Goal: Task Accomplishment & Management: Manage account settings

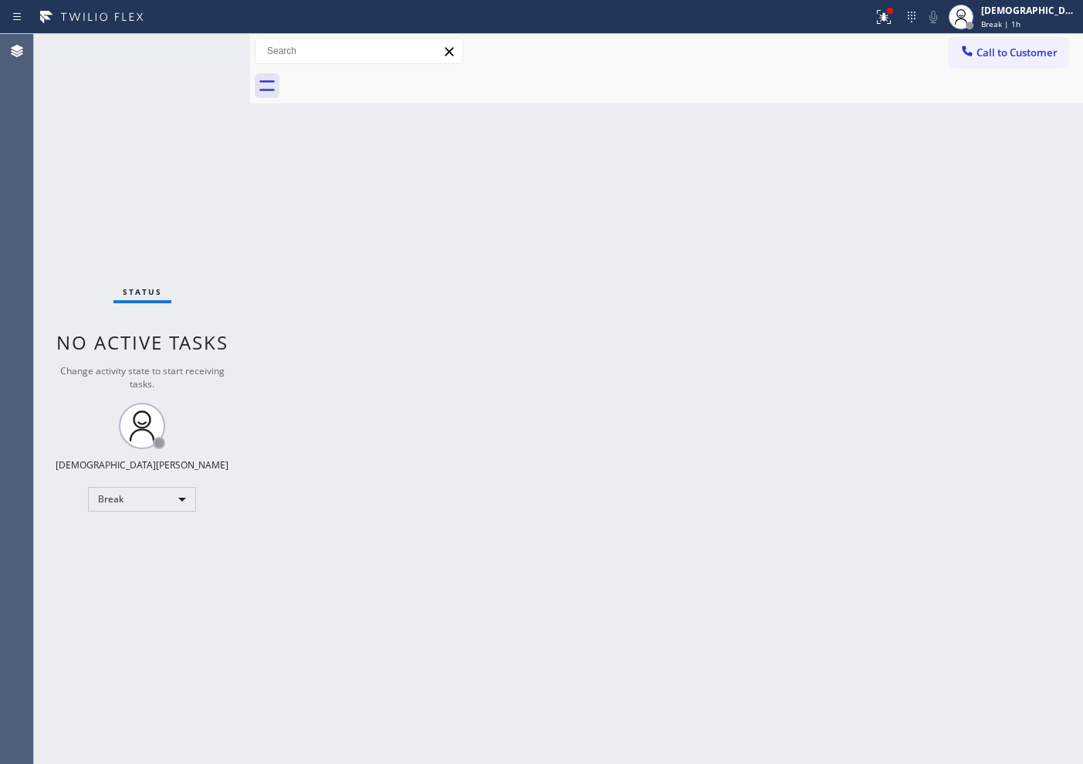
drag, startPoint x: 0, startPoint y: 0, endPoint x: 160, endPoint y: 340, distance: 375.4
click at [126, 284] on div "Status No active tasks Change activity state to start receiving tasks. Christia…" at bounding box center [142, 399] width 216 height 730
click at [130, 487] on div "Break" at bounding box center [142, 499] width 108 height 25
click at [131, 532] on li "Available" at bounding box center [141, 540] width 105 height 19
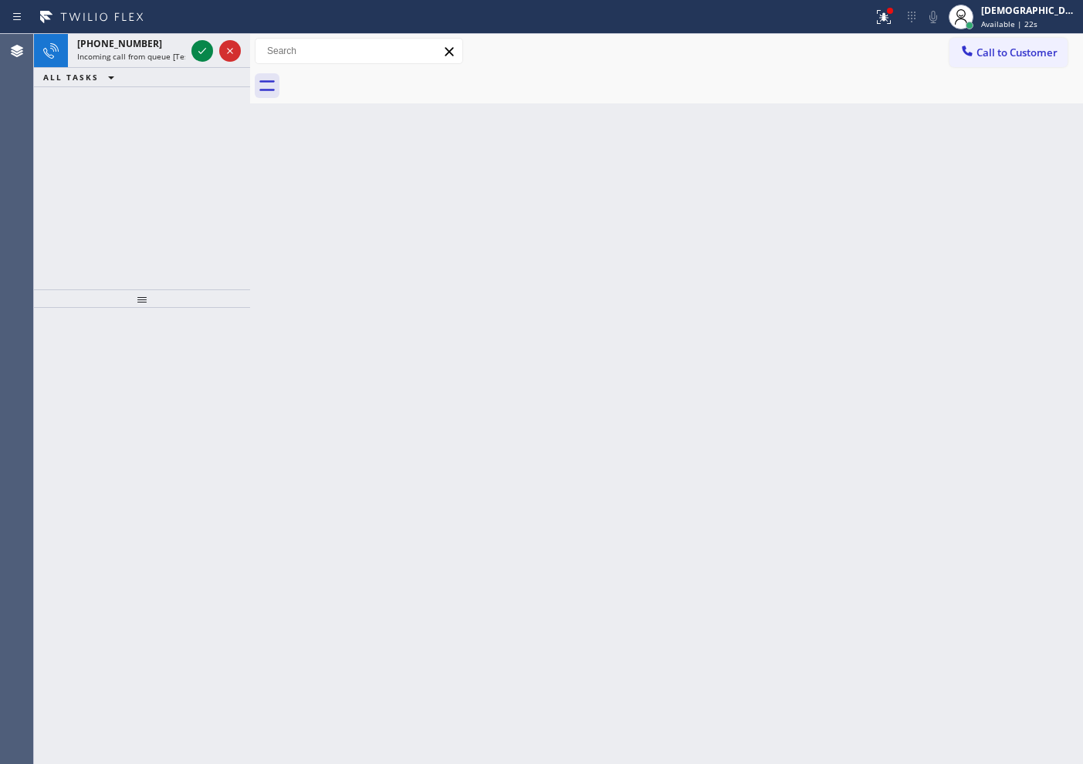
click at [73, 256] on div "[PHONE_NUMBER] Incoming call from queue [Test] All ALL TASKS ALL TASKS ACTIVE T…" at bounding box center [142, 162] width 216 height 256
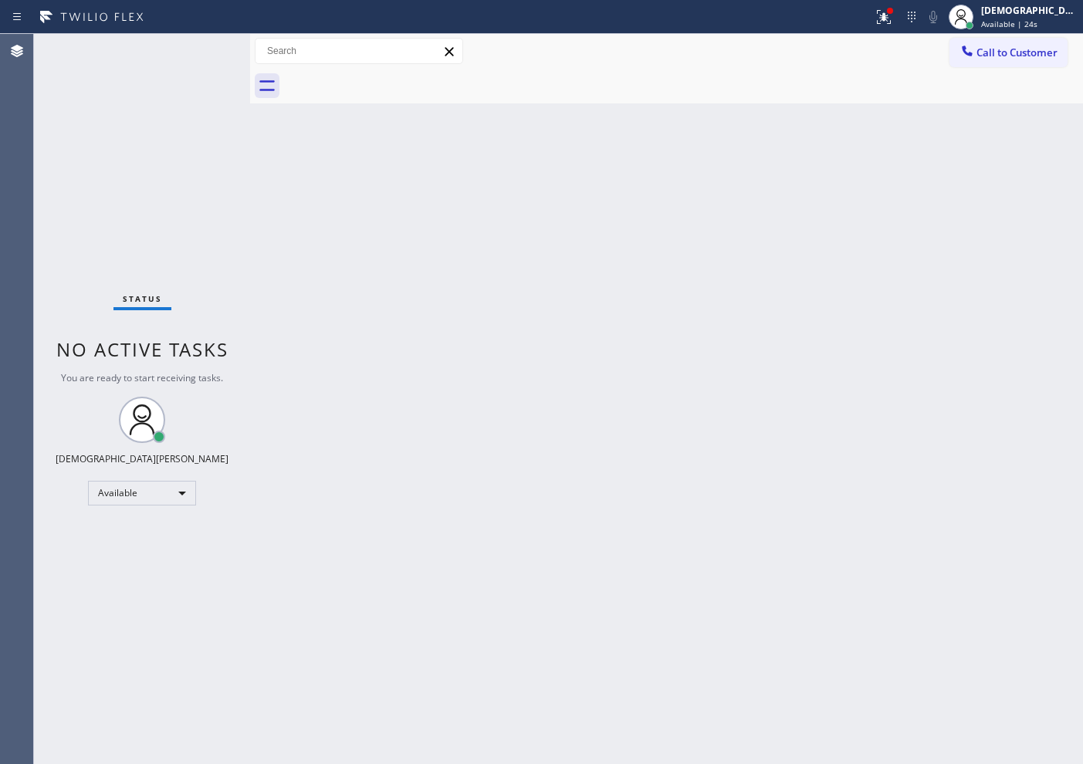
click at [206, 49] on div "Status No active tasks You are ready to start receiving tasks. Christian Cinco …" at bounding box center [142, 399] width 216 height 730
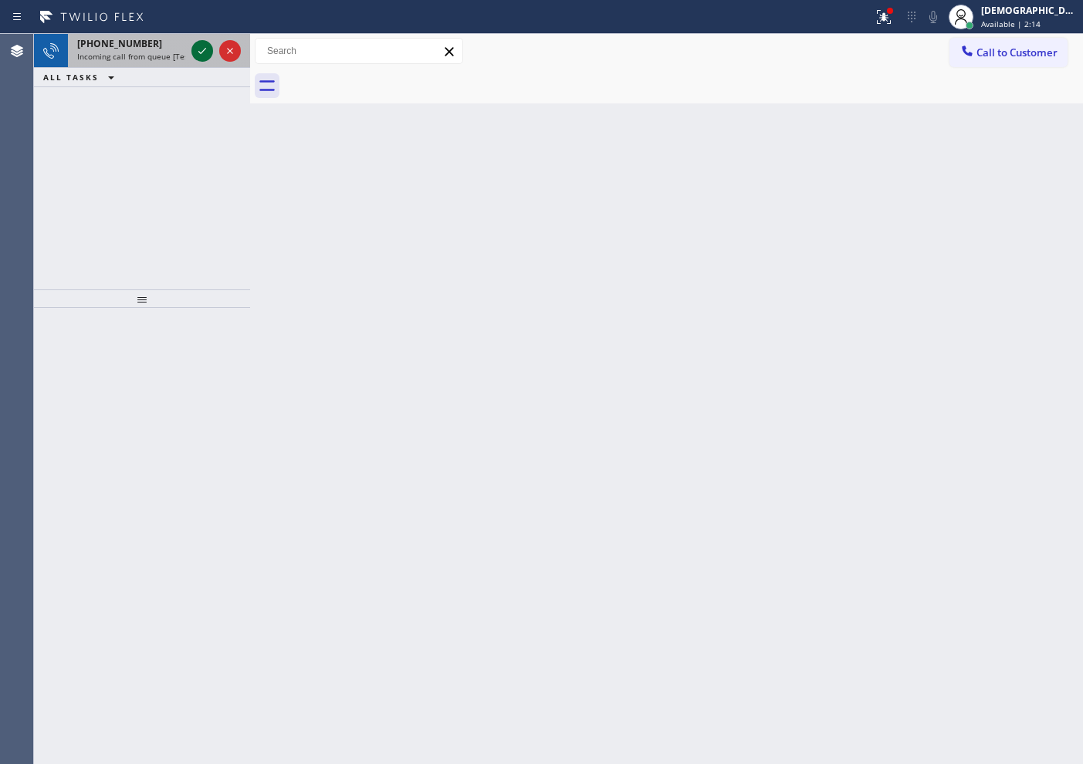
click at [198, 60] on button at bounding box center [202, 51] width 22 height 22
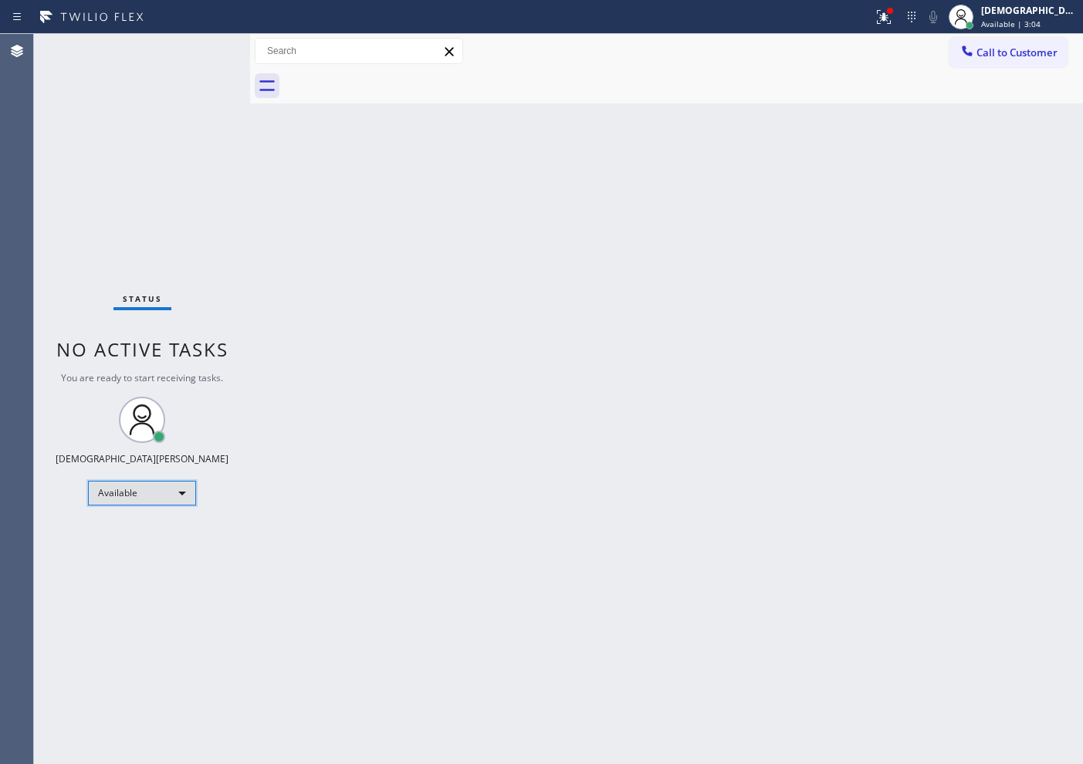
click at [129, 499] on div "Available" at bounding box center [142, 493] width 108 height 25
click at [145, 553] on li "Unavailable" at bounding box center [141, 553] width 105 height 19
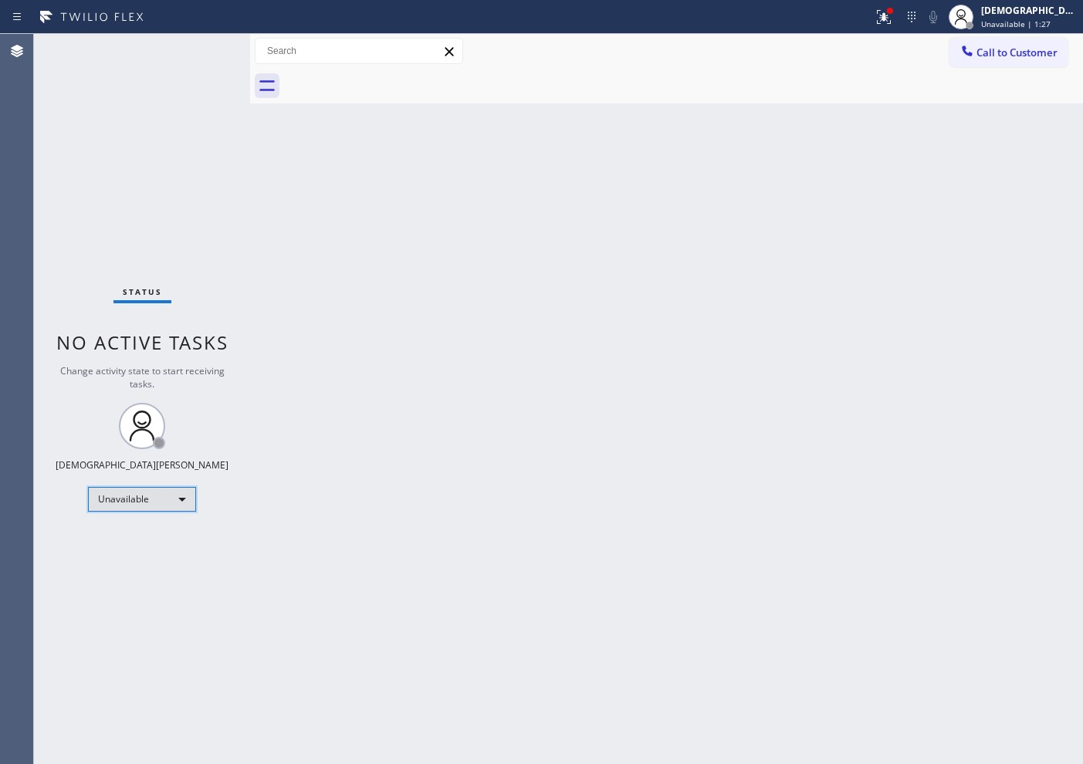
click at [146, 499] on div "Unavailable" at bounding box center [142, 499] width 108 height 25
click at [143, 533] on li "Available" at bounding box center [141, 540] width 105 height 19
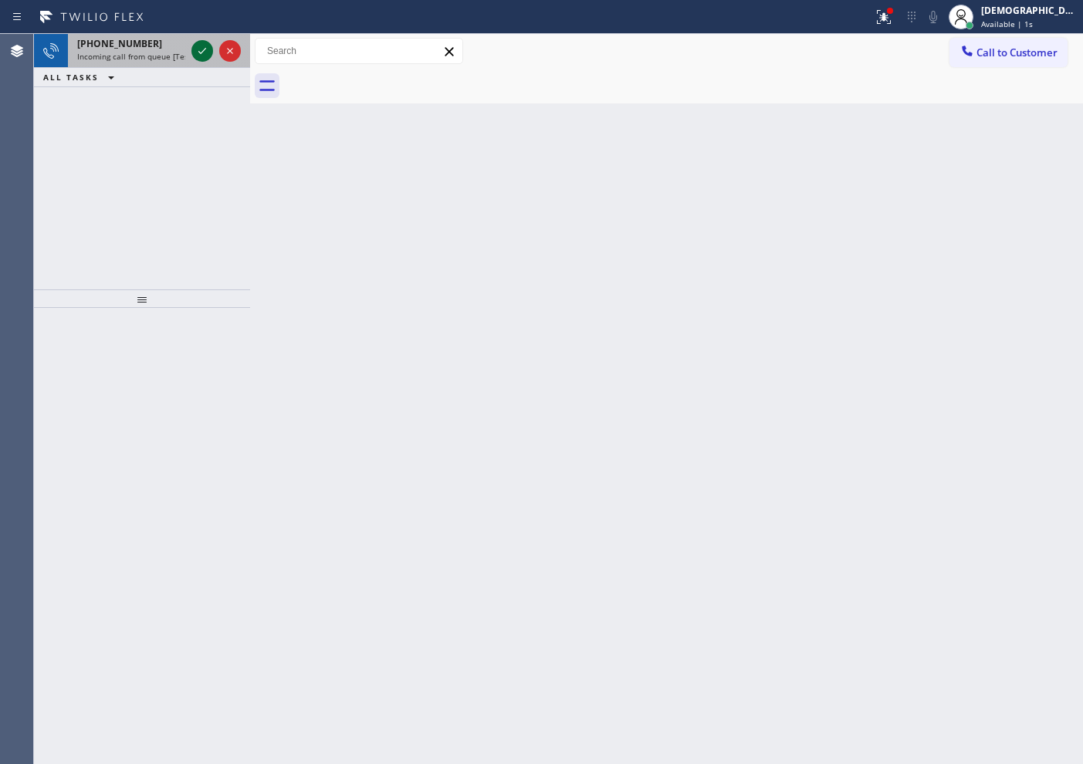
click at [201, 52] on icon at bounding box center [202, 51] width 8 height 6
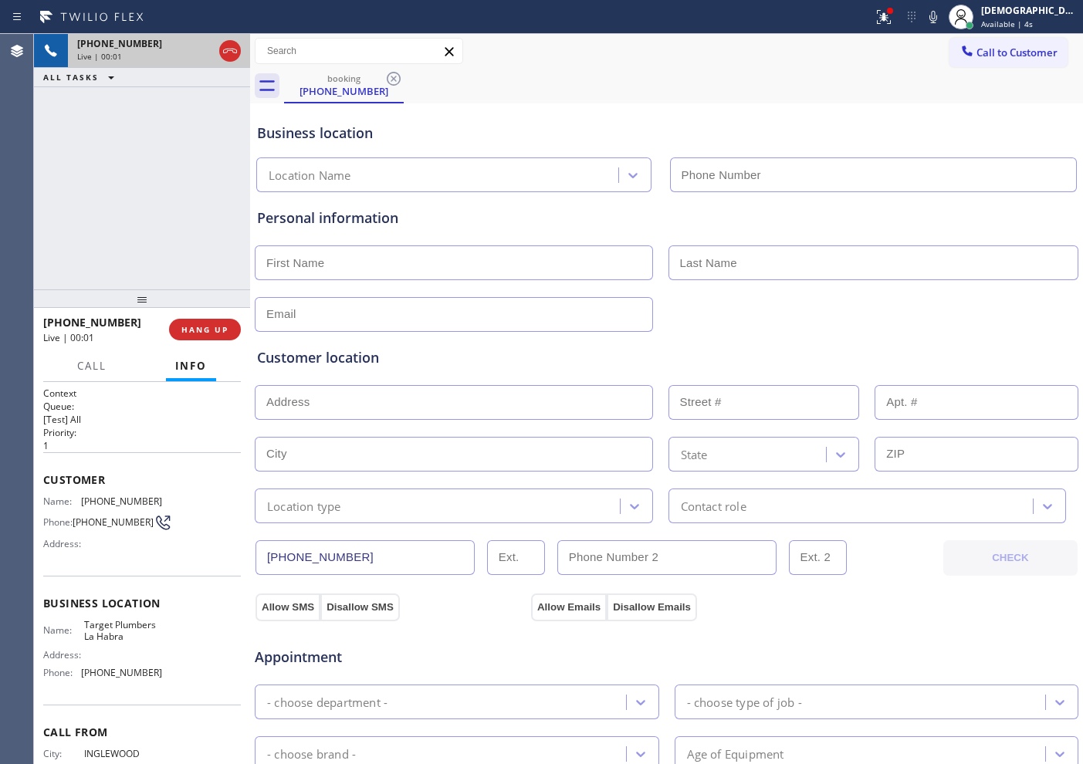
type input "[PHONE_NUMBER]"
click at [232, 56] on icon at bounding box center [230, 51] width 19 height 19
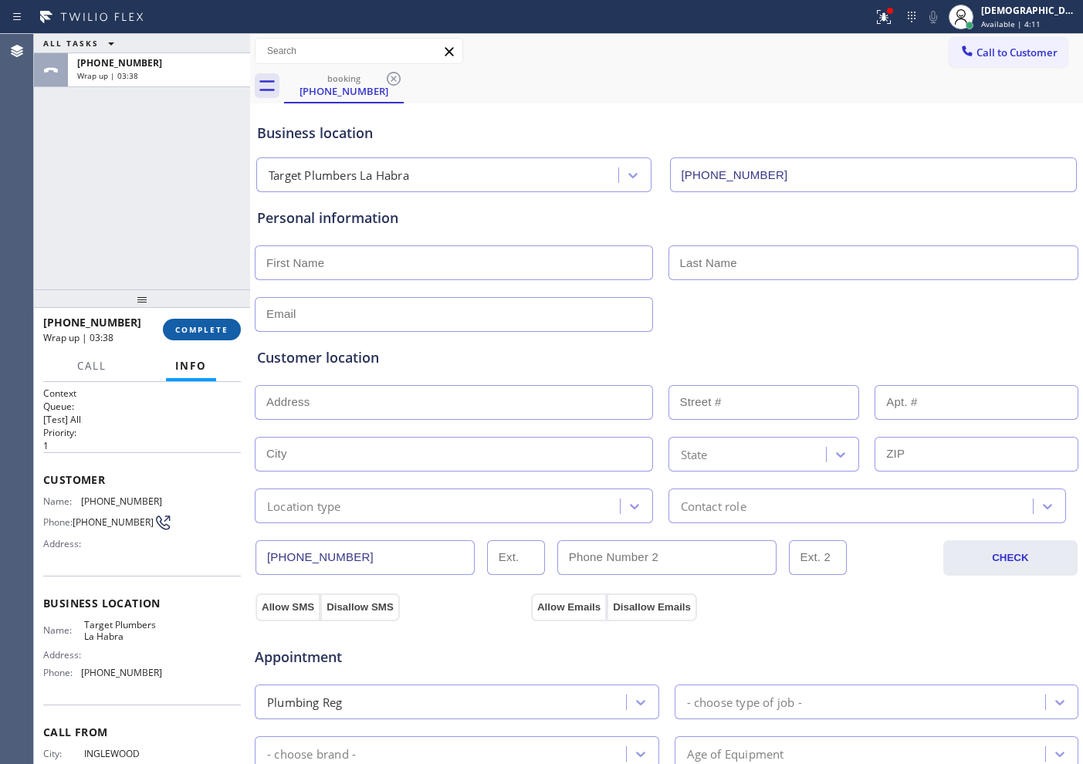
click at [181, 326] on span "COMPLETE" at bounding box center [201, 329] width 53 height 11
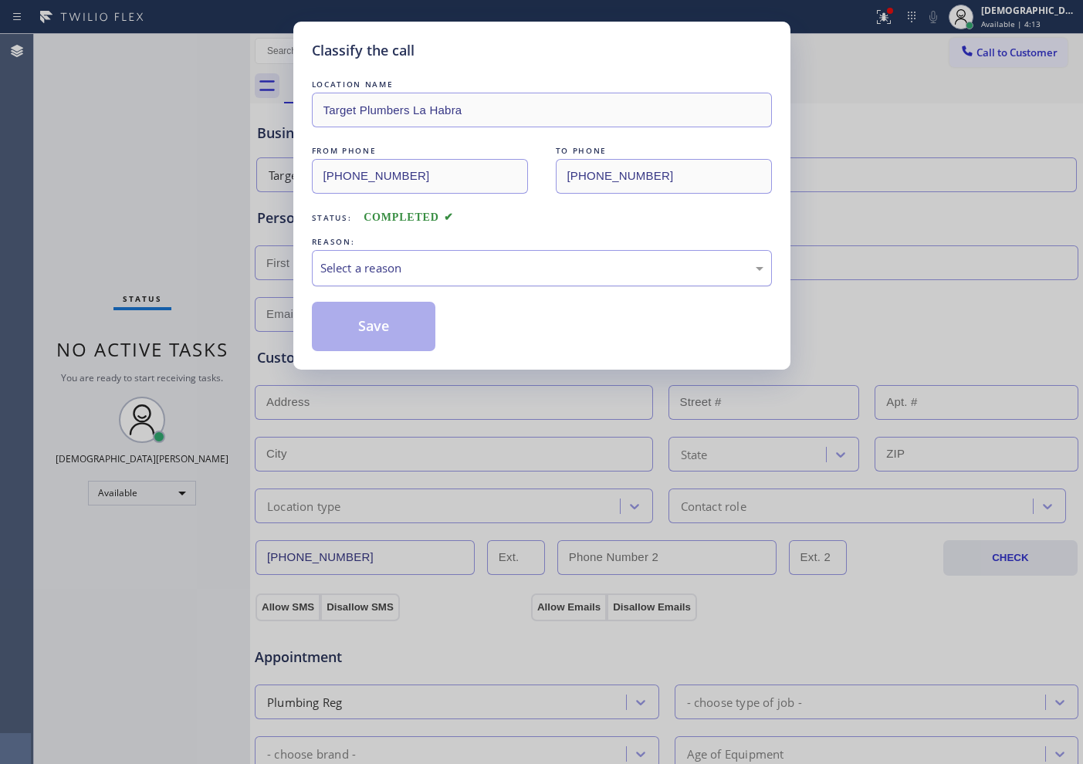
click at [376, 272] on div "Select a reason" at bounding box center [541, 268] width 443 height 18
click at [366, 317] on button "Save" at bounding box center [374, 326] width 124 height 49
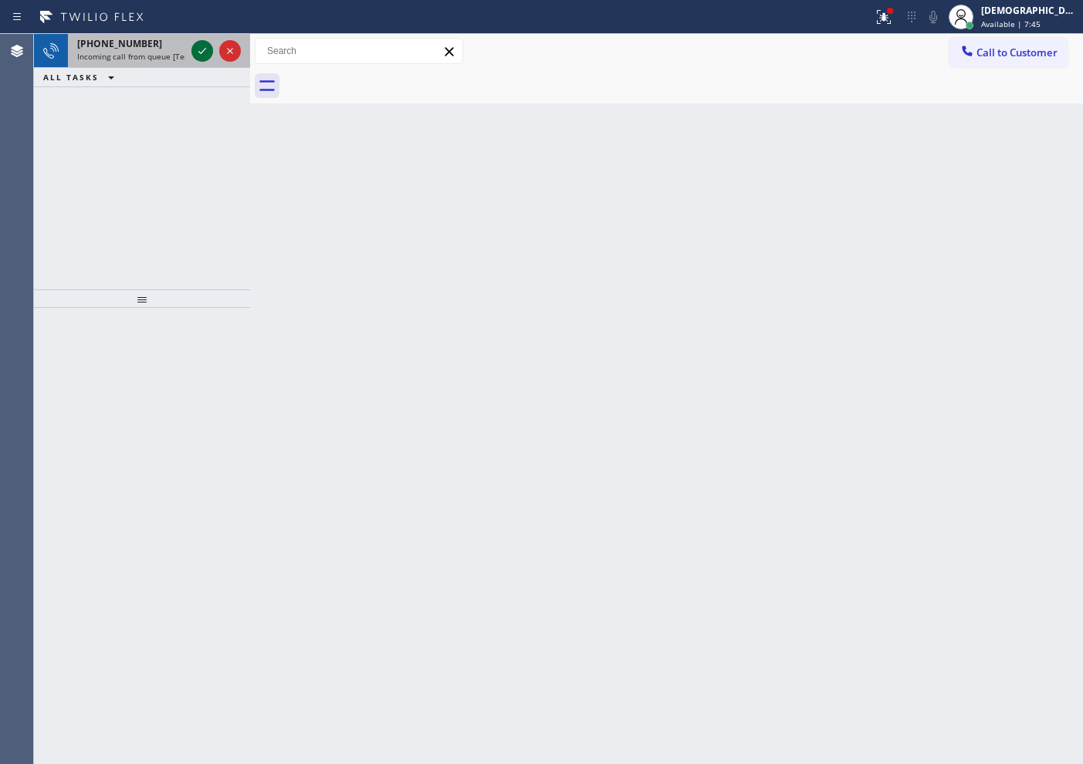
click at [198, 52] on icon at bounding box center [202, 51] width 19 height 19
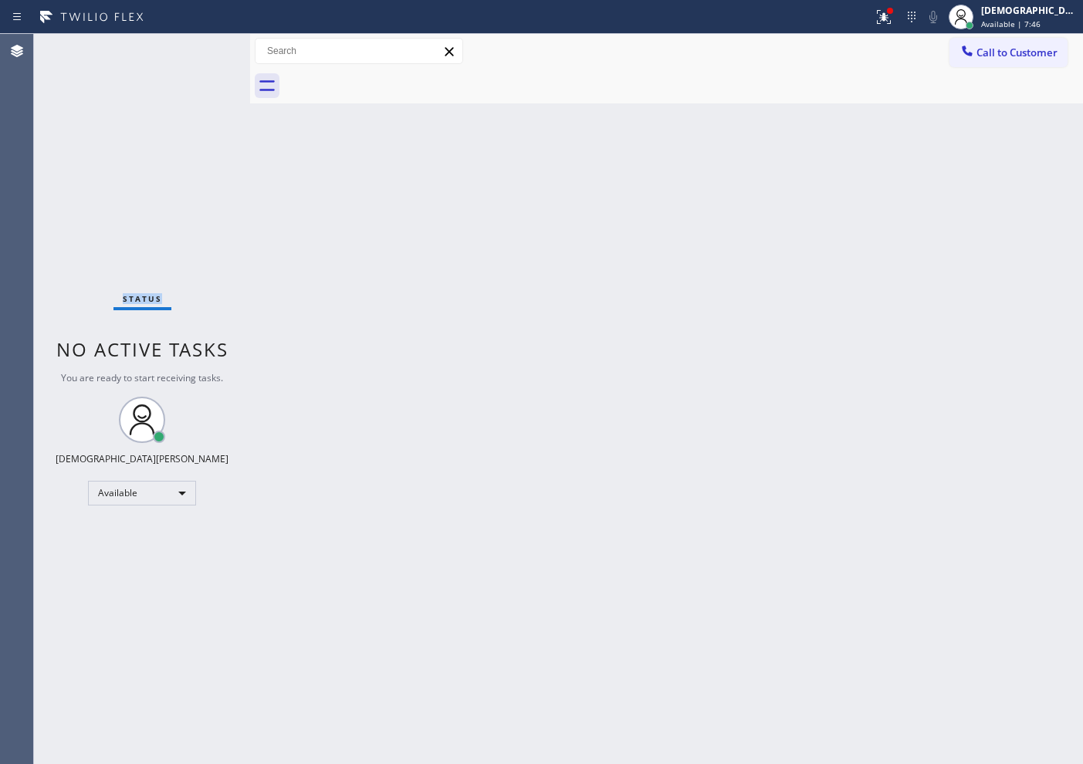
click at [198, 52] on div "Status No active tasks You are ready to start receiving tasks. Christian Cinco …" at bounding box center [142, 399] width 216 height 730
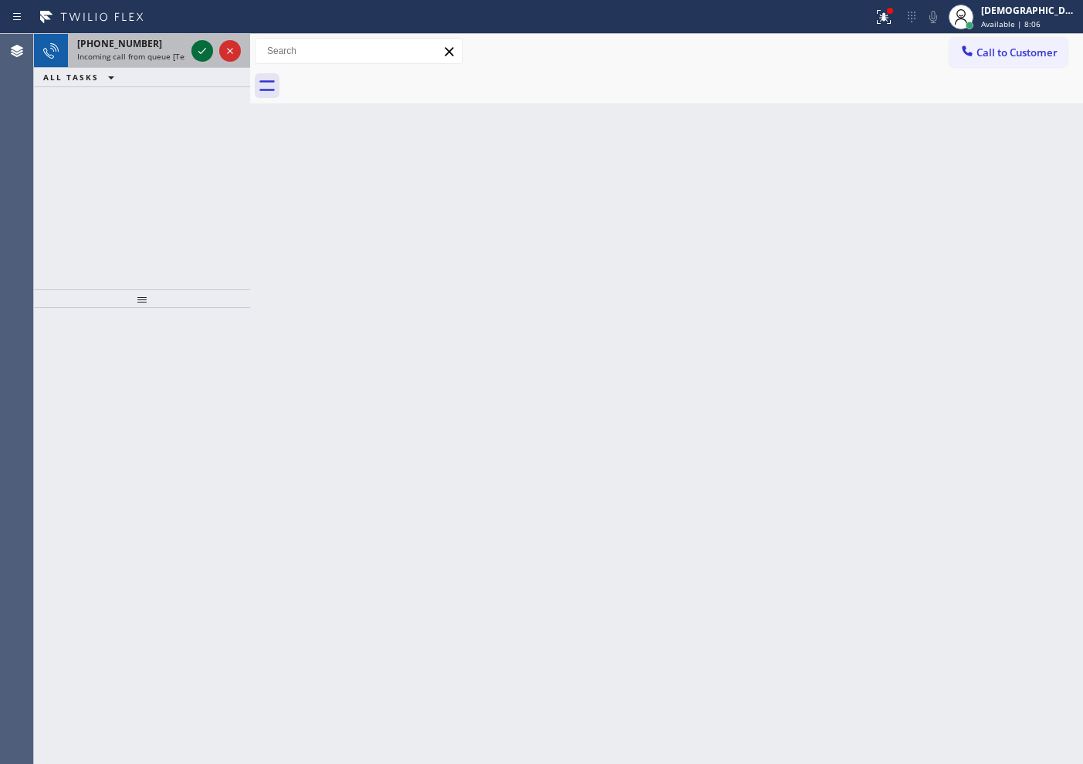
click at [203, 49] on icon at bounding box center [202, 51] width 19 height 19
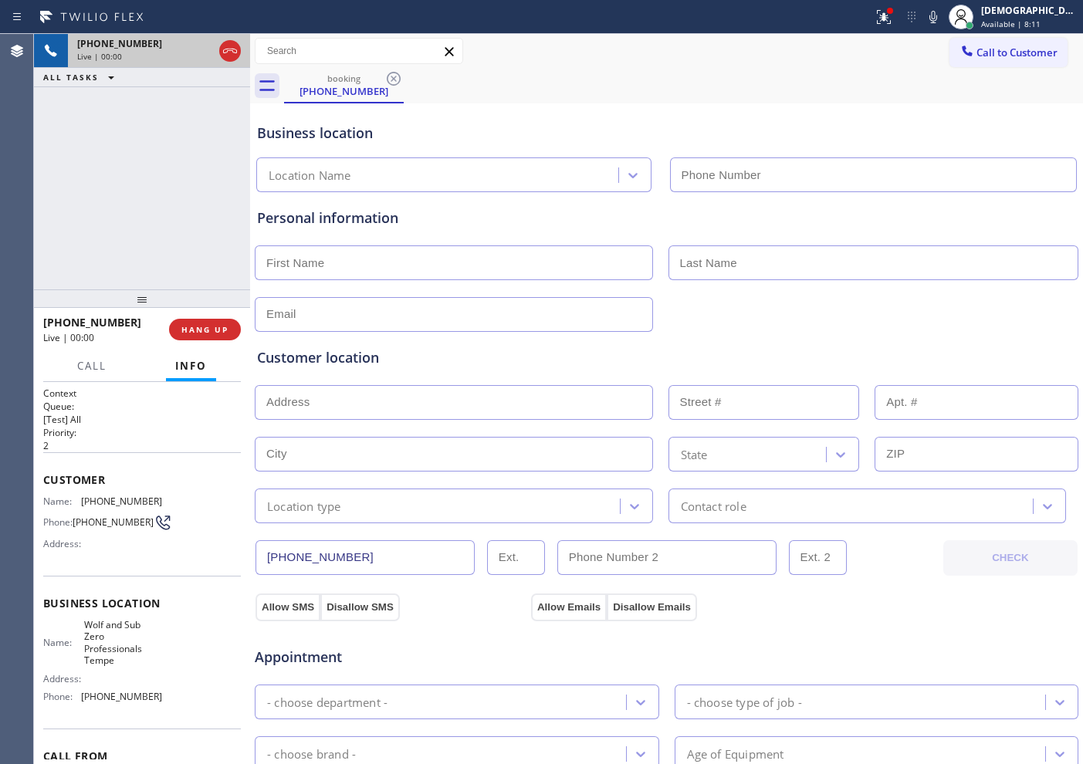
type input "[PHONE_NUMBER]"
drag, startPoint x: 371, startPoint y: 554, endPoint x: 253, endPoint y: 556, distance: 118.1
click at [253, 556] on div "[PHONE_NUMBER] Live | 06:30 ALL TASKS ALL TASKS ACTIVE TASKS TASKS IN WRAP UP […" at bounding box center [558, 399] width 1049 height 730
click at [227, 59] on icon at bounding box center [230, 51] width 19 height 19
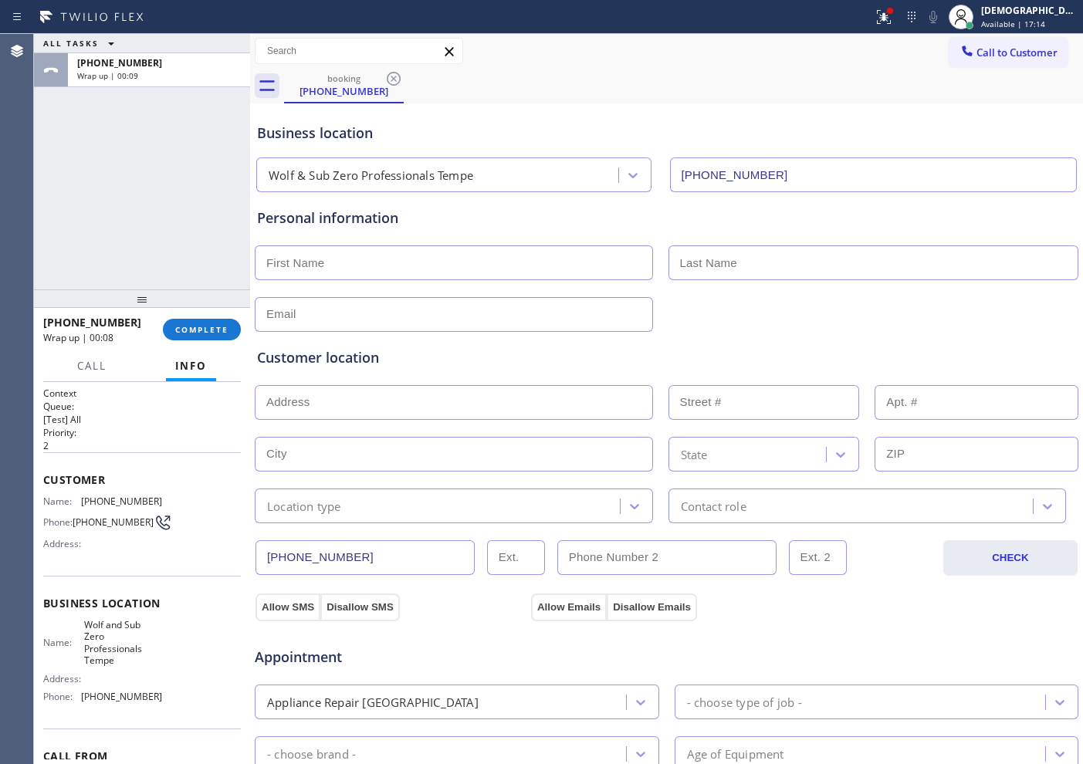
click at [353, 259] on input "text" at bounding box center [454, 262] width 398 height 35
paste input "[PERSON_NAME]"
type input "[PERSON_NAME]"
click at [704, 269] on input "text" at bounding box center [874, 262] width 411 height 35
paste input "[PERSON_NAME]"
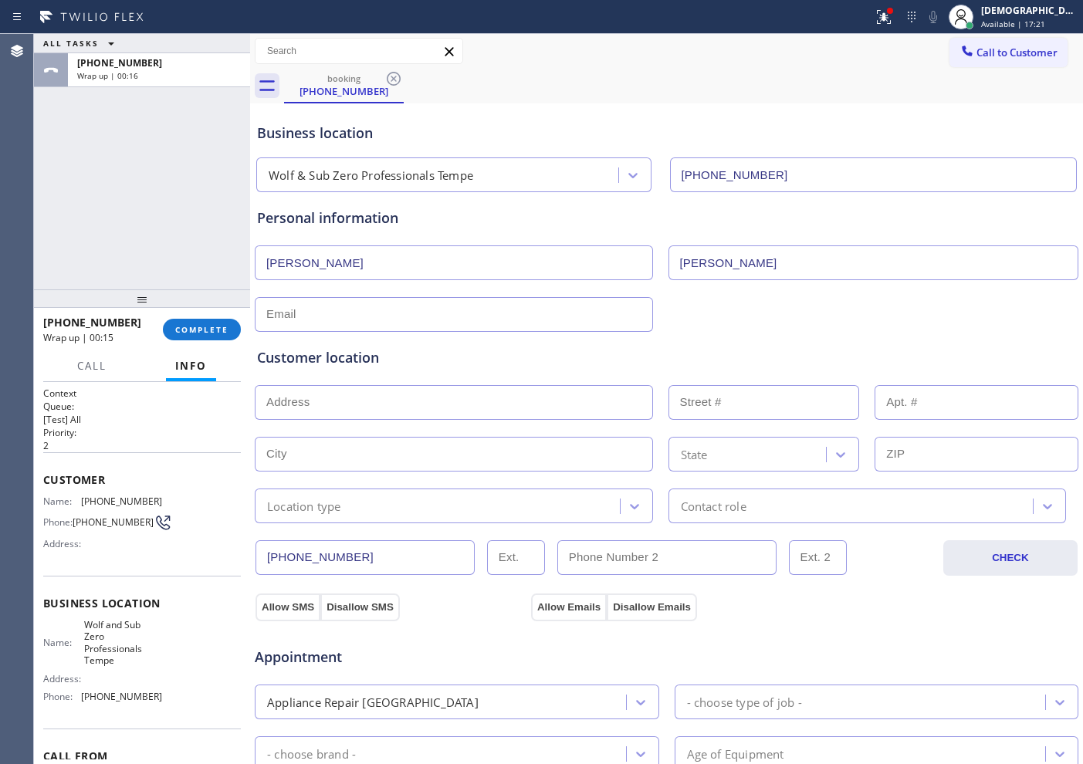
type input "[PERSON_NAME]"
click at [418, 313] on input "text" at bounding box center [454, 314] width 398 height 35
paste input "[EMAIL_ADDRESS][DOMAIN_NAME]"
type input "[EMAIL_ADDRESS][DOMAIN_NAME]"
click at [347, 408] on input "text" at bounding box center [454, 402] width 398 height 35
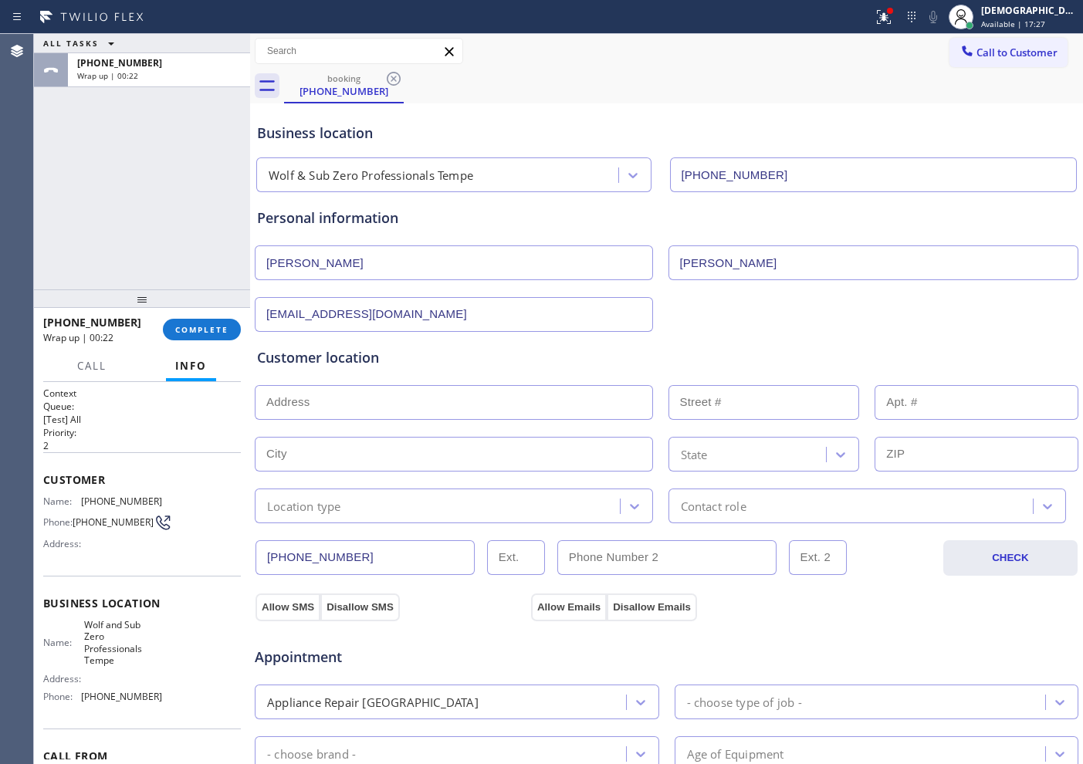
paste input "[STREET_ADDRESS][PERSON_NAME]"
click at [495, 405] on input "[STREET_ADDRESS][PERSON_NAME]" at bounding box center [454, 402] width 398 height 35
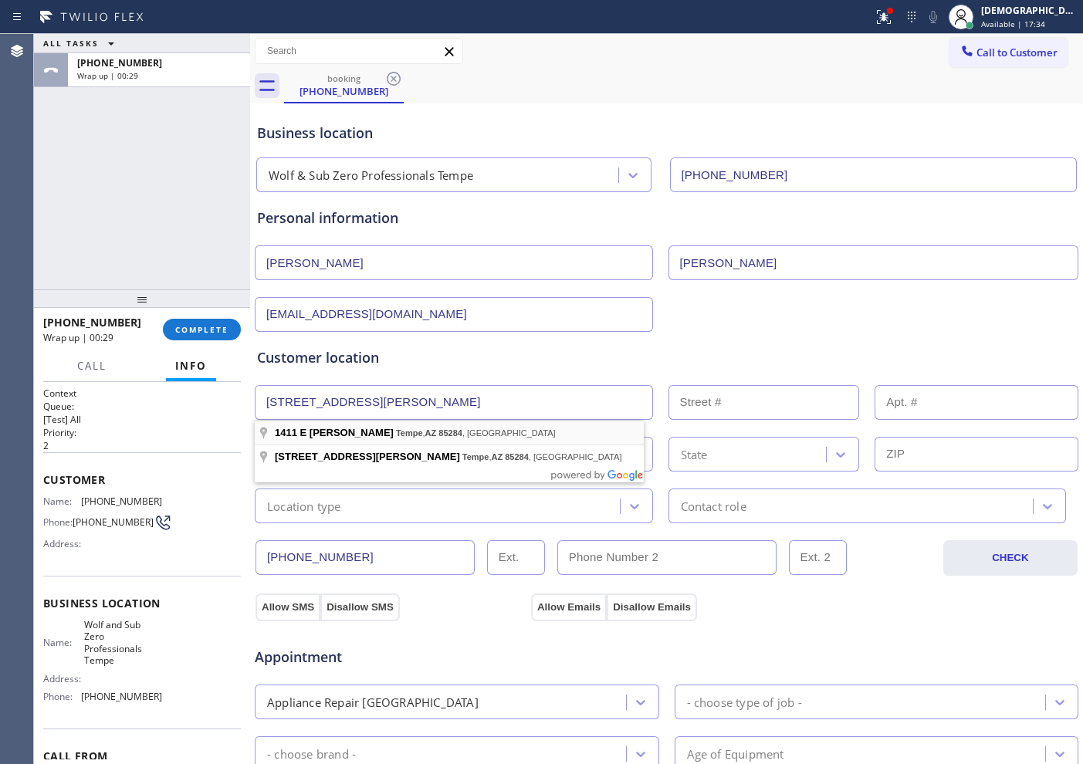
type input "[STREET_ADDRESS][PERSON_NAME]"
type input "1411"
type input "Tempe"
type input "85284"
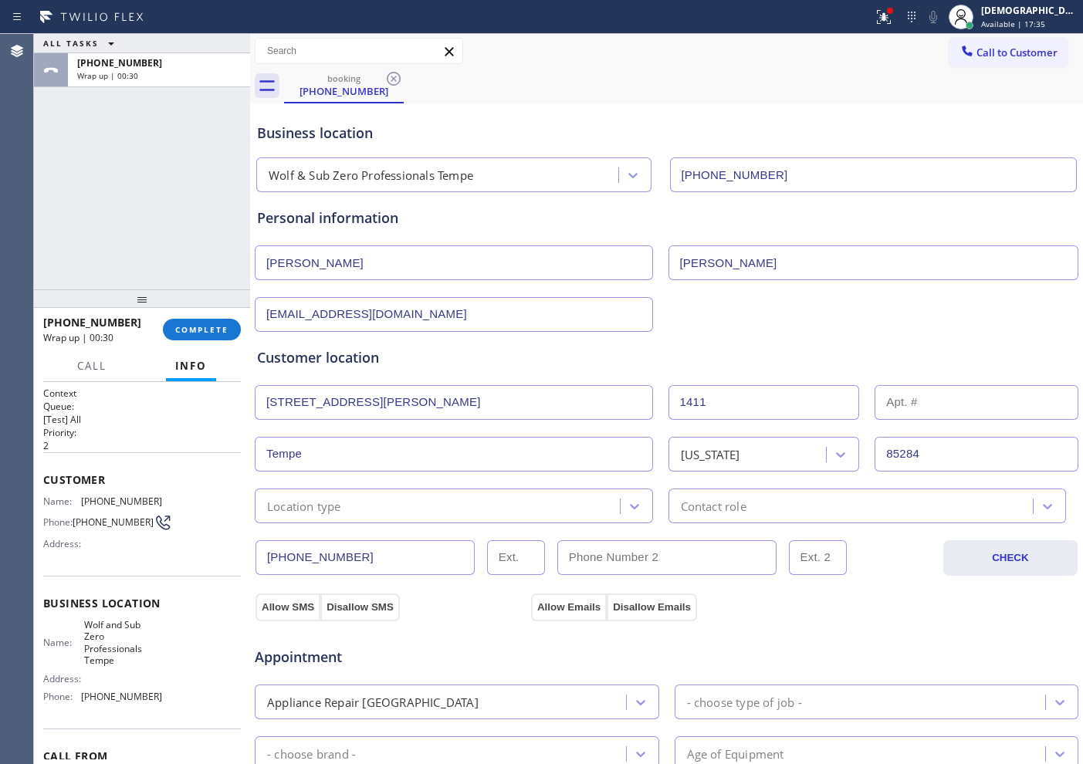
click at [393, 512] on div "Location type" at bounding box center [439, 506] width 361 height 27
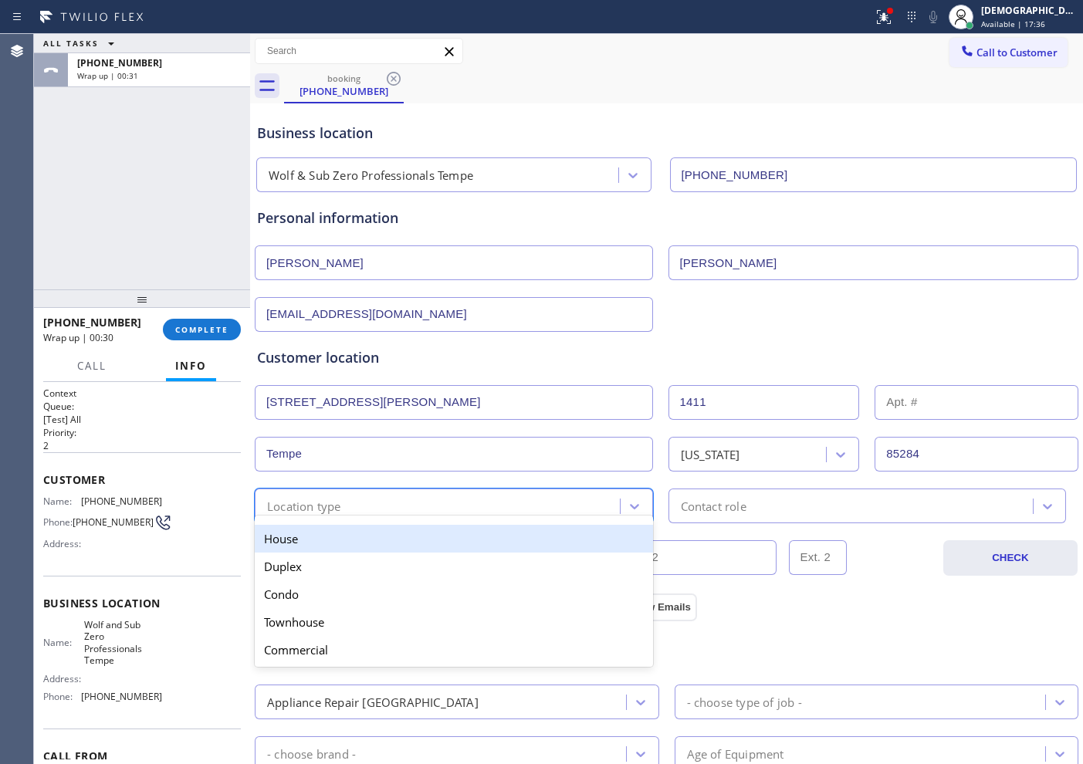
click at [377, 543] on div "House" at bounding box center [454, 539] width 398 height 28
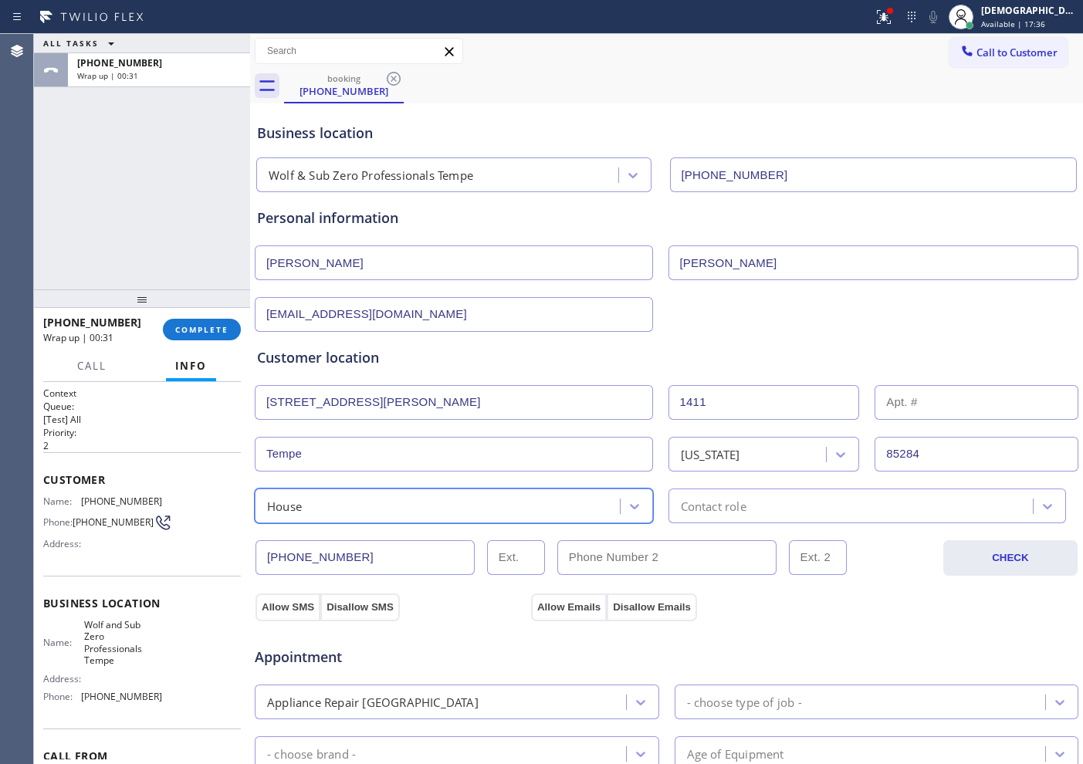
click at [701, 499] on div "Contact role" at bounding box center [714, 506] width 66 height 18
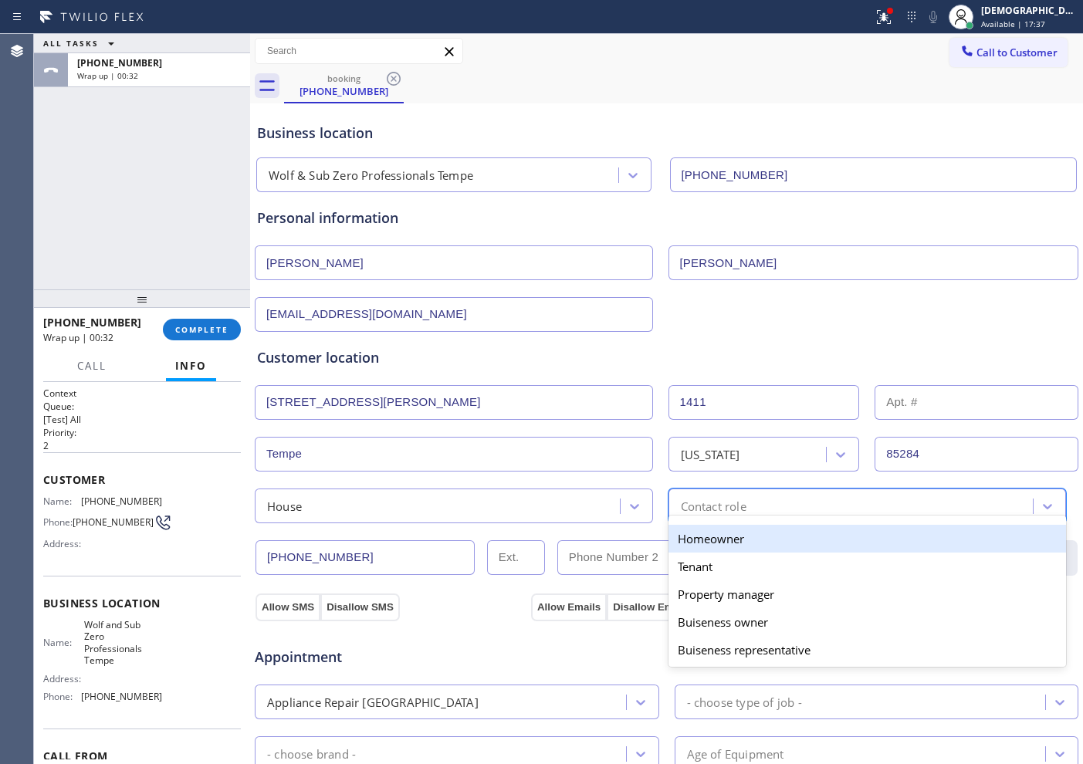
click at [701, 534] on div "Homeowner" at bounding box center [868, 539] width 398 height 28
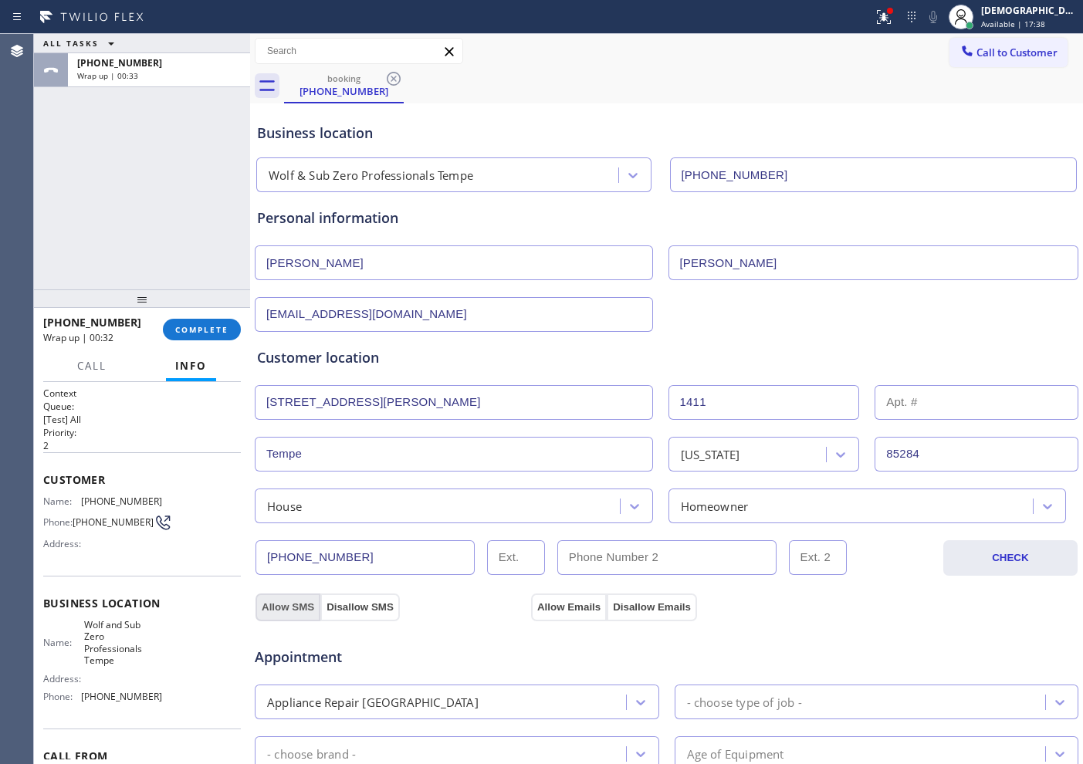
click at [279, 607] on button "Allow SMS" at bounding box center [288, 608] width 65 height 28
click at [537, 608] on button "Allow Emails" at bounding box center [569, 608] width 76 height 28
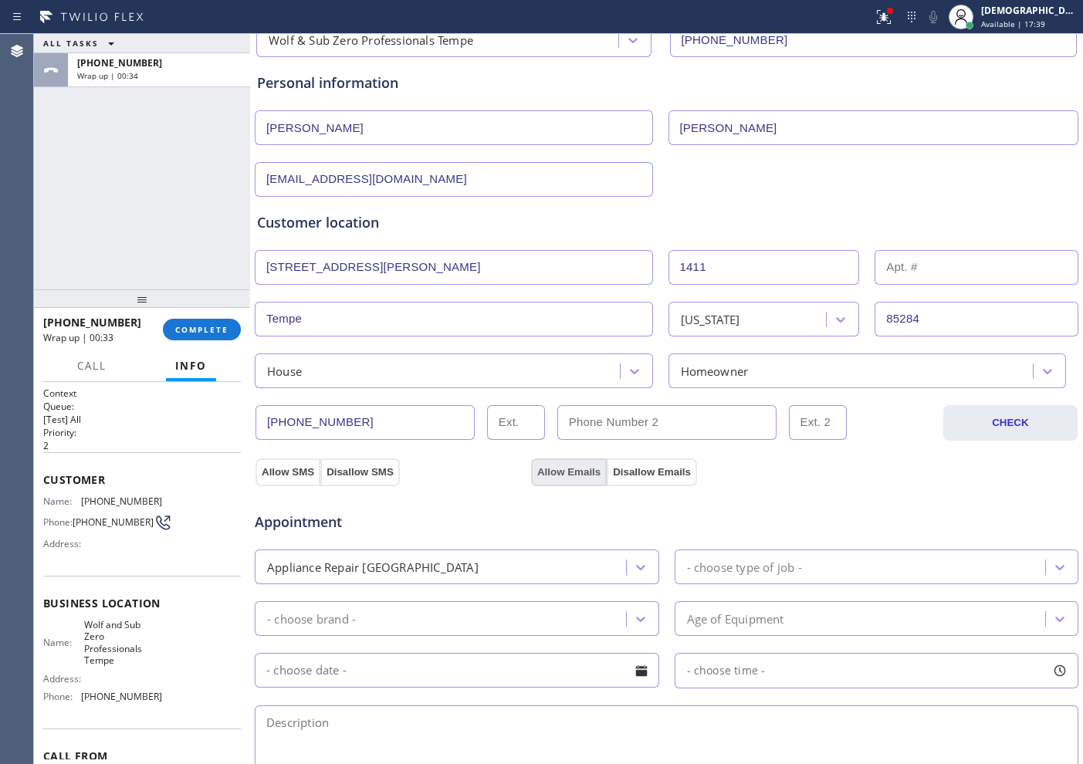
scroll to position [193, 0]
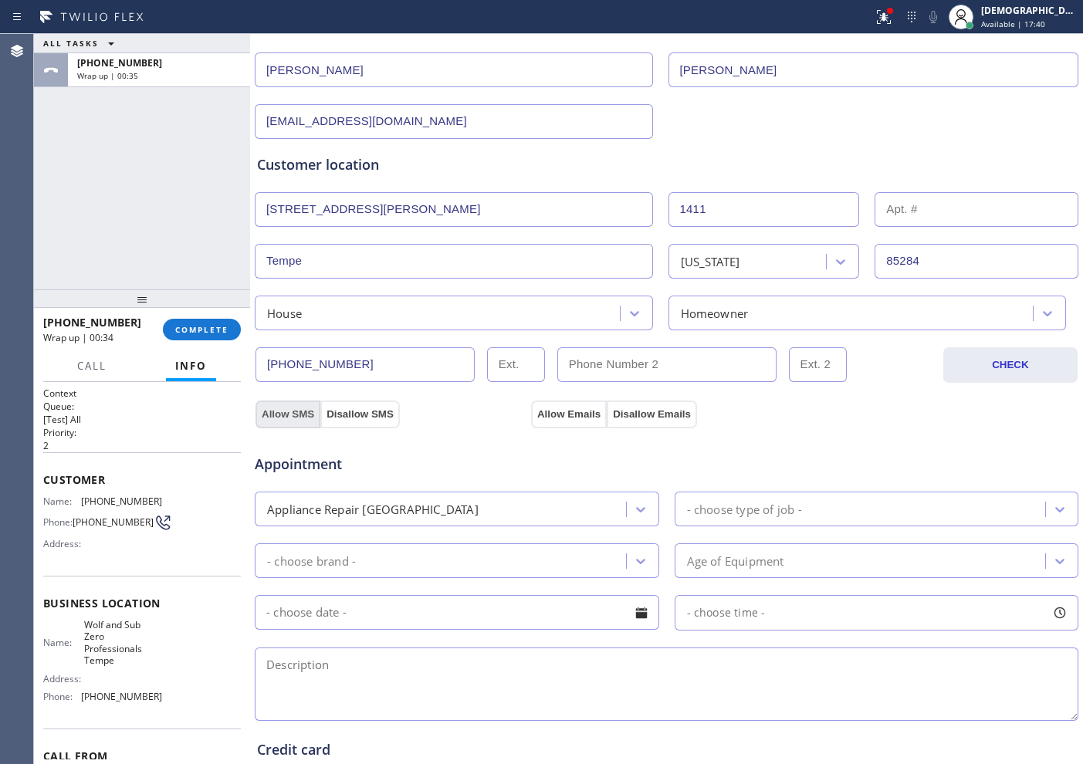
click at [273, 417] on button "Allow SMS" at bounding box center [288, 415] width 65 height 28
click at [559, 421] on div "Appointment Appliance Repair High End - choose type of job - - choose brand - A…" at bounding box center [666, 572] width 825 height 303
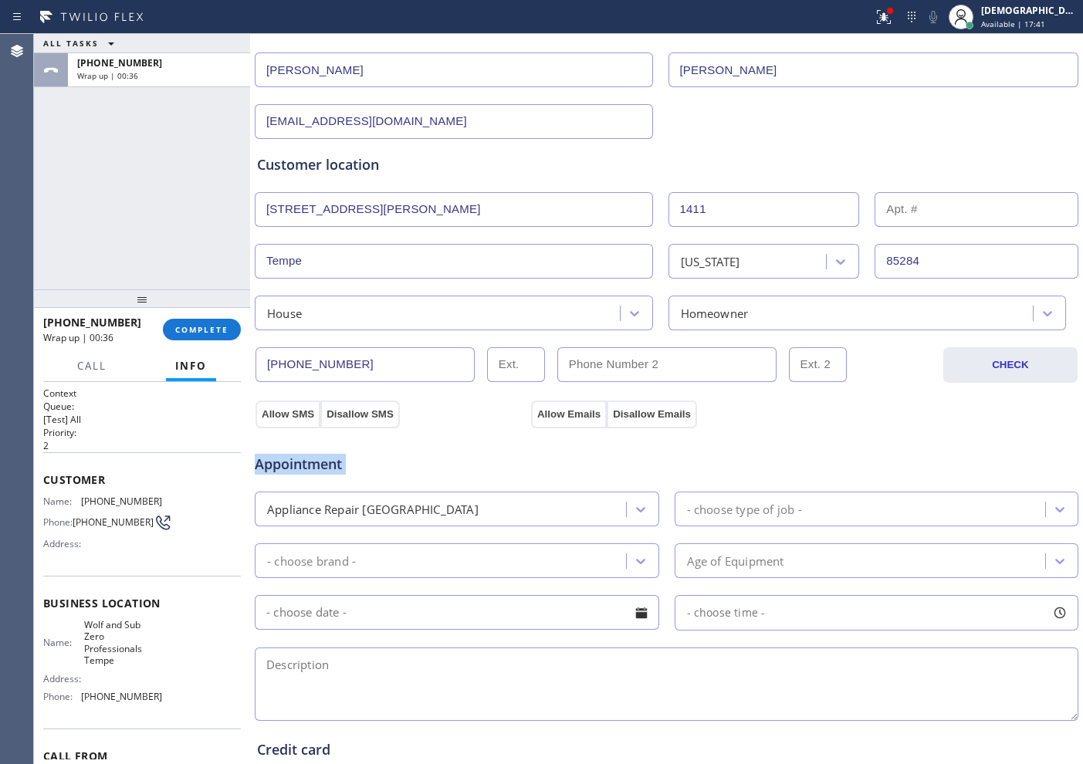
click at [559, 421] on div "Appointment Appliance Repair High End - choose type of job - - choose brand - A…" at bounding box center [666, 572] width 825 height 303
click at [284, 413] on button "Allow SMS" at bounding box center [288, 415] width 65 height 28
click at [576, 411] on button "Allow Emails" at bounding box center [569, 415] width 76 height 28
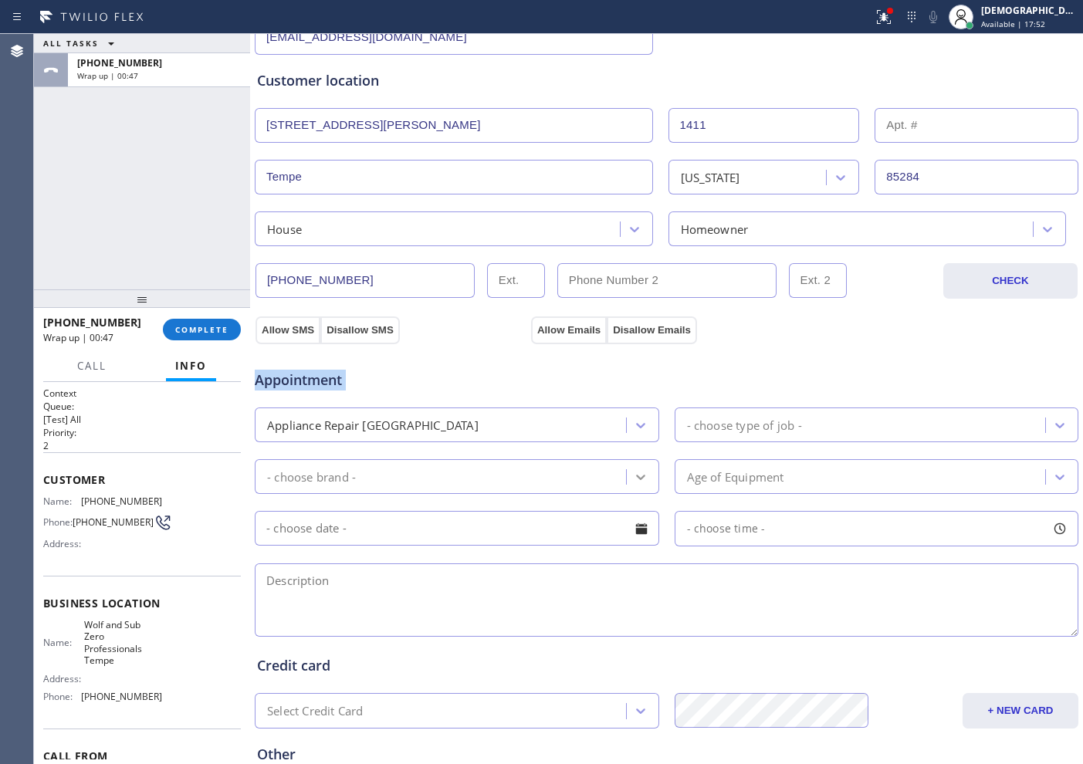
scroll to position [386, 0]
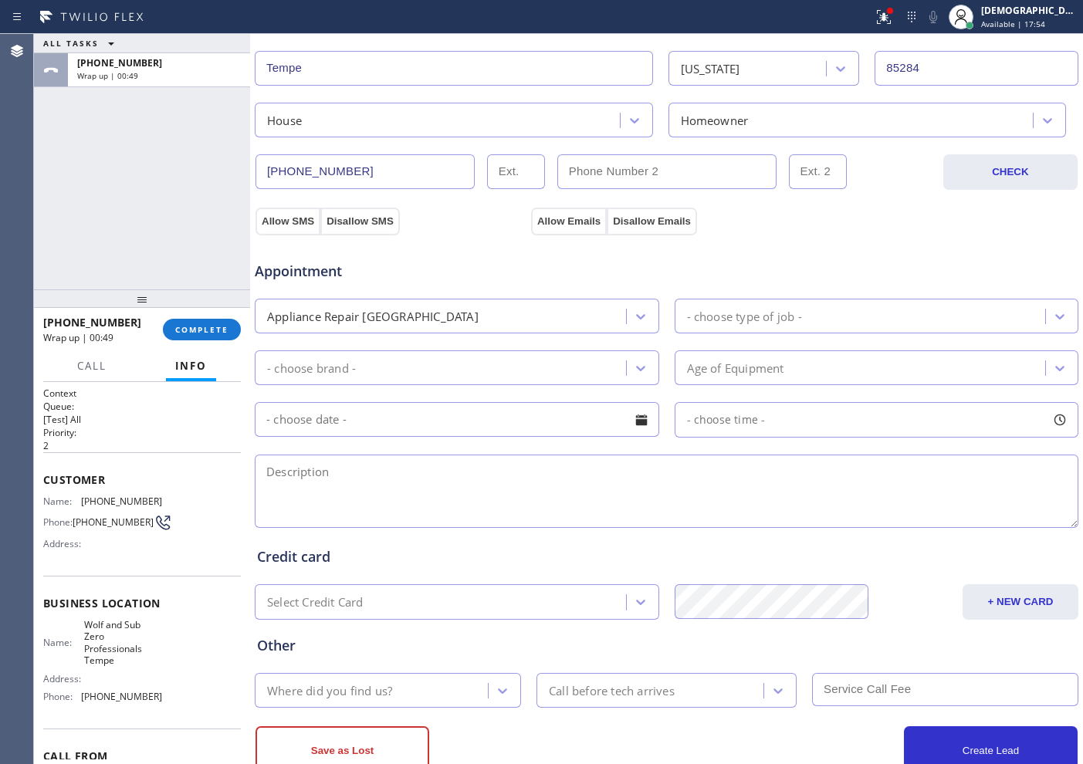
click at [814, 317] on div "- choose type of job -" at bounding box center [862, 316] width 367 height 27
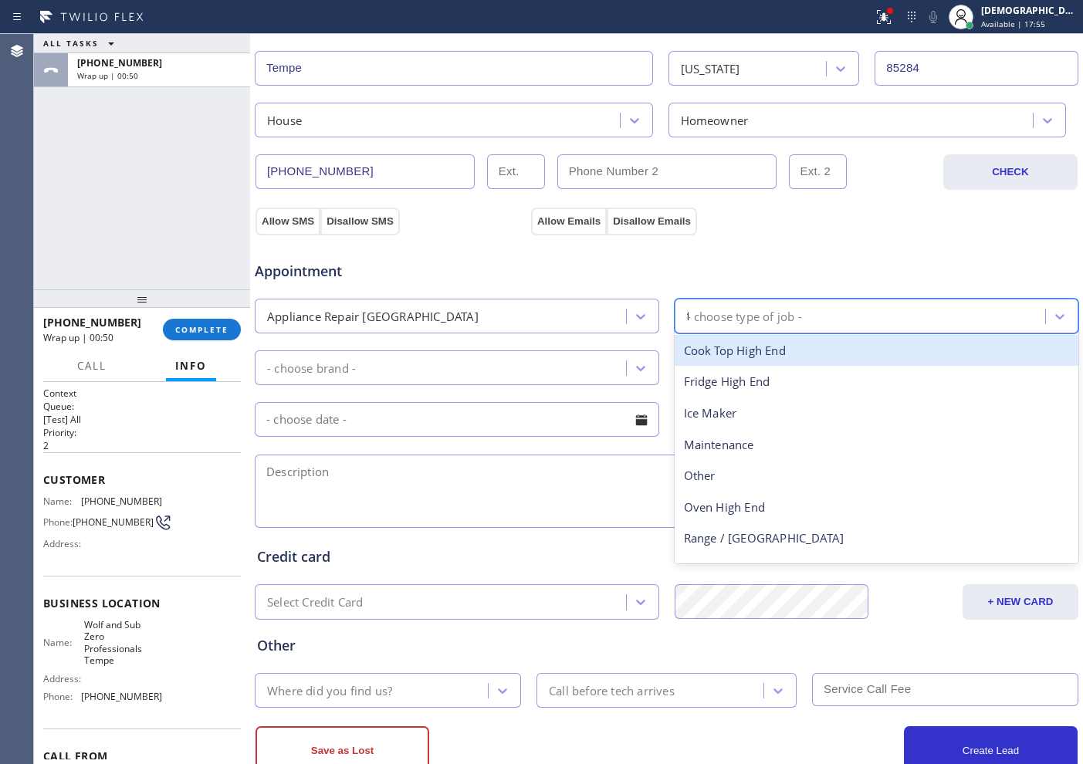
type input "fr"
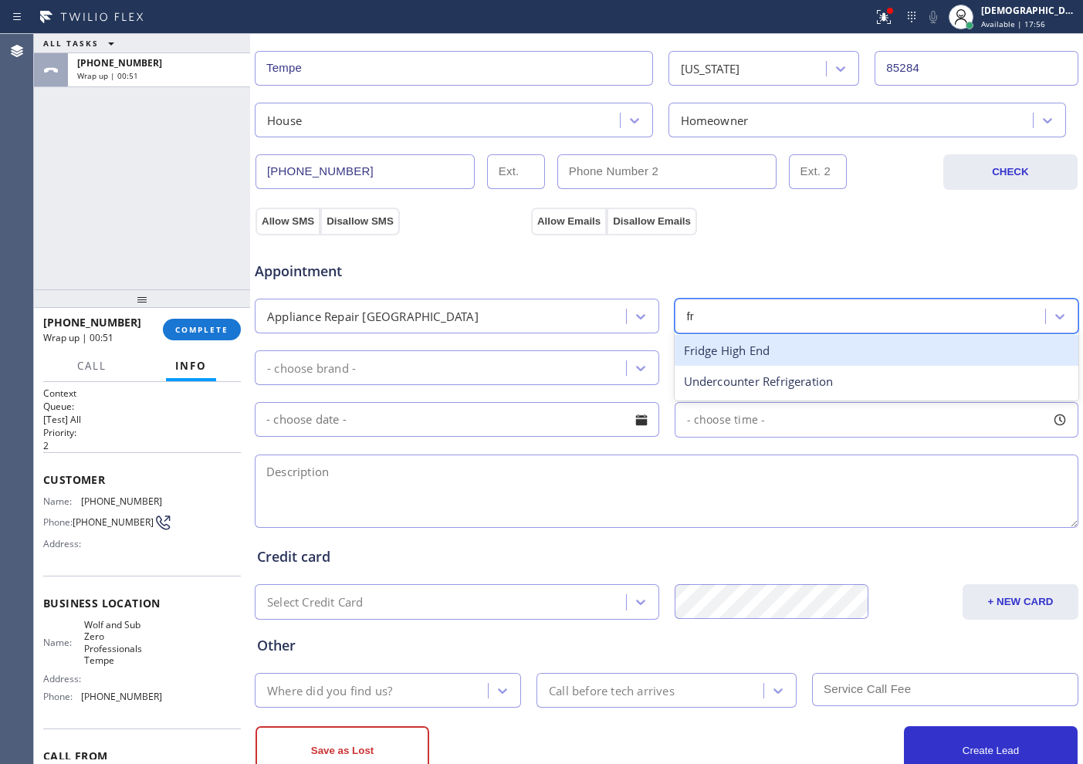
click at [801, 351] on div "Fridge High End" at bounding box center [877, 351] width 405 height 32
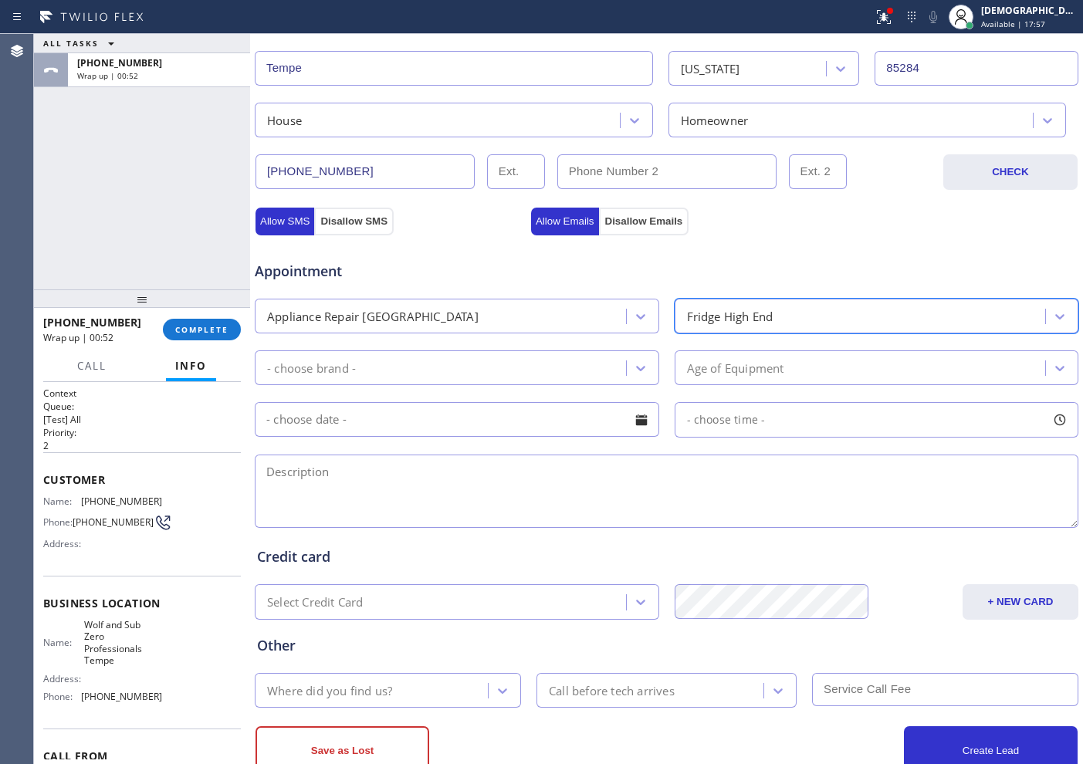
click at [451, 368] on div "- choose brand -" at bounding box center [442, 367] width 367 height 27
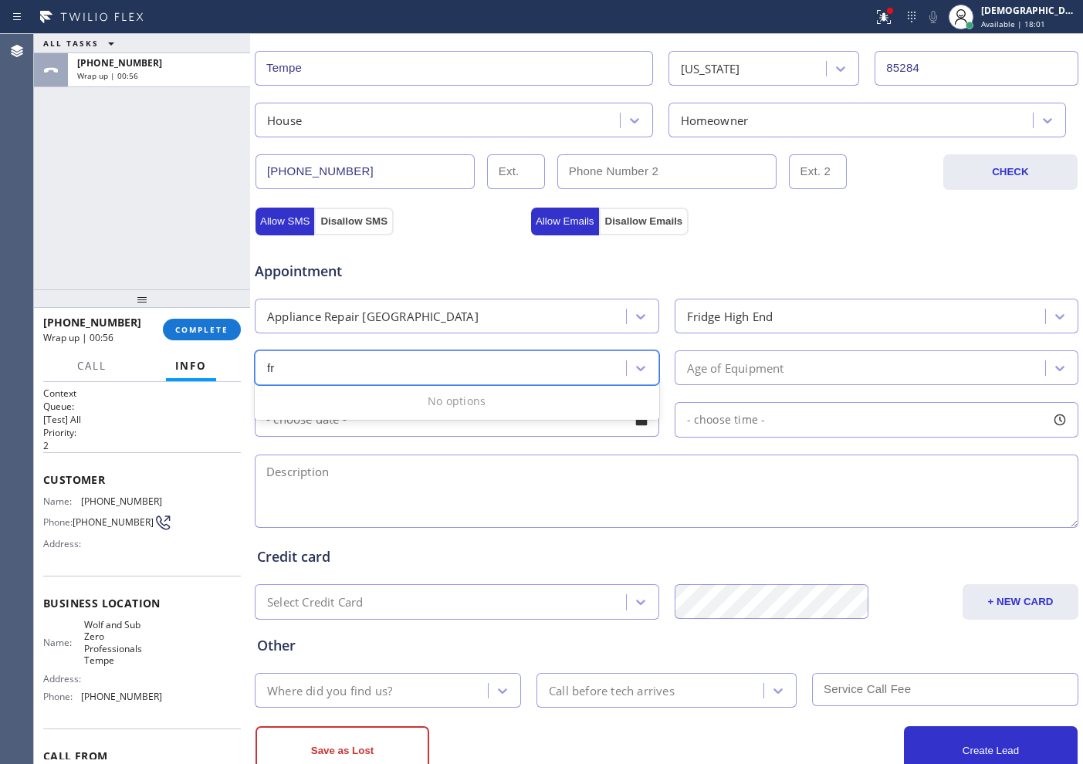
type input "fri"
click at [452, 364] on div "- choose brand -" at bounding box center [442, 367] width 367 height 27
click at [455, 323] on div "Appliance Repair [GEOGRAPHIC_DATA]" at bounding box center [442, 316] width 367 height 27
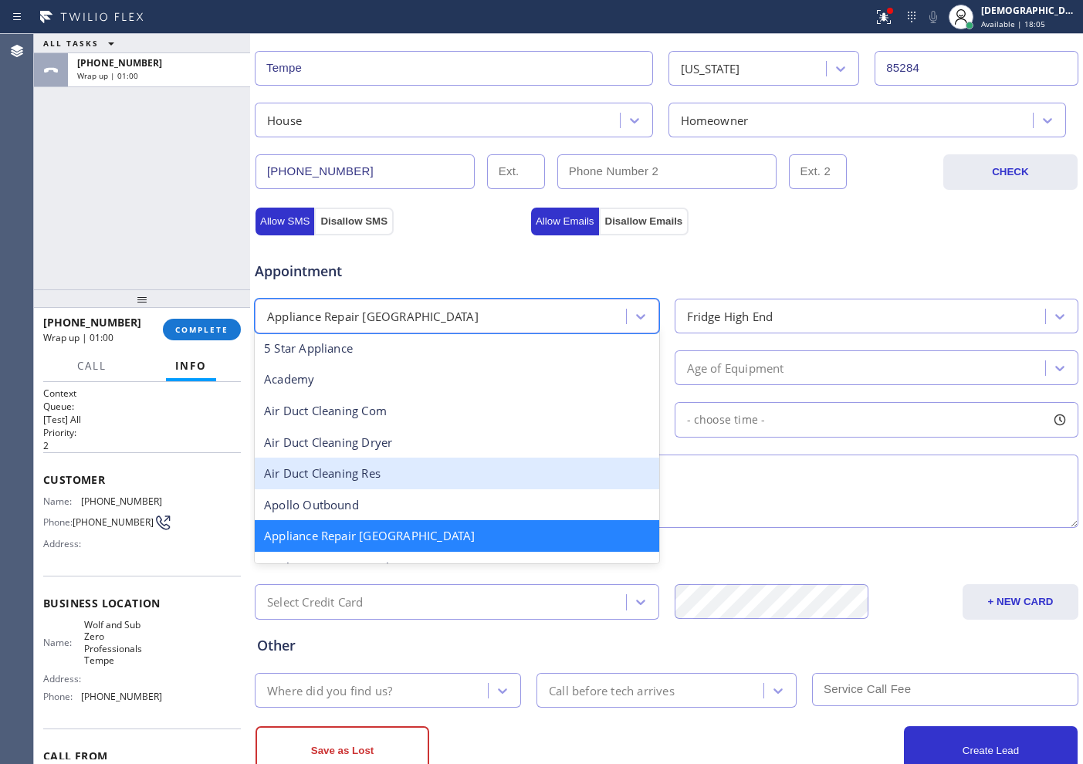
scroll to position [99, 0]
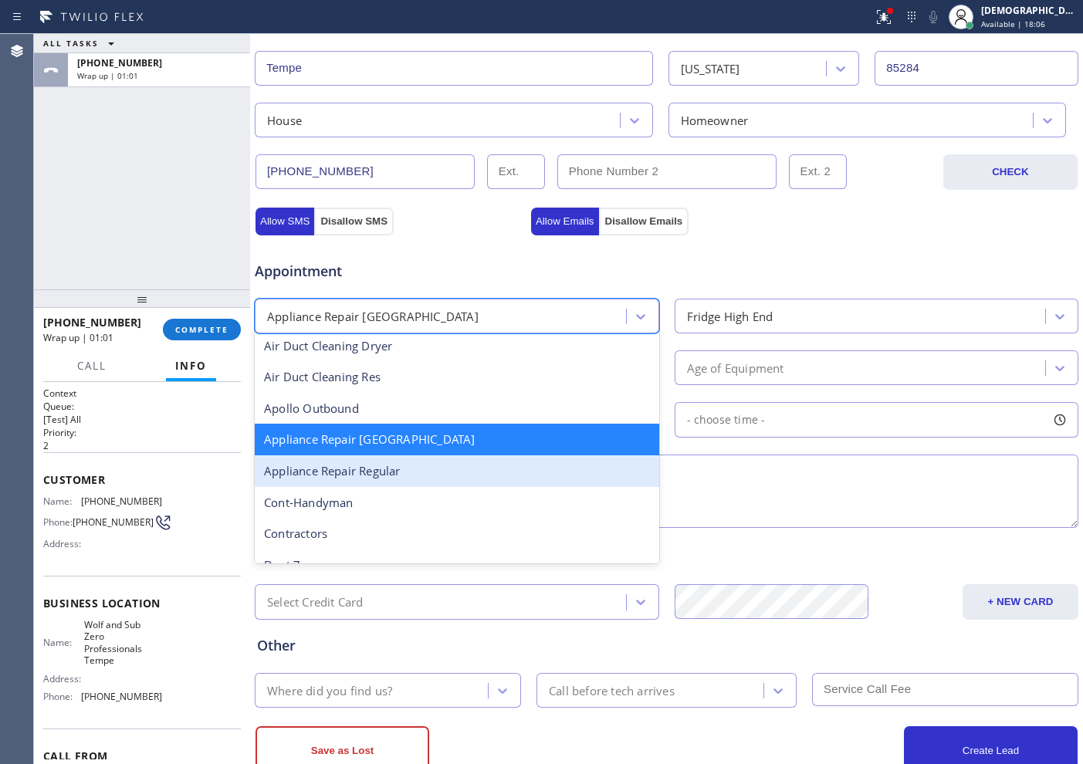
click at [447, 474] on div "Appliance Repair Regular" at bounding box center [457, 471] width 405 height 32
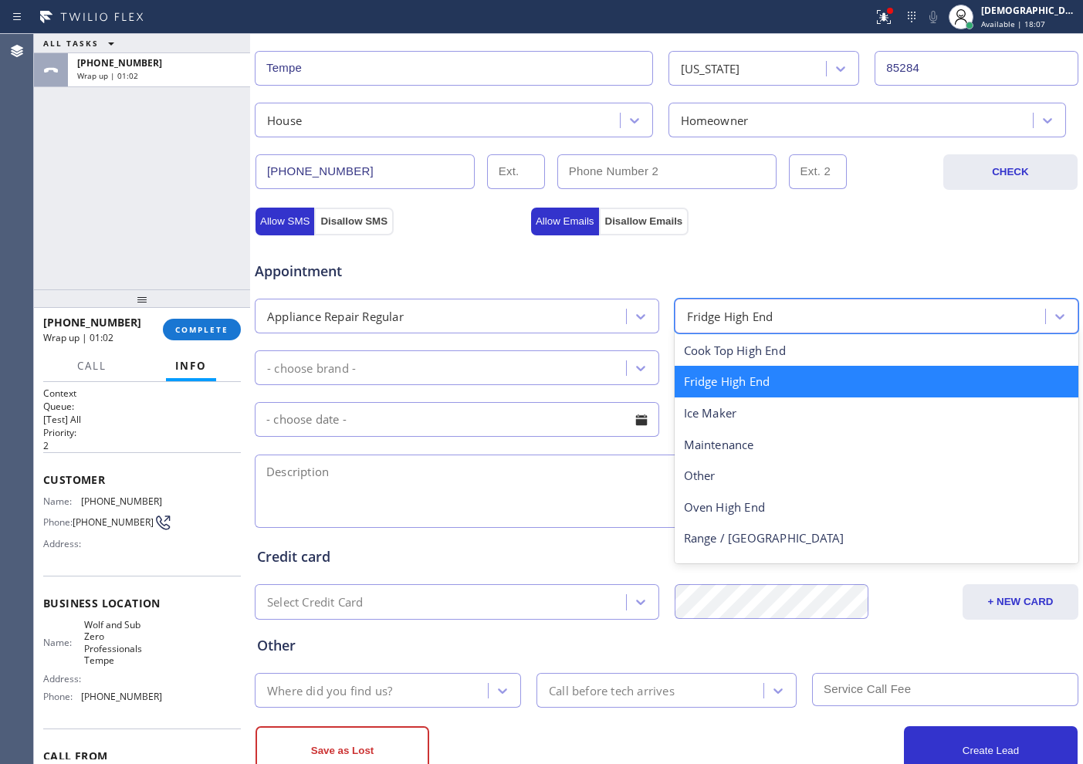
click at [731, 321] on div "Fridge High End" at bounding box center [730, 316] width 86 height 18
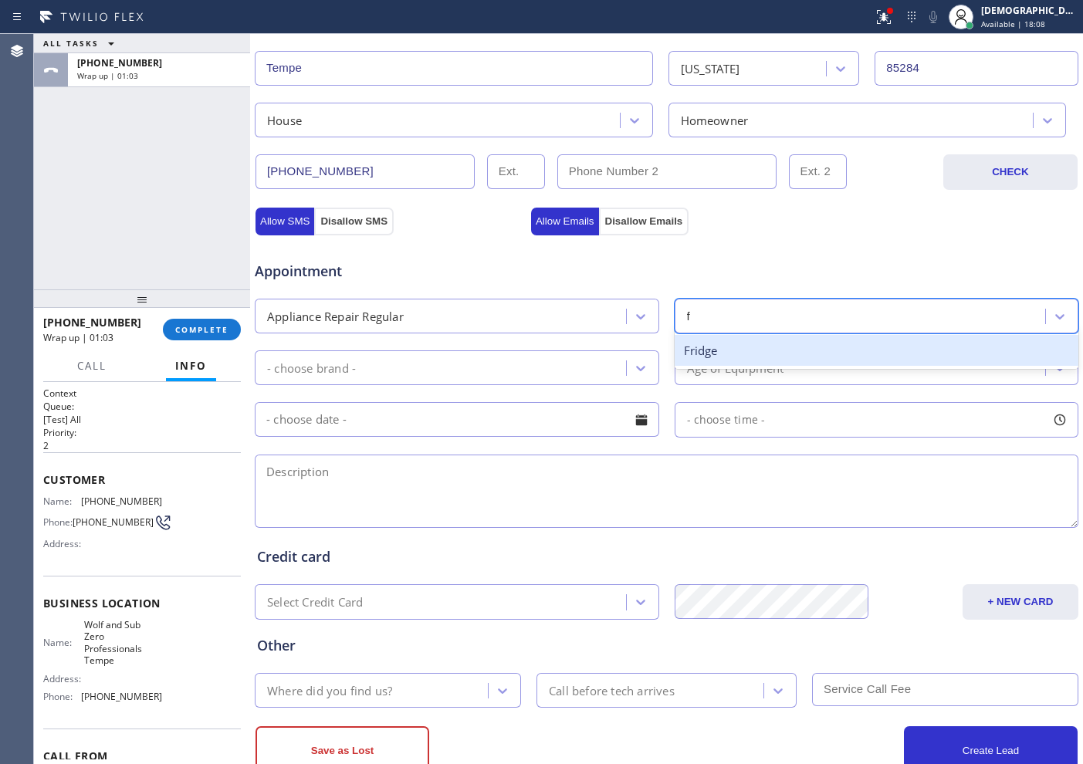
type input "fr"
drag, startPoint x: 716, startPoint y: 344, endPoint x: 668, endPoint y: 359, distance: 50.8
click at [716, 347] on div "Fridge" at bounding box center [877, 351] width 405 height 32
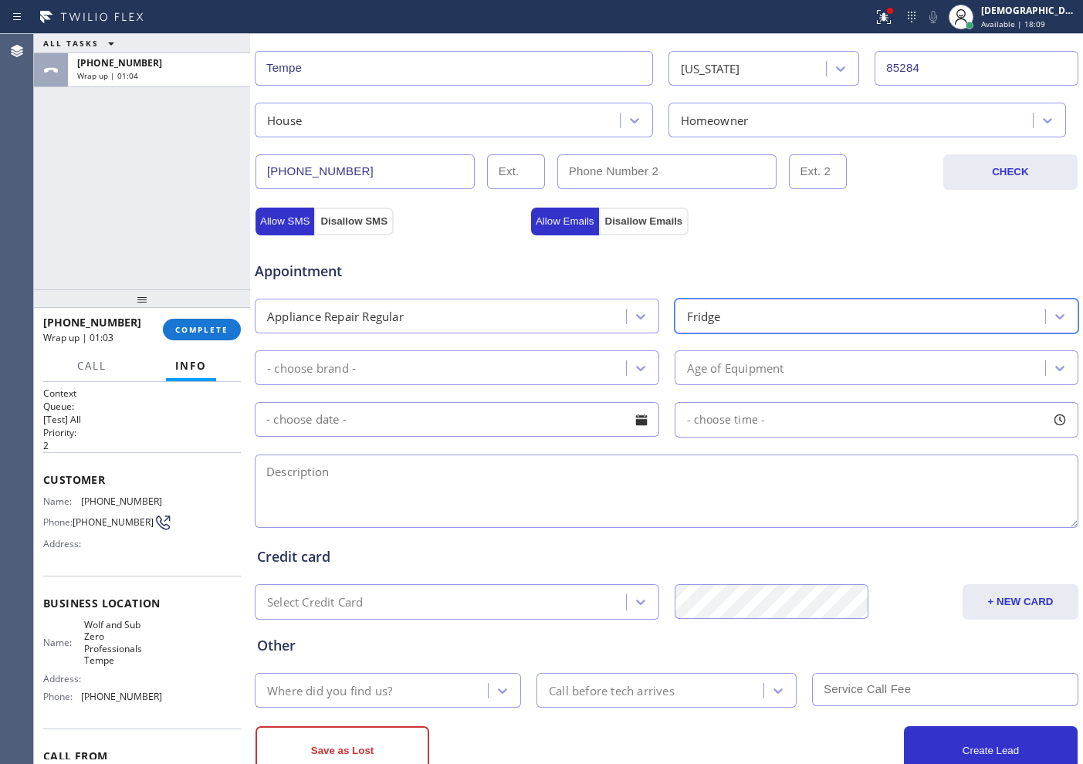
click at [553, 361] on div "- choose brand -" at bounding box center [442, 367] width 367 height 27
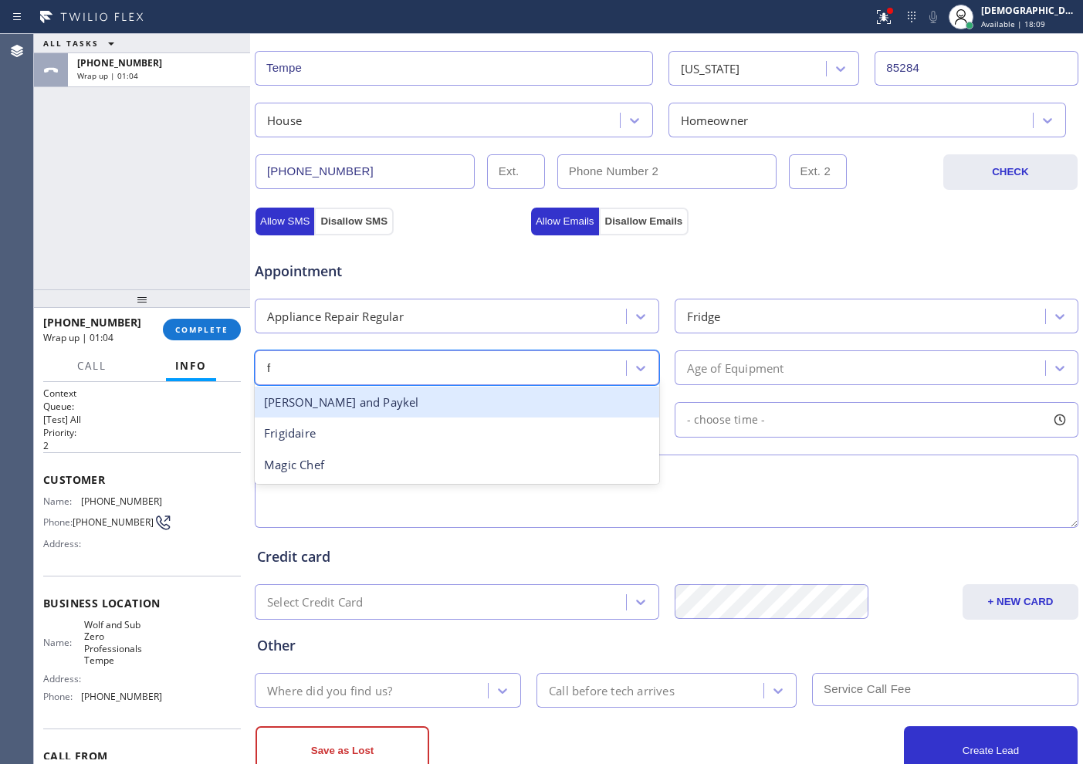
type input "fr"
click at [531, 398] on div "Frigidaire" at bounding box center [457, 403] width 405 height 32
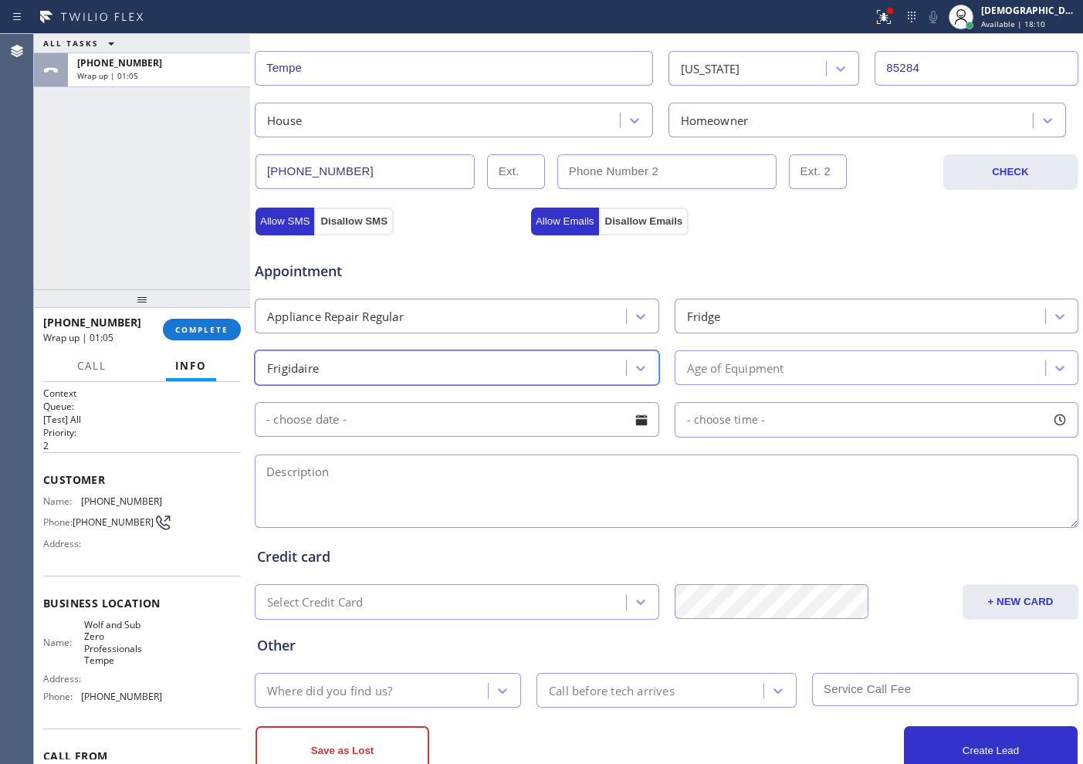
click at [753, 342] on div "Appointment Appliance Repair Regular Fridge option Frigidaire, selected. 18 res…" at bounding box center [666, 386] width 819 height 289
click at [743, 365] on div "Age of Equipment" at bounding box center [735, 368] width 97 height 18
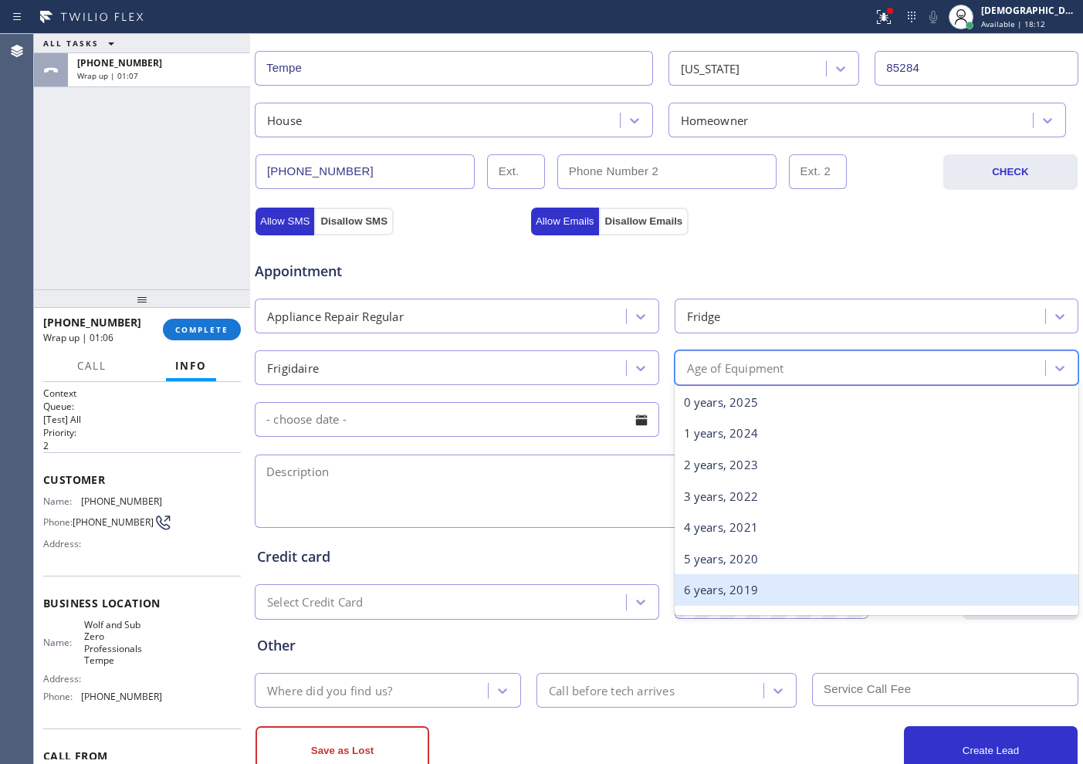
scroll to position [96, 0]
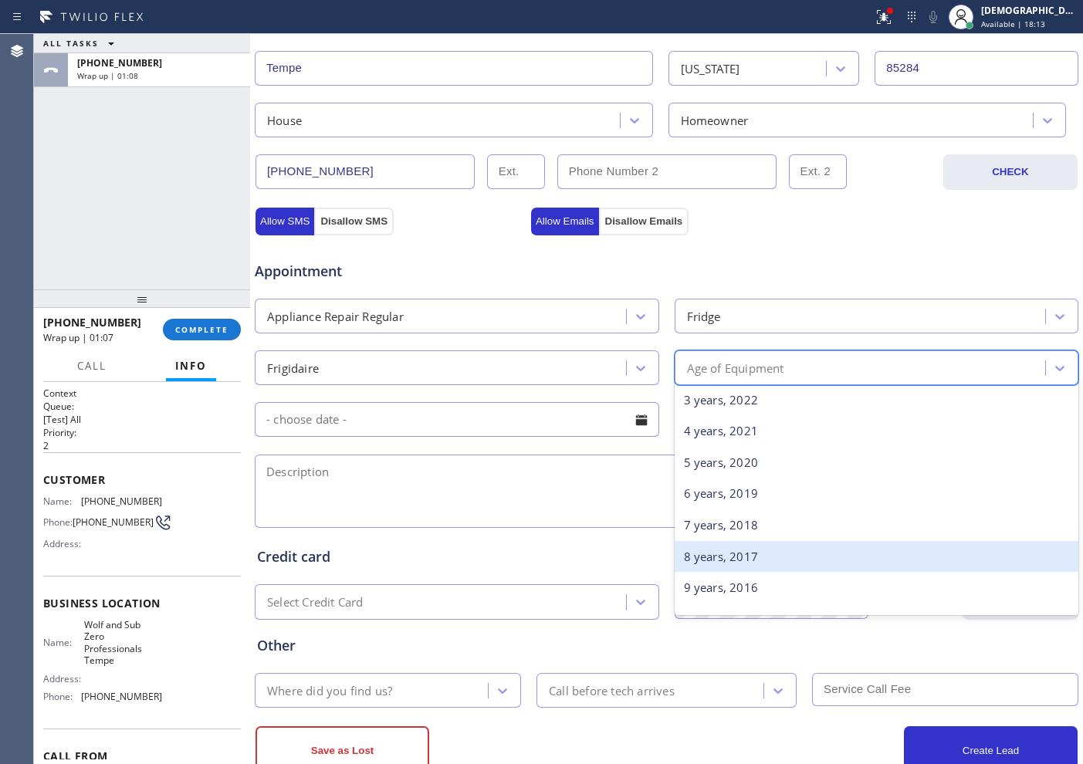
click at [717, 550] on div "8 years, 2017" at bounding box center [877, 557] width 405 height 32
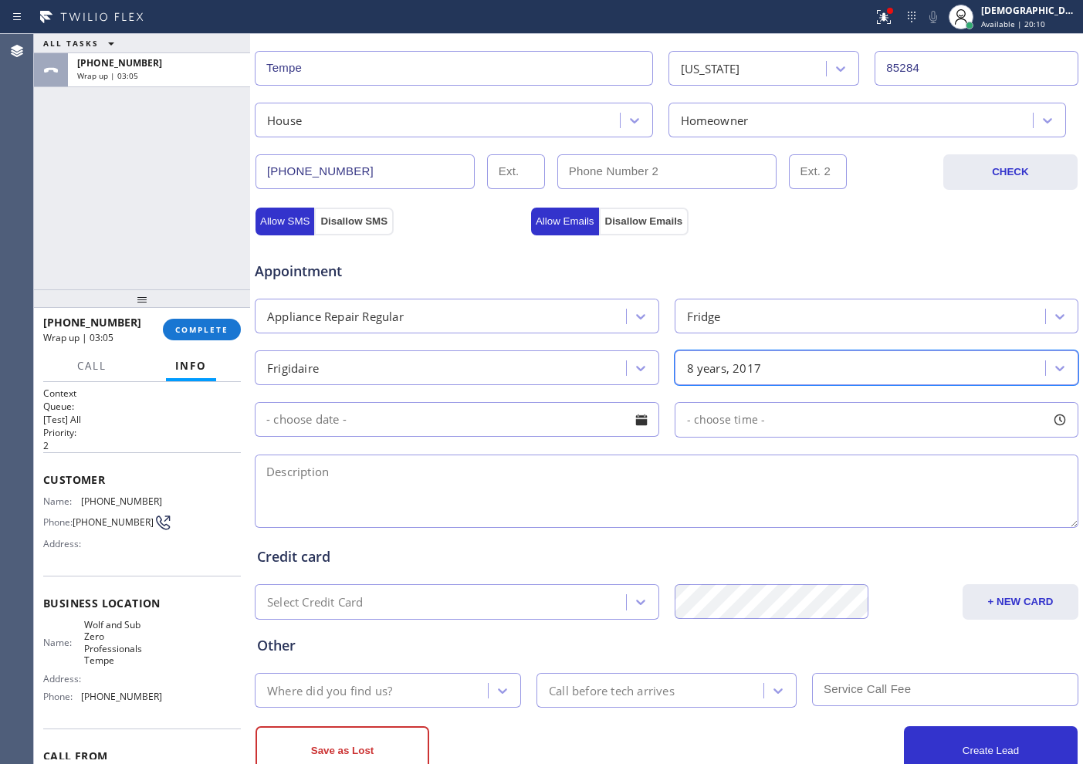
click at [529, 432] on input "text" at bounding box center [457, 419] width 405 height 35
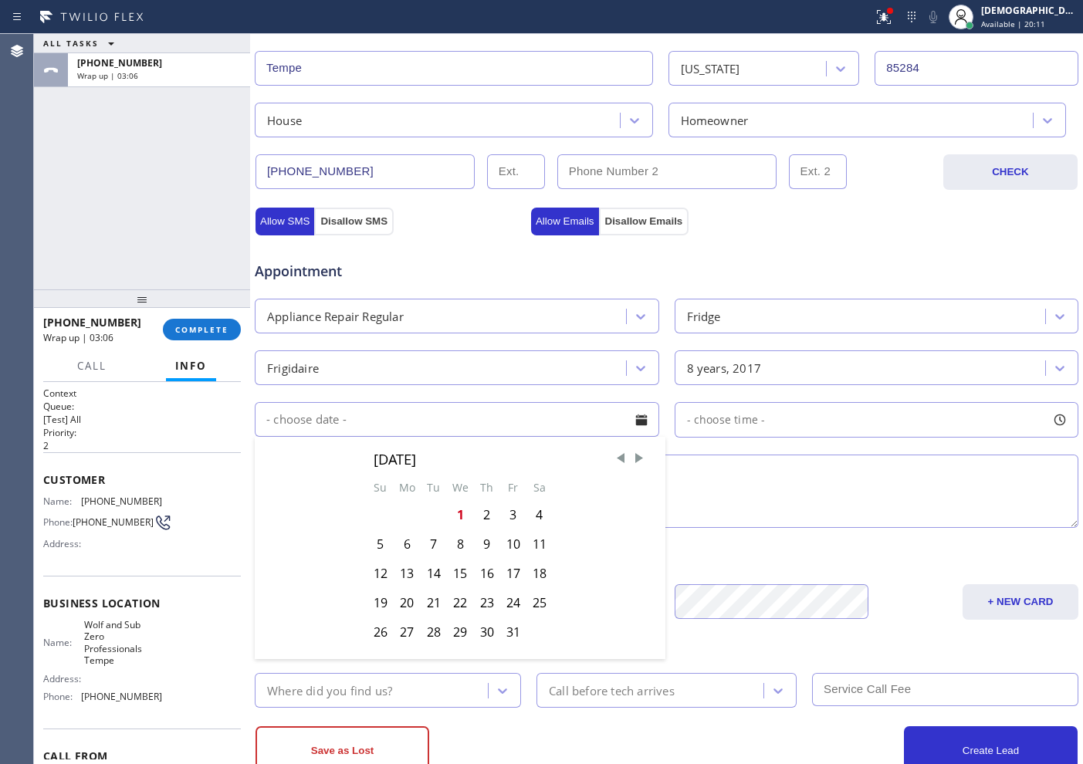
click at [457, 516] on div "1" at bounding box center [460, 514] width 27 height 29
type input "[DATE]"
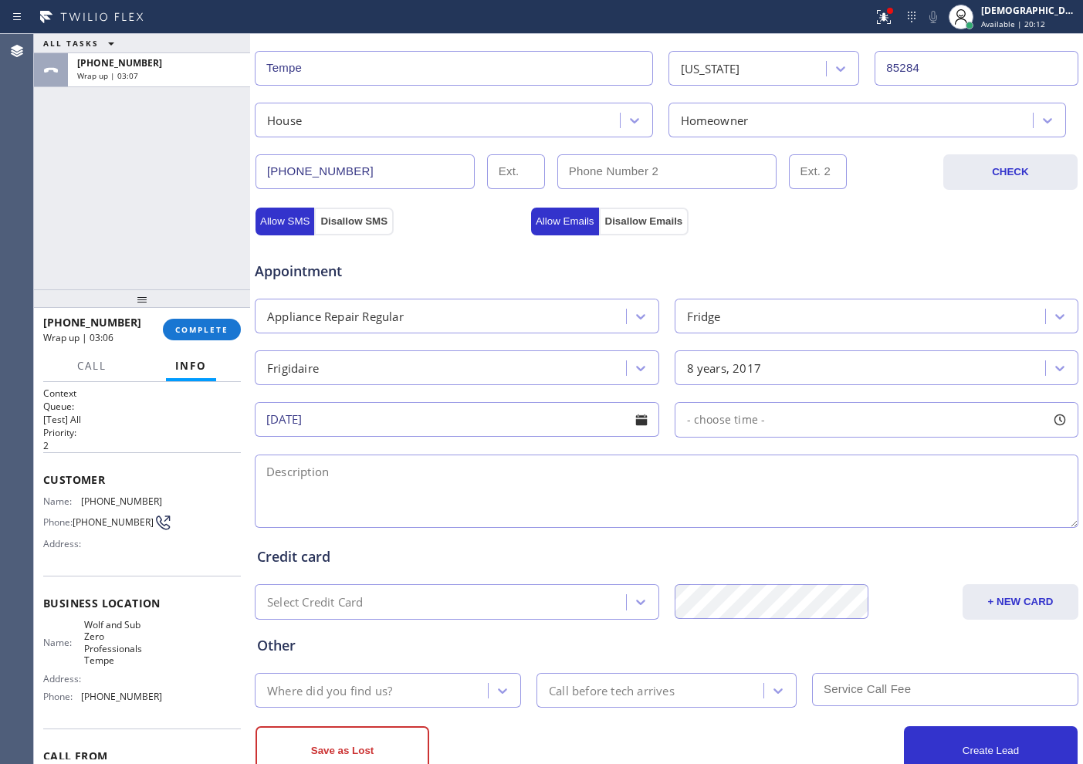
click at [718, 427] on div "- choose time -" at bounding box center [720, 420] width 90 height 18
drag, startPoint x: 689, startPoint y: 510, endPoint x: 963, endPoint y: 506, distance: 274.1
click at [969, 506] on div at bounding box center [978, 514] width 19 height 32
click at [880, 530] on div "FROM TILL 3:00 PM 6:00 PM" at bounding box center [865, 493] width 381 height 111
click at [385, 502] on textarea at bounding box center [667, 491] width 824 height 73
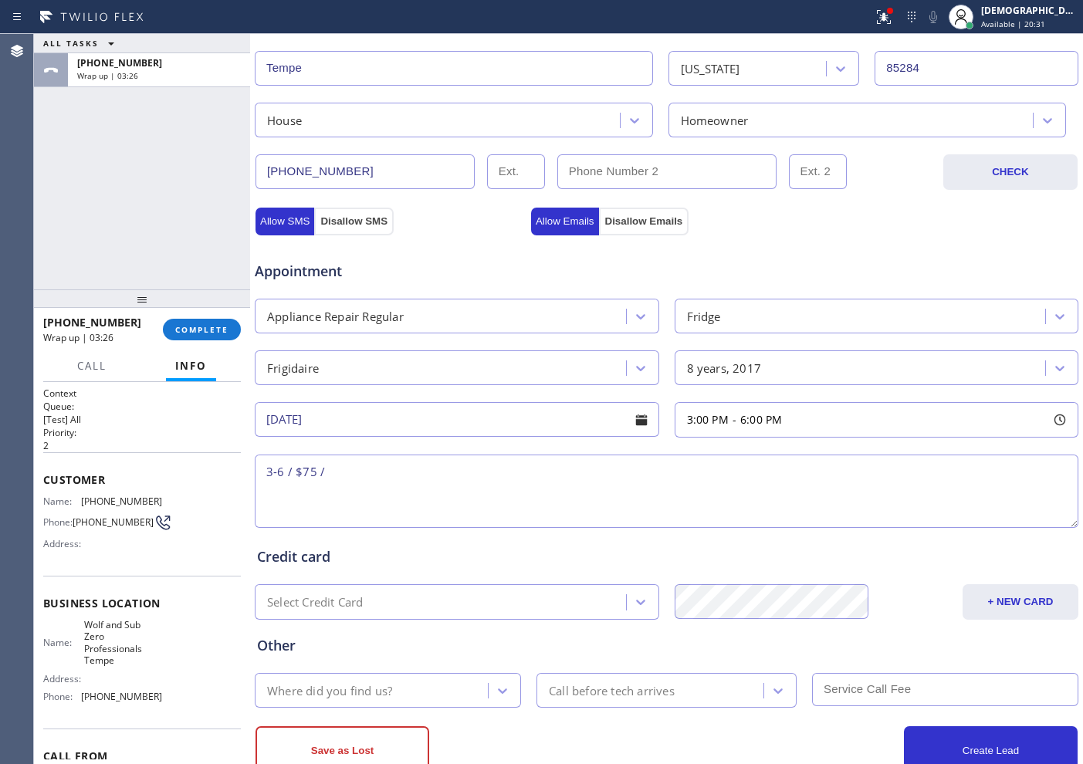
click at [394, 479] on textarea "3-6 / $75 /" at bounding box center [667, 491] width 824 height 73
click at [398, 476] on textarea "3-6 / $75 /" at bounding box center [667, 491] width 824 height 73
paste textarea "Frigidaire/ Freeezer / freezer is over frosting / 8 years"
click at [674, 468] on textarea "3-6 / $75 / Frigidaire/ Freezer / freezer is over frosting / 8 years" at bounding box center [667, 491] width 824 height 73
click at [784, 482] on textarea "3-6 / $75 / Frigidaire/ Freezer / freezer is over frosting / 8 years / House HO…" at bounding box center [667, 491] width 824 height 73
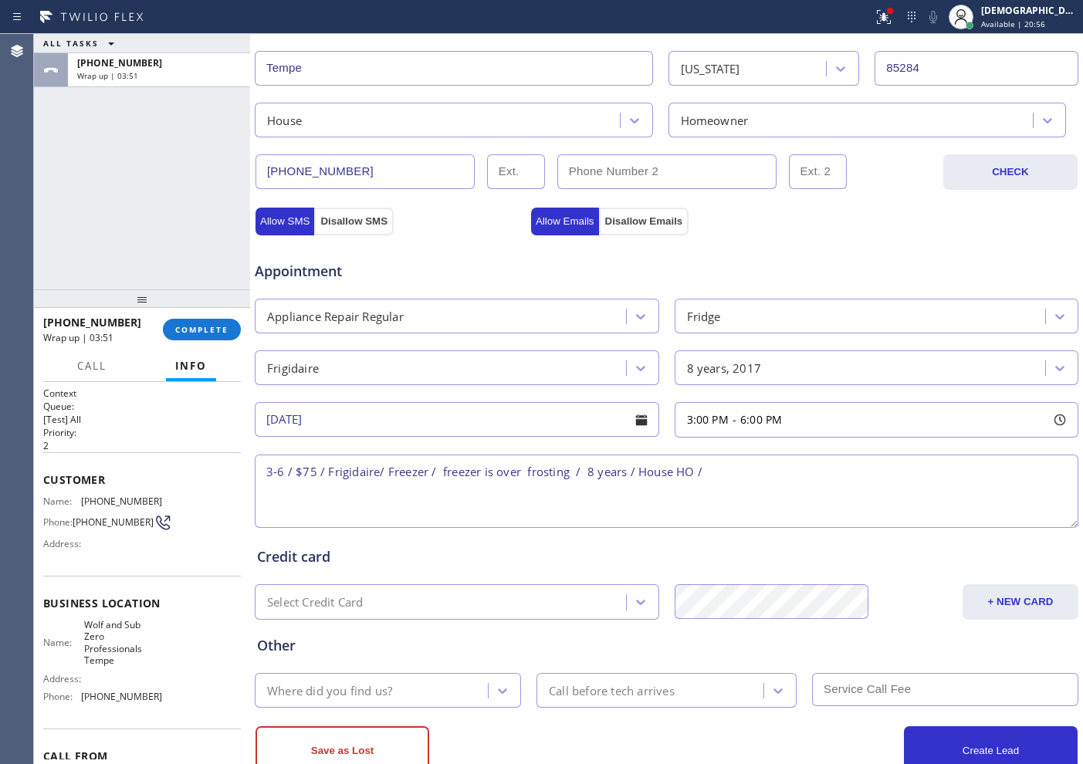
paste textarea "[STREET_ADDRESS][PERSON_NAME]"
click at [806, 474] on textarea "3-6 / $75 / Frigidaire/ Freezer / freezer is over frosting / 8 years / House HO…" at bounding box center [667, 491] width 824 height 73
drag, startPoint x: 116, startPoint y: 675, endPoint x: 76, endPoint y: 635, distance: 56.2
click at [76, 635] on div "Name: [PERSON_NAME] and Sub Zero Professionals Tempe Address: Phone: [PHONE_NUM…" at bounding box center [102, 664] width 119 height 90
click at [147, 642] on span "Wolf and Sub Zero Professionals Tempe" at bounding box center [122, 643] width 77 height 48
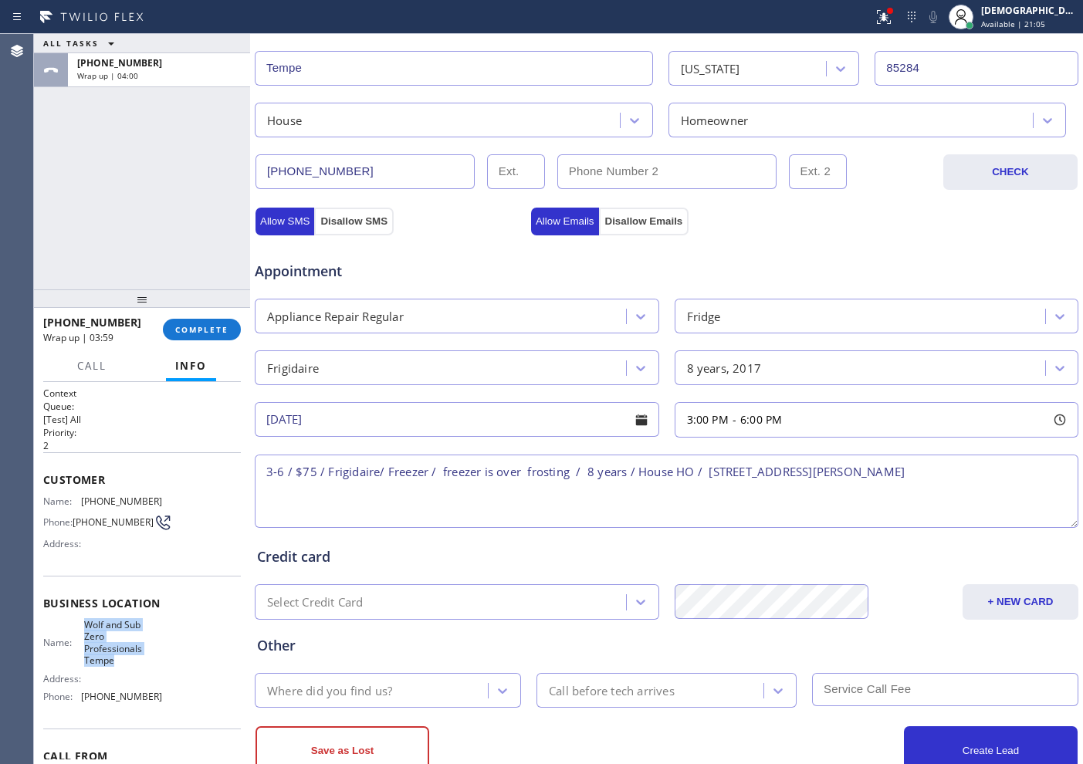
drag, startPoint x: 113, startPoint y: 664, endPoint x: 83, endPoint y: 628, distance: 47.6
click at [84, 628] on span "Wolf and Sub Zero Professionals Tempe" at bounding box center [122, 643] width 77 height 48
copy span "Wolf and Sub Zero Professionals Tempe"
click at [950, 478] on textarea "3-6 / $75 / Frigidaire/ Freezer / freezer is over frosting / 8 years / House HO…" at bounding box center [667, 491] width 824 height 73
paste textarea "Wolf and Sub Zero Professionals Tempe"
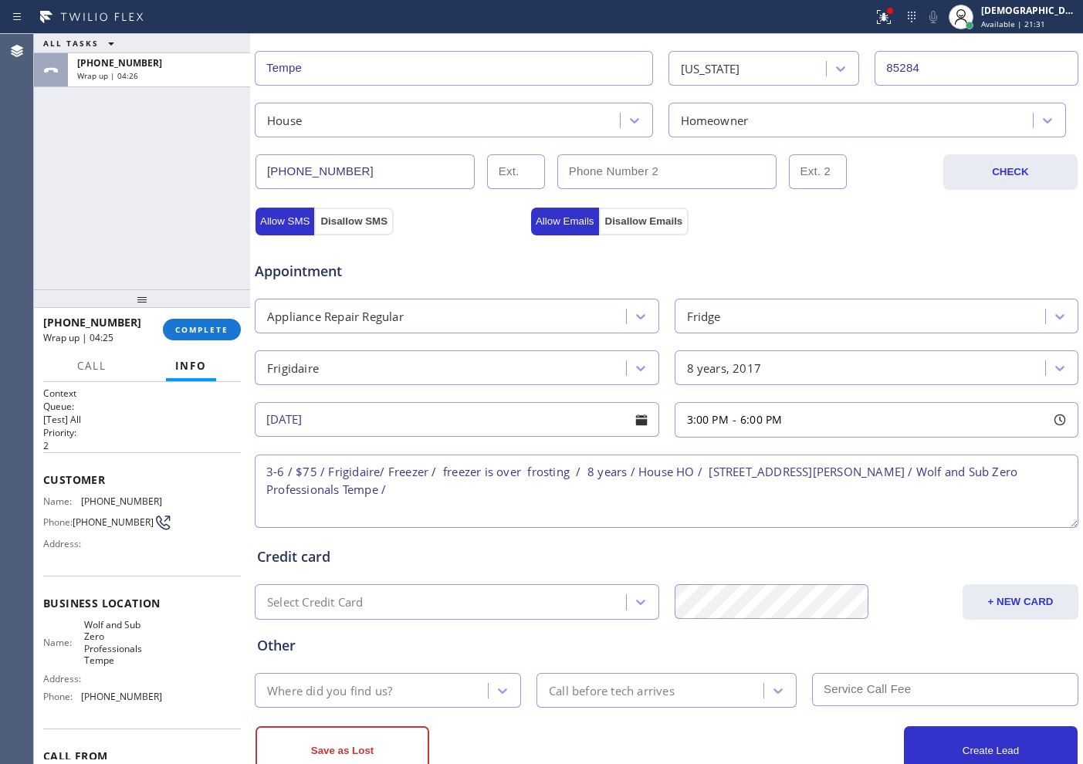
click at [449, 496] on textarea "3-6 / $75 / Frigidaire/ Freezer / freezer is over frosting / 8 years / House HO…" at bounding box center [667, 491] width 824 height 73
paste textarea "Please call customer 30 minutes prior to arrival"
type textarea "3-6 / $75 / Frigidaire/ Freezer / freezer is over frosting / 8 years / House HO…"
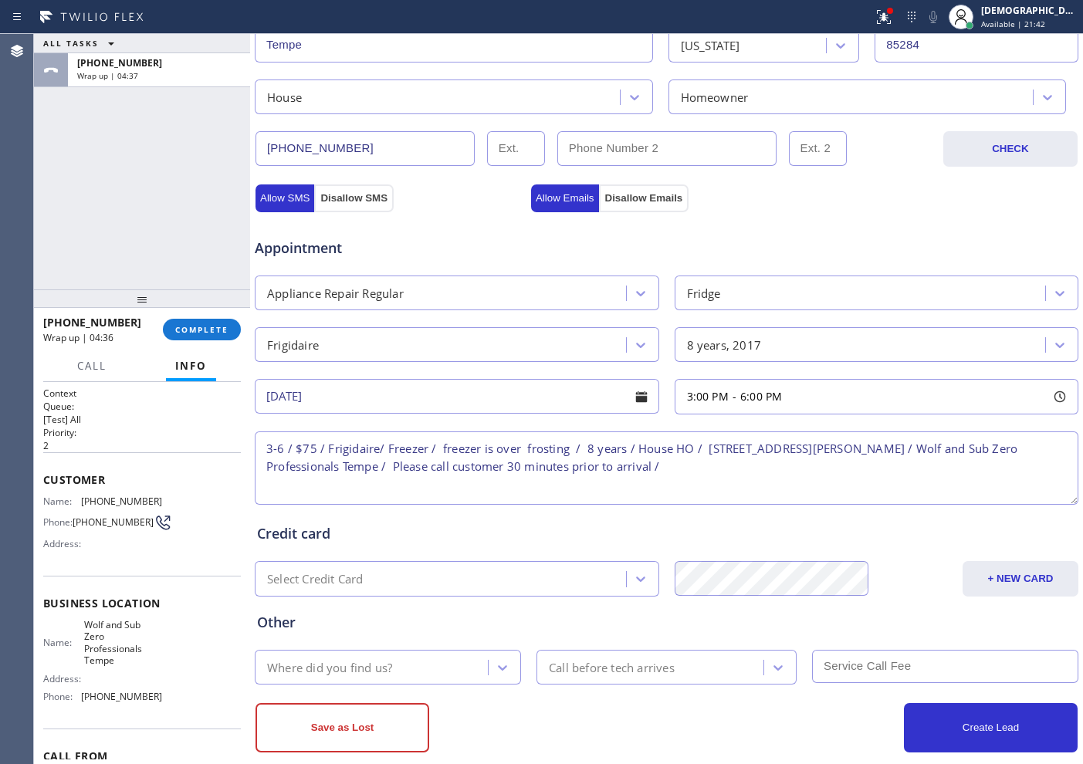
scroll to position [432, 0]
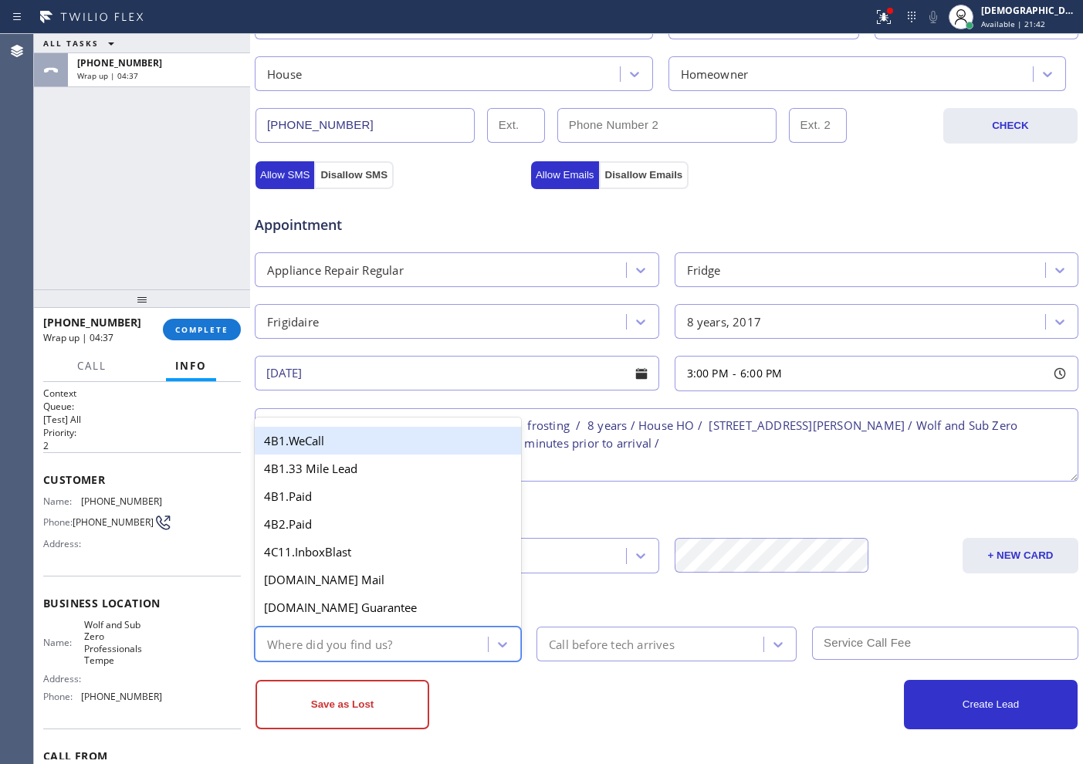
click at [457, 650] on div "Where did you find us?" at bounding box center [373, 644] width 229 height 27
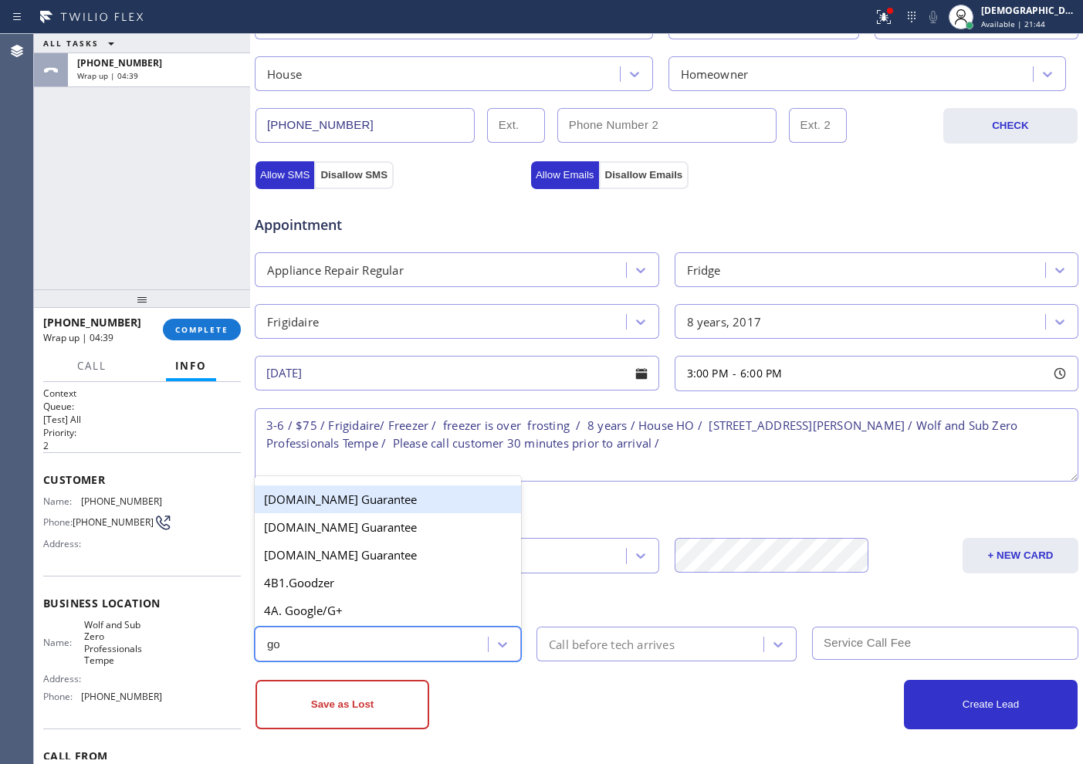
type input "goo"
click at [392, 618] on div "4A. Google/G+" at bounding box center [388, 611] width 266 height 28
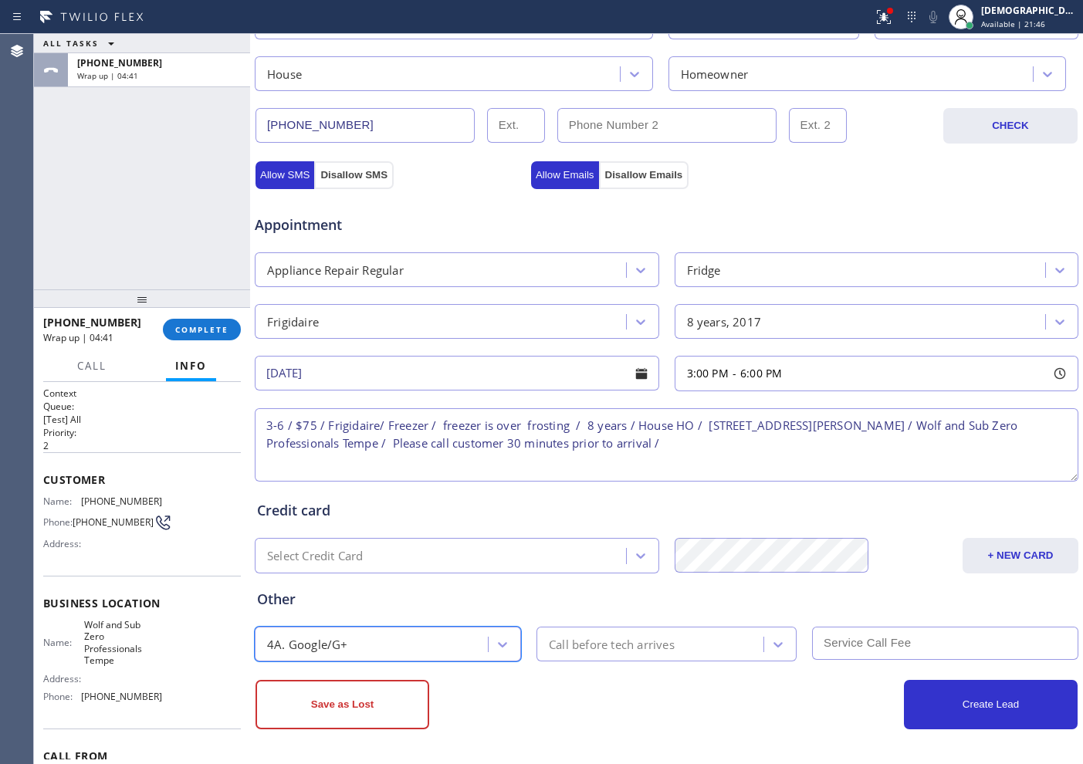
click at [552, 643] on div "Call before tech arrives" at bounding box center [612, 644] width 126 height 18
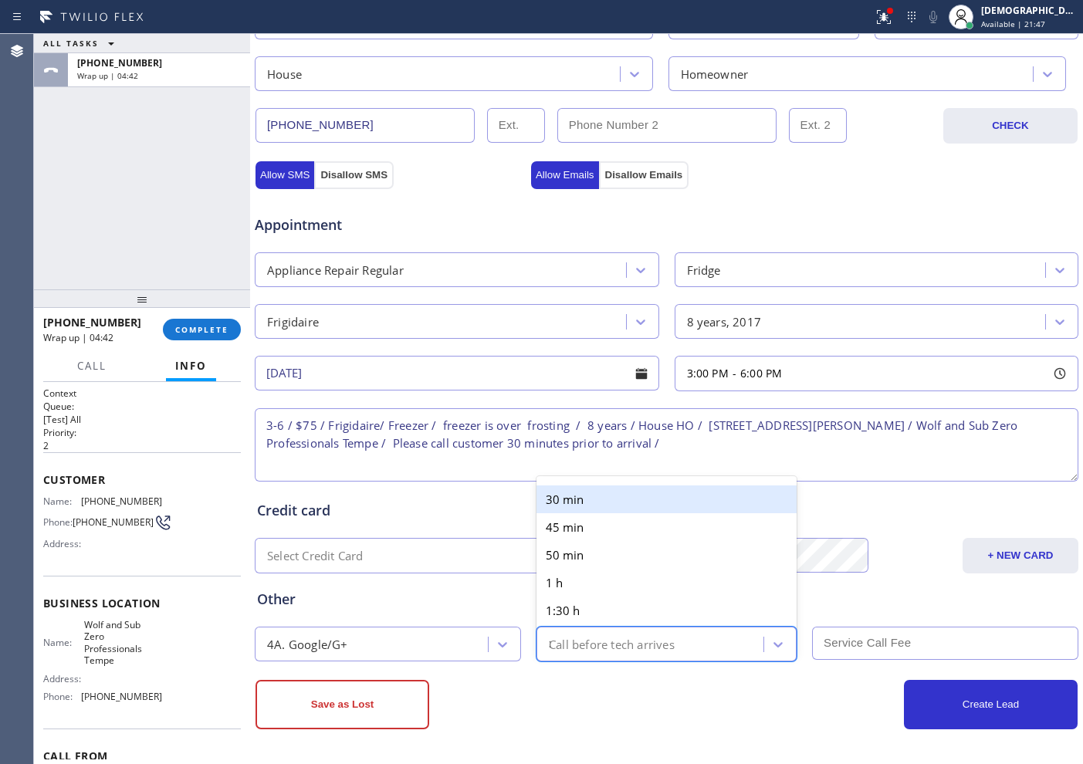
type input "30"
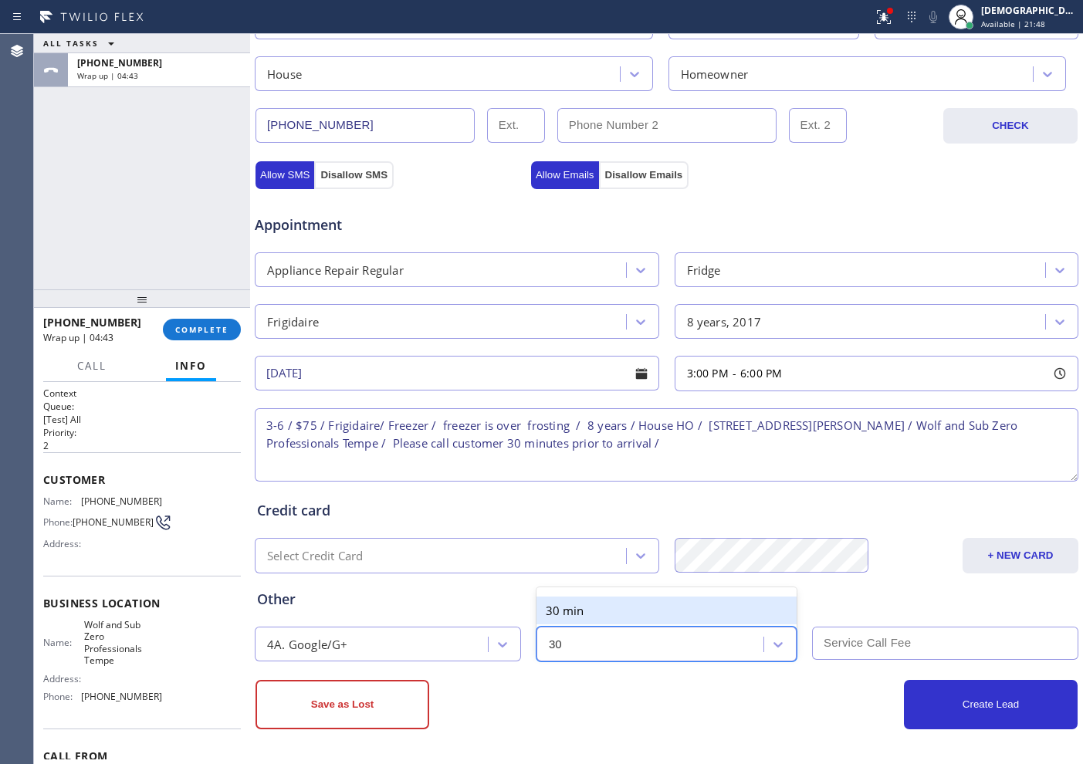
click at [575, 610] on div "30 min" at bounding box center [667, 611] width 260 height 28
click at [840, 642] on input "text" at bounding box center [945, 643] width 266 height 33
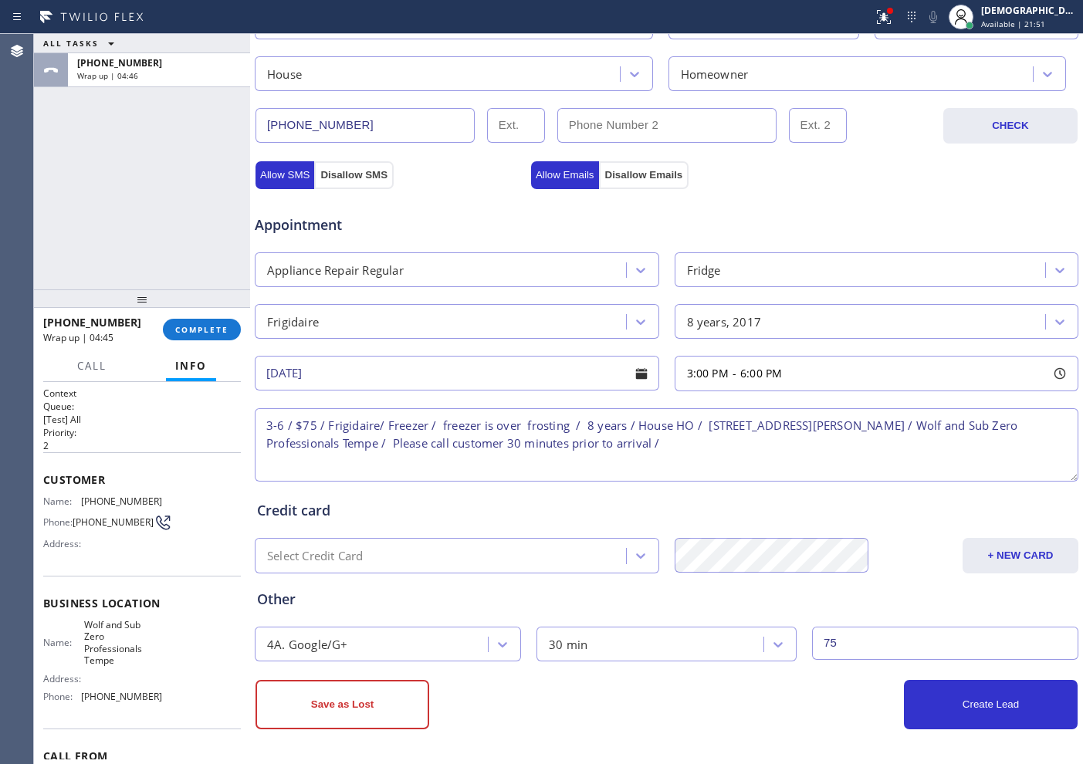
type input "75"
click at [804, 511] on div "Credit card" at bounding box center [666, 510] width 819 height 21
click at [929, 712] on button "Create Lead" at bounding box center [991, 704] width 174 height 49
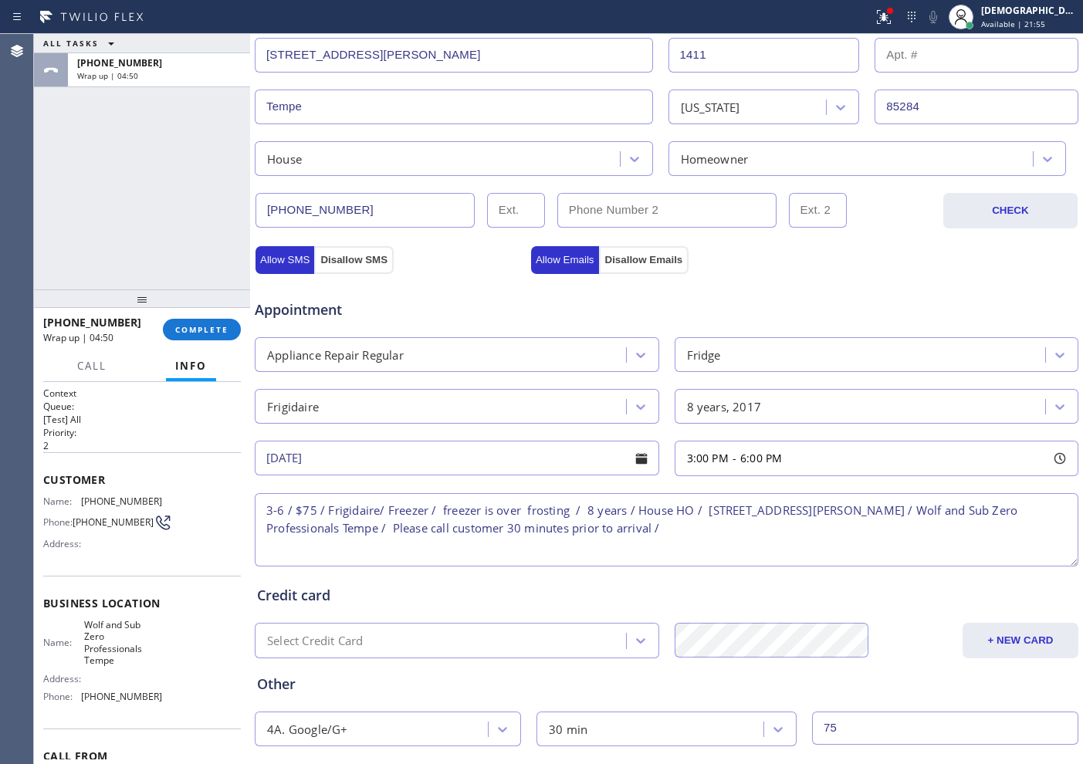
scroll to position [99, 0]
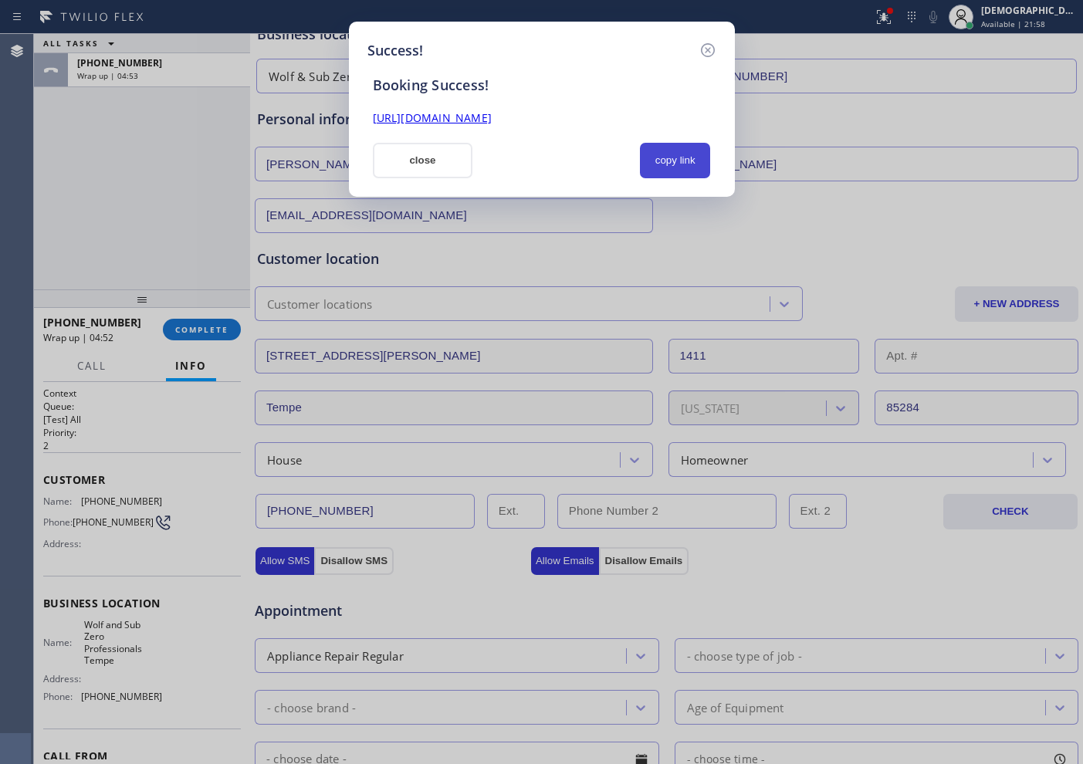
click at [674, 154] on button "copy link" at bounding box center [675, 161] width 71 height 36
click at [492, 122] on link "[URL][DOMAIN_NAME]" at bounding box center [432, 117] width 119 height 15
click at [431, 161] on button "close" at bounding box center [423, 161] width 100 height 36
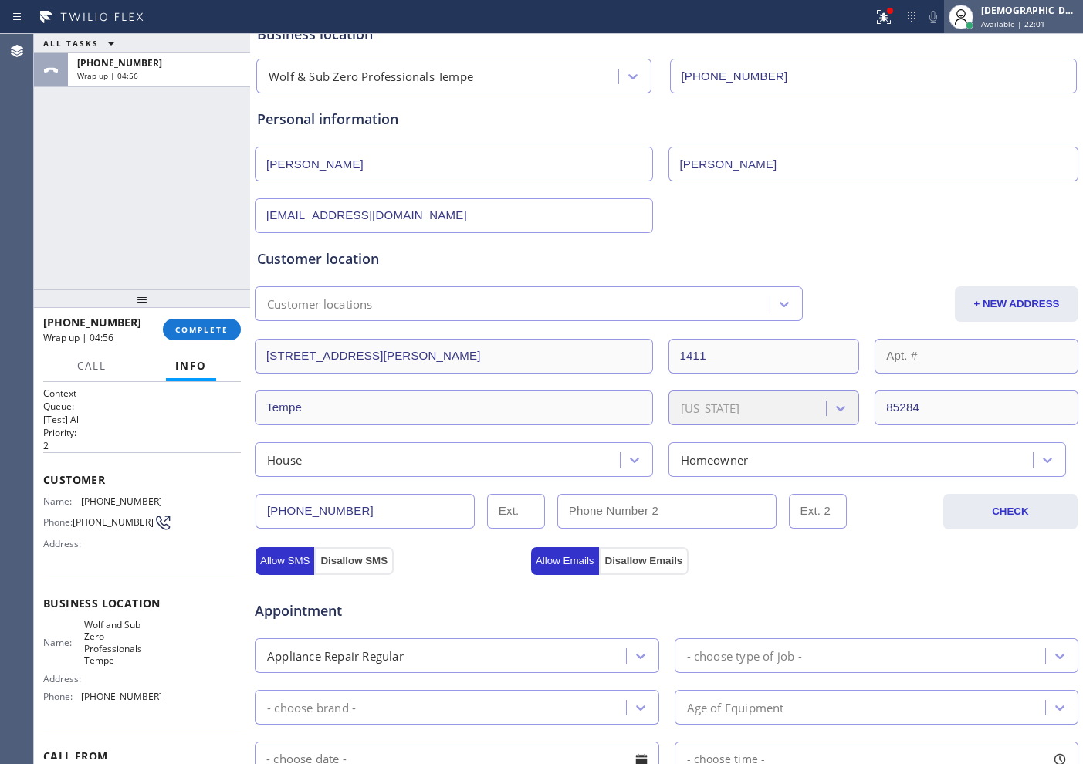
click at [1033, 21] on span "Available | 22:01" at bounding box center [1013, 24] width 64 height 11
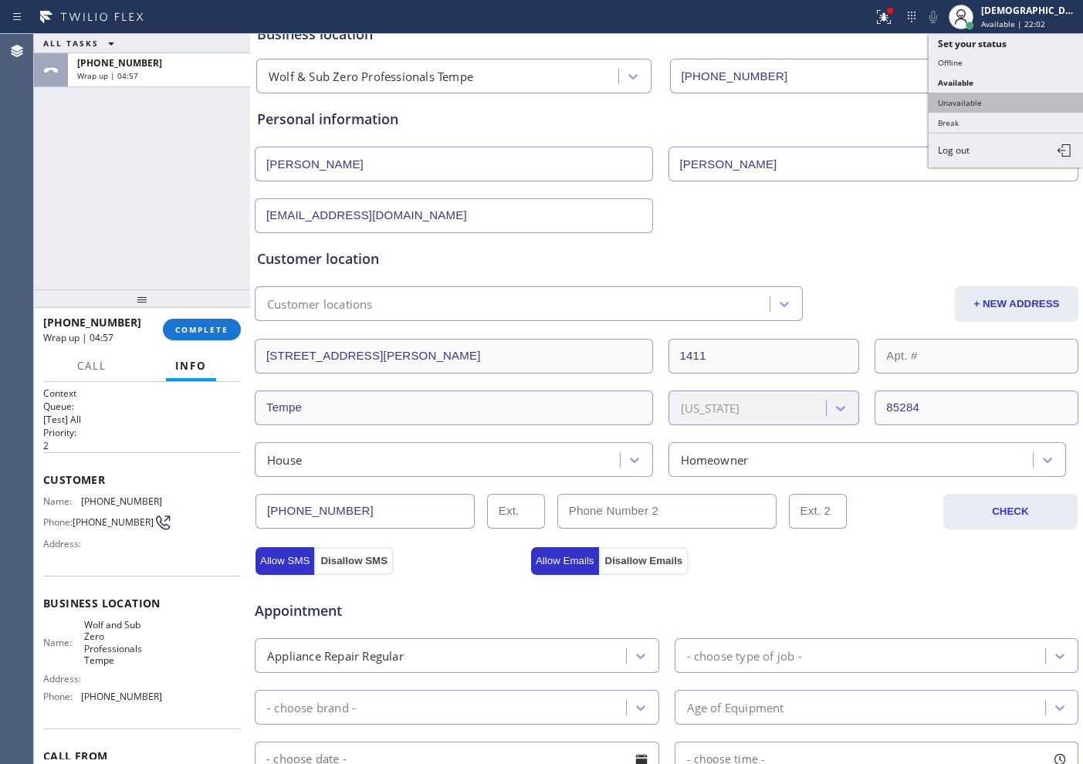
click at [992, 100] on button "Unavailable" at bounding box center [1006, 103] width 154 height 20
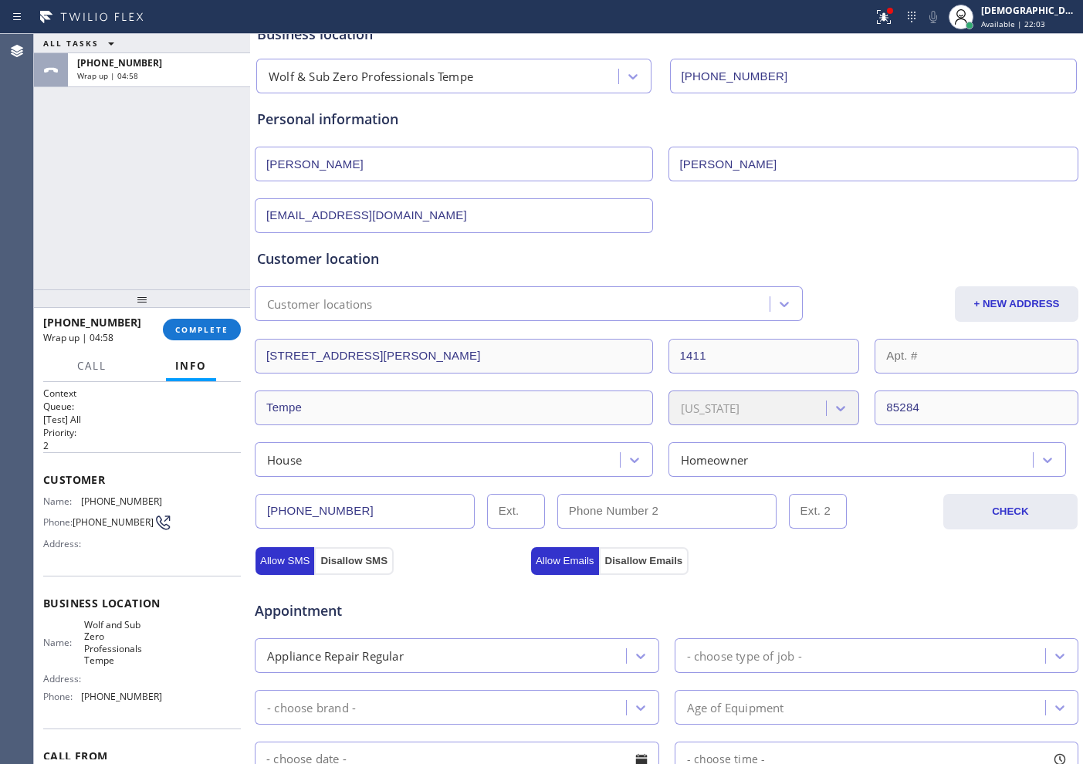
click at [225, 345] on div "[PHONE_NUMBER] Wrap up | 04:58 COMPLETE" at bounding box center [142, 330] width 198 height 40
click at [222, 332] on span "COMPLETE" at bounding box center [201, 329] width 53 height 11
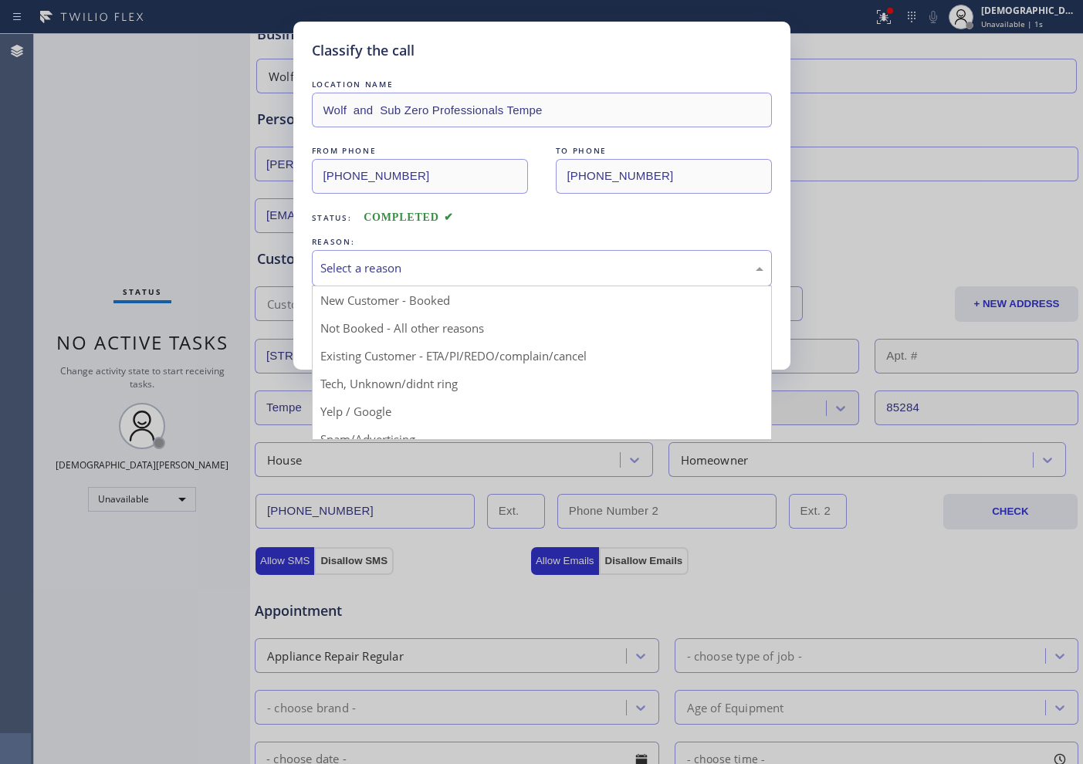
click at [340, 267] on div "Select a reason" at bounding box center [541, 268] width 443 height 18
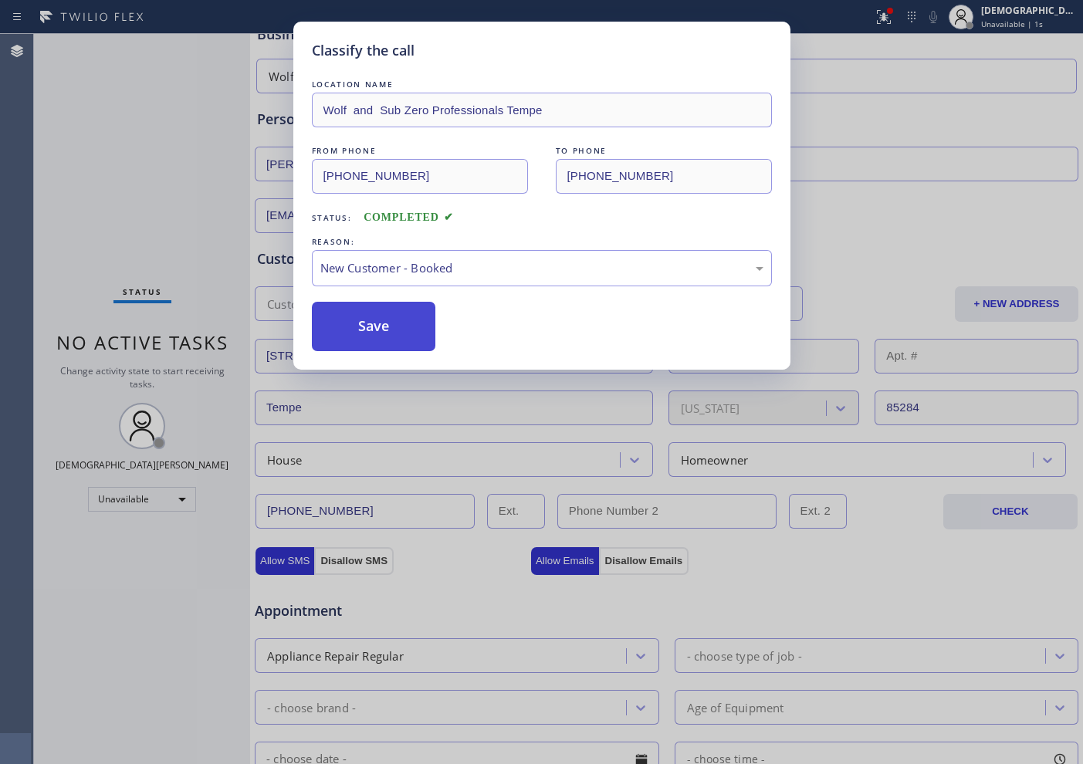
click at [330, 315] on button "Save" at bounding box center [374, 326] width 124 height 49
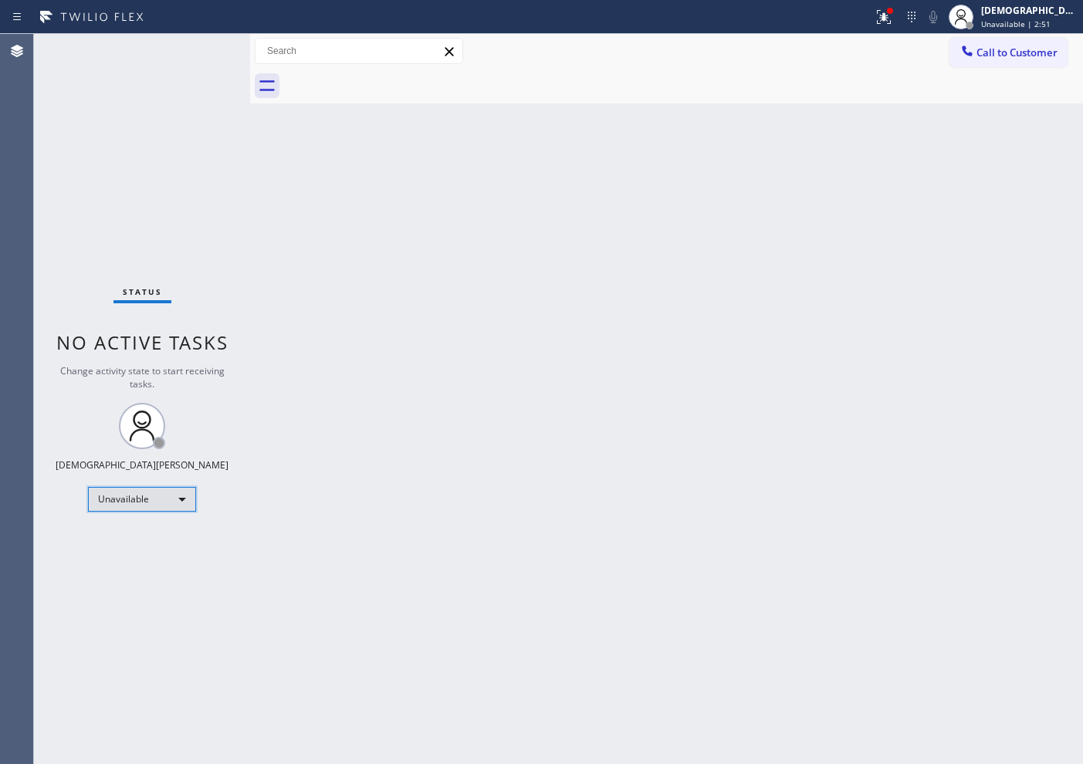
click at [161, 493] on div "Unavailable" at bounding box center [142, 499] width 108 height 25
click at [164, 537] on li "Available" at bounding box center [141, 540] width 105 height 19
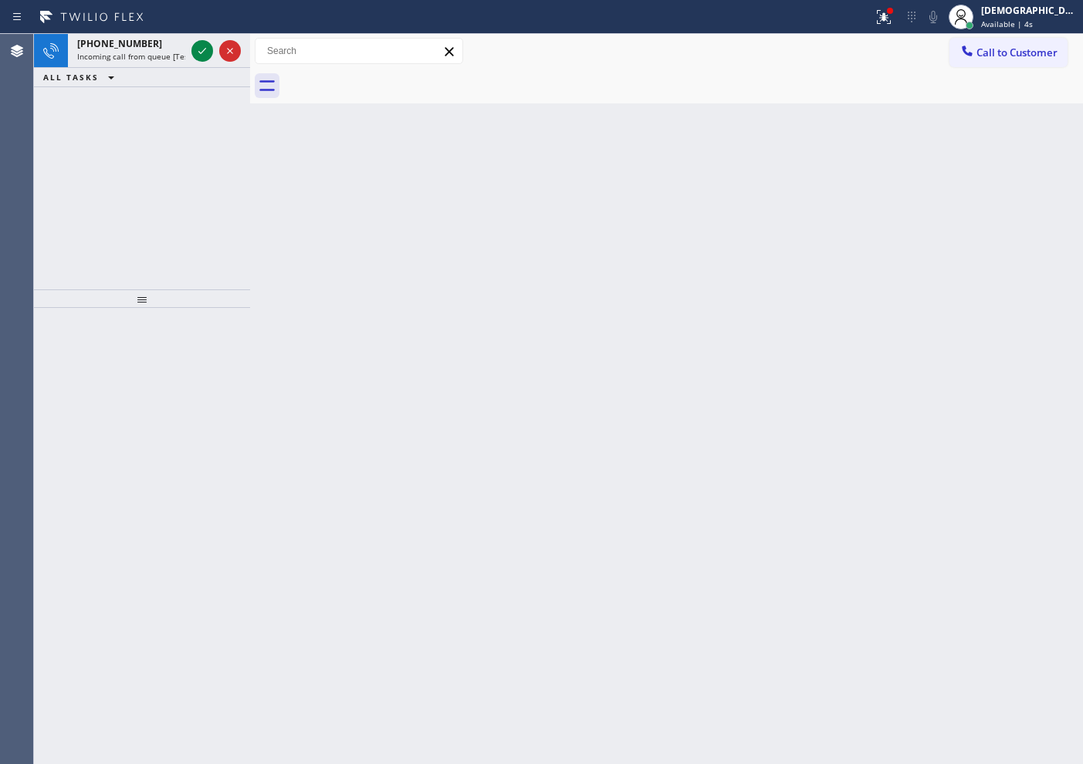
drag, startPoint x: 47, startPoint y: 174, endPoint x: 129, endPoint y: 94, distance: 114.1
click at [48, 172] on div "[PHONE_NUMBER] Incoming call from queue [Test] All ALL TASKS ALL TASKS ACTIVE T…" at bounding box center [142, 162] width 216 height 256
click at [201, 49] on icon at bounding box center [202, 51] width 19 height 19
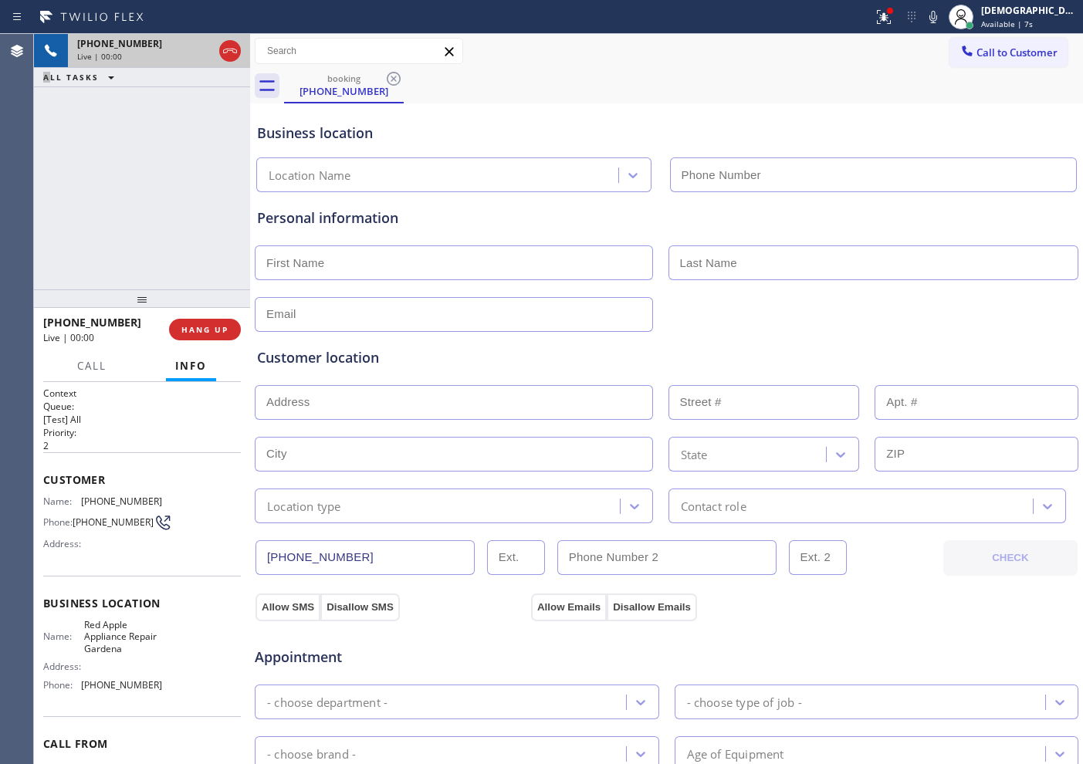
type input "[PHONE_NUMBER]"
click at [229, 49] on icon at bounding box center [230, 51] width 19 height 19
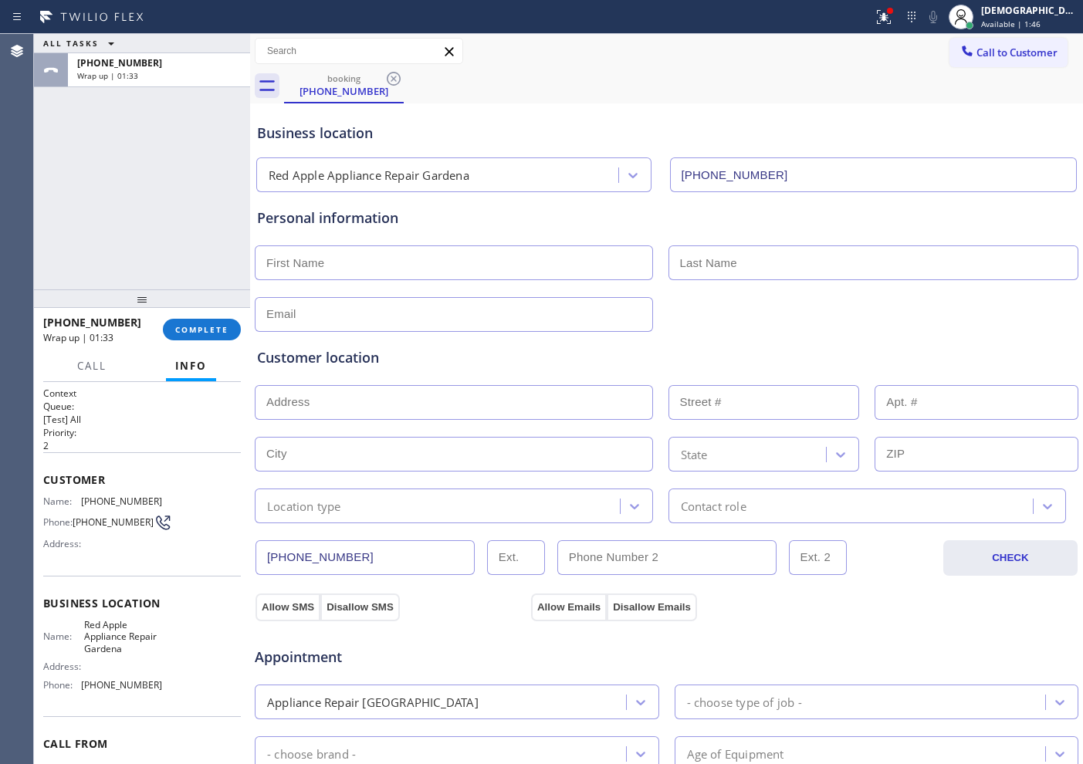
click at [103, 220] on div "ALL TASKS ALL TASKS ACTIVE TASKS TASKS IN WRAP UP [PHONE_NUMBER] Wrap up | 01:33" at bounding box center [142, 162] width 216 height 256
drag, startPoint x: 226, startPoint y: 329, endPoint x: 241, endPoint y: 320, distance: 17.3
click at [225, 329] on span "COMPLETE" at bounding box center [201, 329] width 53 height 11
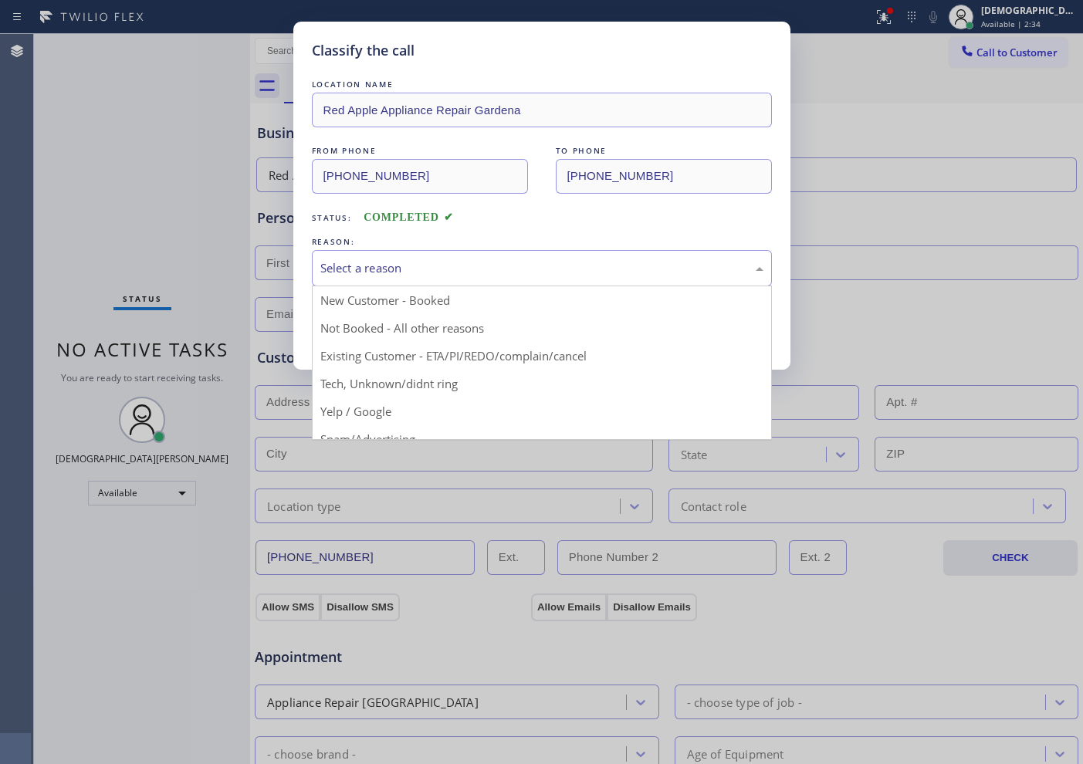
click at [327, 277] on div "Select a reason" at bounding box center [542, 268] width 460 height 36
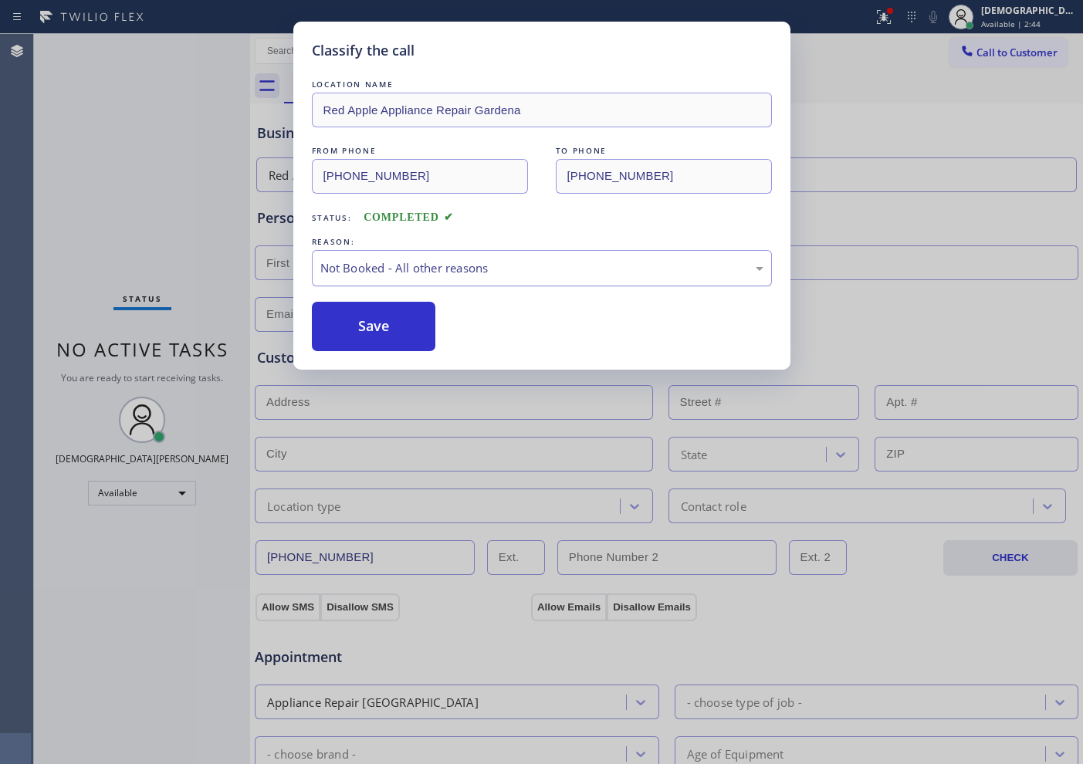
click at [370, 275] on div "Not Booked - All other reasons" at bounding box center [541, 268] width 443 height 18
click at [377, 297] on div "LOCATION NAME Red Apple Appliance Repair Gardena FROM PHONE [PHONE_NUMBER] TO P…" at bounding box center [542, 213] width 460 height 275
click at [367, 325] on button "Save" at bounding box center [374, 326] width 124 height 49
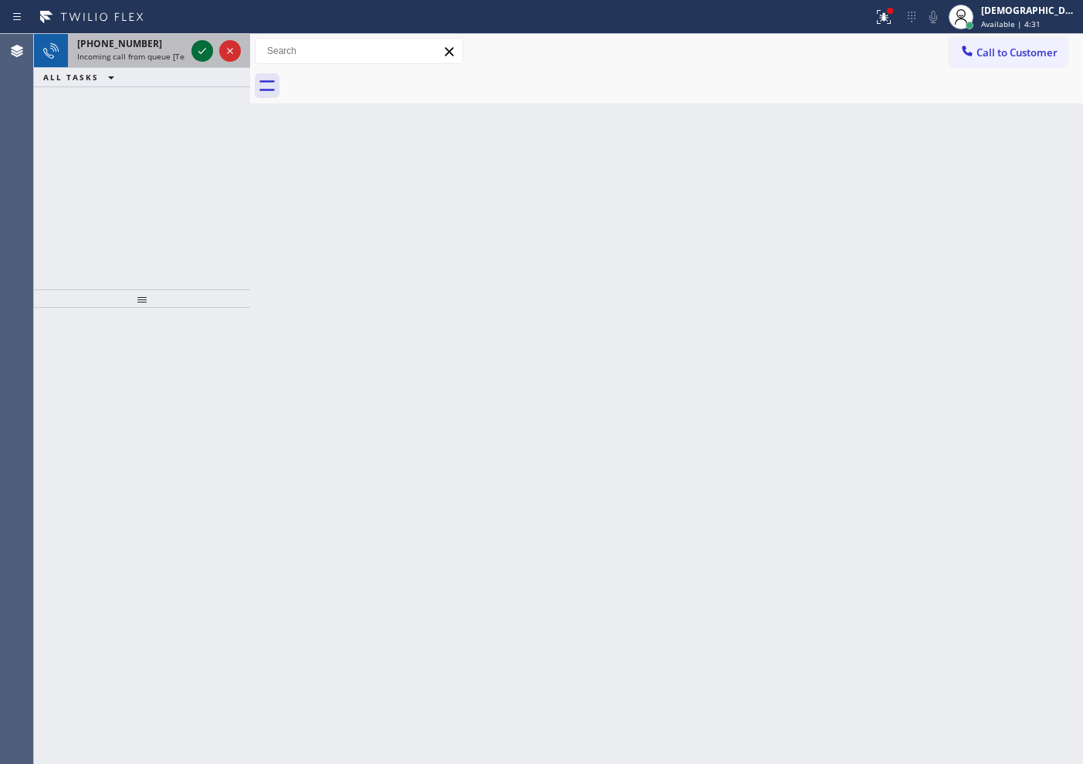
click at [204, 54] on icon at bounding box center [202, 51] width 19 height 19
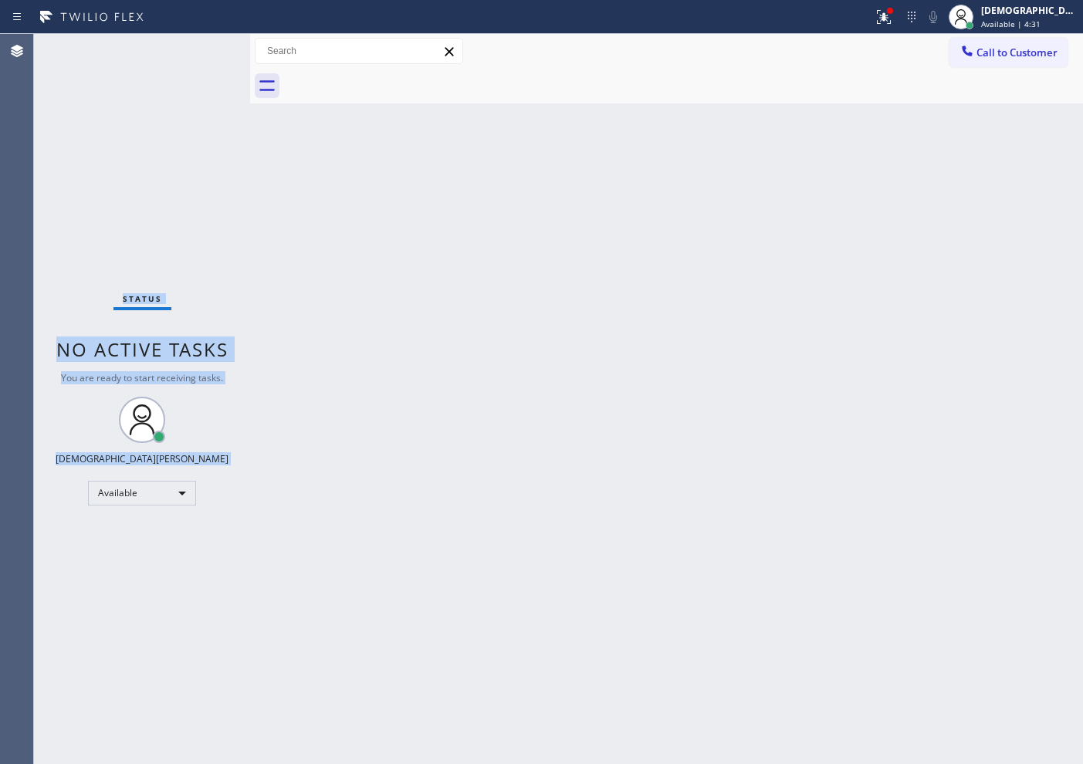
click at [204, 54] on div "Status No active tasks You are ready to start receiving tasks. Christian Cinco …" at bounding box center [142, 399] width 216 height 730
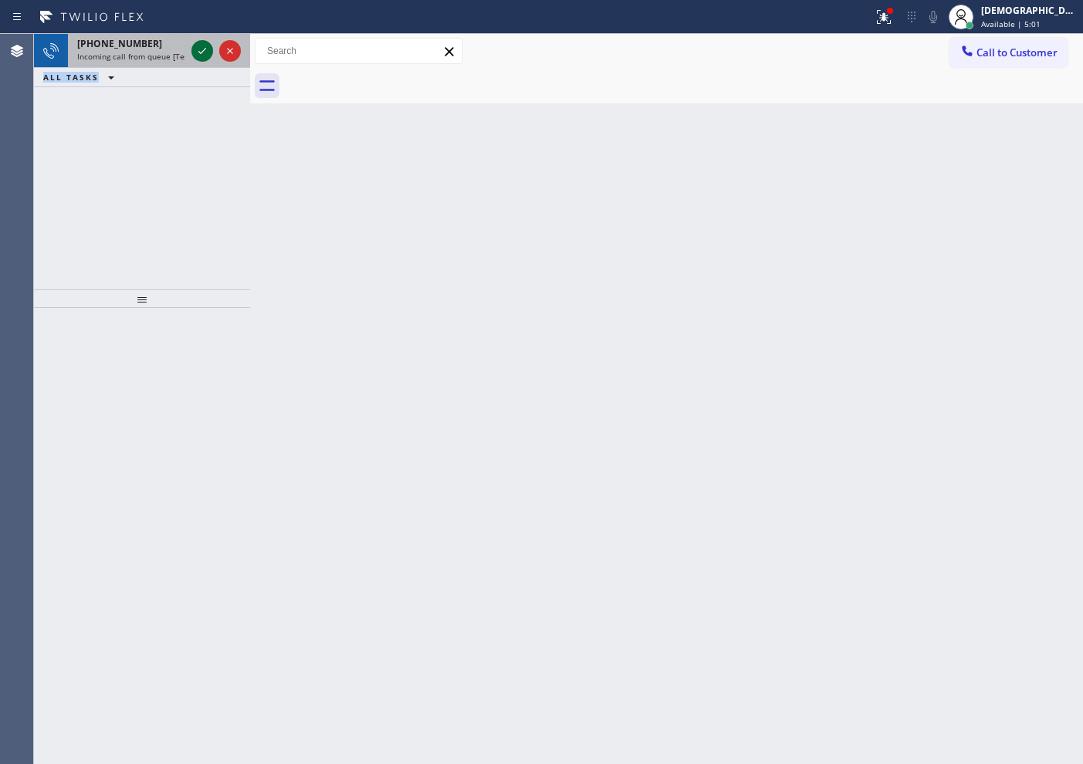
click at [204, 53] on icon at bounding box center [202, 51] width 19 height 19
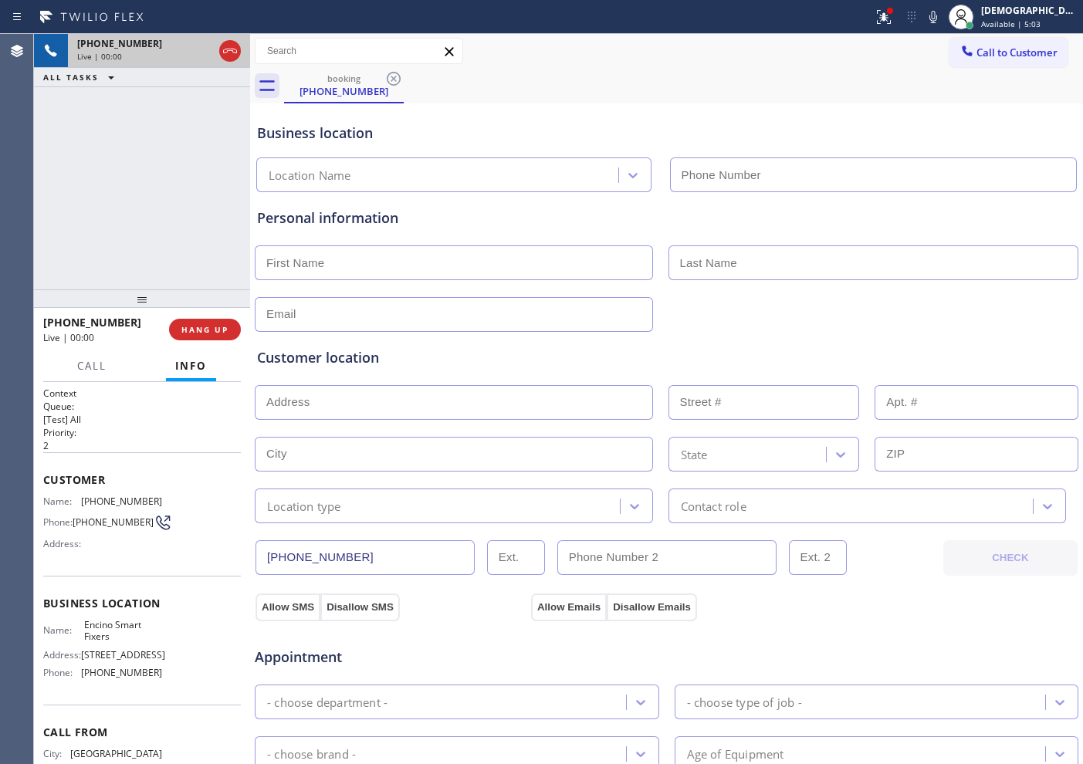
type input "[PHONE_NUMBER]"
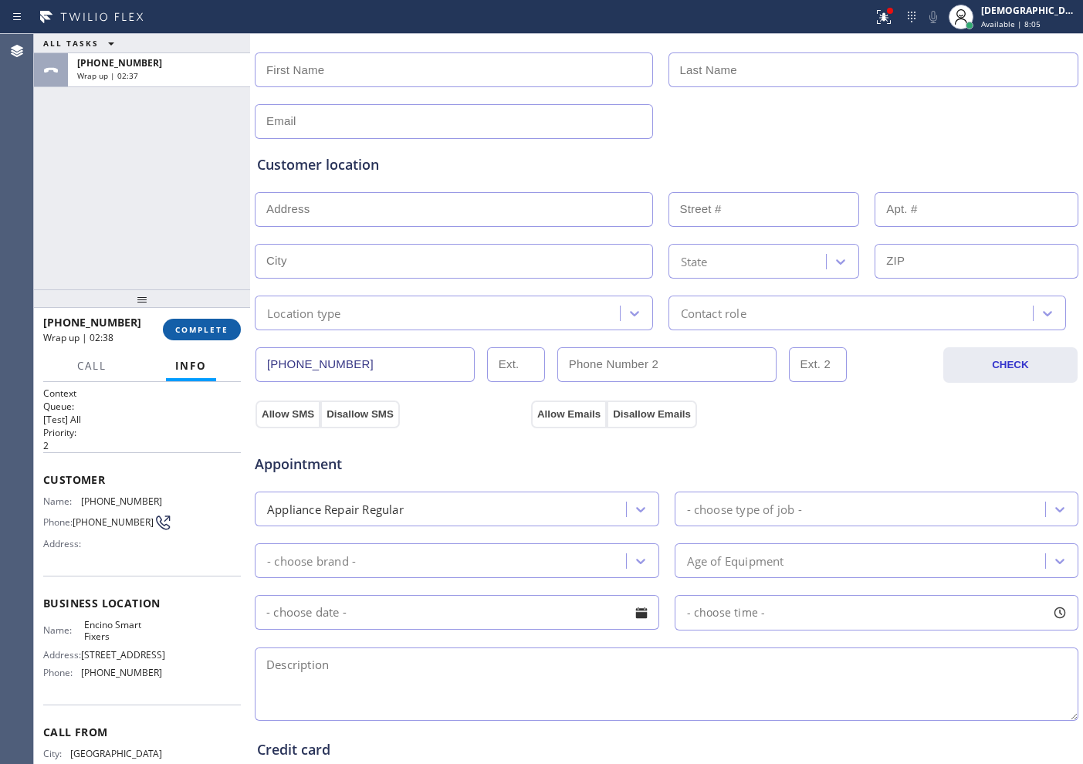
click at [198, 330] on span "COMPLETE" at bounding box center [201, 329] width 53 height 11
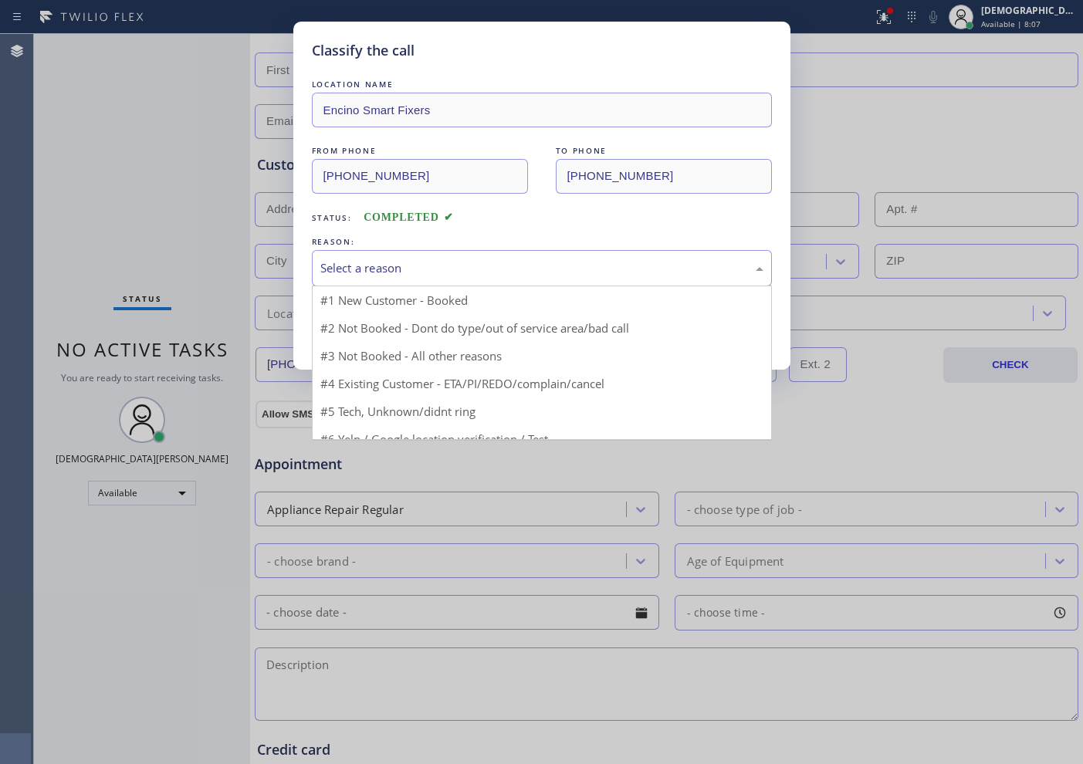
click at [343, 267] on div "Select a reason" at bounding box center [541, 268] width 443 height 18
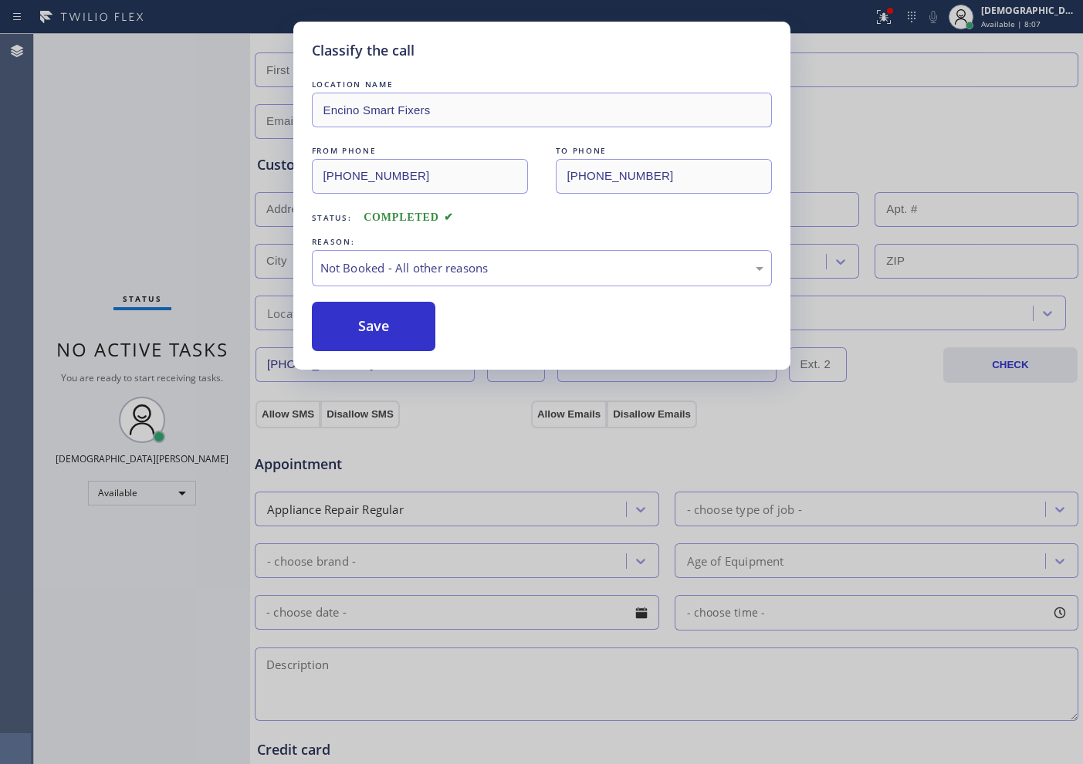
click at [351, 330] on button "Save" at bounding box center [374, 326] width 124 height 49
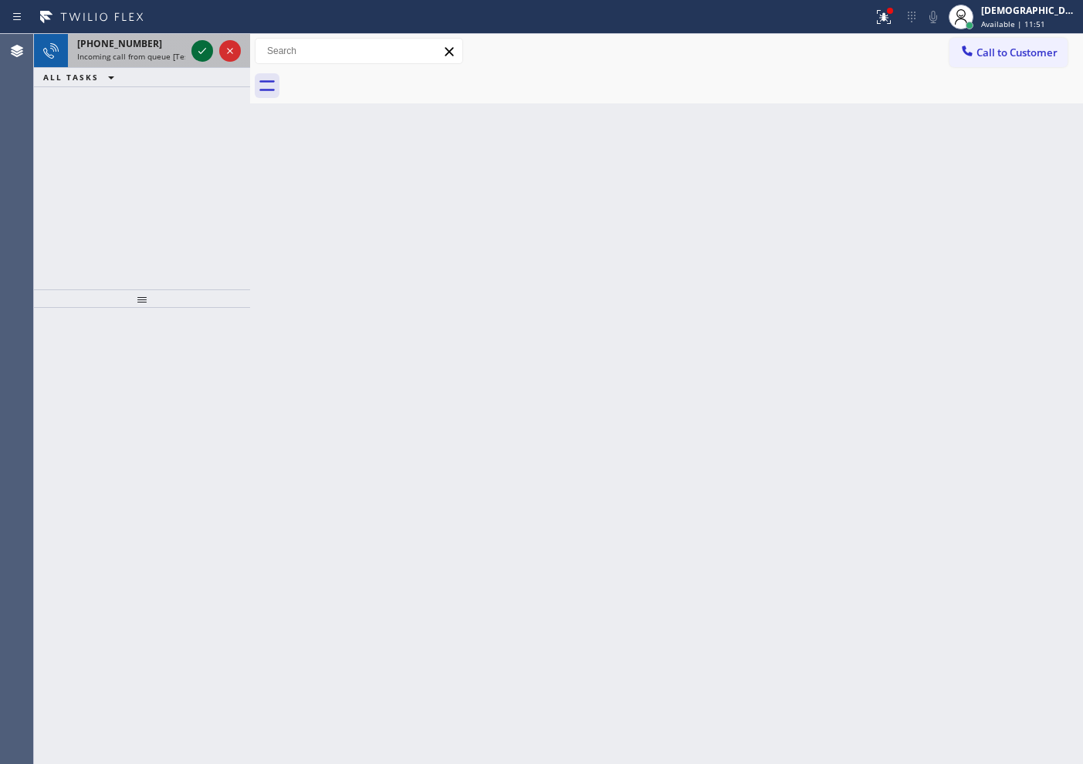
click at [201, 51] on icon at bounding box center [202, 51] width 19 height 19
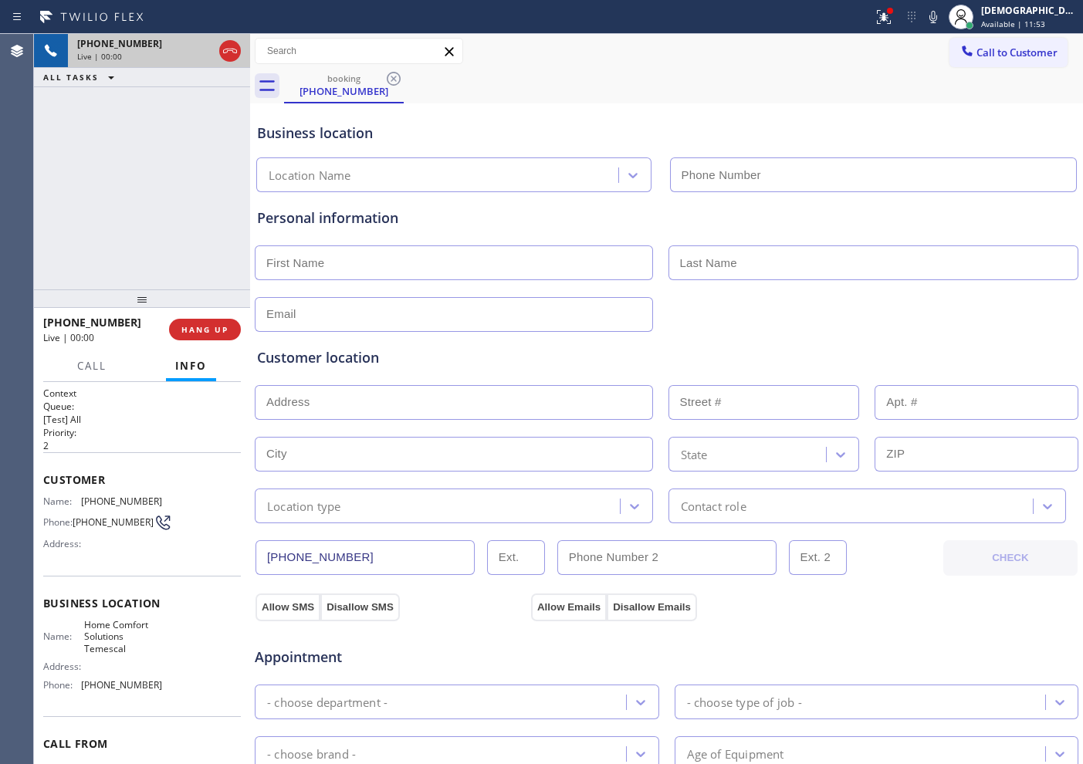
type input "[PHONE_NUMBER]"
click at [230, 53] on icon at bounding box center [230, 51] width 19 height 19
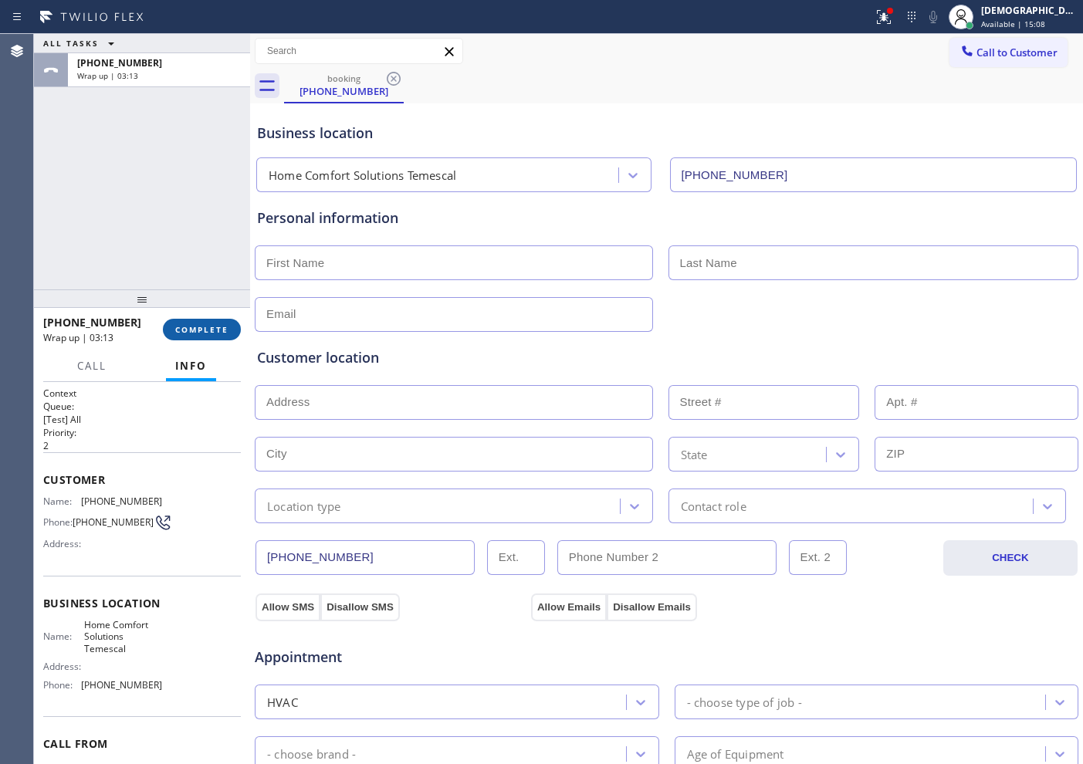
click at [218, 333] on span "COMPLETE" at bounding box center [201, 329] width 53 height 11
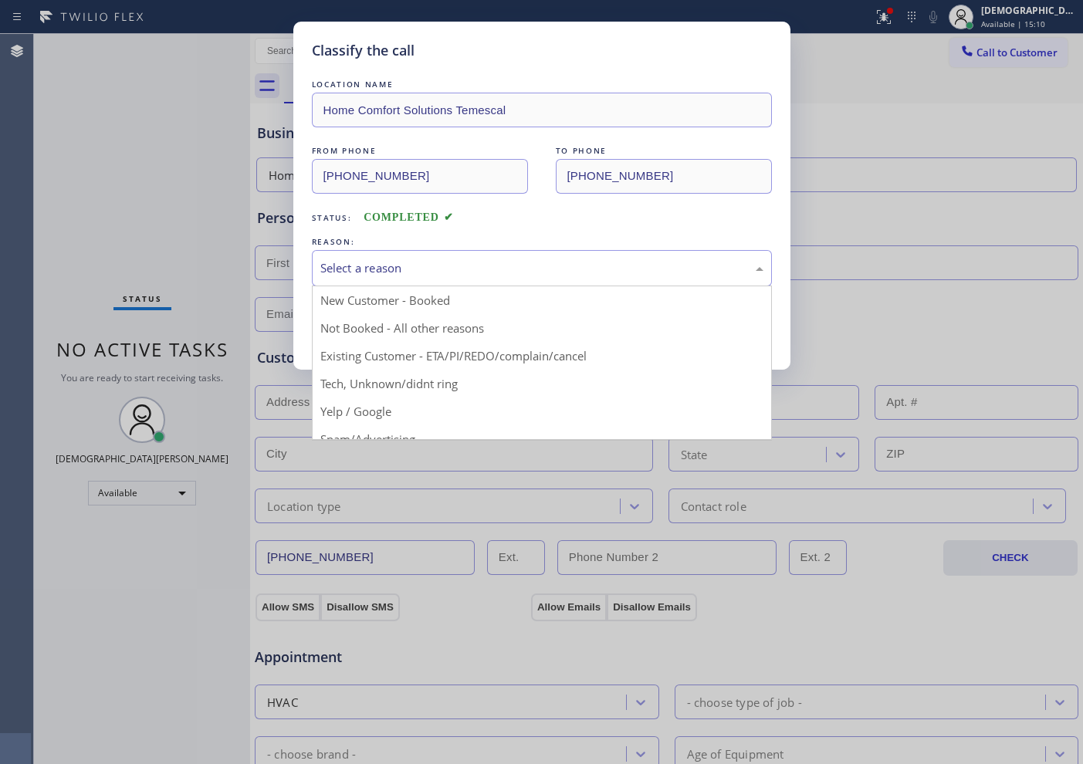
click at [345, 259] on div "Select a reason" at bounding box center [541, 268] width 443 height 18
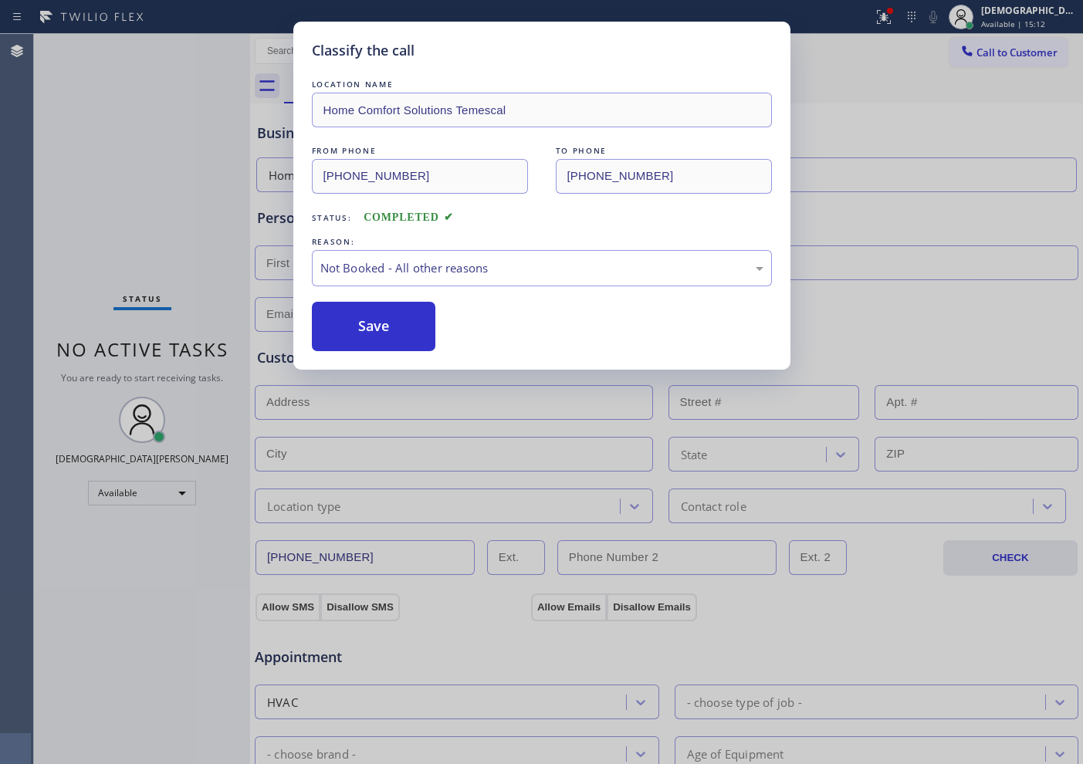
click at [344, 329] on button "Save" at bounding box center [374, 326] width 124 height 49
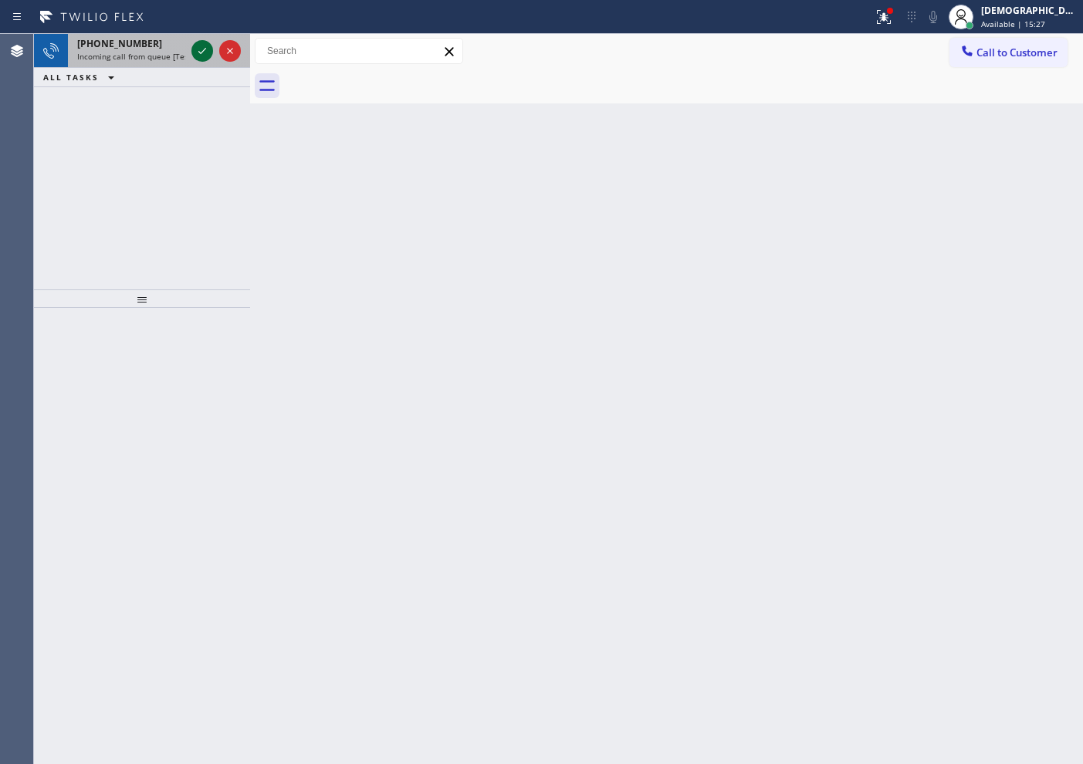
click at [202, 50] on icon at bounding box center [202, 51] width 19 height 19
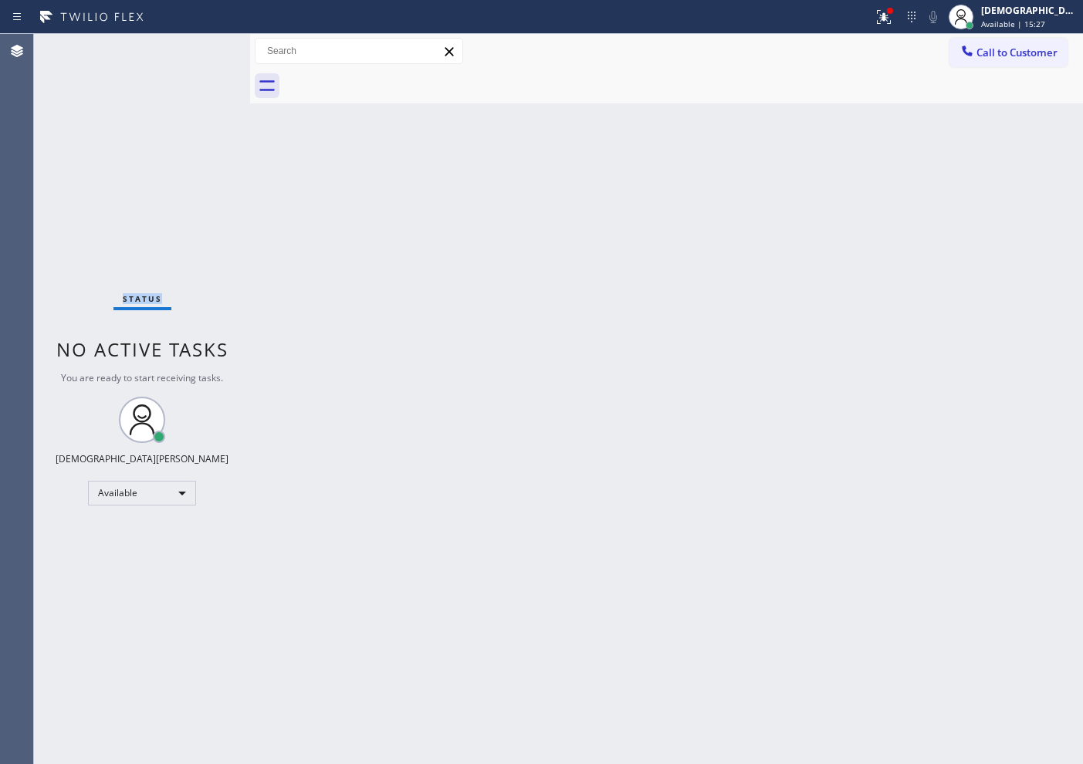
click at [201, 50] on div "Status No active tasks You are ready to start receiving tasks. Christian Cinco …" at bounding box center [142, 399] width 216 height 730
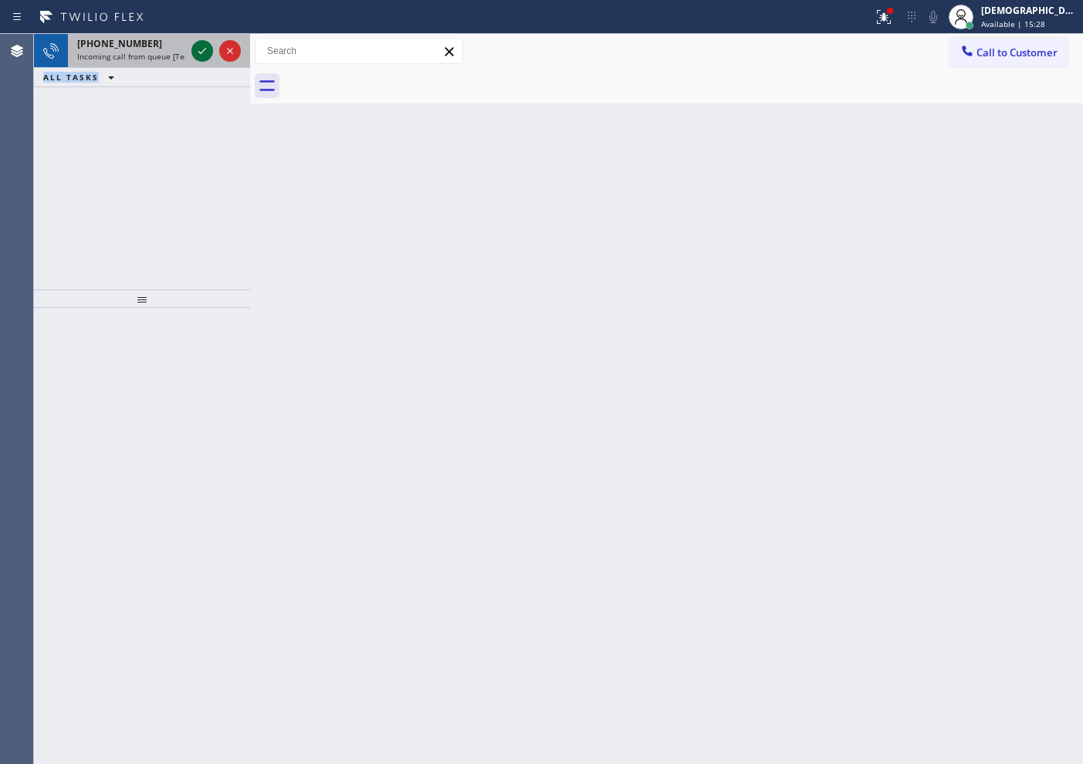
click at [197, 49] on icon at bounding box center [202, 51] width 19 height 19
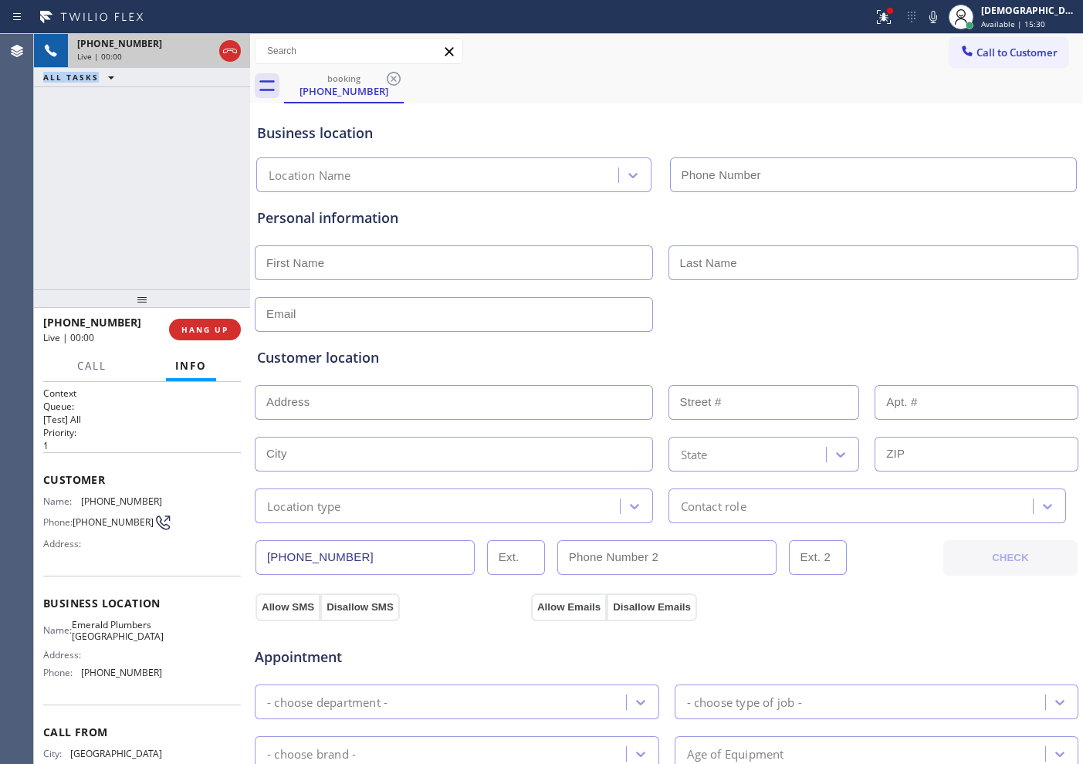
type input "[PHONE_NUMBER]"
click at [234, 45] on icon at bounding box center [230, 51] width 19 height 19
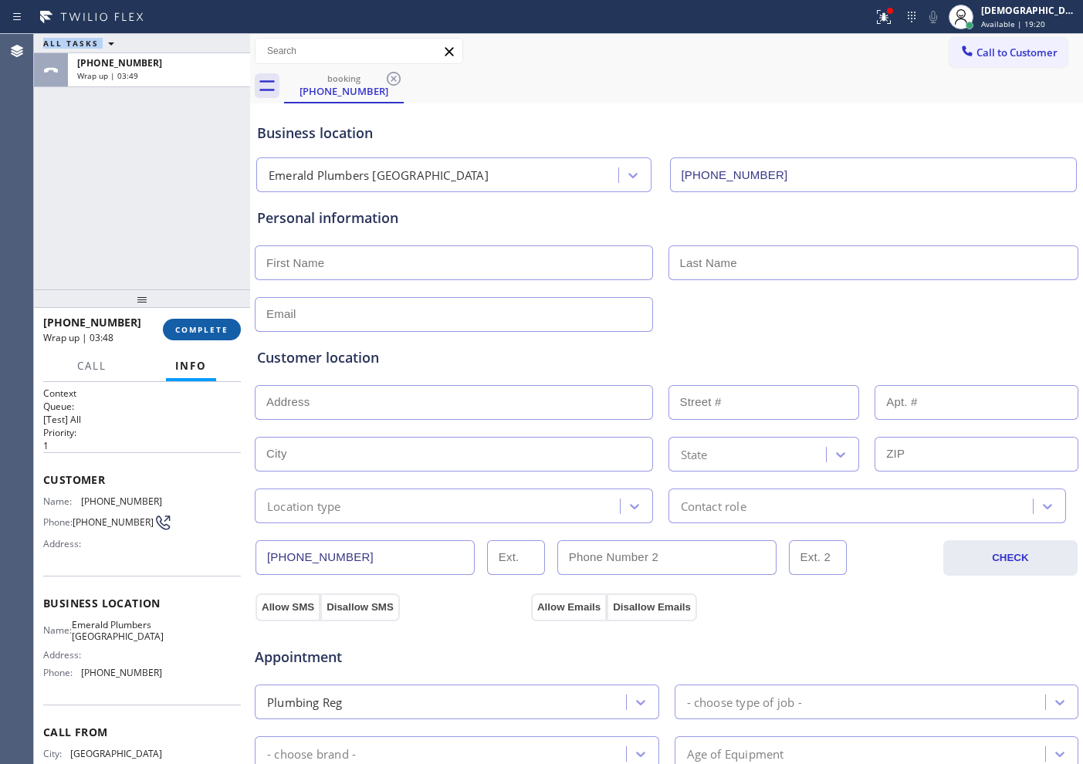
click at [201, 339] on button "COMPLETE" at bounding box center [202, 330] width 78 height 22
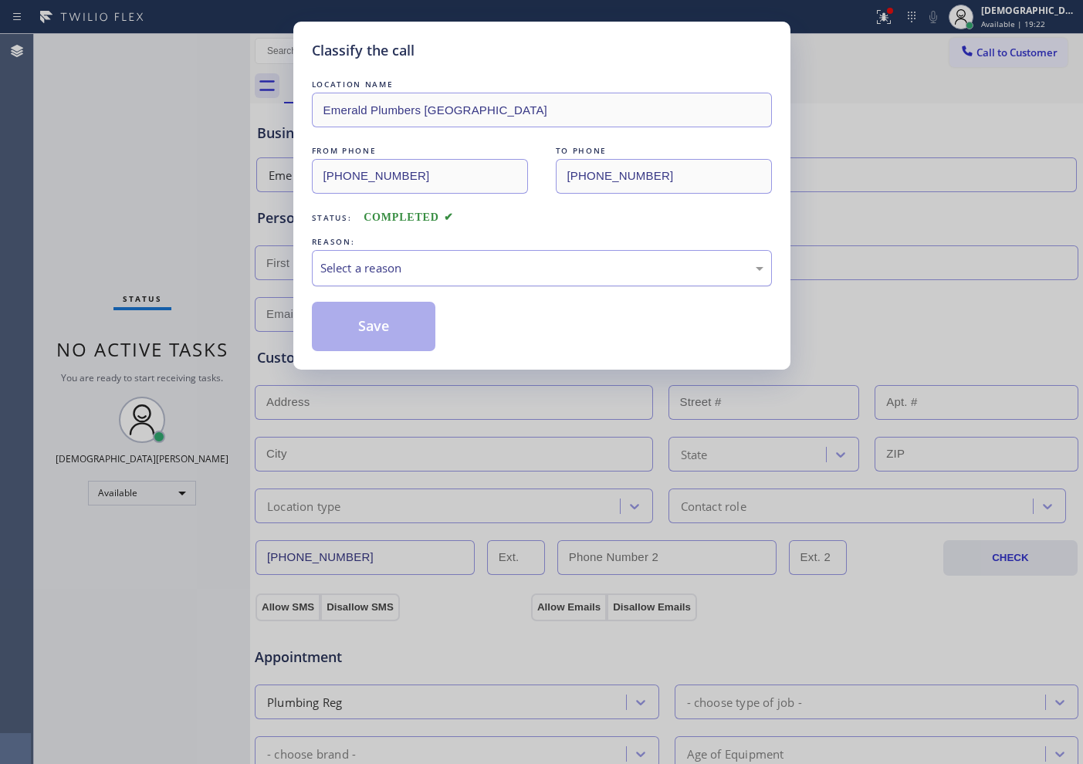
click at [358, 269] on div "Select a reason" at bounding box center [541, 268] width 443 height 18
click at [361, 322] on button "Save" at bounding box center [374, 326] width 124 height 49
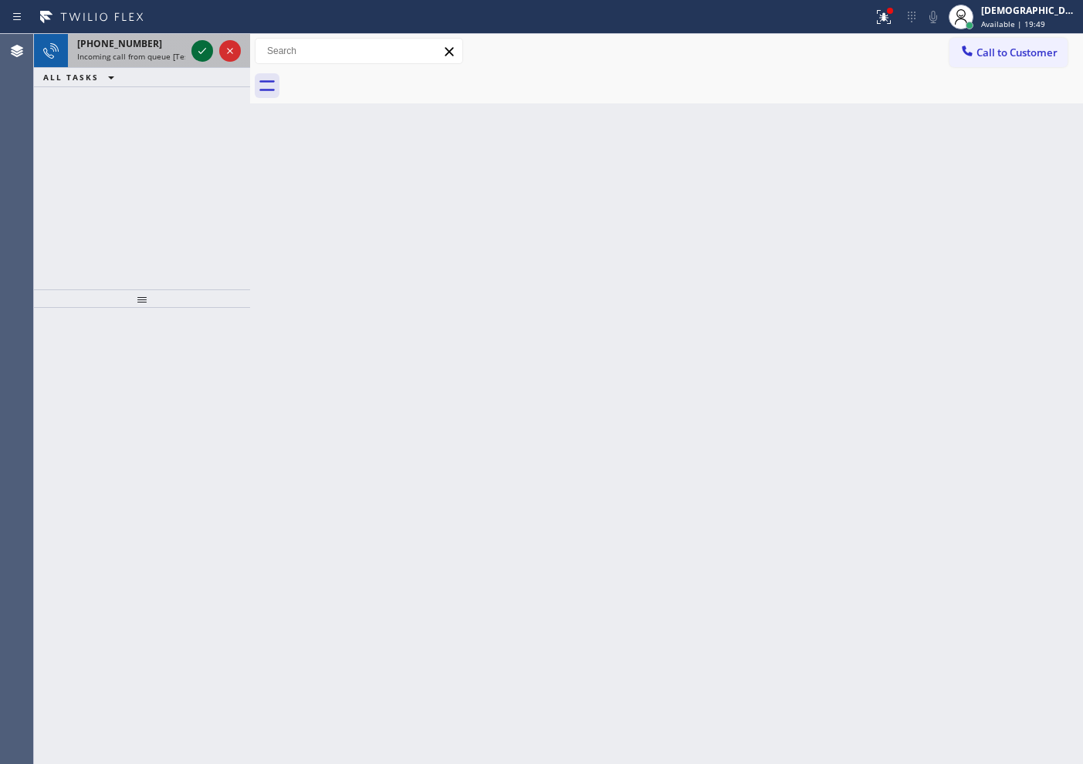
click at [198, 52] on icon at bounding box center [202, 51] width 19 height 19
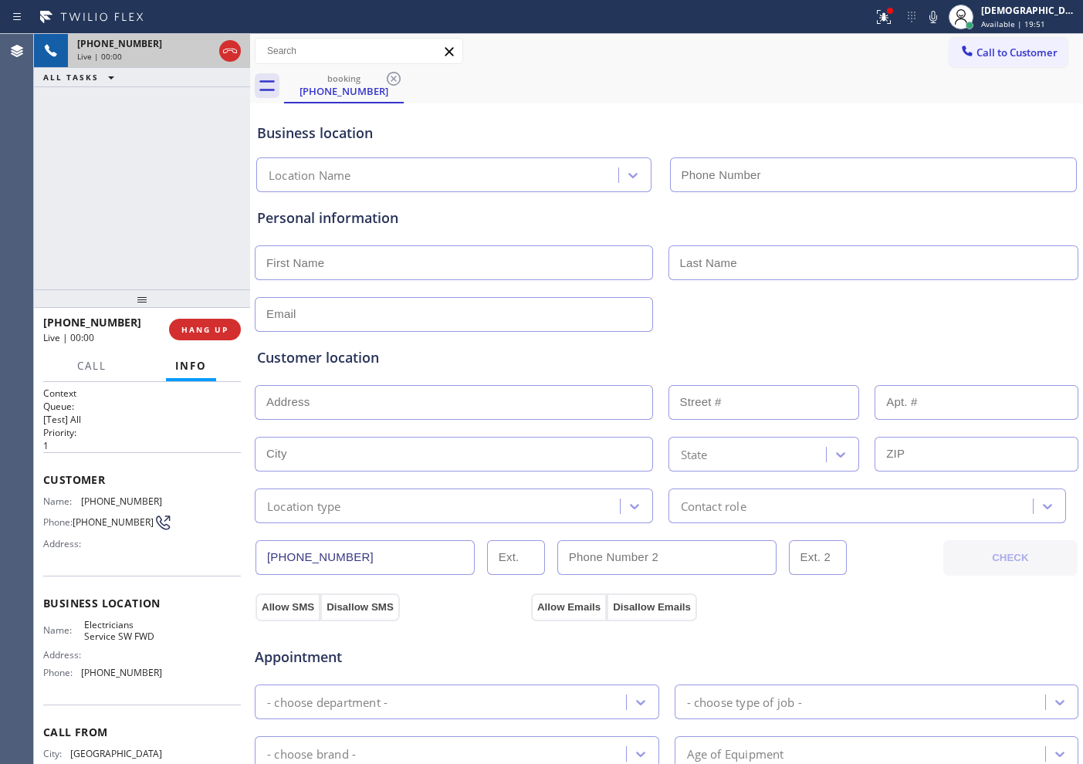
type input "[PHONE_NUMBER]"
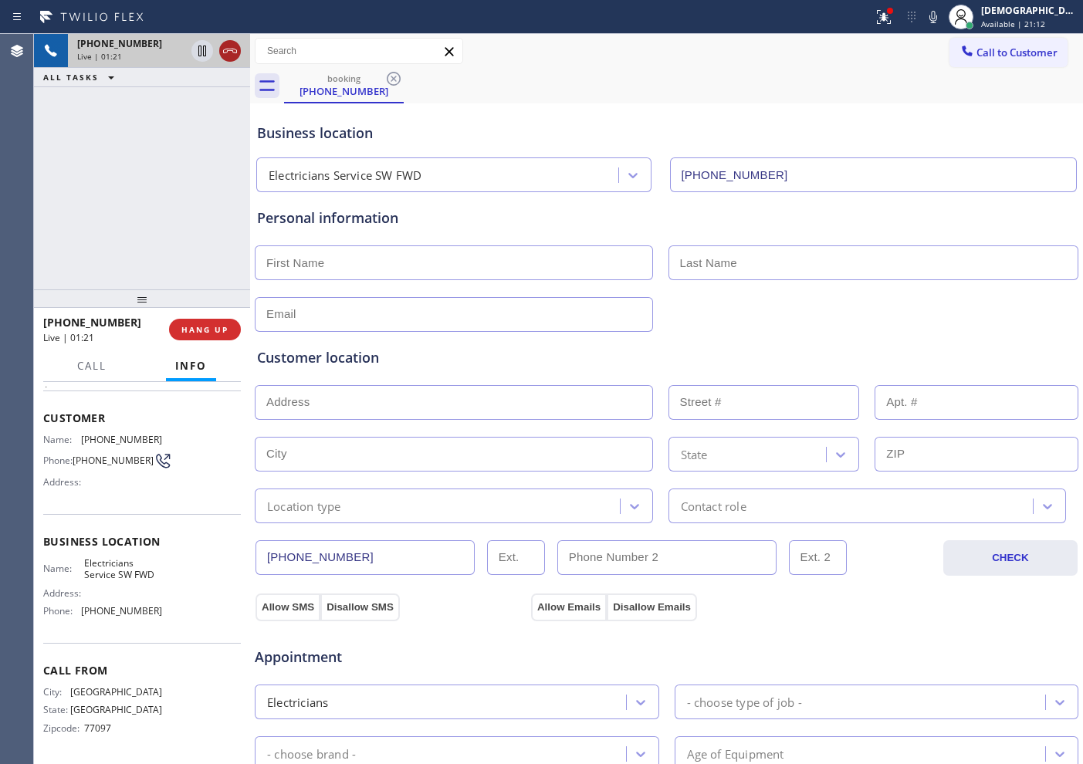
click at [232, 52] on icon at bounding box center [230, 51] width 19 height 19
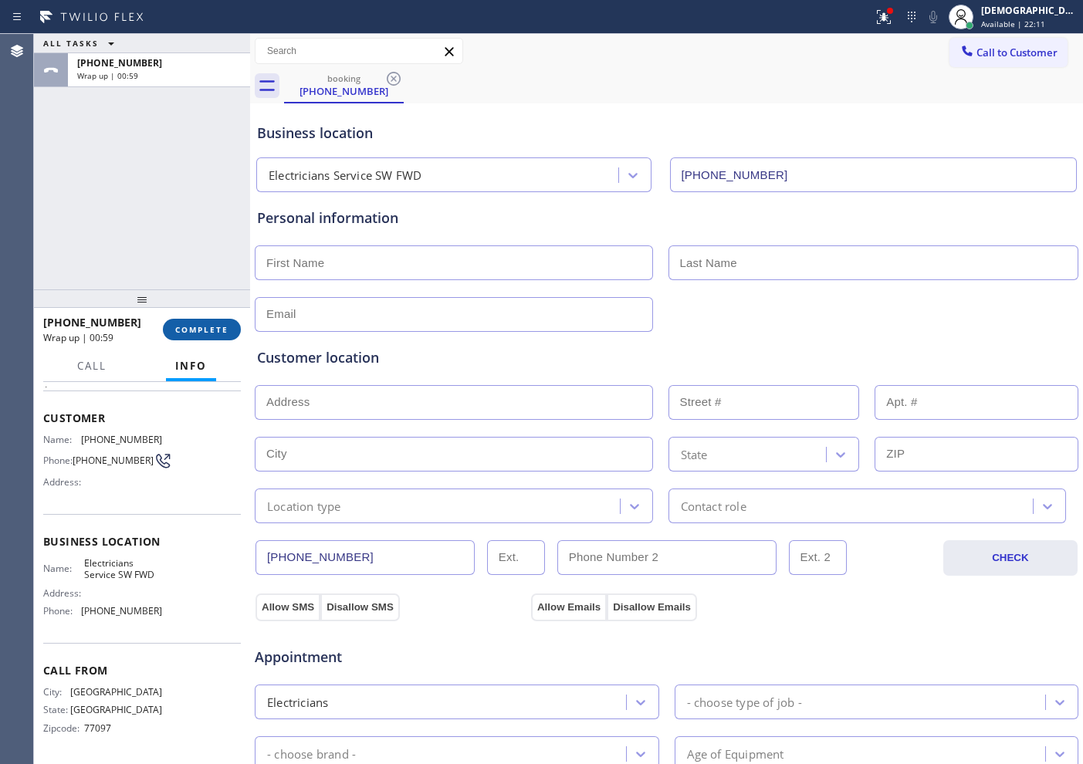
click at [206, 327] on span "COMPLETE" at bounding box center [201, 329] width 53 height 11
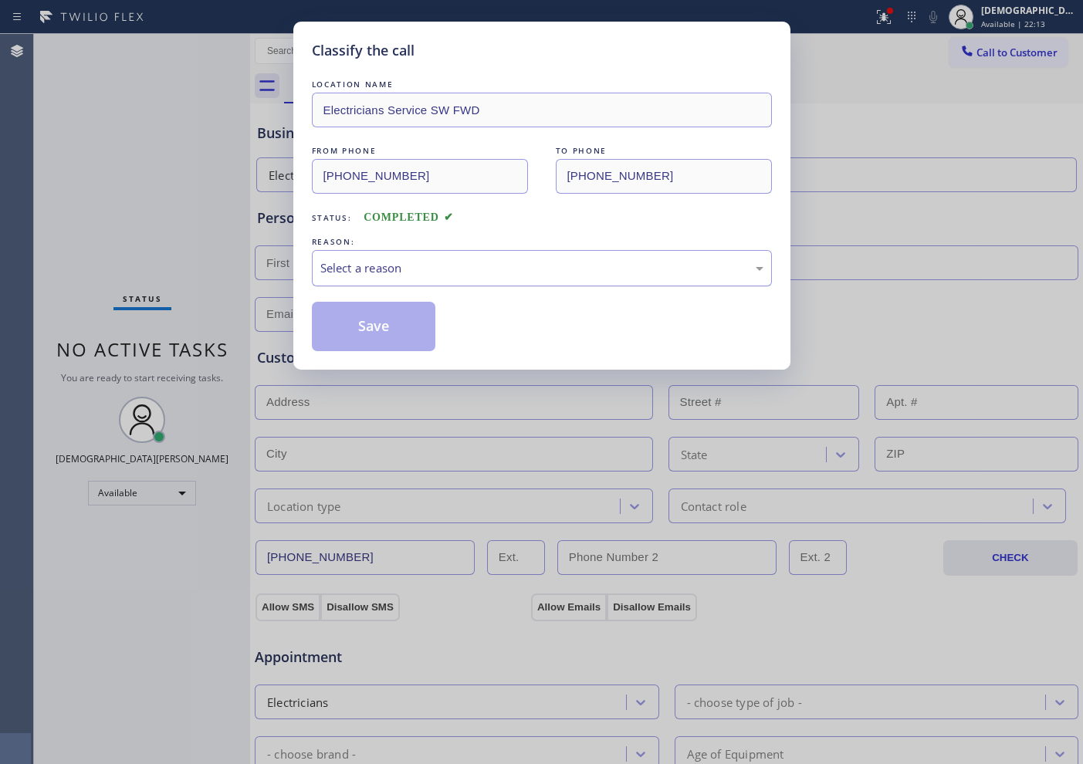
click at [351, 266] on div "Select a reason" at bounding box center [541, 268] width 443 height 18
click at [370, 333] on button "Save" at bounding box center [374, 326] width 124 height 49
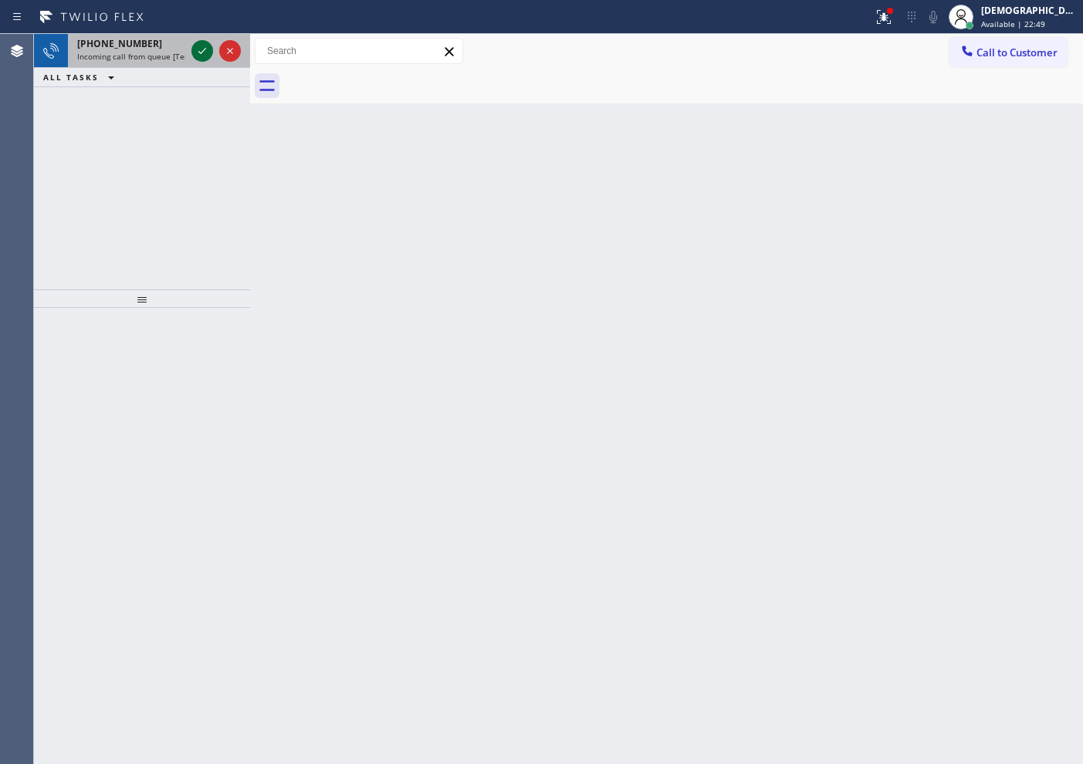
click at [203, 52] on icon at bounding box center [202, 51] width 19 height 19
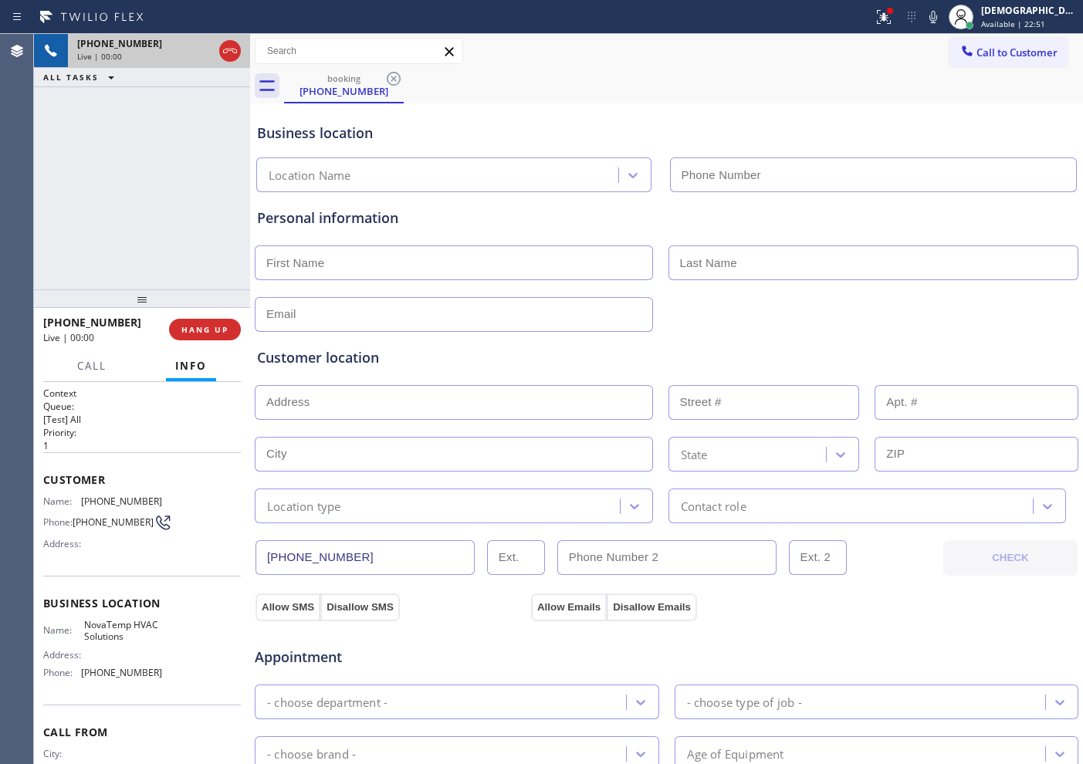
type input "[PHONE_NUMBER]"
click at [224, 53] on icon at bounding box center [230, 51] width 19 height 19
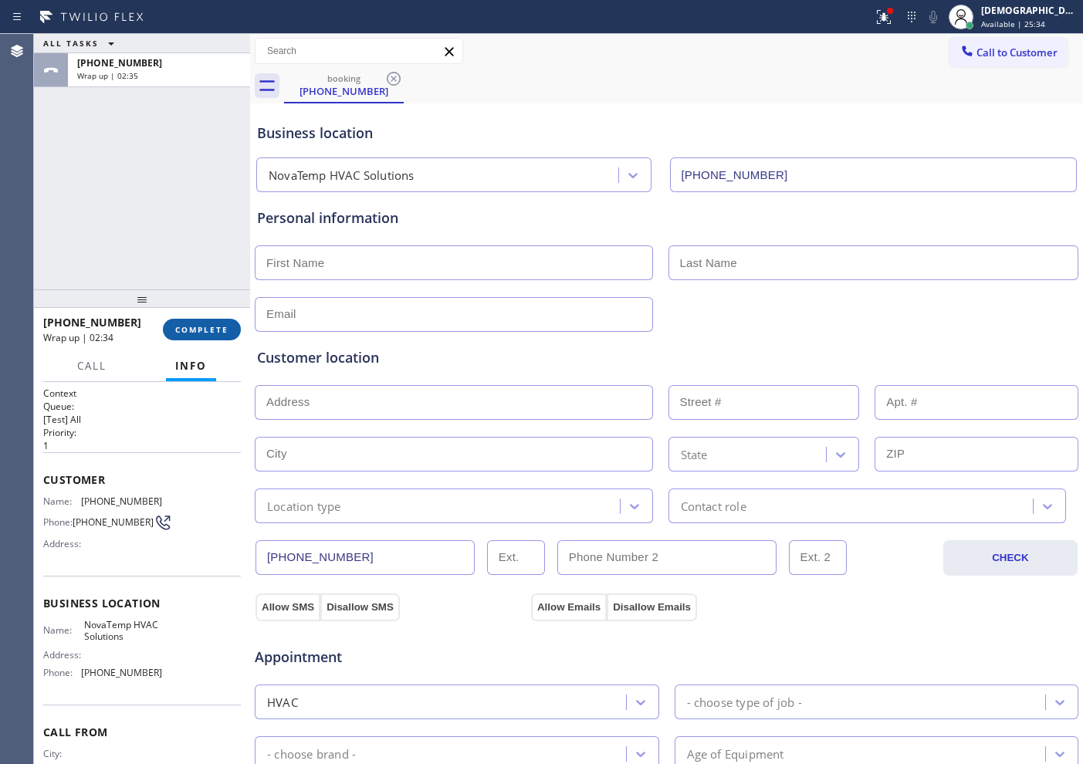
click at [174, 324] on button "COMPLETE" at bounding box center [202, 330] width 78 height 22
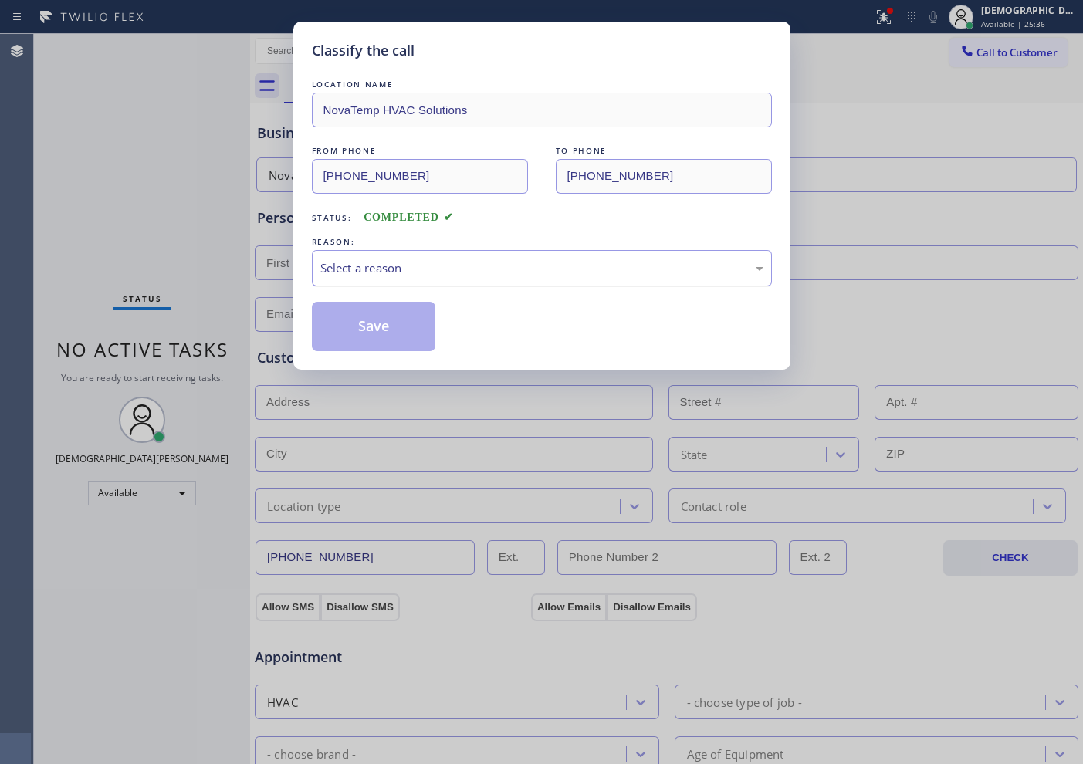
click at [367, 254] on div "Select a reason" at bounding box center [542, 268] width 460 height 36
click at [350, 331] on button "Save" at bounding box center [374, 326] width 124 height 49
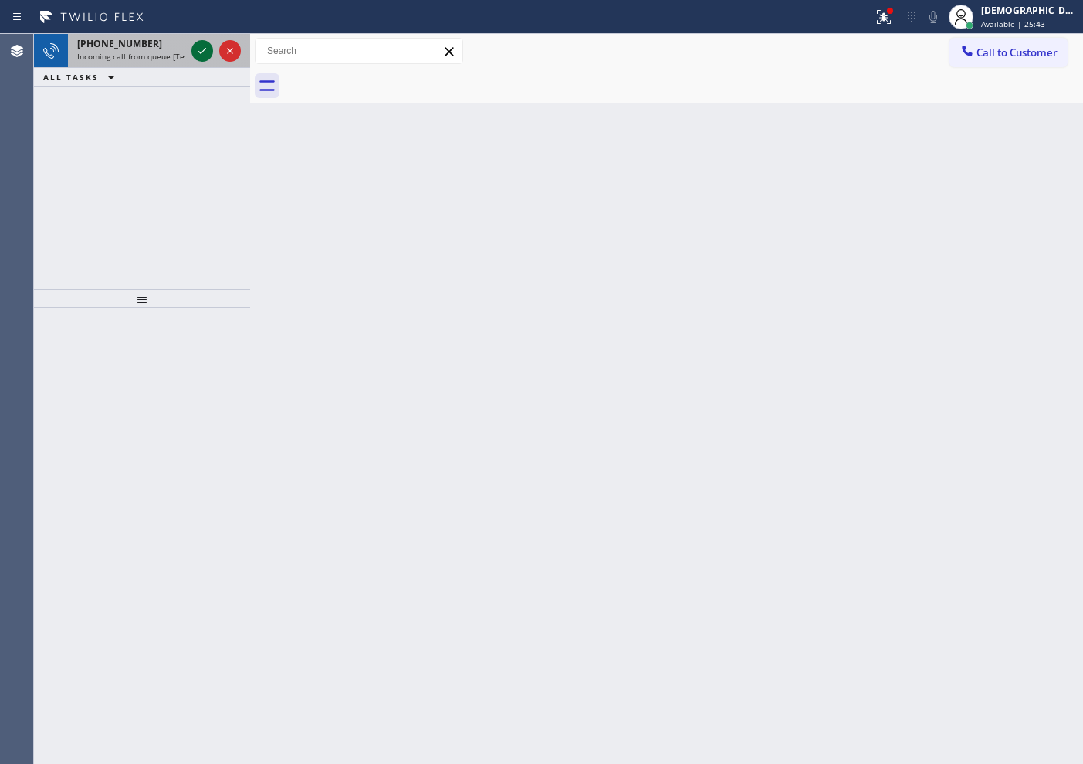
click at [198, 50] on icon at bounding box center [202, 51] width 19 height 19
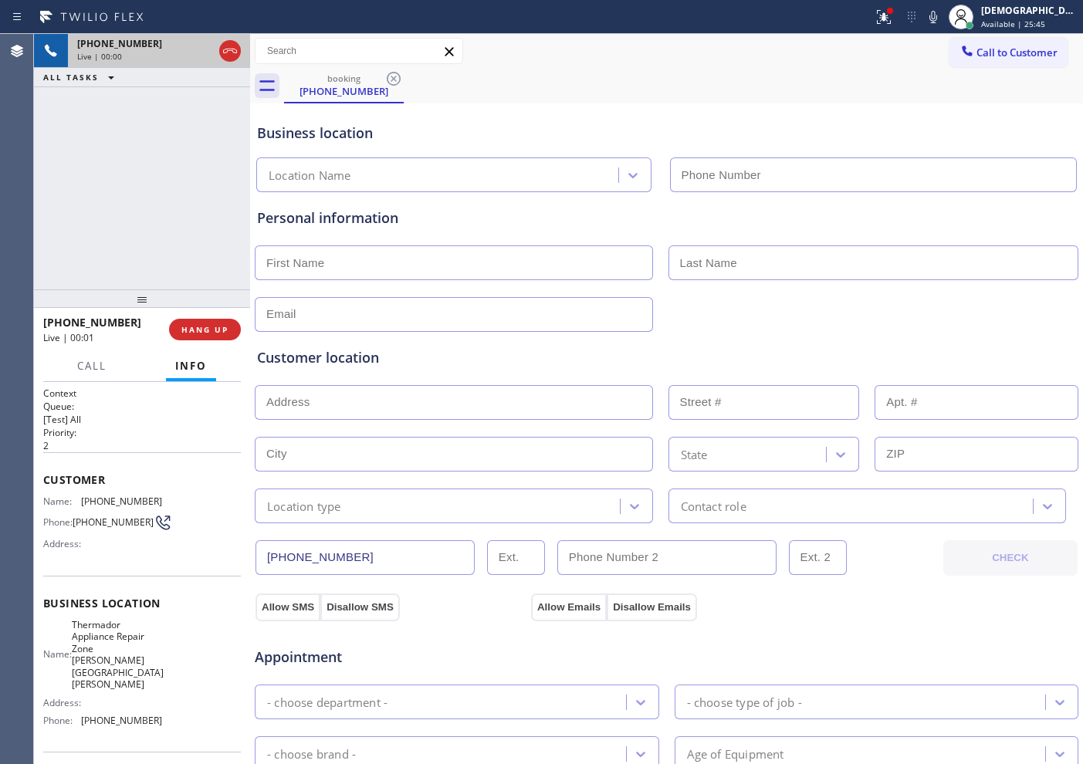
type input "[PHONE_NUMBER]"
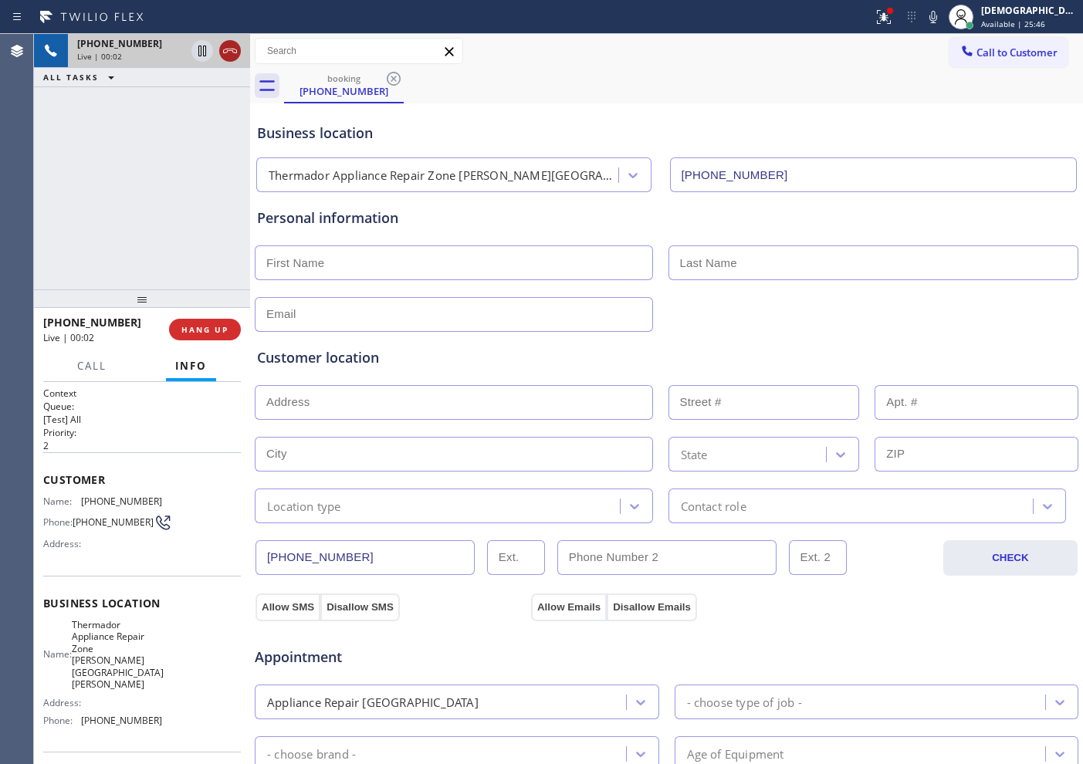
click at [229, 49] on icon at bounding box center [230, 51] width 19 height 19
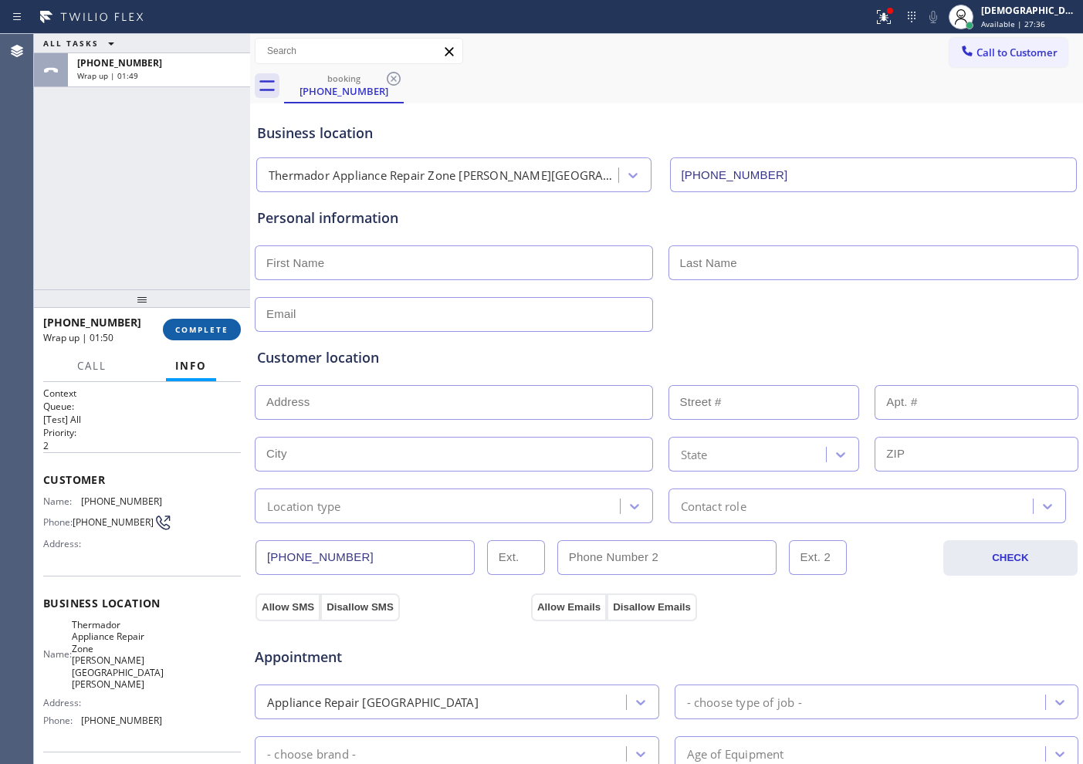
click at [215, 327] on span "COMPLETE" at bounding box center [201, 329] width 53 height 11
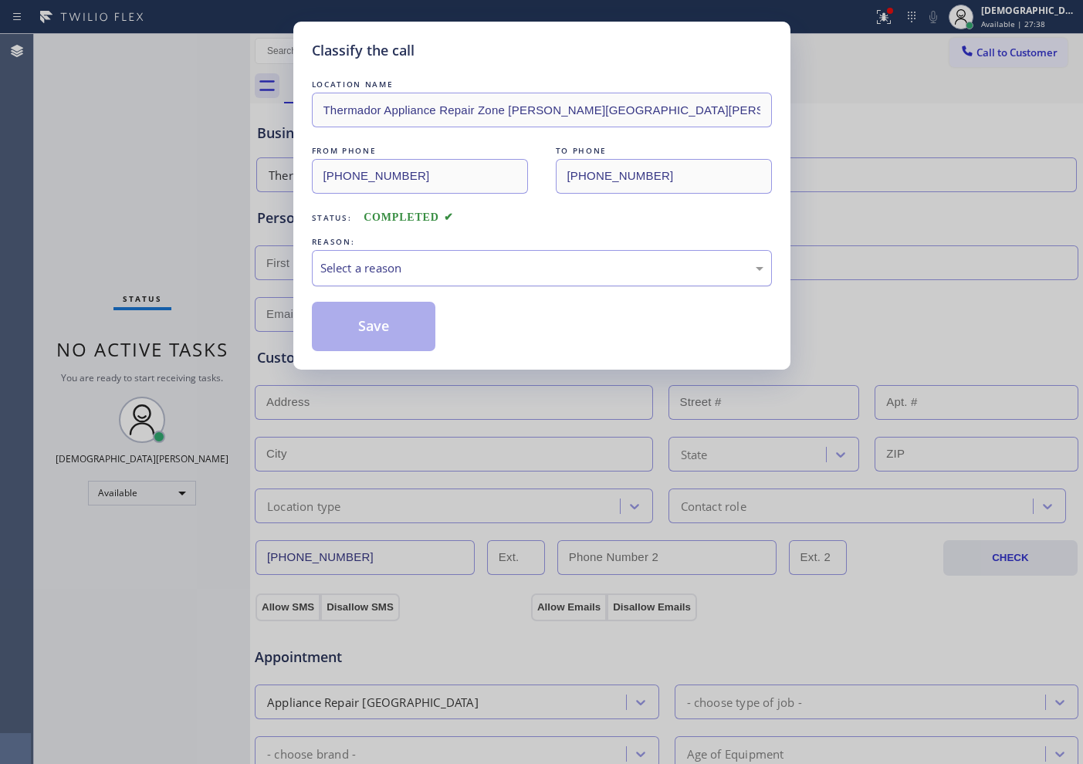
click at [461, 258] on div "Select a reason" at bounding box center [542, 268] width 460 height 36
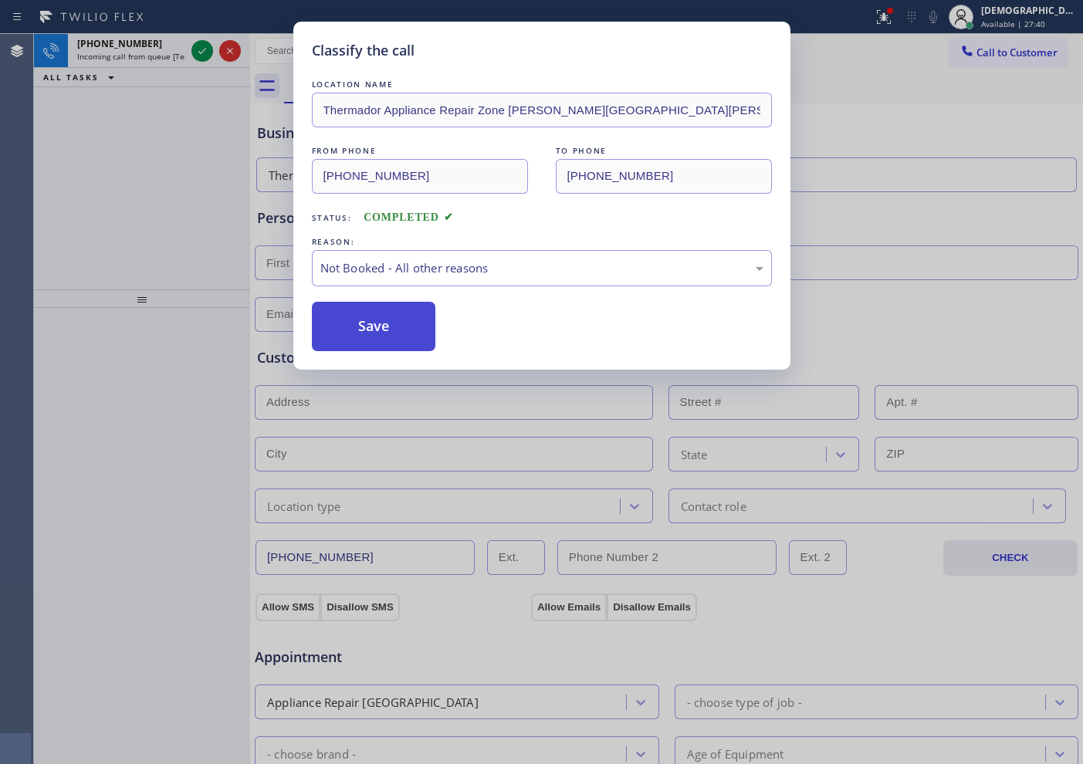
click at [420, 320] on button "Save" at bounding box center [374, 326] width 124 height 49
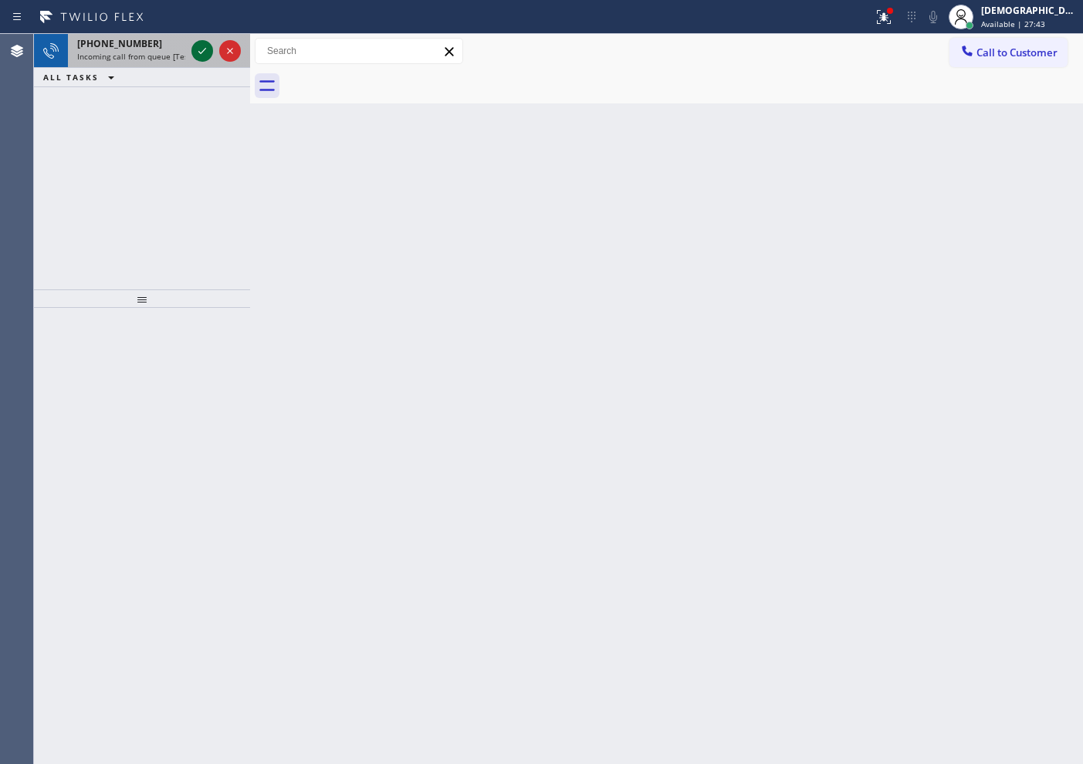
click at [196, 55] on icon at bounding box center [202, 51] width 19 height 19
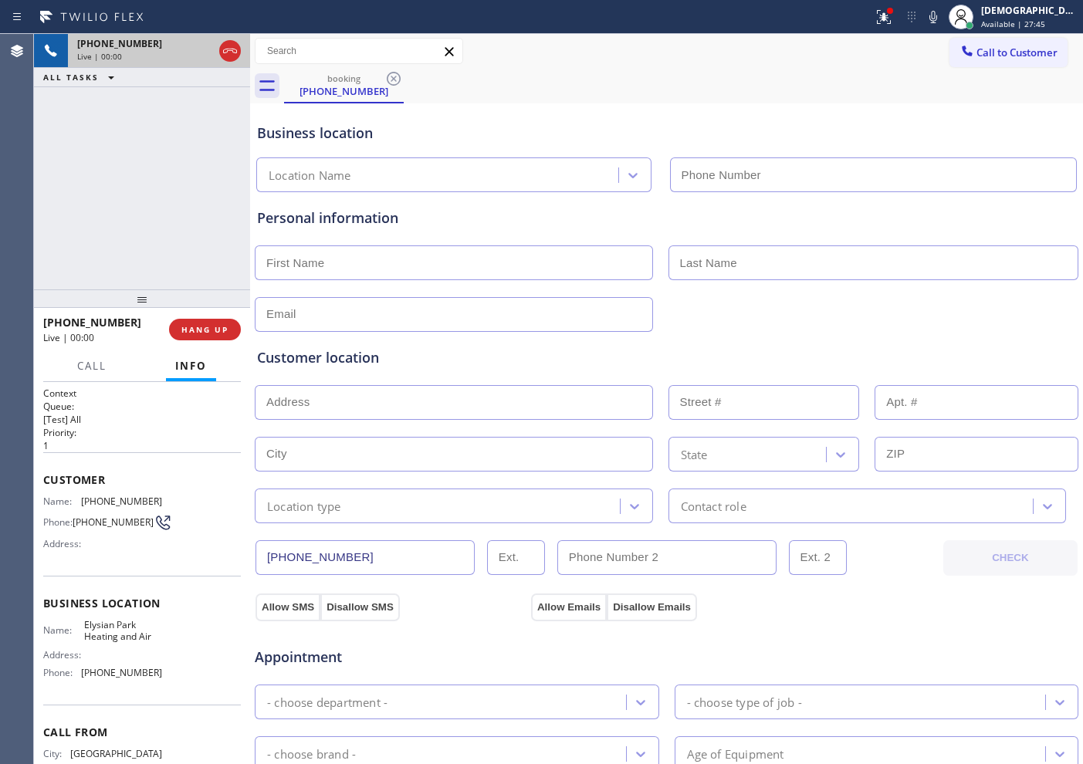
type input "[PHONE_NUMBER]"
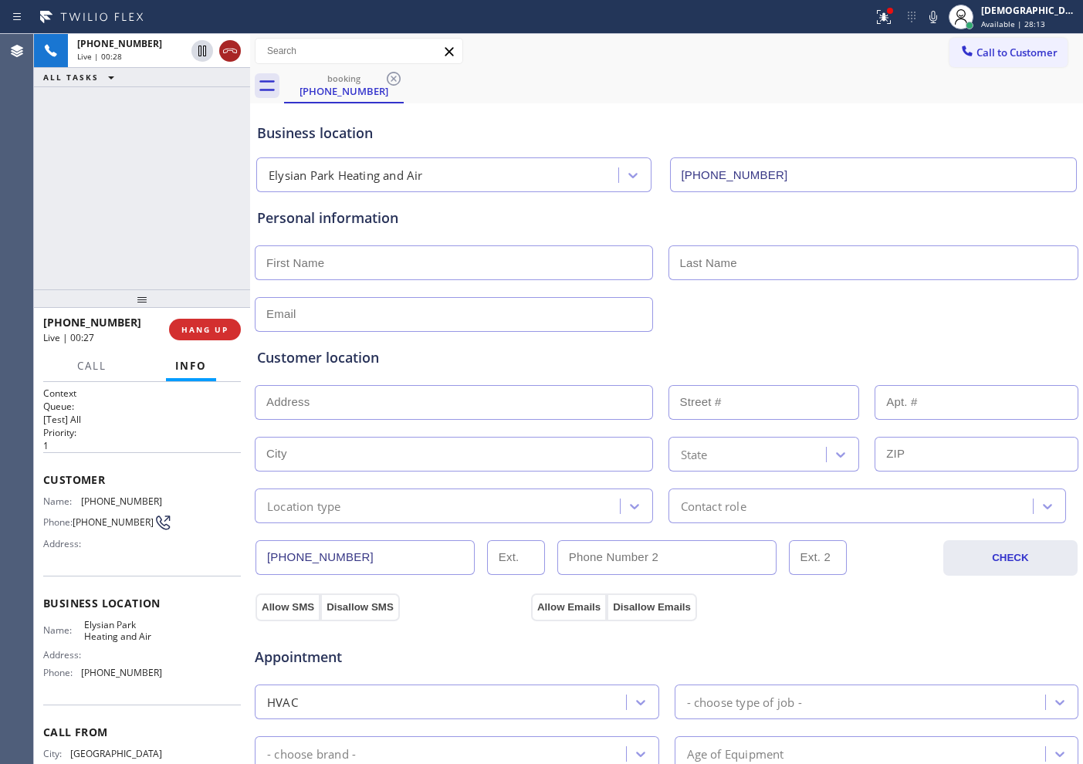
click at [234, 49] on icon at bounding box center [230, 51] width 19 height 19
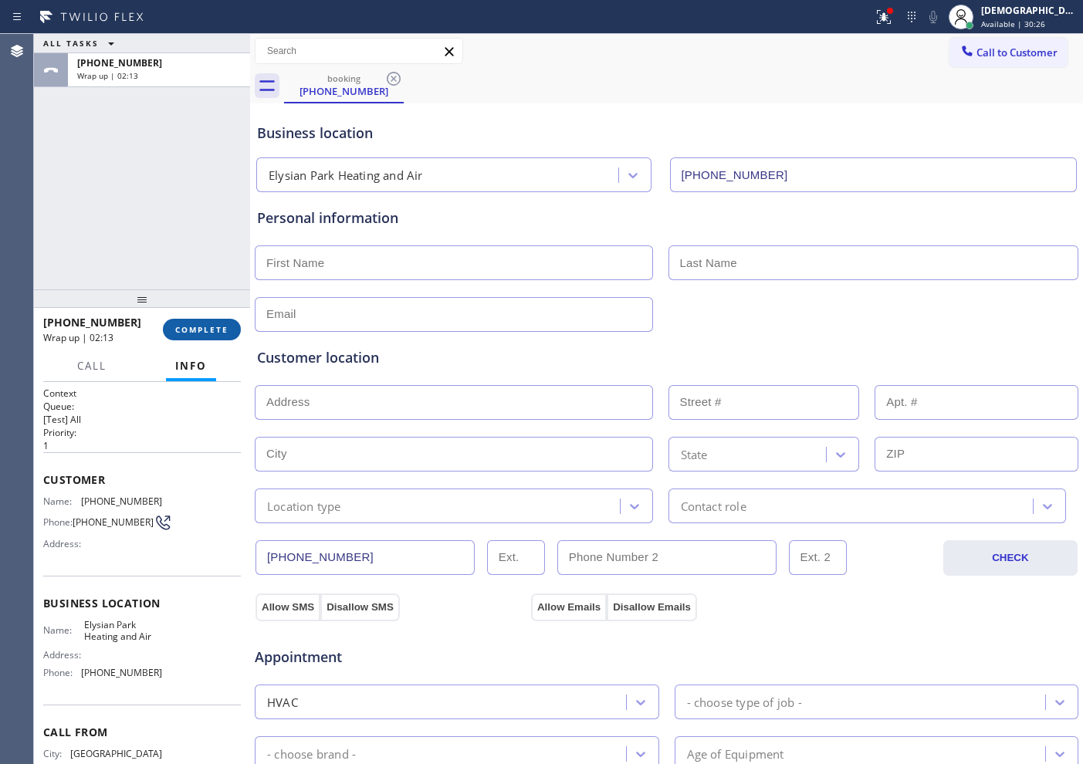
click at [201, 337] on button "COMPLETE" at bounding box center [202, 330] width 78 height 22
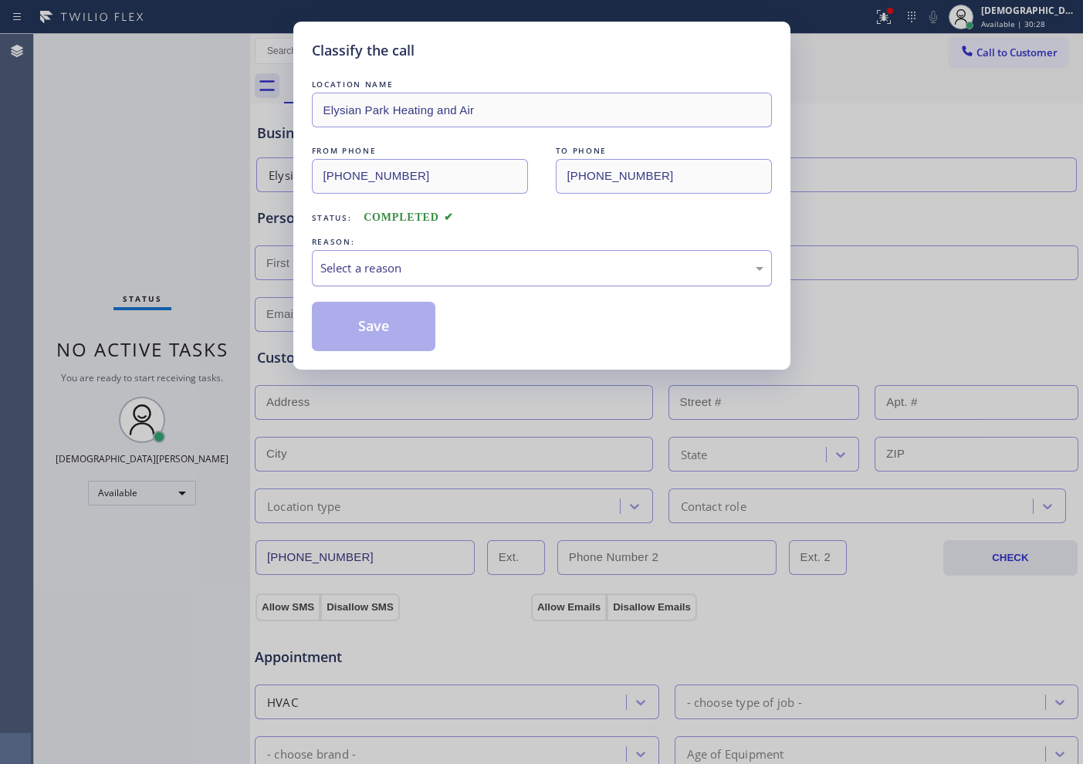
click at [560, 262] on div "Select a reason" at bounding box center [541, 268] width 443 height 18
click at [403, 318] on button "Save" at bounding box center [374, 326] width 124 height 49
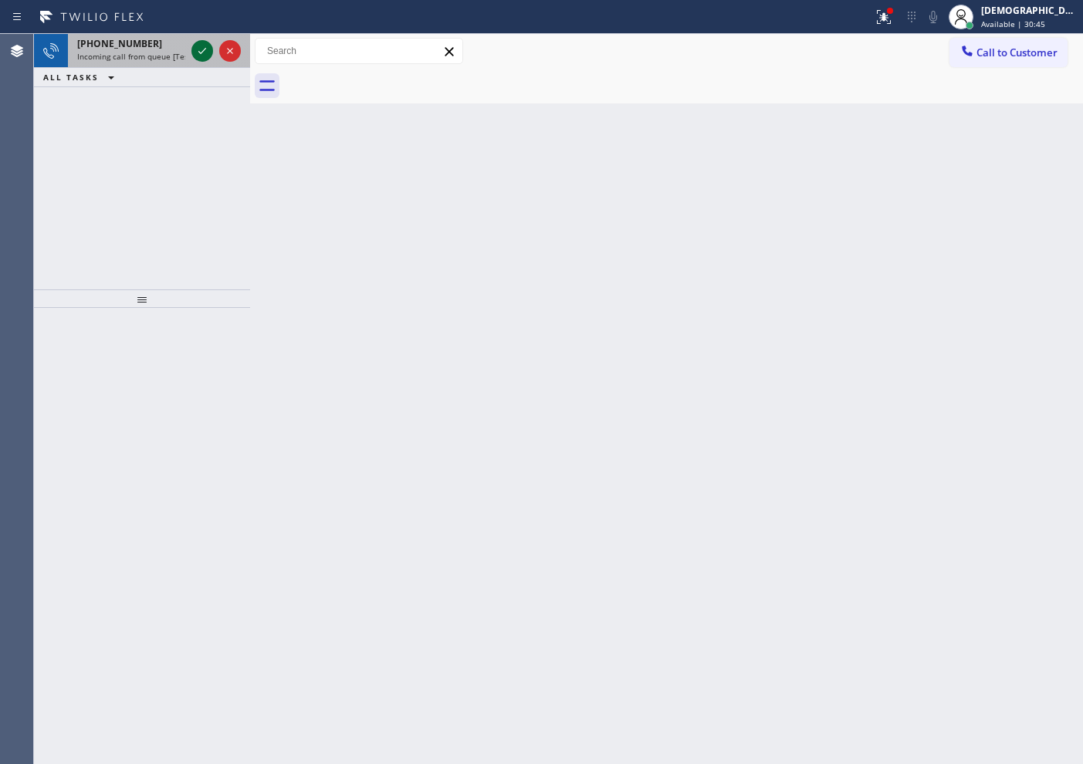
click at [194, 56] on icon at bounding box center [202, 51] width 19 height 19
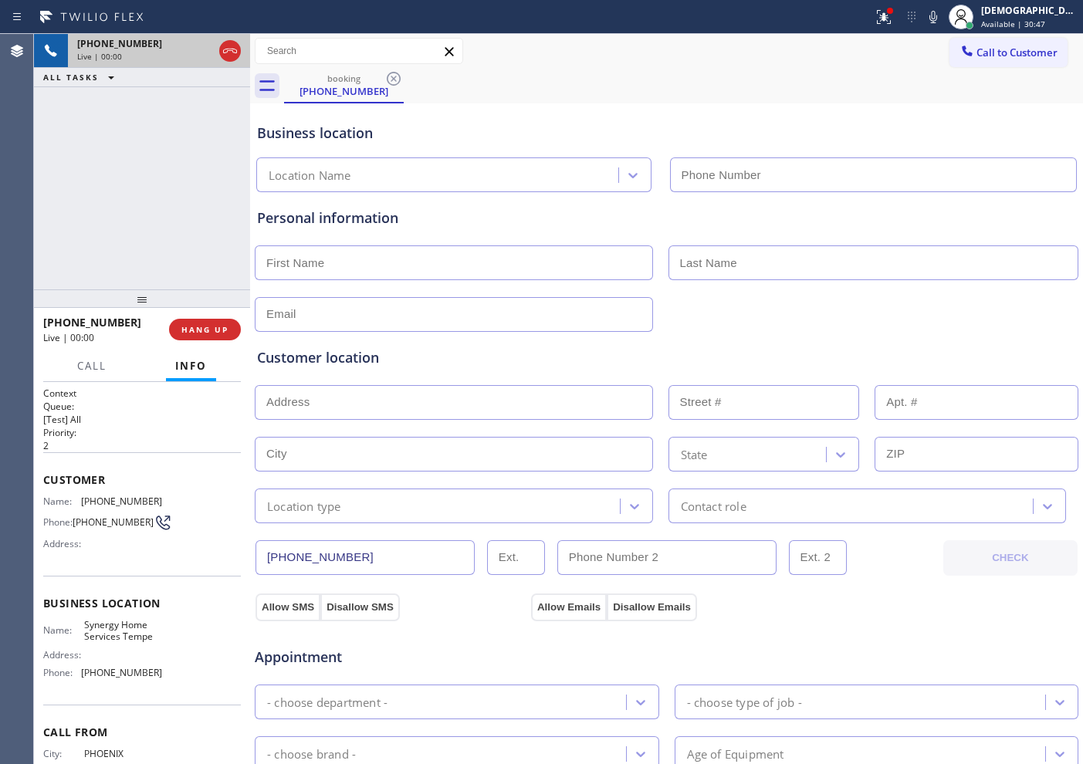
type input "[PHONE_NUMBER]"
click at [225, 49] on icon at bounding box center [230, 51] width 19 height 19
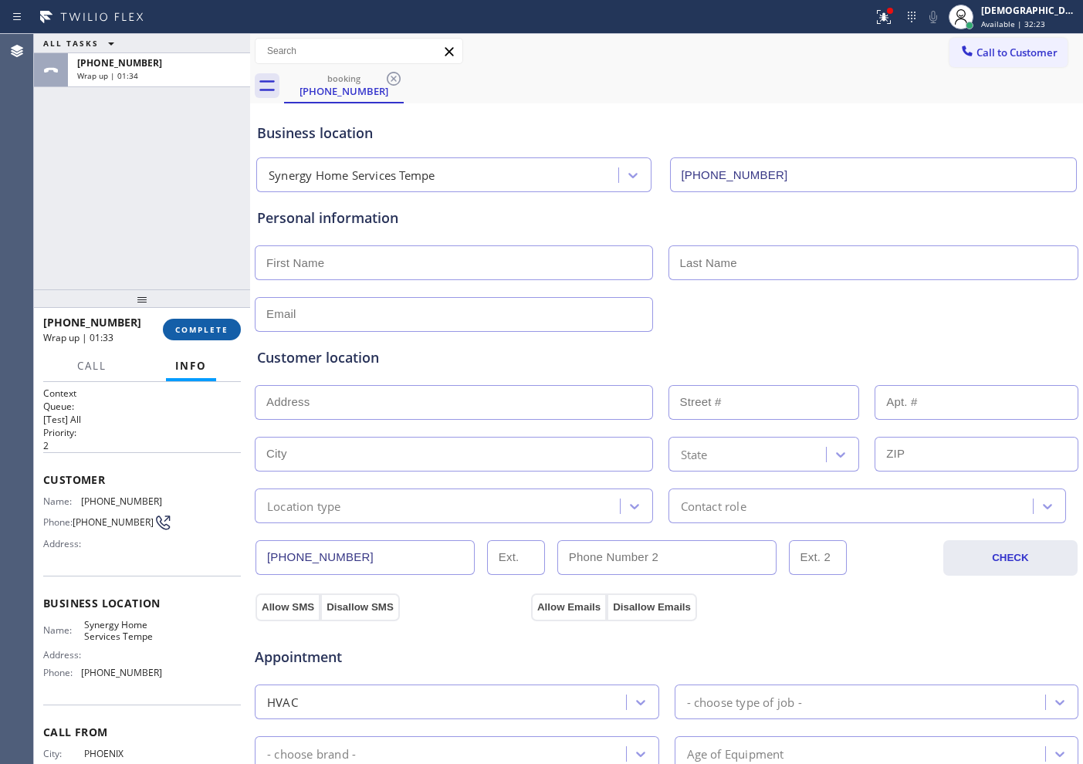
click at [178, 323] on button "COMPLETE" at bounding box center [202, 330] width 78 height 22
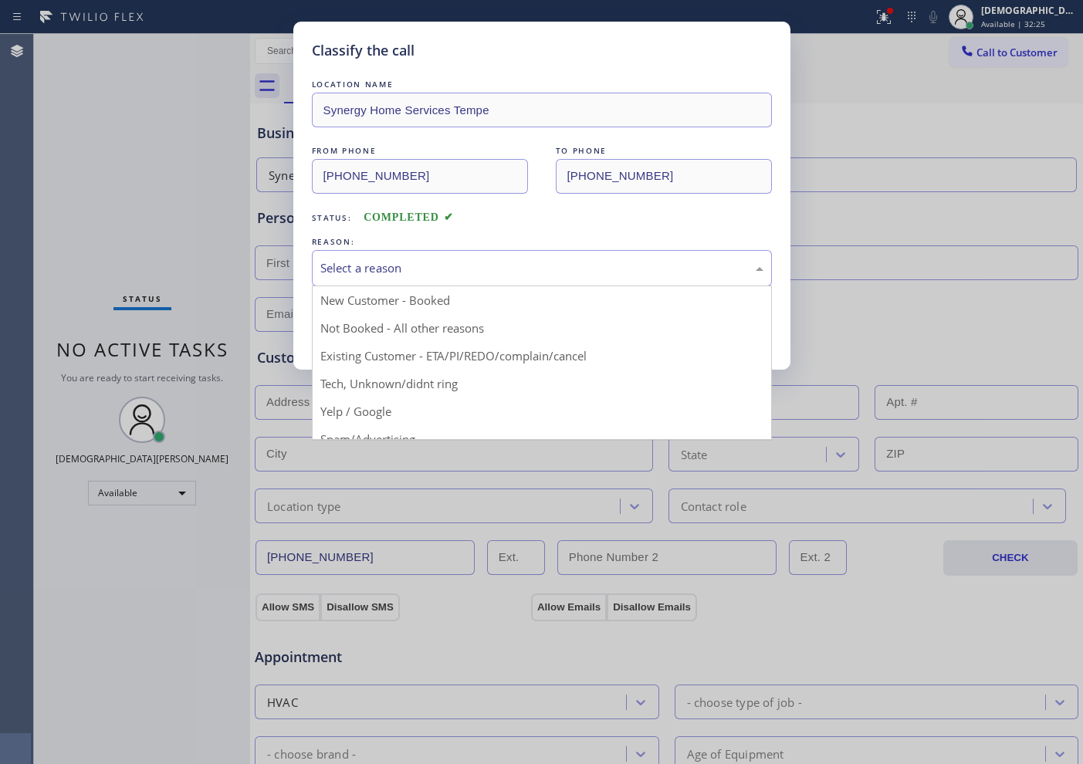
click at [378, 266] on div "Select a reason" at bounding box center [541, 268] width 443 height 18
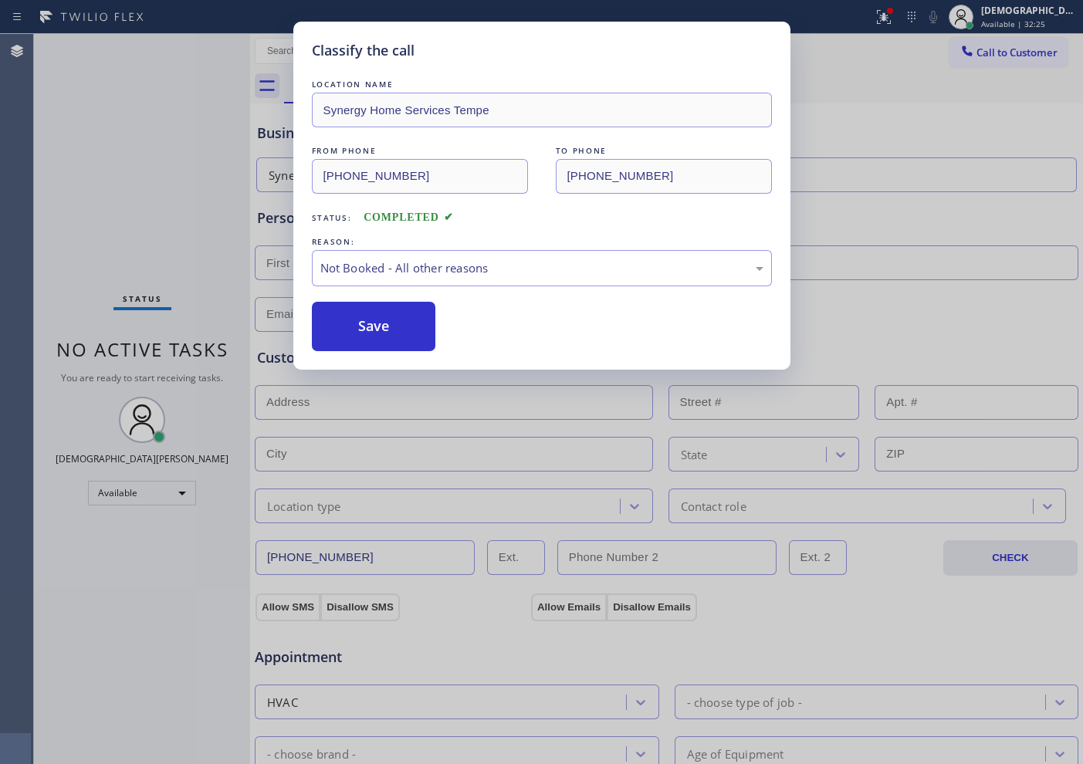
click at [384, 328] on button "Save" at bounding box center [374, 326] width 124 height 49
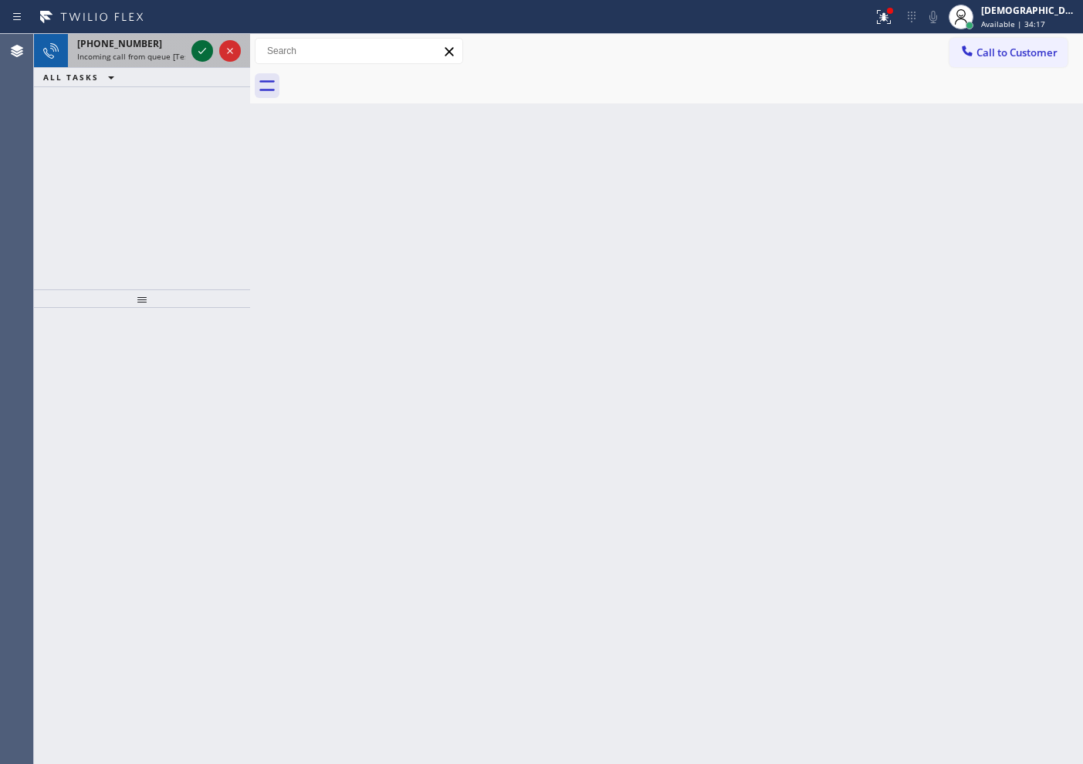
click at [196, 56] on icon at bounding box center [202, 51] width 19 height 19
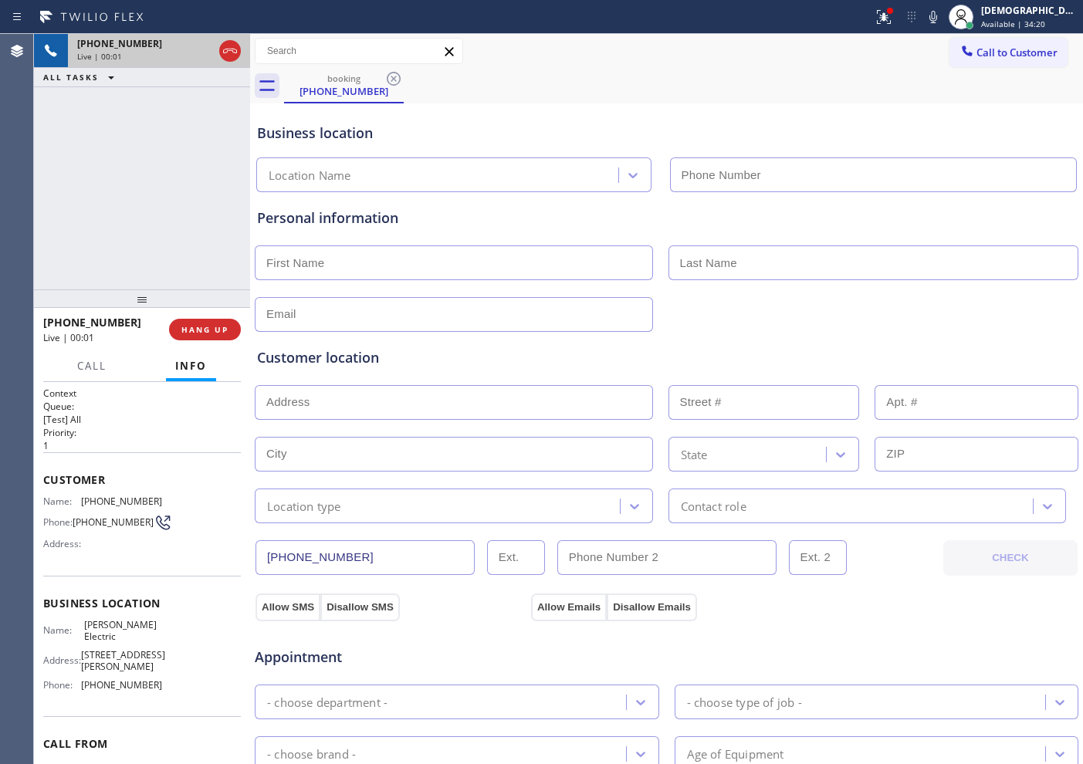
type input "[PHONE_NUMBER]"
click at [230, 63] on div at bounding box center [216, 51] width 56 height 34
click at [226, 56] on icon at bounding box center [230, 51] width 19 height 19
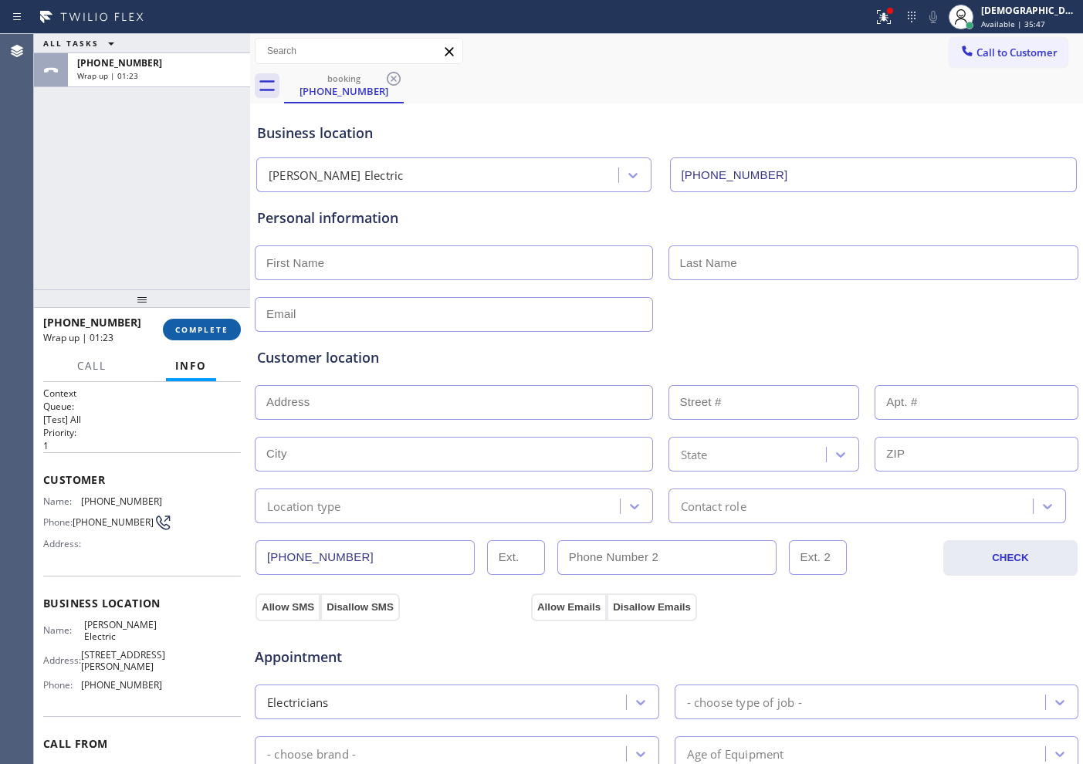
click at [191, 324] on span "COMPLETE" at bounding box center [201, 329] width 53 height 11
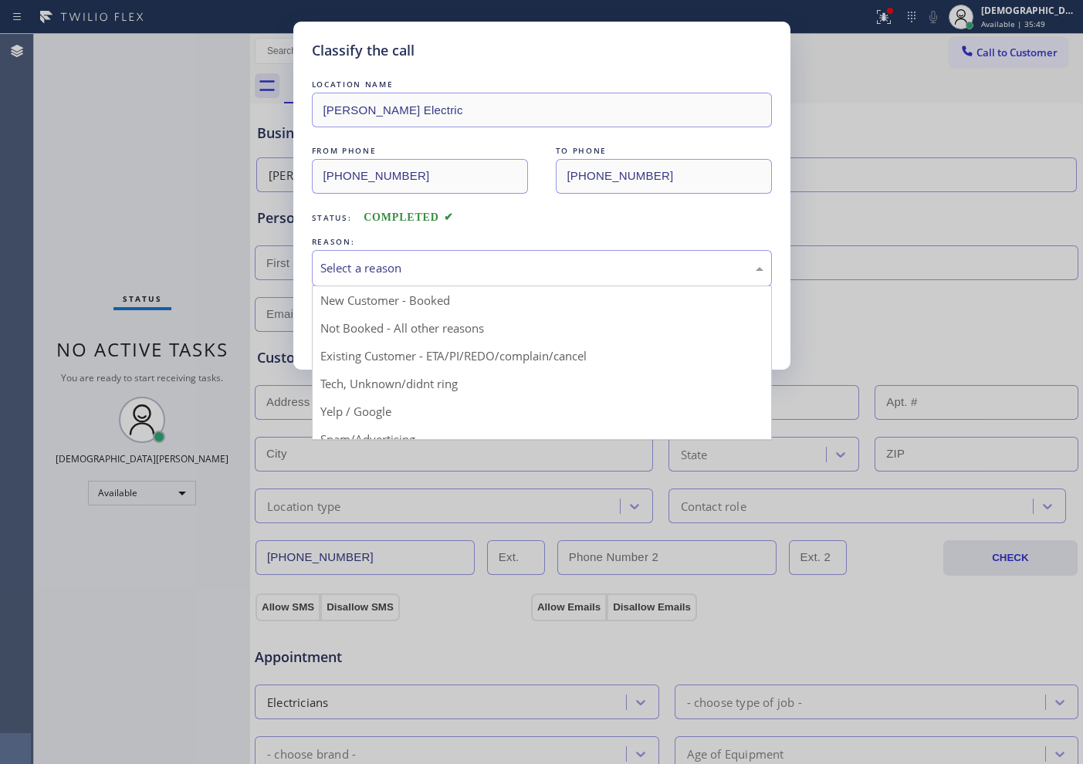
click at [375, 273] on div "Select a reason" at bounding box center [541, 268] width 443 height 18
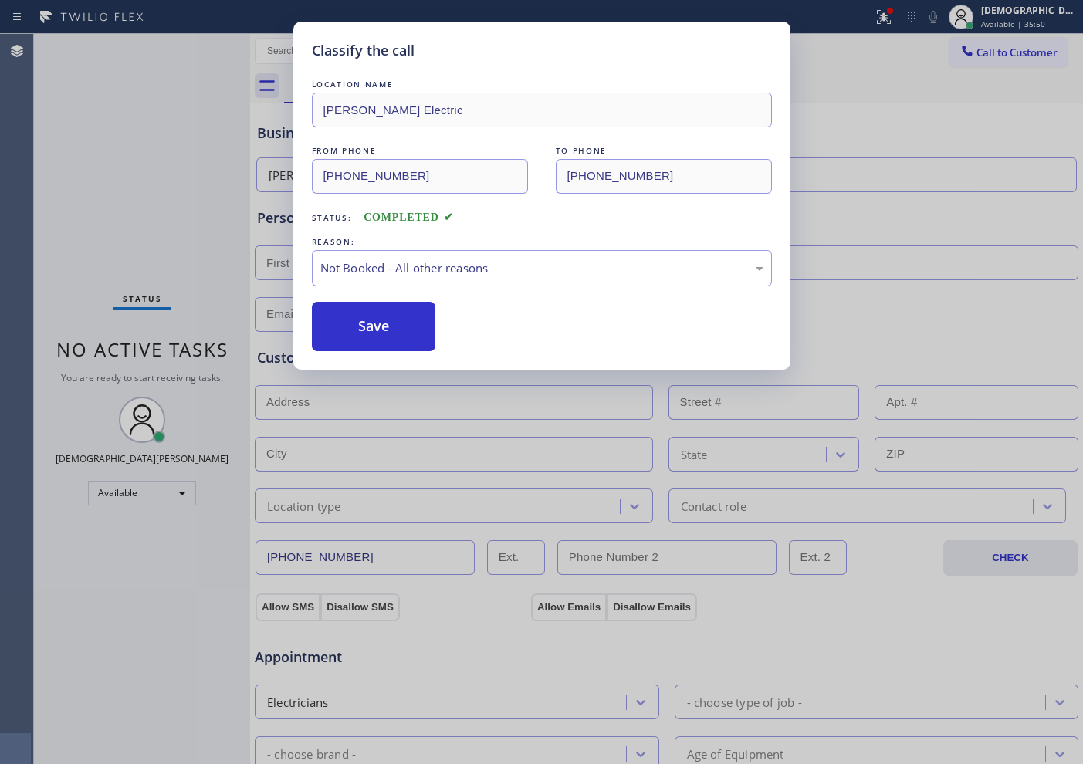
click at [362, 322] on button "Save" at bounding box center [374, 326] width 124 height 49
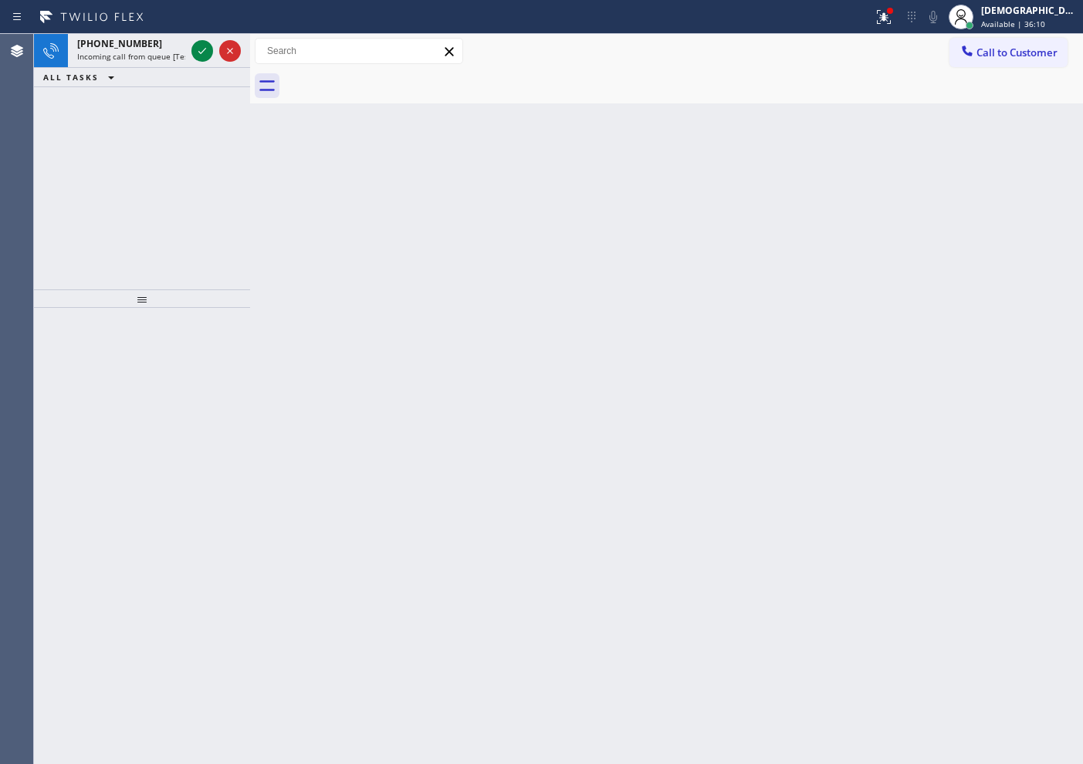
click at [122, 173] on div "[PHONE_NUMBER] Incoming call from queue [Test] All ALL TASKS ALL TASKS ACTIVE T…" at bounding box center [142, 162] width 216 height 256
click at [202, 60] on button at bounding box center [202, 51] width 22 height 22
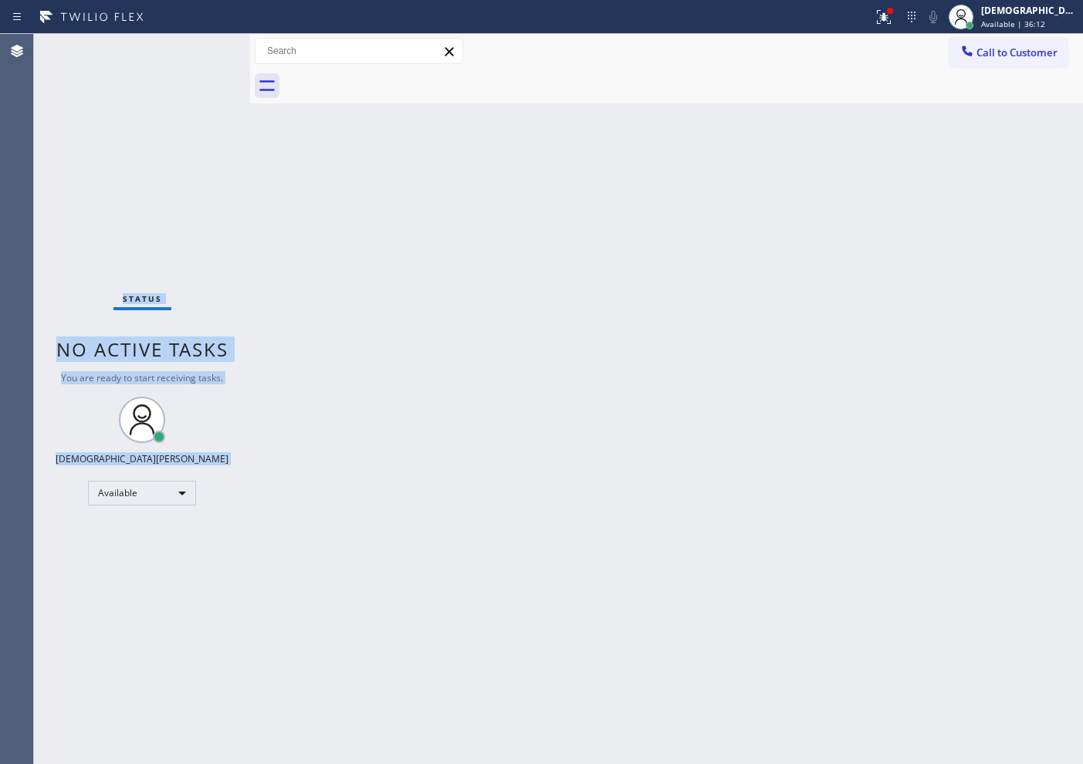
click at [202, 53] on div "Status No active tasks You are ready to start receiving tasks. Christian Cinco …" at bounding box center [142, 399] width 216 height 730
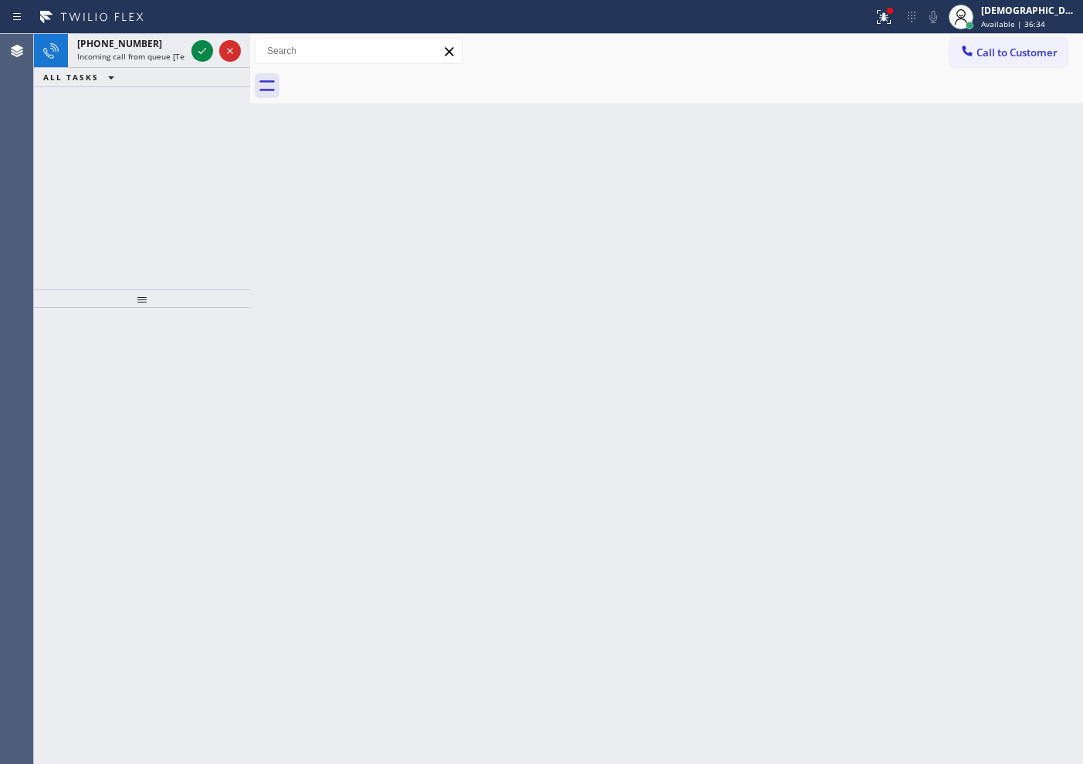
click at [95, 144] on div "[PHONE_NUMBER] Incoming call from queue [Test] All ALL TASKS ALL TASKS ACTIVE T…" at bounding box center [142, 162] width 216 height 256
click at [201, 54] on icon at bounding box center [202, 51] width 19 height 19
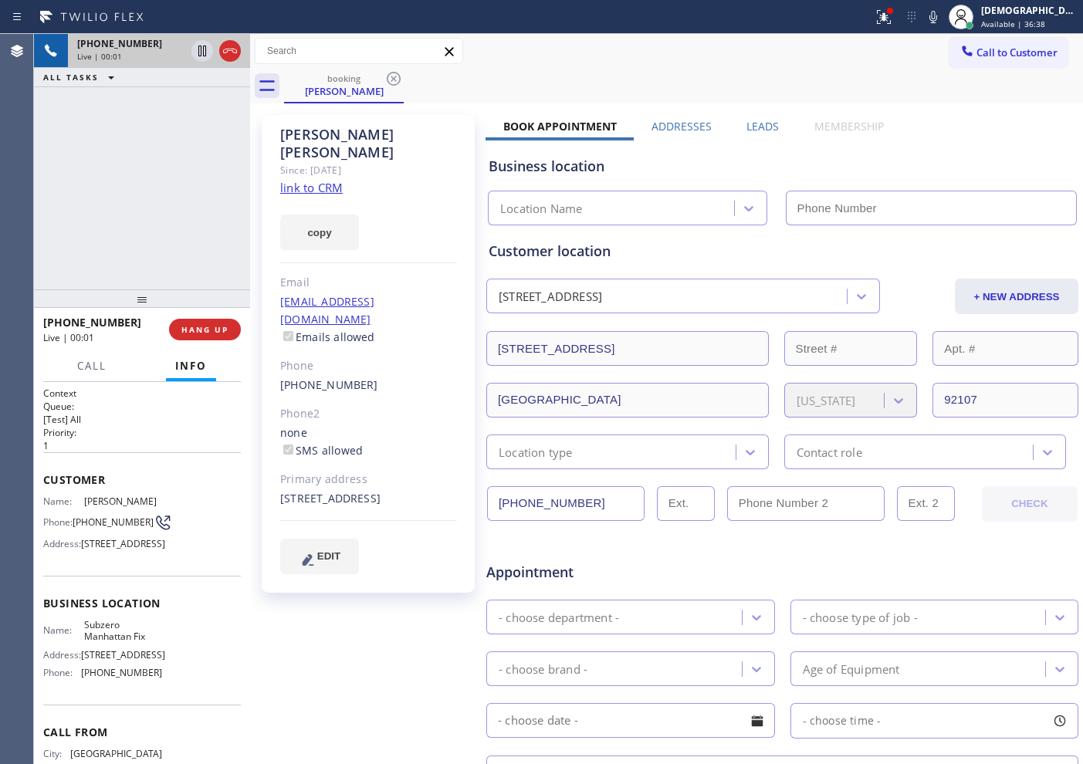
type input "[PHONE_NUMBER]"
click at [312, 180] on link "link to CRM" at bounding box center [311, 187] width 63 height 15
click at [200, 53] on icon at bounding box center [202, 51] width 19 height 19
click at [197, 54] on icon at bounding box center [202, 51] width 19 height 19
click at [93, 209] on div "[PHONE_NUMBER] Live | 04:38 ALL TASKS ALL TASKS ACTIVE TASKS TASKS IN WRAP UP" at bounding box center [142, 162] width 216 height 256
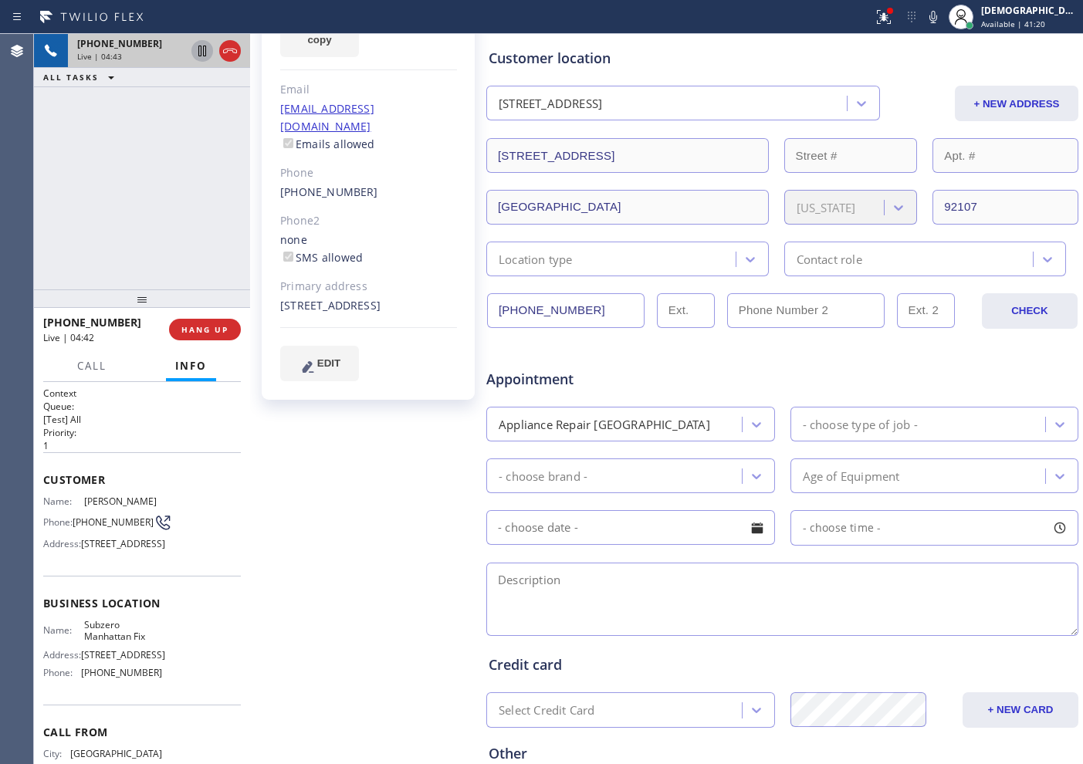
scroll to position [347, 0]
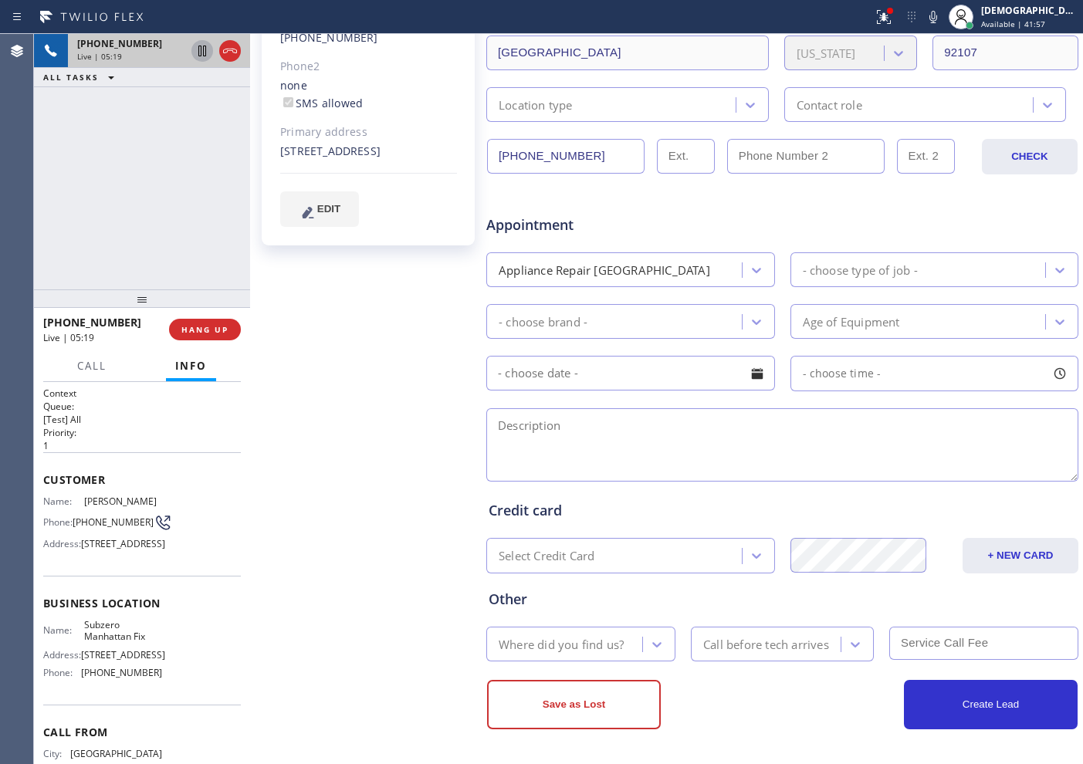
click at [204, 52] on icon at bounding box center [202, 51] width 8 height 11
click at [119, 185] on div "[PHONE_NUMBER] Live | 05:26 ALL TASKS ALL TASKS ACTIVE TASKS TASKS IN WRAP UP" at bounding box center [142, 162] width 216 height 256
click at [199, 46] on icon at bounding box center [202, 51] width 11 height 11
click at [66, 220] on div "[PHONE_NUMBER] Live | 05:33 ALL TASKS ALL TASKS ACTIVE TASKS TASKS IN WRAP UP" at bounding box center [142, 162] width 216 height 256
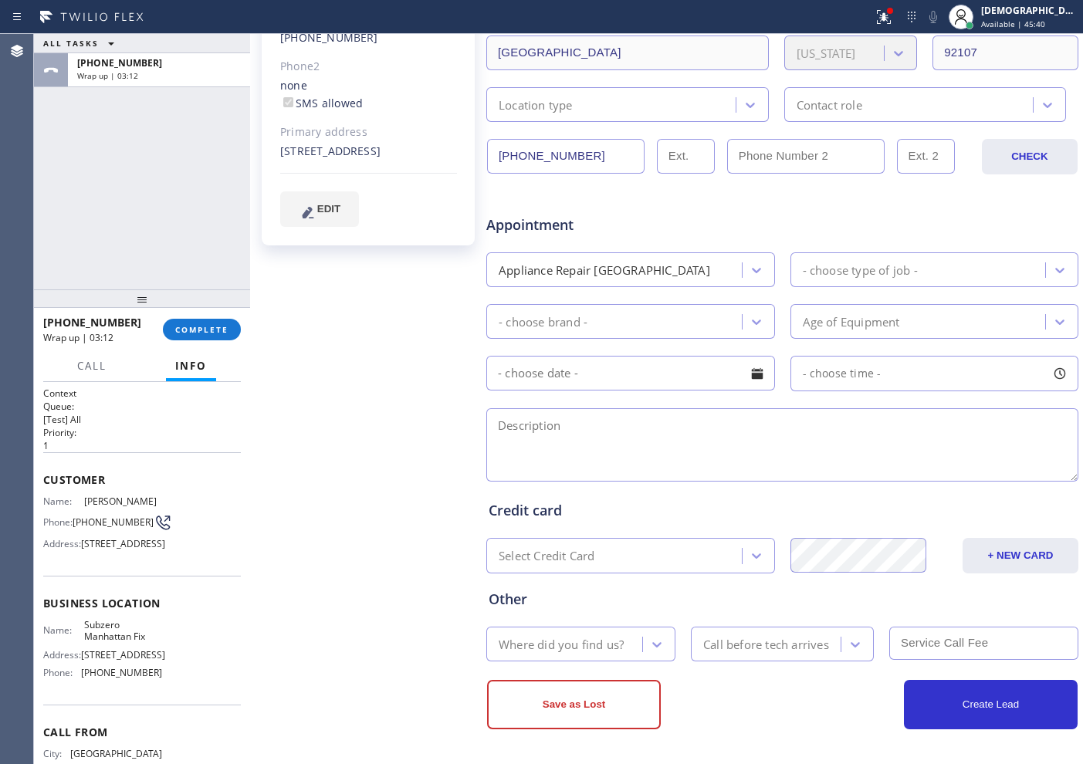
click at [66, 214] on div "ALL TASKS ALL TASKS ACTIVE TASKS TASKS IN WRAP UP [PHONE_NUMBER] Wrap up | 03:12" at bounding box center [142, 162] width 216 height 256
click at [204, 321] on button "COMPLETE" at bounding box center [202, 330] width 78 height 22
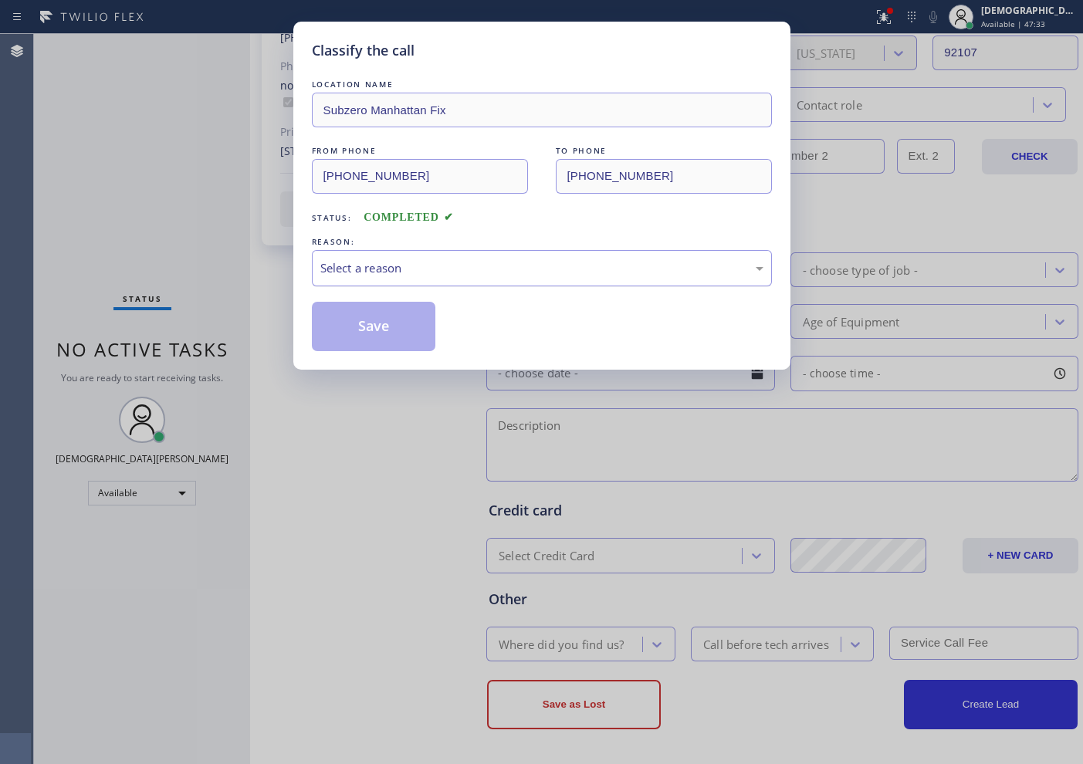
click at [333, 250] on div "Select a reason" at bounding box center [542, 268] width 460 height 36
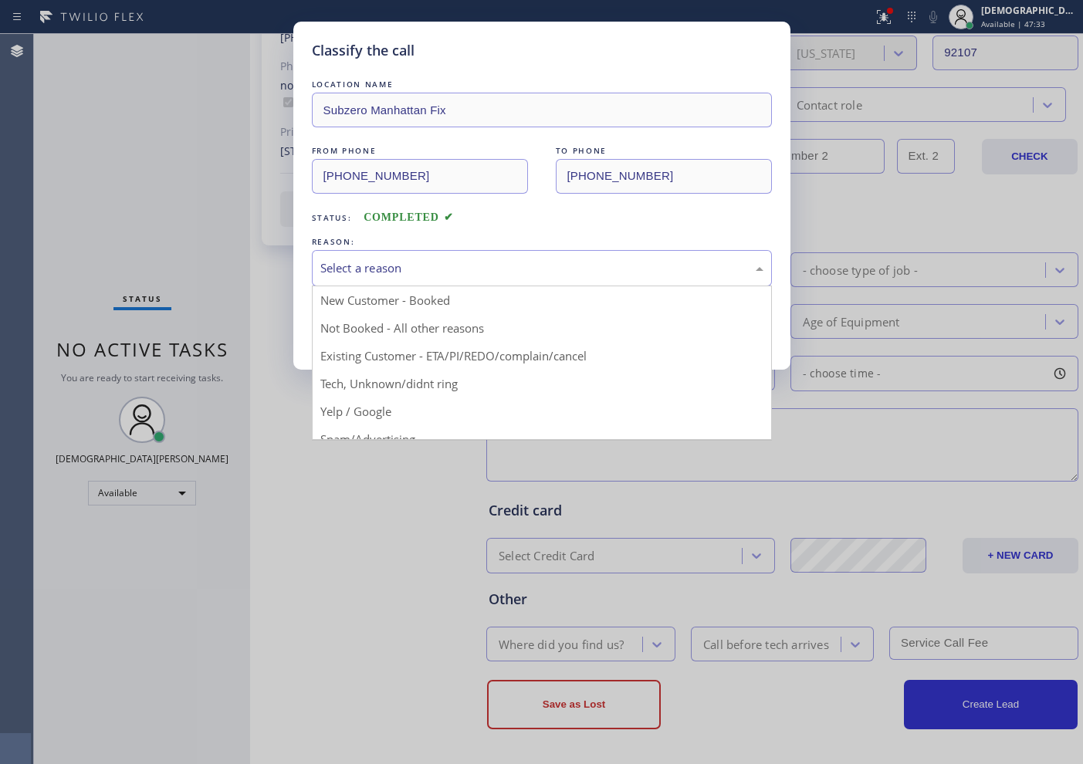
click at [334, 259] on div "Select a reason" at bounding box center [541, 268] width 443 height 18
click at [335, 259] on div "Select a reason" at bounding box center [541, 268] width 443 height 18
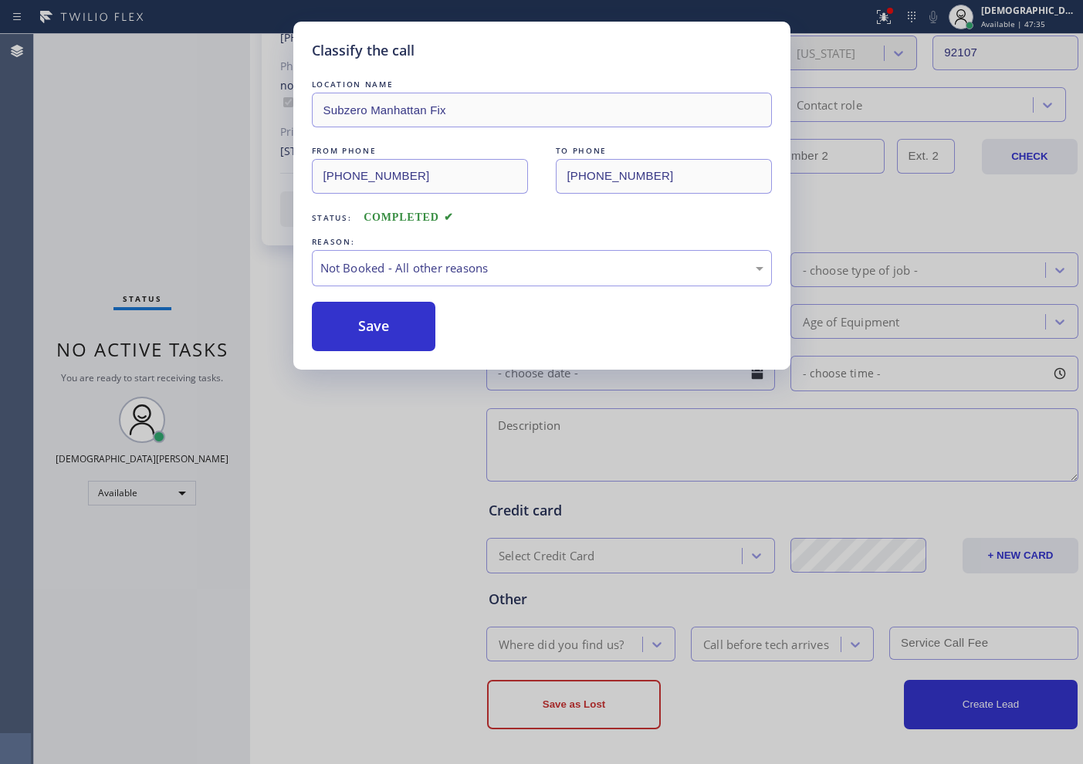
click at [351, 337] on button "Save" at bounding box center [374, 326] width 124 height 49
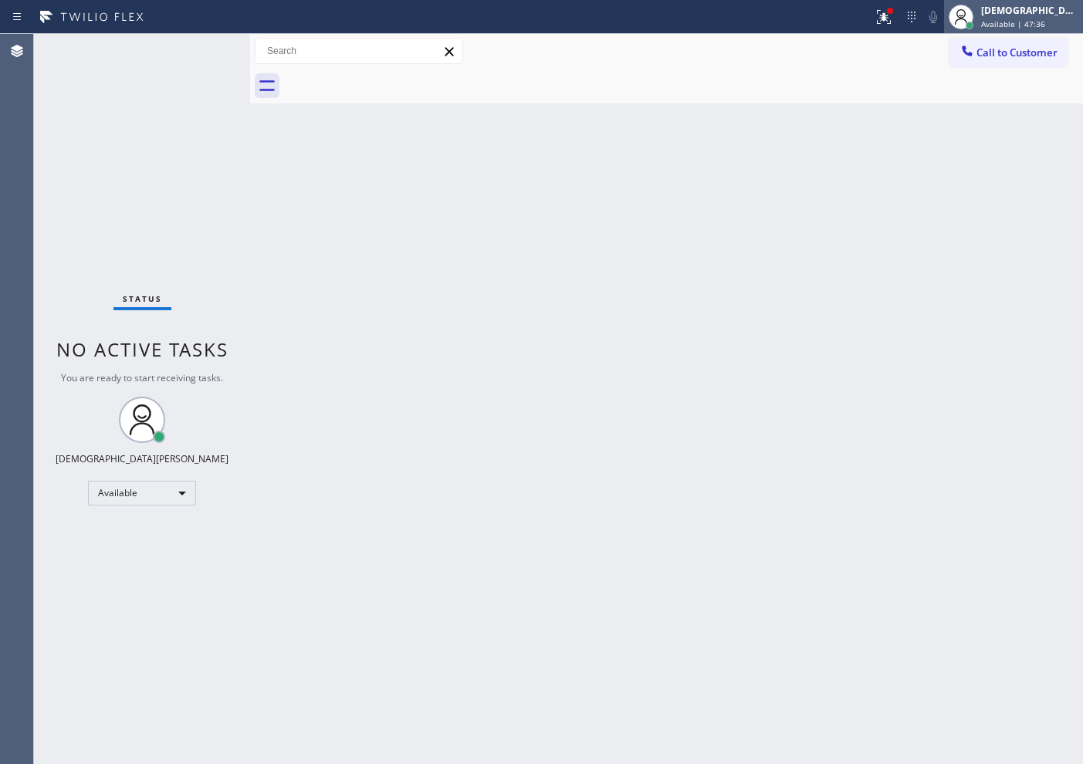
click at [1037, 12] on div "[DEMOGRAPHIC_DATA][PERSON_NAME]" at bounding box center [1029, 10] width 97 height 13
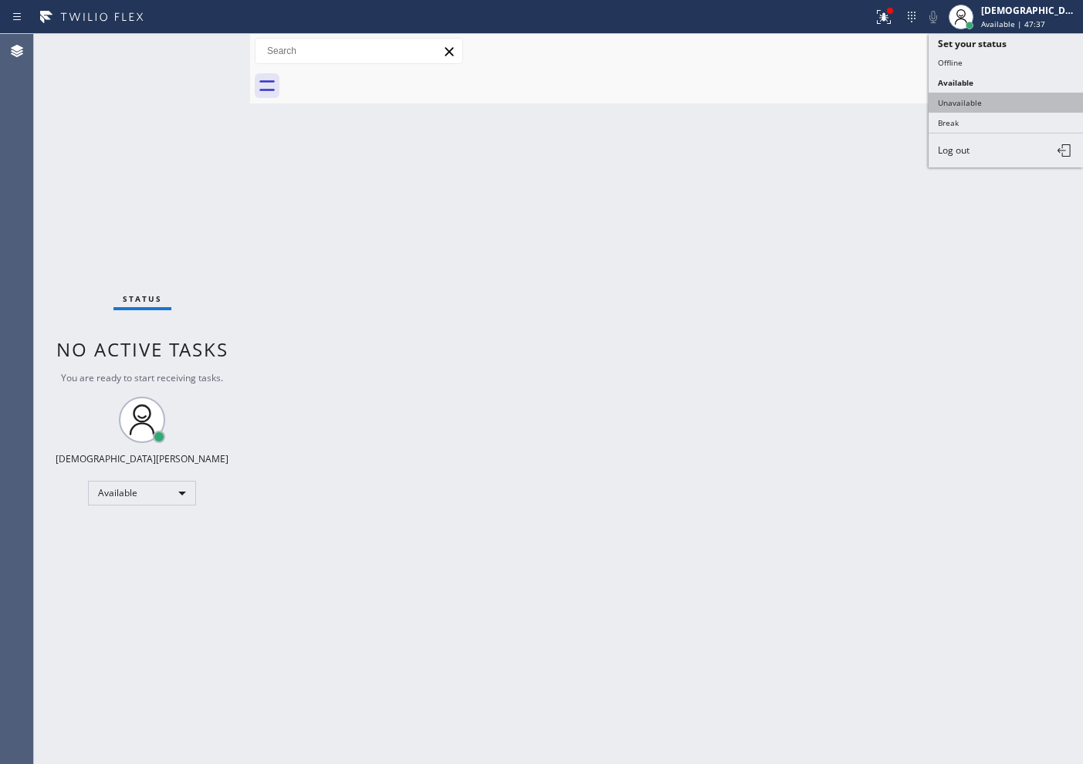
click at [993, 93] on button "Unavailable" at bounding box center [1006, 103] width 154 height 20
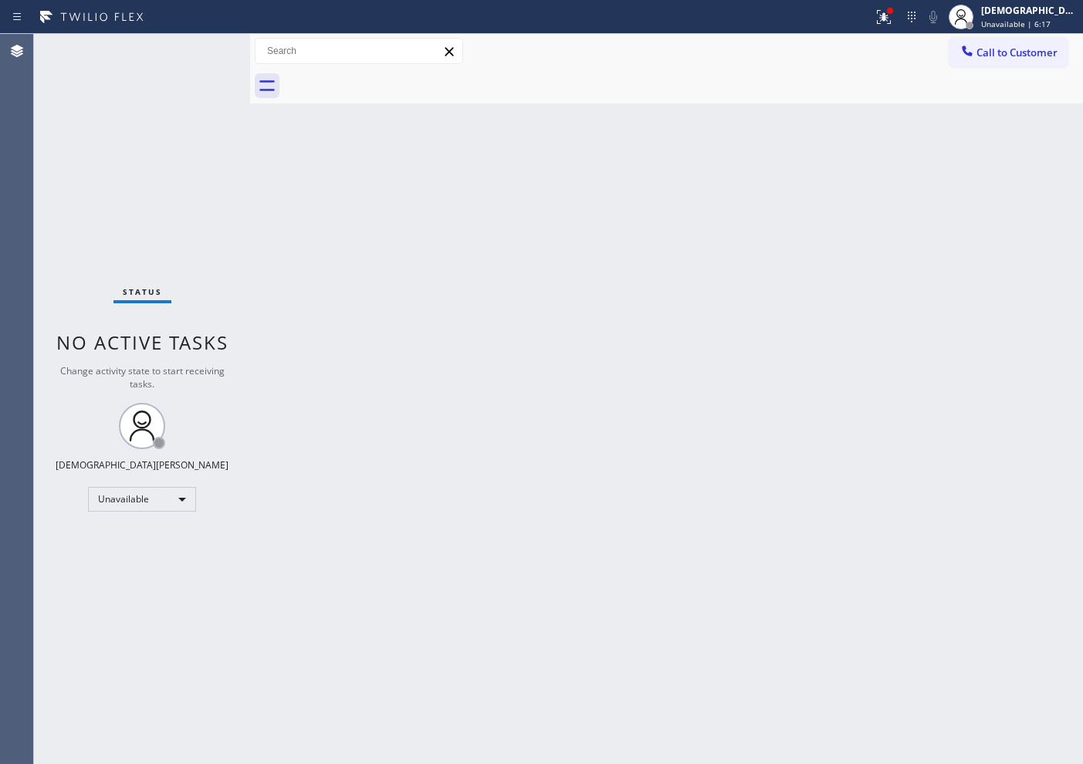
click at [86, 522] on div "Status No active tasks Change activity state to start receiving tasks. [PERSON_…" at bounding box center [142, 399] width 216 height 730
click at [128, 493] on div "Unavailable" at bounding box center [142, 499] width 108 height 25
click at [133, 531] on li "Available" at bounding box center [141, 540] width 105 height 19
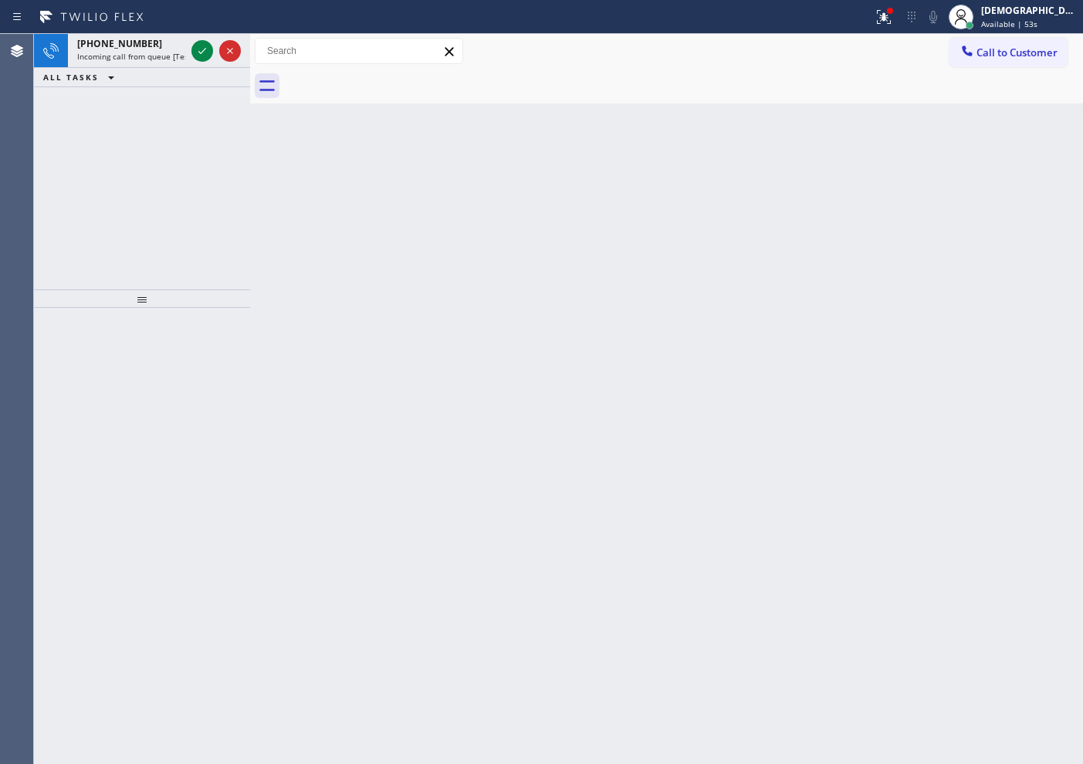
drag, startPoint x: 97, startPoint y: 212, endPoint x: 106, endPoint y: 188, distance: 24.7
click at [97, 211] on div "[PHONE_NUMBER] Incoming call from queue [Test] All ALL TASKS ALL TASKS ACTIVE T…" at bounding box center [142, 162] width 216 height 256
click at [203, 59] on icon at bounding box center [202, 51] width 19 height 19
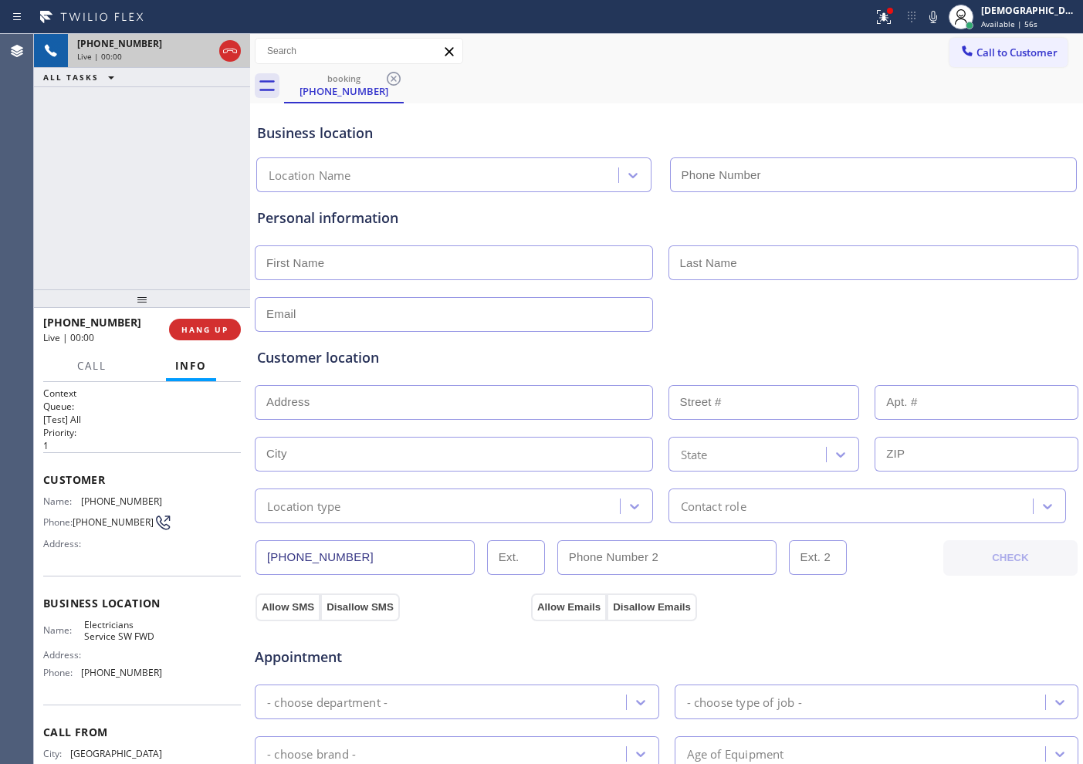
type input "[PHONE_NUMBER]"
click at [235, 49] on icon at bounding box center [230, 51] width 19 height 19
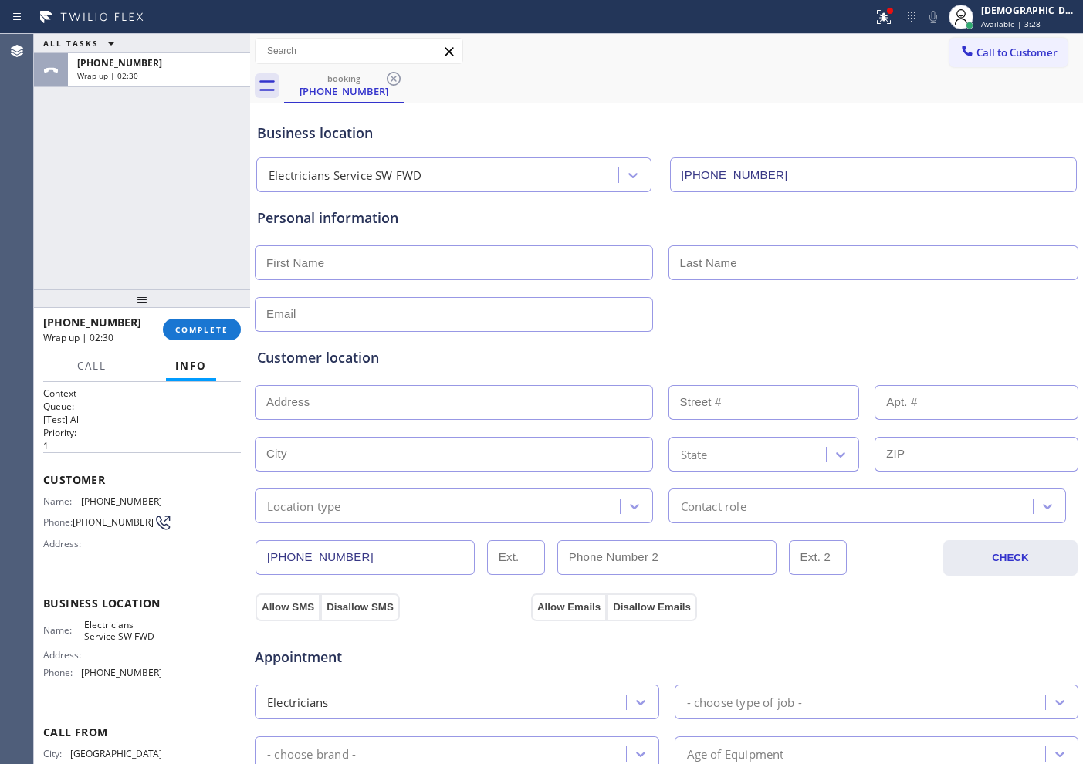
click at [112, 163] on div "ALL TASKS ALL TASKS ACTIVE TASKS TASKS IN WRAP UP [PHONE_NUMBER] Wrap up | 02:30" at bounding box center [142, 162] width 216 height 256
click at [208, 333] on span "COMPLETE" at bounding box center [201, 329] width 53 height 11
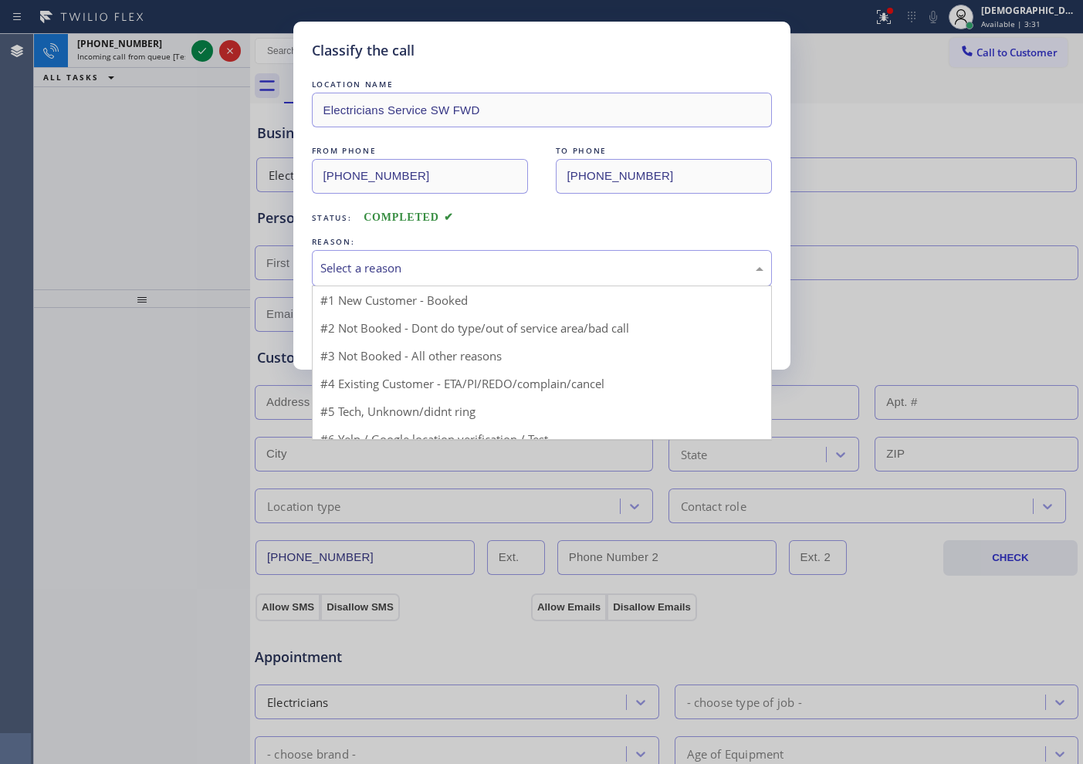
click at [375, 269] on div "Select a reason" at bounding box center [541, 268] width 443 height 18
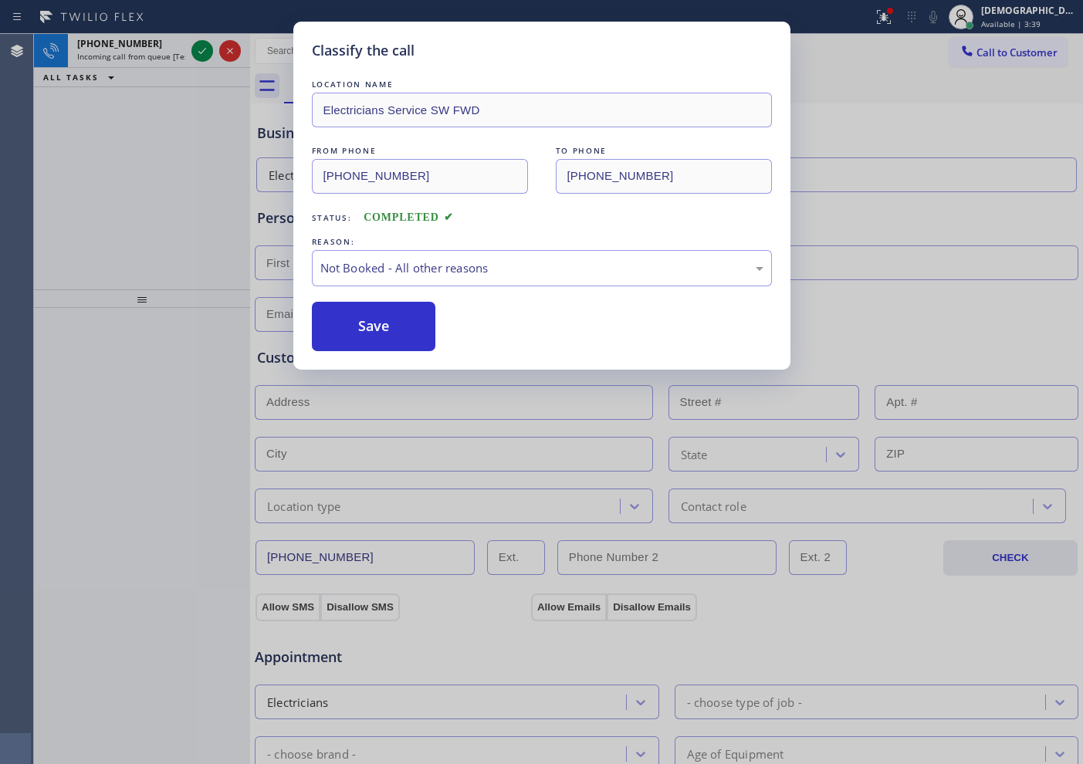
click at [358, 323] on button "Save" at bounding box center [374, 326] width 124 height 49
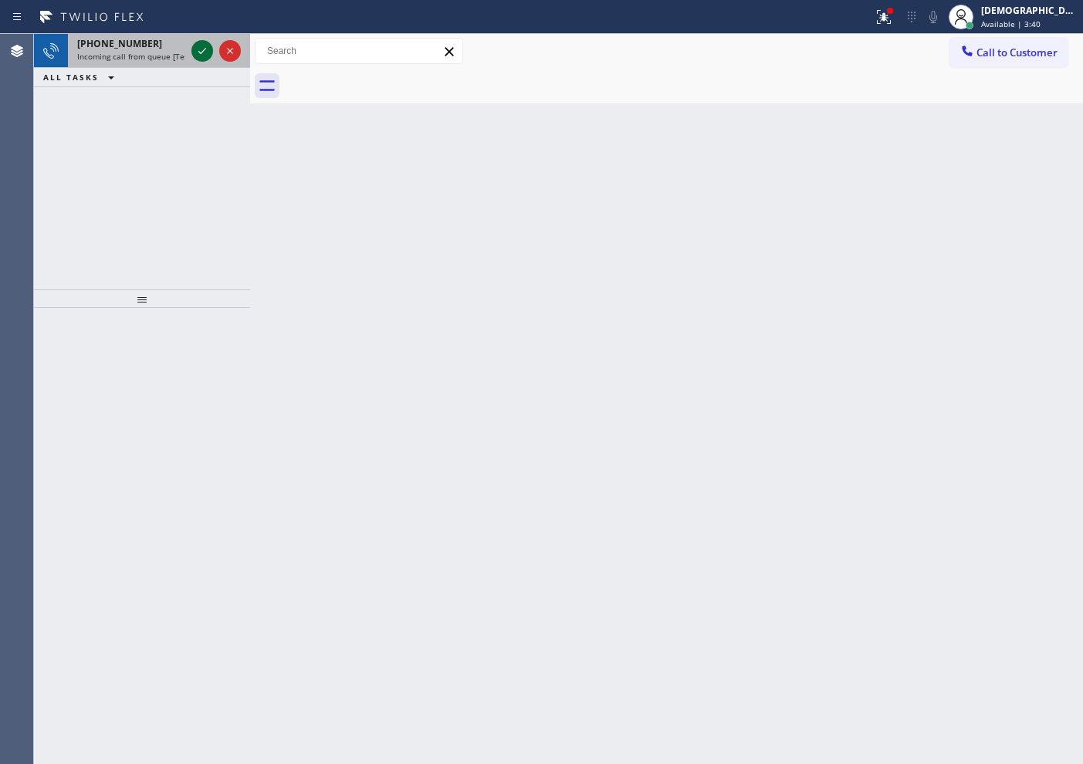
click at [207, 54] on icon at bounding box center [202, 51] width 19 height 19
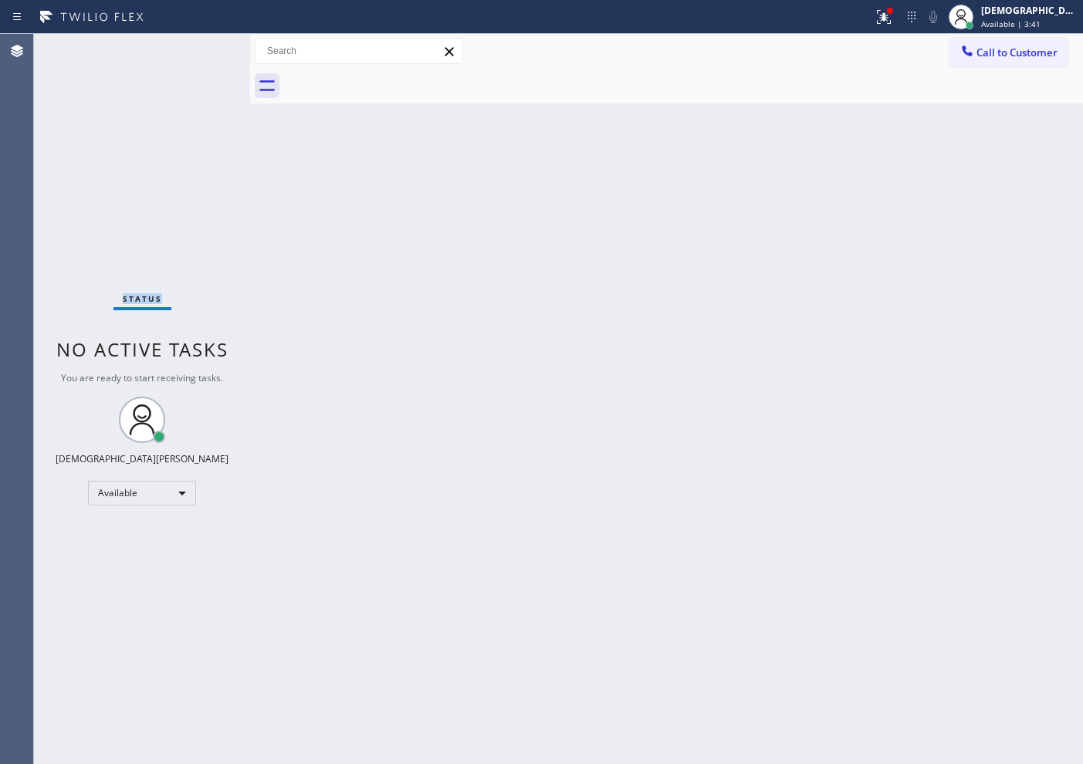
click at [206, 54] on div "Status No active tasks You are ready to start receiving tasks. Christian Cinco …" at bounding box center [142, 399] width 216 height 730
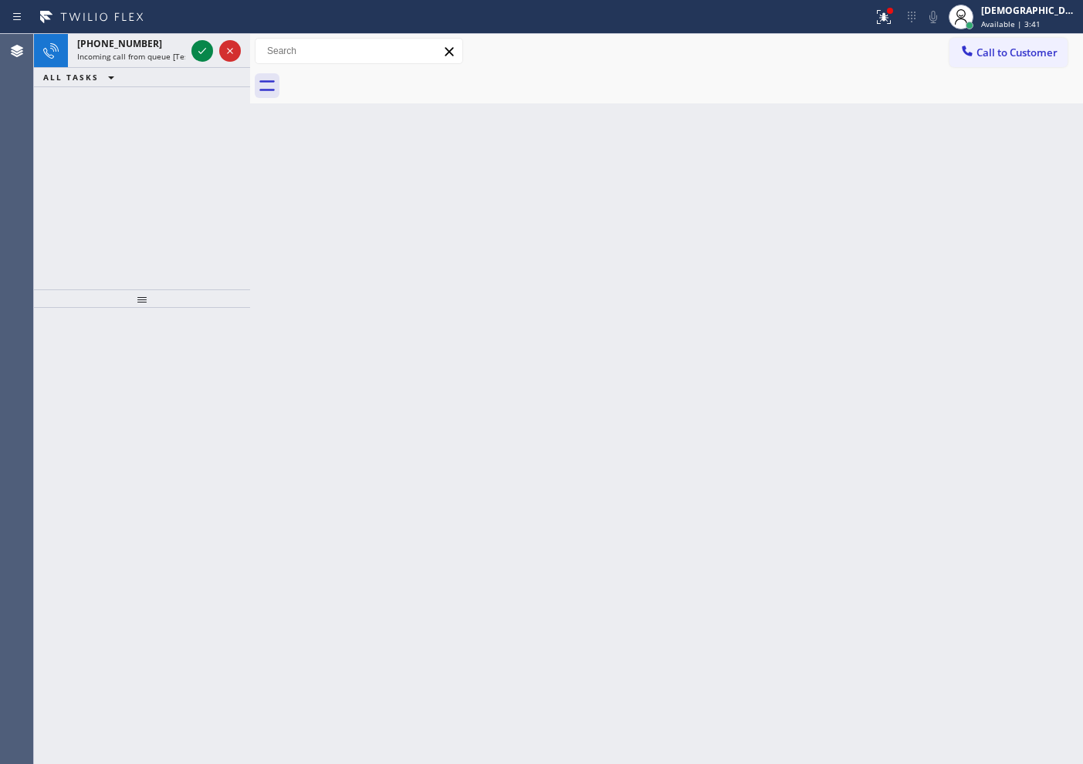
click at [206, 54] on icon at bounding box center [202, 51] width 19 height 19
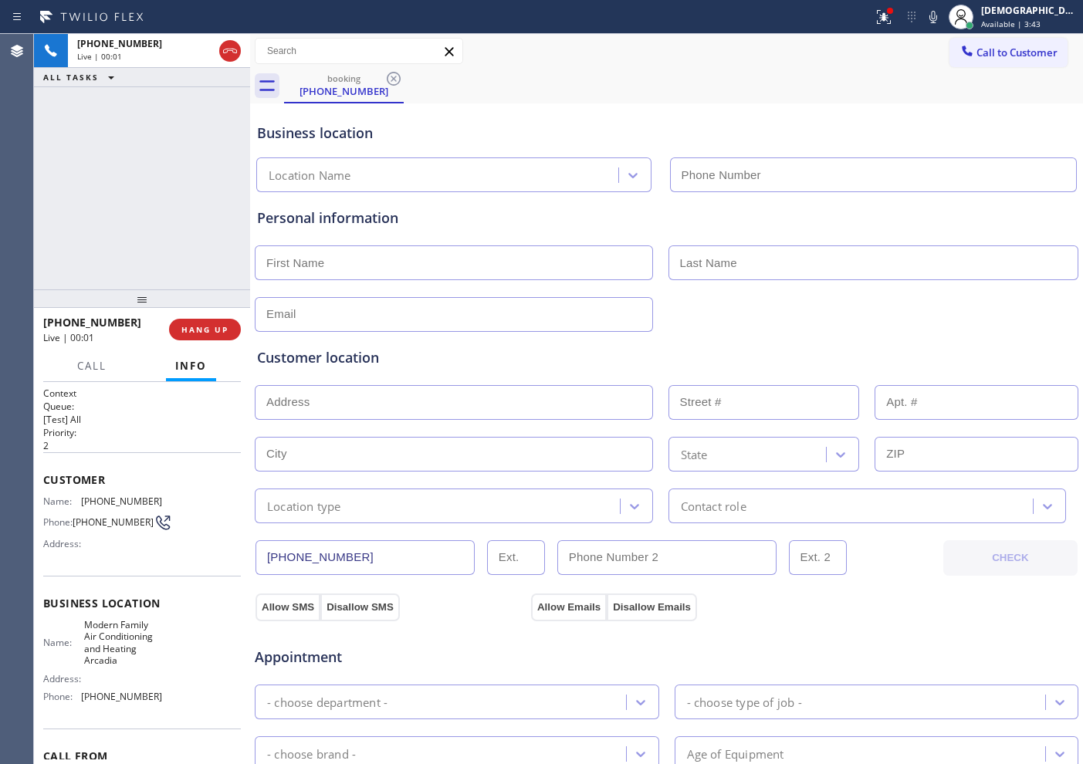
type input "[PHONE_NUMBER]"
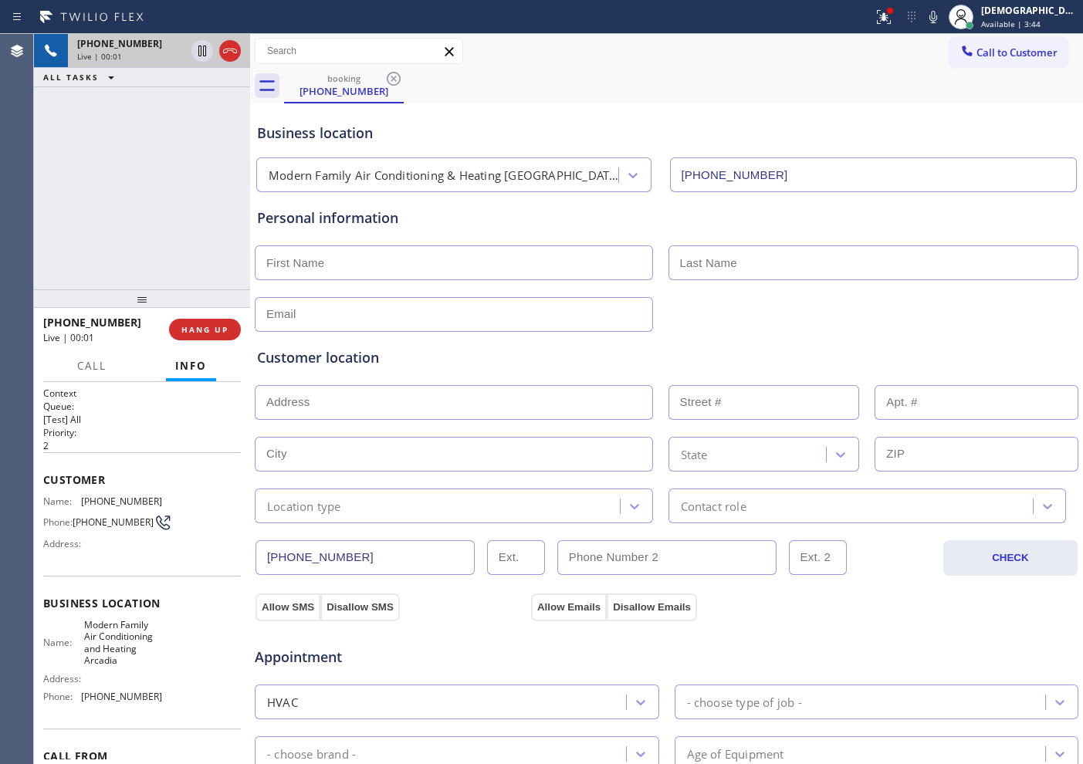
click at [224, 40] on div at bounding box center [216, 51] width 56 height 34
click at [232, 47] on icon at bounding box center [230, 51] width 19 height 19
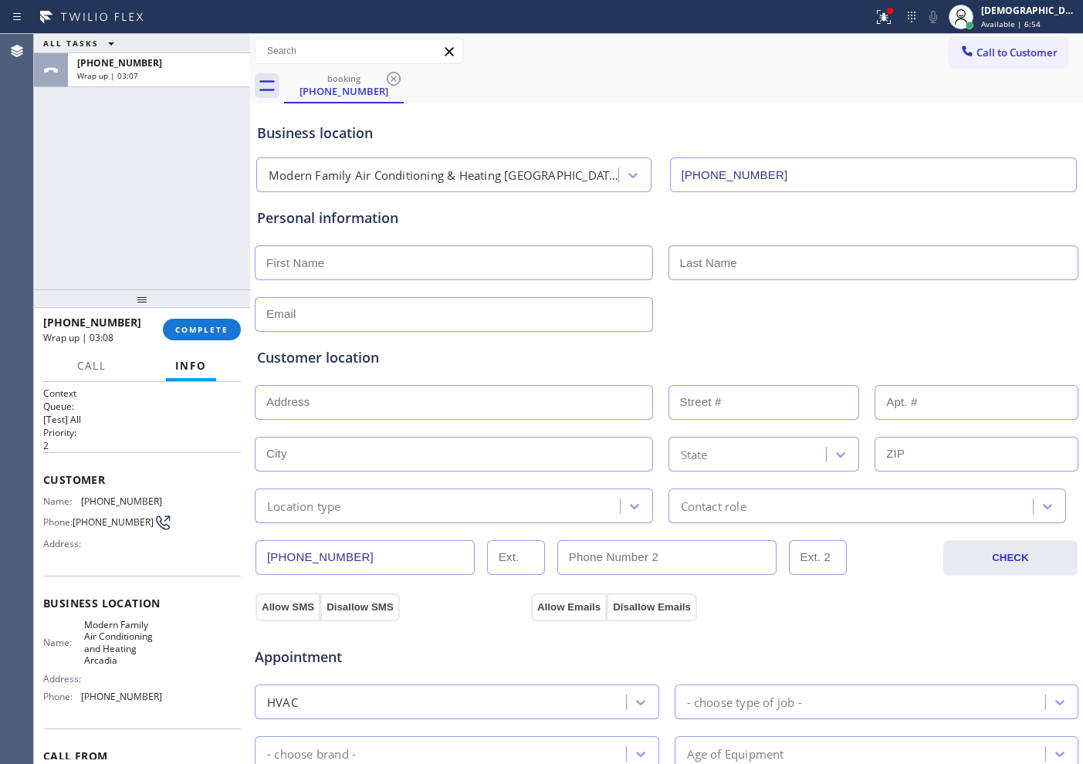
click at [190, 317] on div "[PHONE_NUMBER] Wrap up | 03:08 COMPLETE" at bounding box center [142, 330] width 198 height 40
click at [208, 326] on span "COMPLETE" at bounding box center [201, 329] width 53 height 11
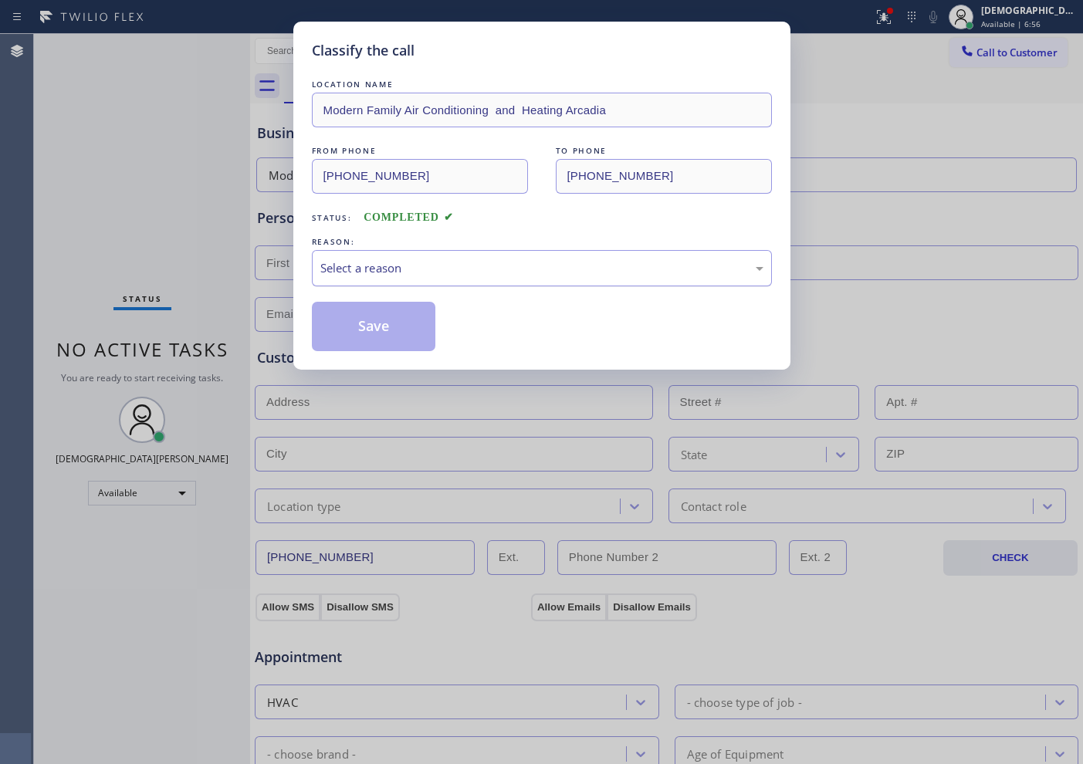
click at [377, 279] on div "Select a reason" at bounding box center [542, 268] width 460 height 36
click at [354, 327] on button "Save" at bounding box center [374, 326] width 124 height 49
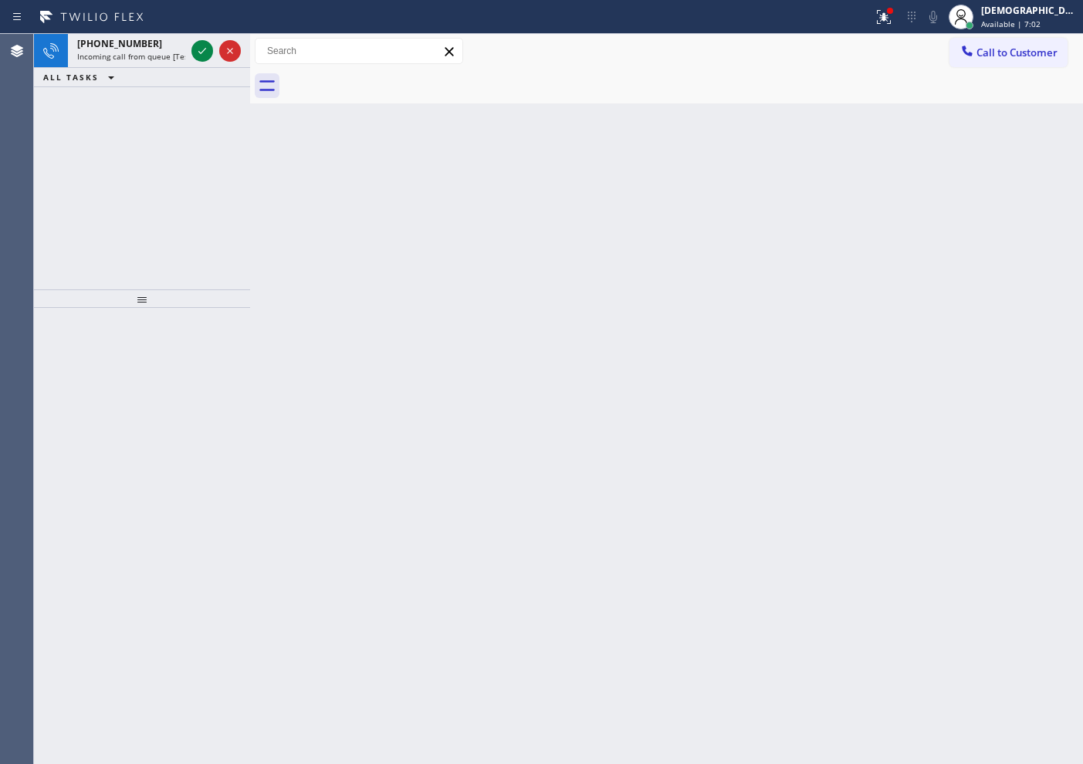
click at [107, 122] on div "[PHONE_NUMBER] Incoming call from queue [Test] All ALL TASKS ALL TASKS ACTIVE T…" at bounding box center [142, 162] width 216 height 256
click at [204, 52] on icon at bounding box center [202, 51] width 19 height 19
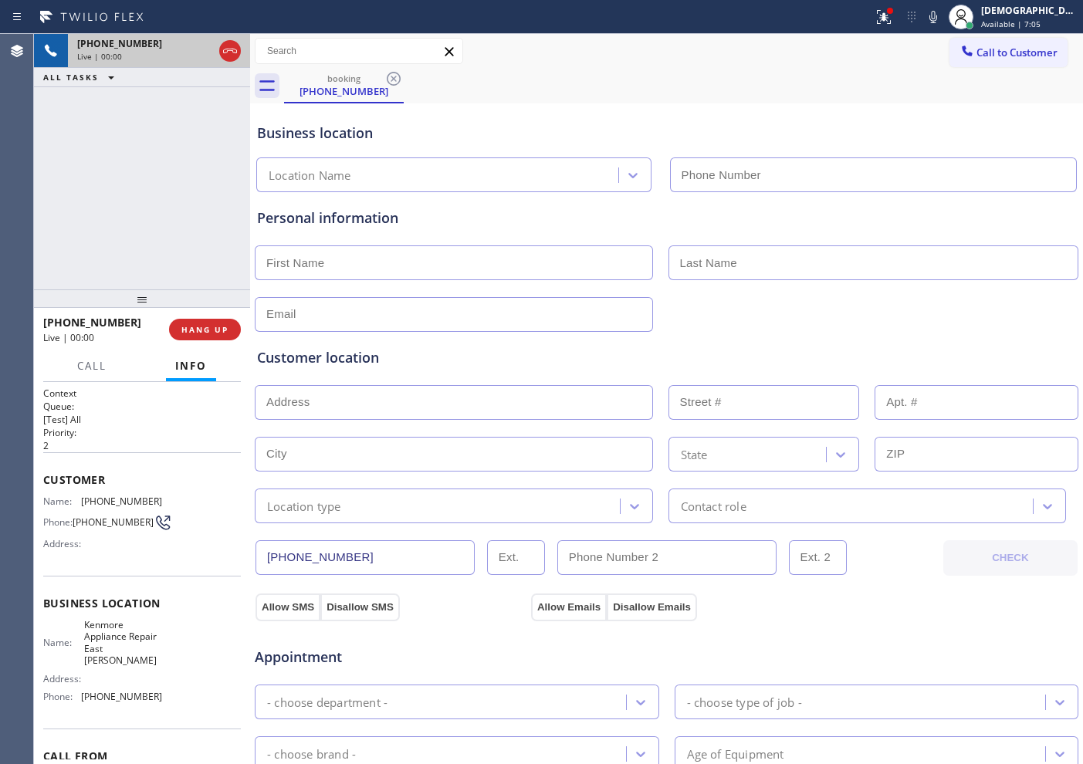
type input "[PHONE_NUMBER]"
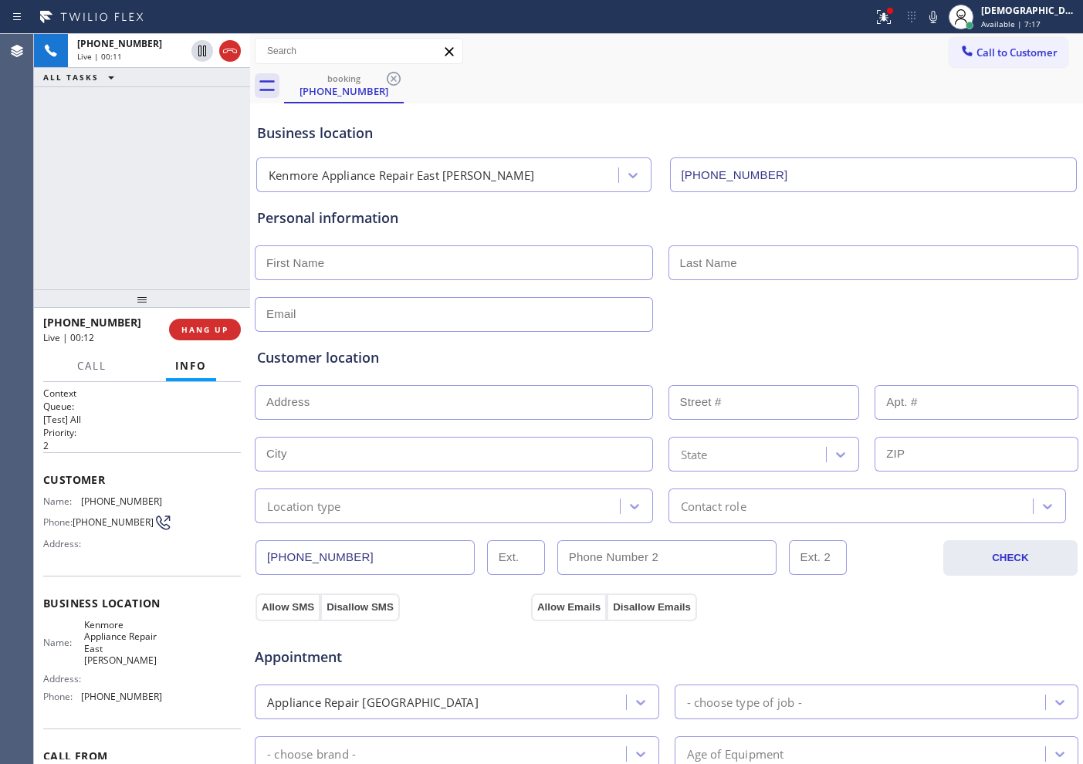
drag, startPoint x: 229, startPoint y: 56, endPoint x: 247, endPoint y: 96, distance: 44.2
click at [229, 56] on icon at bounding box center [230, 51] width 19 height 19
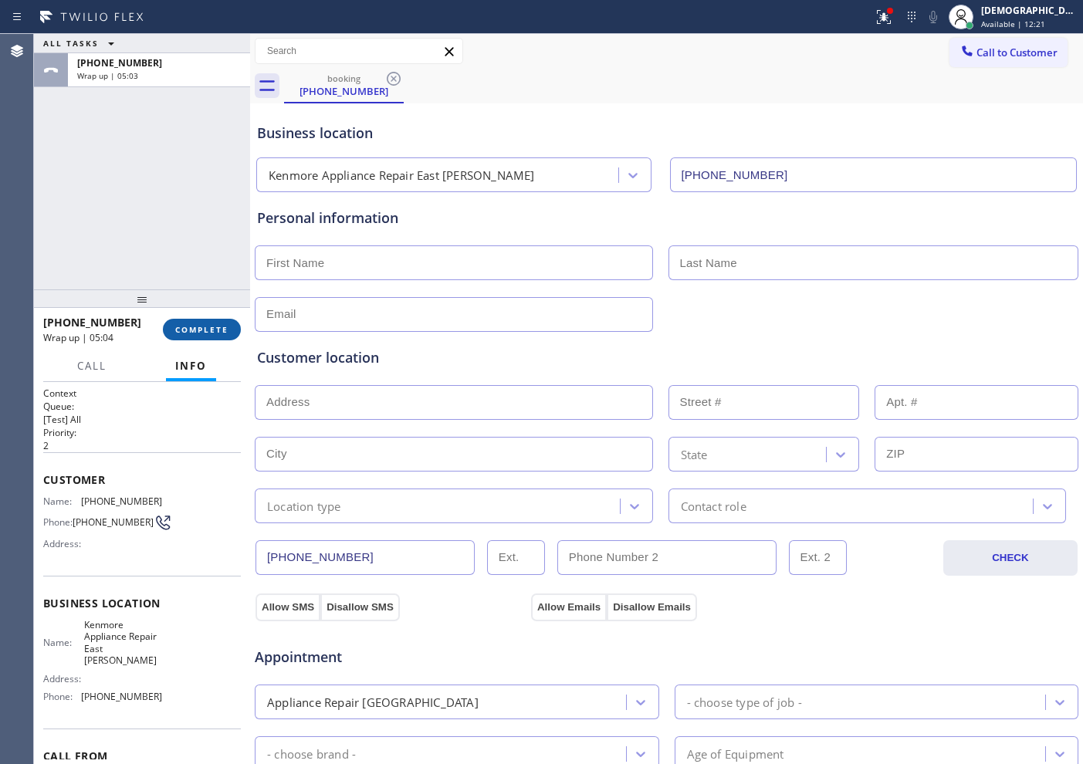
click at [222, 324] on span "COMPLETE" at bounding box center [201, 329] width 53 height 11
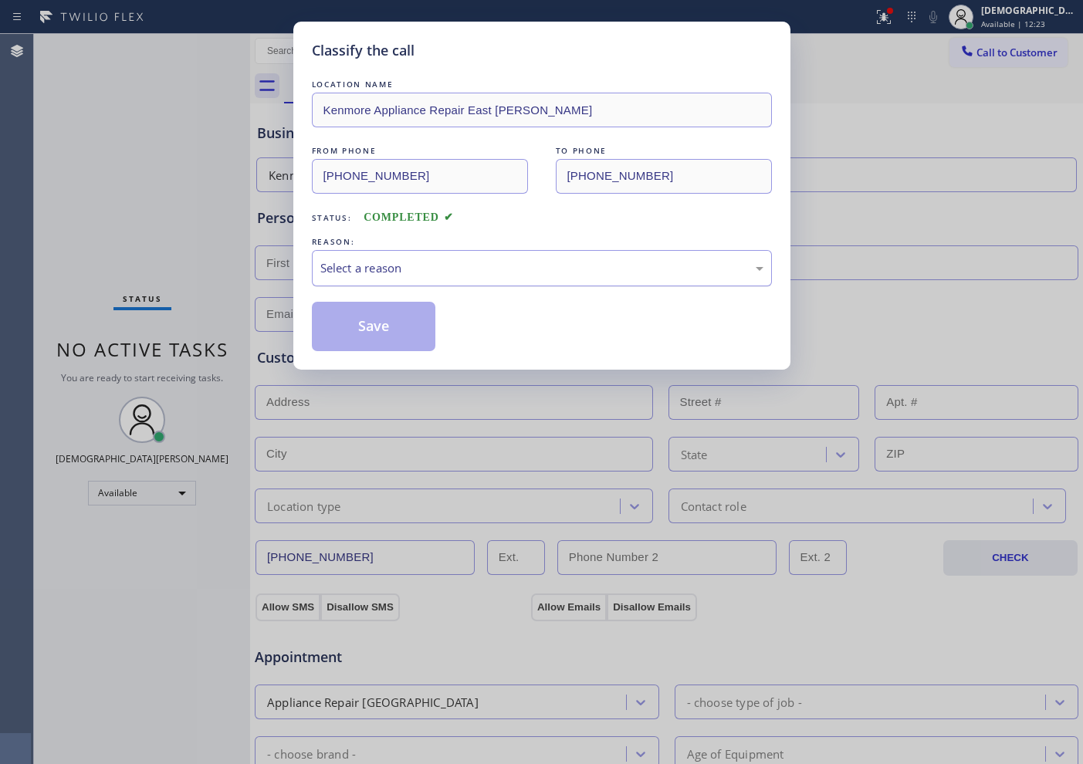
click at [357, 262] on div "Select a reason" at bounding box center [541, 268] width 443 height 18
click at [346, 322] on button "Save" at bounding box center [374, 326] width 124 height 49
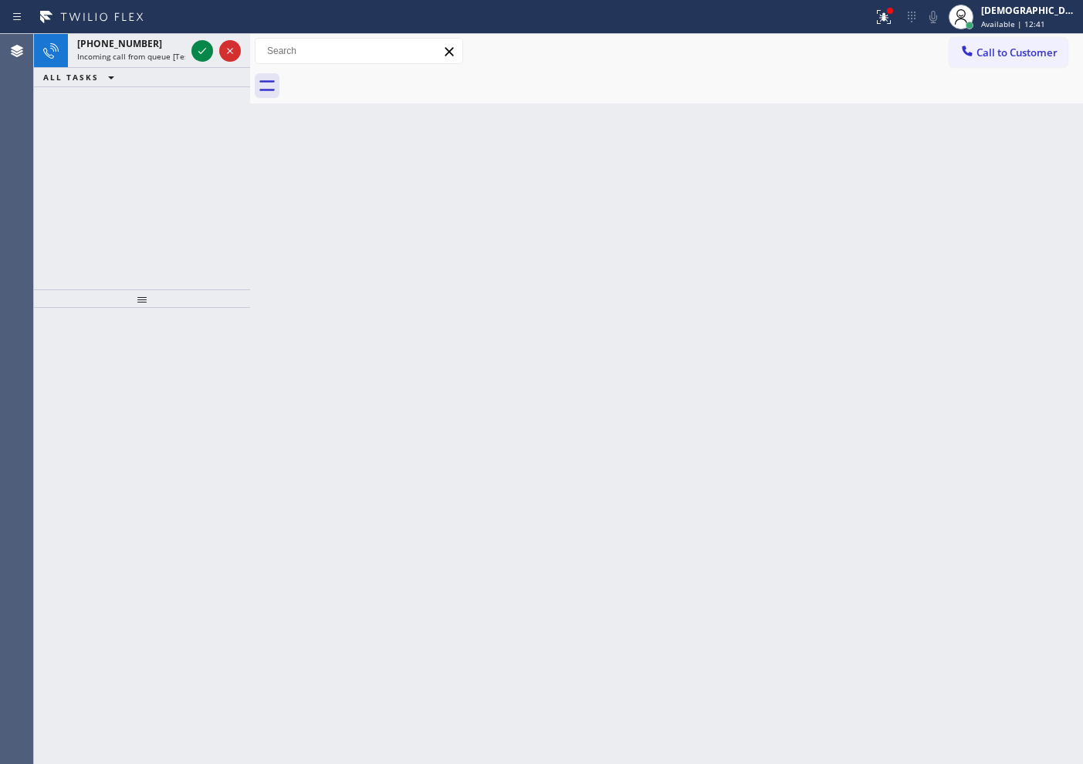
drag, startPoint x: 106, startPoint y: 157, endPoint x: 195, endPoint y: 124, distance: 94.8
click at [106, 157] on div "[PHONE_NUMBER] Incoming call from queue [Test] All ALL TASKS ALL TASKS ACTIVE T…" at bounding box center [142, 162] width 216 height 256
click at [202, 52] on icon at bounding box center [202, 51] width 19 height 19
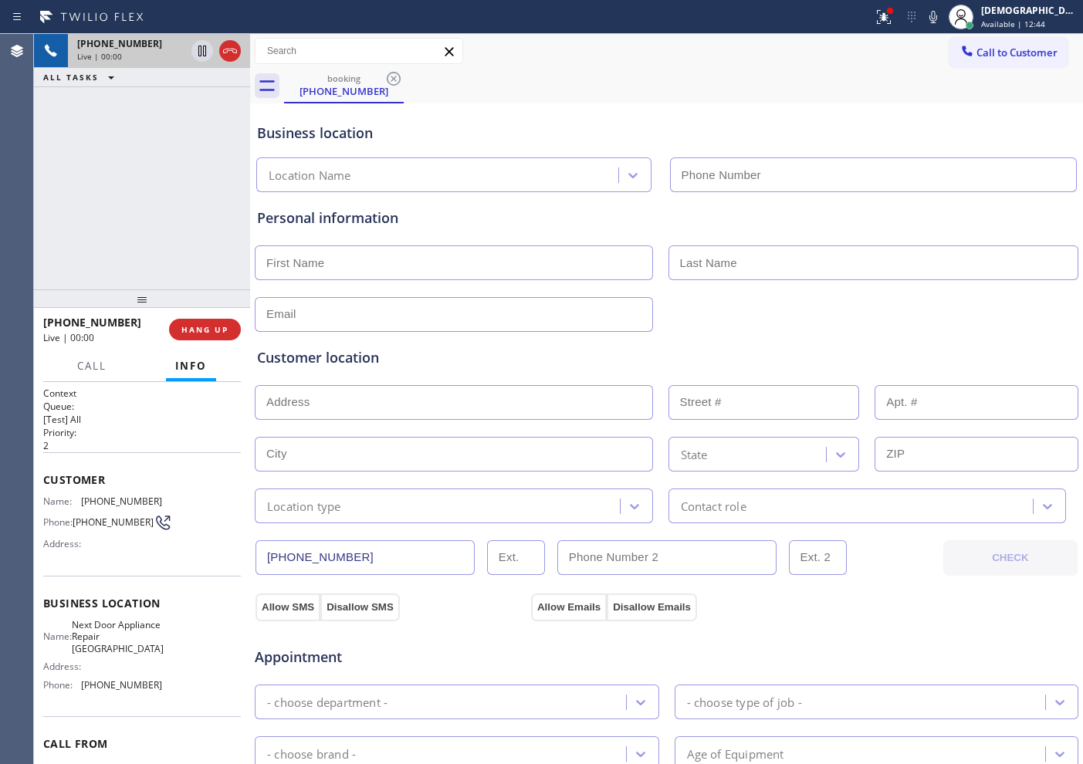
type input "[PHONE_NUMBER]"
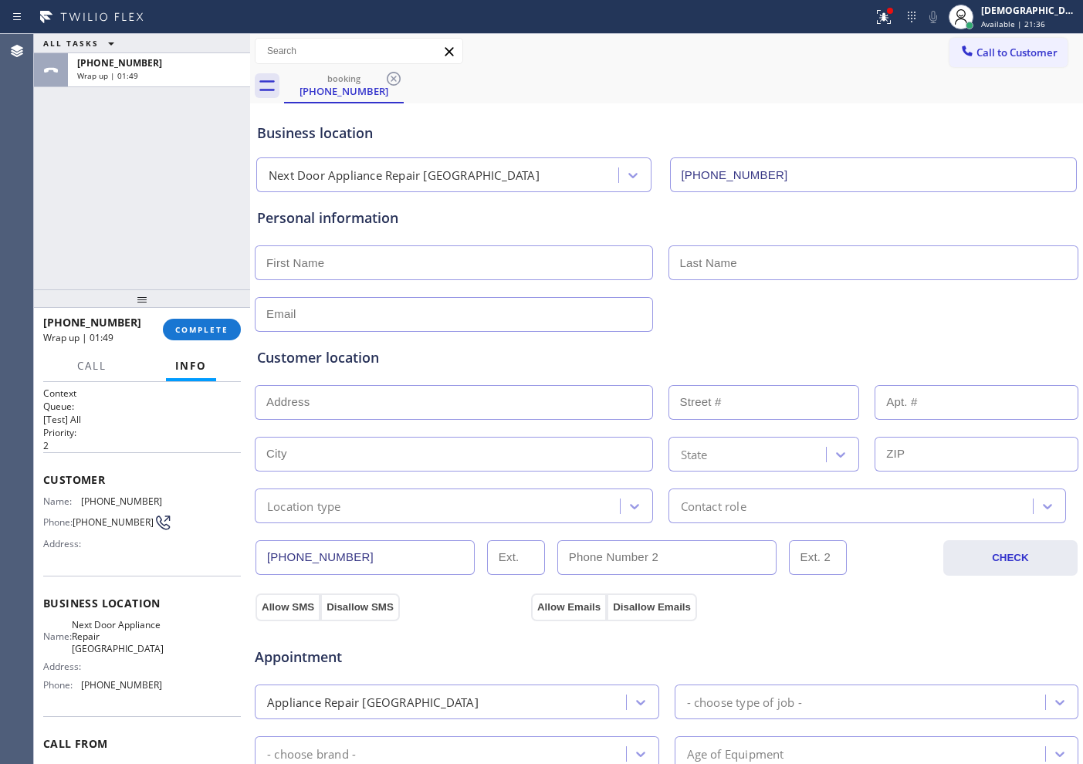
click at [430, 252] on input "text" at bounding box center [454, 262] width 398 height 35
paste input "[PERSON_NAME]"
type input "[PERSON_NAME]"
drag, startPoint x: 679, startPoint y: 257, endPoint x: 731, endPoint y: 268, distance: 52.8
click at [680, 257] on input "text" at bounding box center [874, 262] width 411 height 35
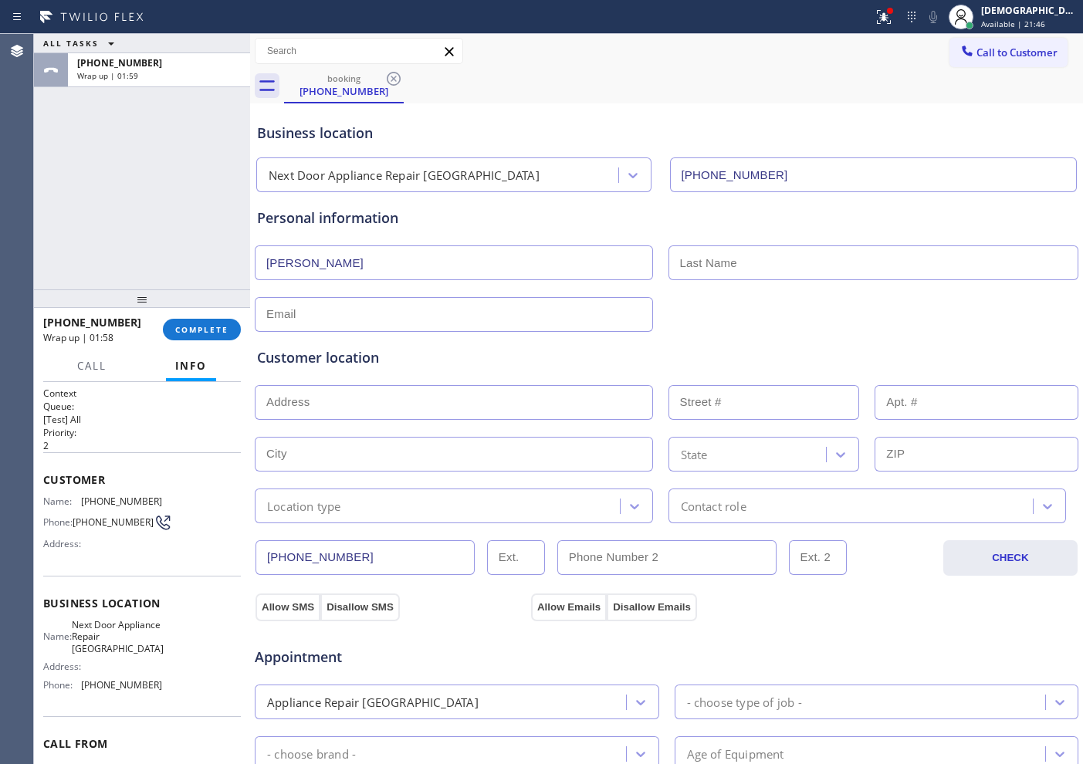
paste input "[US_STATE]"
click at [726, 274] on input "[US_STATE]" at bounding box center [874, 262] width 411 height 35
paste input "Civlae"
click at [693, 265] on input "[US_STATE][PERSON_NAME]" at bounding box center [874, 262] width 411 height 35
click at [693, 264] on input "[US_STATE][PERSON_NAME]" at bounding box center [874, 262] width 411 height 35
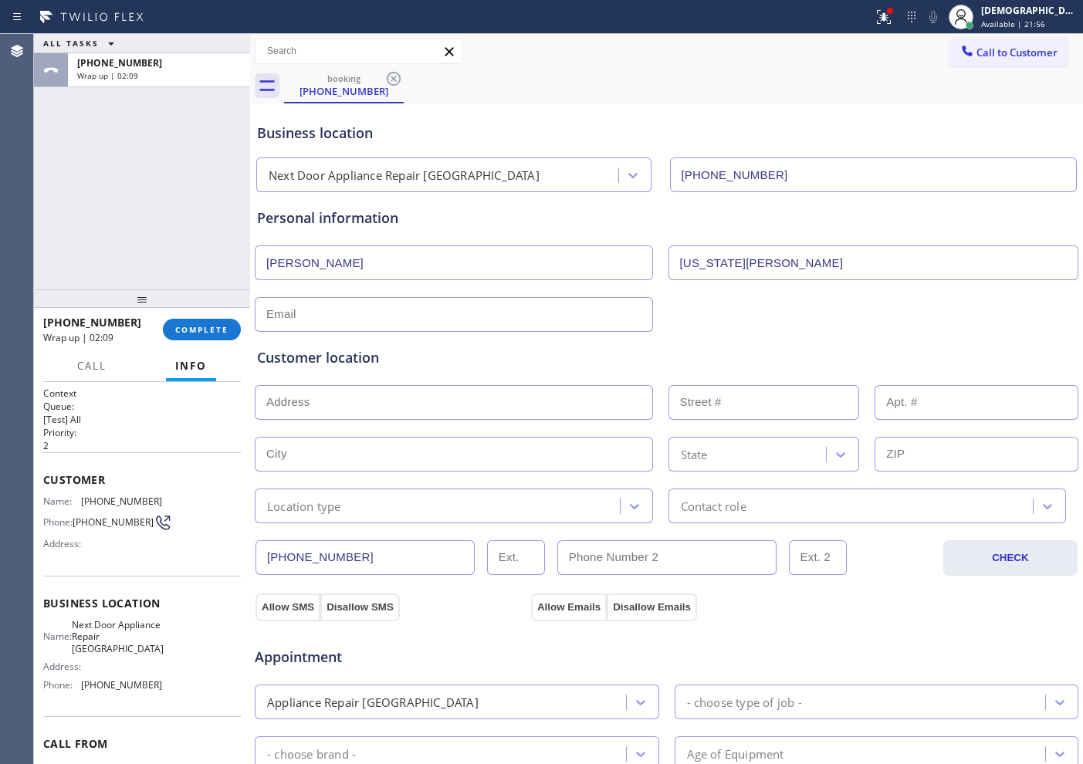
type input "[US_STATE][PERSON_NAME]"
click at [370, 265] on input "[PERSON_NAME]" at bounding box center [454, 262] width 398 height 35
paste input "[US_STATE]"
type input "[PERSON_NAME] [US_STATE]"
click at [690, 259] on input "[US_STATE][PERSON_NAME]" at bounding box center [874, 262] width 411 height 35
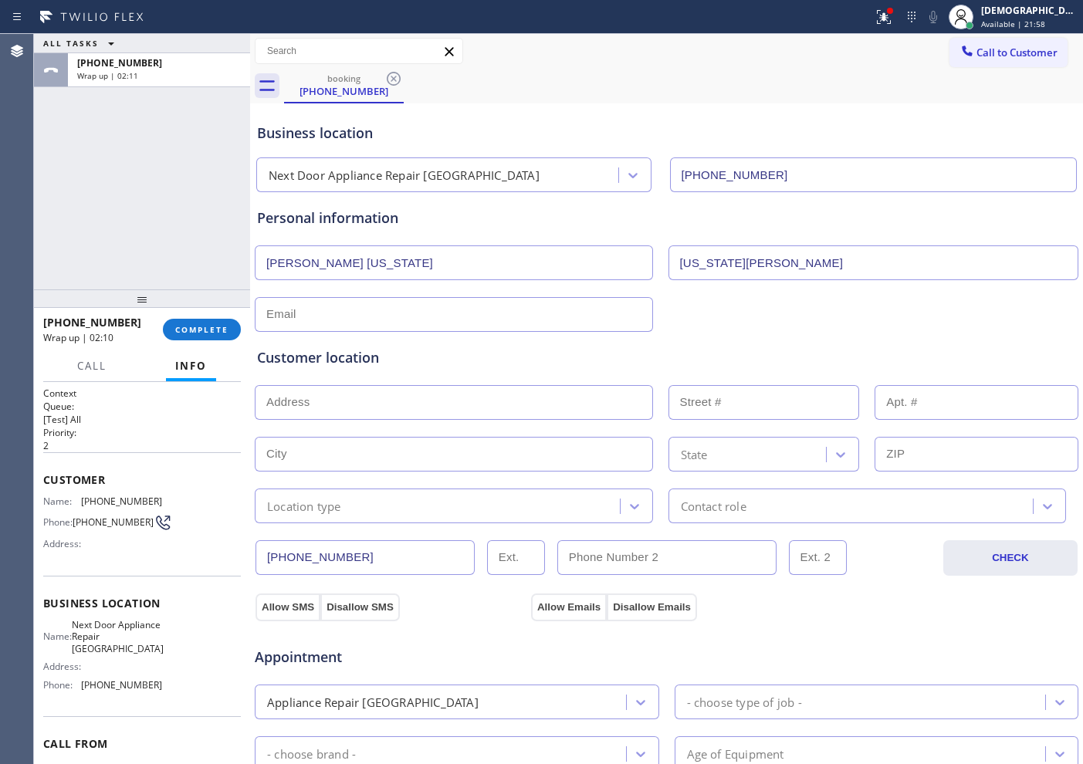
click at [690, 259] on input "[US_STATE][PERSON_NAME]" at bounding box center [874, 262] width 411 height 35
type input "Civlae"
click at [320, 318] on input "text" at bounding box center [454, 314] width 398 height 35
paste input "[EMAIL_ADDRESS][DOMAIN_NAME]"
type input "[EMAIL_ADDRESS][DOMAIN_NAME]"
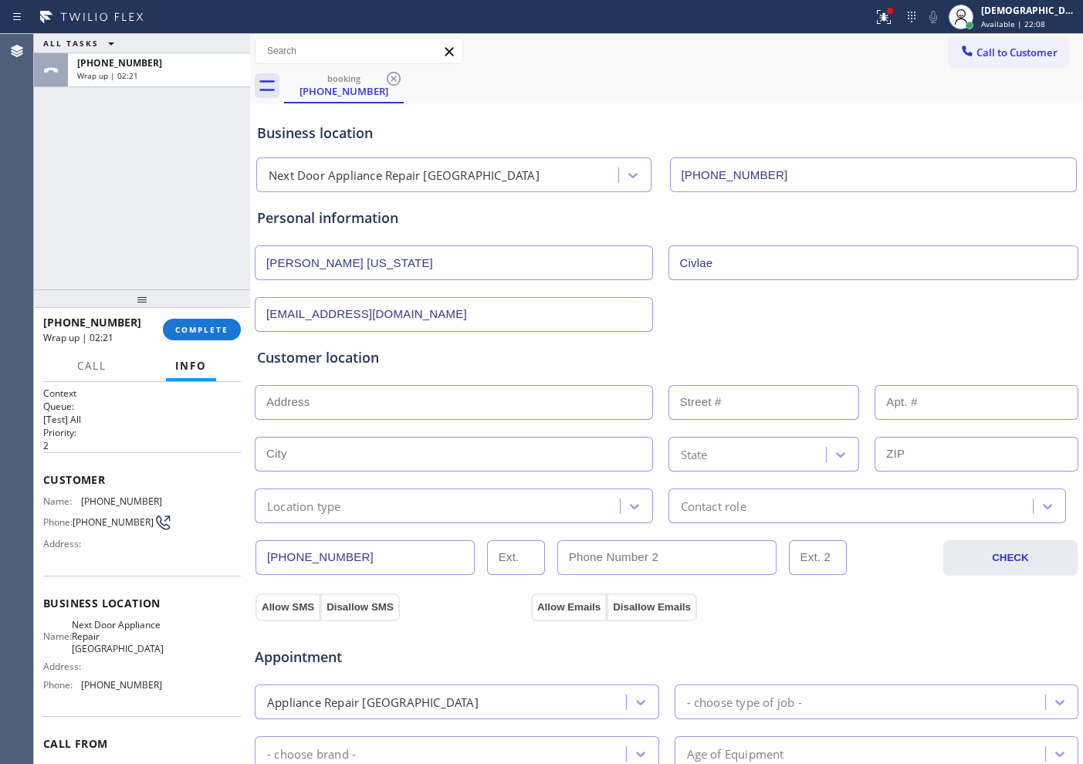
click at [456, 347] on div "Customer location" at bounding box center [666, 357] width 819 height 21
click at [448, 388] on input "text" at bounding box center [454, 402] width 398 height 35
click at [405, 399] on input "text" at bounding box center [454, 402] width 398 height 35
paste input "[STREET_ADDRESS][US_STATE]"
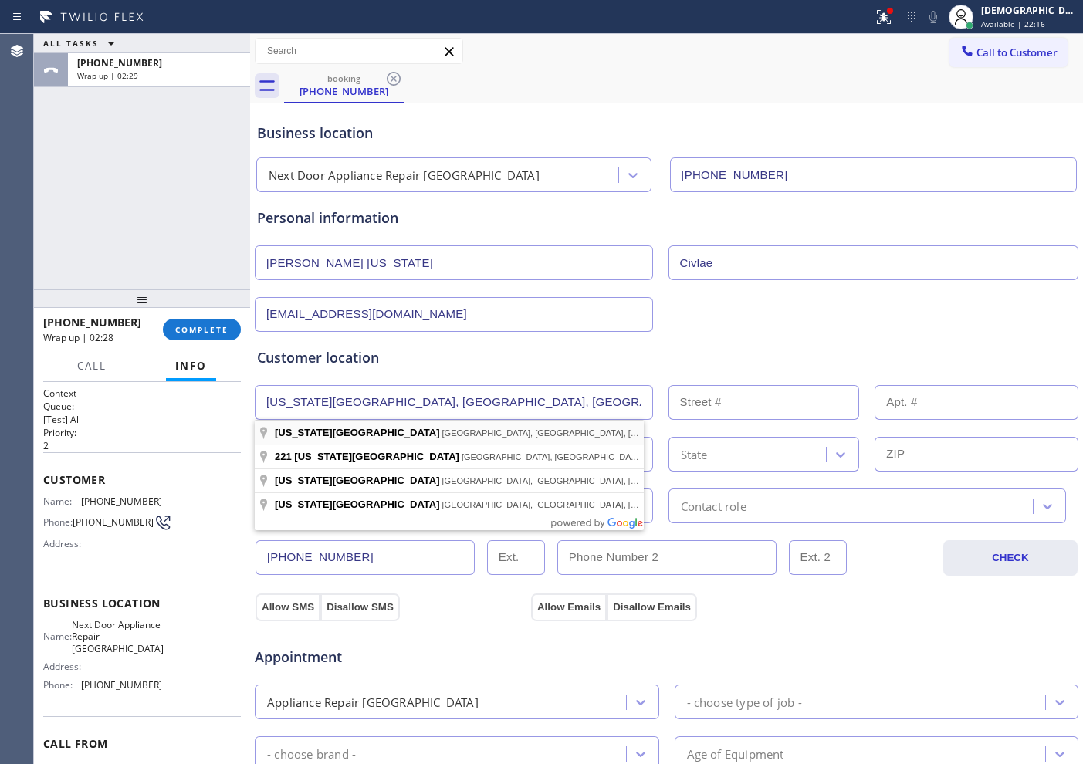
type input "[US_STATE][GEOGRAPHIC_DATA]"
type input "[GEOGRAPHIC_DATA]"
type input "07102"
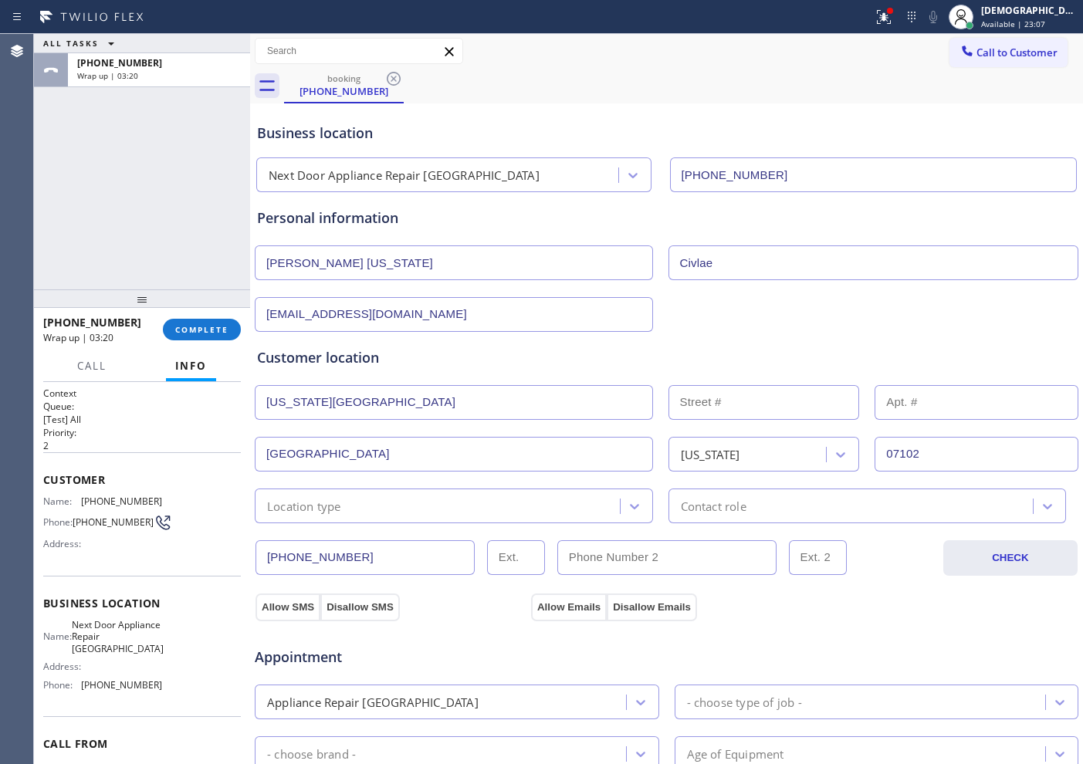
drag, startPoint x: 45, startPoint y: 203, endPoint x: 77, endPoint y: 168, distance: 47.5
click at [45, 203] on div "ALL TASKS ALL TASKS ACTIVE TASKS TASKS IN WRAP UP [PHONE_NUMBER] Wrap up | 03:20" at bounding box center [142, 162] width 216 height 256
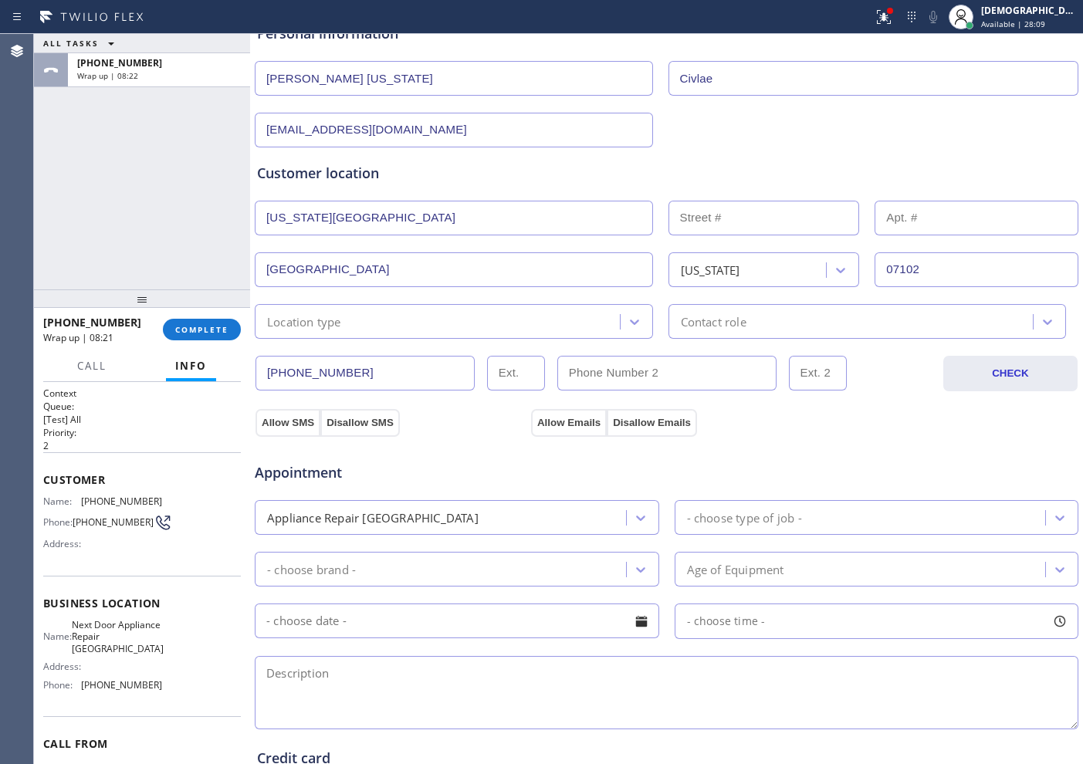
scroll to position [289, 0]
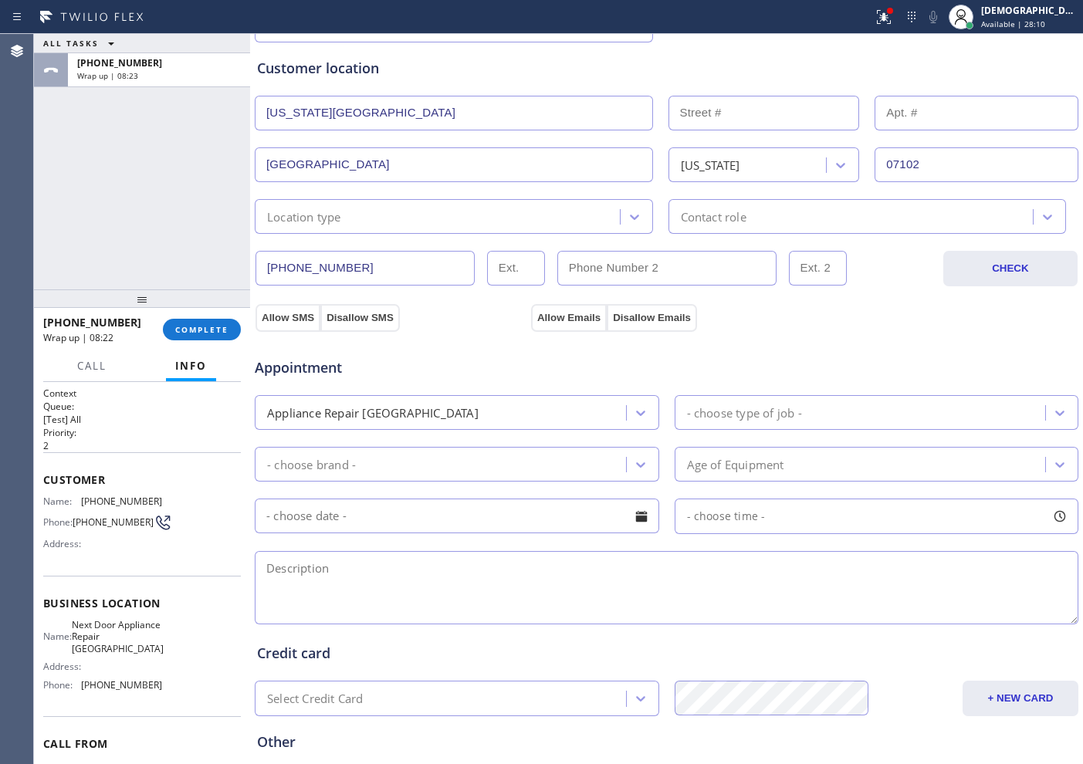
click at [296, 325] on div "Appointment Appliance Repair High End - choose type of job - - choose brand - A…" at bounding box center [666, 476] width 825 height 303
click at [554, 315] on button "Allow Emails" at bounding box center [569, 318] width 76 height 28
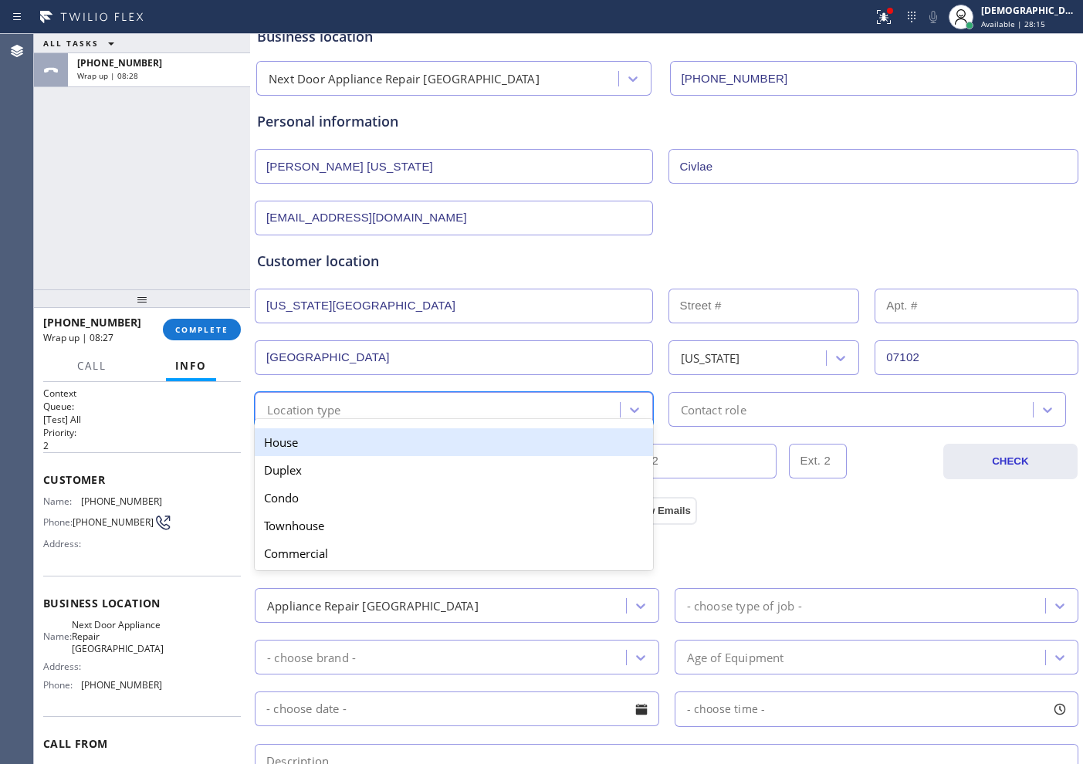
click at [482, 398] on div "Location type" at bounding box center [439, 409] width 361 height 27
click at [445, 444] on div "House" at bounding box center [454, 442] width 398 height 28
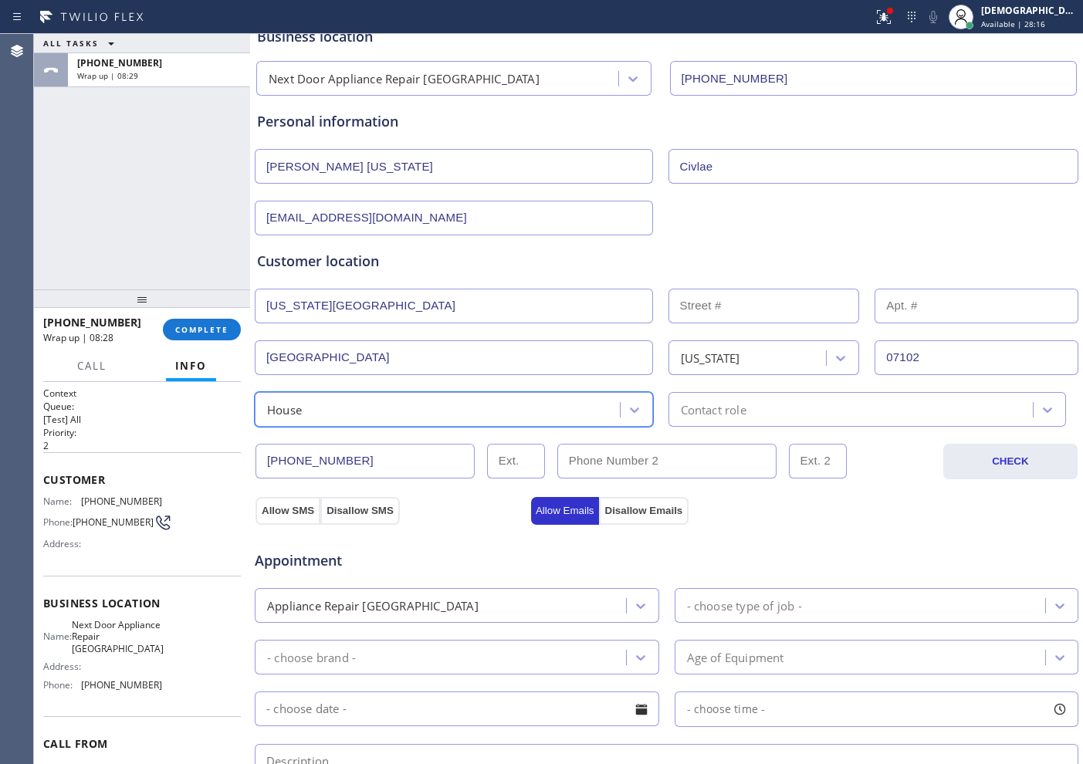
click at [703, 412] on div "Contact role" at bounding box center [714, 410] width 66 height 18
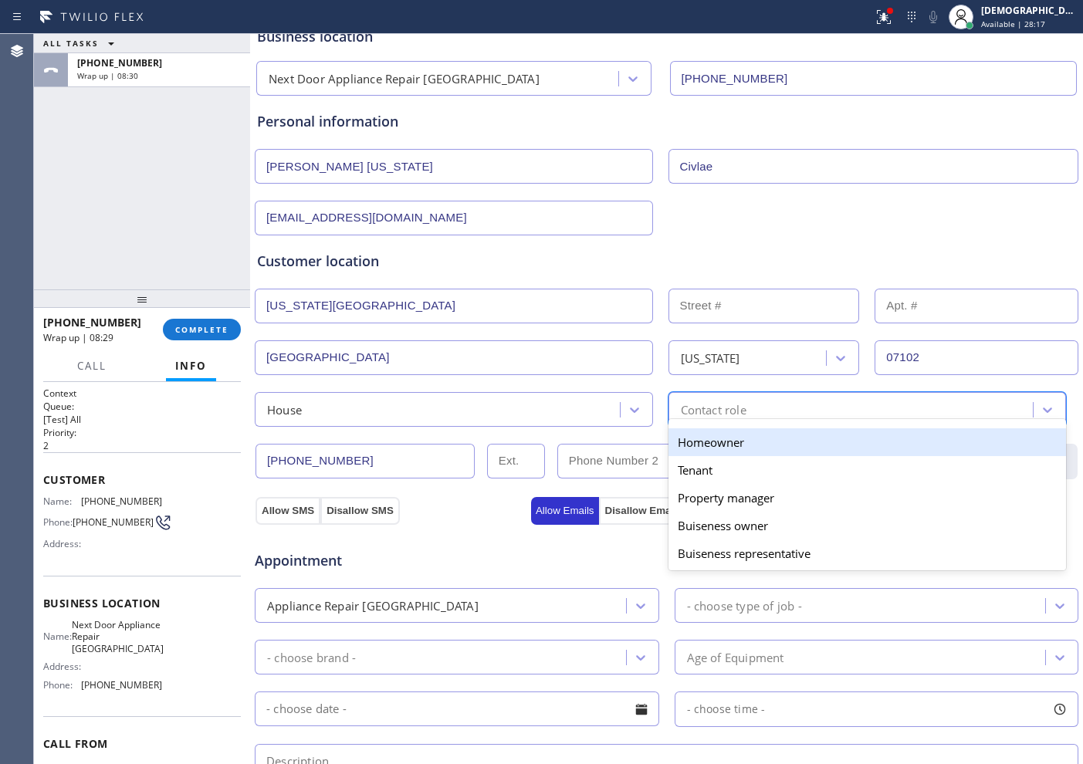
click at [699, 438] on div "Homeowner" at bounding box center [868, 442] width 398 height 28
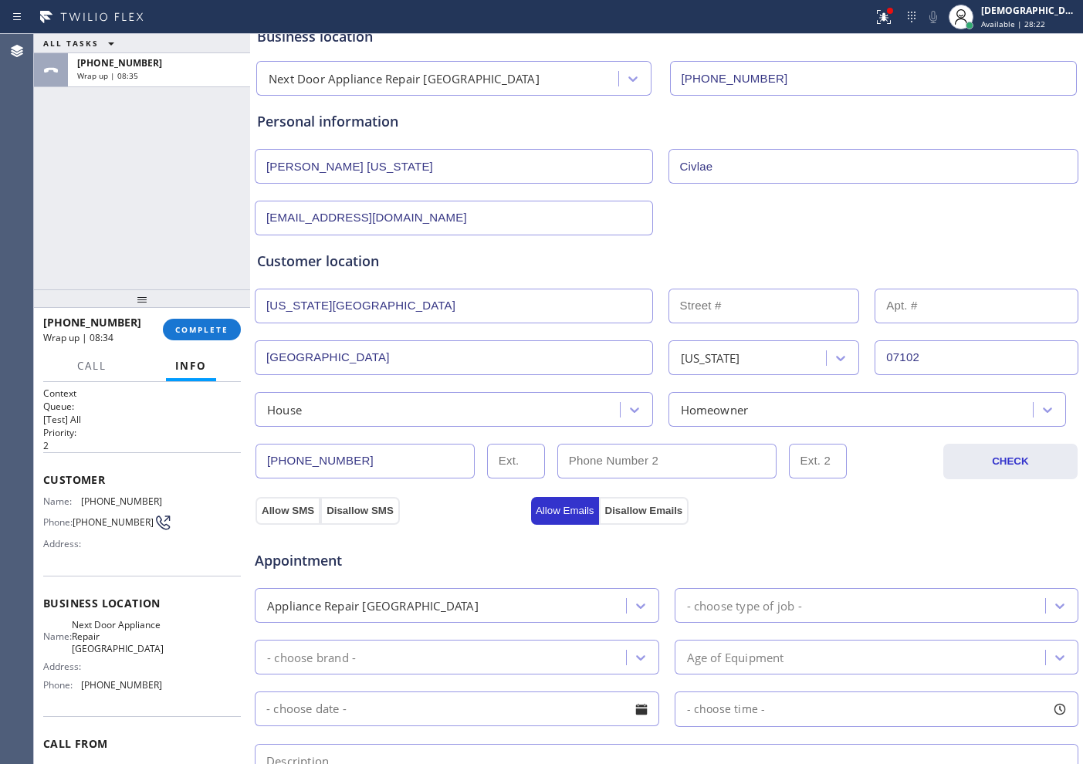
click at [379, 311] on input "[US_STATE][GEOGRAPHIC_DATA]" at bounding box center [454, 306] width 398 height 35
click at [379, 310] on input "[US_STATE][GEOGRAPHIC_DATA]" at bounding box center [454, 306] width 398 height 35
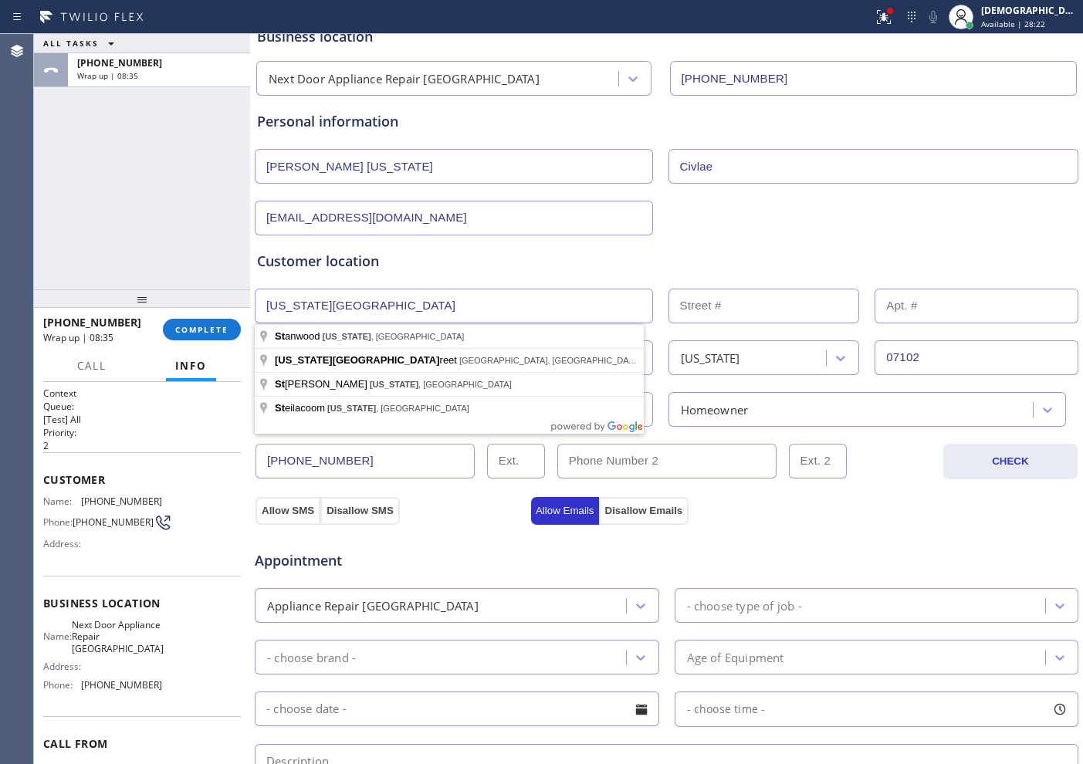
click at [379, 310] on input "[US_STATE][GEOGRAPHIC_DATA]" at bounding box center [454, 306] width 398 height 35
paste input "[STREET_ADDRESS][US_STATE]"
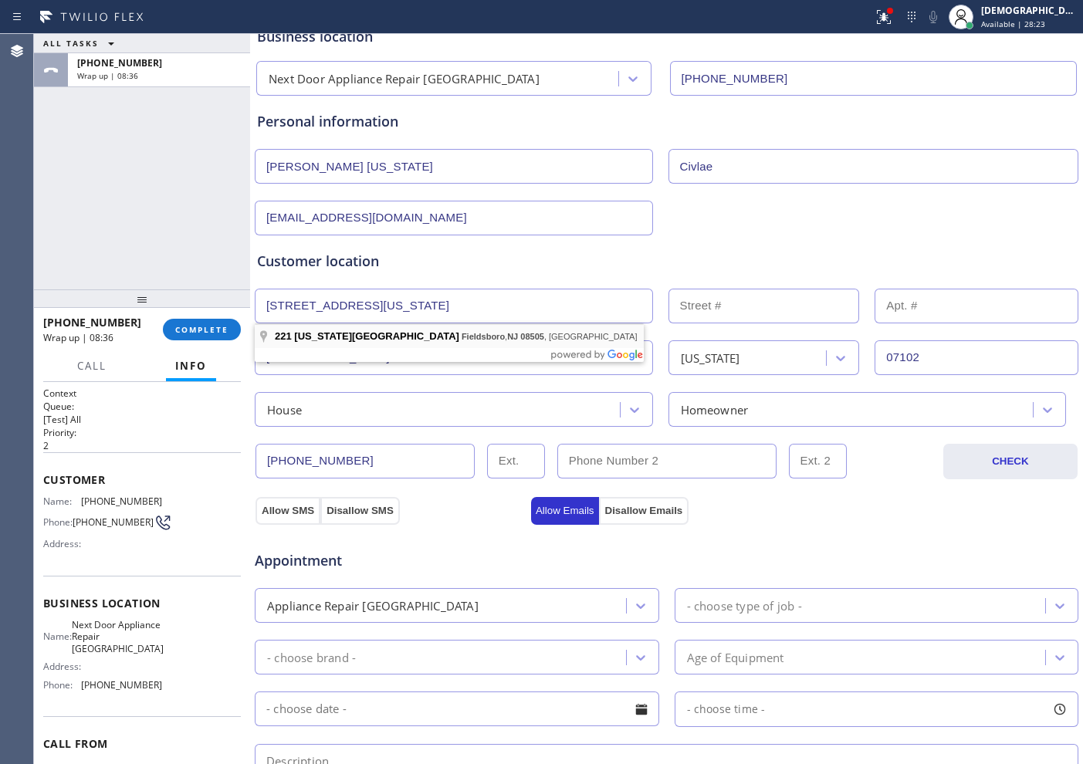
type input "[STREET_ADDRESS][US_STATE]"
type input "221"
type input "Fieldsboro"
type input "08505"
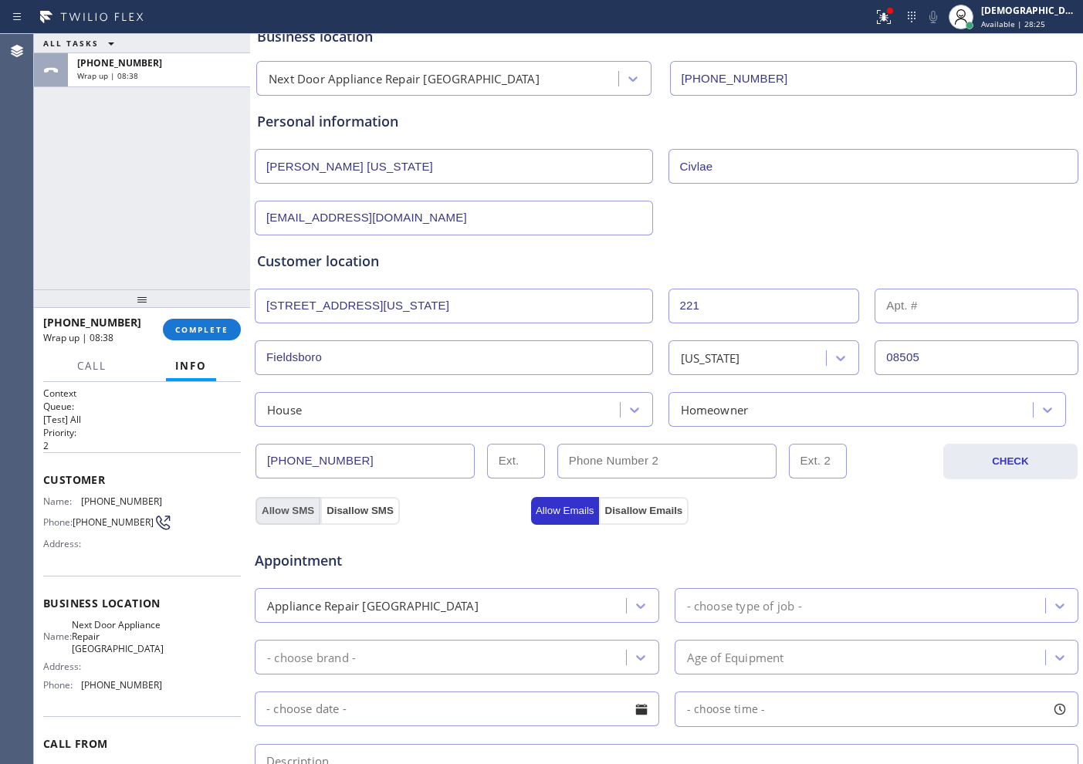
click at [297, 515] on button "Allow SMS" at bounding box center [288, 511] width 65 height 28
click at [286, 512] on button "Allow SMS" at bounding box center [288, 511] width 65 height 28
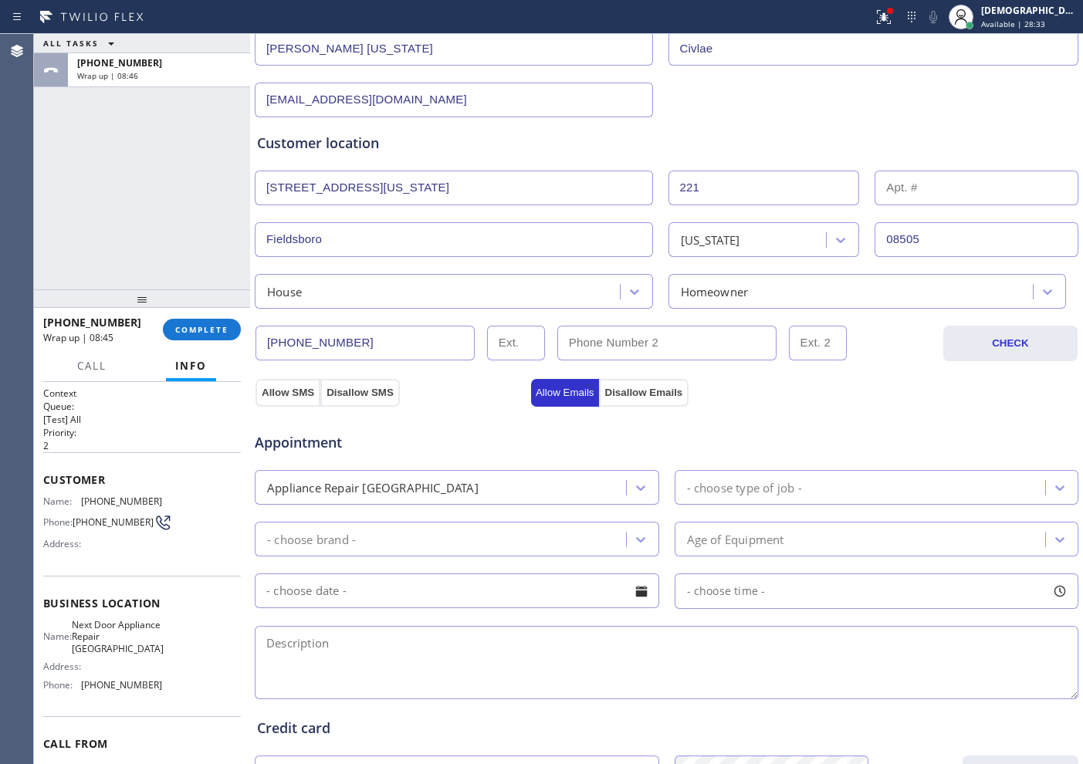
scroll to position [289, 0]
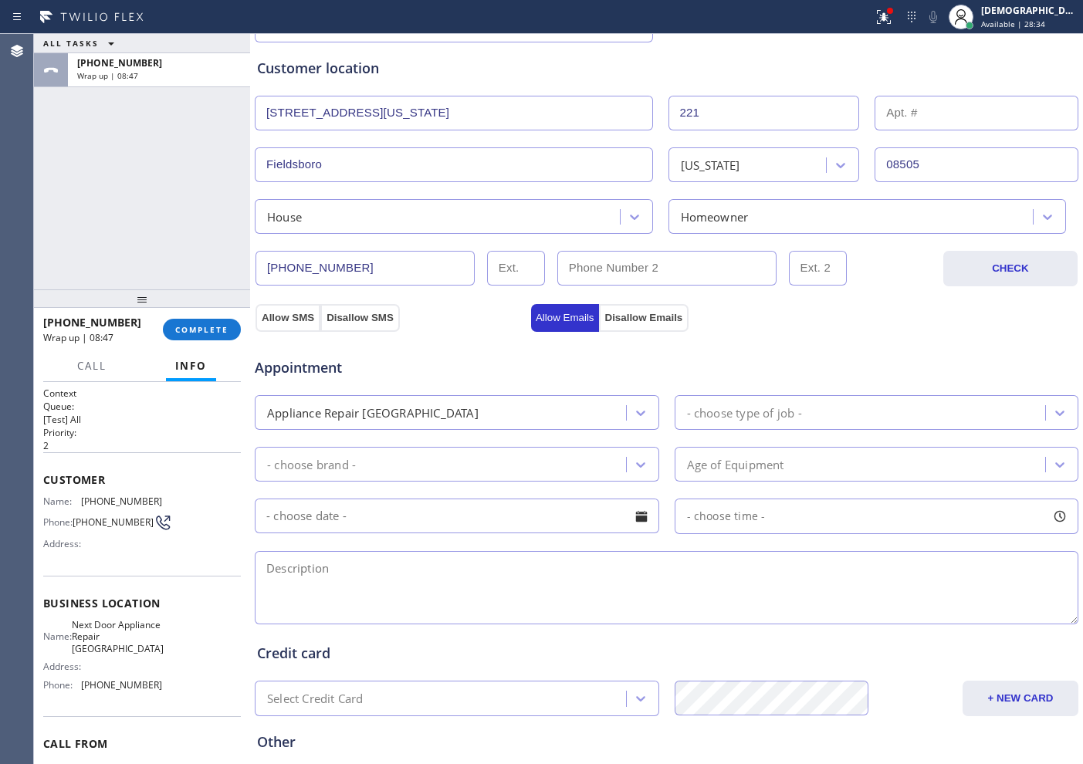
click at [554, 412] on div "Appliance Repair [GEOGRAPHIC_DATA]" at bounding box center [442, 412] width 367 height 27
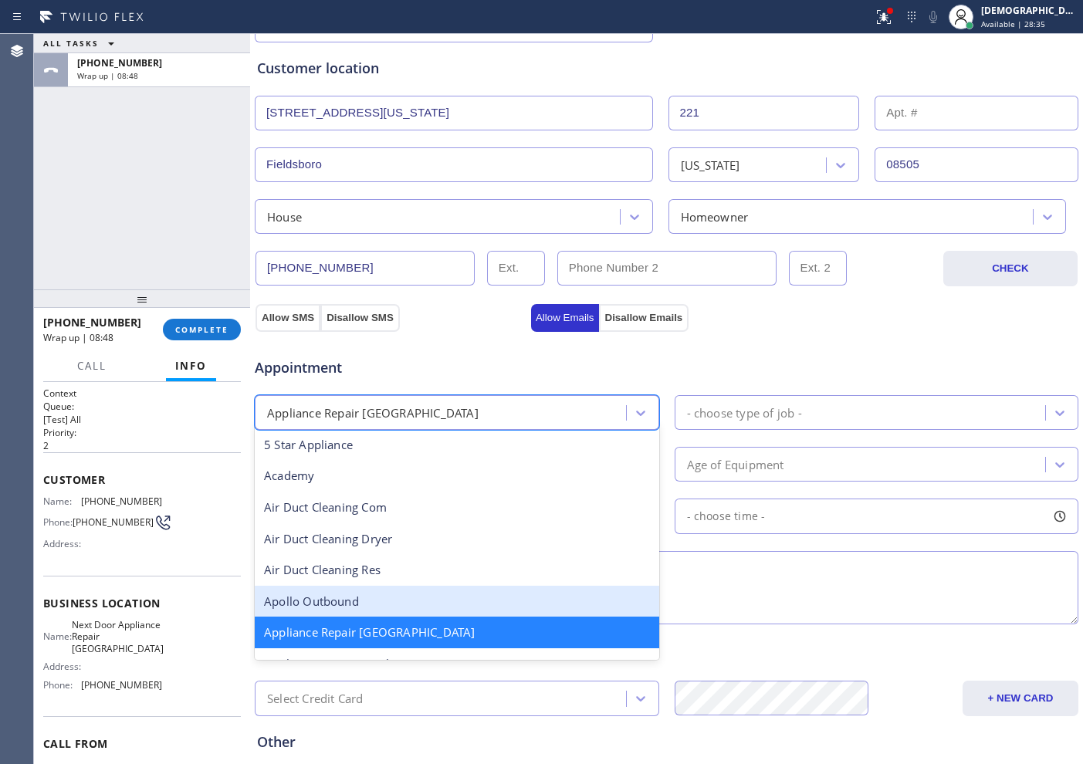
scroll to position [99, 0]
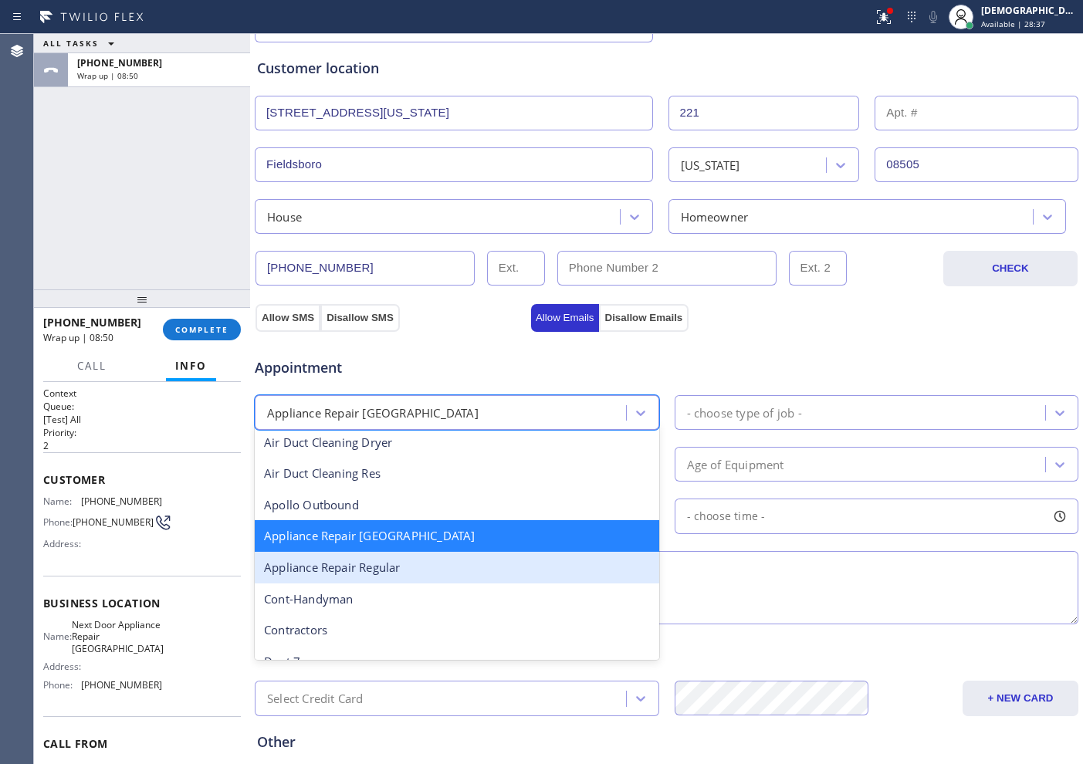
click at [465, 570] on div "Appliance Repair Regular" at bounding box center [457, 568] width 405 height 32
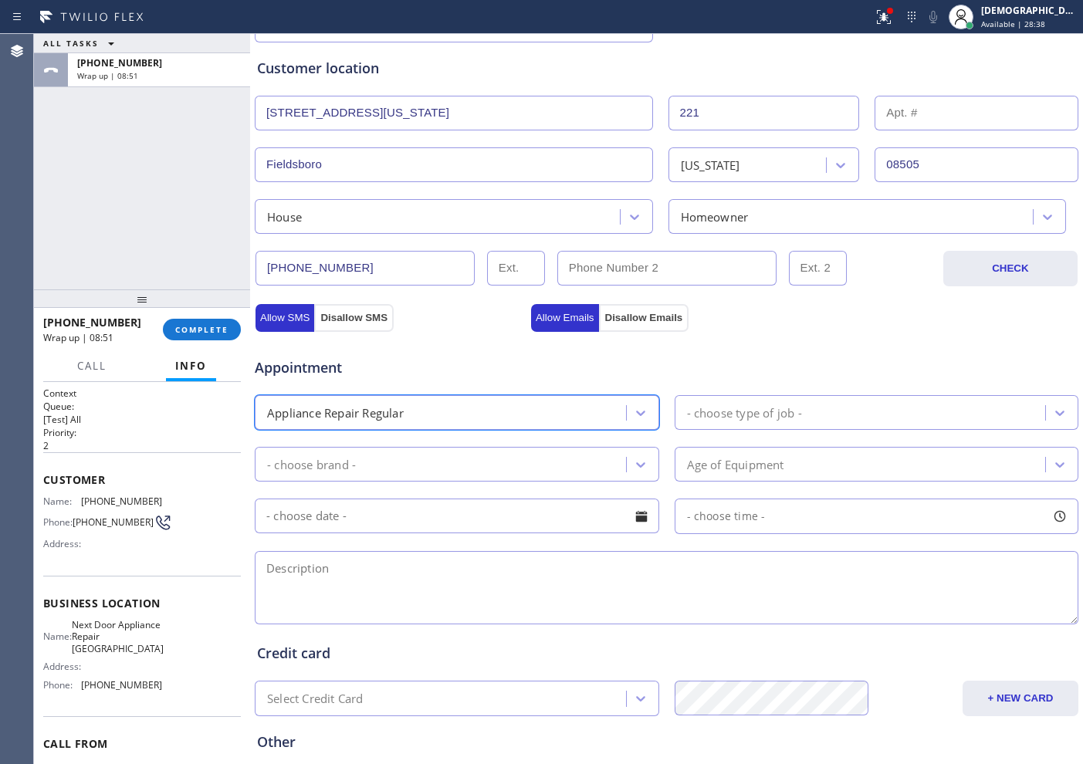
click at [713, 417] on div "- choose type of job -" at bounding box center [744, 413] width 115 height 18
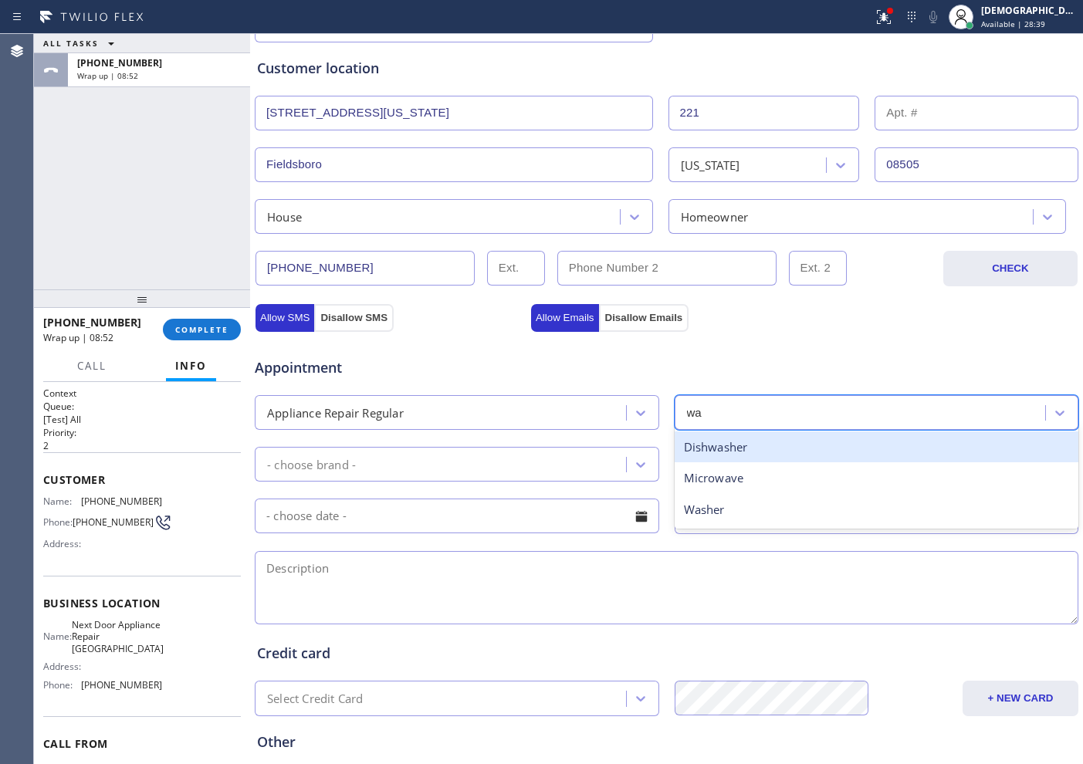
type input "was"
click at [705, 446] on div "Dishwasher" at bounding box center [877, 448] width 405 height 32
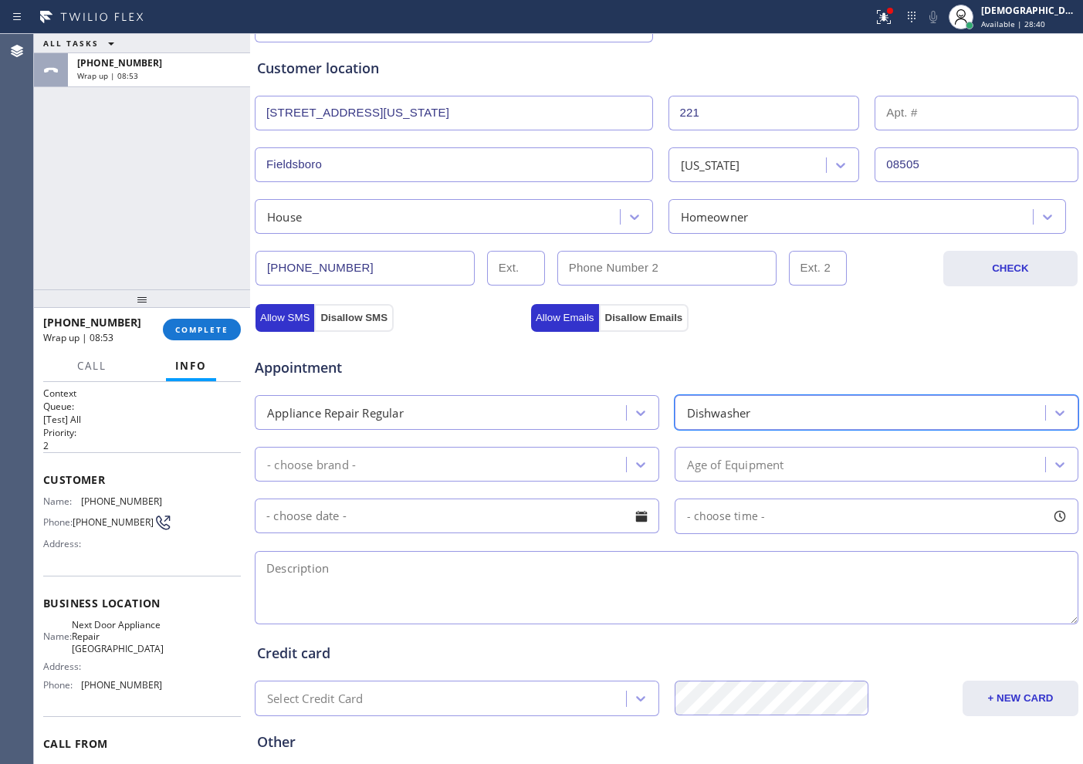
click at [718, 417] on div "Dishwasher" at bounding box center [719, 413] width 64 height 18
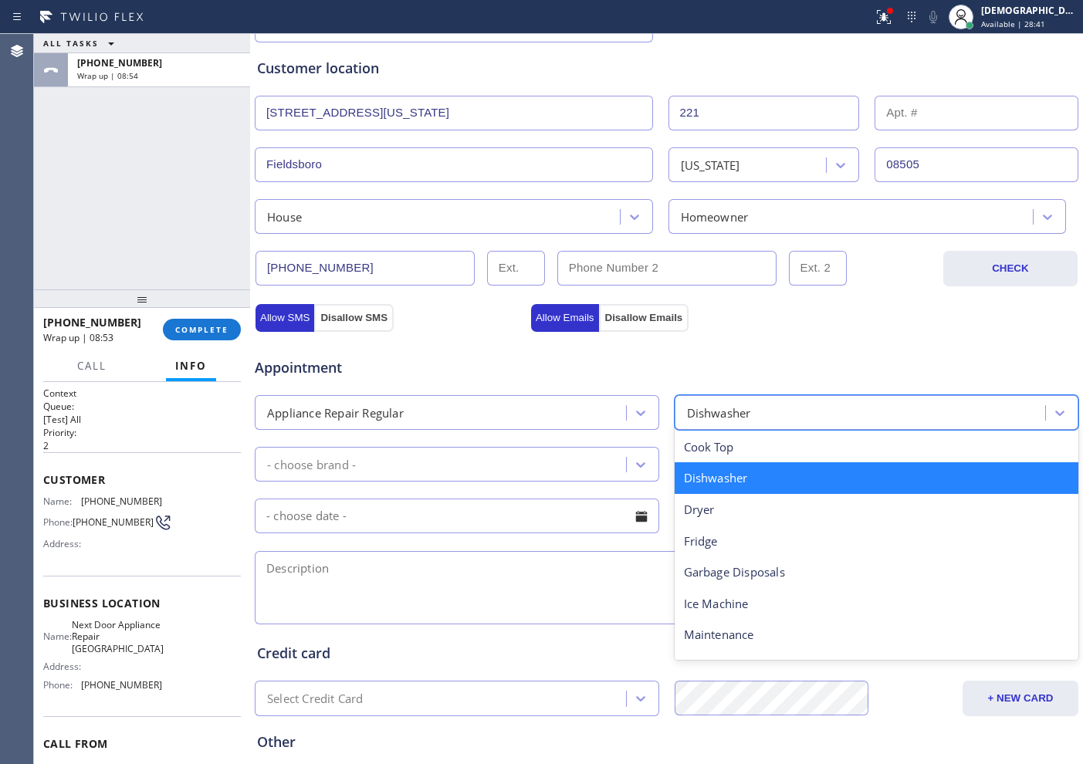
type input "w"
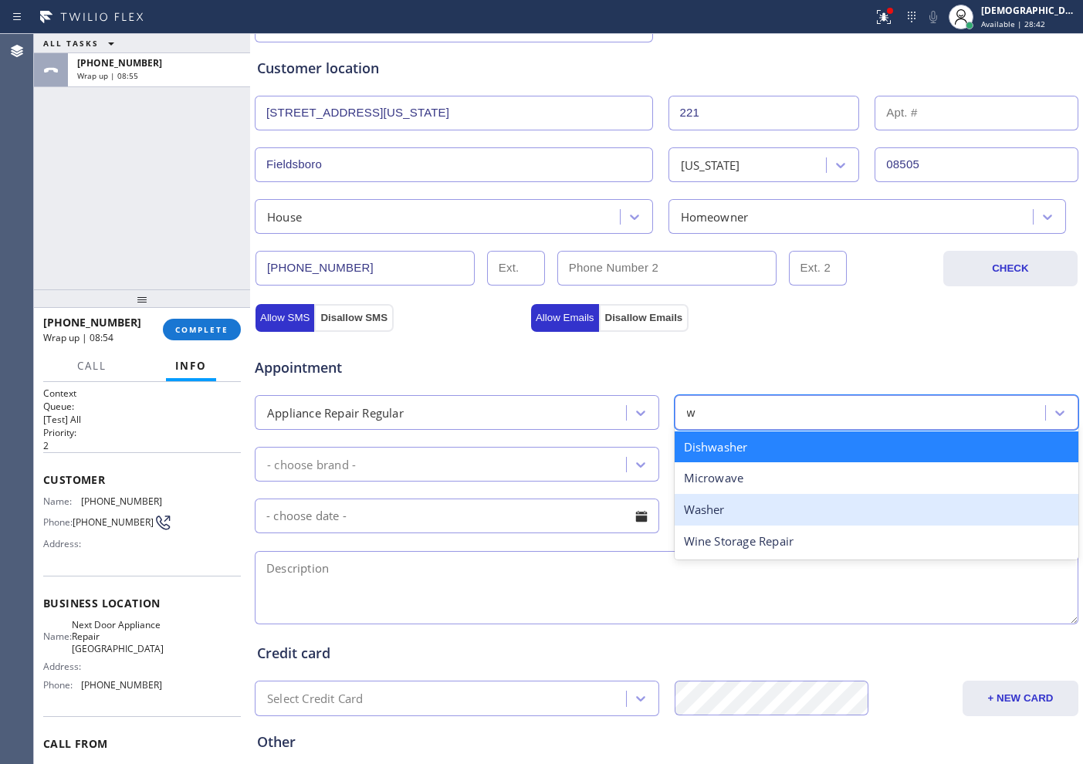
click at [699, 500] on div "Washer" at bounding box center [877, 510] width 405 height 32
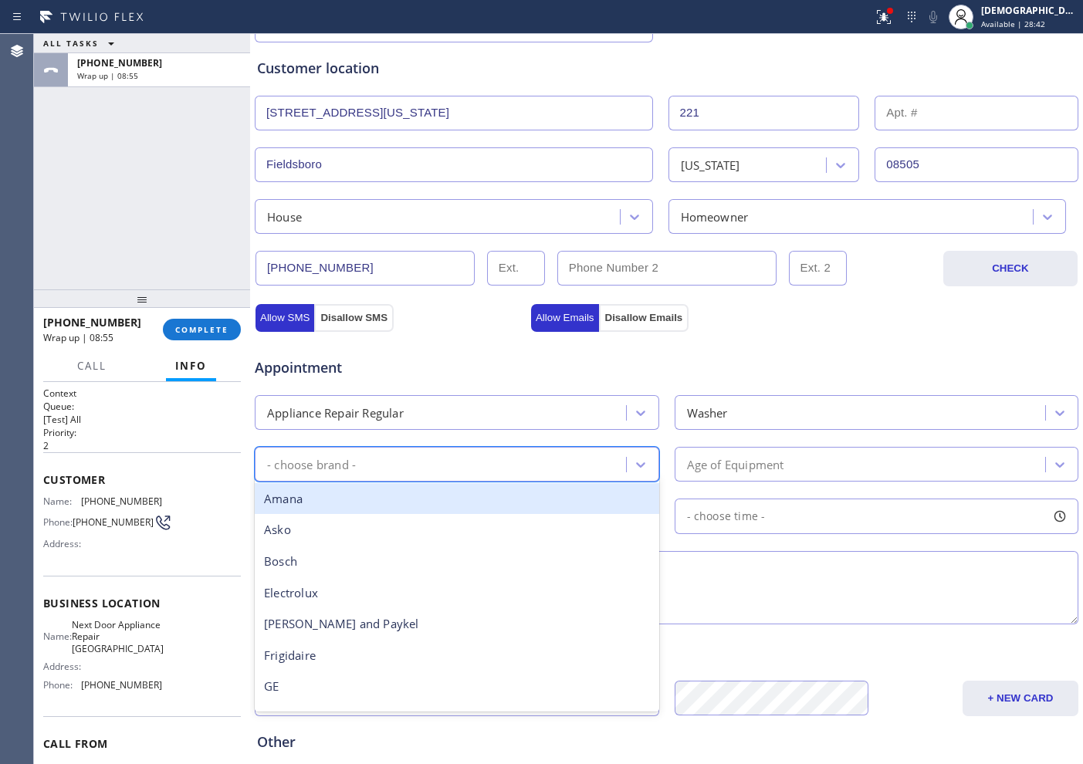
click at [410, 476] on div "- choose brand -" at bounding box center [442, 464] width 367 height 27
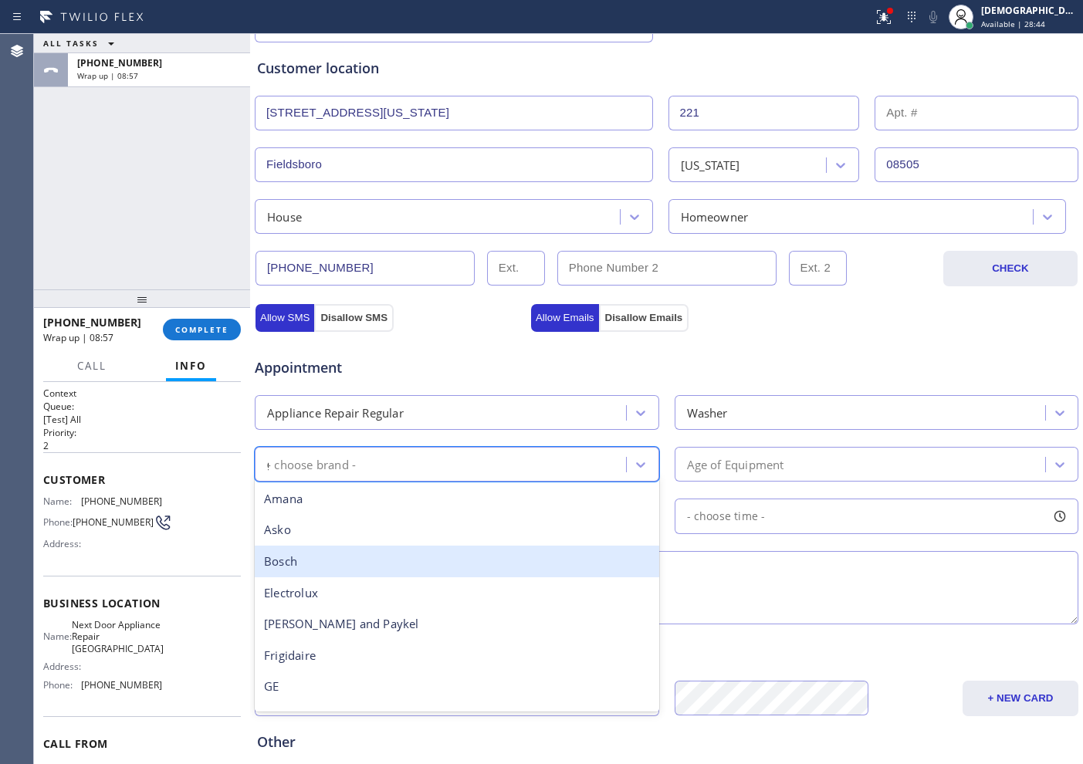
type input "ge"
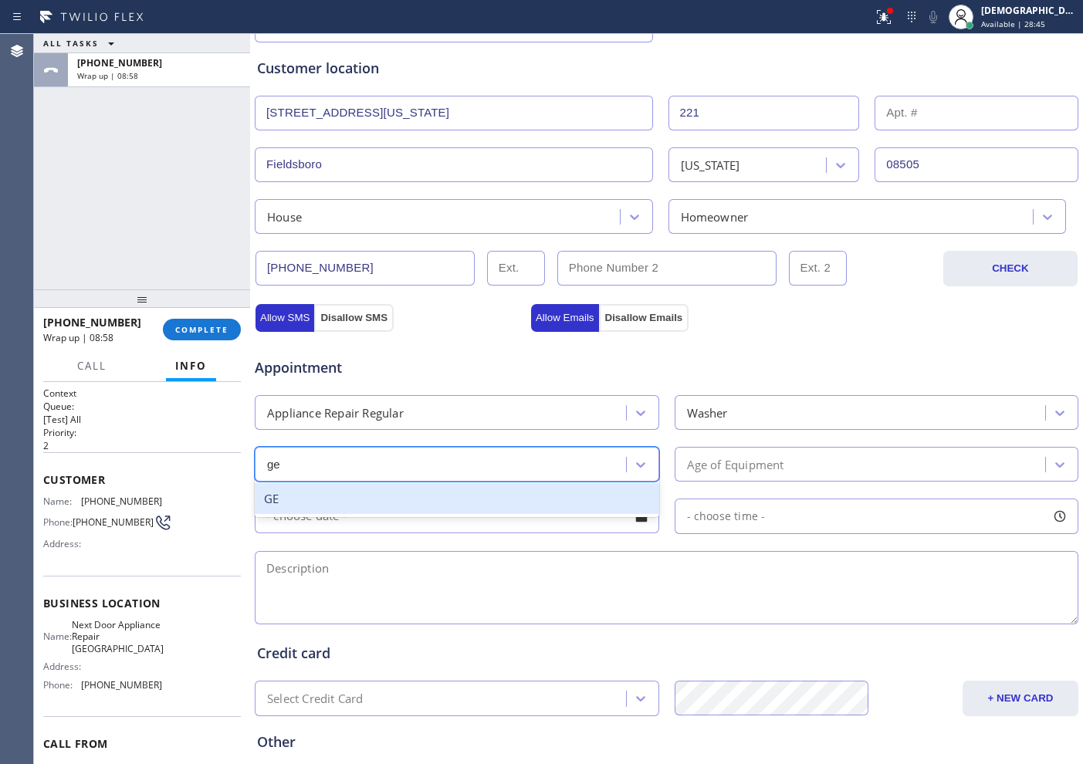
click at [392, 507] on div "GE" at bounding box center [457, 499] width 405 height 32
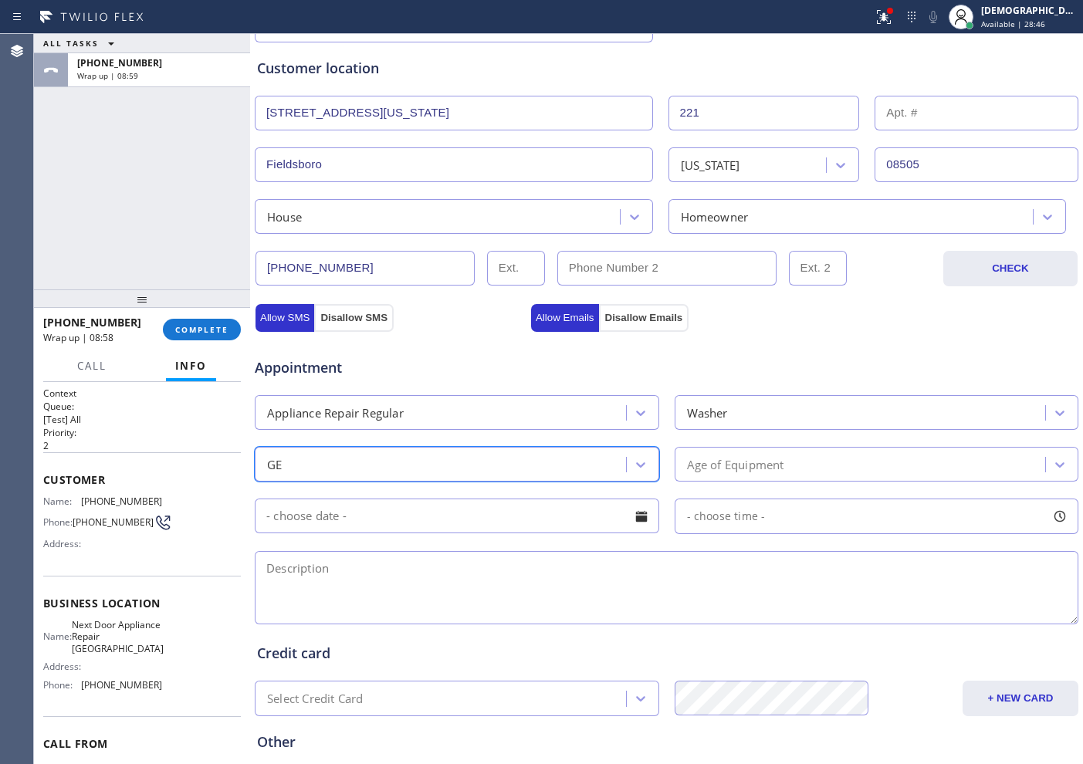
click at [723, 471] on div "Age of Equipment" at bounding box center [735, 464] width 97 height 18
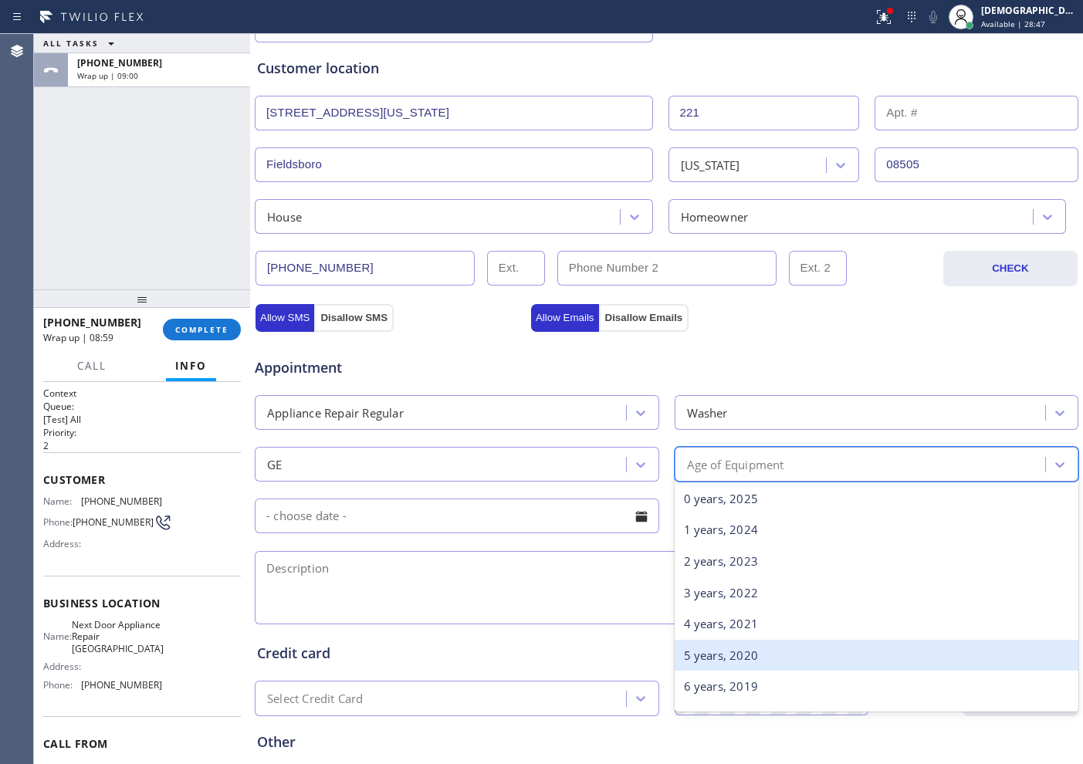
scroll to position [193, 0]
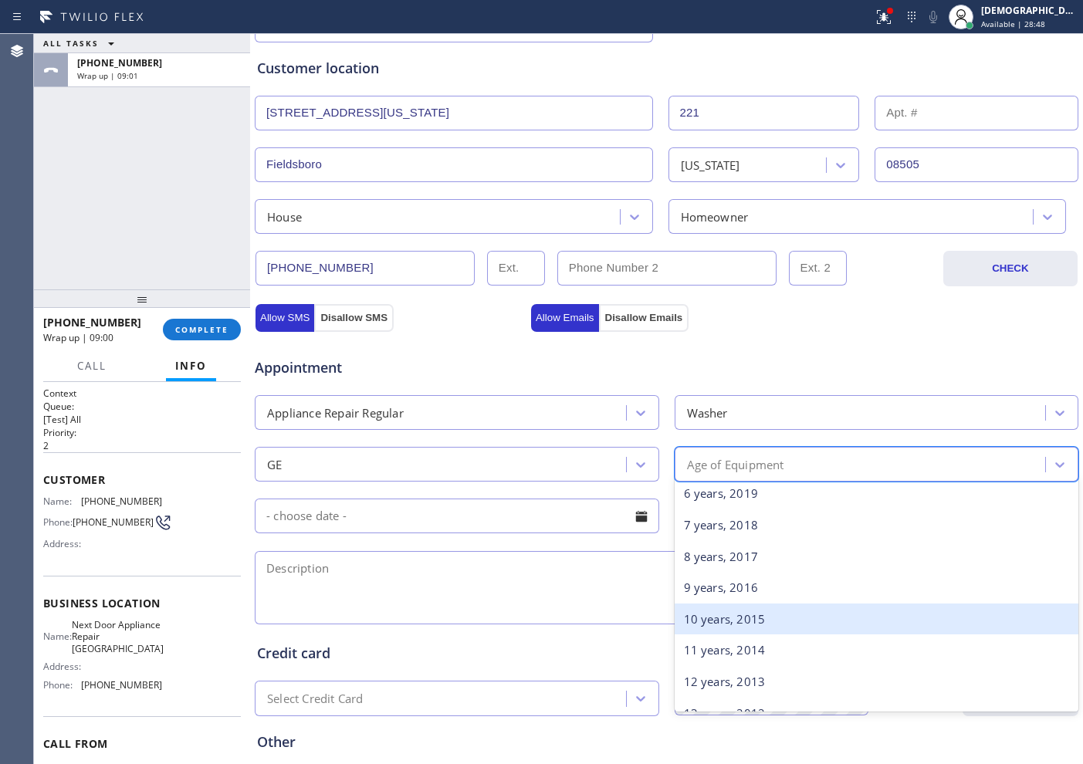
click at [712, 608] on div "10 years, 2015" at bounding box center [877, 620] width 405 height 32
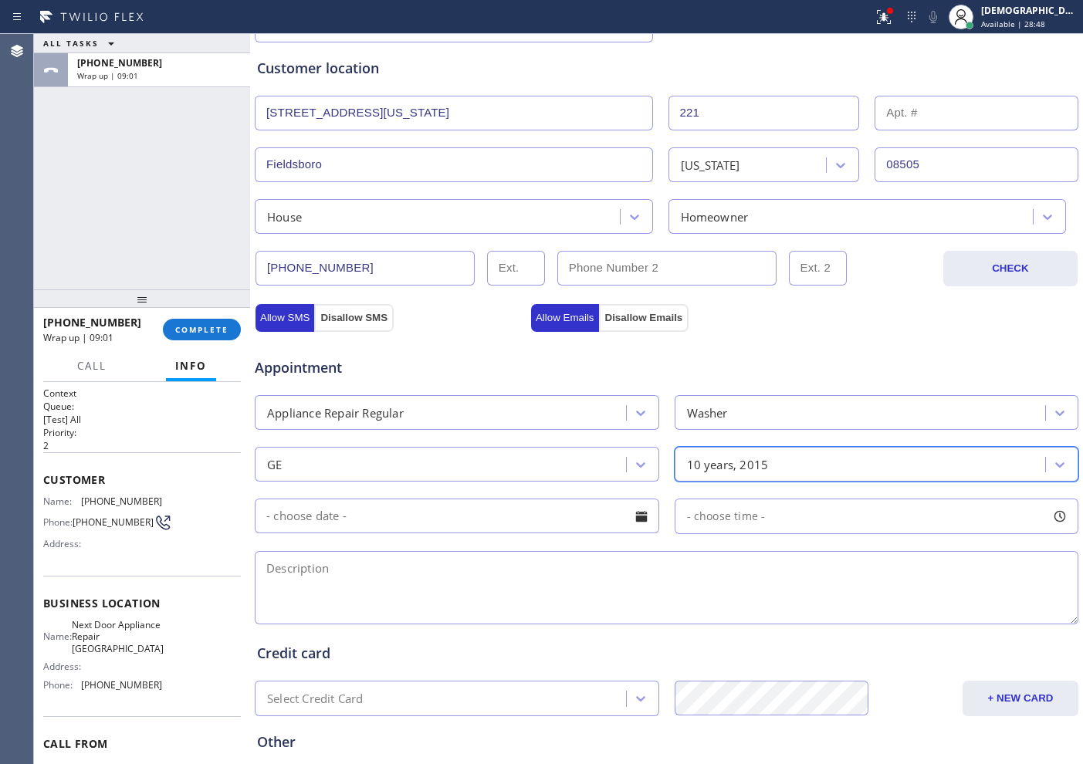
click at [398, 503] on input "text" at bounding box center [457, 516] width 405 height 35
click at [799, 577] on textarea at bounding box center [667, 587] width 824 height 73
paste textarea "GE /washer / the knob broke off / top loader / 10 years"
click at [800, 577] on textarea "GE /washer / the knob broke off / top loader / 10 years" at bounding box center [667, 587] width 824 height 73
click at [782, 574] on textarea "GE /washer / the knob broke off / top loader / 10 years" at bounding box center [667, 587] width 824 height 73
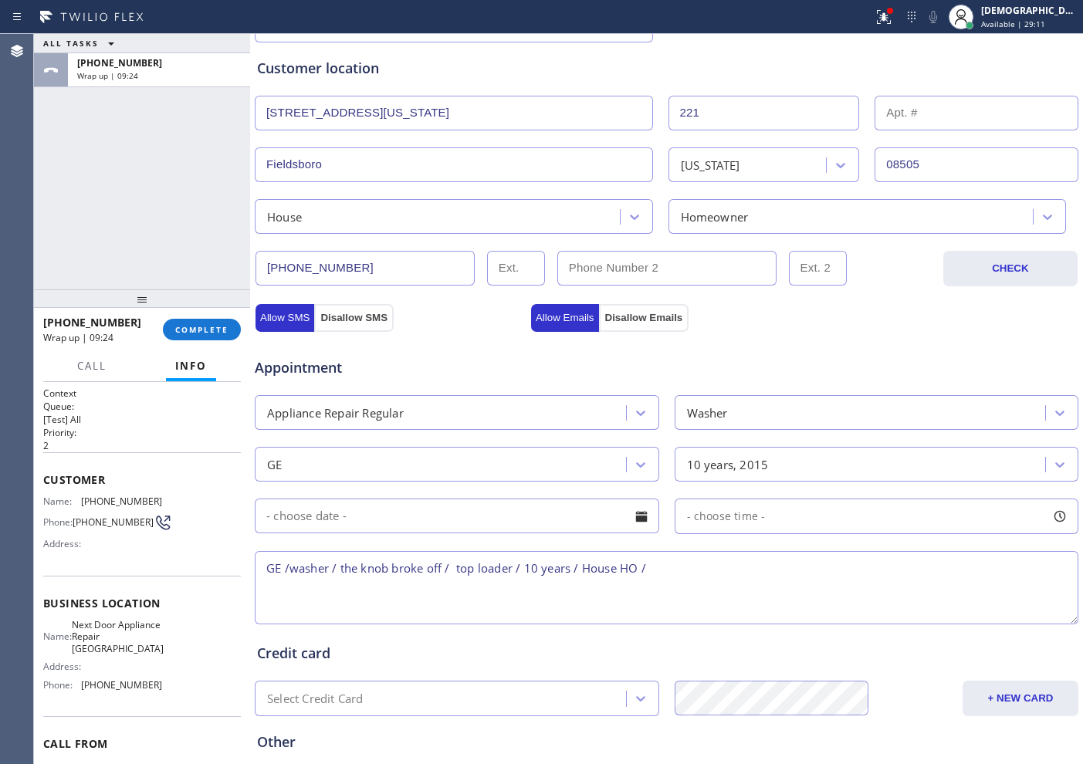
click at [778, 563] on textarea "GE /washer / the knob broke off / top loader / 10 years / House HO /" at bounding box center [667, 587] width 824 height 73
paste textarea "[STREET_ADDRESS][US_STATE]"
drag, startPoint x: 149, startPoint y: 657, endPoint x: 81, endPoint y: 634, distance: 71.8
click at [81, 634] on div "Name: Next Door Appliance Repair Trenton Address: Phone: [PHONE_NUMBER]" at bounding box center [142, 658] width 198 height 78
copy span "Next Door Appliance Repair [GEOGRAPHIC_DATA]"
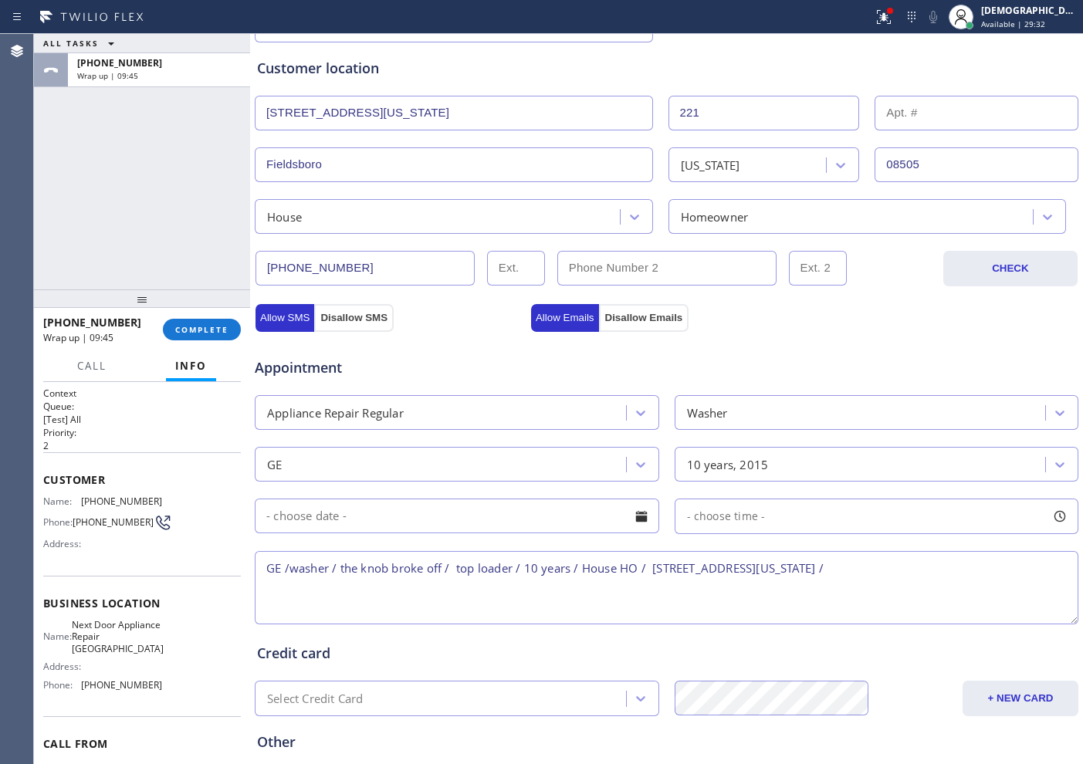
click at [899, 578] on textarea "GE /washer / the knob broke off / top loader / 10 years / House HO / [STREET_AD…" at bounding box center [667, 587] width 824 height 73
click at [912, 560] on textarea "GE /washer / the knob broke off / top loader / 10 years / House HO / [STREET_AD…" at bounding box center [667, 587] width 824 height 73
paste textarea "Next Door Appliance Repair [GEOGRAPHIC_DATA]"
click at [408, 603] on textarea "GE /washer / the knob broke off / top loader / 10 years / House HO / [STREET_AD…" at bounding box center [667, 587] width 824 height 73
click at [411, 579] on textarea "GE /washer / the knob broke off / top loader / 10 years / House HO / [STREET_AD…" at bounding box center [667, 587] width 824 height 73
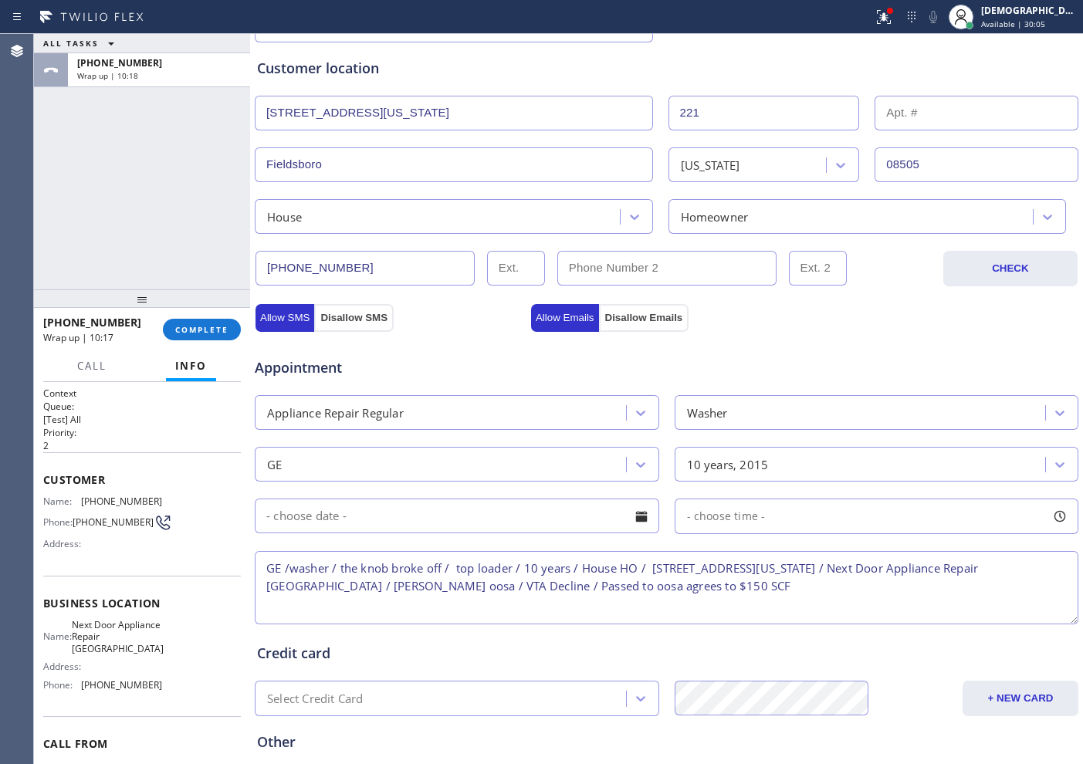
click at [672, 591] on textarea "GE /washer / the knob broke off / top loader / 10 years / House HO / [STREET_AD…" at bounding box center [667, 587] width 824 height 73
type textarea "GE /washer / the knob broke off / top loader / 10 years / House HO / [STREET_AD…"
click at [217, 333] on span "COMPLETE" at bounding box center [201, 329] width 53 height 11
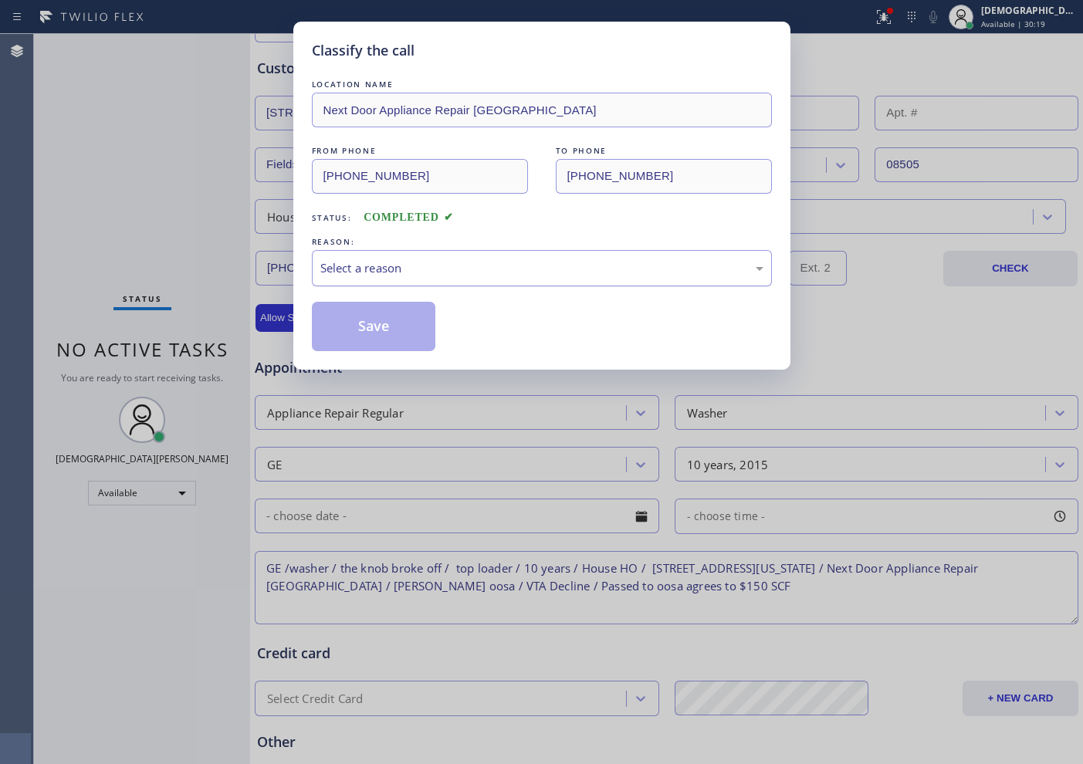
click at [408, 270] on div "Select a reason" at bounding box center [541, 268] width 443 height 18
click at [386, 323] on button "Save" at bounding box center [374, 326] width 124 height 49
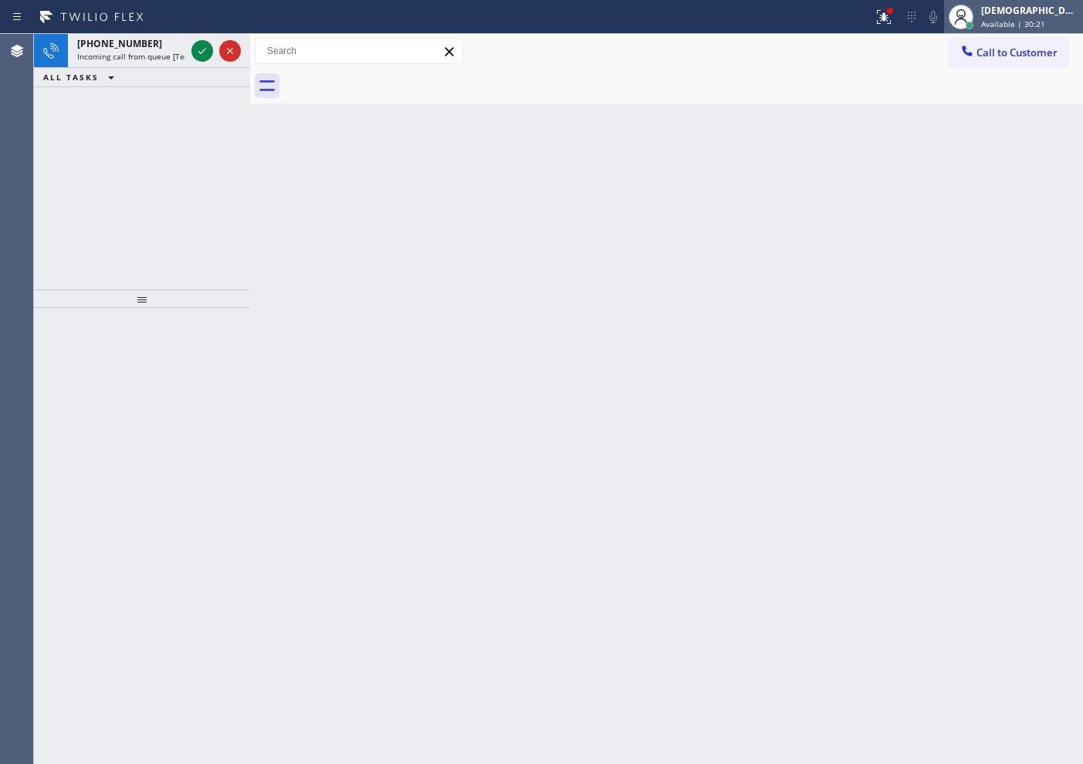
click at [1045, 15] on div "[DEMOGRAPHIC_DATA][PERSON_NAME]" at bounding box center [1029, 10] width 97 height 13
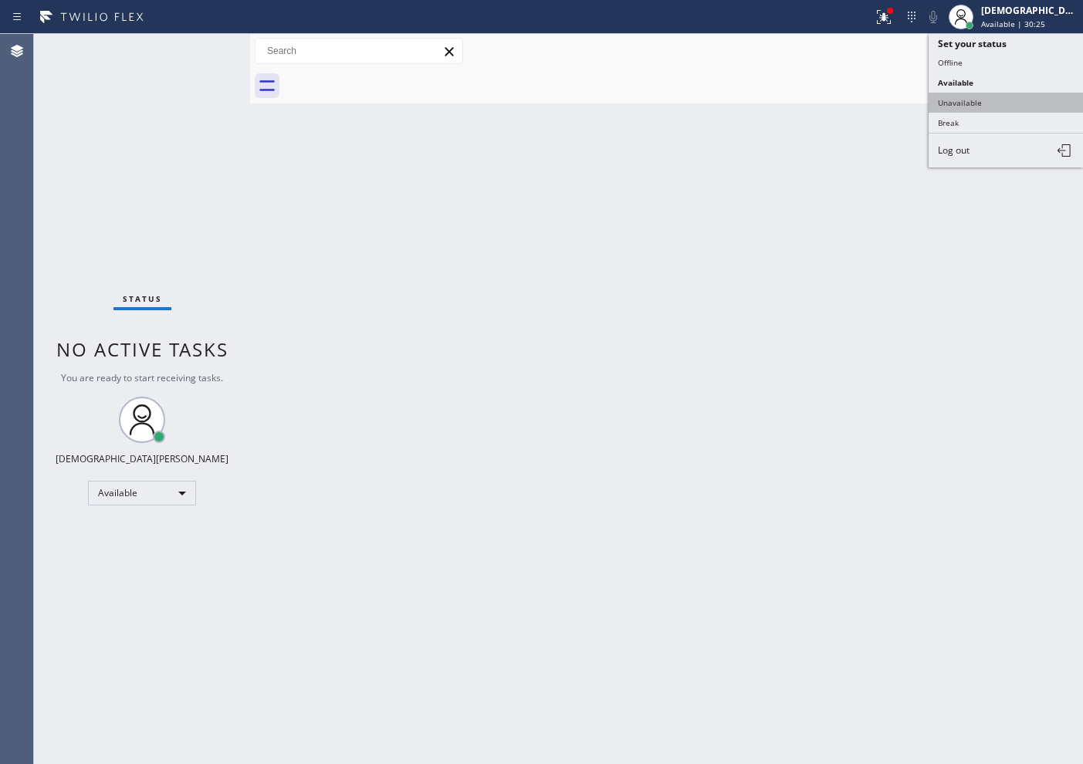
click at [1011, 93] on button "Unavailable" at bounding box center [1006, 103] width 154 height 20
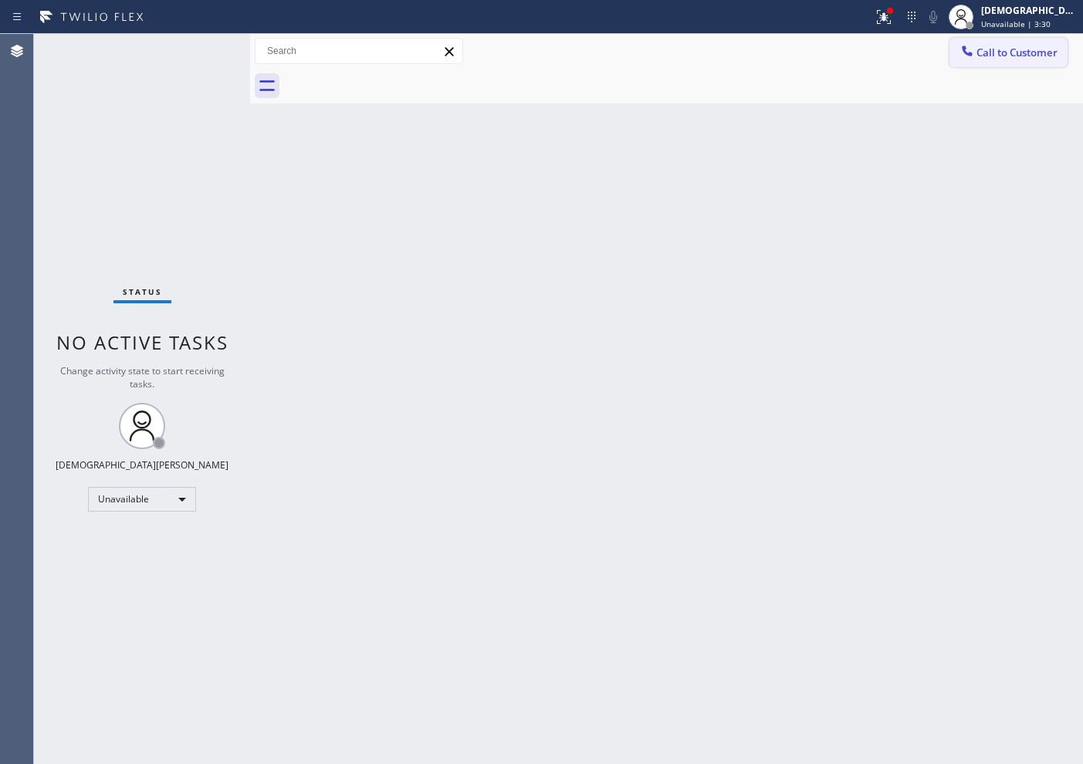
click at [1055, 61] on button "Call to Customer" at bounding box center [1009, 52] width 118 height 29
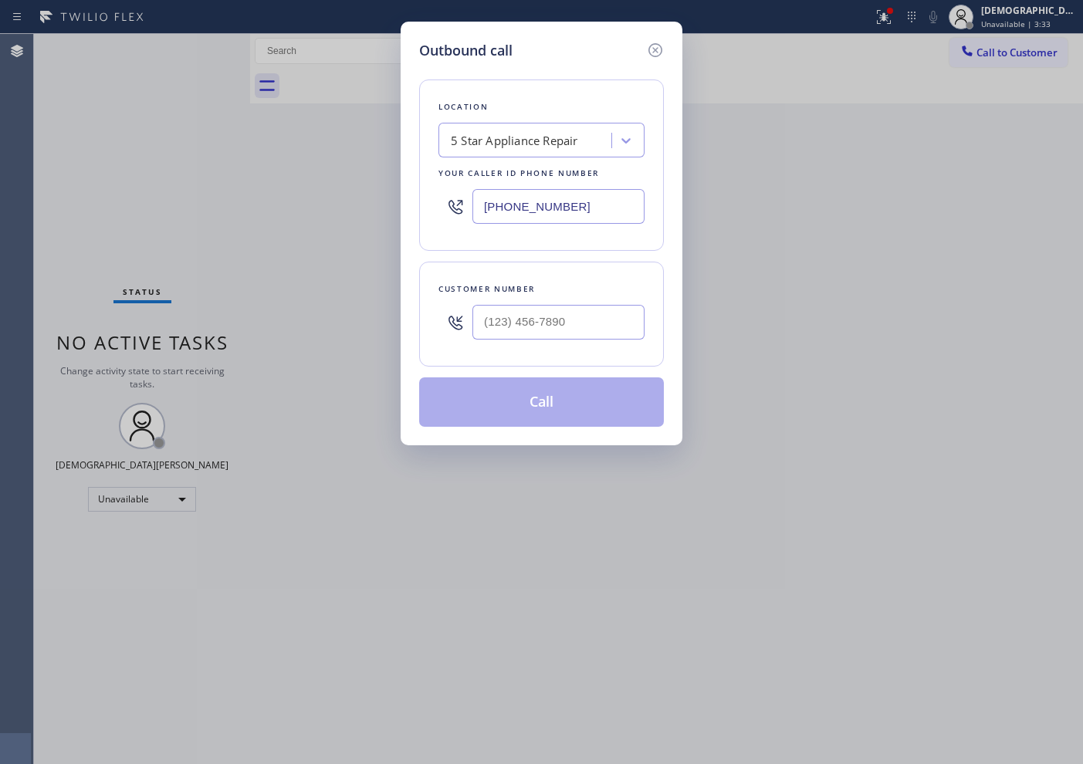
click at [584, 198] on input "[PHONE_NUMBER]" at bounding box center [558, 206] width 172 height 35
paste input "609) 291-0034"
click at [618, 195] on input "[PHONE_NUMBER]" at bounding box center [558, 206] width 172 height 35
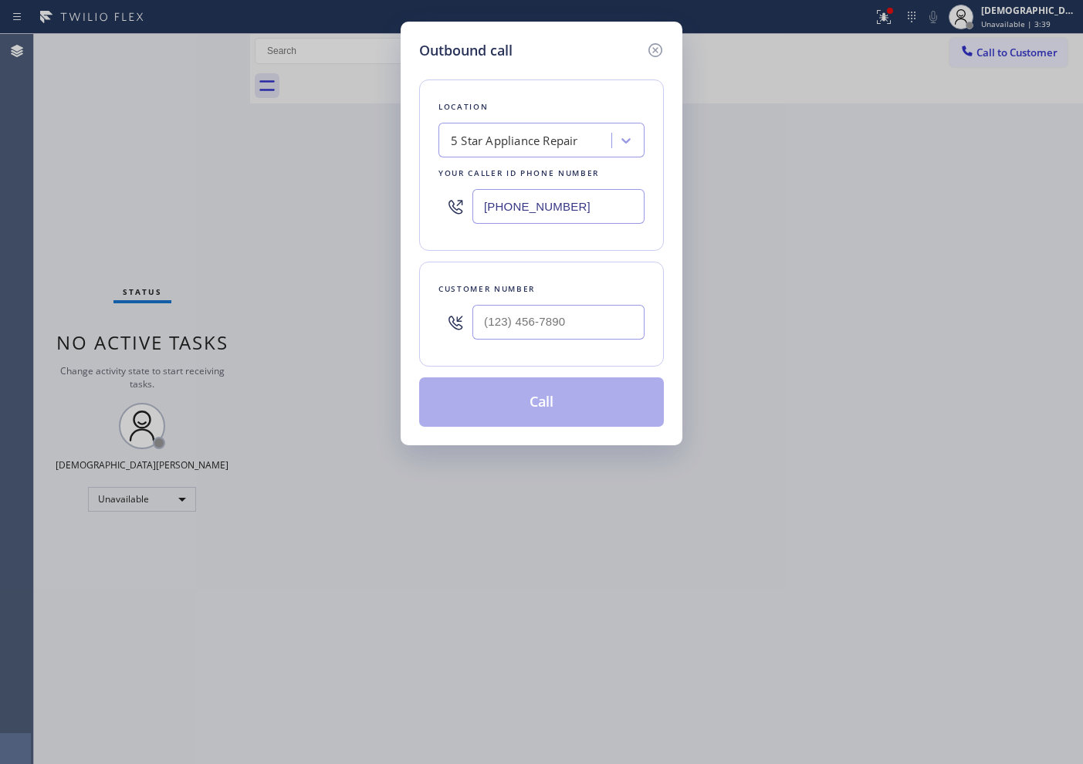
click at [618, 195] on input "[PHONE_NUMBER]" at bounding box center [558, 206] width 172 height 35
paste input "609) 710-8354"
type input "[PHONE_NUMBER]"
click at [632, 137] on icon at bounding box center [625, 140] width 15 height 15
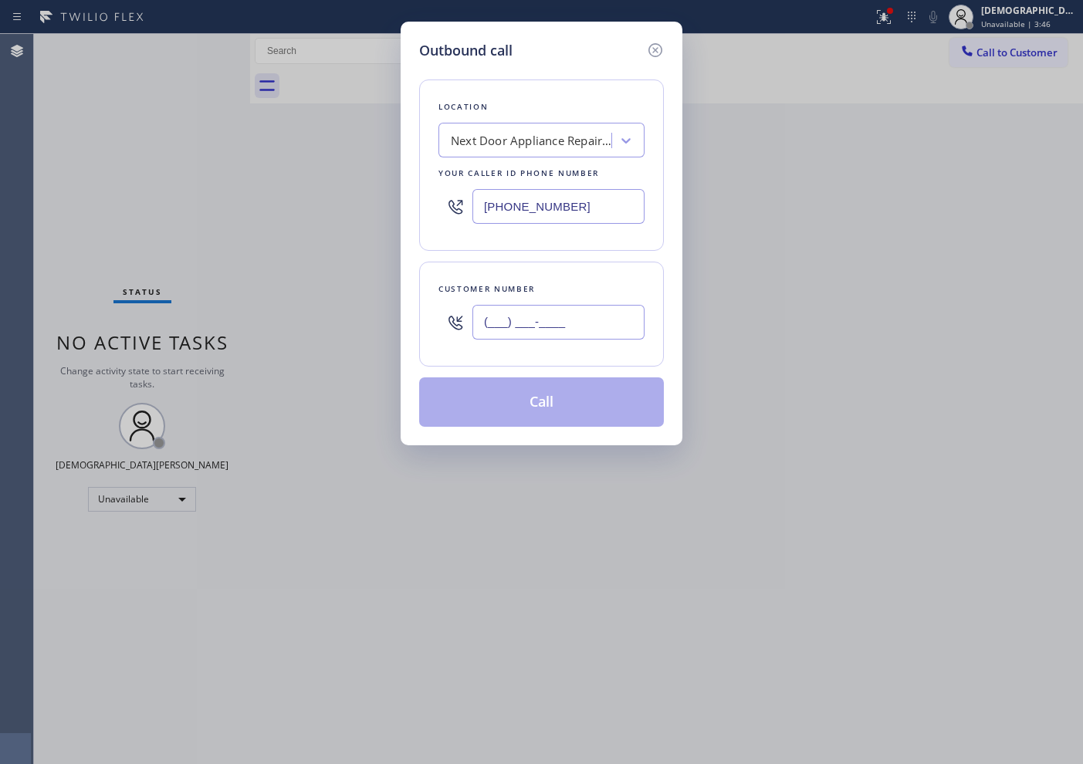
click at [580, 323] on input "(___) ___-____" at bounding box center [558, 322] width 172 height 35
paste input "609) 508-0566"
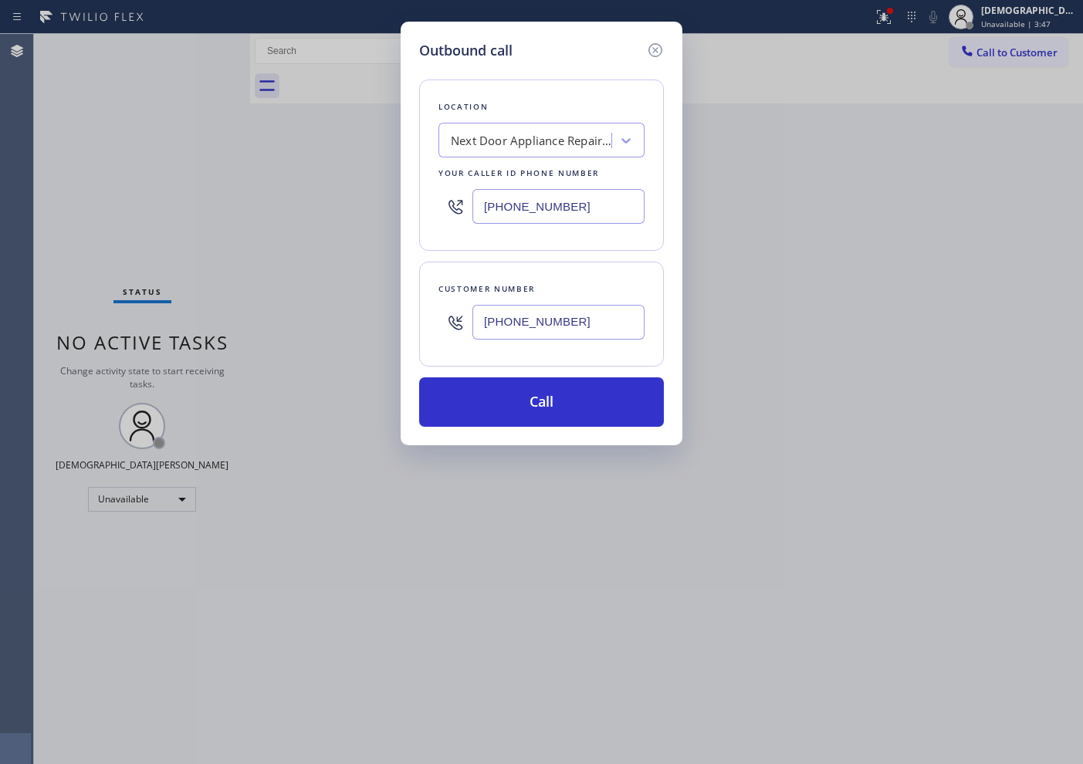
type input "[PHONE_NUMBER]"
click at [591, 209] on input "[PHONE_NUMBER]" at bounding box center [558, 206] width 172 height 35
click at [591, 208] on input "[PHONE_NUMBER]" at bounding box center [558, 206] width 172 height 35
paste input "508-0566"
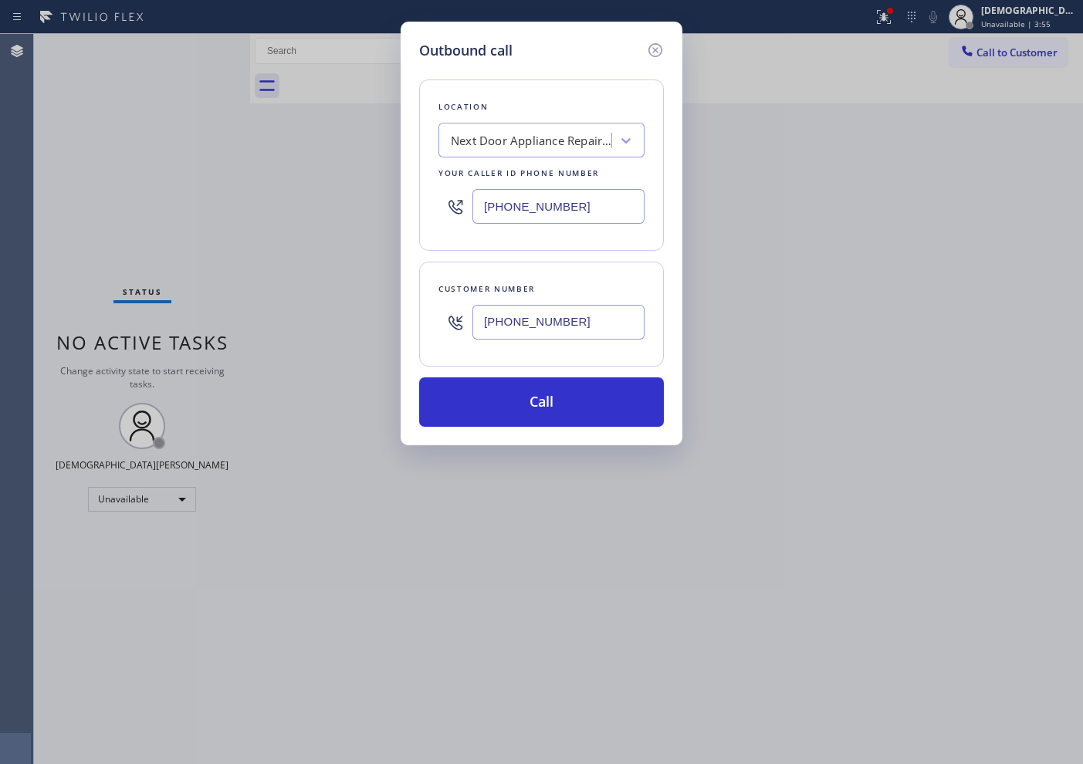
click at [628, 199] on input "[PHONE_NUMBER]" at bounding box center [558, 206] width 172 height 35
paste input "text"
type input "[PHONE_NUMBER]"
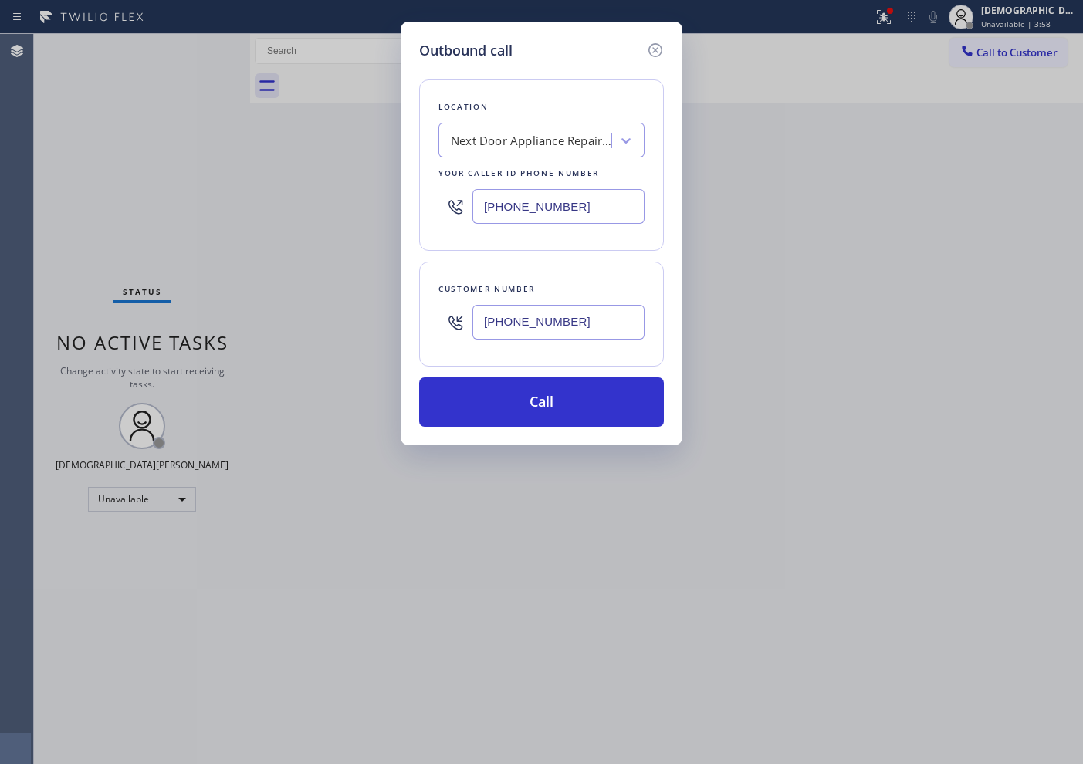
click at [594, 329] on input "[PHONE_NUMBER]" at bounding box center [558, 322] width 172 height 35
click at [594, 327] on input "[PHONE_NUMBER]" at bounding box center [558, 322] width 172 height 35
paste input "text"
type input "[PHONE_NUMBER]"
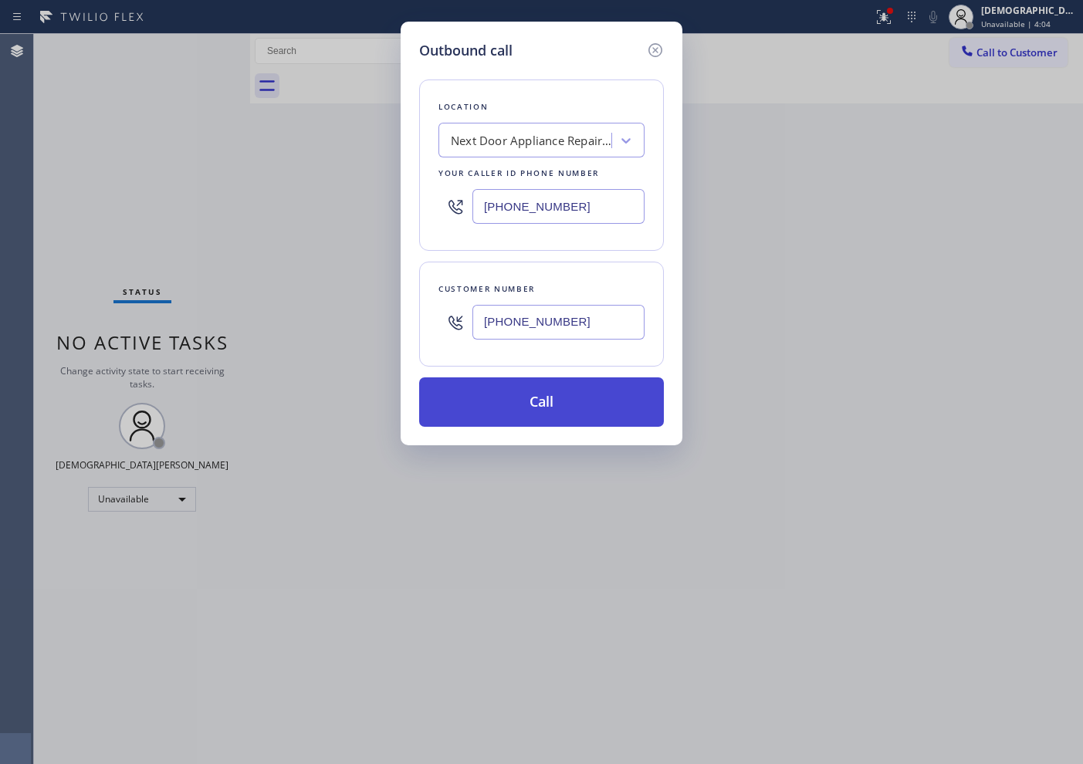
click at [605, 400] on button "Call" at bounding box center [541, 401] width 245 height 49
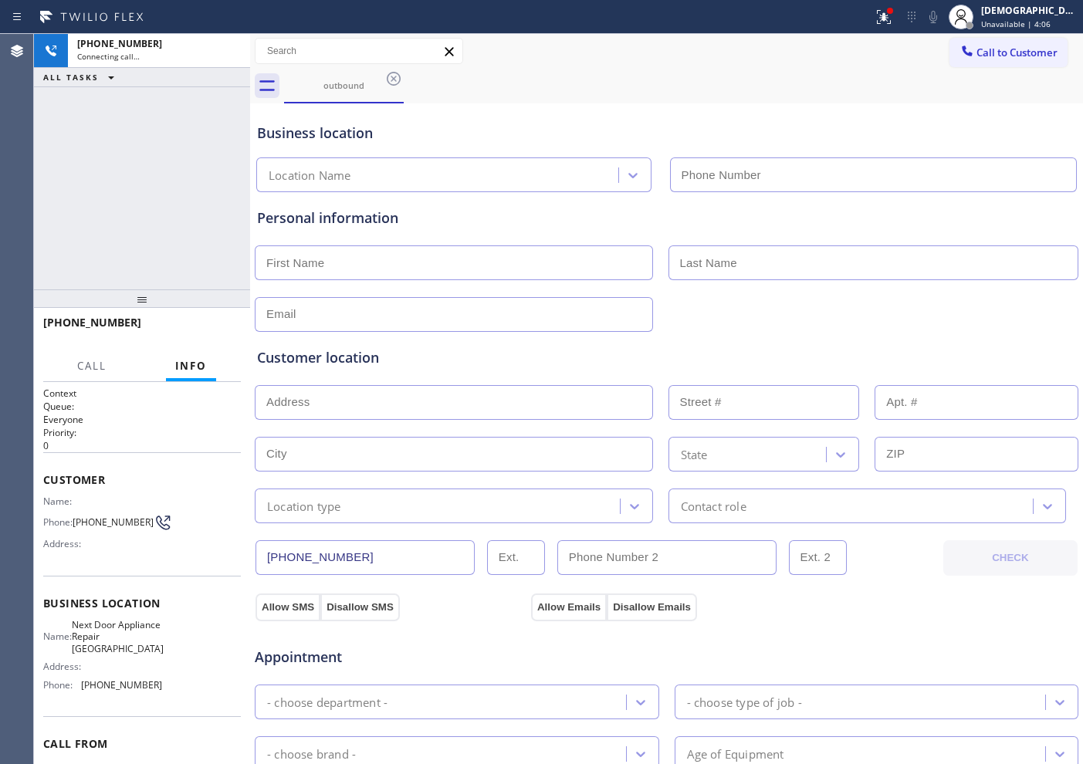
type input "[PHONE_NUMBER]"
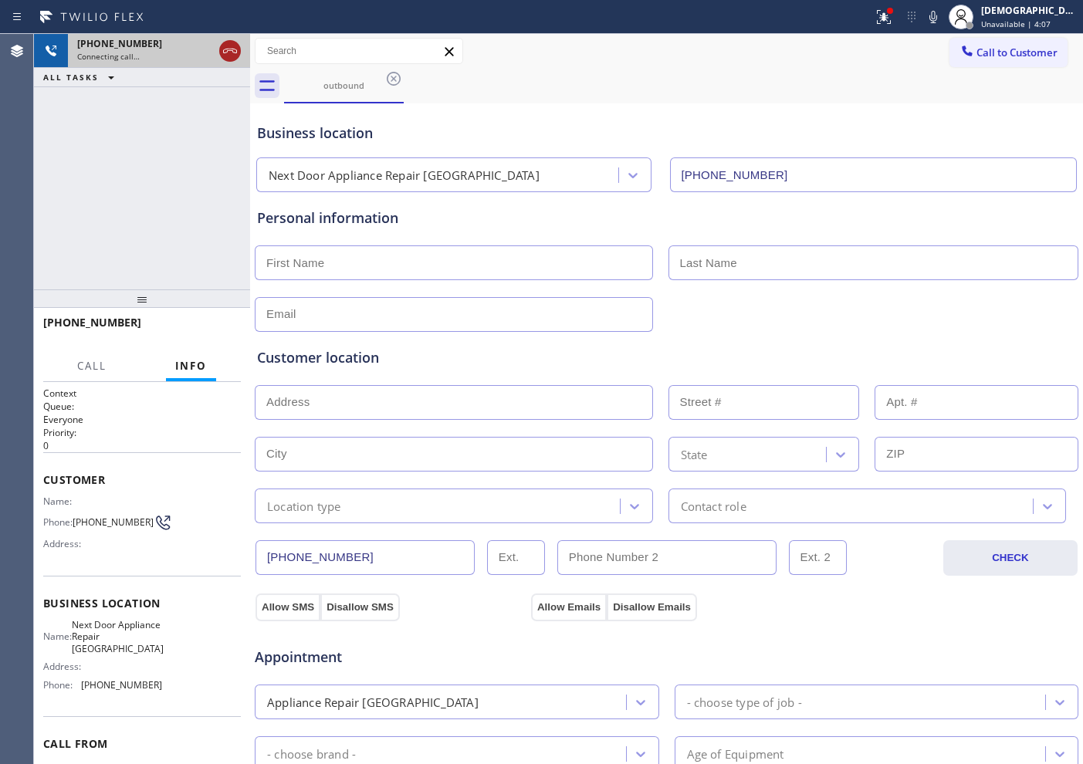
click at [222, 46] on icon at bounding box center [230, 51] width 19 height 19
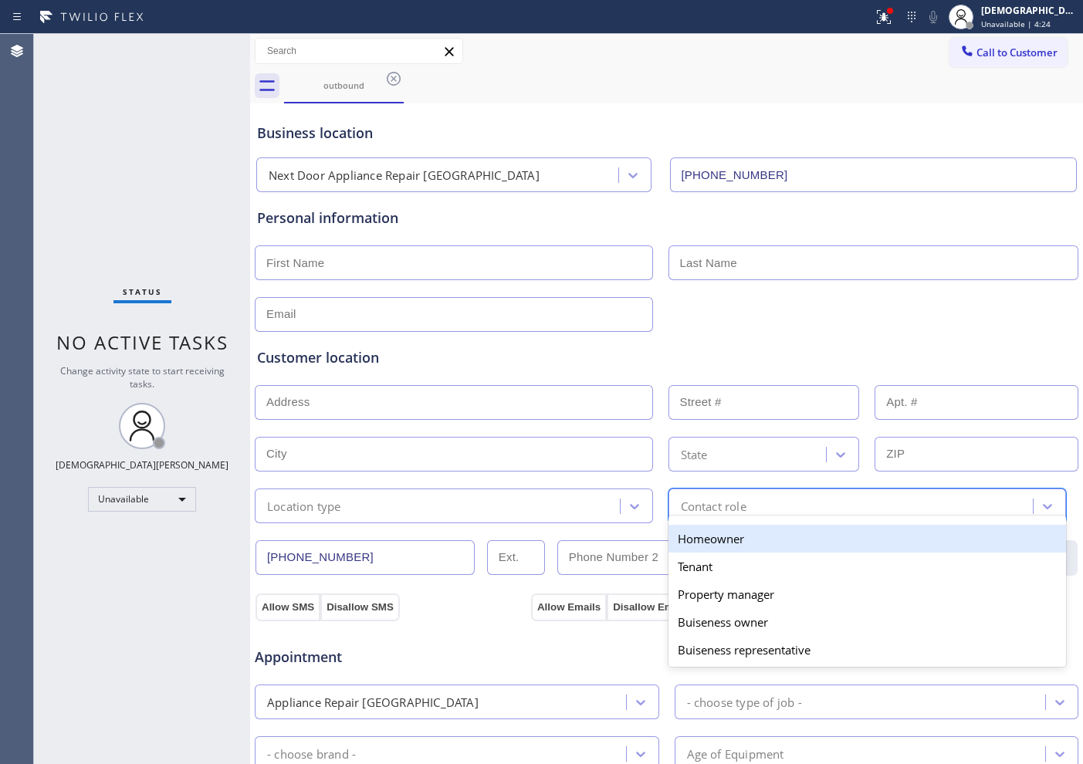
click at [832, 506] on div "Contact role" at bounding box center [853, 506] width 361 height 27
drag, startPoint x: 784, startPoint y: 340, endPoint x: 746, endPoint y: 457, distance: 122.6
click at [783, 340] on div "Customer location >> ADD NEW ADDRESS << + NEW ADDRESS State Location type optio…" at bounding box center [666, 427] width 825 height 191
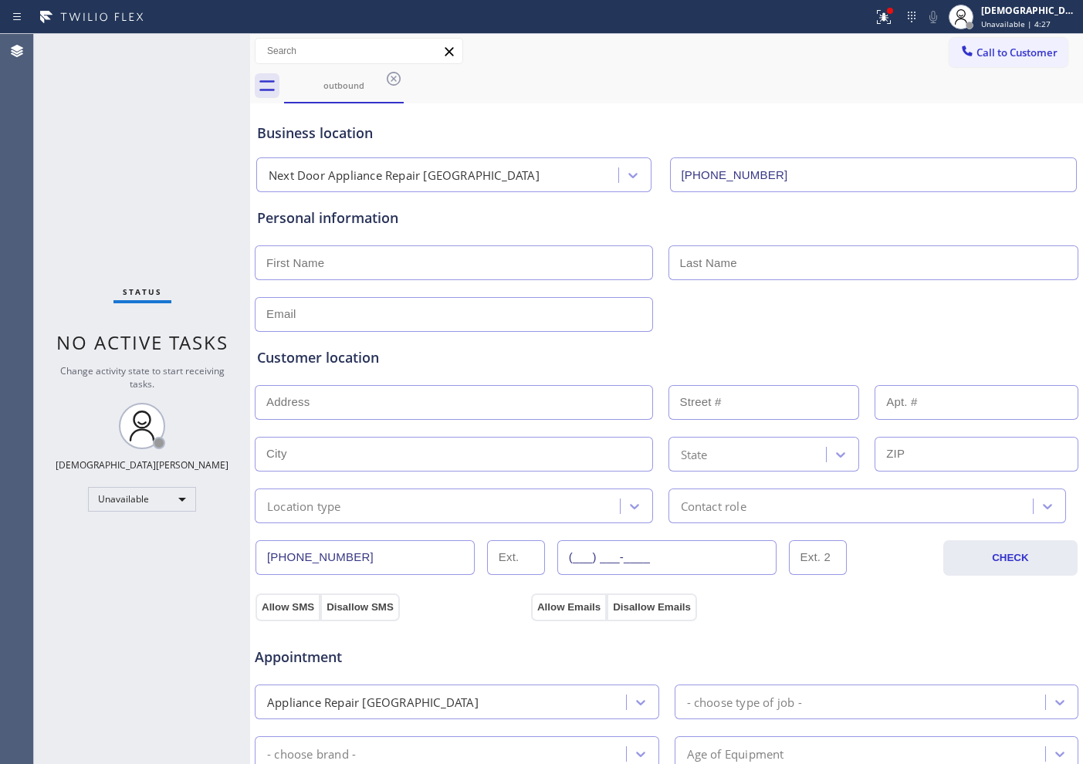
click at [641, 554] on input "(___) ___-____" at bounding box center [666, 557] width 219 height 35
paste input "609) 291-0034"
type input "[PHONE_NUMBER]"
click at [431, 263] on input "text" at bounding box center [454, 262] width 398 height 35
paste input "[PERSON_NAME] [US_STATE]"
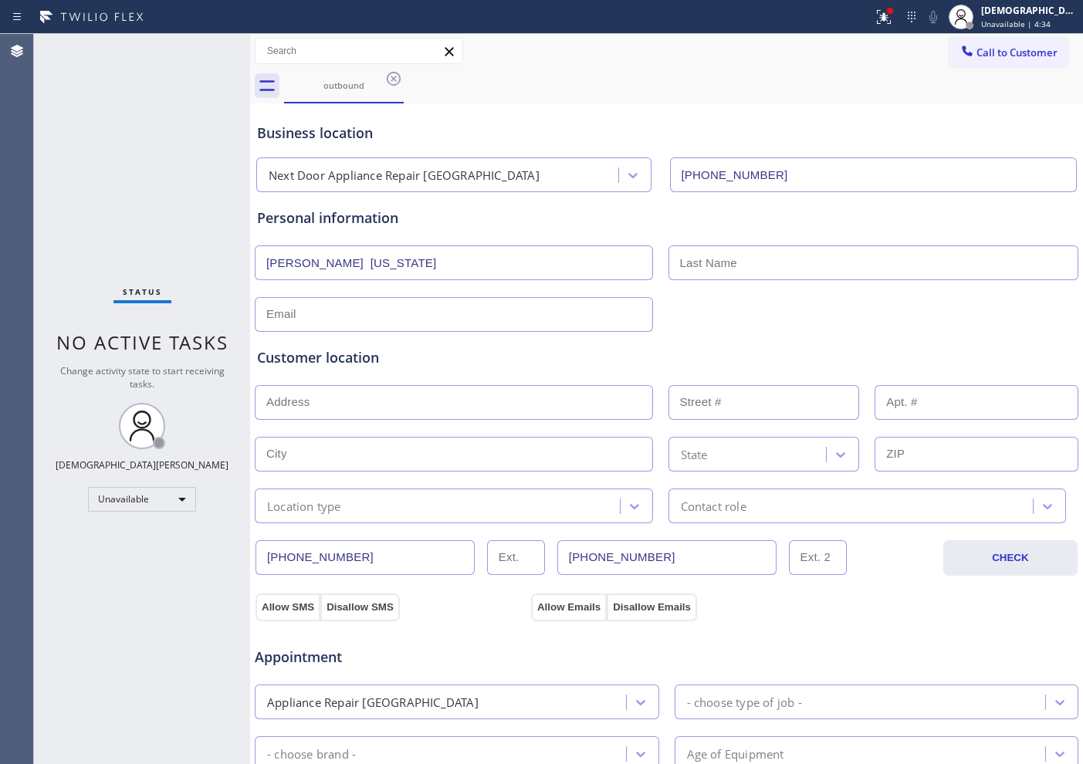
type input "[PERSON_NAME] [US_STATE]"
click at [834, 266] on input "text" at bounding box center [874, 262] width 411 height 35
paste input "Civlae"
type input "Civlae"
click at [353, 311] on input "text" at bounding box center [454, 314] width 398 height 35
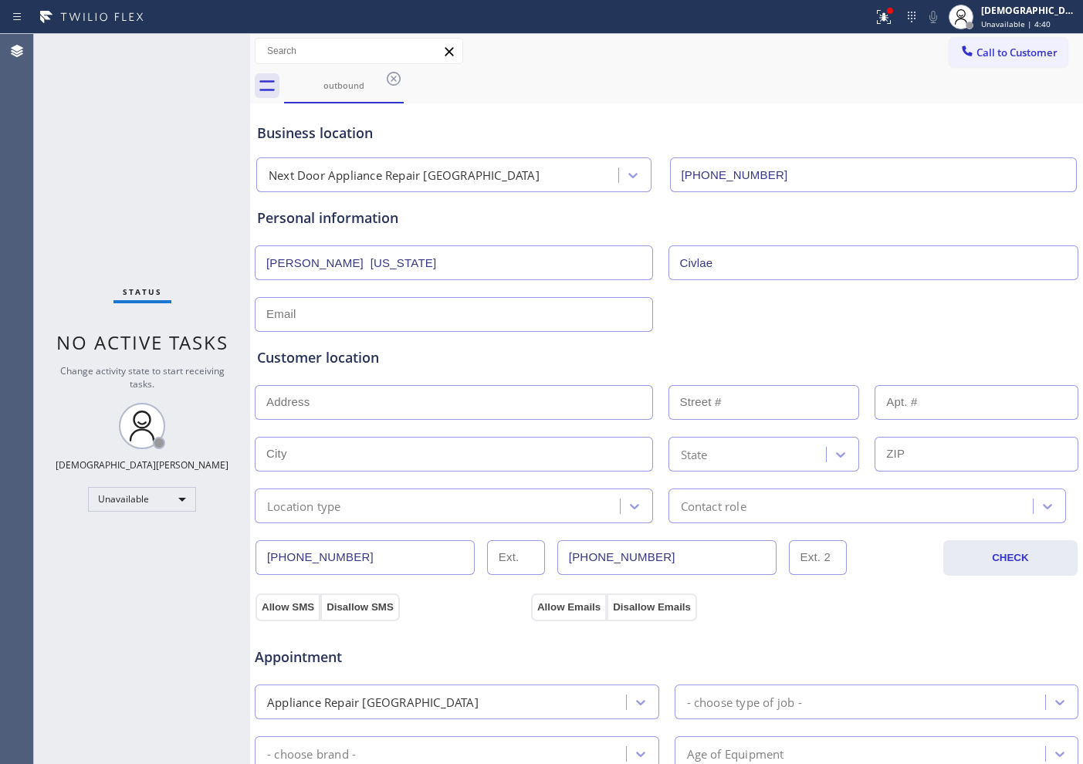
paste input "[EMAIL_ADDRESS][DOMAIN_NAME]"
type input "[EMAIL_ADDRESS][DOMAIN_NAME]"
click at [352, 394] on input "text" at bounding box center [454, 402] width 398 height 35
paste input "[STREET_ADDRESS][US_STATE]"
type input "[STREET_ADDRESS][US_STATE]"
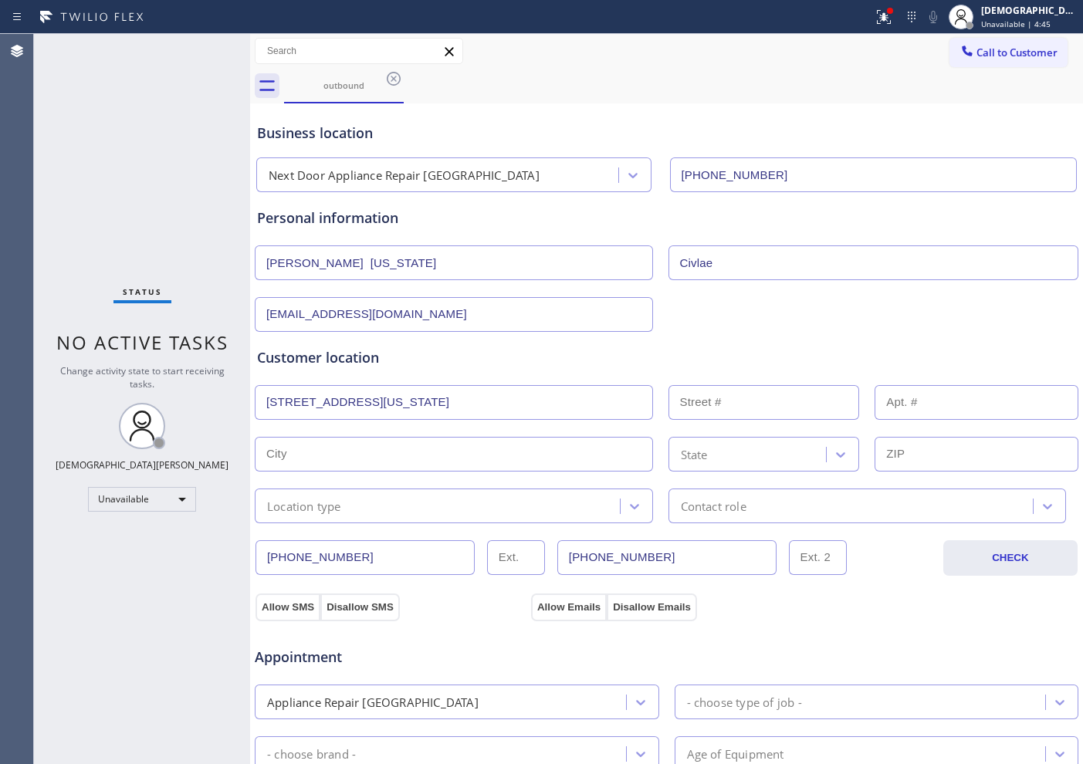
type input "221"
type input "Fieldsboro"
type input "08505"
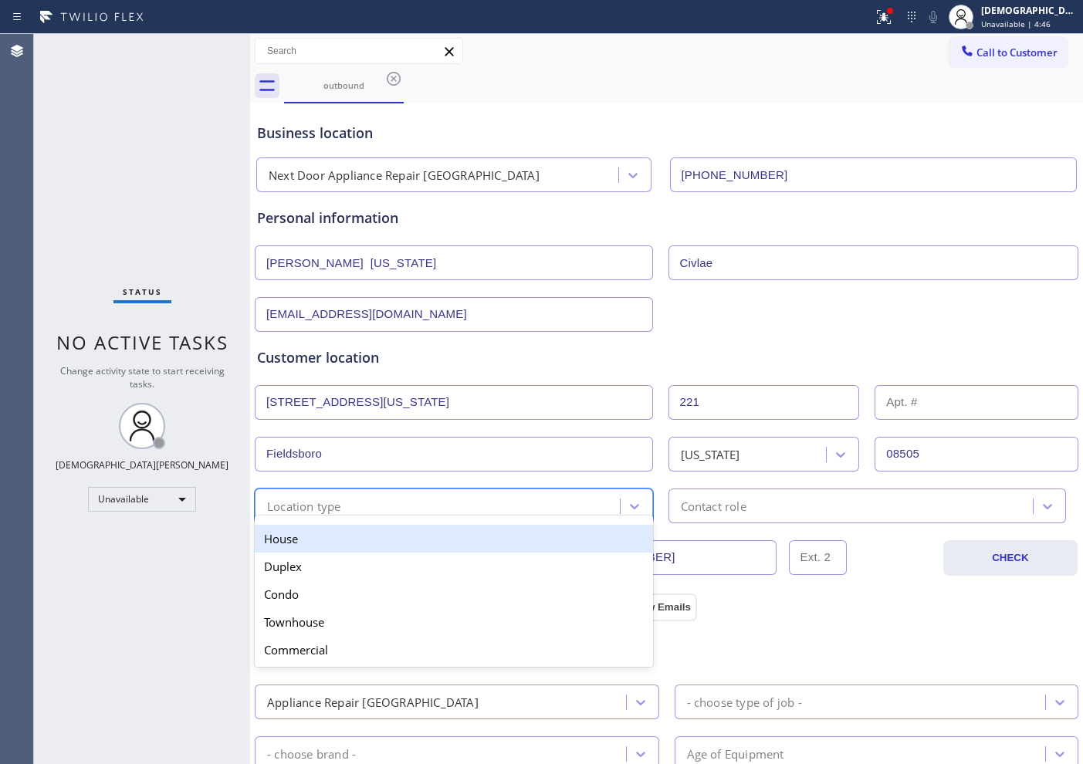
click at [452, 501] on div "Location type" at bounding box center [439, 506] width 361 height 27
drag, startPoint x: 429, startPoint y: 541, endPoint x: 451, endPoint y: 538, distance: 21.8
click at [433, 541] on div "House" at bounding box center [454, 539] width 398 height 28
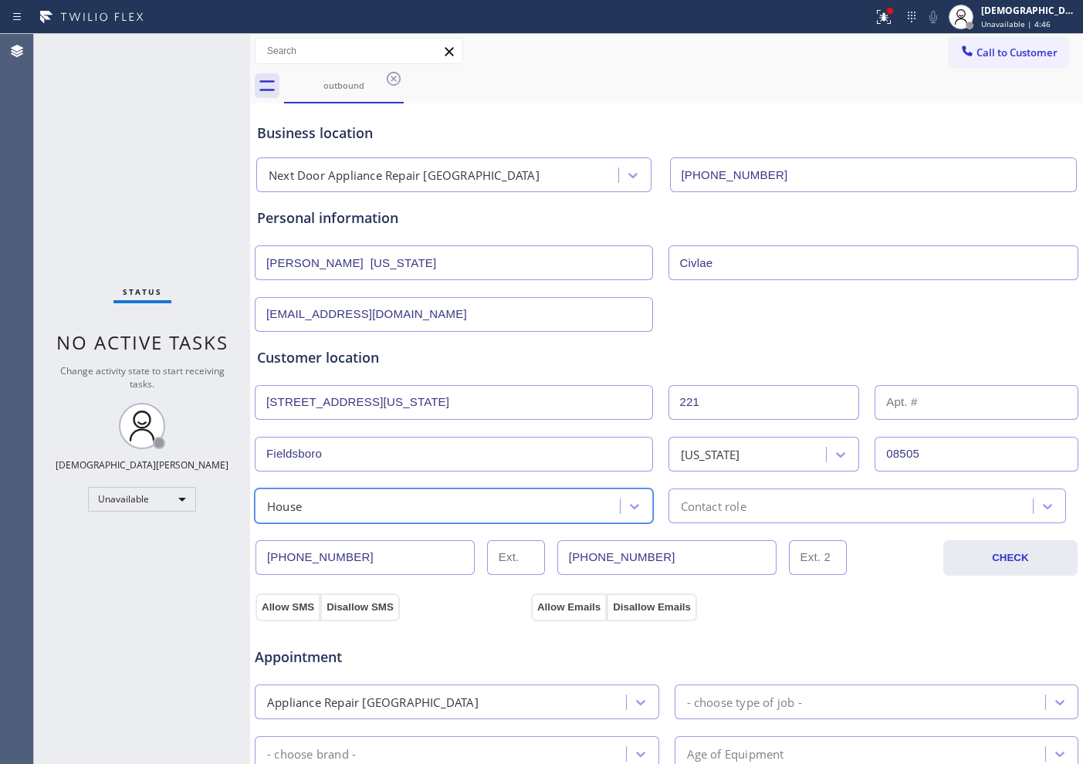
click at [709, 510] on div "Contact role" at bounding box center [714, 506] width 66 height 18
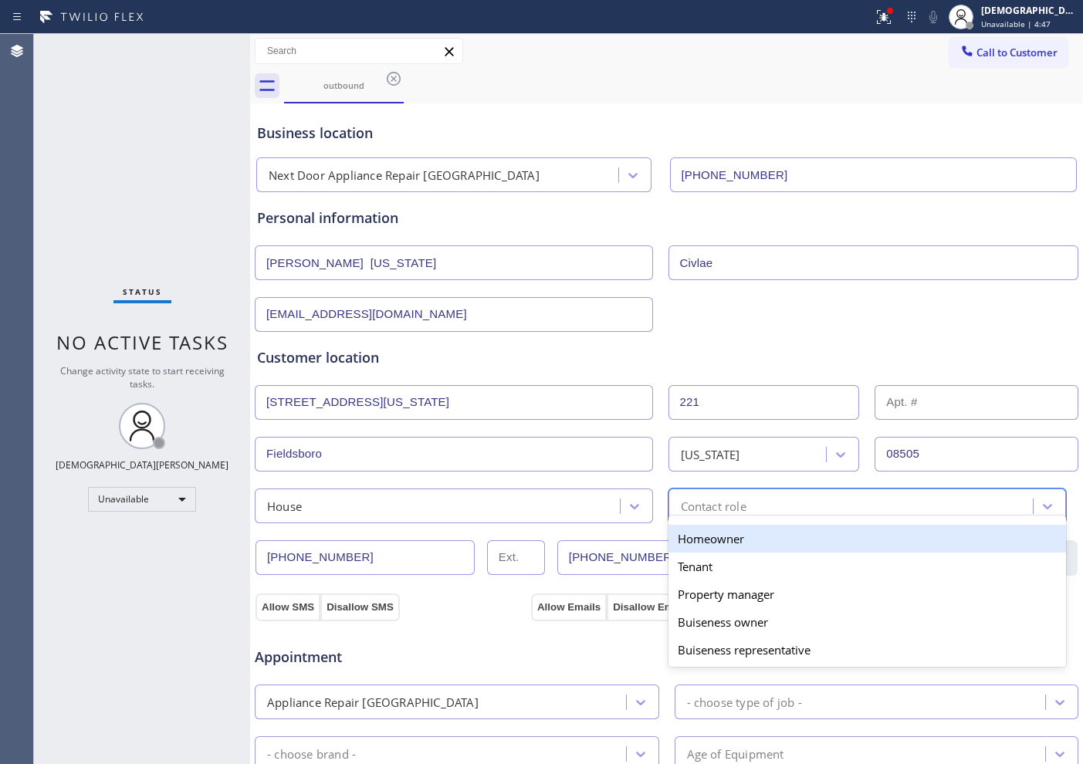
click at [697, 530] on div "Homeowner" at bounding box center [868, 539] width 398 height 28
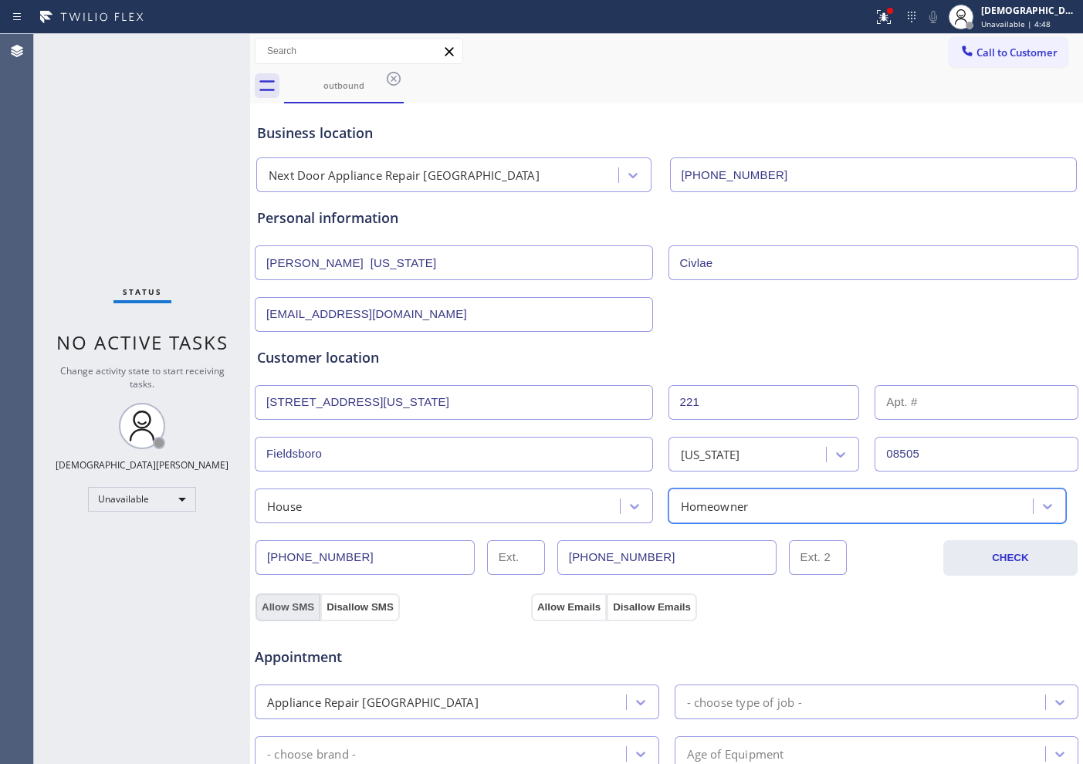
click at [296, 604] on button "Allow SMS" at bounding box center [288, 608] width 65 height 28
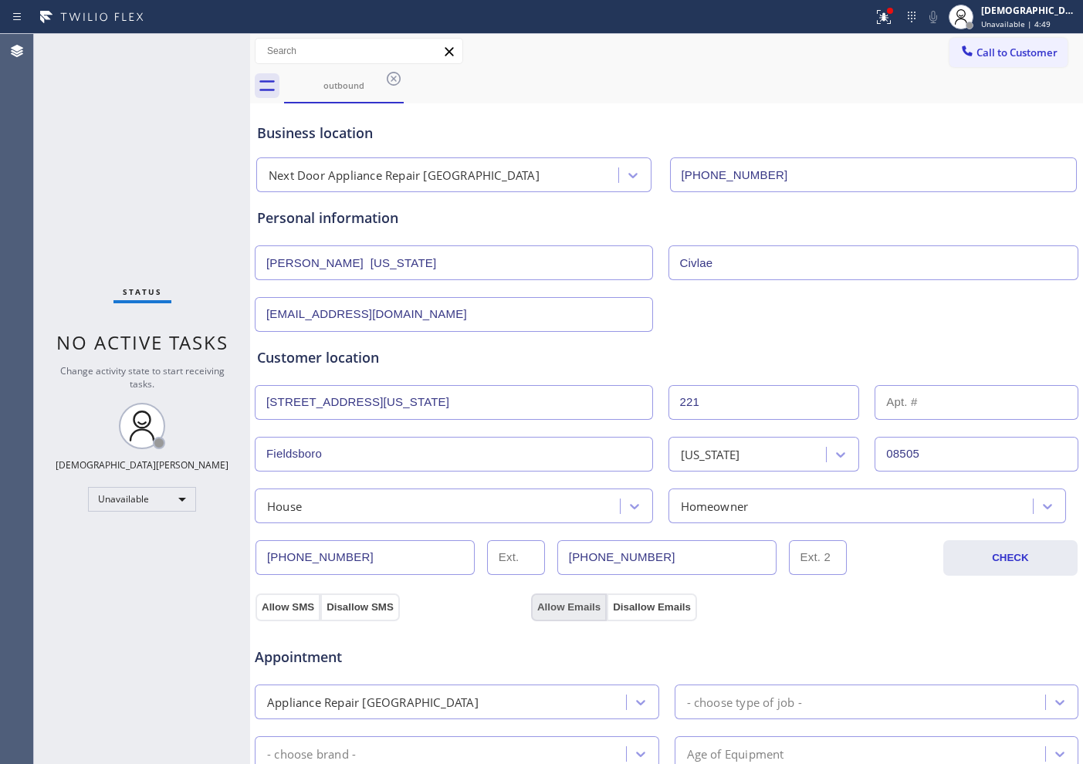
click at [554, 612] on button "Allow Emails" at bounding box center [569, 608] width 76 height 28
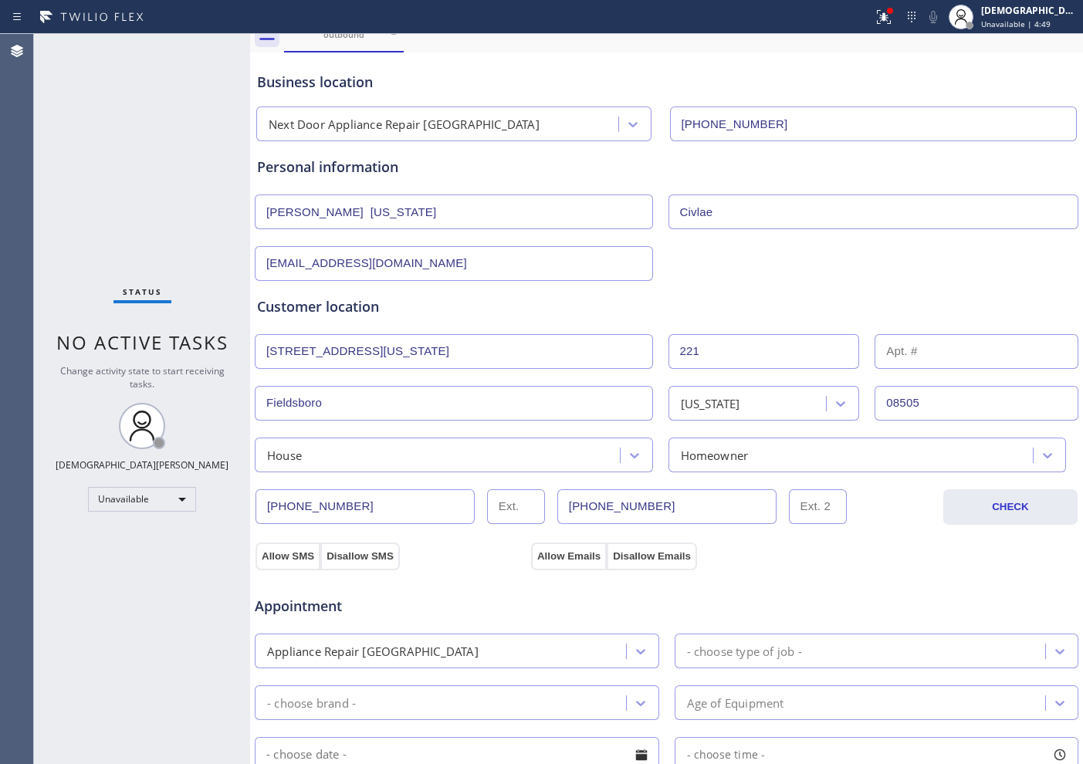
scroll to position [96, 0]
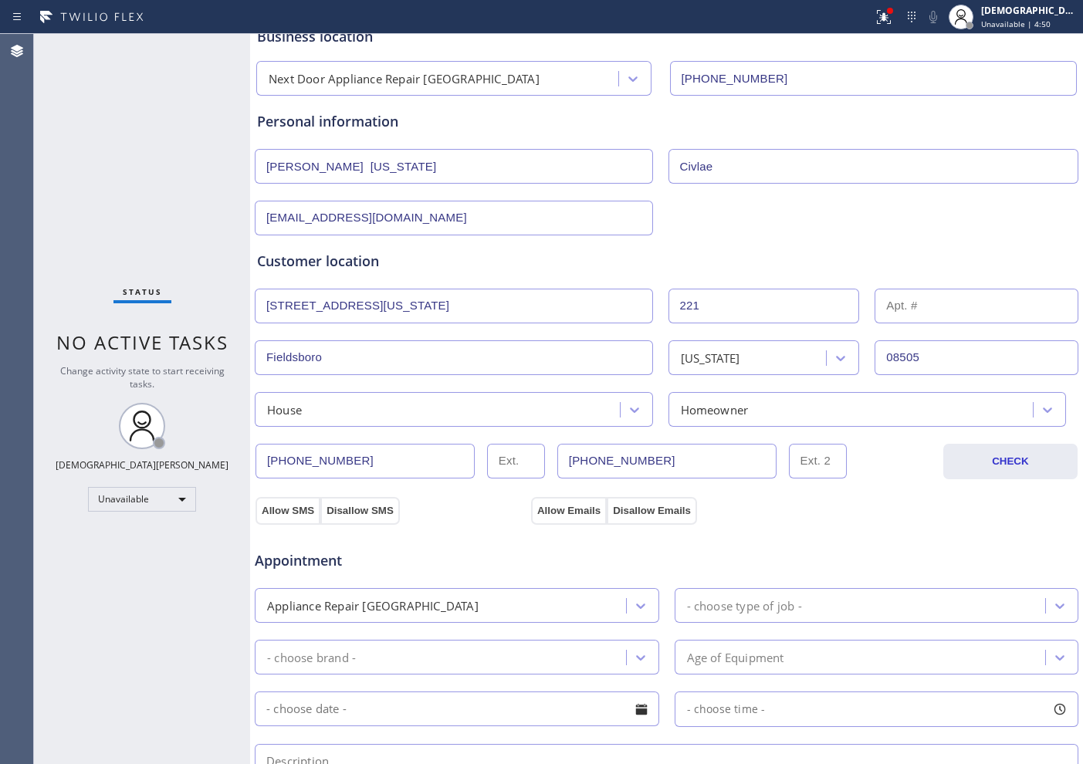
click at [537, 611] on div "Appliance Repair [GEOGRAPHIC_DATA]" at bounding box center [442, 605] width 367 height 27
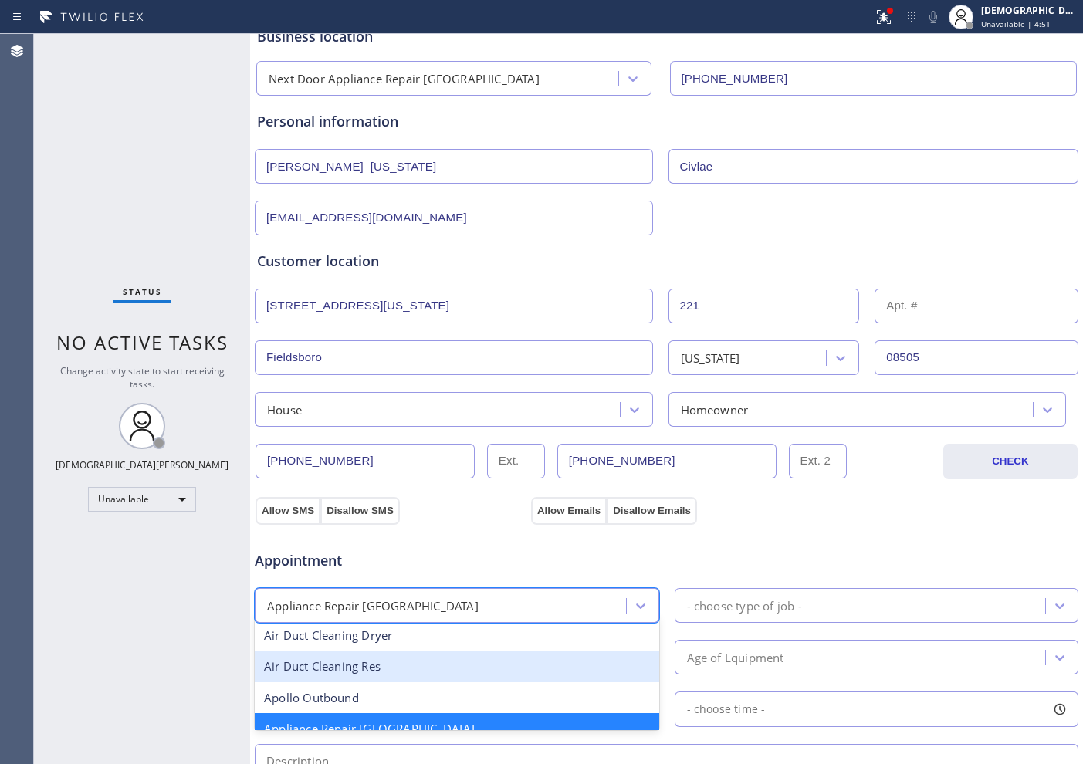
scroll to position [195, 0]
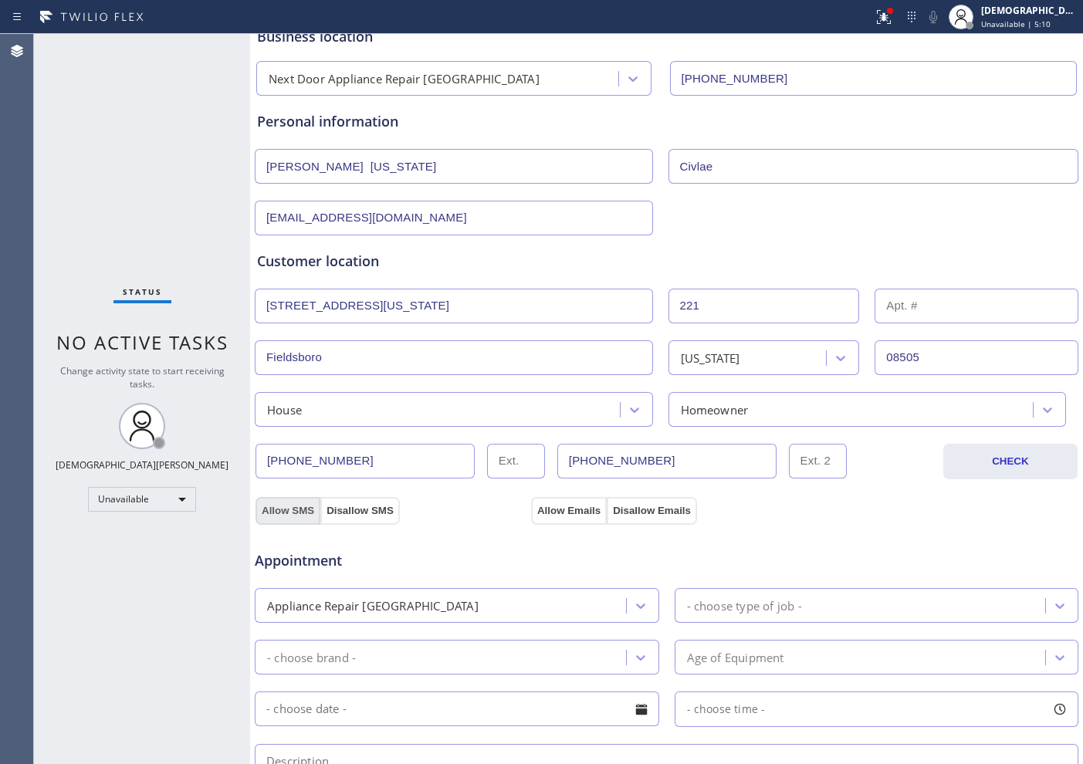
click at [277, 512] on button "Allow SMS" at bounding box center [288, 511] width 65 height 28
click at [553, 503] on button "Allow Emails" at bounding box center [569, 511] width 76 height 28
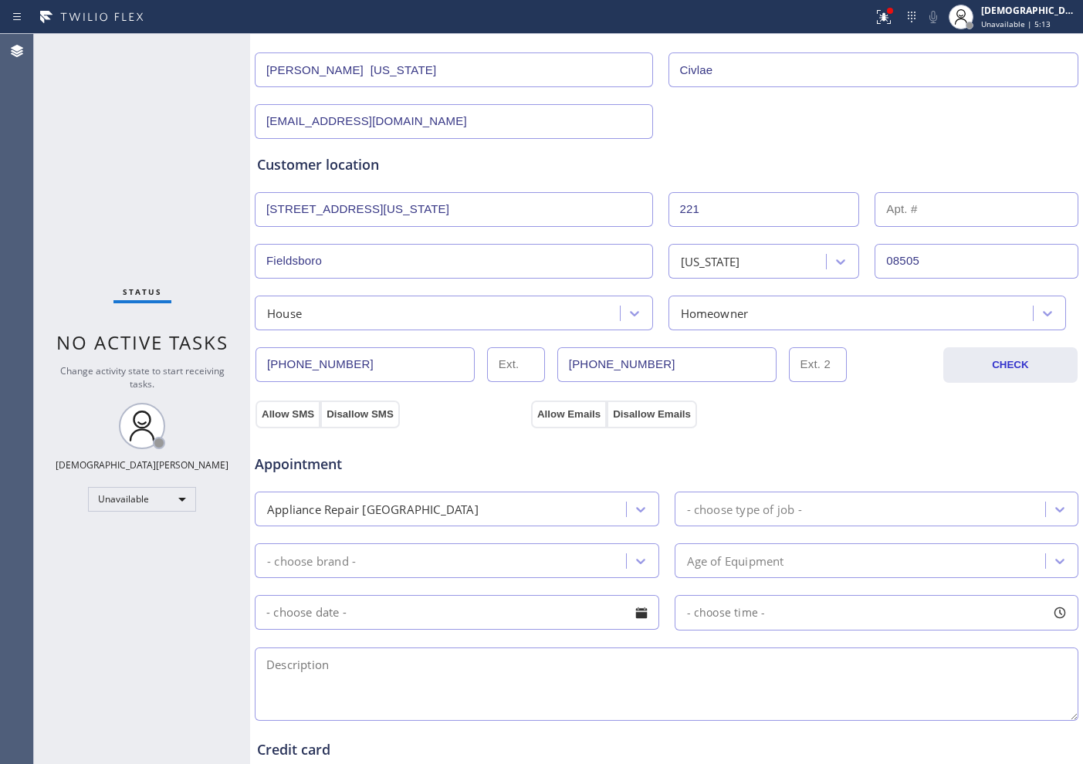
click at [503, 513] on div "Appliance Repair [GEOGRAPHIC_DATA]" at bounding box center [442, 509] width 367 height 27
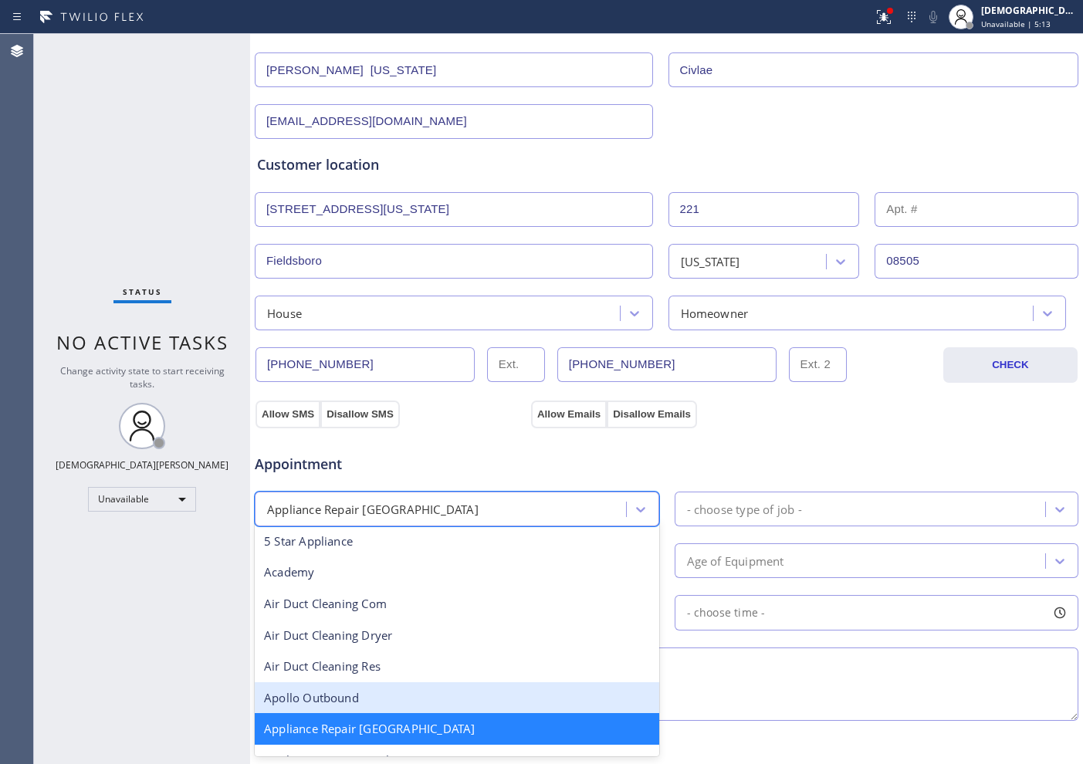
scroll to position [99, 0]
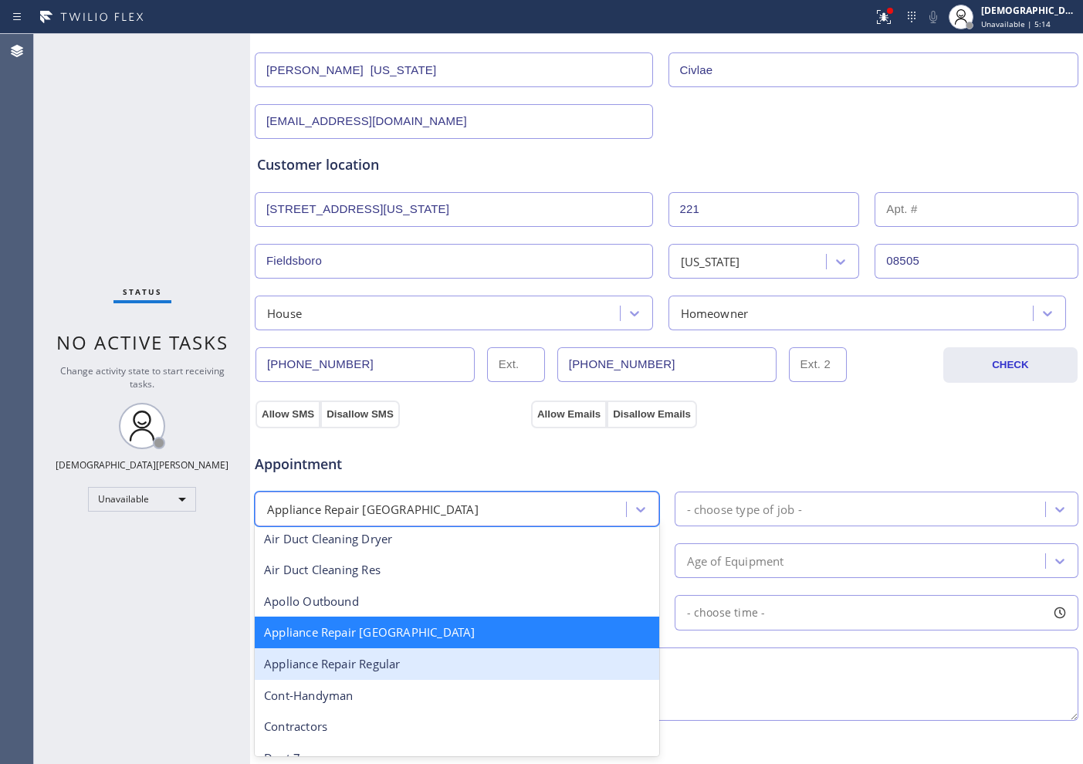
click at [419, 669] on div "Appliance Repair Regular" at bounding box center [457, 664] width 405 height 32
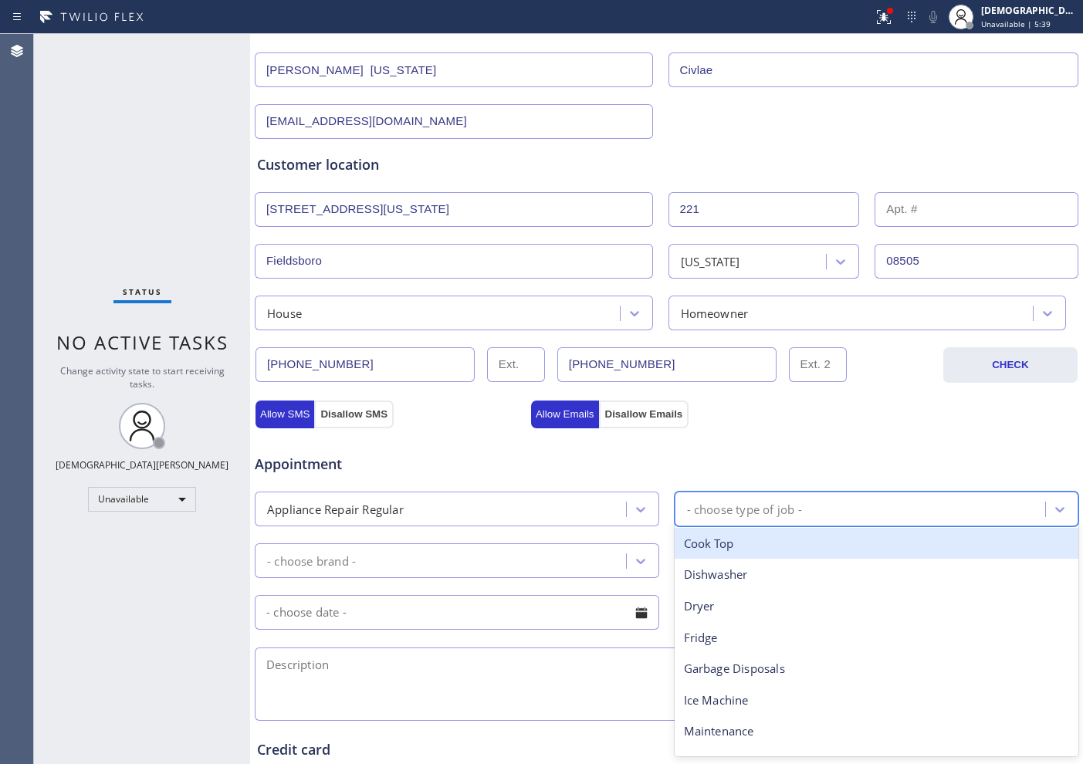
click at [703, 501] on div "- choose type of job -" at bounding box center [744, 509] width 115 height 18
type input "wa"
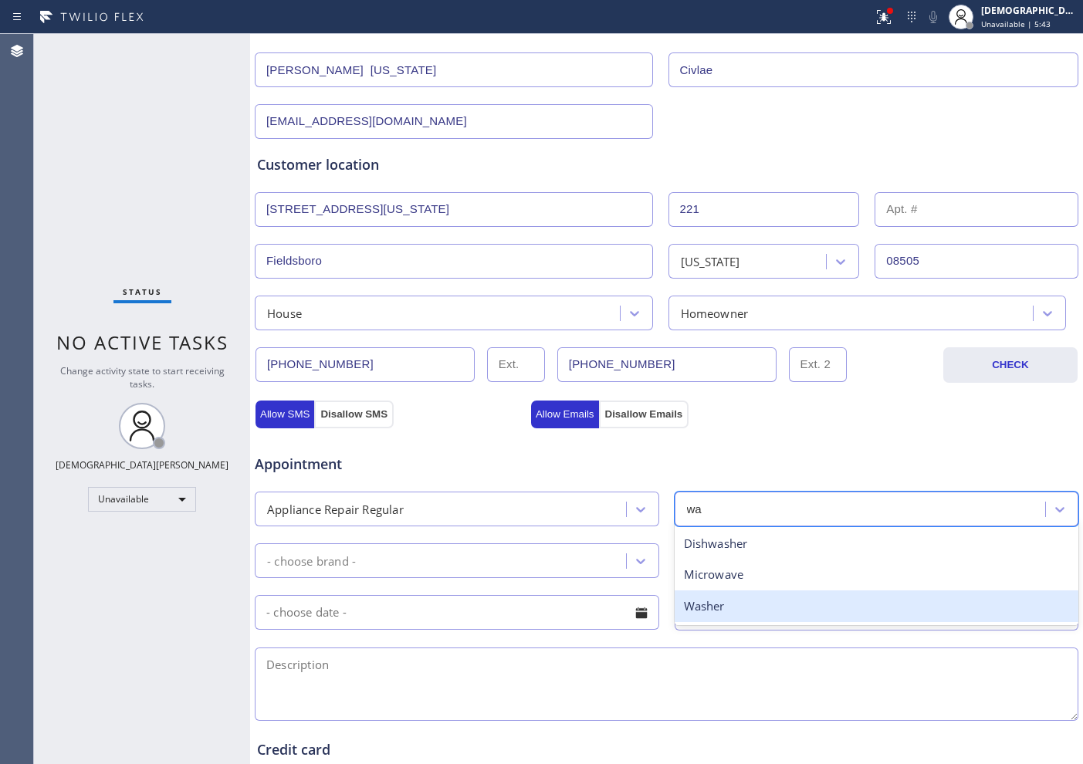
click at [699, 601] on div "Washer" at bounding box center [877, 607] width 405 height 32
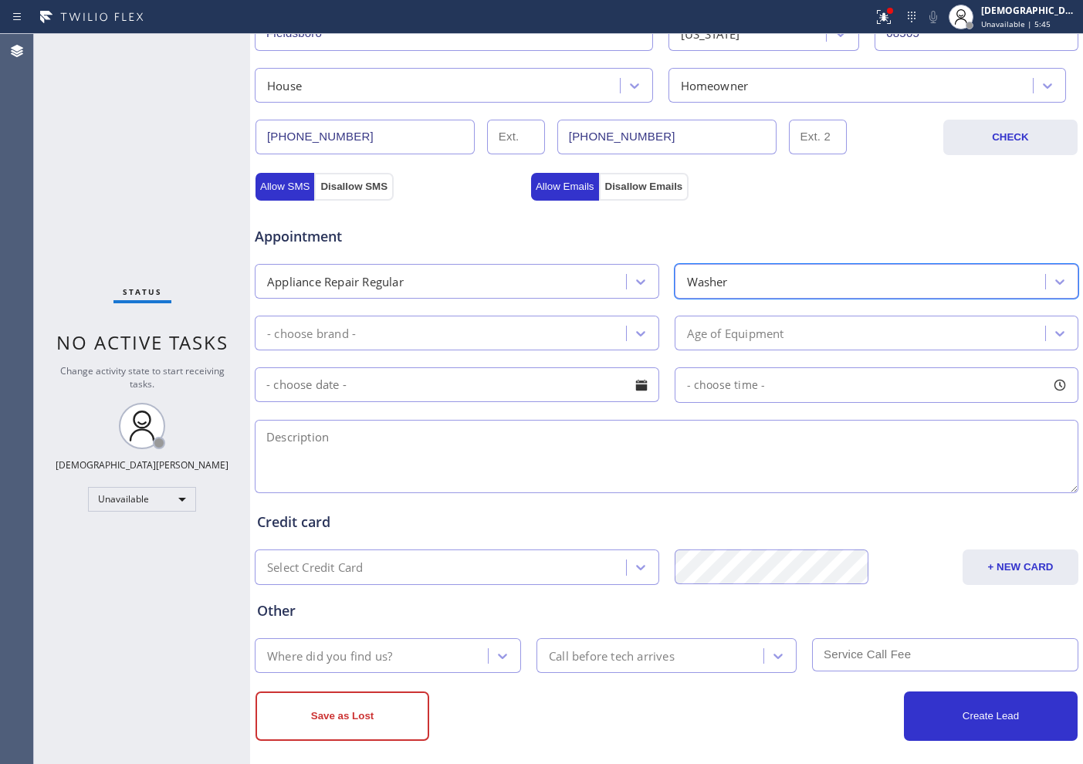
scroll to position [432, 0]
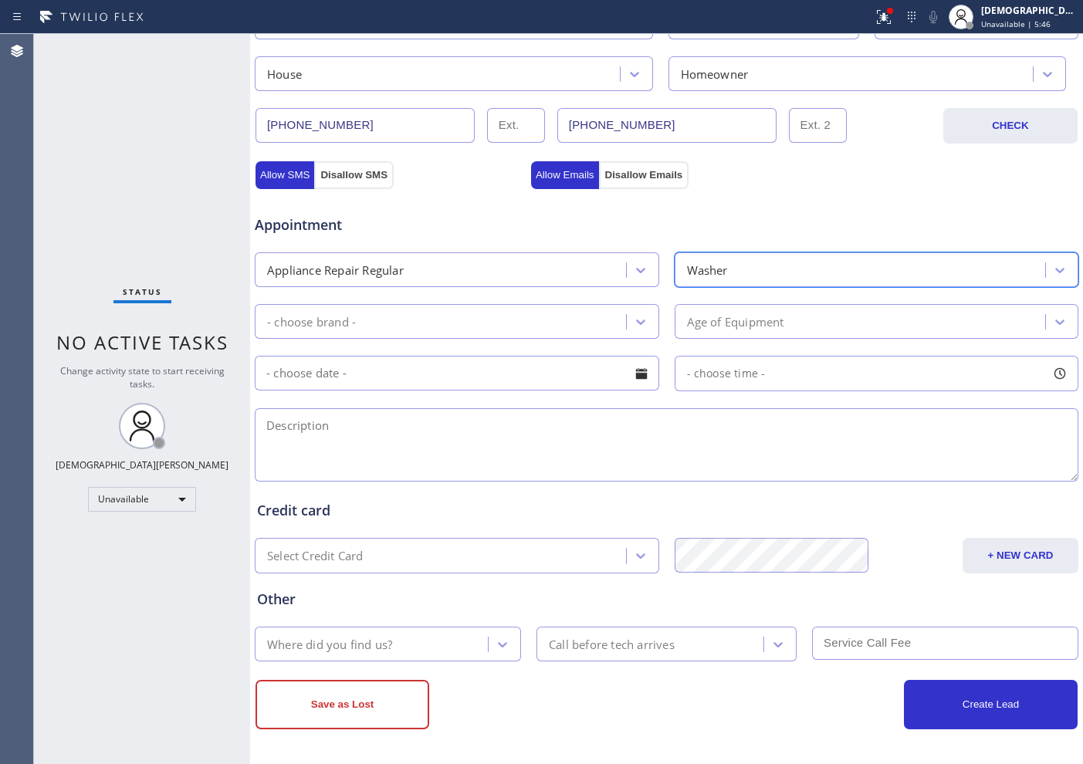
click at [445, 316] on div "- choose brand -" at bounding box center [442, 321] width 367 height 27
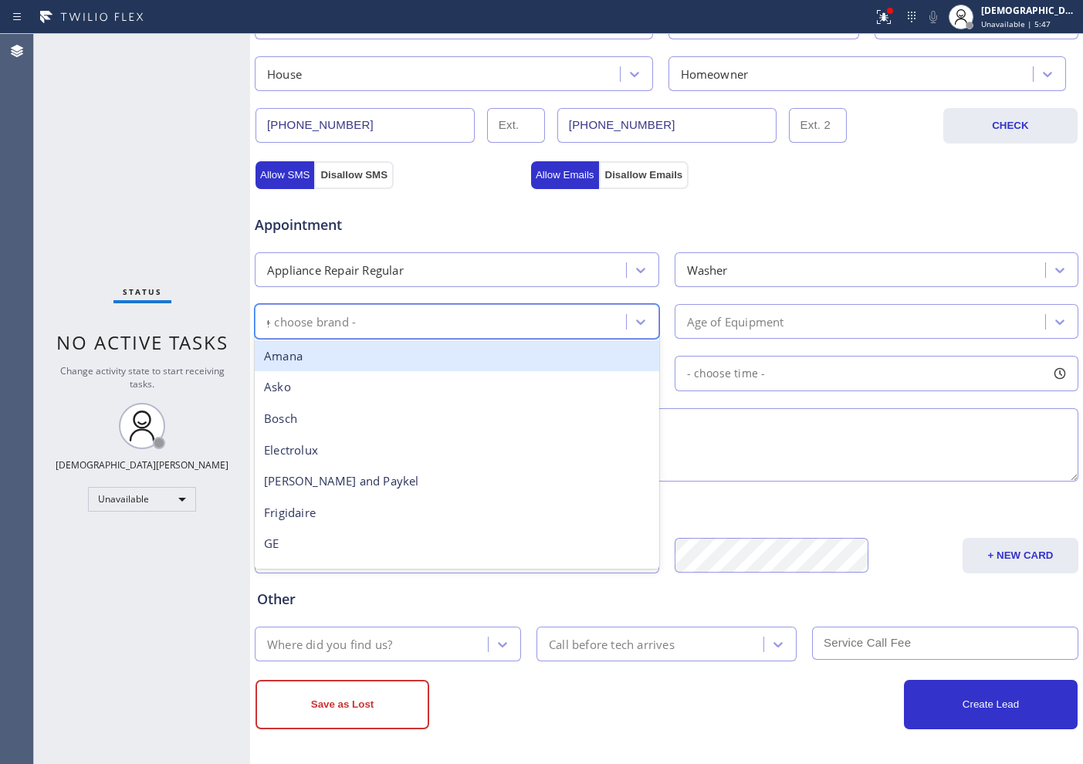
type input "ge"
drag, startPoint x: 439, startPoint y: 353, endPoint x: 537, endPoint y: 324, distance: 102.1
click at [442, 352] on div "GE" at bounding box center [457, 356] width 405 height 32
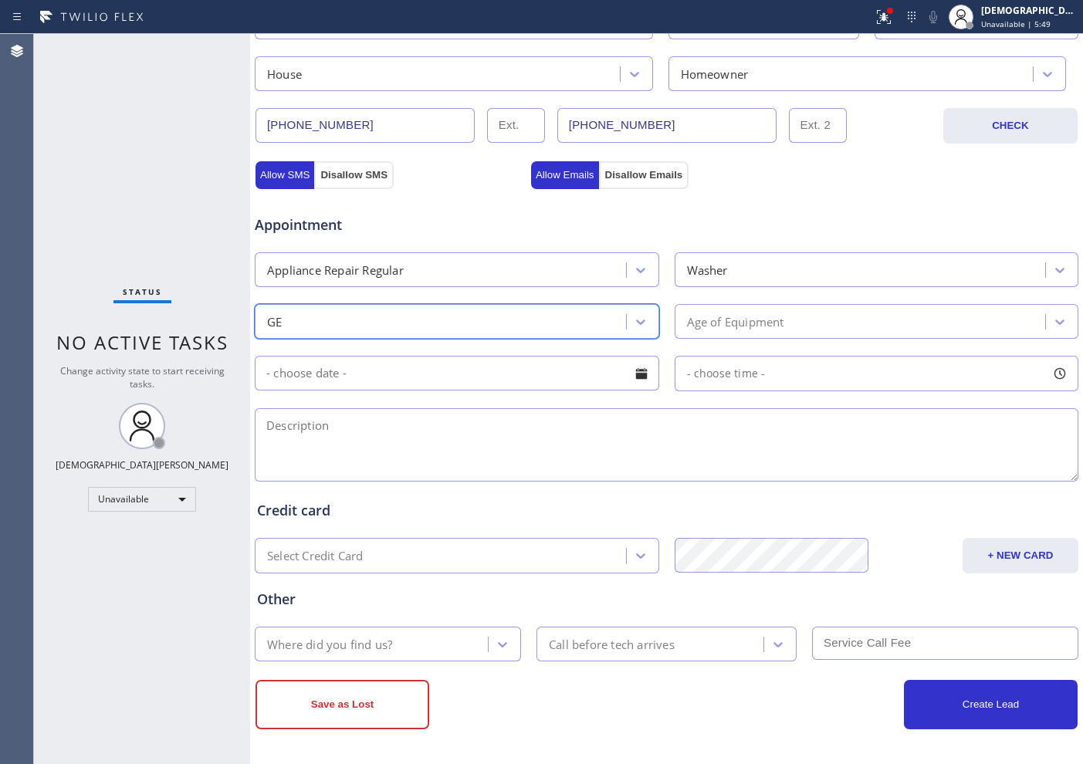
click at [704, 317] on div "Age of Equipment" at bounding box center [735, 322] width 97 height 18
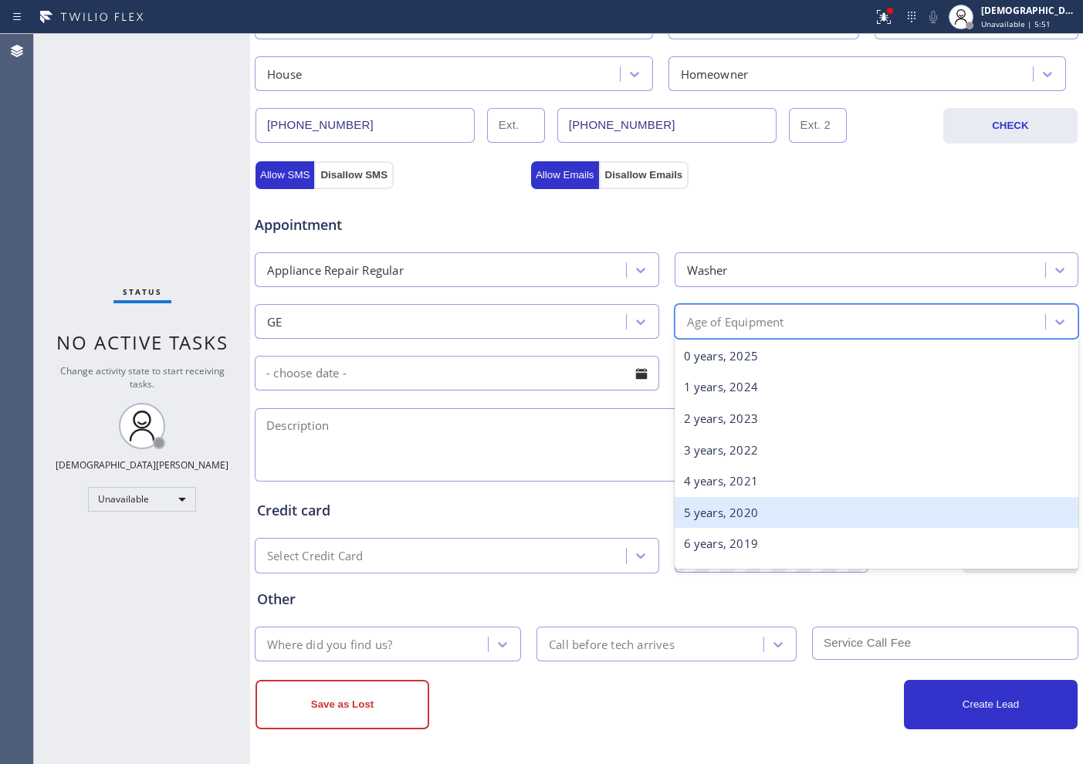
scroll to position [193, 0]
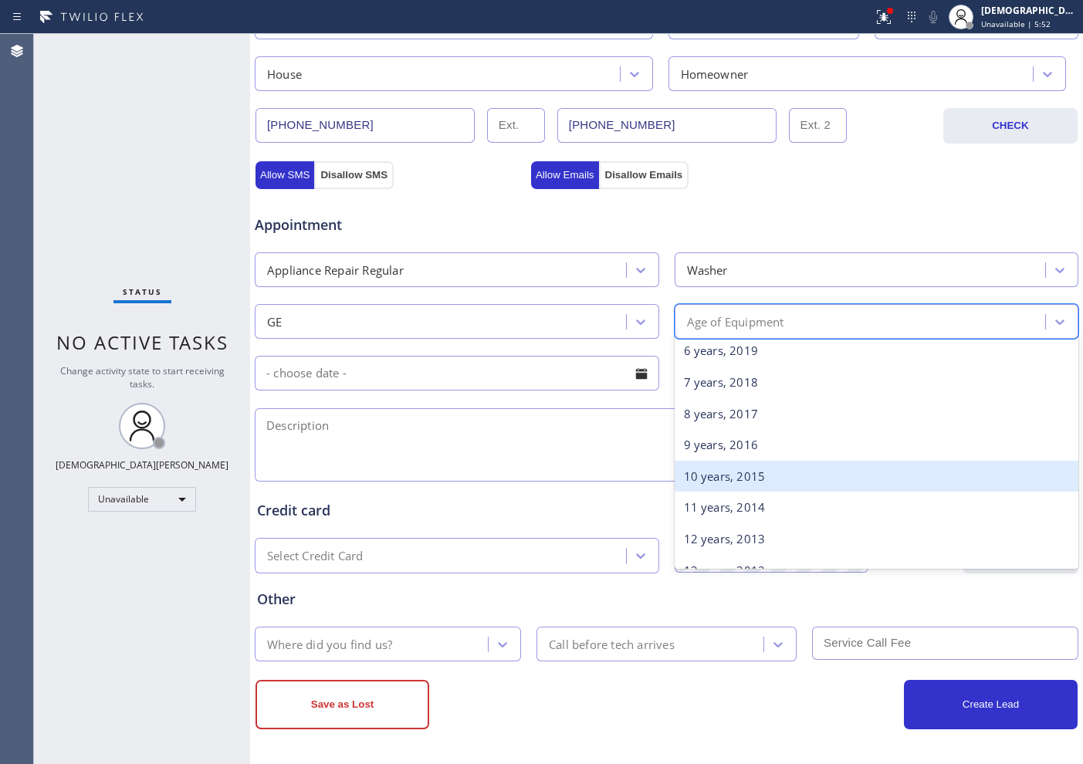
click at [710, 479] on div "10 years, 2015" at bounding box center [877, 477] width 405 height 32
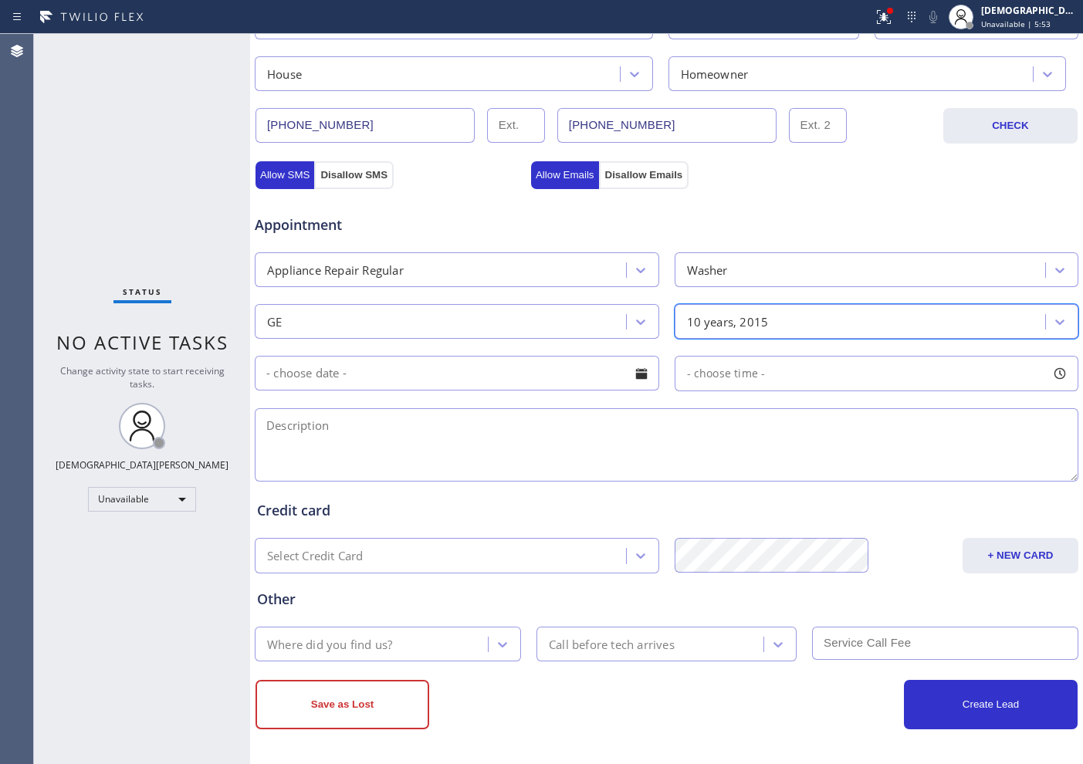
click at [327, 365] on input "text" at bounding box center [457, 373] width 405 height 35
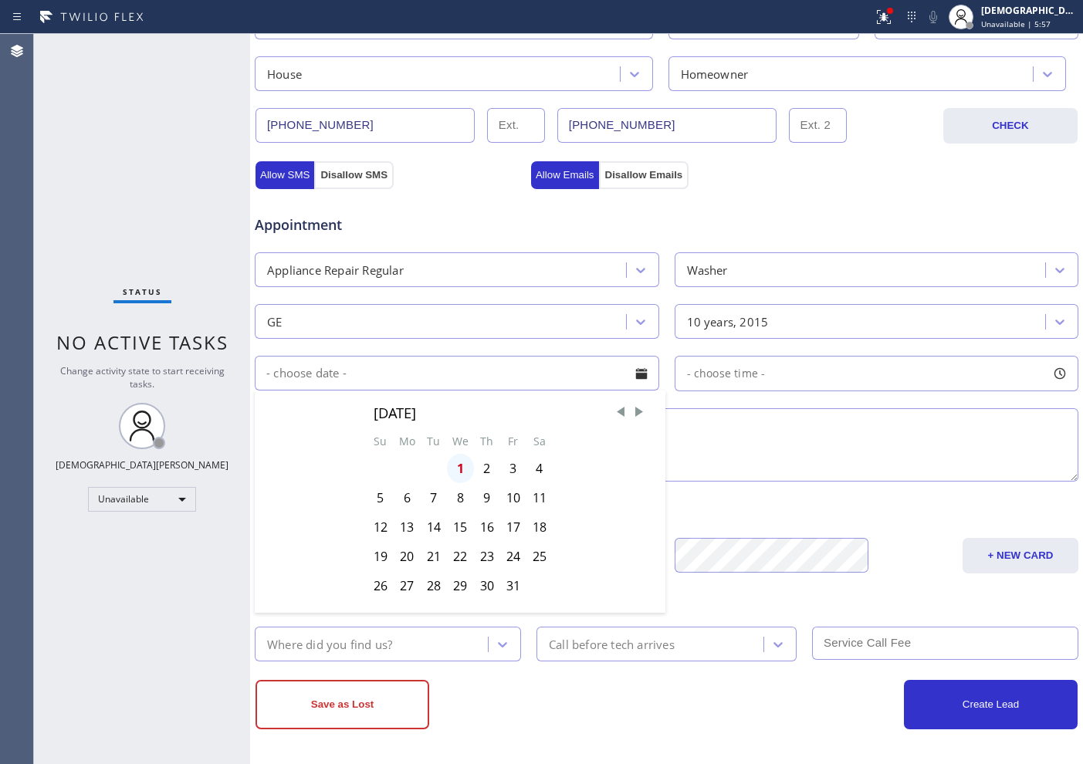
click at [465, 465] on div "1" at bounding box center [460, 468] width 27 height 29
type input "[DATE]"
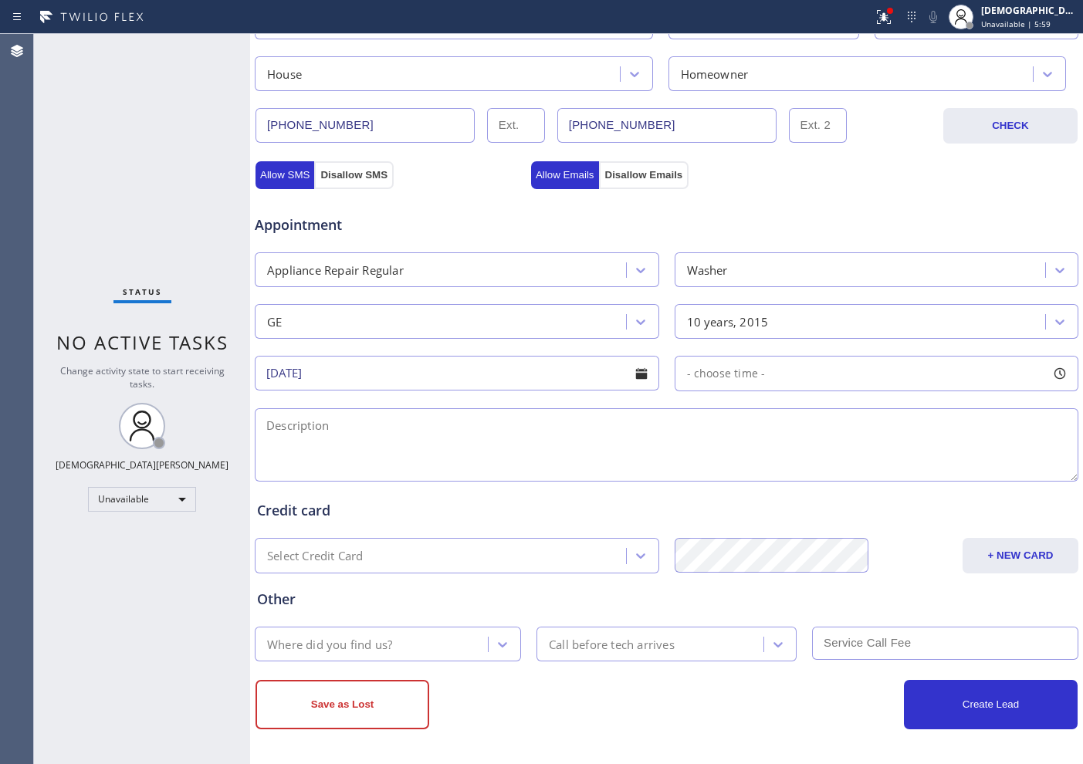
click at [702, 377] on span "- choose time -" at bounding box center [726, 373] width 79 height 15
click at [421, 445] on textarea at bounding box center [667, 444] width 824 height 73
paste textarea "GE /washer / the knob broke off / top loader / 10 years / House HO / [STREET_AD…"
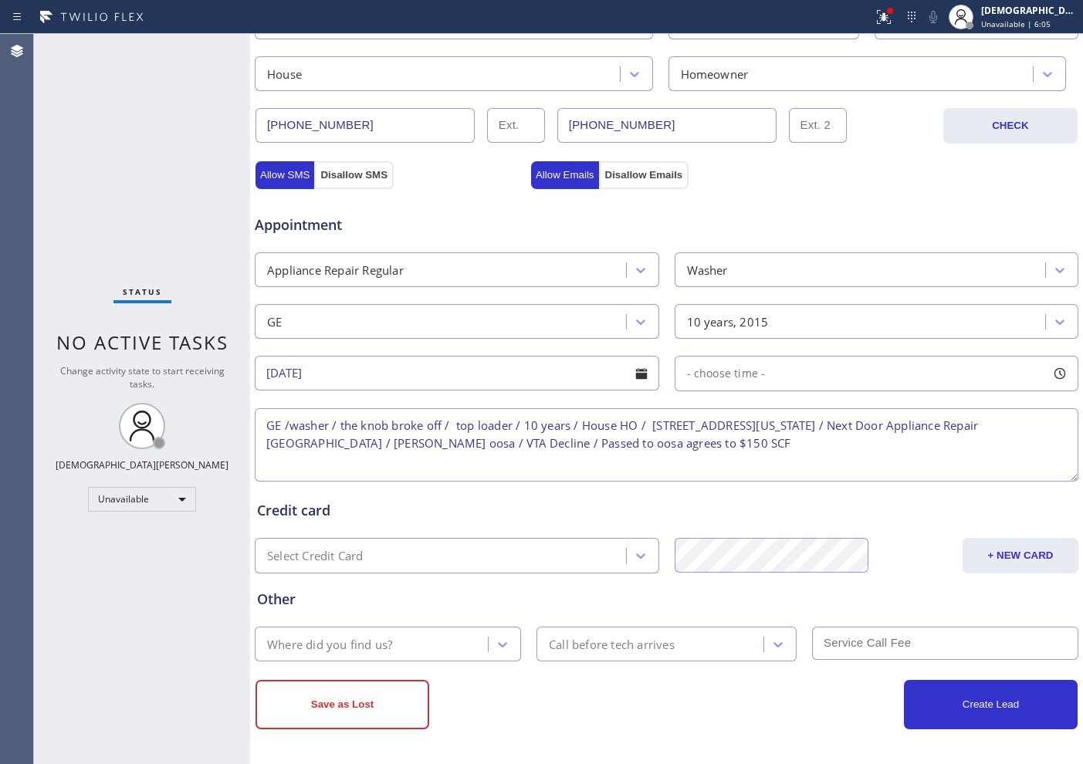
type textarea "GE /washer / the knob broke off / top loader / 10 years / House HO / [STREET_AD…"
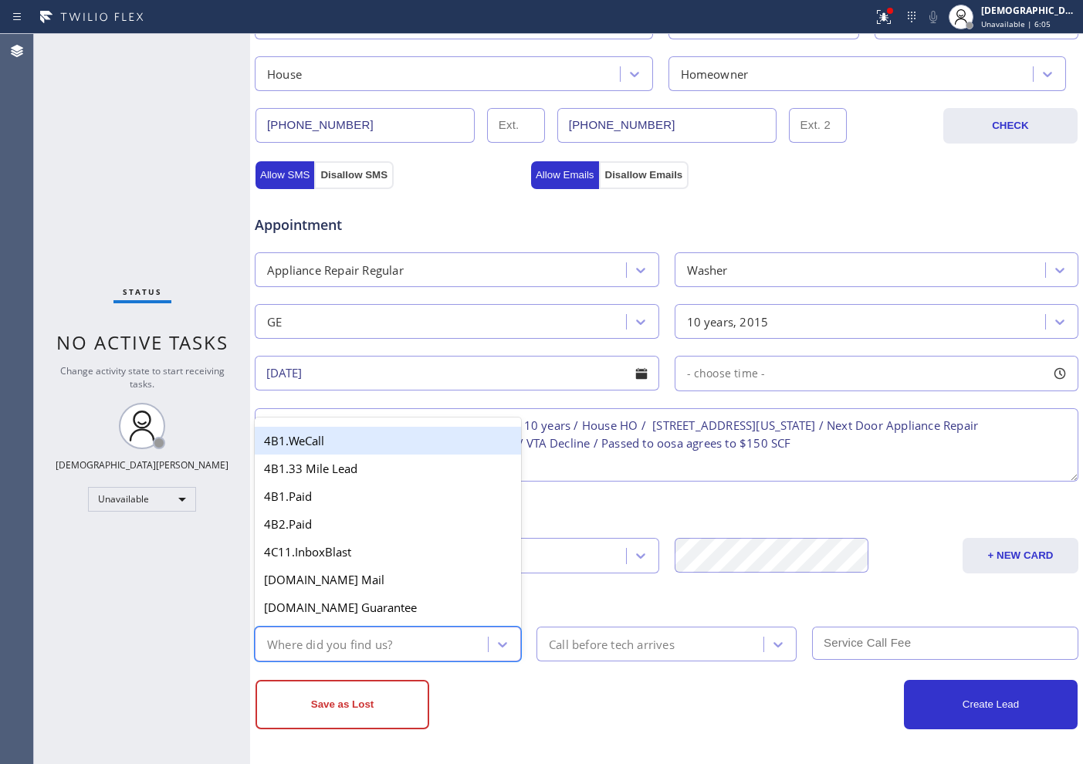
click at [391, 652] on div "Where did you find us?" at bounding box center [329, 644] width 125 height 18
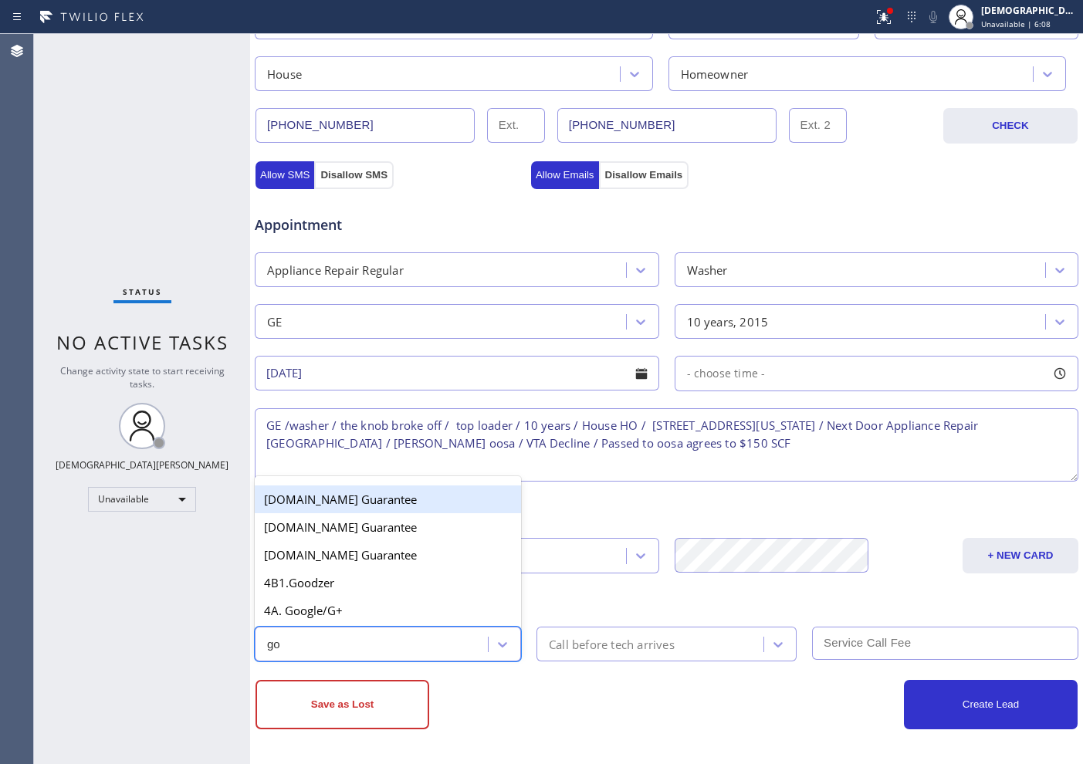
type input "goo"
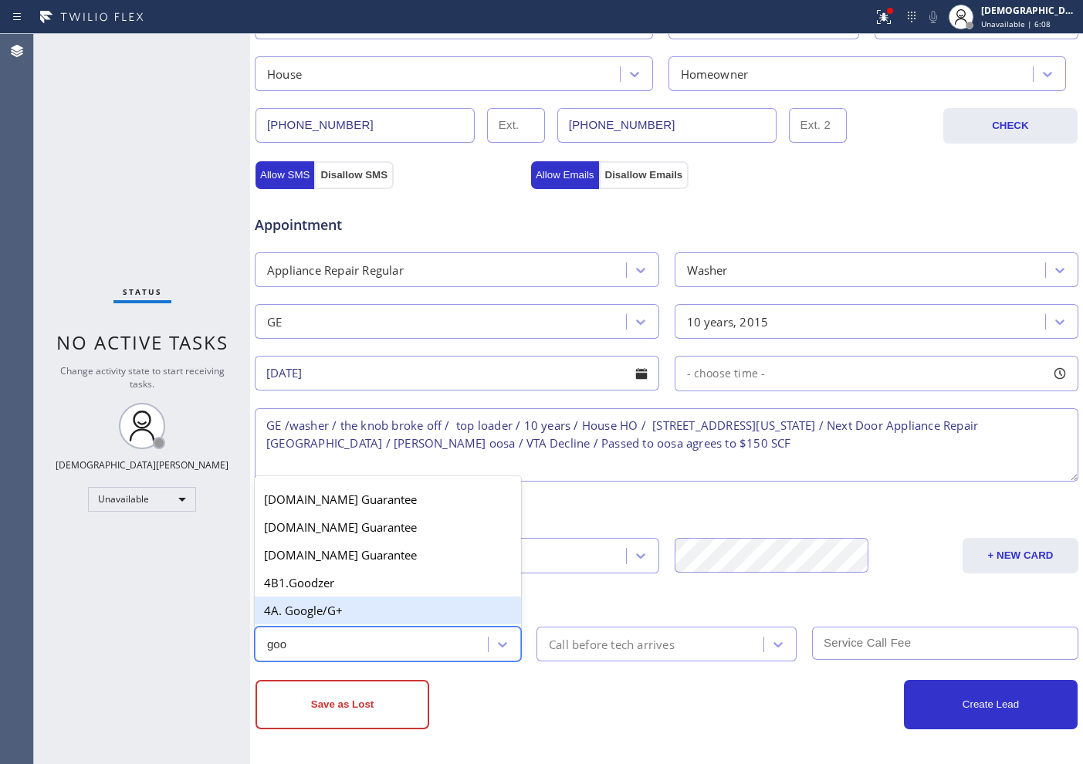
click at [322, 609] on div "4A. Google/G+" at bounding box center [388, 611] width 266 height 28
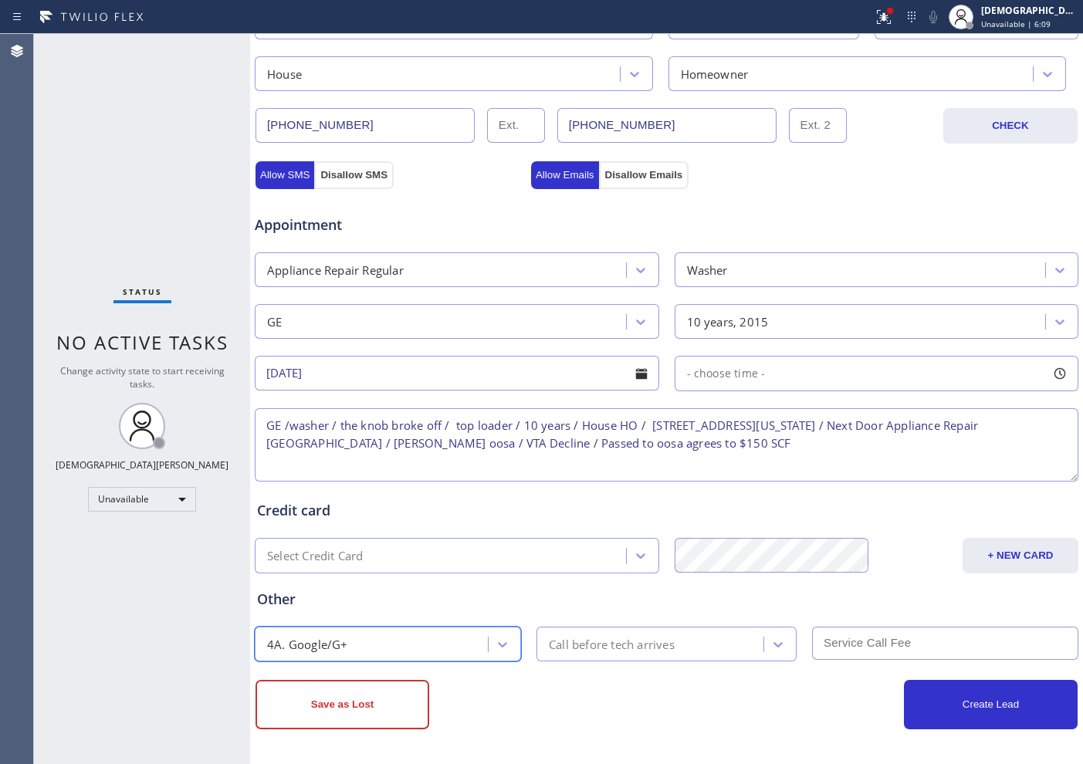
click at [562, 642] on div "Call before tech arrives" at bounding box center [612, 644] width 126 height 18
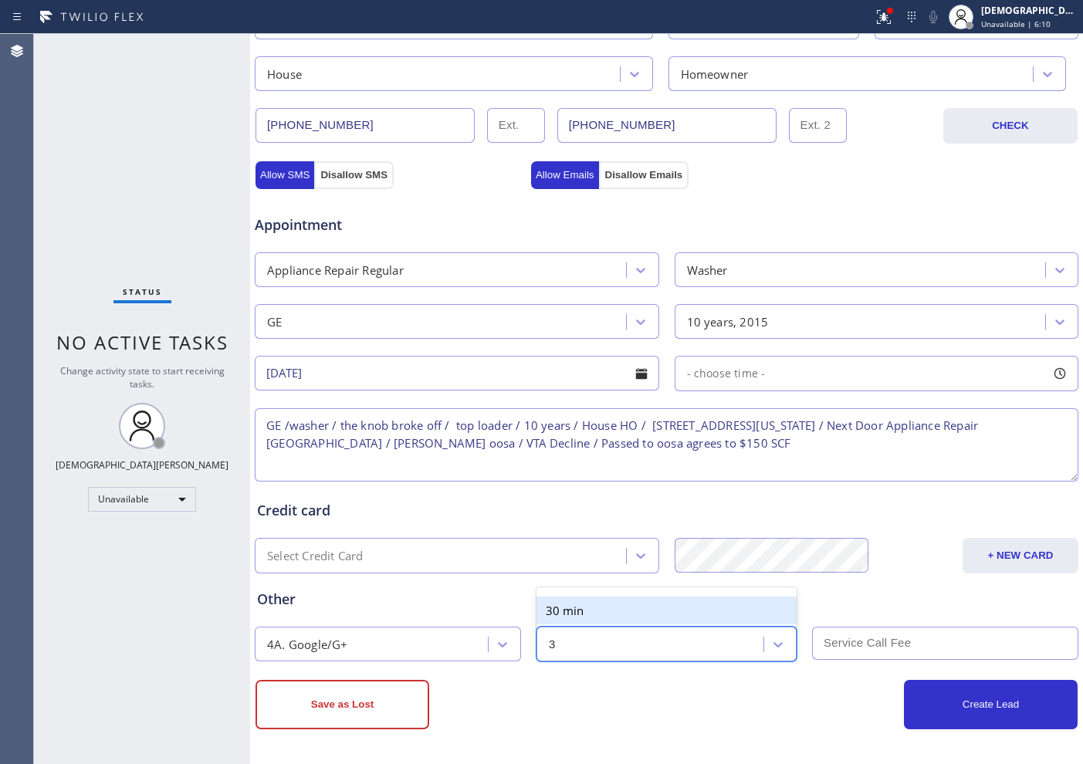
type input "30"
click at [568, 610] on div "30 min" at bounding box center [667, 611] width 260 height 28
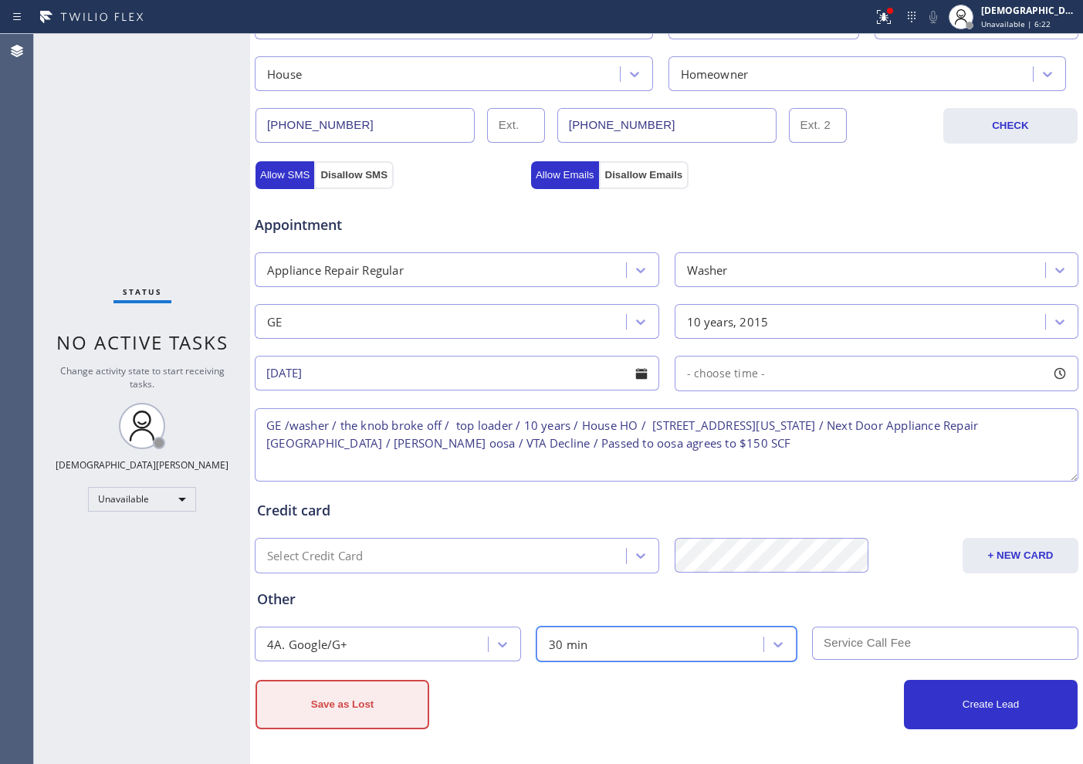
click at [376, 711] on button "Save as Lost" at bounding box center [343, 704] width 174 height 49
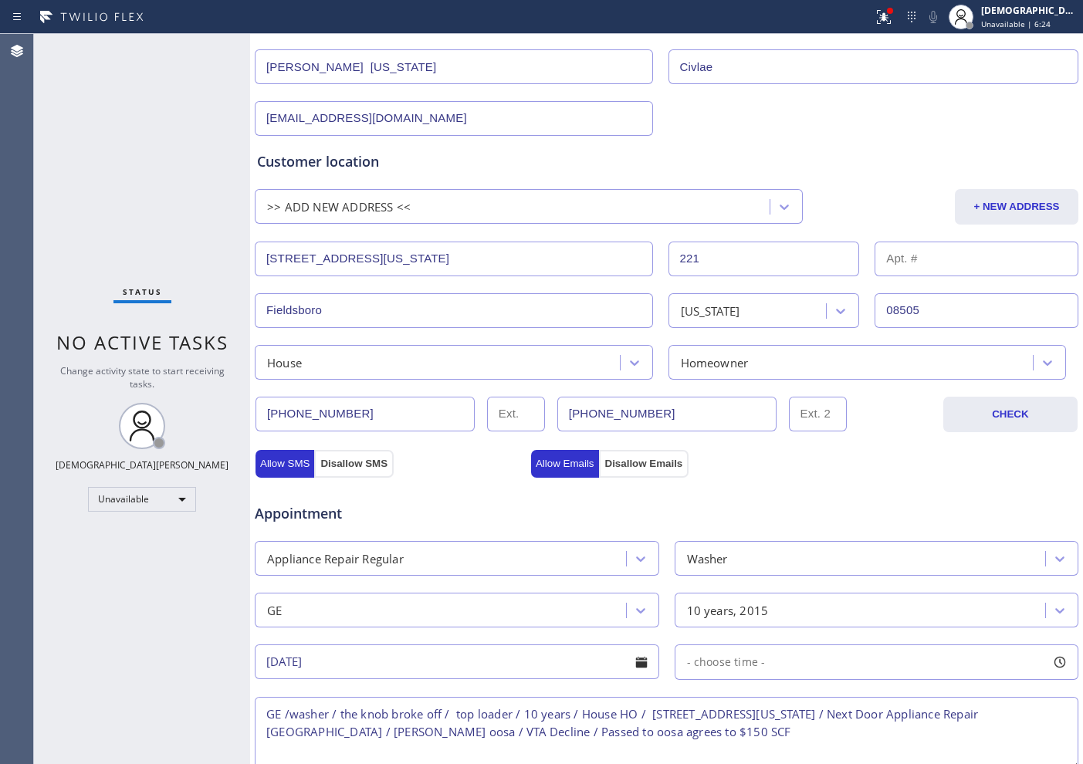
scroll to position [195, 0]
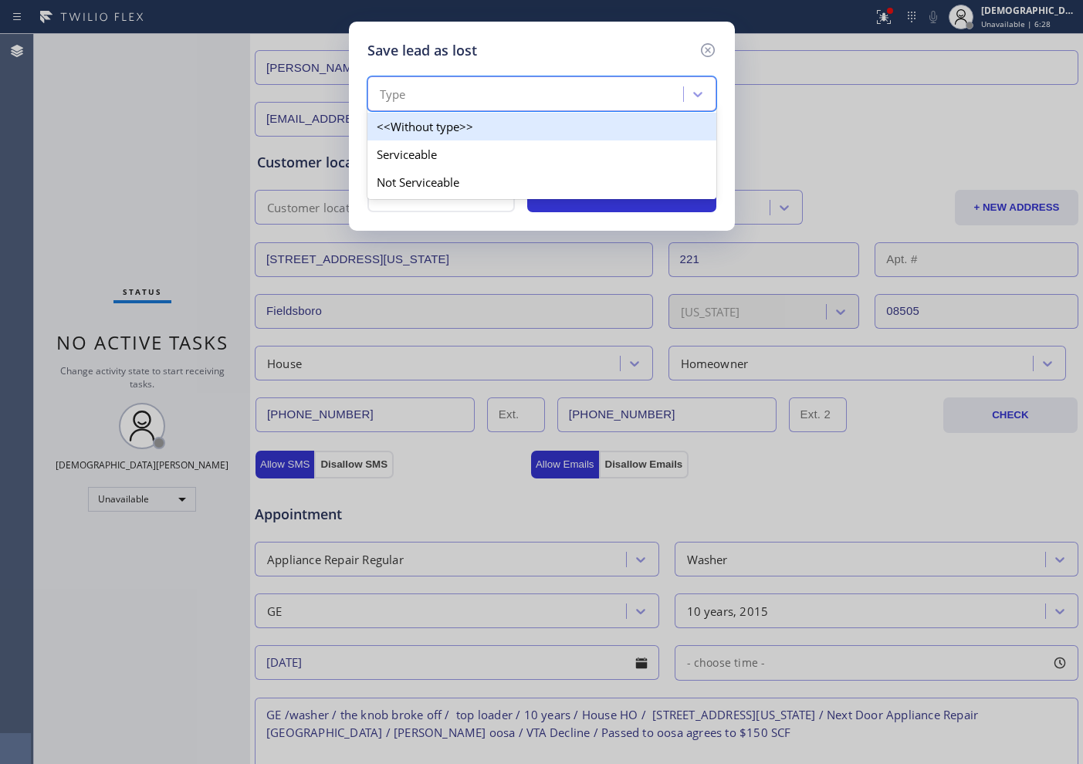
click at [501, 88] on div "Type" at bounding box center [527, 94] width 311 height 27
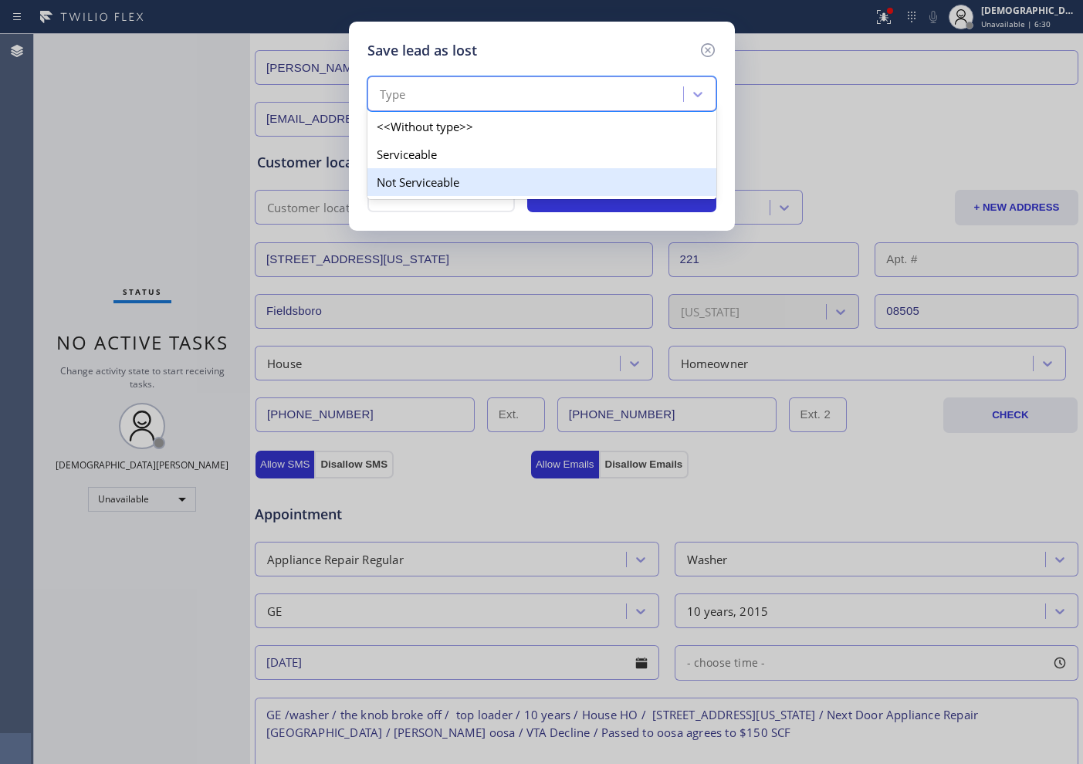
click at [446, 175] on div "Not Serviceable" at bounding box center [541, 182] width 349 height 28
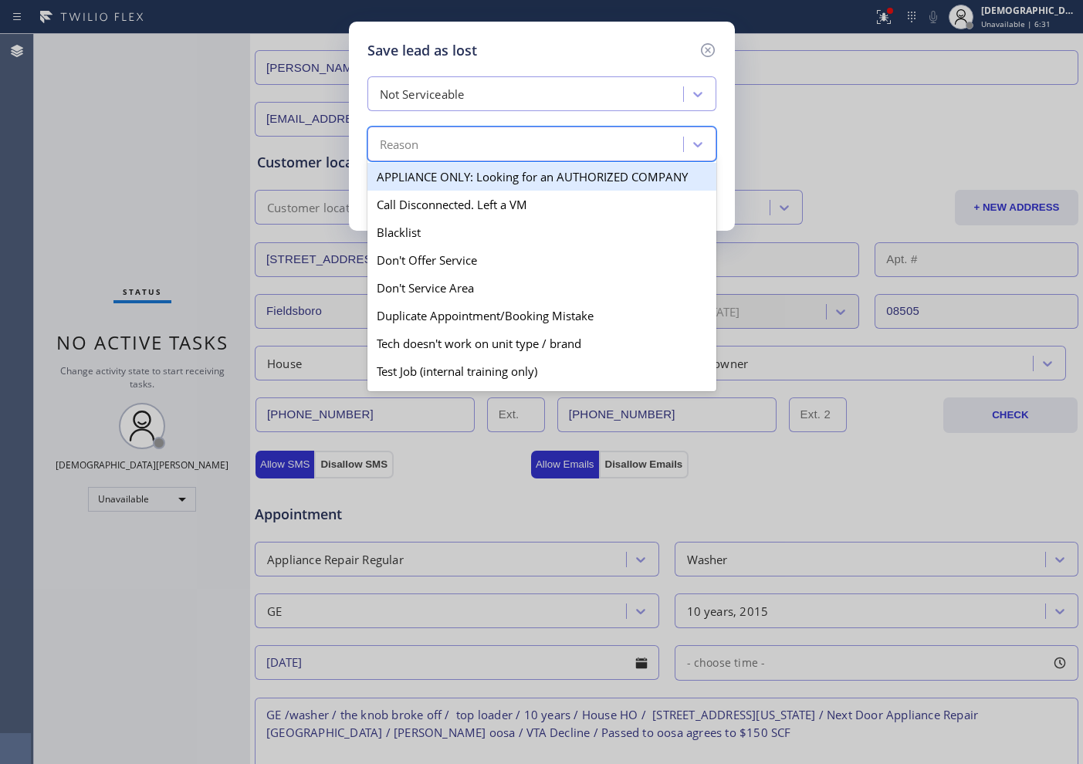
click at [458, 138] on div "Reason" at bounding box center [527, 144] width 311 height 27
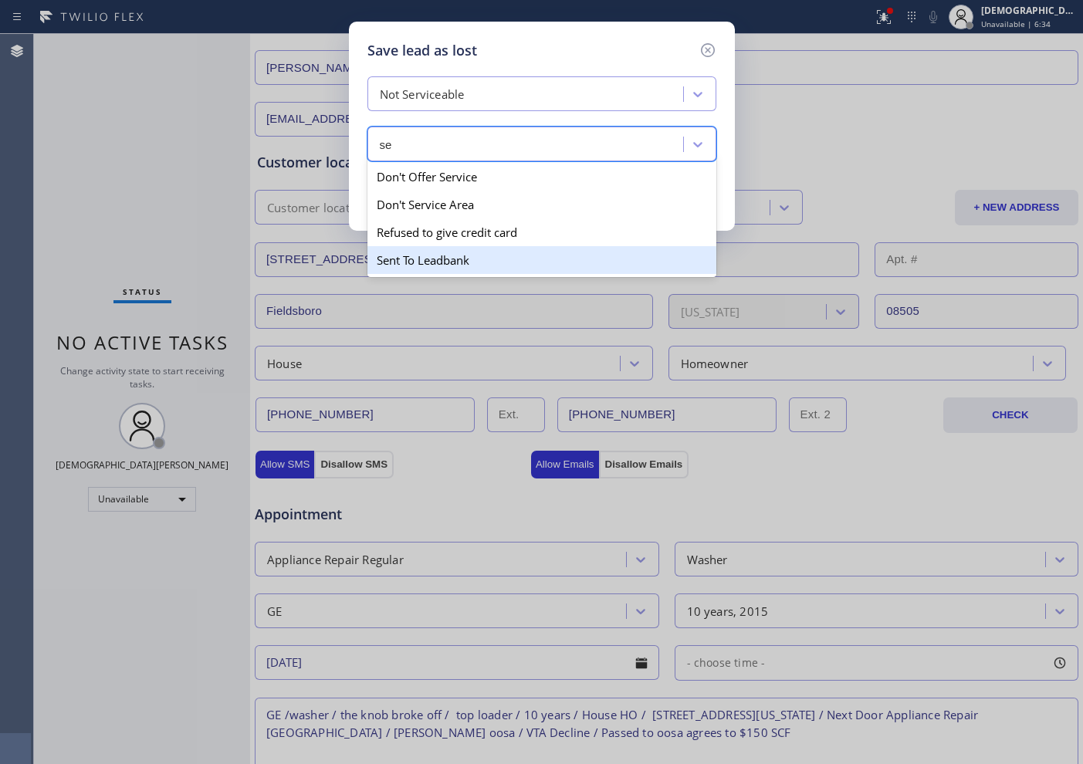
click at [474, 264] on div "Sent To Leadbank" at bounding box center [541, 260] width 349 height 28
type input "se"
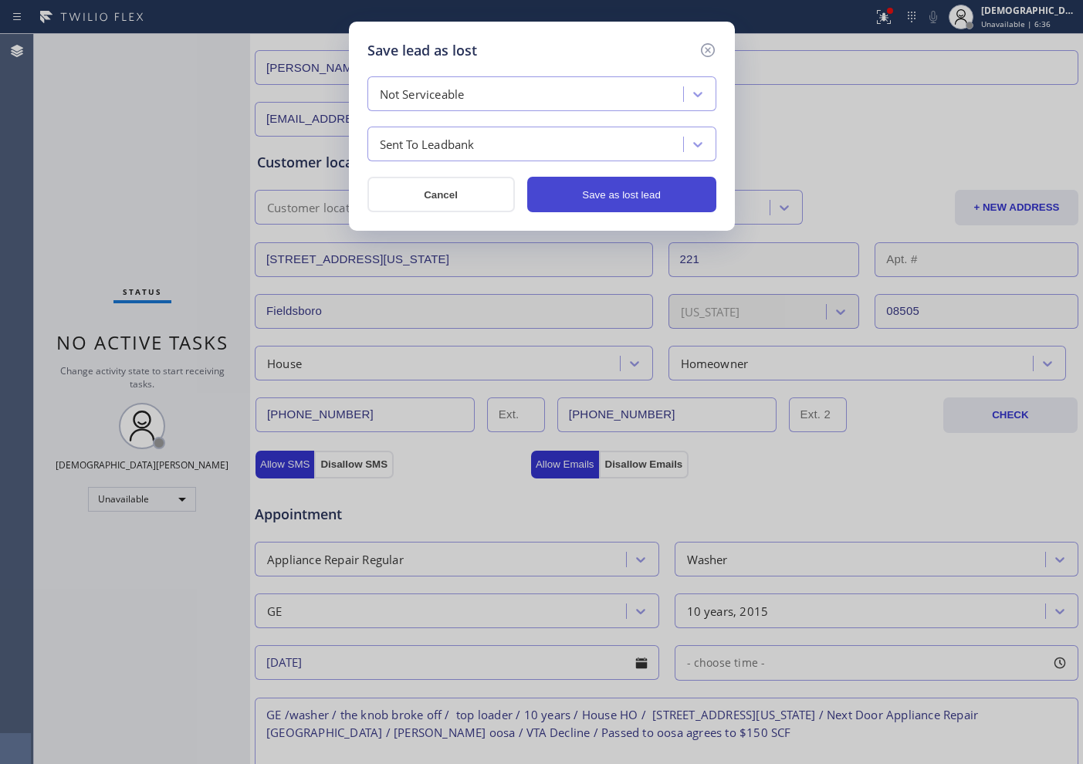
click at [576, 185] on button "Save as lost lead" at bounding box center [621, 195] width 189 height 36
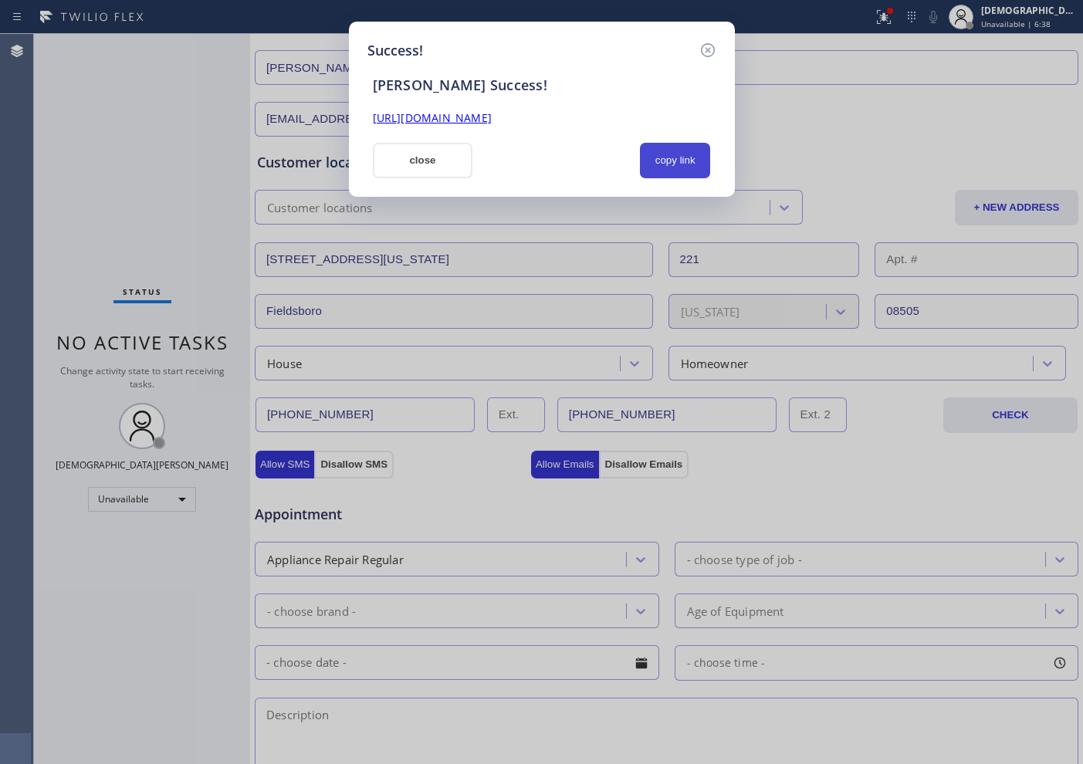
click at [698, 159] on button "copy link" at bounding box center [675, 161] width 71 height 36
click at [462, 117] on link "[URL][DOMAIN_NAME]" at bounding box center [432, 117] width 119 height 15
click at [419, 140] on div "[PERSON_NAME] Success! [URL][DOMAIN_NAME] close copy link" at bounding box center [541, 119] width 349 height 117
click at [419, 154] on button "close" at bounding box center [423, 161] width 100 height 36
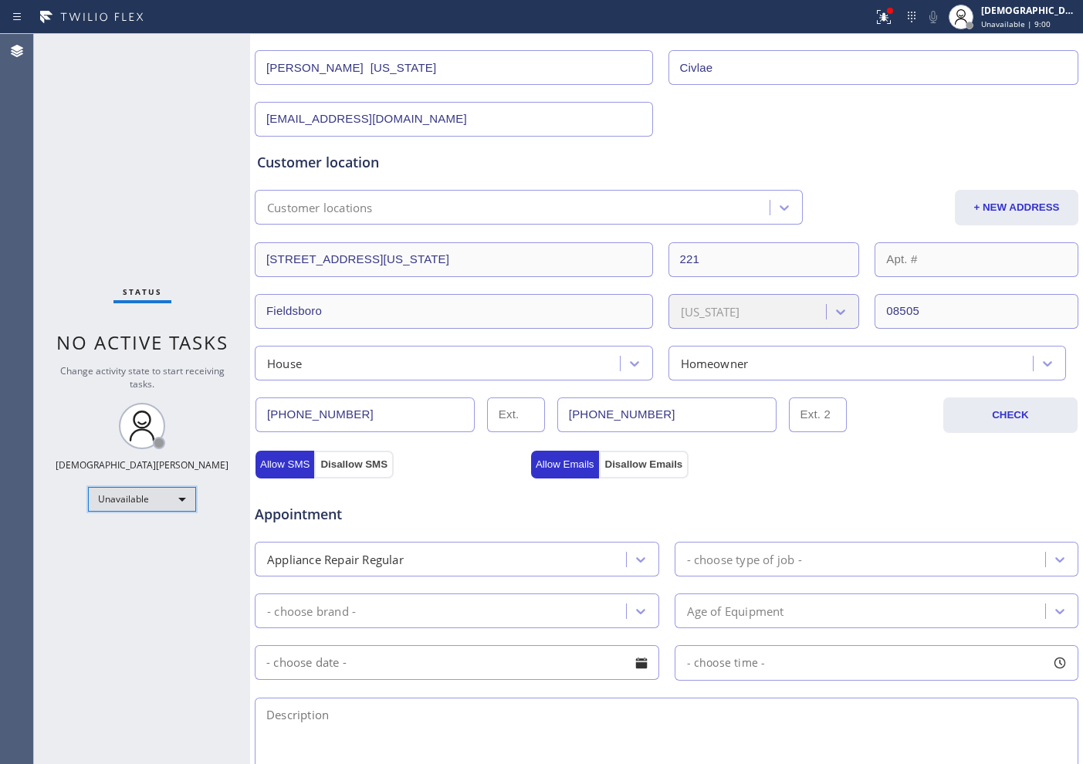
click at [163, 506] on div "Unavailable" at bounding box center [142, 499] width 108 height 25
click at [148, 543] on li "Available" at bounding box center [141, 540] width 105 height 19
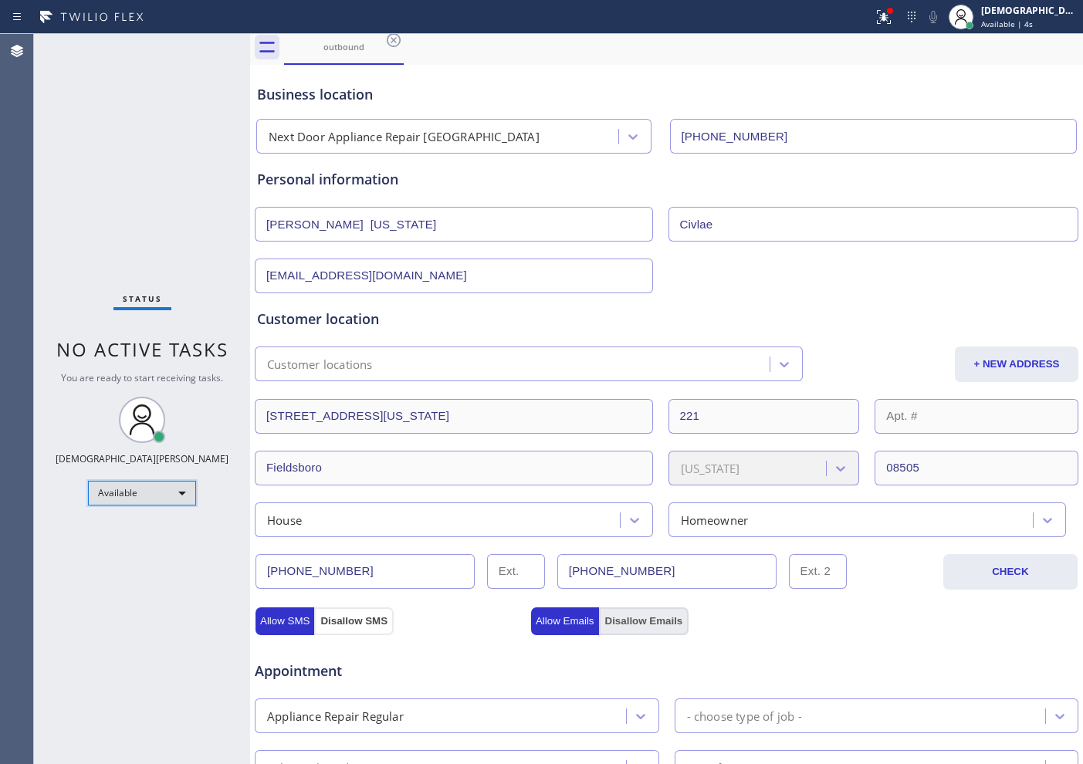
scroll to position [0, 0]
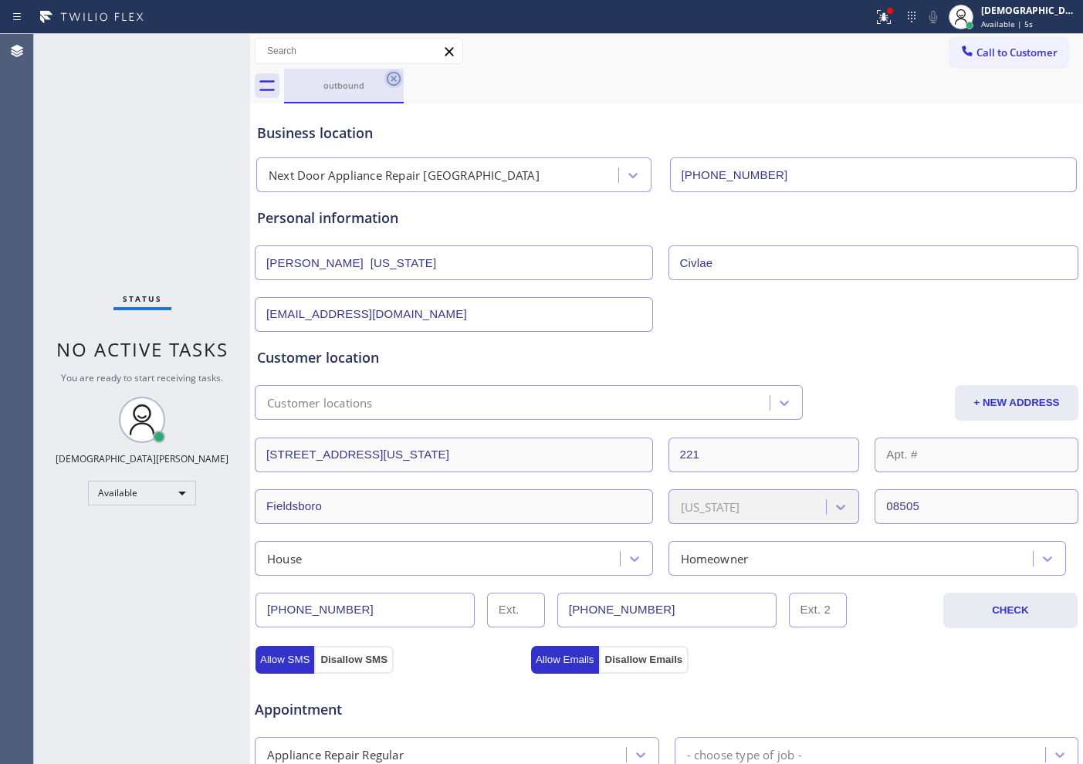
click at [394, 84] on icon at bounding box center [394, 79] width 14 height 14
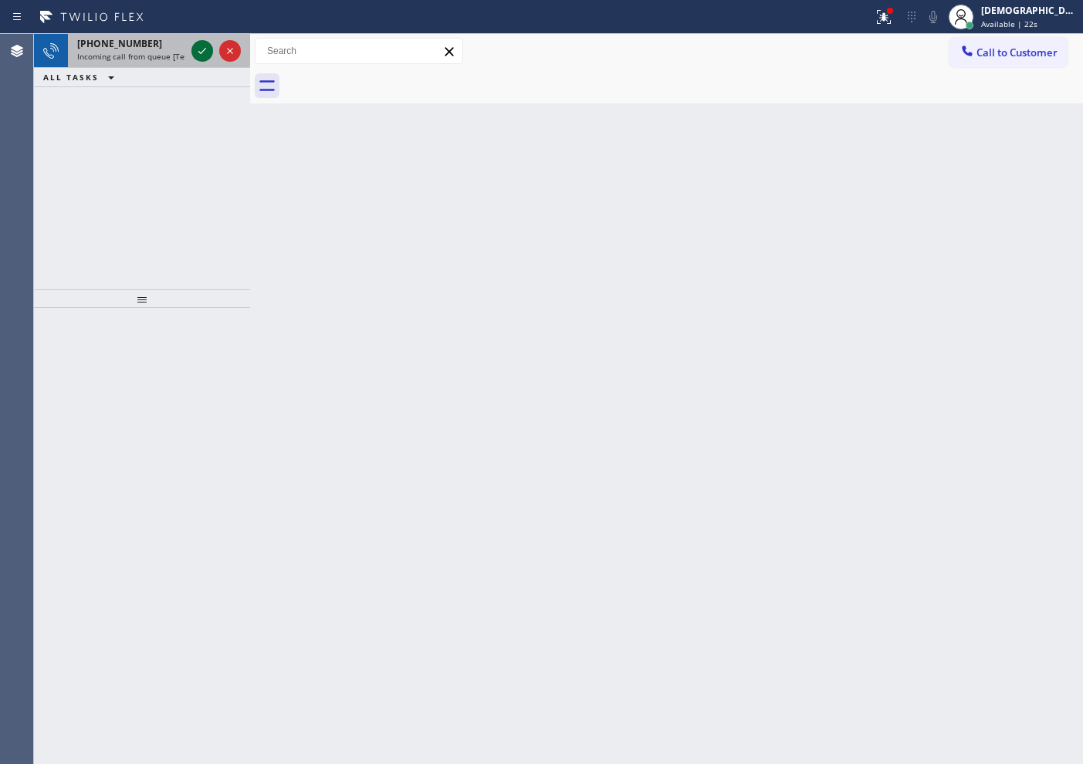
click at [205, 49] on icon at bounding box center [202, 51] width 8 height 6
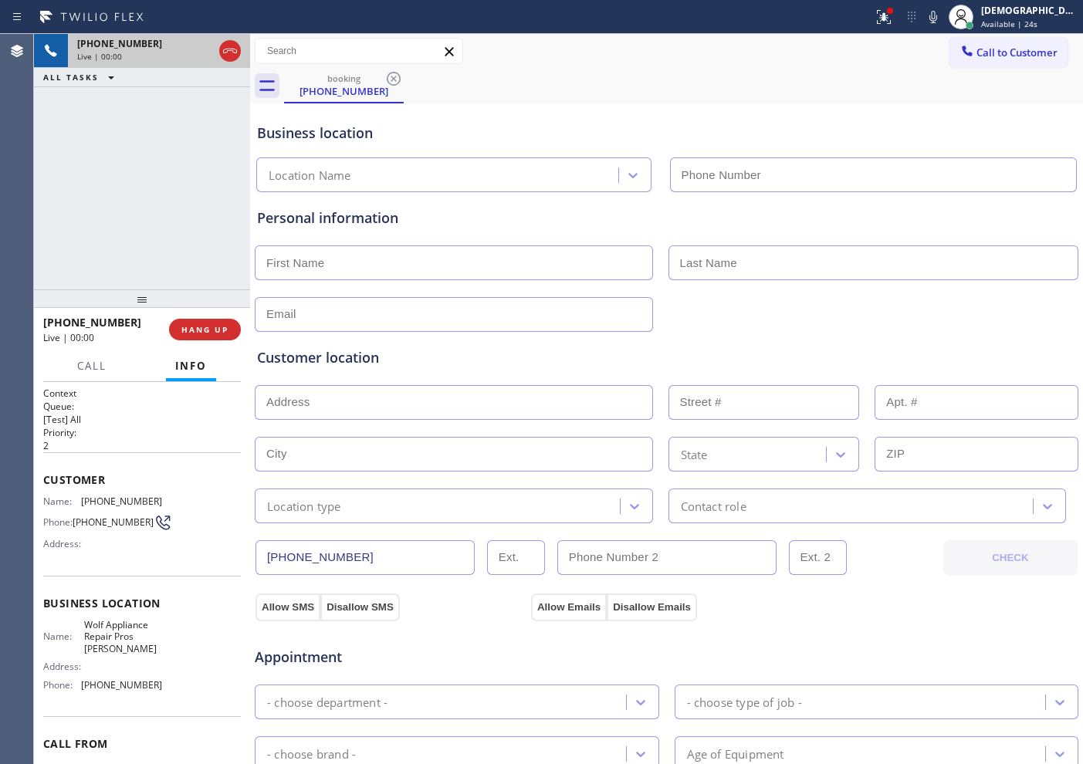
type input "[PHONE_NUMBER]"
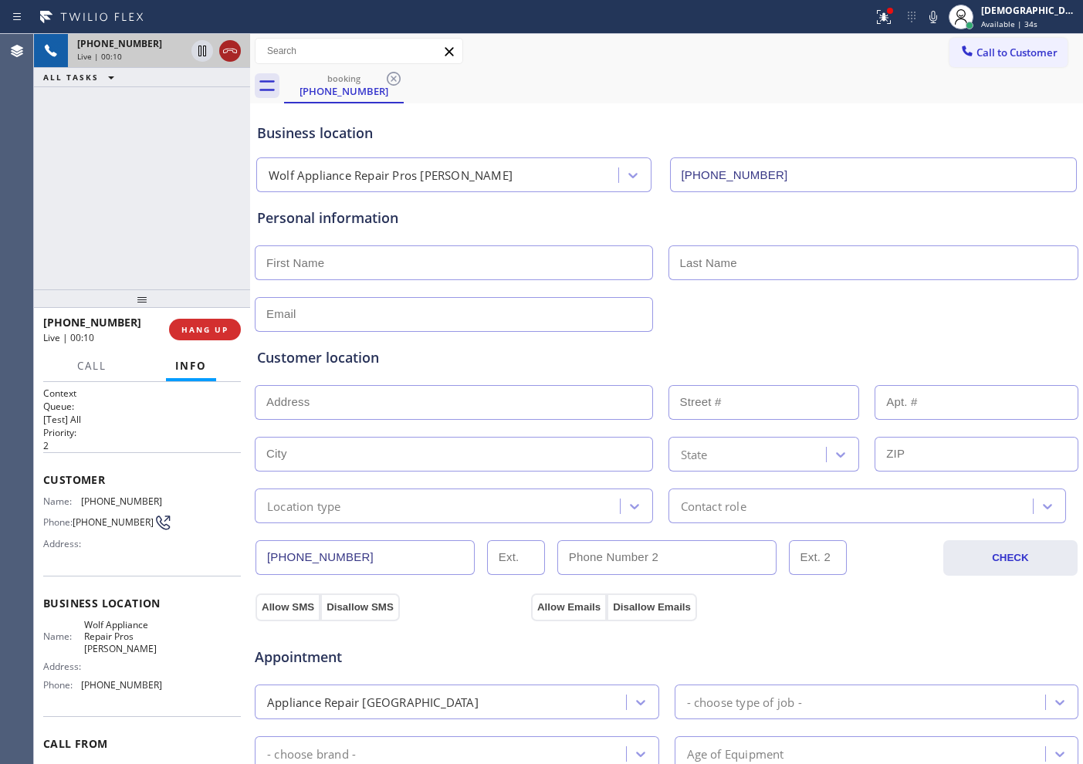
click at [230, 49] on icon at bounding box center [230, 51] width 19 height 19
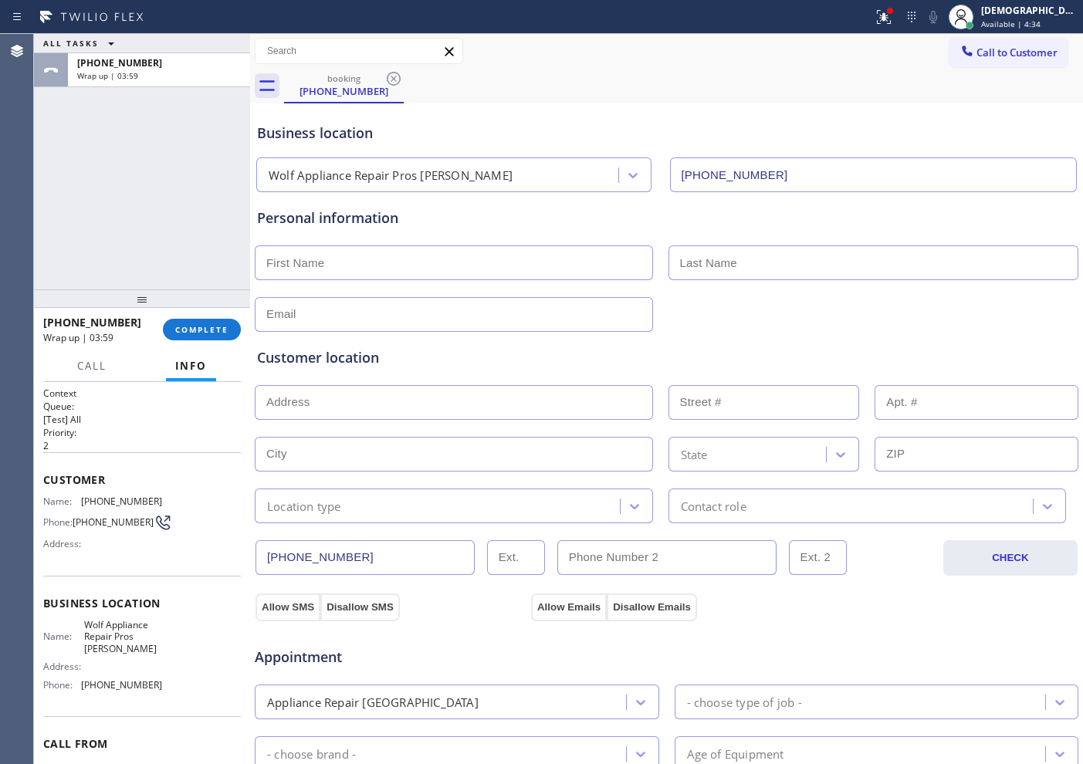
click at [212, 340] on div "[PHONE_NUMBER] Wrap up | 03:59 COMPLETE" at bounding box center [142, 330] width 198 height 40
click at [208, 324] on span "COMPLETE" at bounding box center [201, 329] width 53 height 11
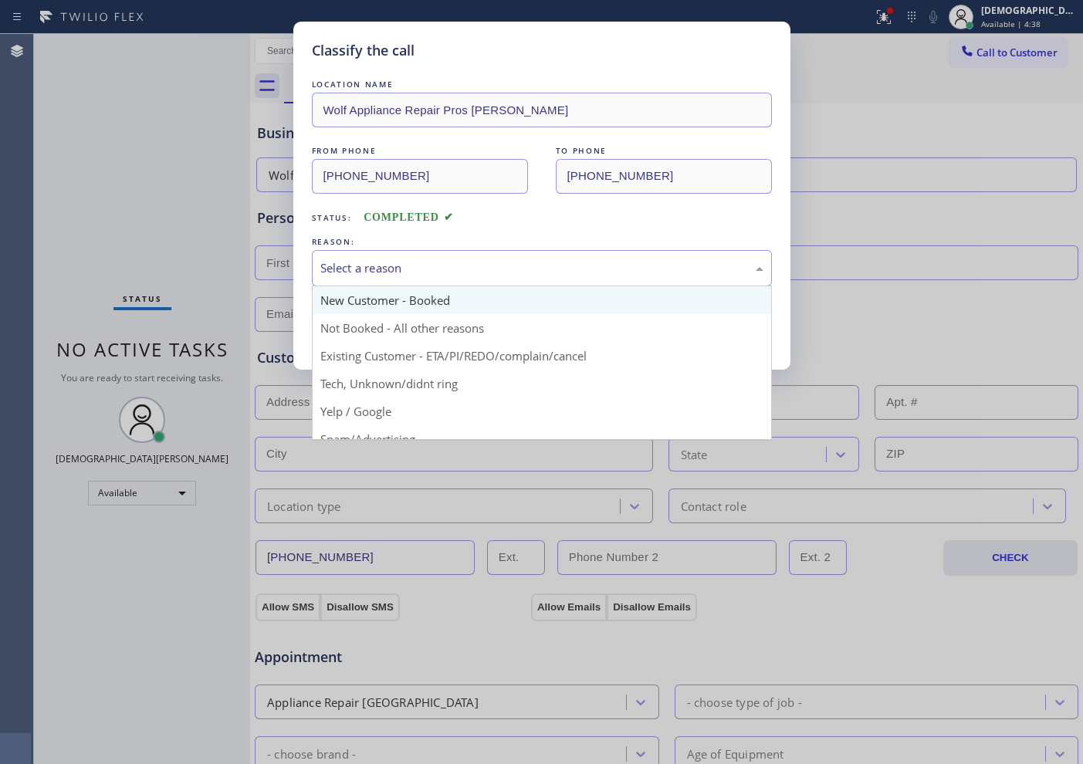
drag, startPoint x: 485, startPoint y: 262, endPoint x: 455, endPoint y: 308, distance: 54.2
click at [485, 263] on div "Select a reason" at bounding box center [541, 268] width 443 height 18
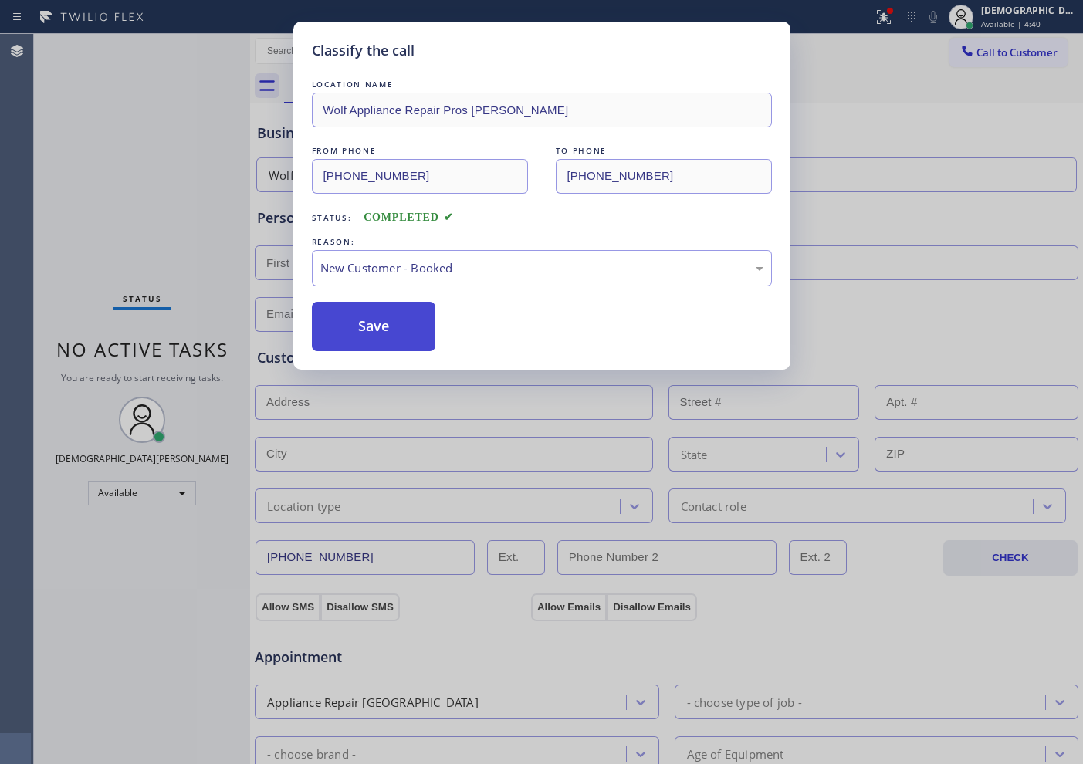
click at [408, 325] on button "Save" at bounding box center [374, 326] width 124 height 49
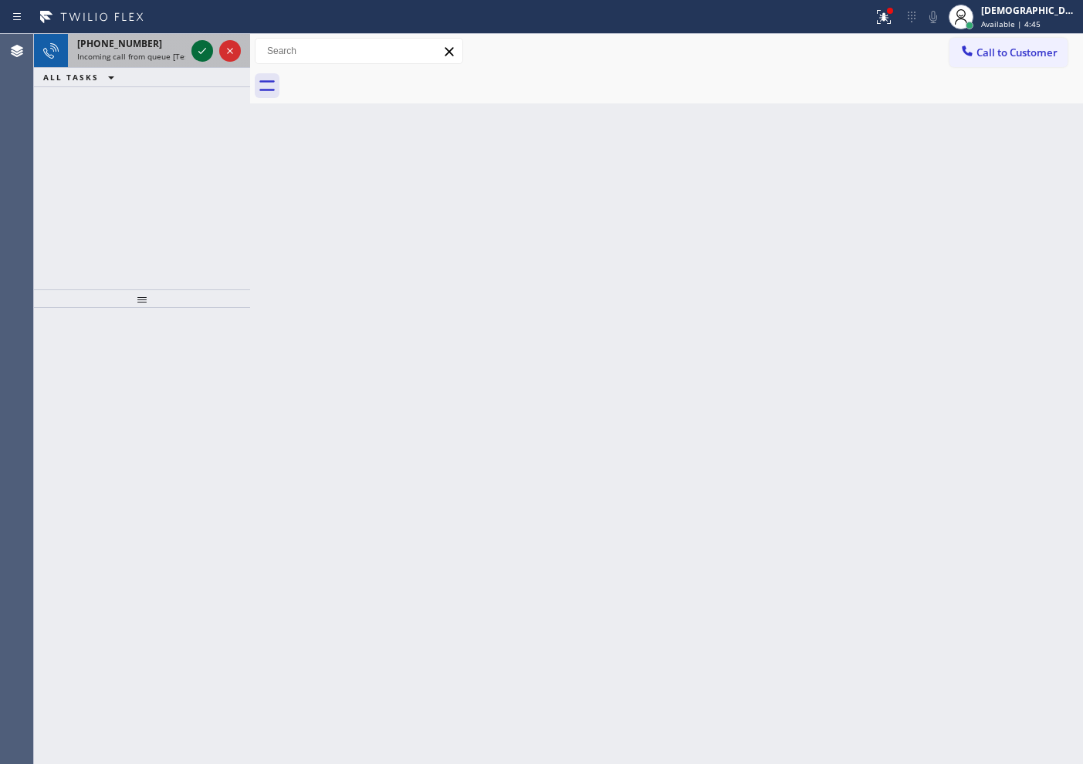
click at [201, 53] on icon at bounding box center [202, 51] width 19 height 19
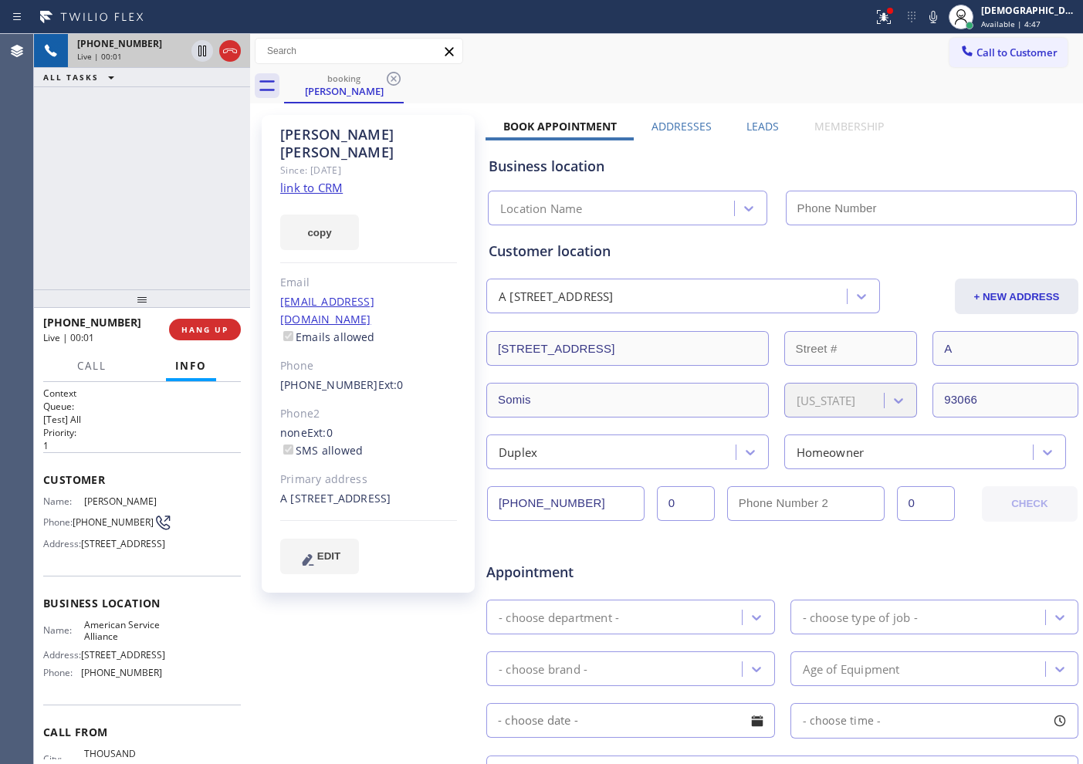
type input "[PHONE_NUMBER]"
click at [336, 180] on link "link to CRM" at bounding box center [311, 187] width 63 height 15
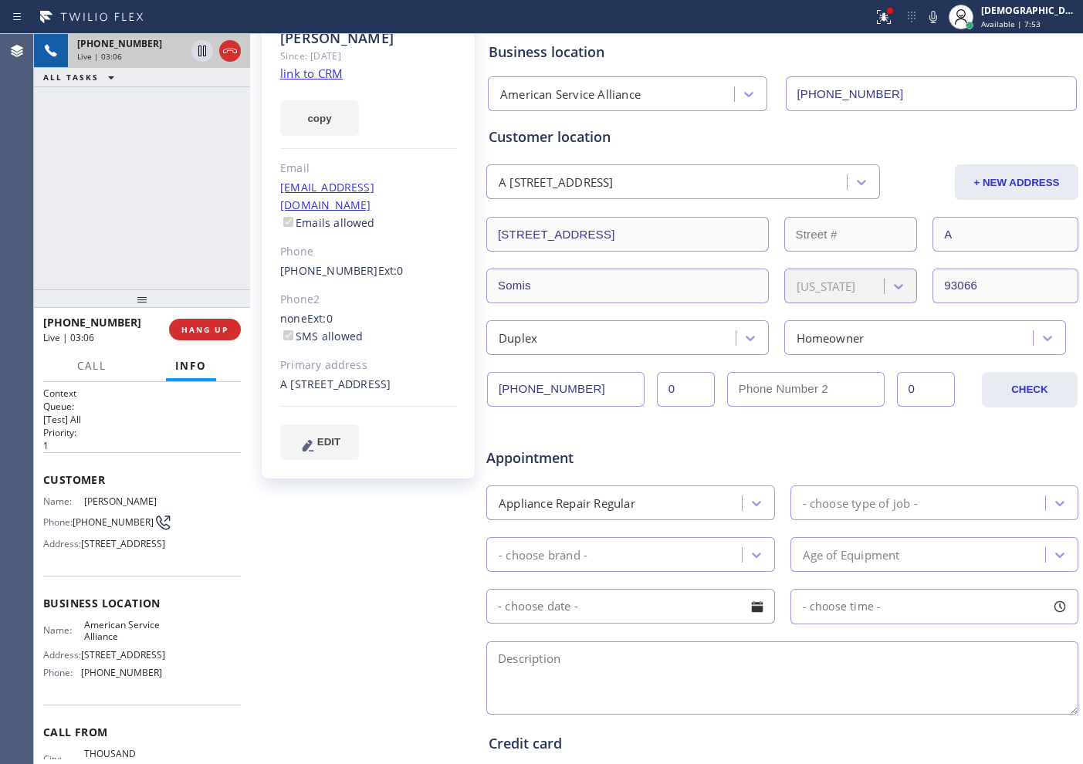
scroll to position [289, 0]
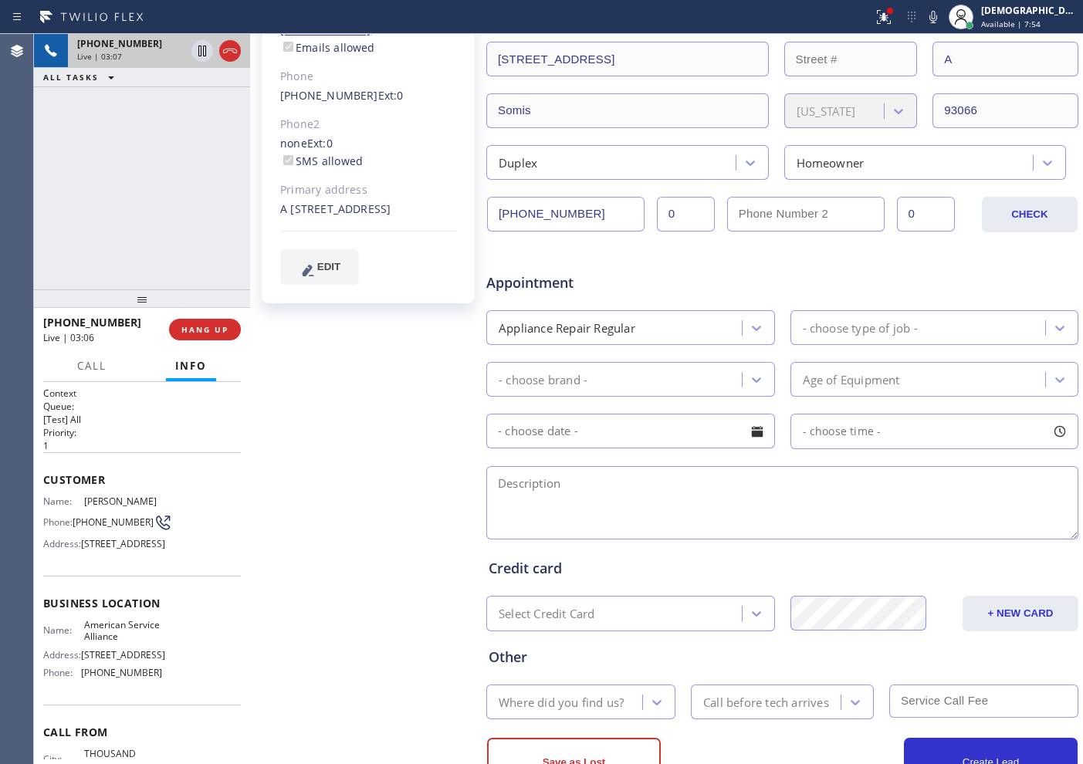
click at [571, 487] on textarea at bounding box center [782, 502] width 592 height 73
paste textarea "12-3 | no scf Samsung Washer Stackable | [DEMOGRAPHIC_DATA] might be the Drum i…"
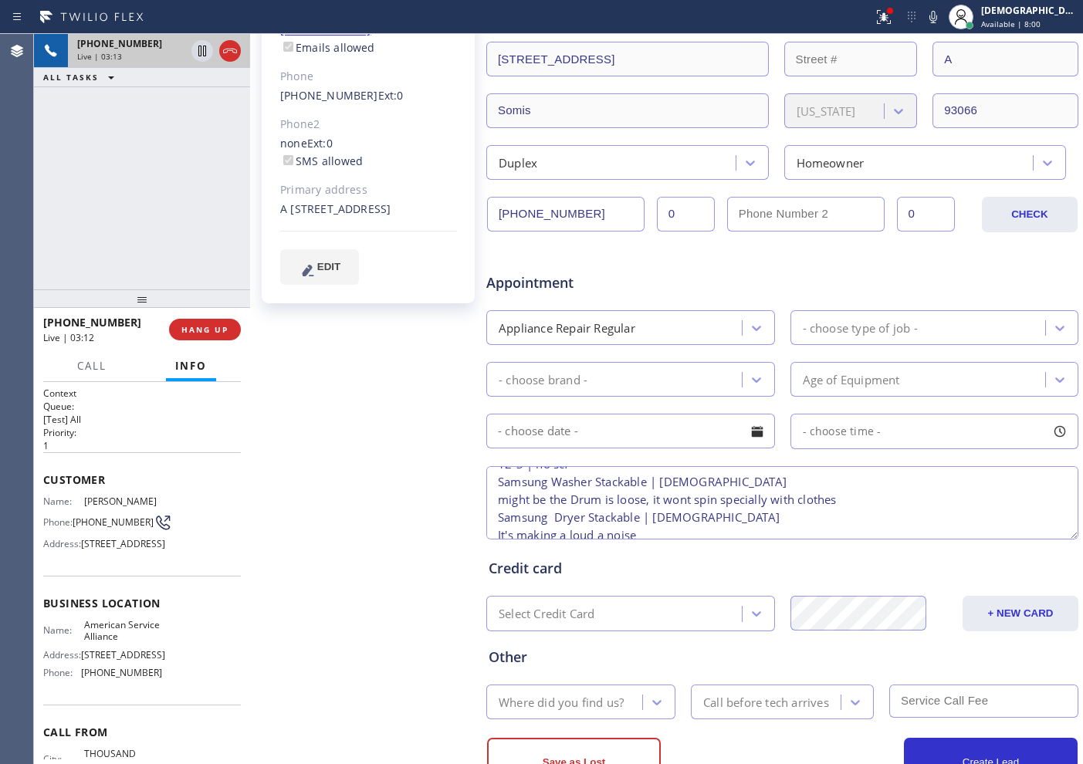
scroll to position [0, 0]
drag, startPoint x: 520, startPoint y: 486, endPoint x: 490, endPoint y: 486, distance: 30.1
click at [490, 486] on textarea "12-3 | no scf Samsung Washer Stackable | [DEMOGRAPHIC_DATA] might be the Drum i…" at bounding box center [782, 502] width 592 height 73
click at [529, 486] on textarea "9-12 | no scf Samsung Washer Stackable | [DEMOGRAPHIC_DATA] might be the Drum i…" at bounding box center [782, 502] width 592 height 73
click at [497, 505] on textarea "9-12 / no scf Samsung Washer Stackable | [DEMOGRAPHIC_DATA] might be the Drum i…" at bounding box center [782, 502] width 592 height 73
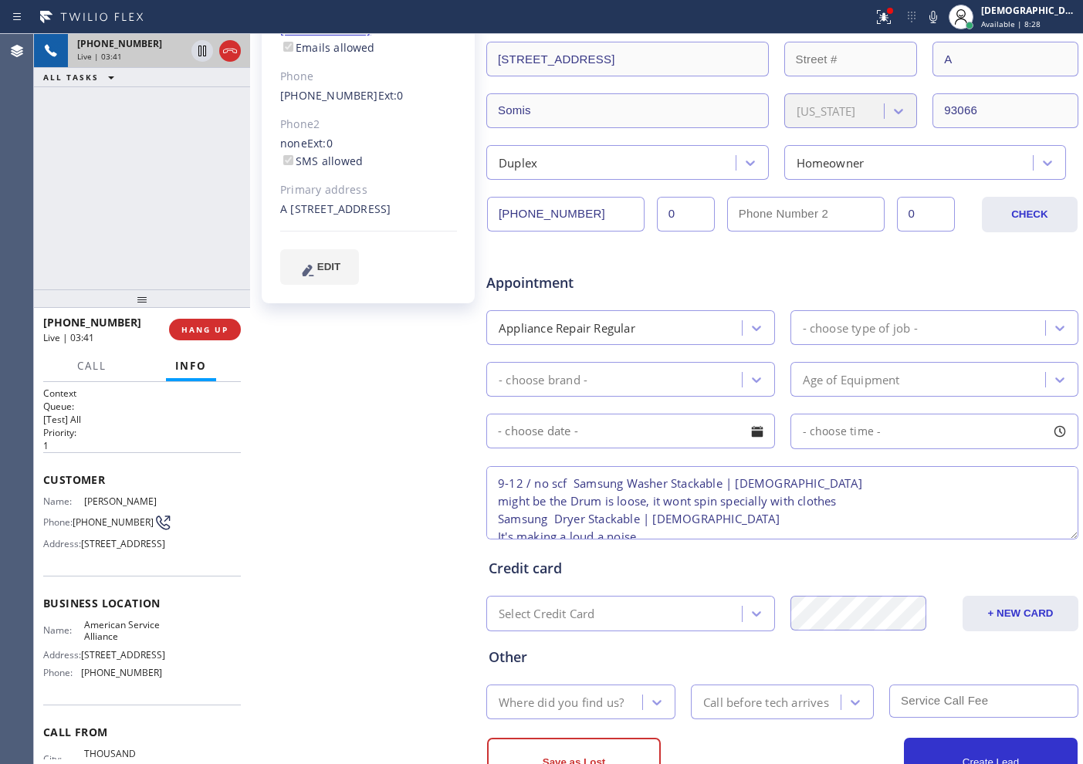
click at [851, 503] on textarea "9-12 / no scf Samsung Washer Stackable | [DEMOGRAPHIC_DATA] might be the Drum i…" at bounding box center [782, 502] width 592 height 73
click at [497, 506] on textarea "9-12 / no scf Samsung Washer Stackable | [DEMOGRAPHIC_DATA] might be the Drum i…" at bounding box center [782, 502] width 592 height 73
click at [495, 520] on textarea "9-12 / no scf Samsung Washer Stackable | [DEMOGRAPHIC_DATA] /might be the Drum …" at bounding box center [782, 502] width 592 height 73
click at [496, 519] on textarea "9-12 / no scf Samsung Washer Stackable | [DEMOGRAPHIC_DATA] /might be the Drum …" at bounding box center [782, 502] width 592 height 73
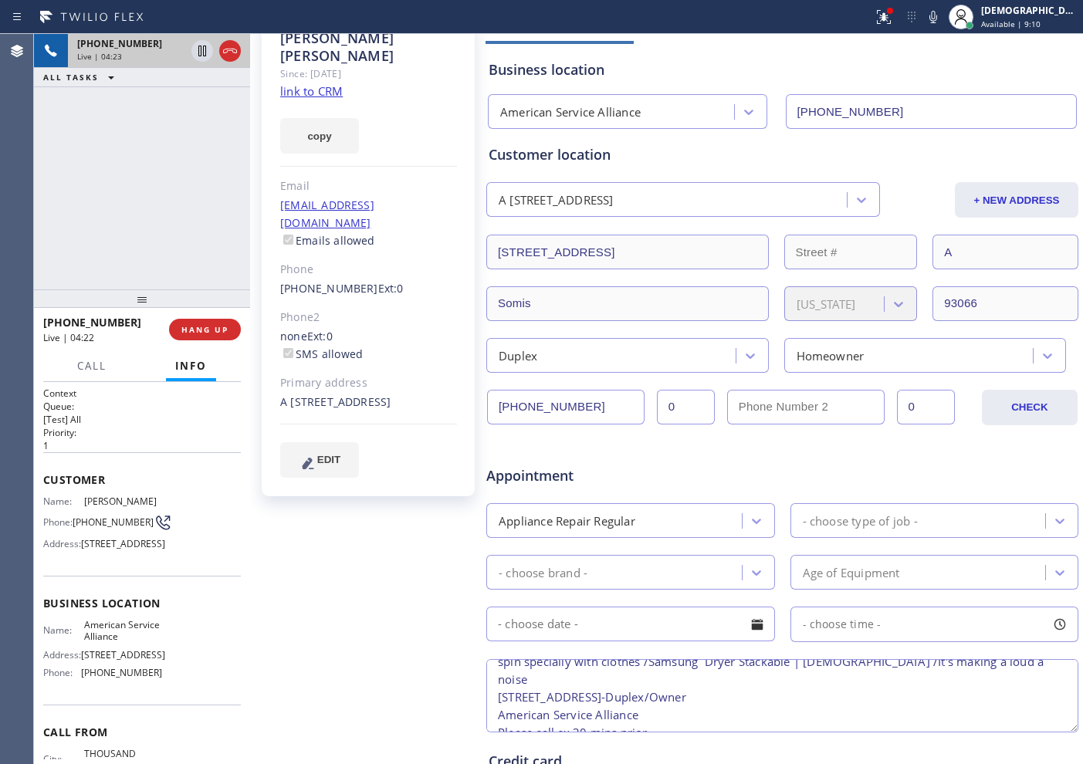
scroll to position [50, 0]
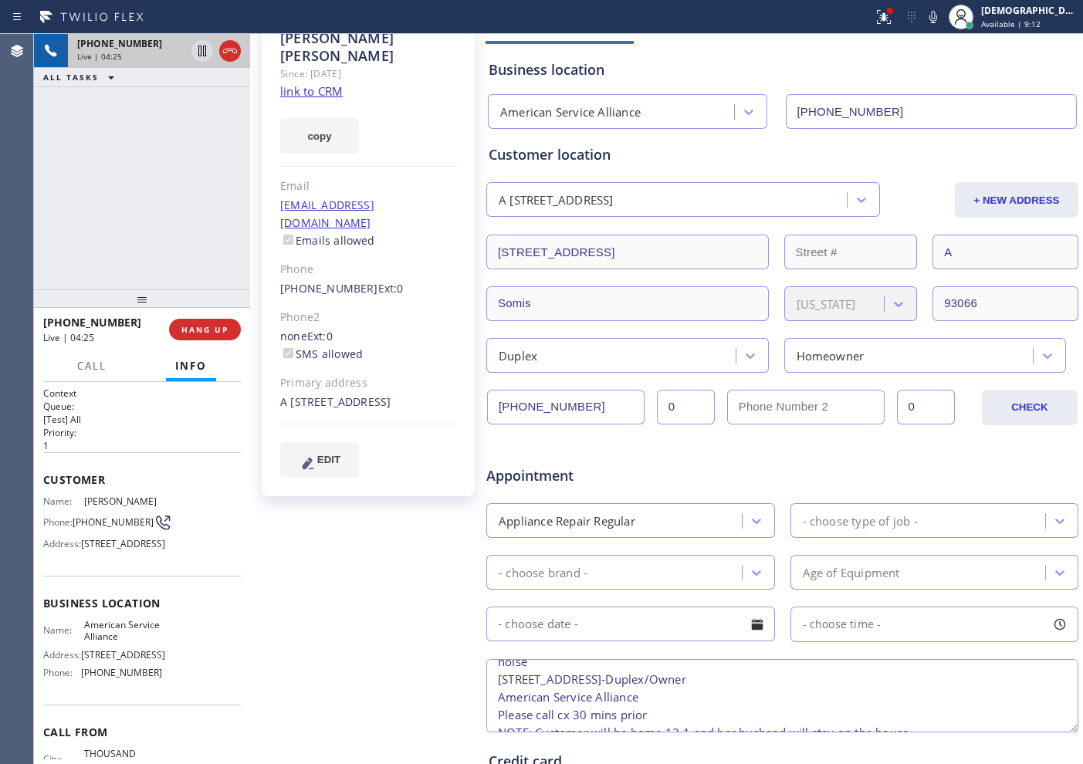
drag, startPoint x: 561, startPoint y: 405, endPoint x: 457, endPoint y: 399, distance: 104.4
click at [457, 399] on div "[PERSON_NAME] Since: [DATE] link to CRM copy Email [EMAIL_ADDRESS][DOMAIN_NAME]…" at bounding box center [666, 511] width 825 height 1000
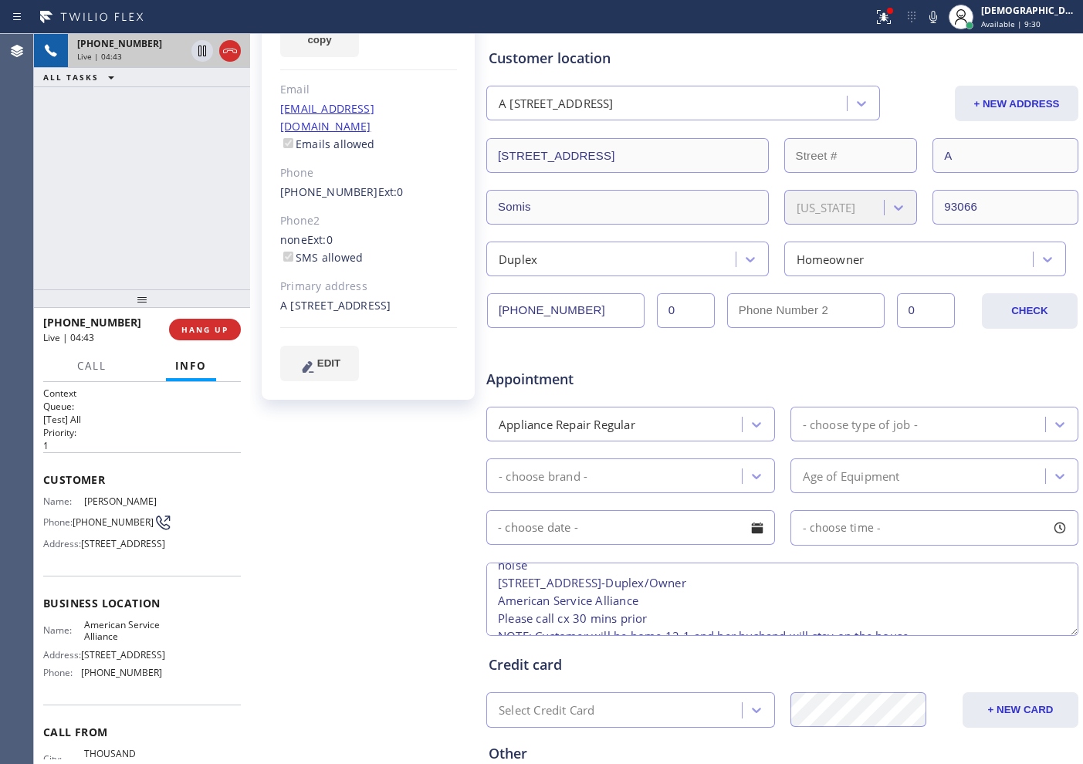
scroll to position [347, 0]
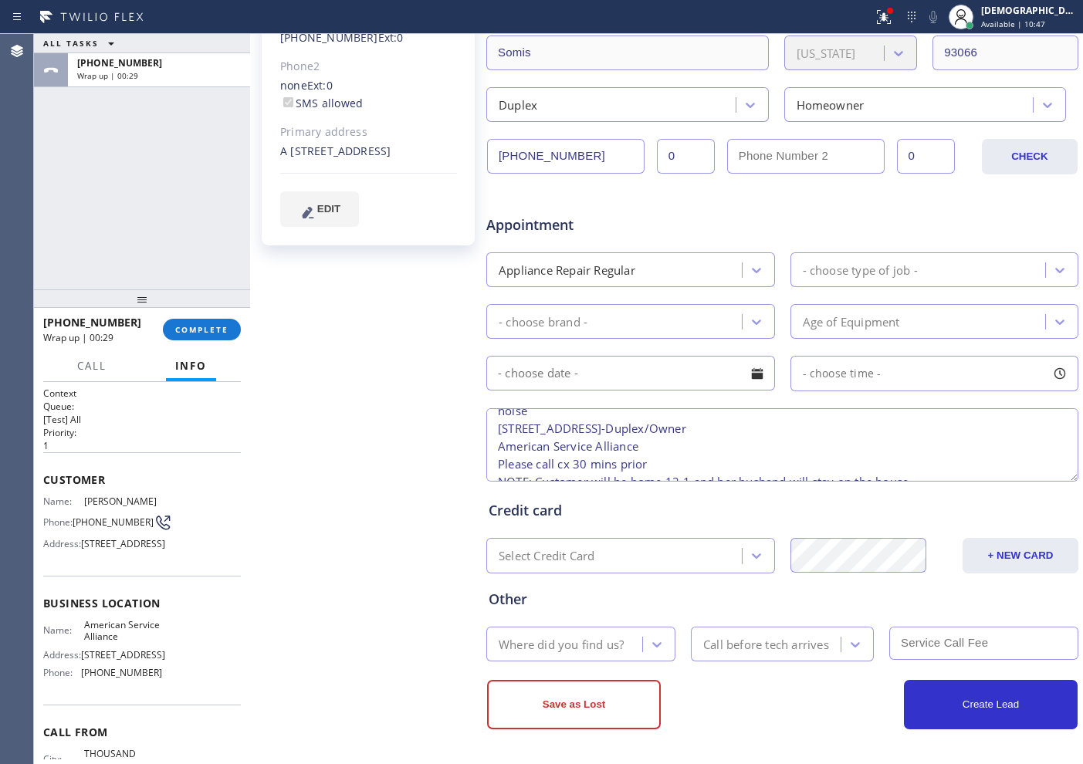
click at [719, 452] on textarea "9-12 / no scf Samsung Washer Stackable | [DEMOGRAPHIC_DATA] /might be the Drum …" at bounding box center [782, 444] width 592 height 73
click at [498, 432] on textarea "9-12 / no scf Samsung Washer Stackable | [DEMOGRAPHIC_DATA] /might be the Drum …" at bounding box center [782, 444] width 592 height 73
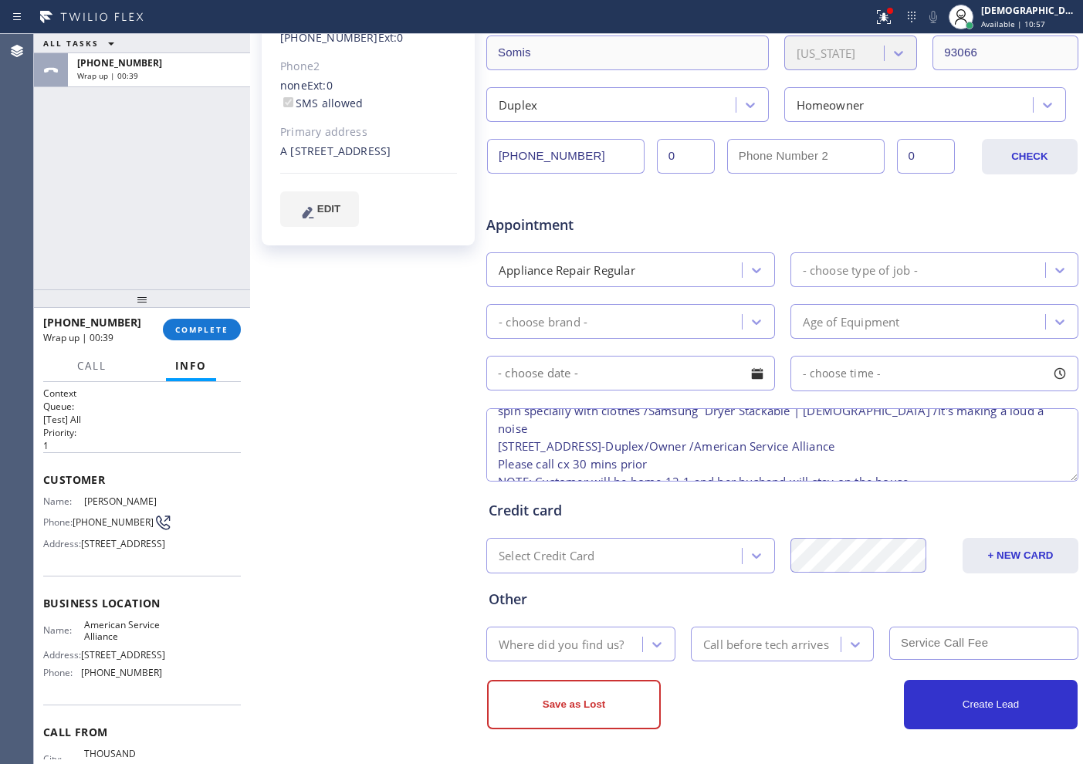
click at [928, 457] on textarea "9-12 / no scf Samsung Washer Stackable | [DEMOGRAPHIC_DATA] /might be the Drum …" at bounding box center [782, 444] width 592 height 73
drag, startPoint x: 912, startPoint y: 464, endPoint x: 494, endPoint y: 465, distance: 418.4
click at [494, 465] on textarea "9-12 / no scf Samsung Washer Stackable | [DEMOGRAPHIC_DATA] /might be the Drum …" at bounding box center [782, 444] width 592 height 73
click at [955, 432] on textarea "9-12 / no scf Samsung Washer Stackable | [DEMOGRAPHIC_DATA] /might be the Drum …" at bounding box center [782, 444] width 592 height 73
click at [977, 433] on textarea "9-12 / no scf Samsung Washer Stackable | [DEMOGRAPHIC_DATA] /might be the Drum …" at bounding box center [782, 444] width 592 height 73
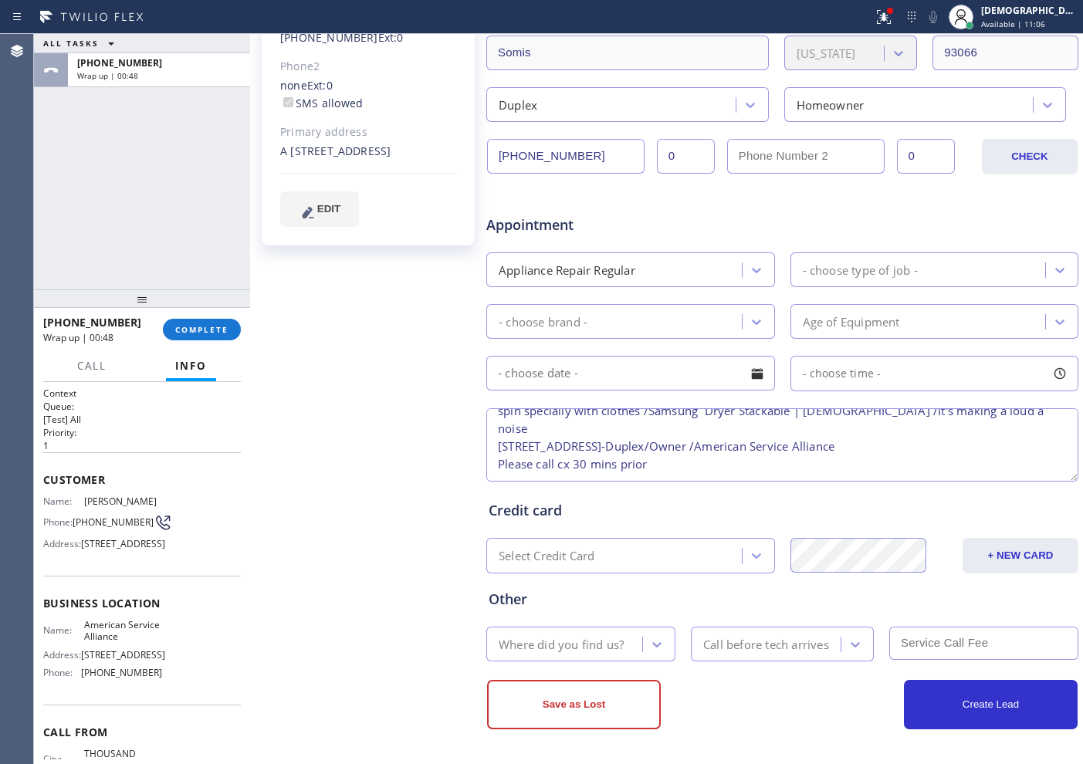
click at [685, 452] on textarea "9-12 / no scf Samsung Washer Stackable | [DEMOGRAPHIC_DATA] /might be the Drum …" at bounding box center [782, 444] width 592 height 73
drag, startPoint x: 637, startPoint y: 428, endPoint x: 912, endPoint y: 449, distance: 275.6
click at [912, 449] on textarea "9-12 / no scf Samsung Washer Stackable | [DEMOGRAPHIC_DATA] /might be the Drum …" at bounding box center [782, 444] width 592 height 73
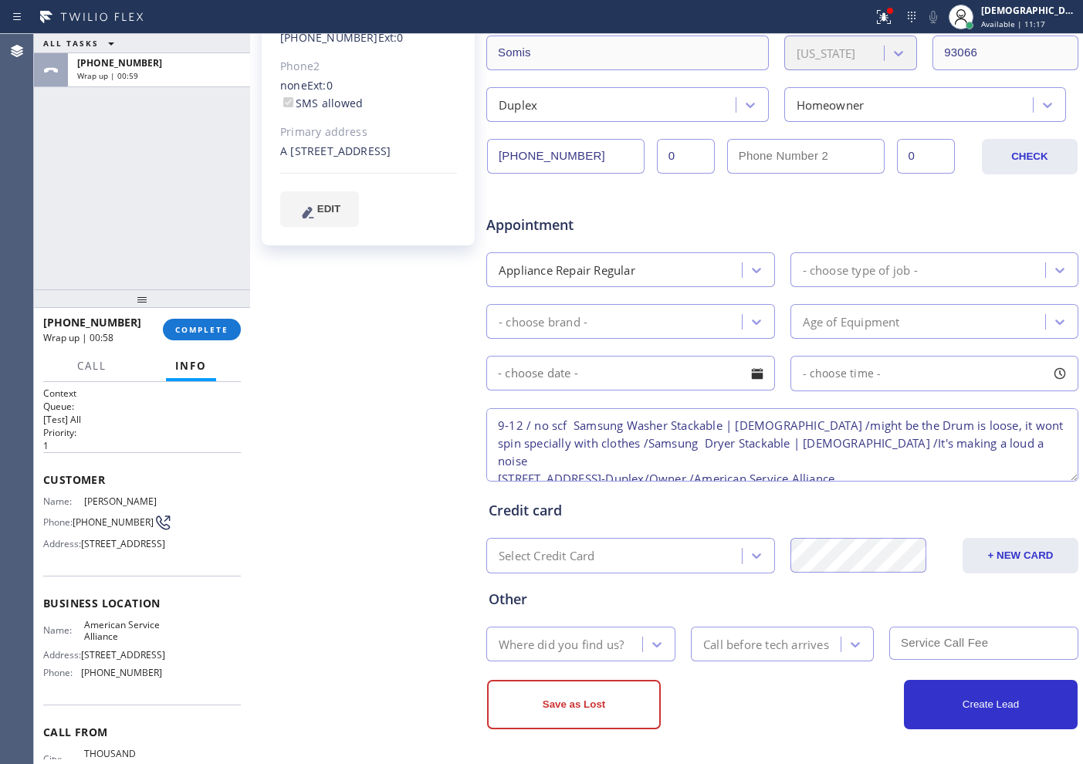
type textarea "9-12 / no scf Samsung Washer Stackable | [DEMOGRAPHIC_DATA] /might be the Drum …"
click at [814, 273] on div "- choose type of job -" at bounding box center [860, 270] width 115 height 18
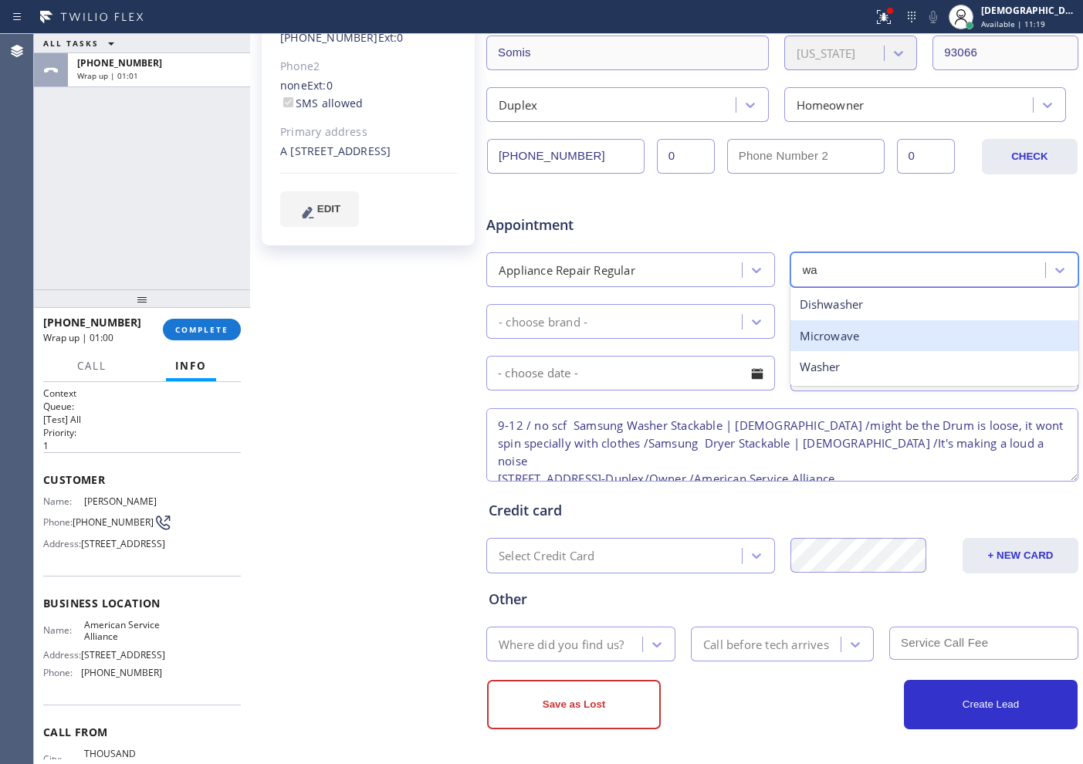
type input "was"
click at [827, 337] on div "Washer" at bounding box center [934, 336] width 289 height 32
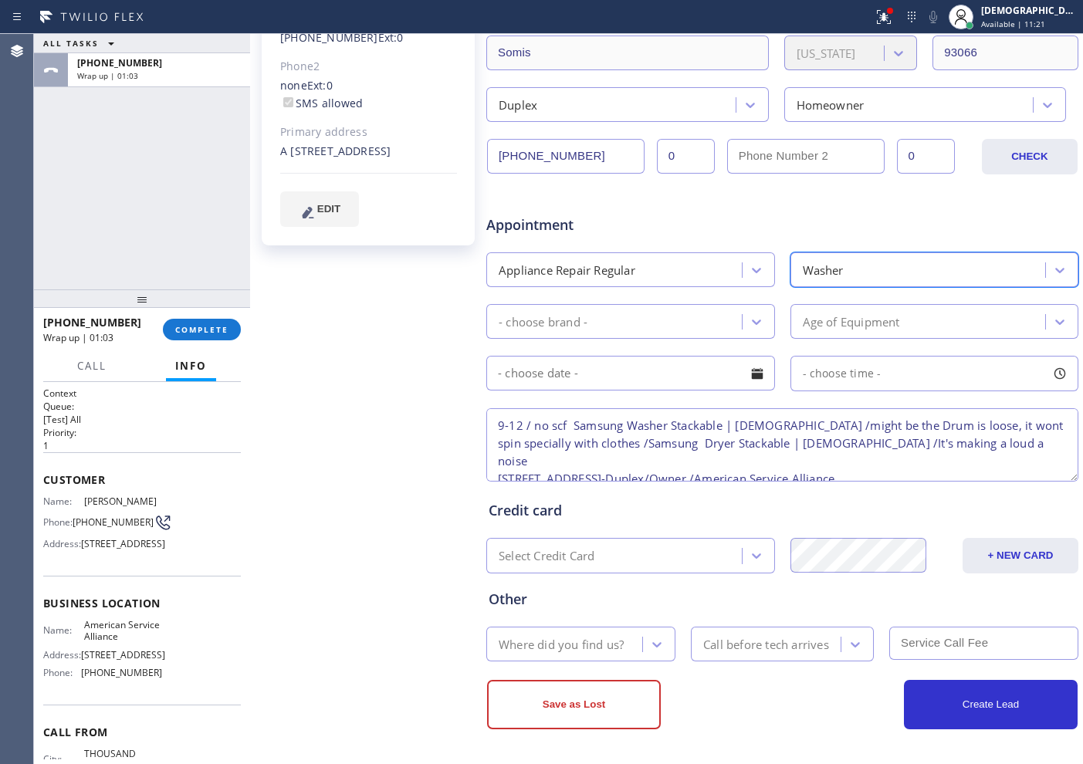
click at [677, 327] on div "- choose brand -" at bounding box center [616, 321] width 251 height 27
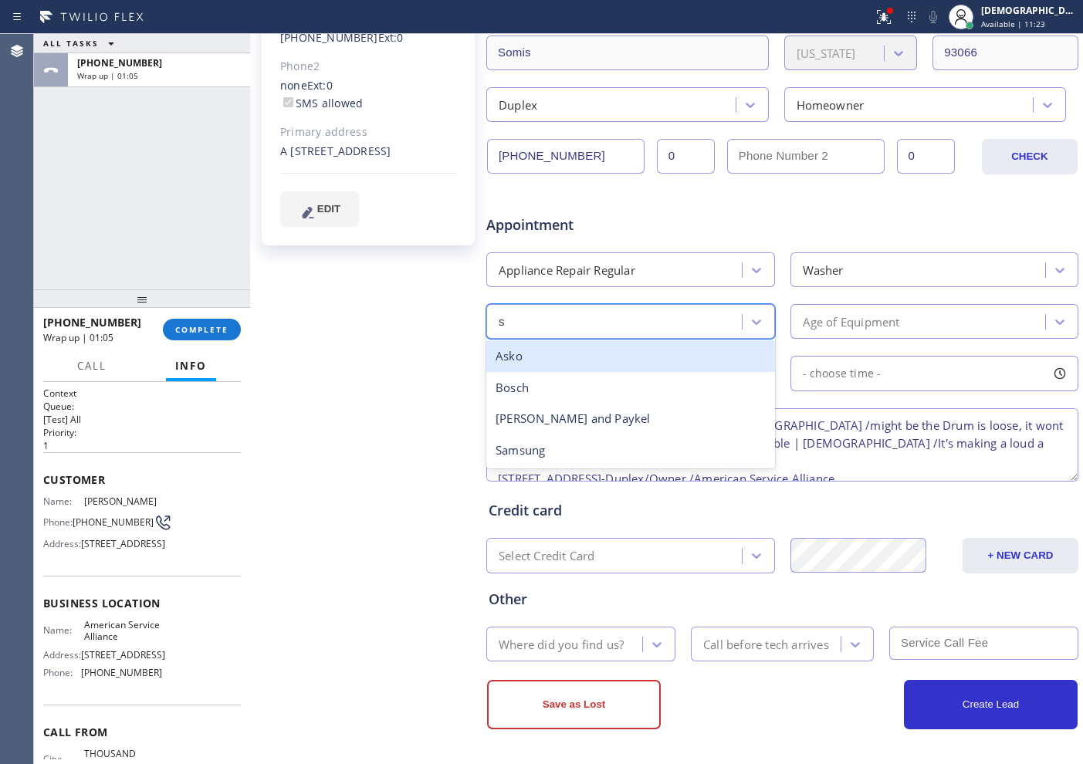
type input "sa"
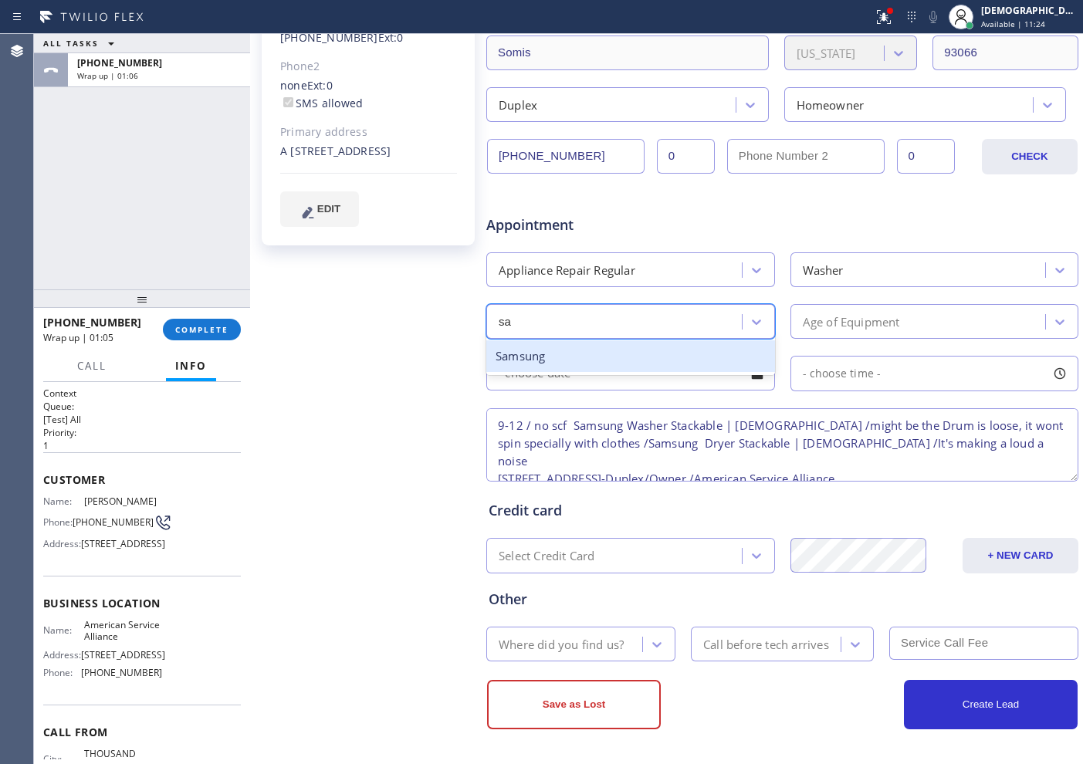
click at [652, 367] on div "Samsung" at bounding box center [630, 356] width 289 height 32
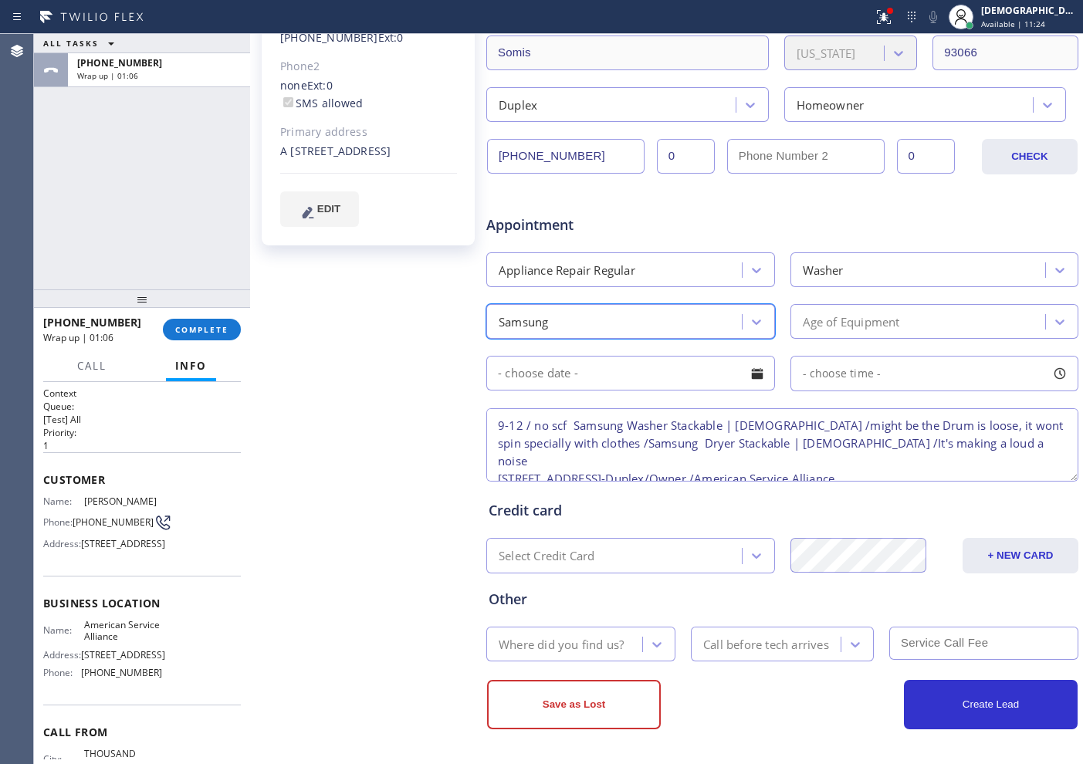
click at [825, 317] on div "Age of Equipment" at bounding box center [851, 322] width 97 height 18
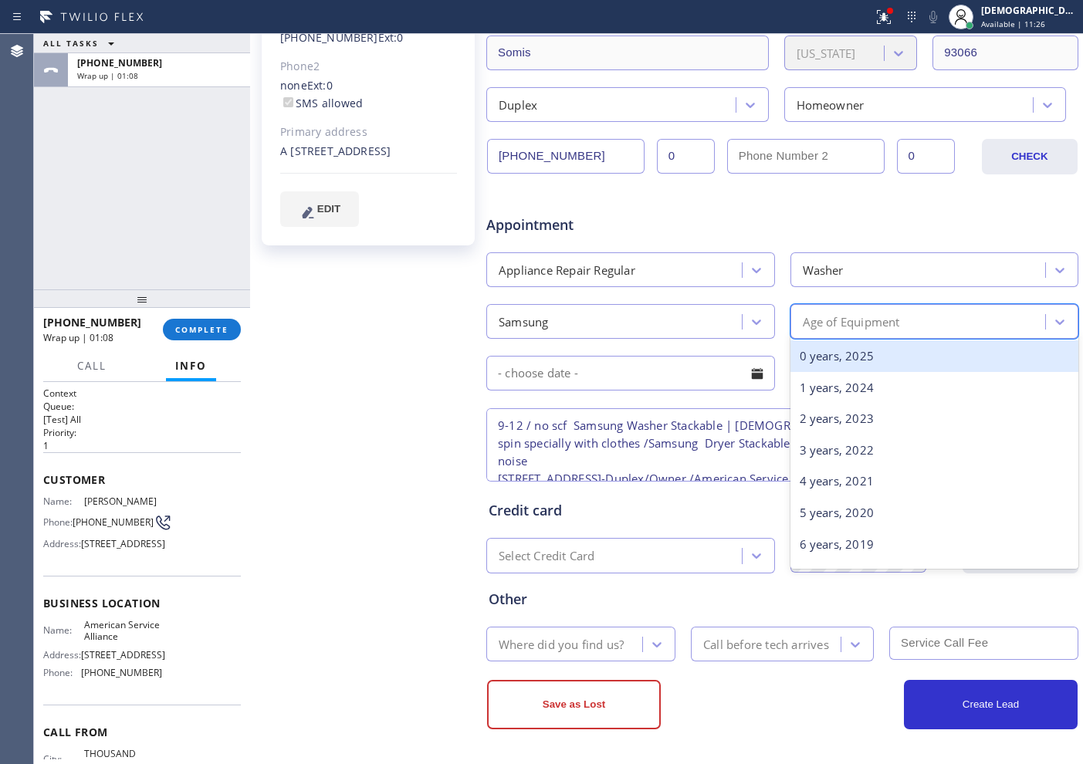
type input "7"
click at [829, 357] on div "7 years, 2018" at bounding box center [934, 356] width 289 height 32
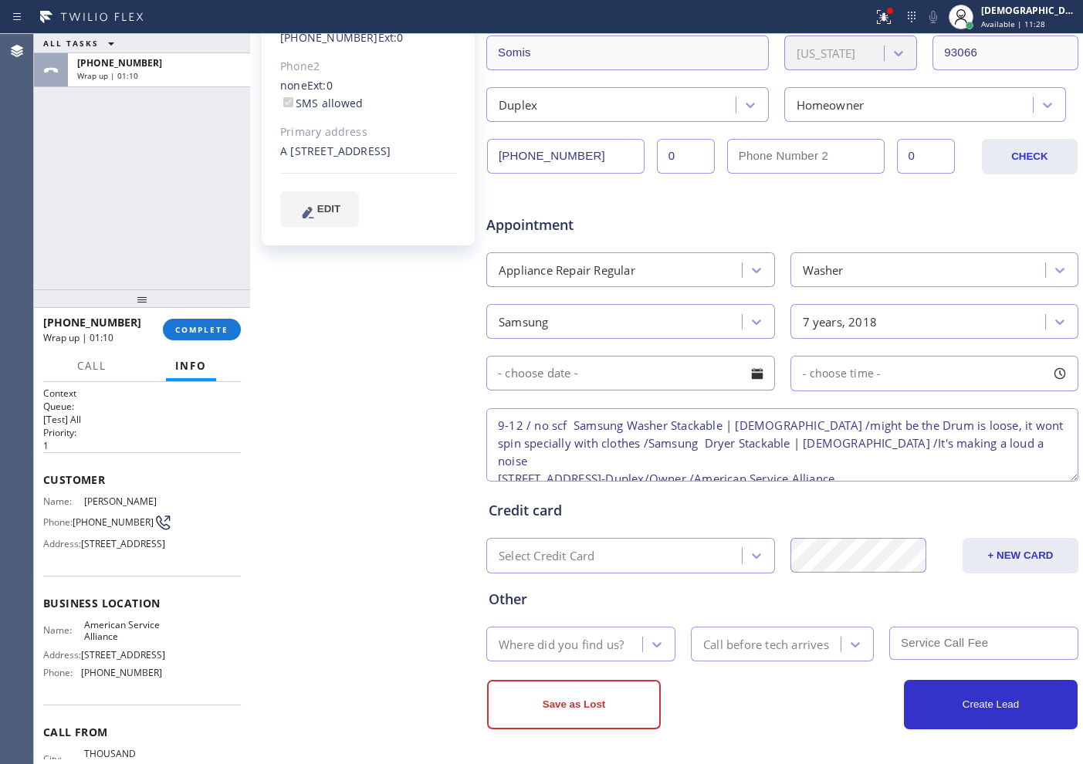
click at [652, 372] on input "text" at bounding box center [630, 373] width 289 height 35
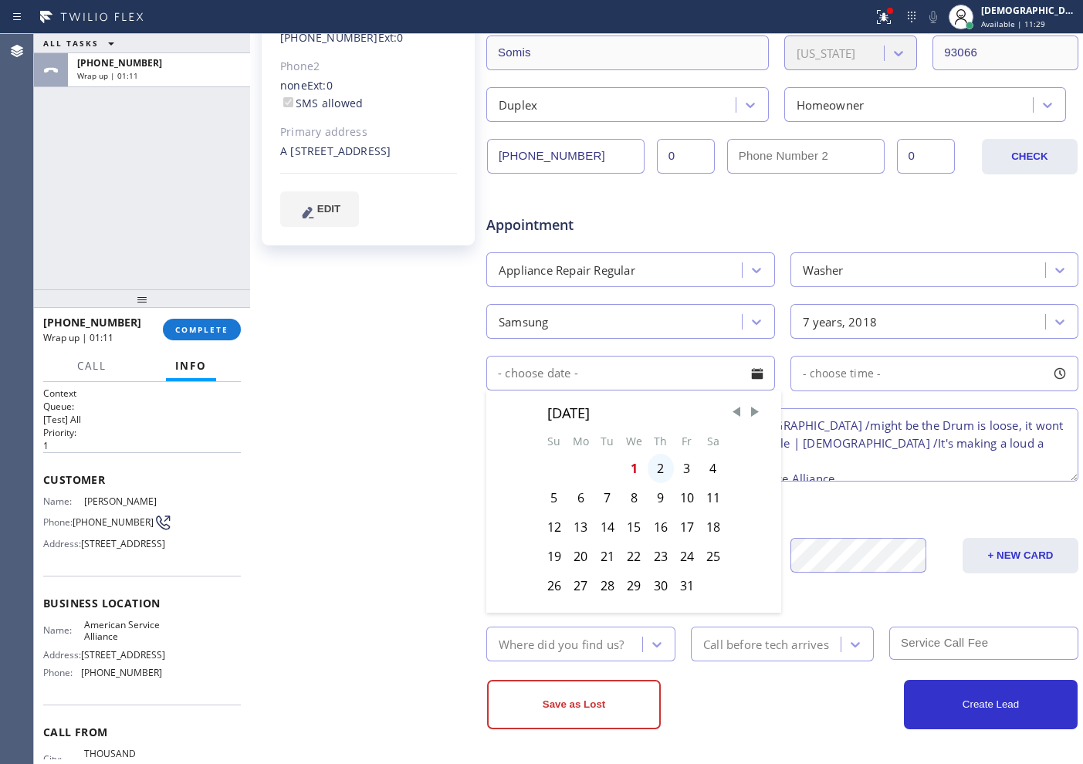
click at [661, 470] on div "2" at bounding box center [661, 468] width 26 height 29
type input "[DATE]"
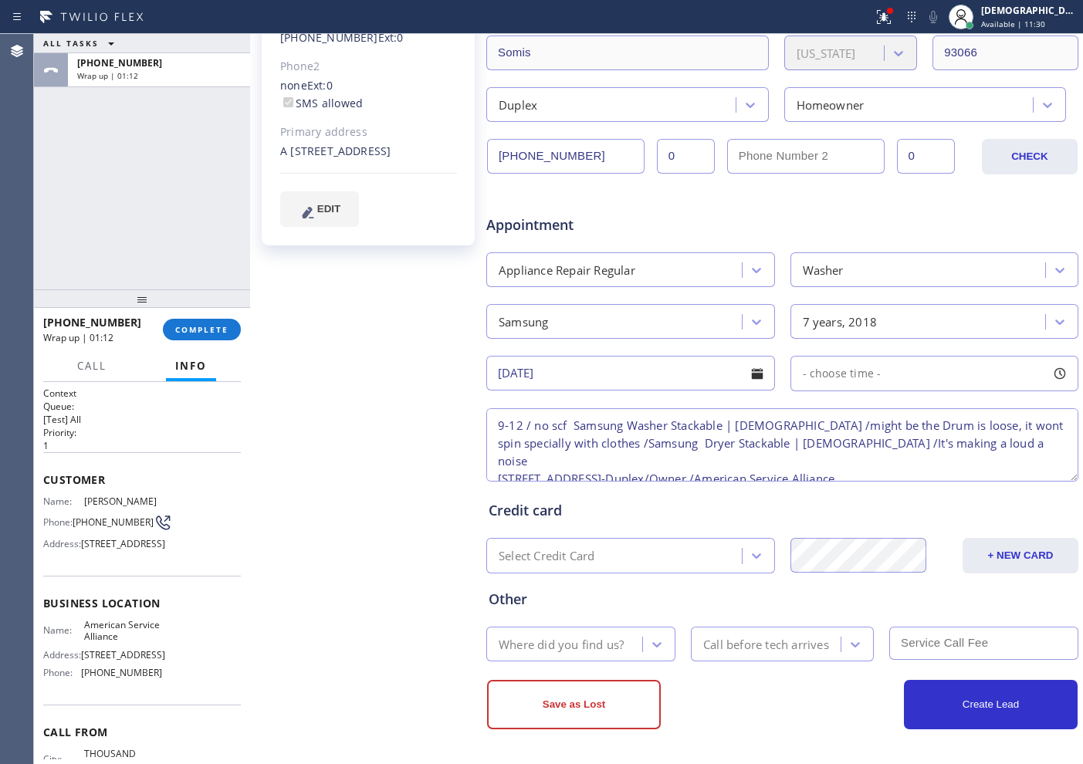
click at [848, 370] on span "- choose time -" at bounding box center [842, 373] width 79 height 15
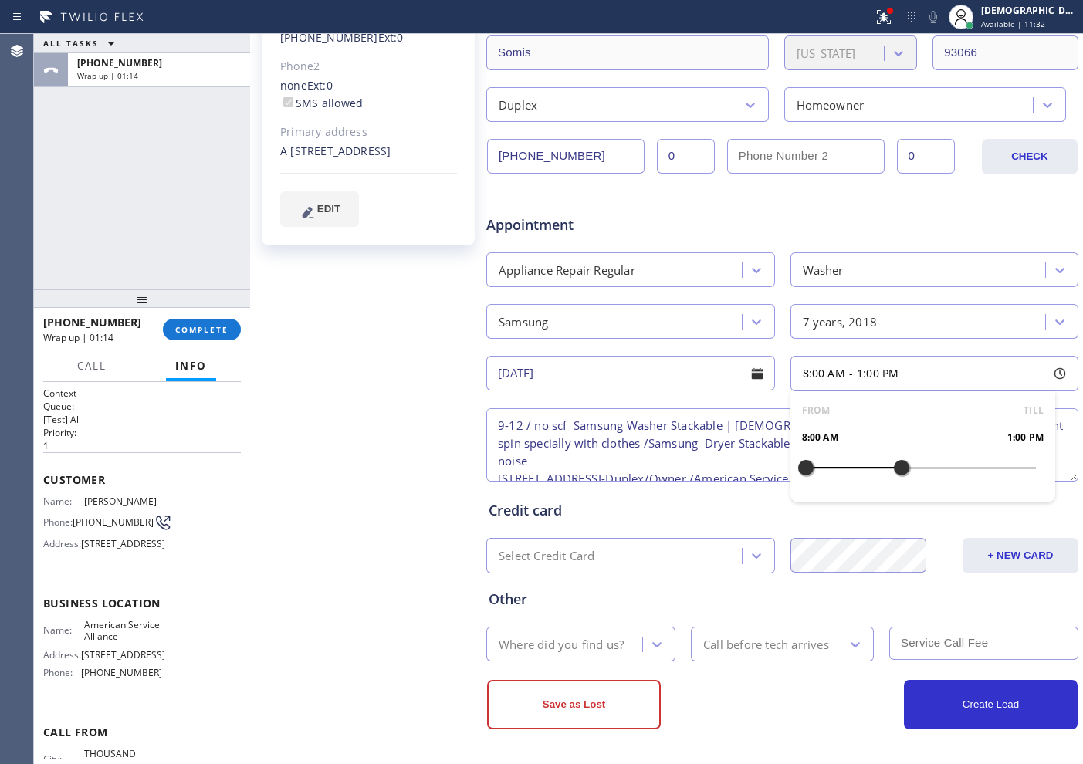
drag, startPoint x: 803, startPoint y: 464, endPoint x: 889, endPoint y: 462, distance: 86.5
click at [892, 462] on div at bounding box center [901, 468] width 19 height 32
drag, startPoint x: 801, startPoint y: 465, endPoint x: 831, endPoint y: 469, distance: 30.4
click at [834, 469] on div at bounding box center [843, 468] width 19 height 32
click at [826, 215] on div "Appointment" at bounding box center [782, 215] width 595 height 39
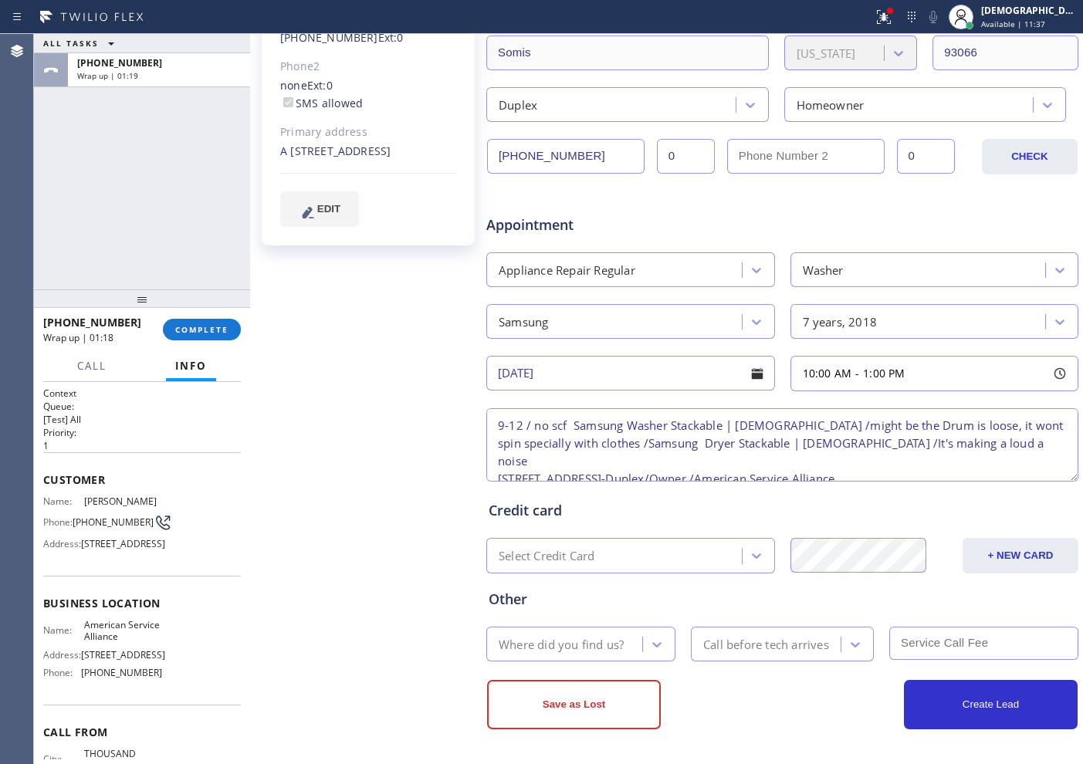
click at [567, 638] on div "Where did you find us?" at bounding box center [561, 644] width 125 height 18
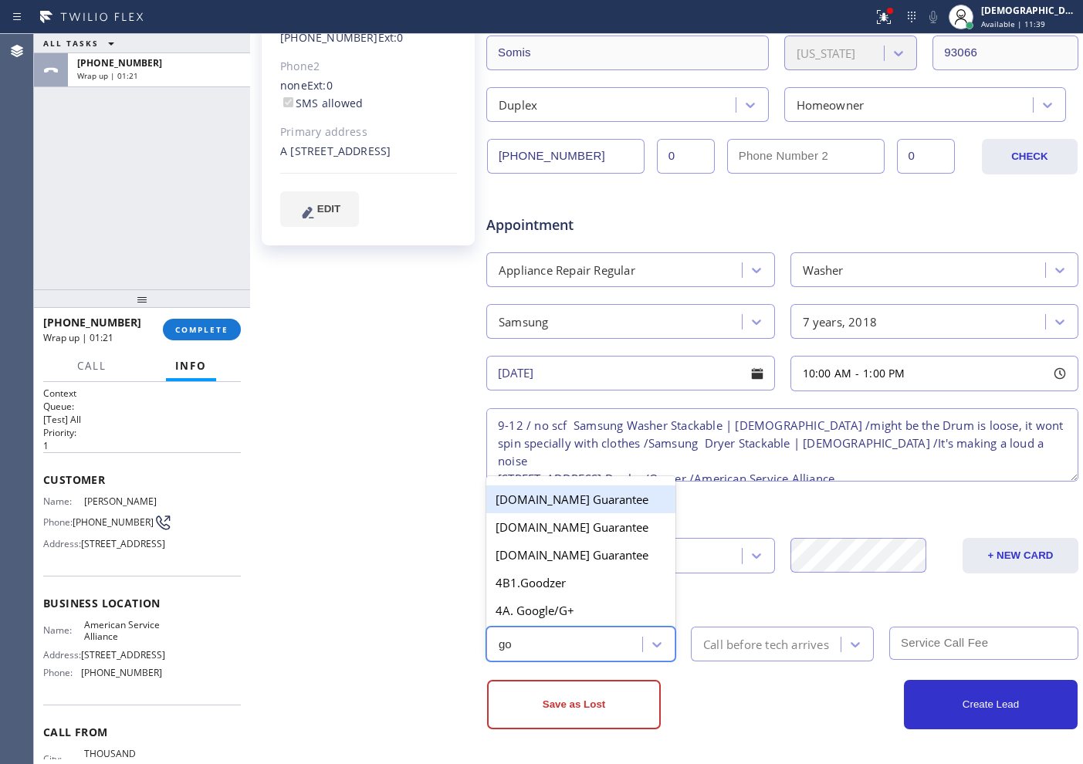
type input "goo"
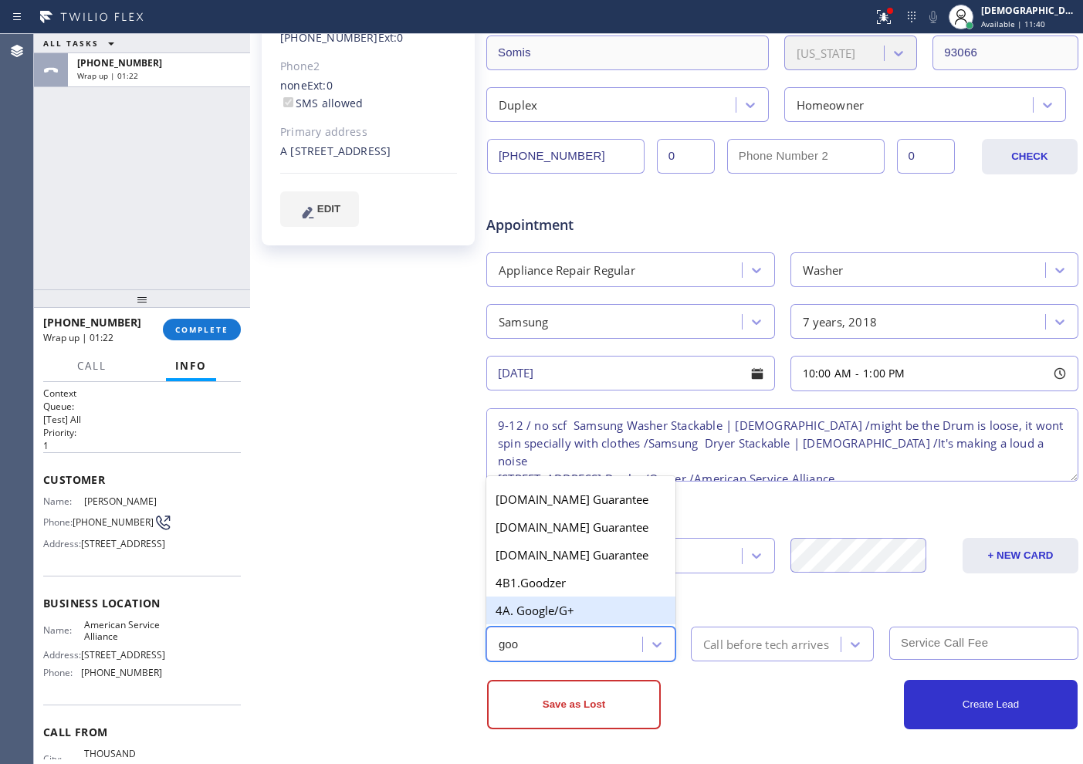
click at [559, 615] on div "4A. Google/G+" at bounding box center [580, 611] width 189 height 28
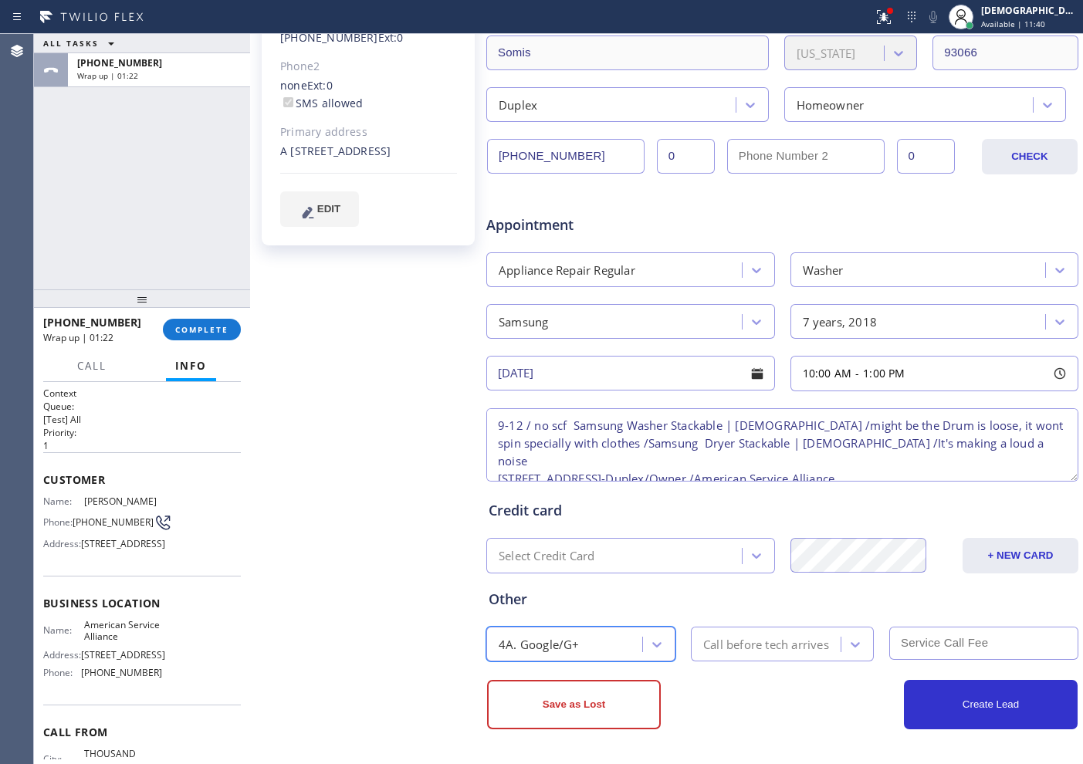
click at [711, 636] on div "Call before tech arrives" at bounding box center [766, 644] width 126 height 18
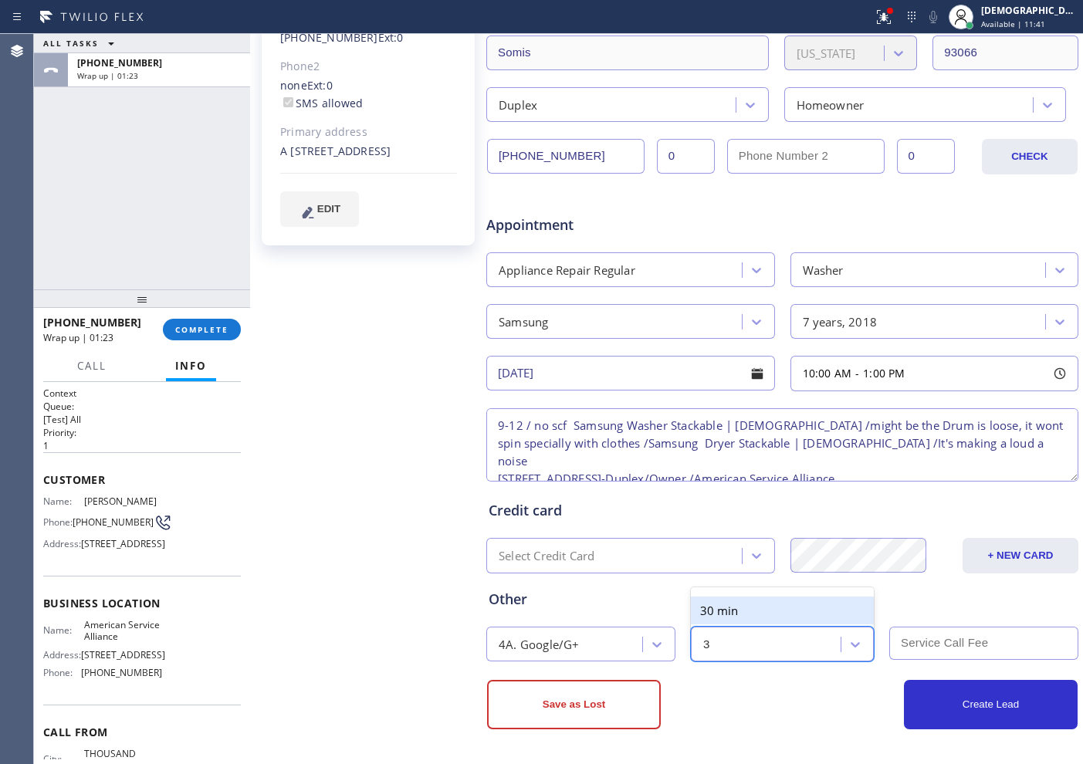
type input "30"
click at [729, 607] on div "30 min" at bounding box center [782, 611] width 183 height 28
click at [990, 648] on input "text" at bounding box center [983, 643] width 189 height 33
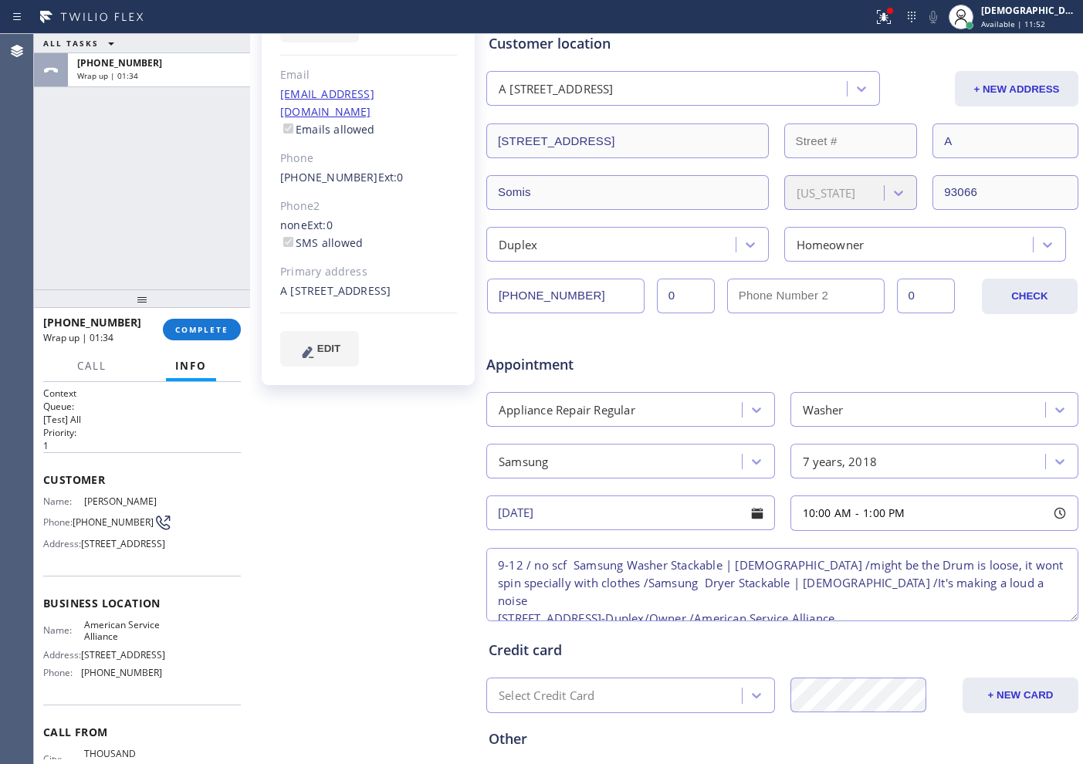
scroll to position [347, 0]
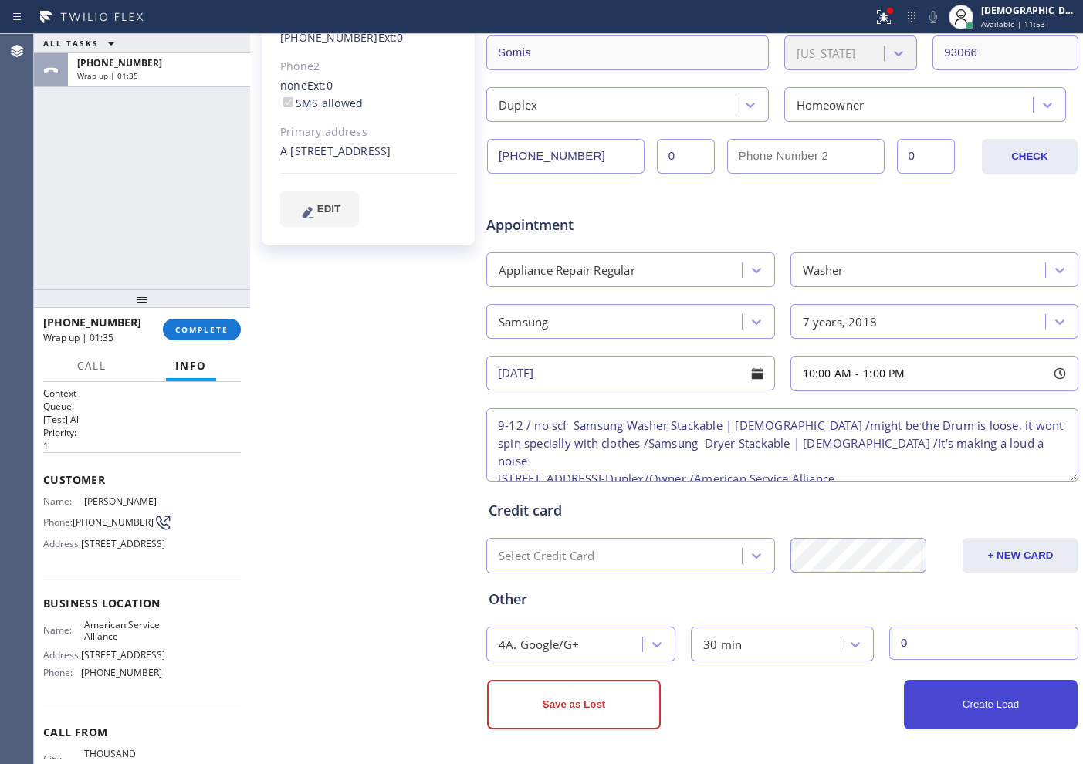
type input "0"
click at [955, 709] on button "Create Lead" at bounding box center [991, 704] width 174 height 49
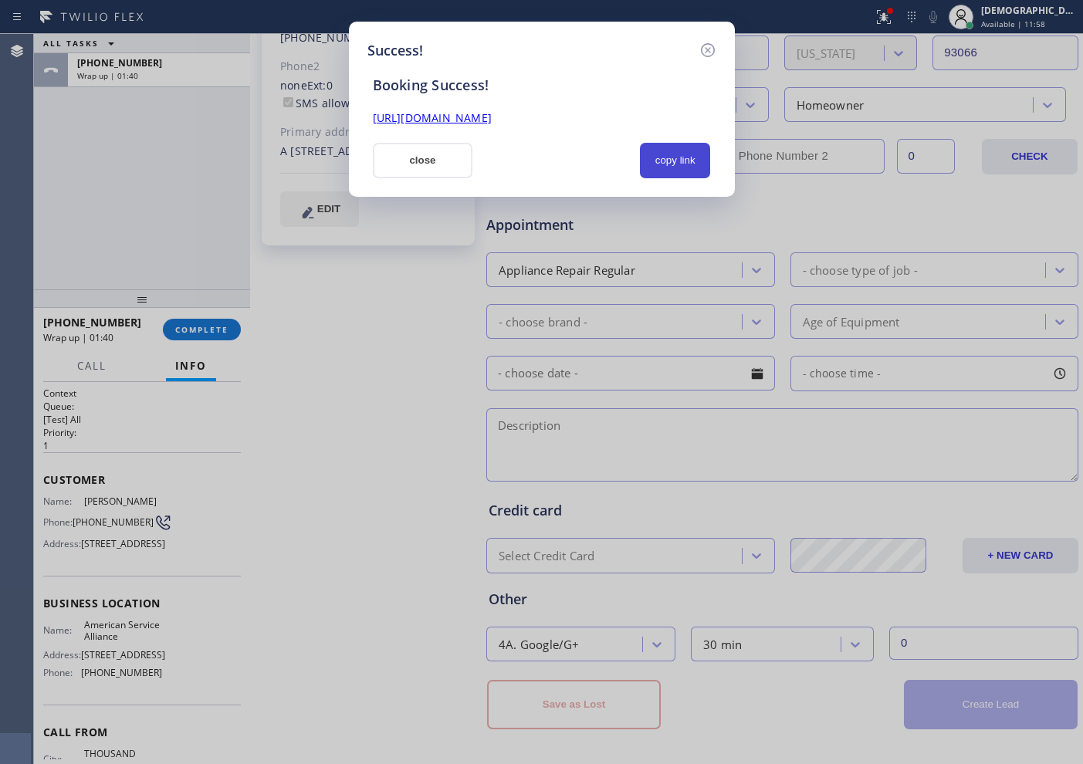
click at [672, 174] on button "copy link" at bounding box center [675, 161] width 71 height 36
click at [492, 120] on link "[URL][DOMAIN_NAME]" at bounding box center [432, 117] width 119 height 15
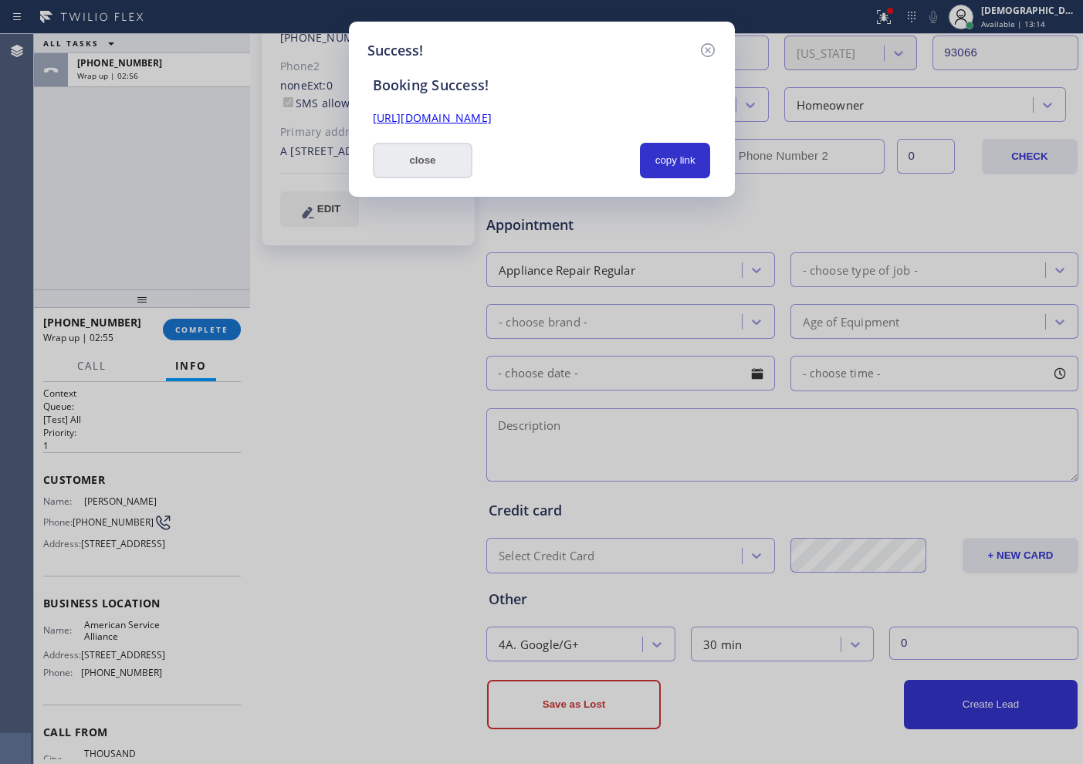
click at [422, 165] on button "close" at bounding box center [423, 161] width 100 height 36
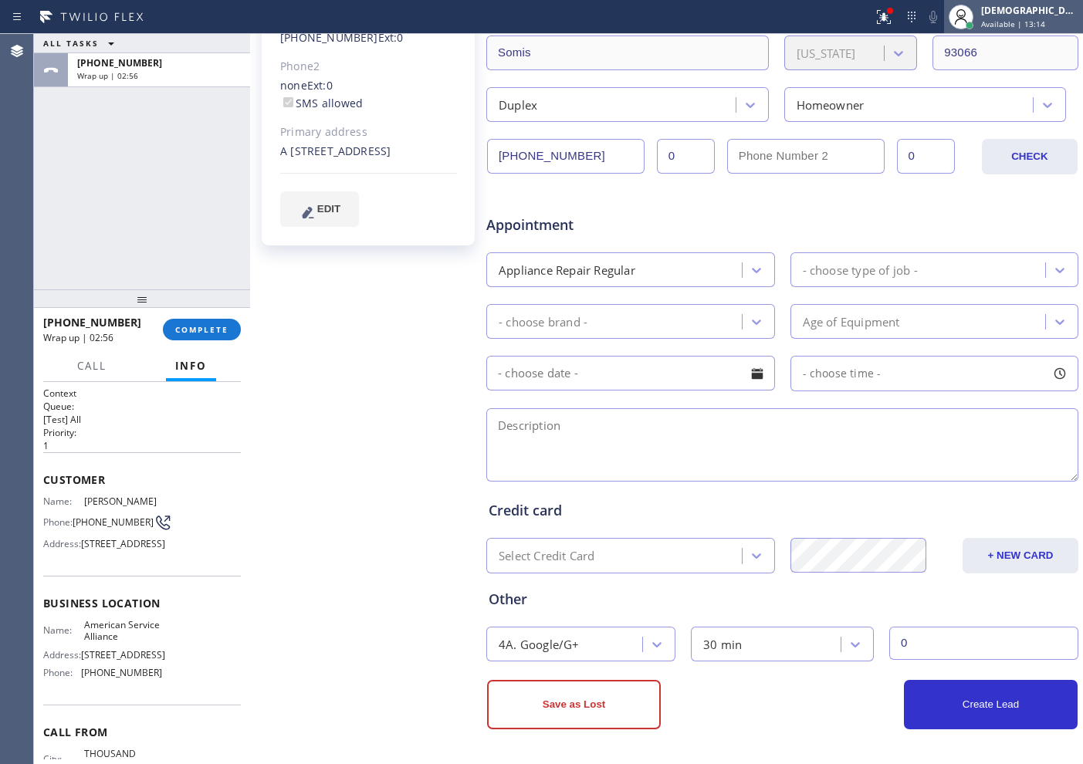
click at [1034, 32] on div "[DEMOGRAPHIC_DATA] Cinco Available | 13:14" at bounding box center [1013, 17] width 139 height 34
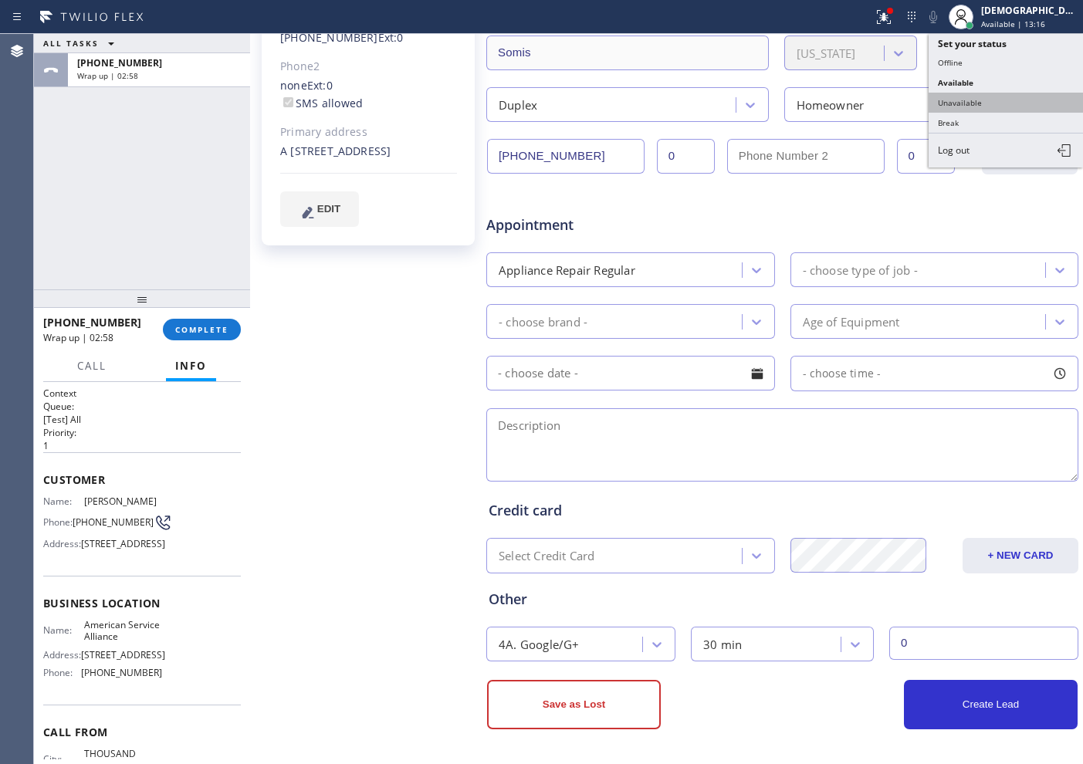
click at [989, 99] on button "Unavailable" at bounding box center [1006, 103] width 154 height 20
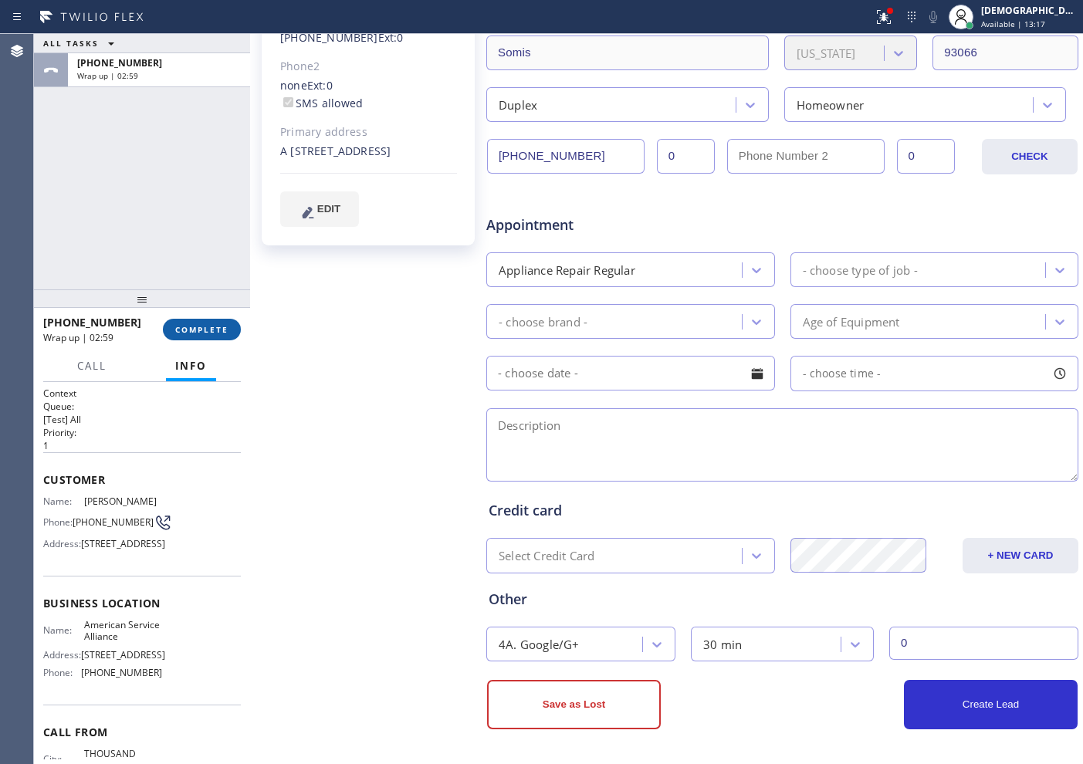
click at [198, 324] on span "COMPLETE" at bounding box center [201, 329] width 53 height 11
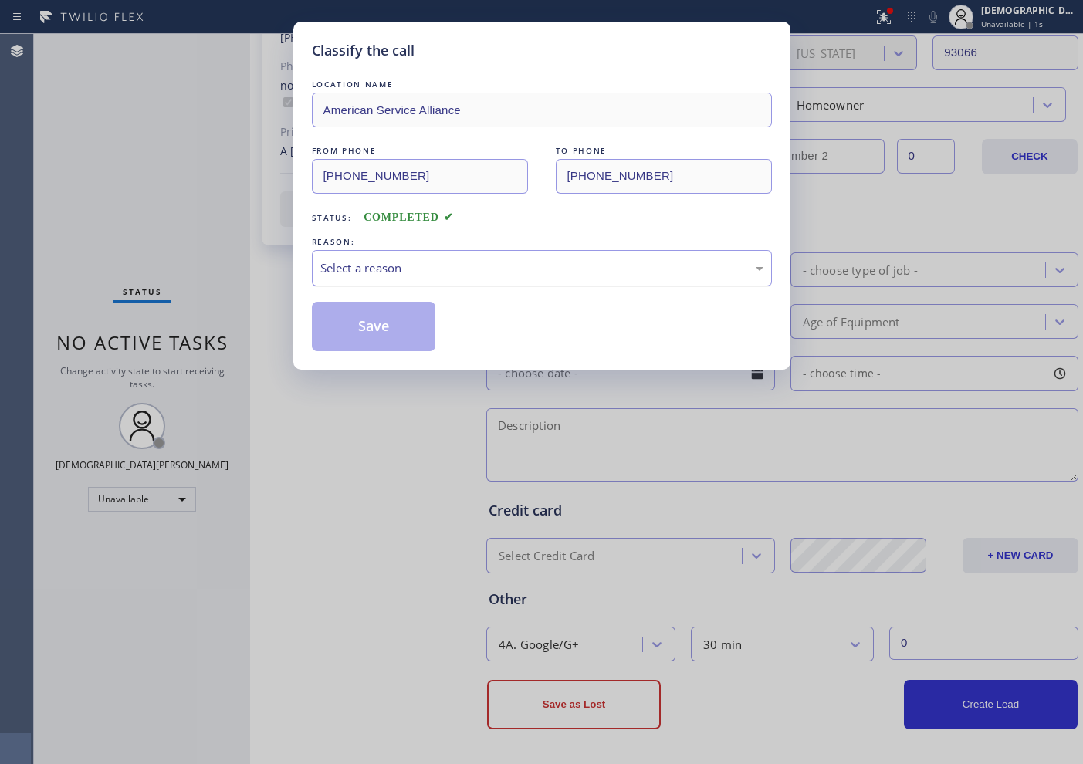
click at [380, 256] on div "Select a reason" at bounding box center [542, 268] width 460 height 36
click at [352, 320] on button "Save" at bounding box center [374, 326] width 124 height 49
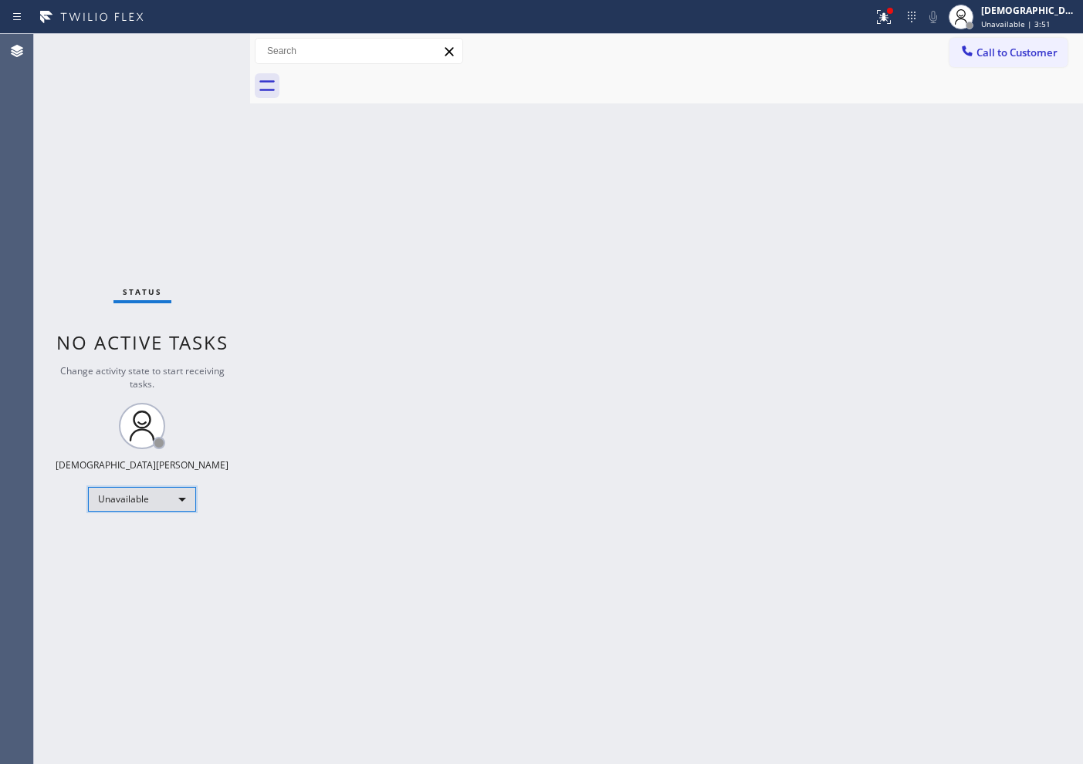
click at [181, 494] on div "Unavailable" at bounding box center [142, 499] width 108 height 25
click at [143, 544] on li "Available" at bounding box center [141, 540] width 105 height 19
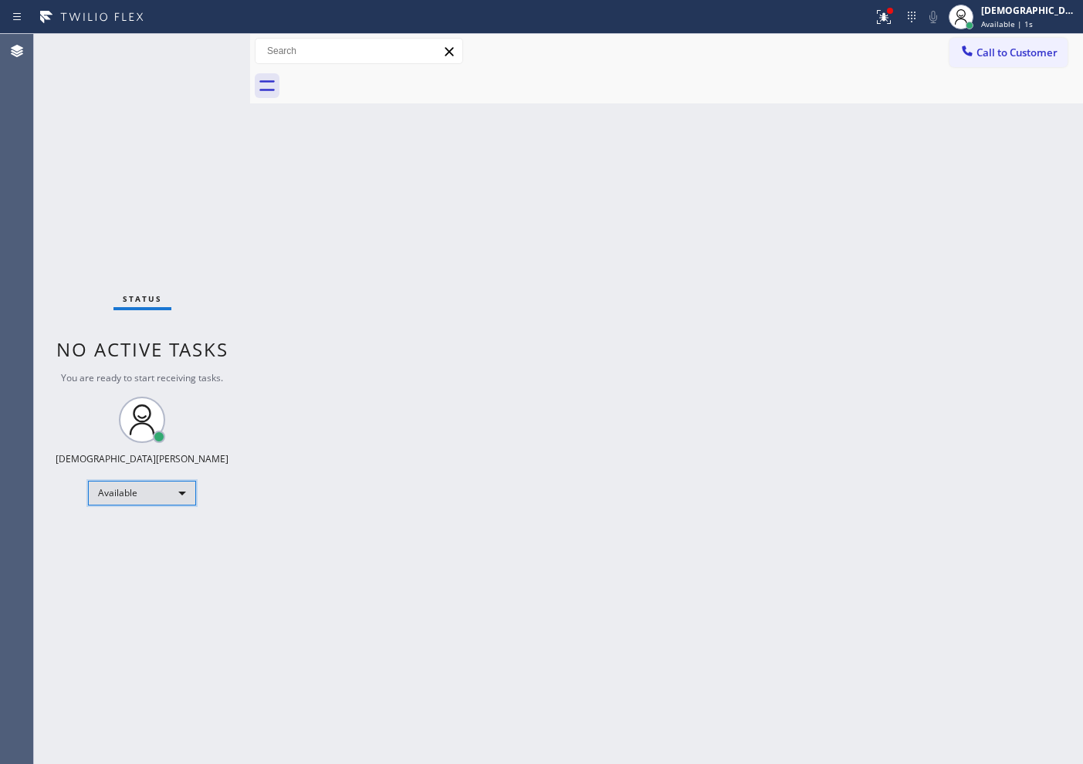
click at [137, 493] on div "Available" at bounding box center [142, 493] width 108 height 25
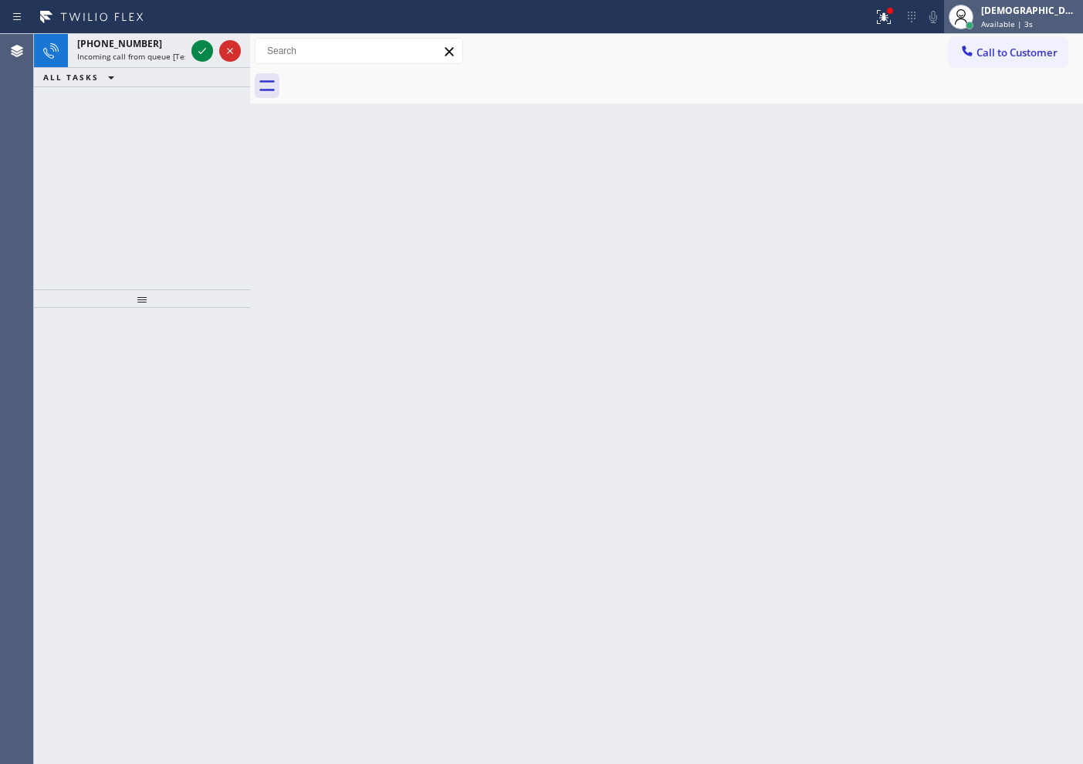
click at [1033, 25] on span "Available | 3s" at bounding box center [1007, 24] width 52 height 11
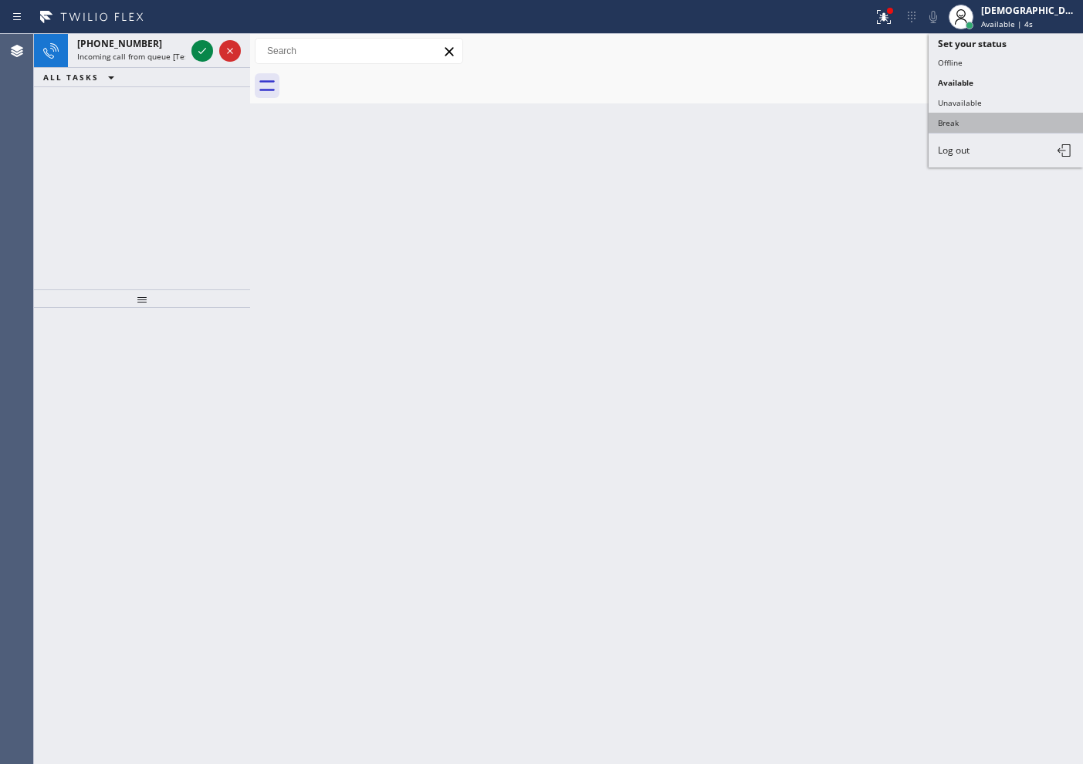
click at [973, 120] on button "Break" at bounding box center [1006, 123] width 154 height 20
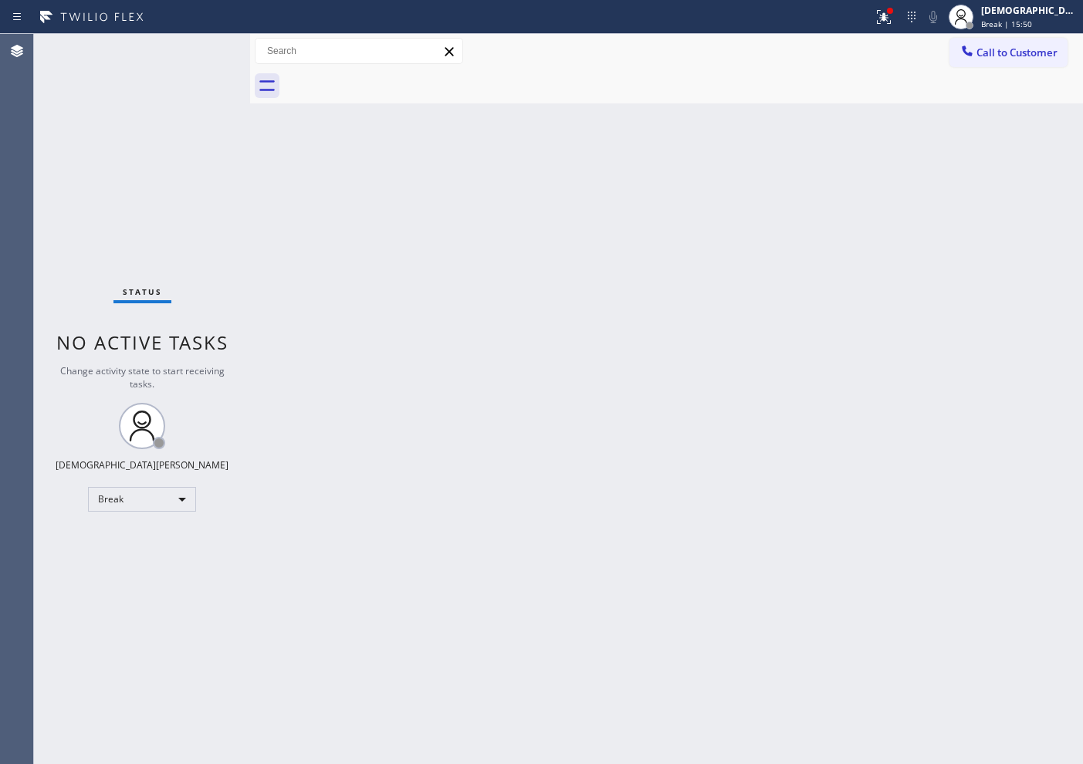
click at [103, 203] on div "Status No active tasks Change activity state to start receiving tasks. Christia…" at bounding box center [142, 399] width 216 height 730
click at [146, 496] on div "Break" at bounding box center [142, 499] width 108 height 25
click at [178, 545] on li "Available" at bounding box center [141, 540] width 105 height 19
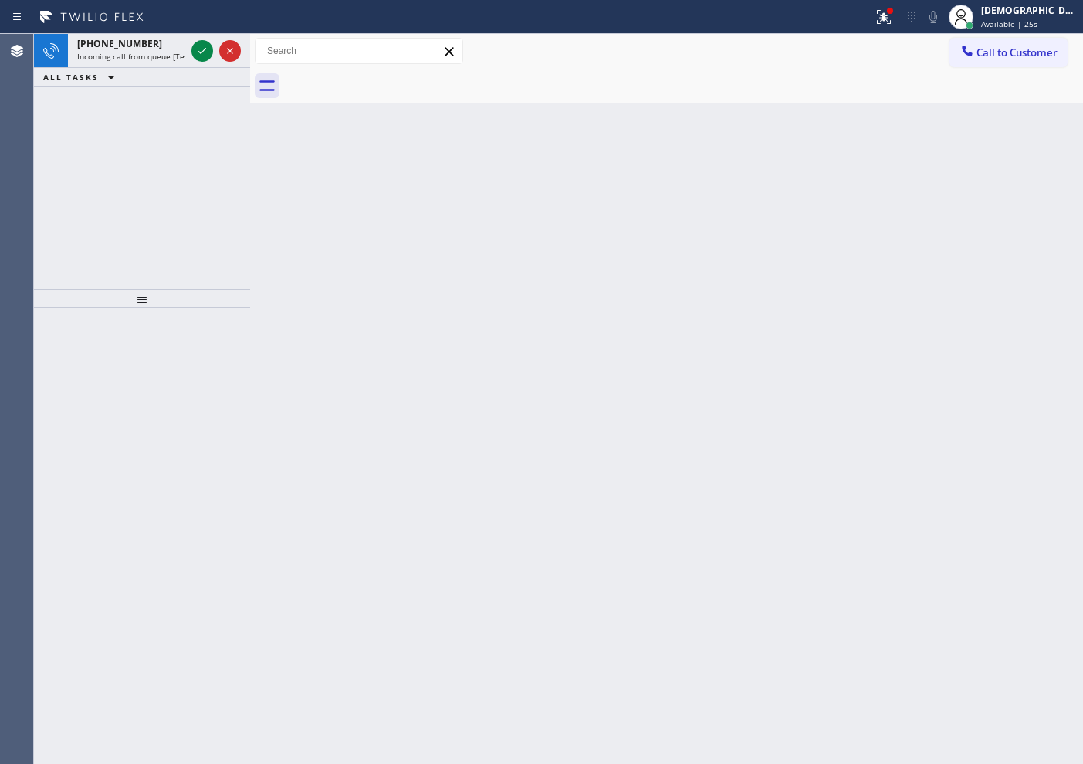
click at [118, 159] on div "[PHONE_NUMBER] Incoming call from queue [Test] All ALL TASKS ALL TASKS ACTIVE T…" at bounding box center [142, 162] width 216 height 256
click at [198, 53] on icon at bounding box center [202, 51] width 19 height 19
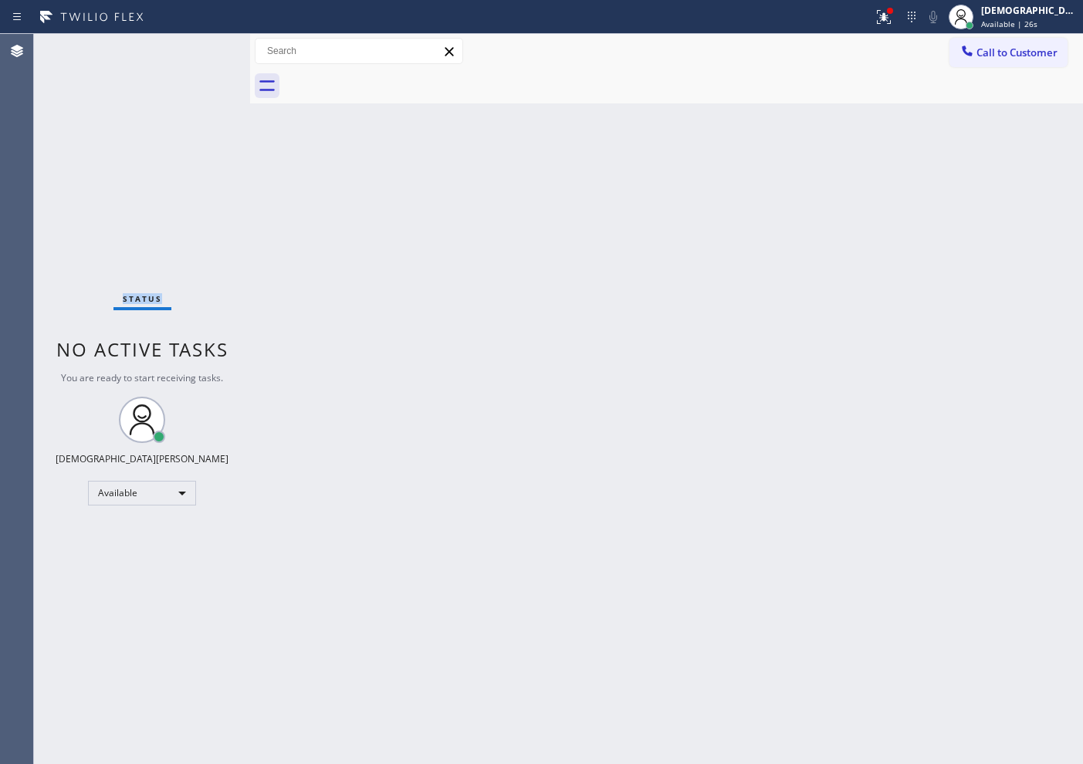
click at [198, 53] on div "Status No active tasks You are ready to start receiving tasks. Christian Cinco …" at bounding box center [142, 399] width 216 height 730
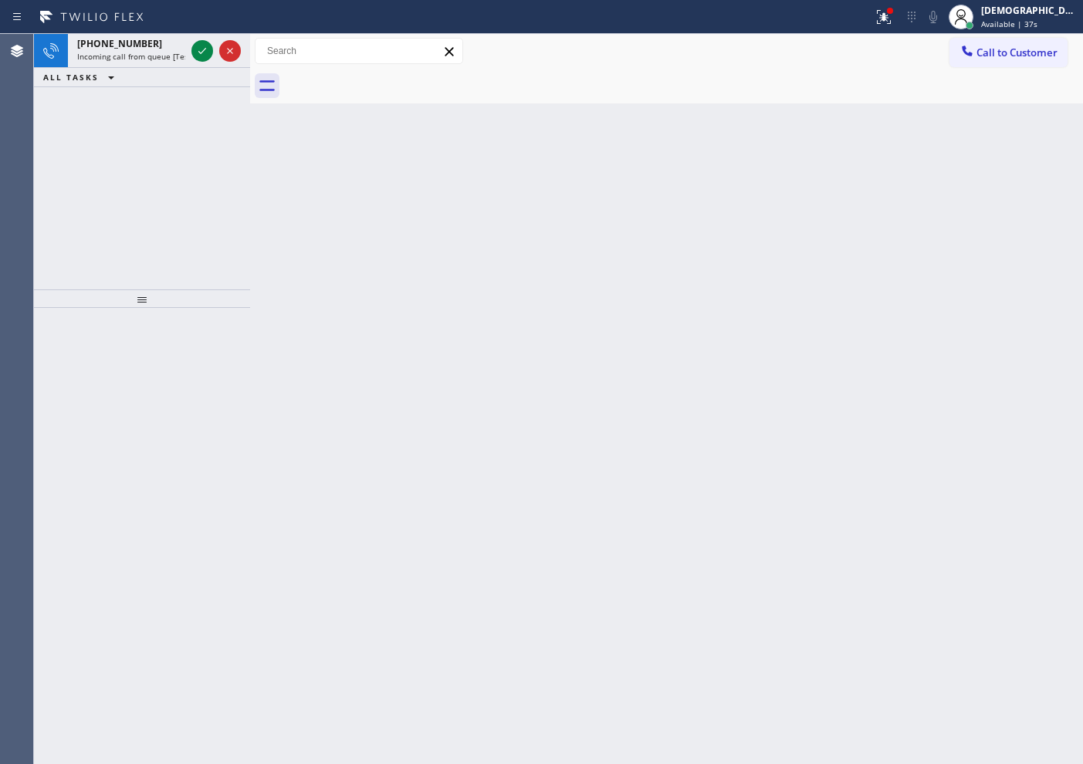
click at [95, 168] on div "[PHONE_NUMBER] Incoming call from queue [Test] All ALL TASKS ALL TASKS ACTIVE T…" at bounding box center [142, 162] width 216 height 256
click at [202, 54] on icon at bounding box center [202, 51] width 19 height 19
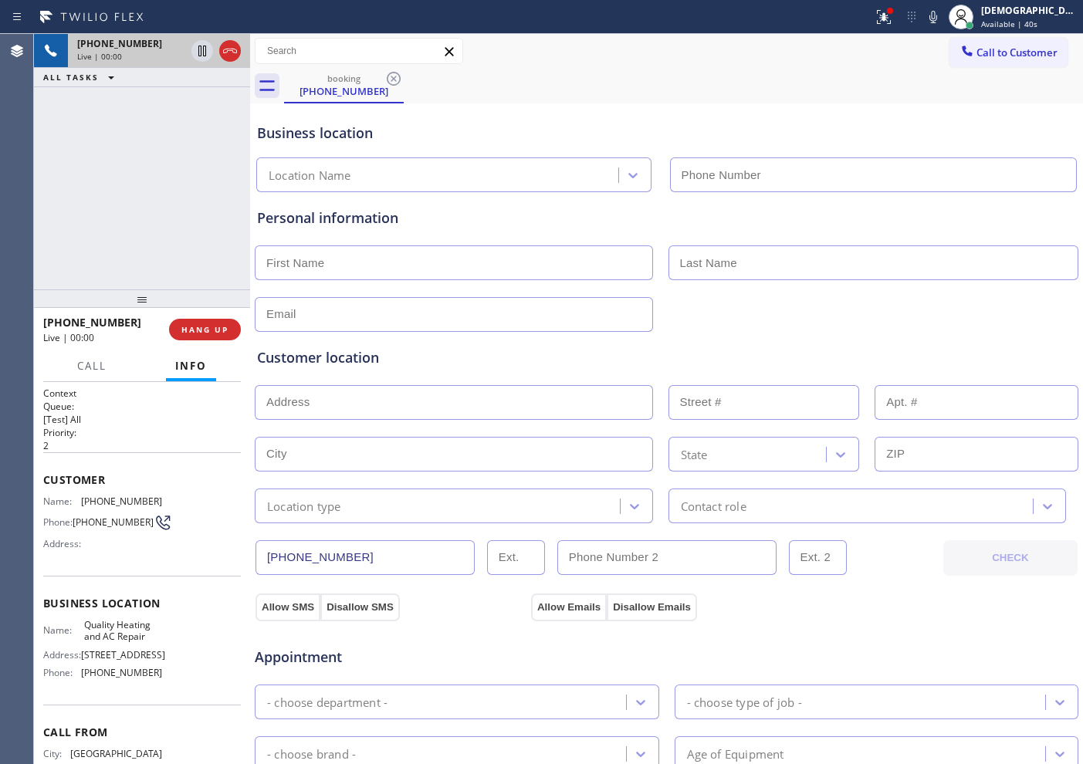
type input "[PHONE_NUMBER]"
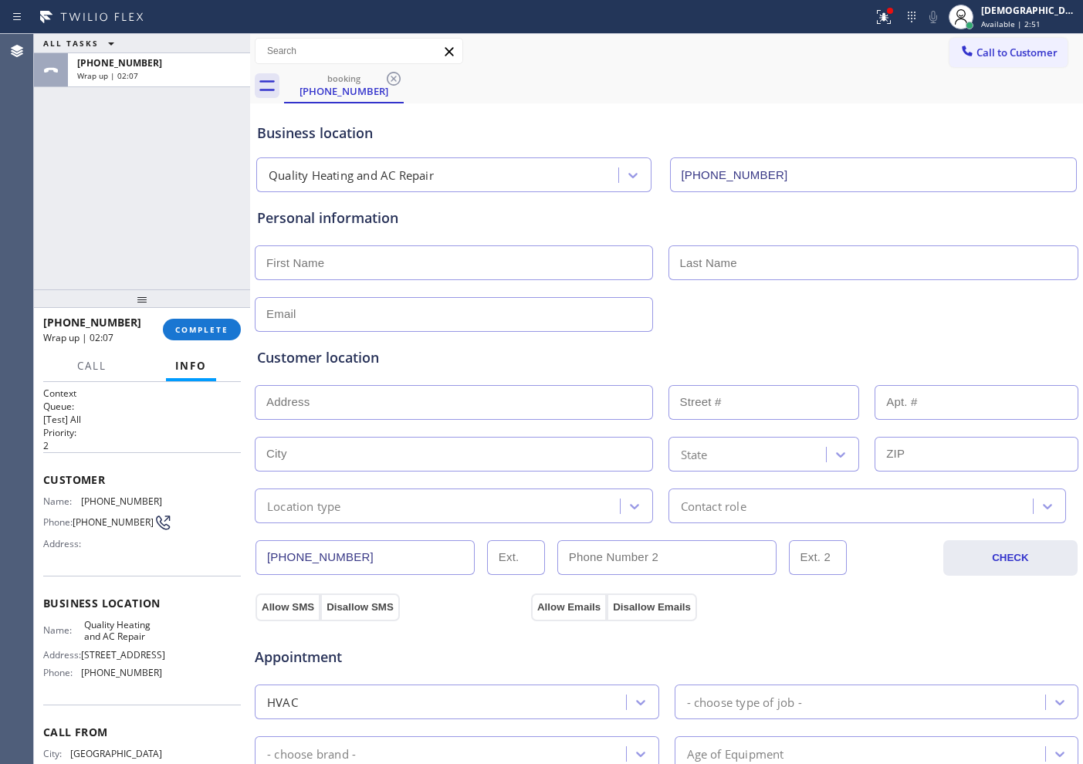
click at [184, 314] on div "[PHONE_NUMBER] Wrap up | 02:07 COMPLETE" at bounding box center [142, 330] width 198 height 40
click at [186, 324] on span "COMPLETE" at bounding box center [201, 329] width 53 height 11
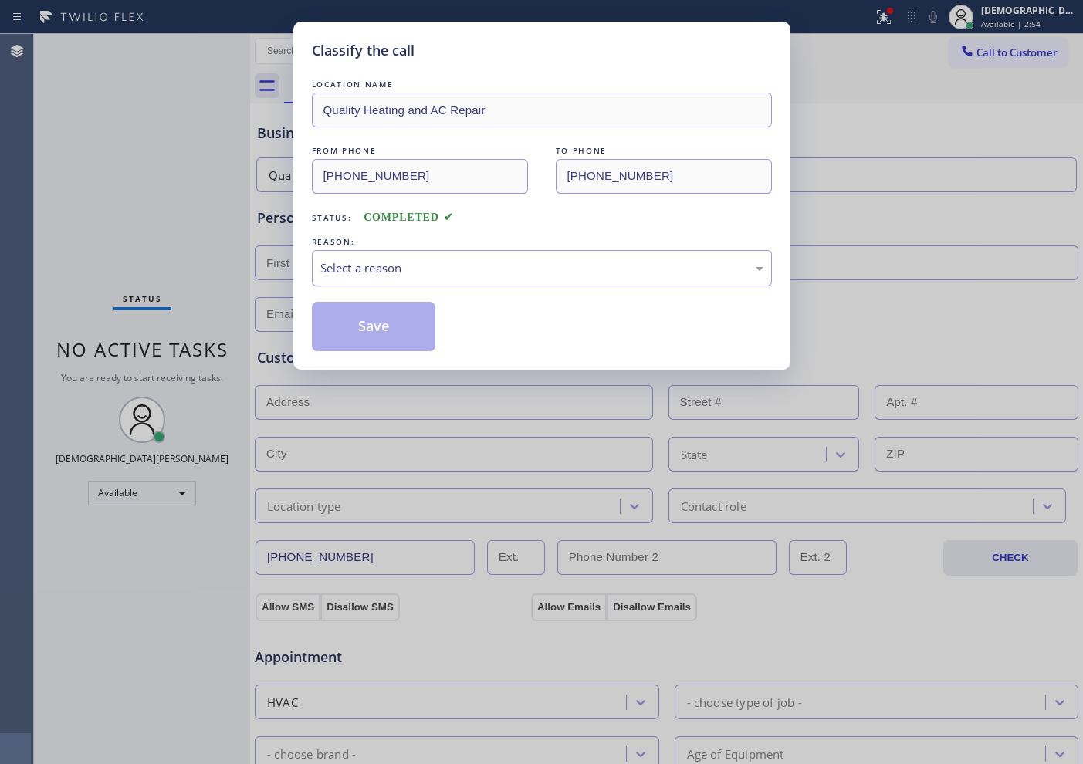
click at [332, 276] on div "Select a reason" at bounding box center [541, 268] width 443 height 18
click at [335, 332] on button "Save" at bounding box center [374, 326] width 124 height 49
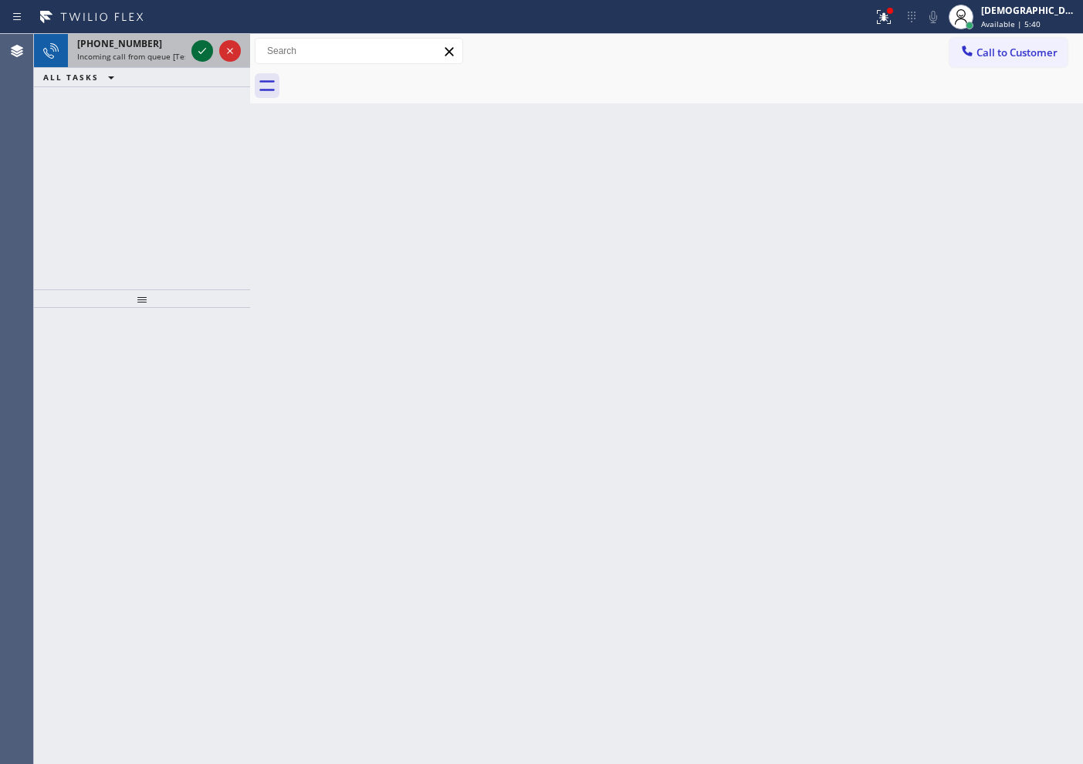
click at [203, 49] on icon at bounding box center [202, 51] width 19 height 19
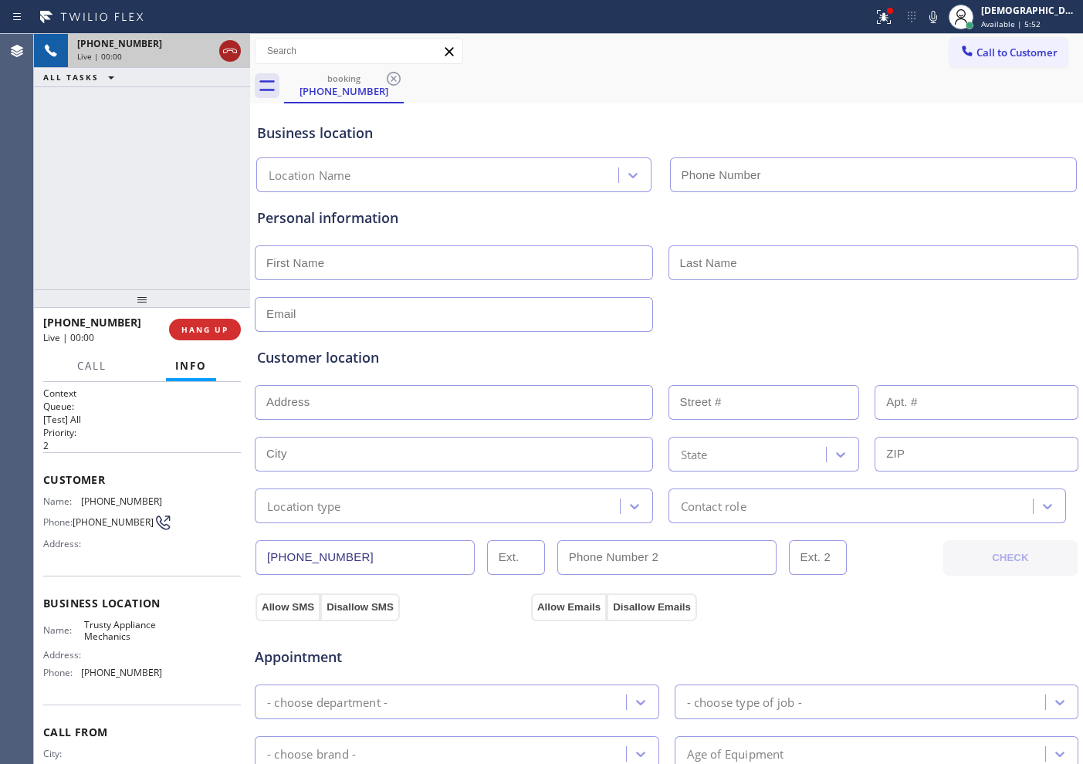
type input "[PHONE_NUMBER]"
click at [229, 55] on icon at bounding box center [230, 51] width 19 height 19
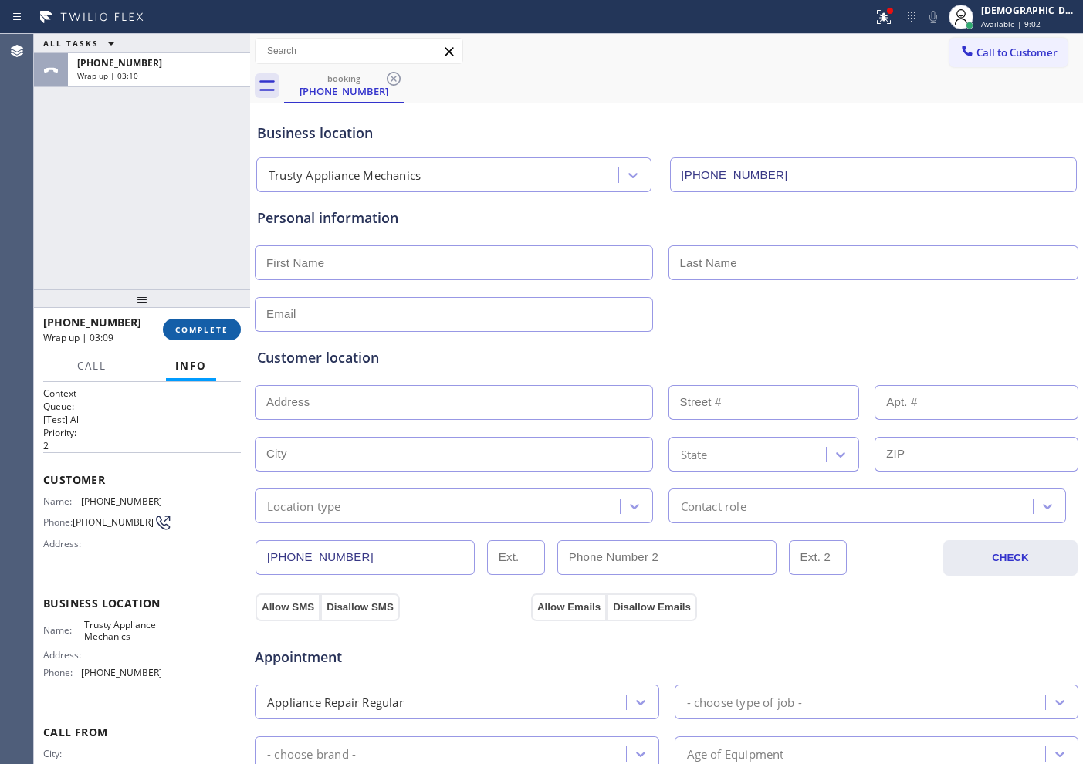
click at [198, 330] on span "COMPLETE" at bounding box center [201, 329] width 53 height 11
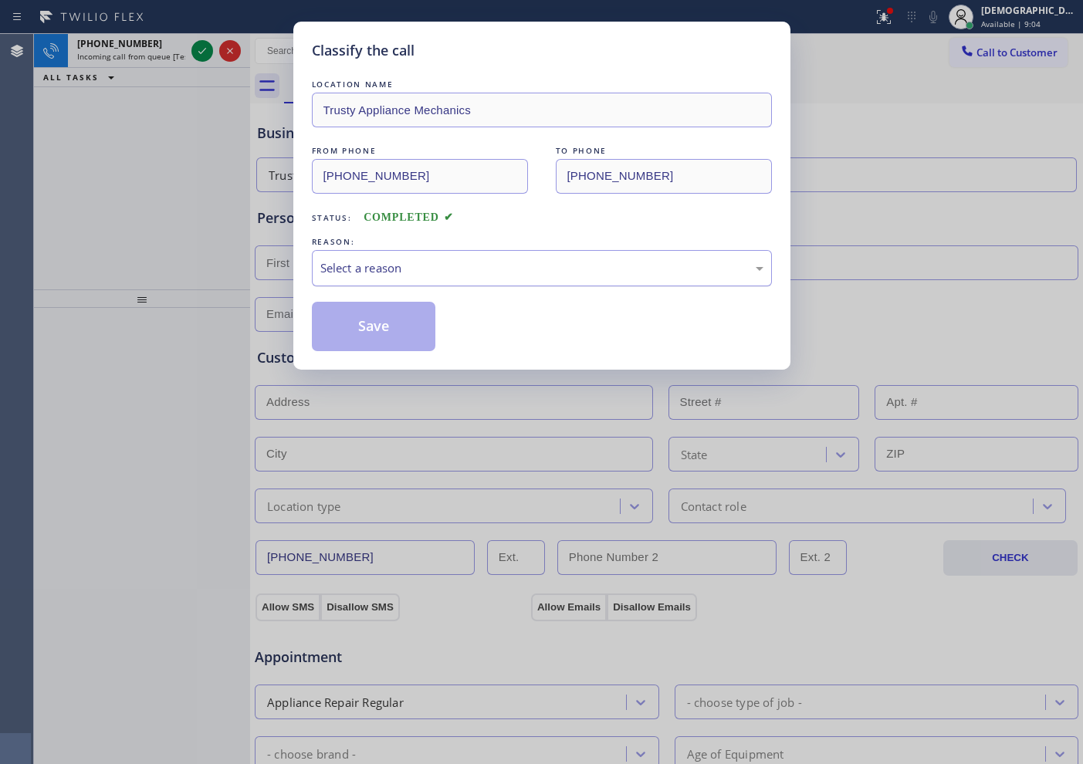
click at [377, 260] on div "Select a reason" at bounding box center [541, 268] width 443 height 18
click at [366, 328] on button "Save" at bounding box center [374, 326] width 124 height 49
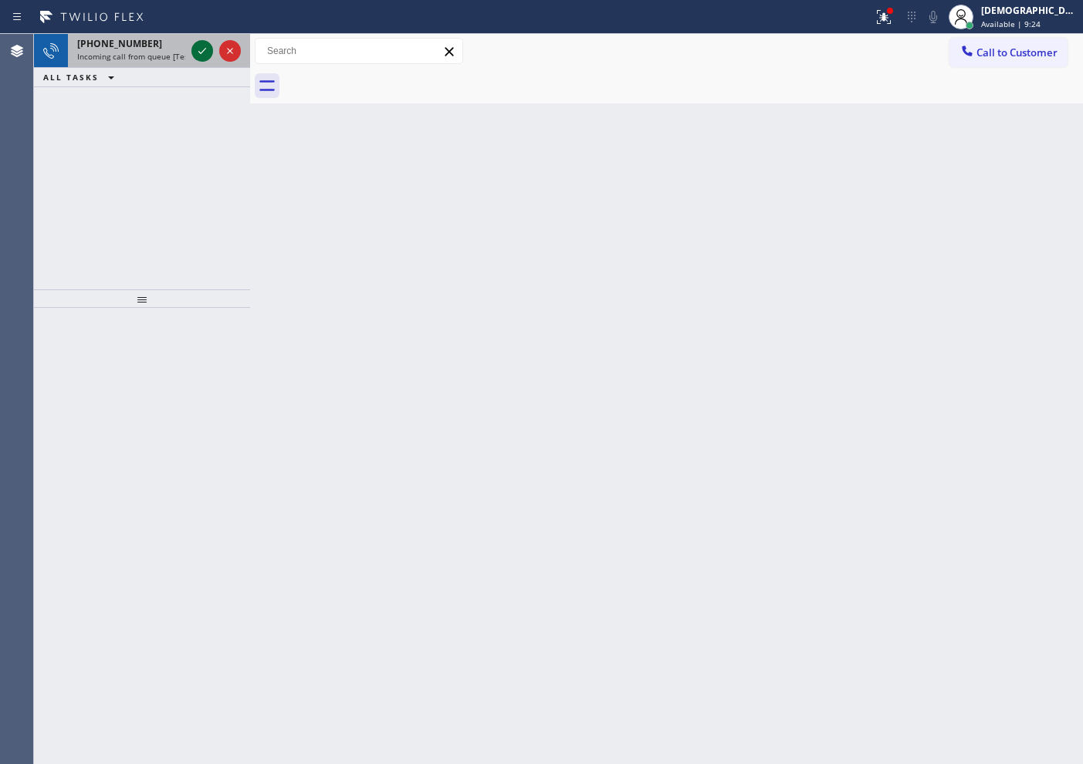
click at [202, 56] on icon at bounding box center [202, 51] width 19 height 19
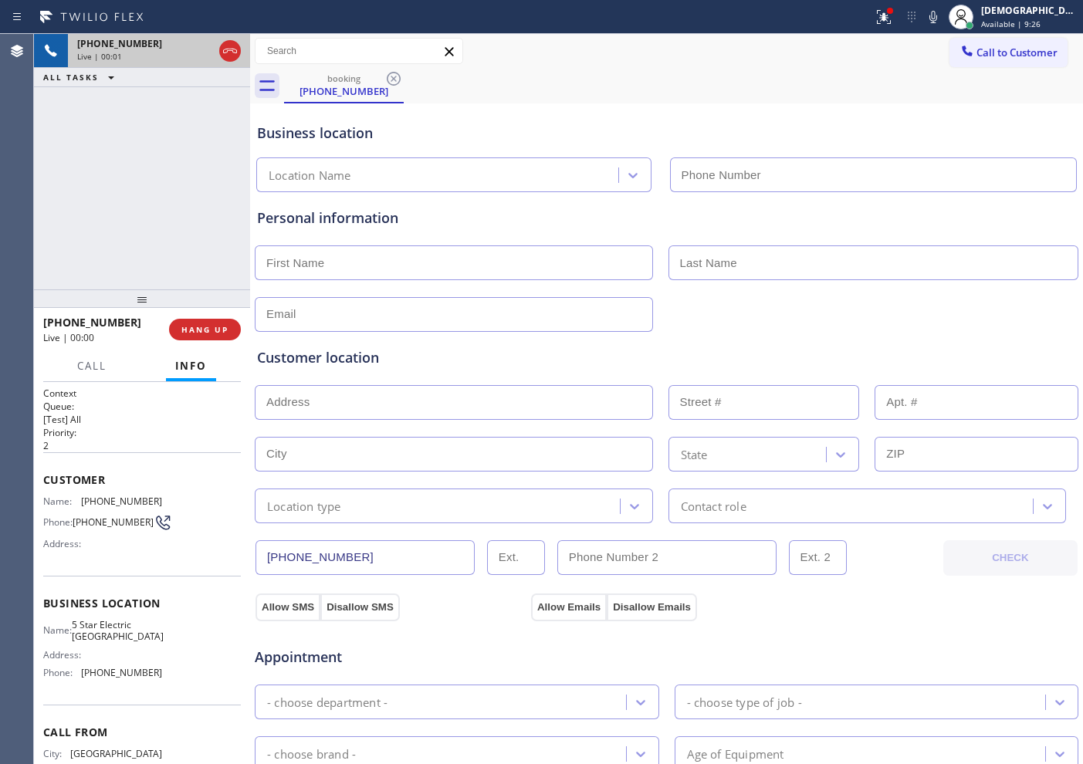
type input "[PHONE_NUMBER]"
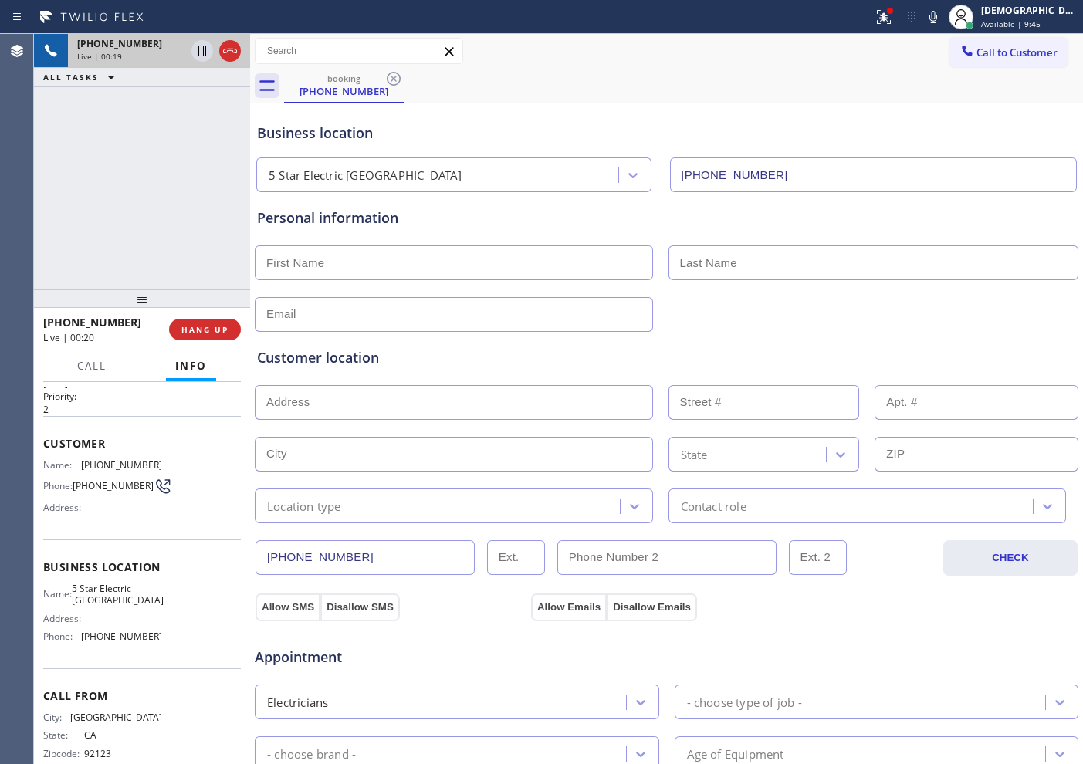
scroll to position [67, 0]
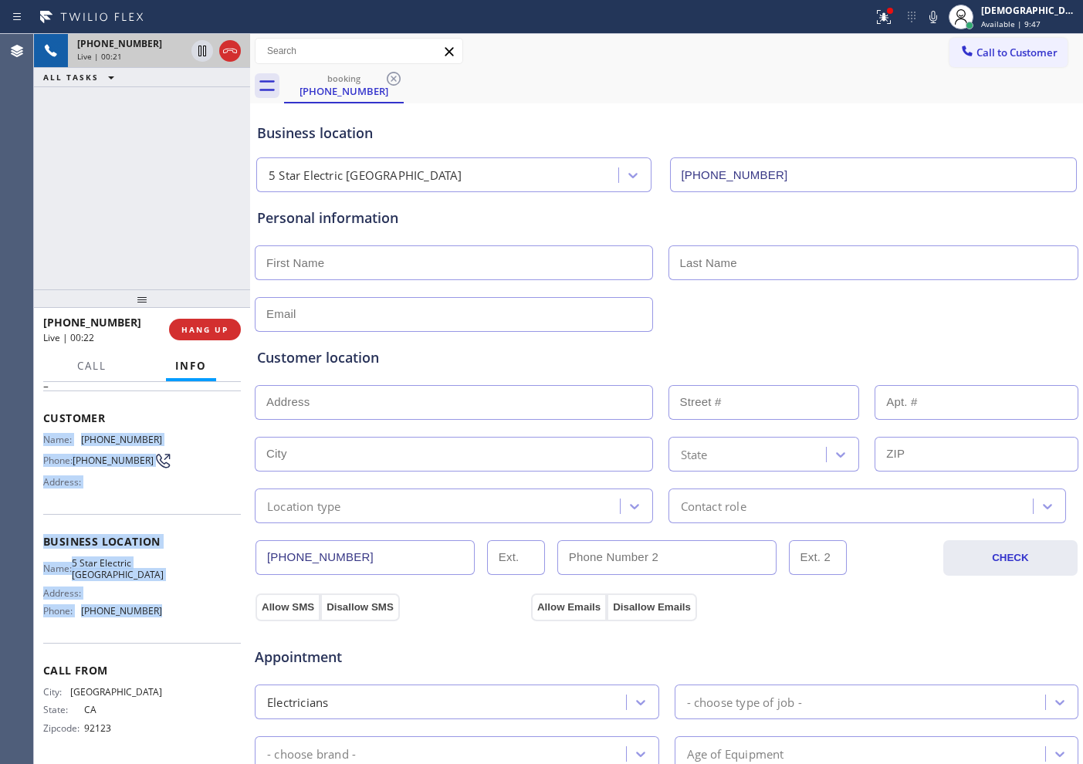
drag, startPoint x: 161, startPoint y: 612, endPoint x: 44, endPoint y: 430, distance: 216.3
click at [44, 430] on div "Context Queue: [Test] All Priority: 2 Customer Name: [PHONE_NUMBER] Phone: [PHO…" at bounding box center [142, 542] width 198 height 435
copy div "Name: [PHONE_NUMBER] Phone: [PHONE_NUMBER] Address: Business location Name: 5 S…"
click at [198, 56] on icon at bounding box center [202, 51] width 19 height 19
click at [181, 601] on div "Name: 5 Star Electric [GEOGRAPHIC_DATA] Address: Phone: [PHONE_NUMBER]" at bounding box center [142, 590] width 198 height 66
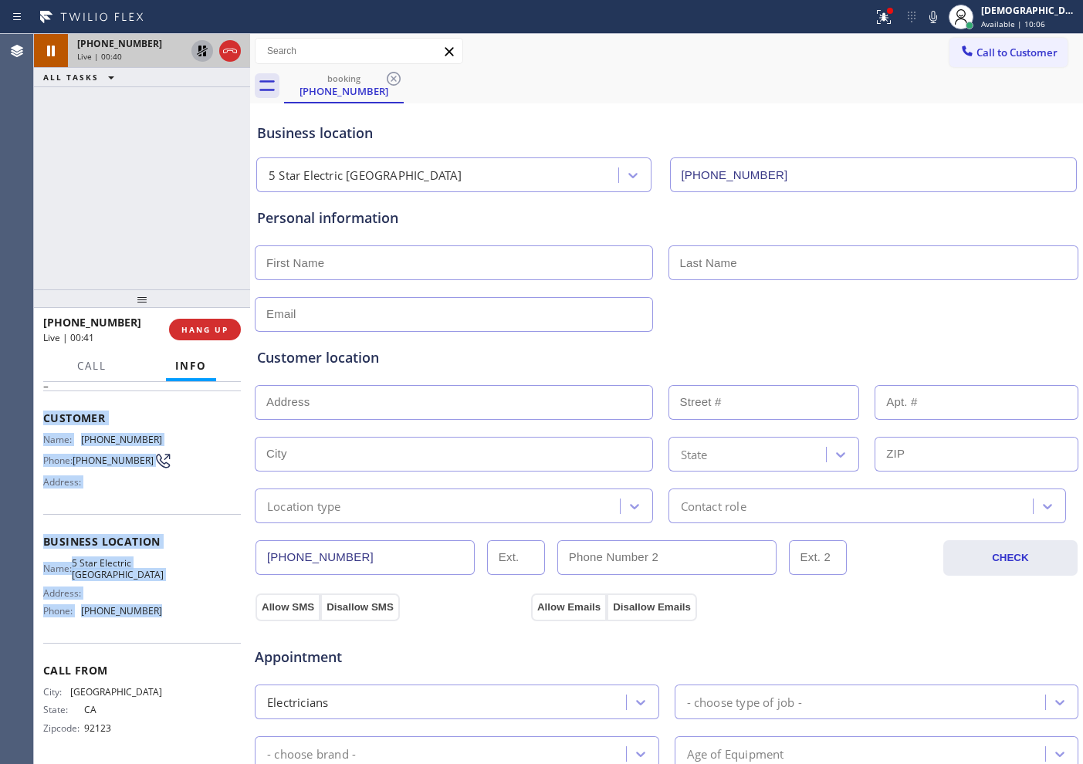
drag, startPoint x: 157, startPoint y: 613, endPoint x: 43, endPoint y: 417, distance: 226.9
click at [43, 417] on div "Context Queue: [Test] All Priority: 2 Customer Name: [PHONE_NUMBER] Phone: [PHO…" at bounding box center [142, 542] width 198 height 435
copy div "Customer Name: [PHONE_NUMBER] Phone: [PHONE_NUMBER] Address: Business location …"
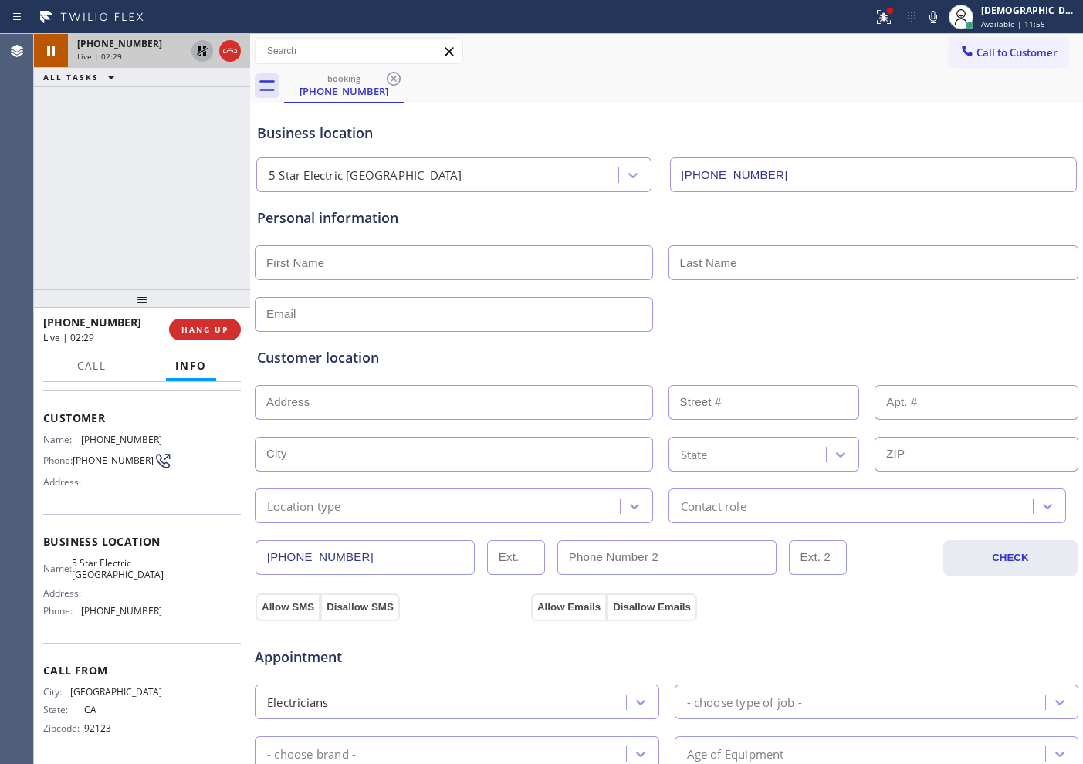
click at [23, 188] on div "Agent Desktop" at bounding box center [16, 399] width 33 height 730
click at [92, 125] on div "[PHONE_NUMBER] Live | 02:54 ALL TASKS ALL TASKS ACTIVE TASKS TASKS IN WRAP UP" at bounding box center [142, 162] width 216 height 256
click at [207, 49] on icon at bounding box center [202, 51] width 19 height 19
click at [232, 50] on icon at bounding box center [230, 51] width 14 height 5
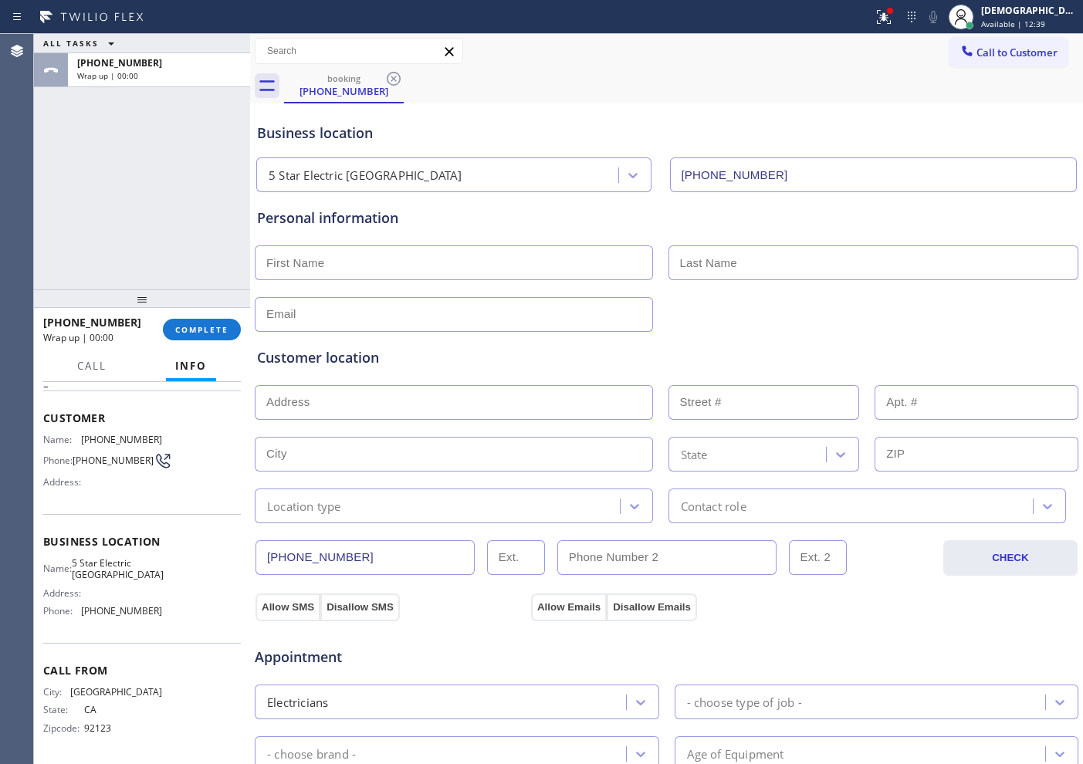
drag, startPoint x: 195, startPoint y: 331, endPoint x: 251, endPoint y: 330, distance: 55.6
click at [195, 330] on span "COMPLETE" at bounding box center [201, 329] width 53 height 11
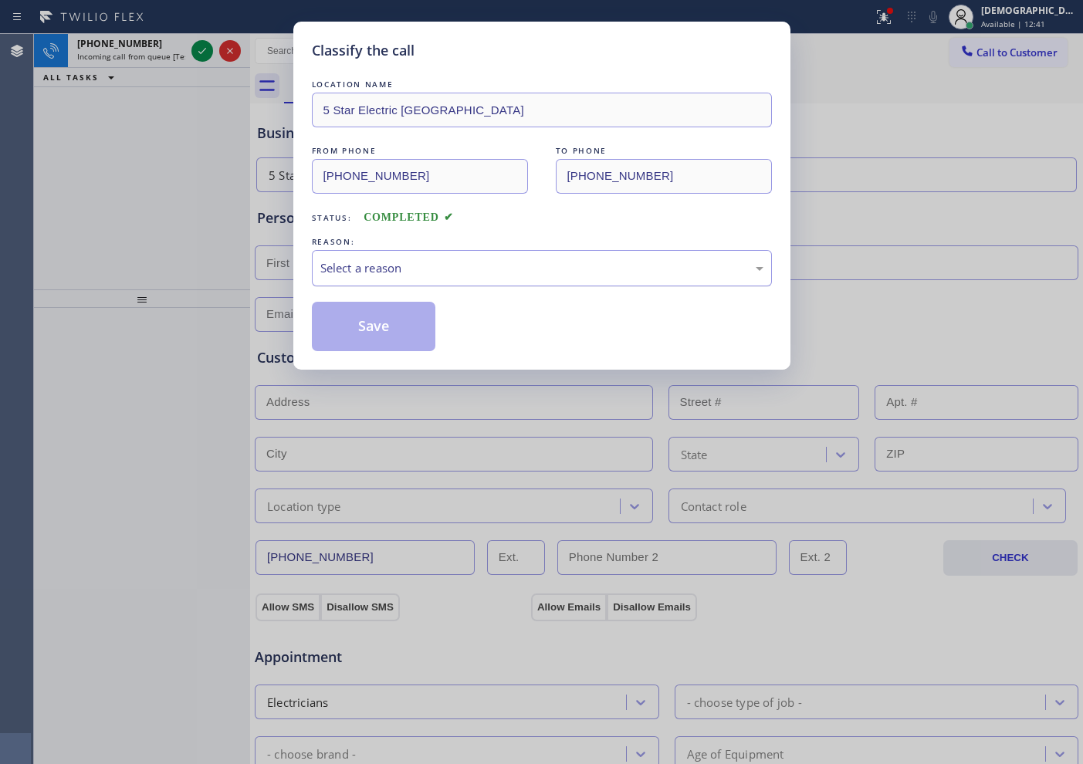
click at [415, 269] on div "Select a reason" at bounding box center [541, 268] width 443 height 18
click at [388, 327] on button "Save" at bounding box center [374, 326] width 124 height 49
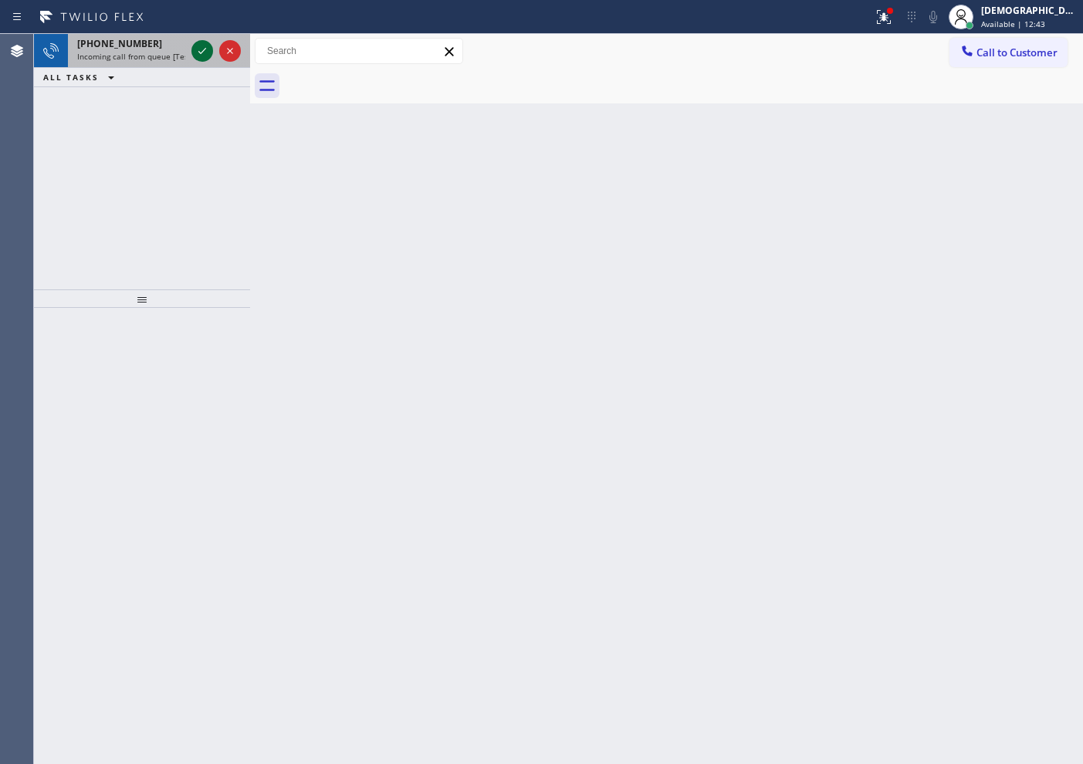
click at [209, 53] on icon at bounding box center [202, 51] width 19 height 19
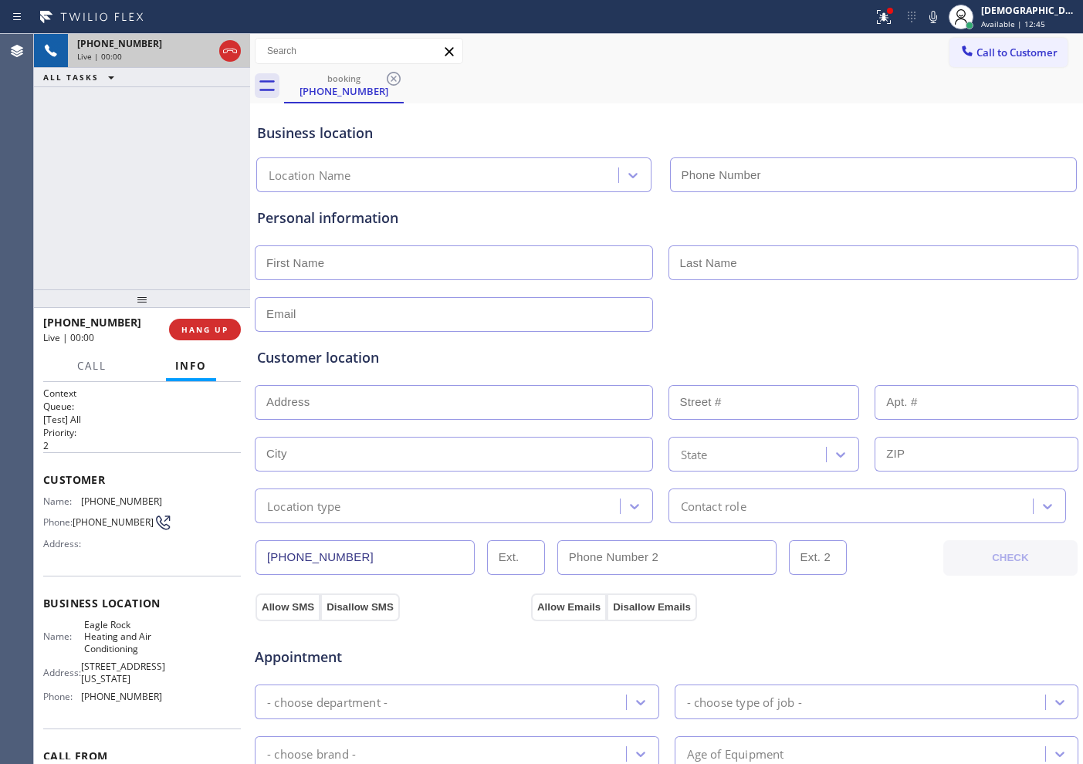
type input "[PHONE_NUMBER]"
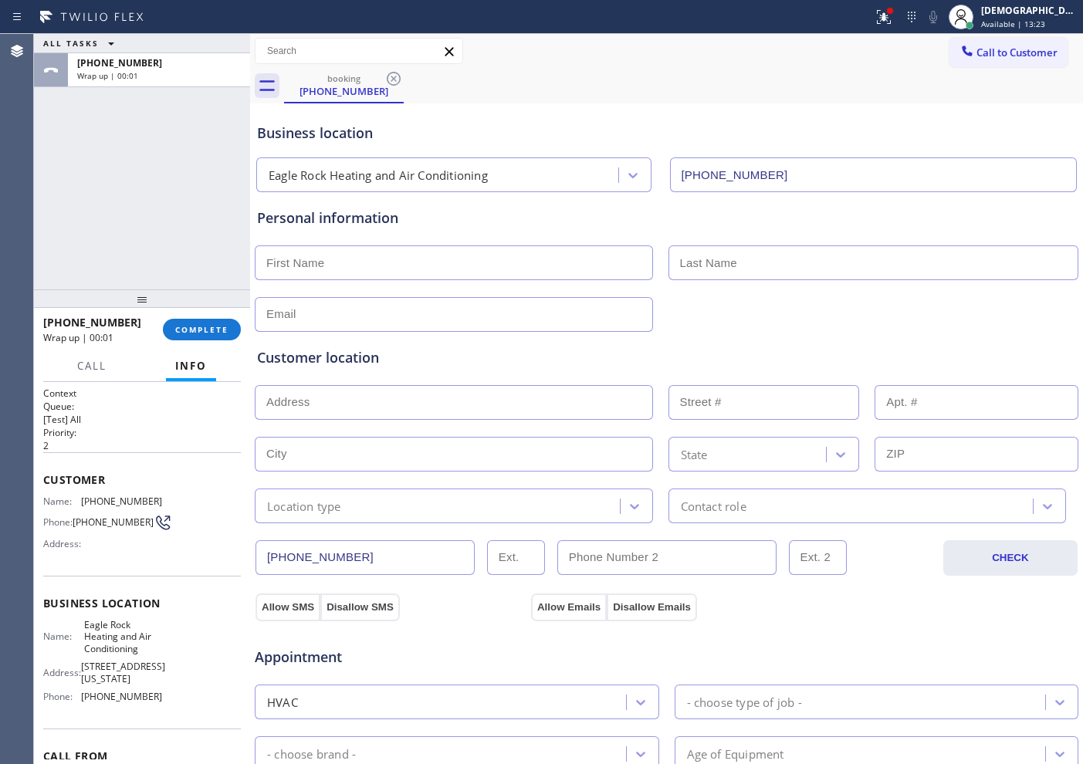
drag, startPoint x: 50, startPoint y: 137, endPoint x: 102, endPoint y: 215, distance: 94.2
click at [53, 140] on div "ALL TASKS ALL TASKS ACTIVE TASKS TASKS IN WRAP UP [PHONE_NUMBER] Wrap up | 00:01" at bounding box center [142, 162] width 216 height 256
click at [232, 332] on button "COMPLETE" at bounding box center [202, 330] width 78 height 22
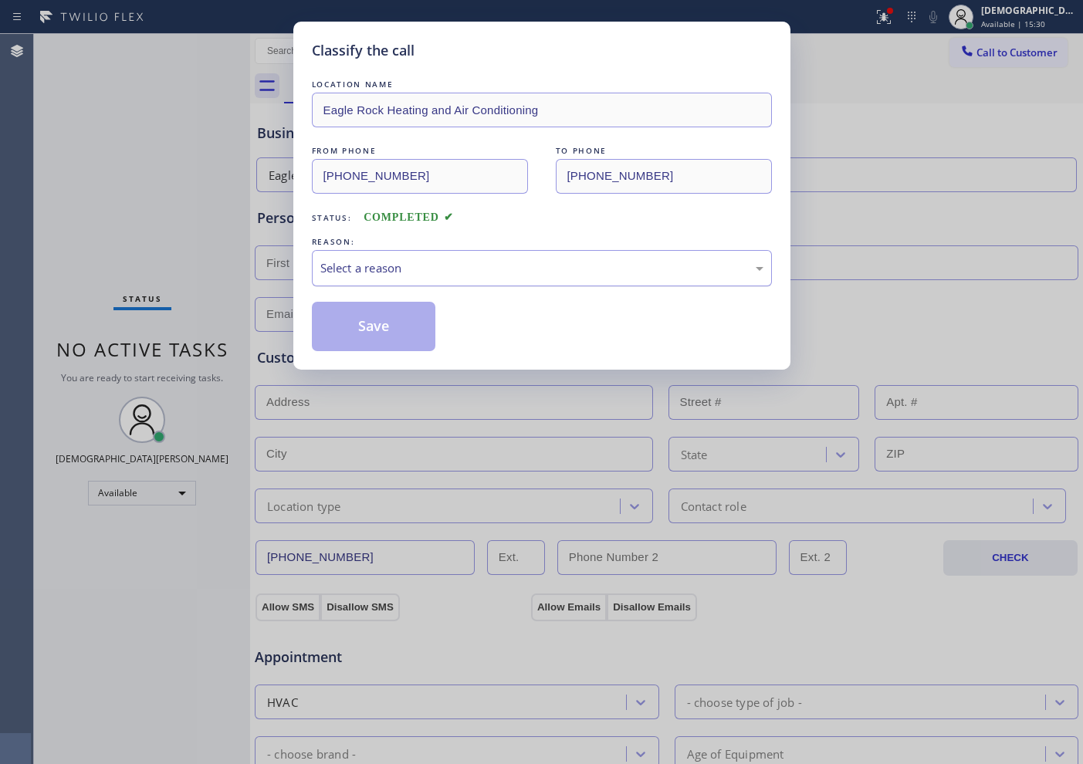
click at [329, 266] on div "Select a reason" at bounding box center [541, 268] width 443 height 18
click at [336, 323] on button "Save" at bounding box center [374, 326] width 124 height 49
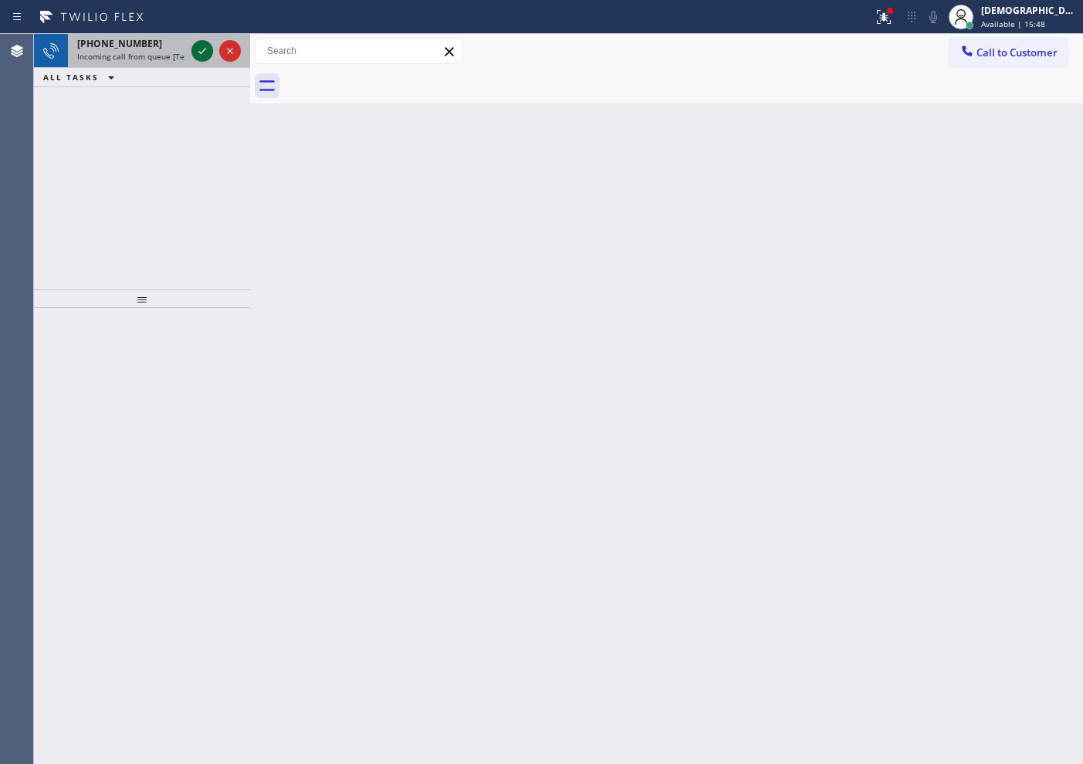
click at [199, 40] on button at bounding box center [202, 51] width 22 height 22
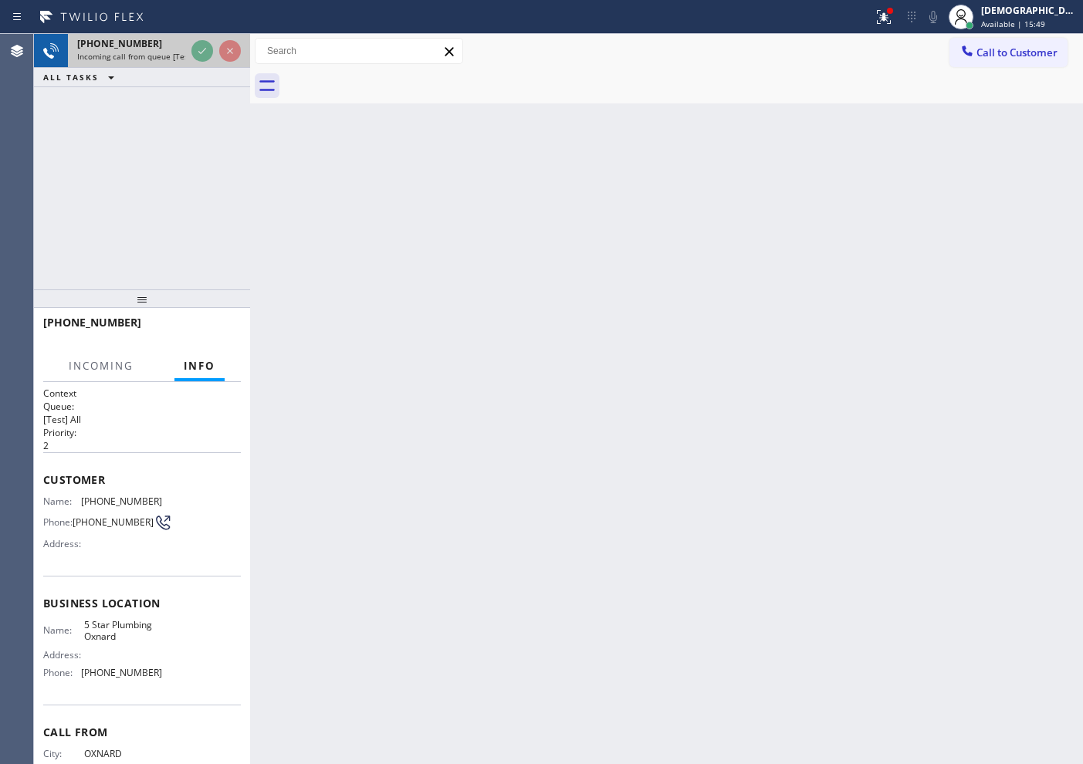
click at [201, 39] on div at bounding box center [216, 51] width 56 height 34
click at [202, 39] on div at bounding box center [216, 51] width 56 height 34
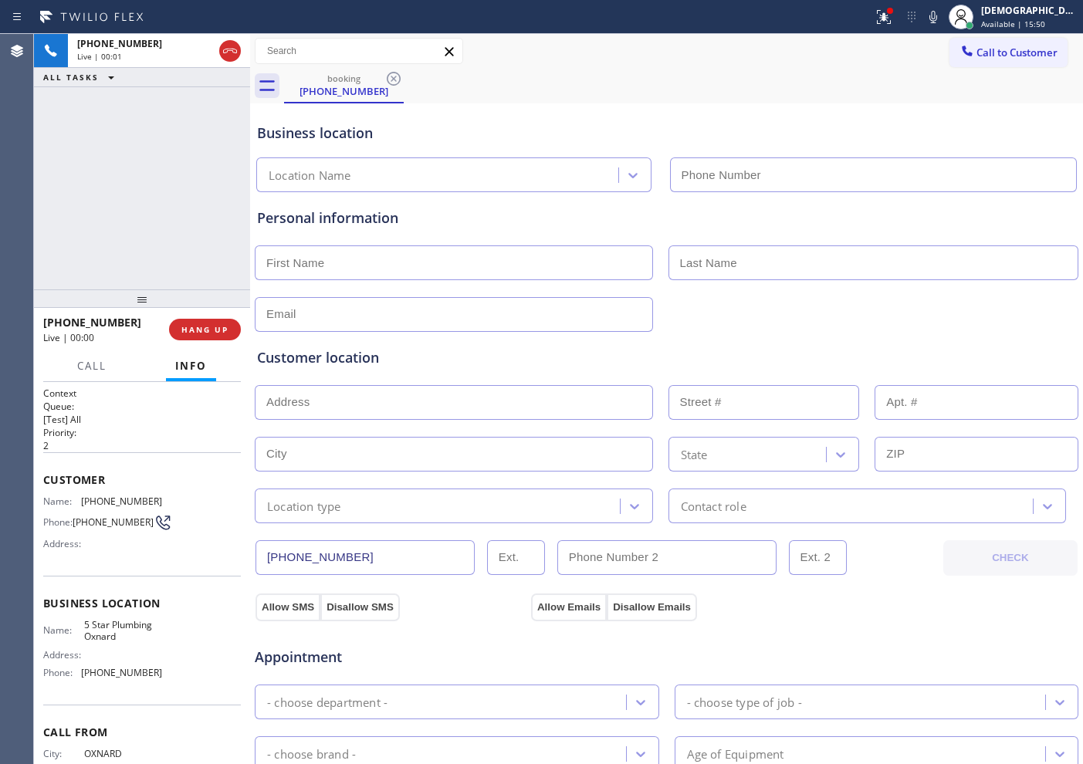
type input "[PHONE_NUMBER]"
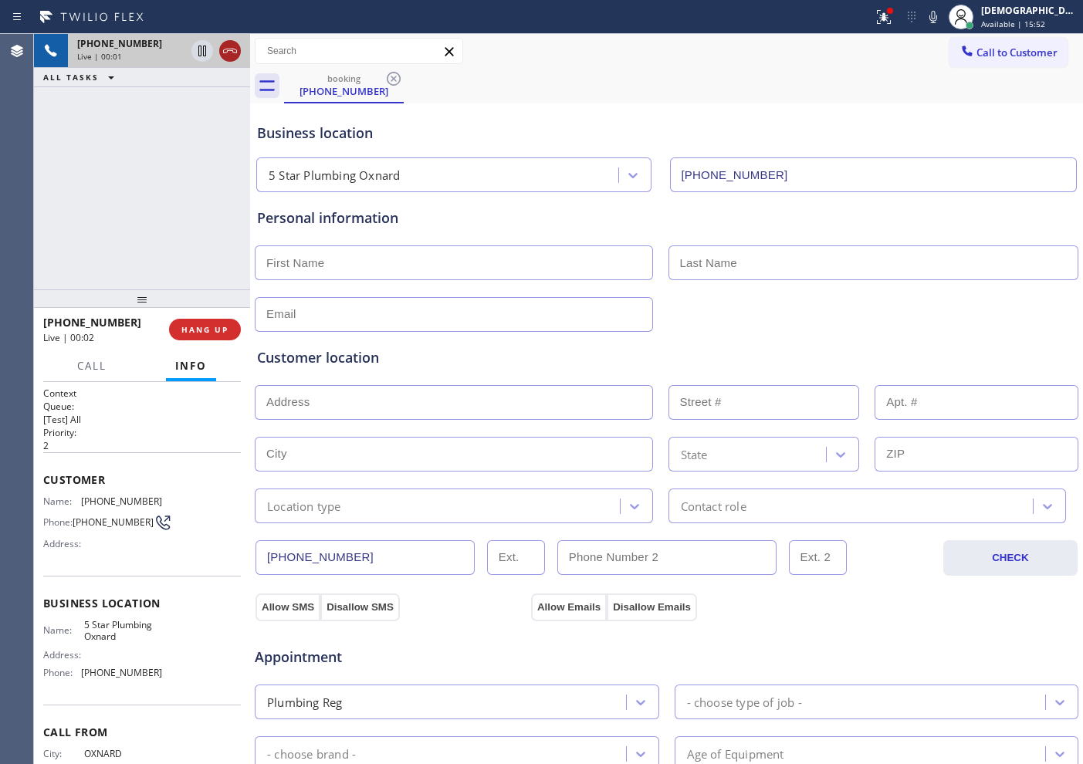
click at [229, 47] on icon at bounding box center [230, 51] width 19 height 19
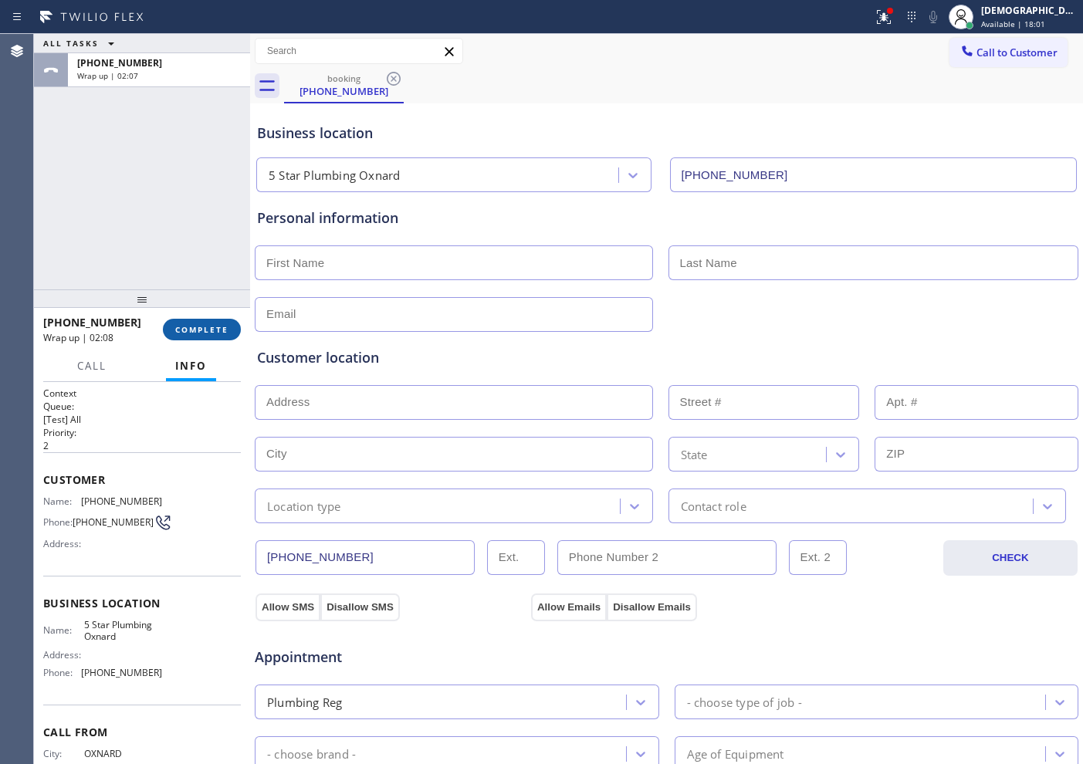
click at [208, 326] on span "COMPLETE" at bounding box center [201, 329] width 53 height 11
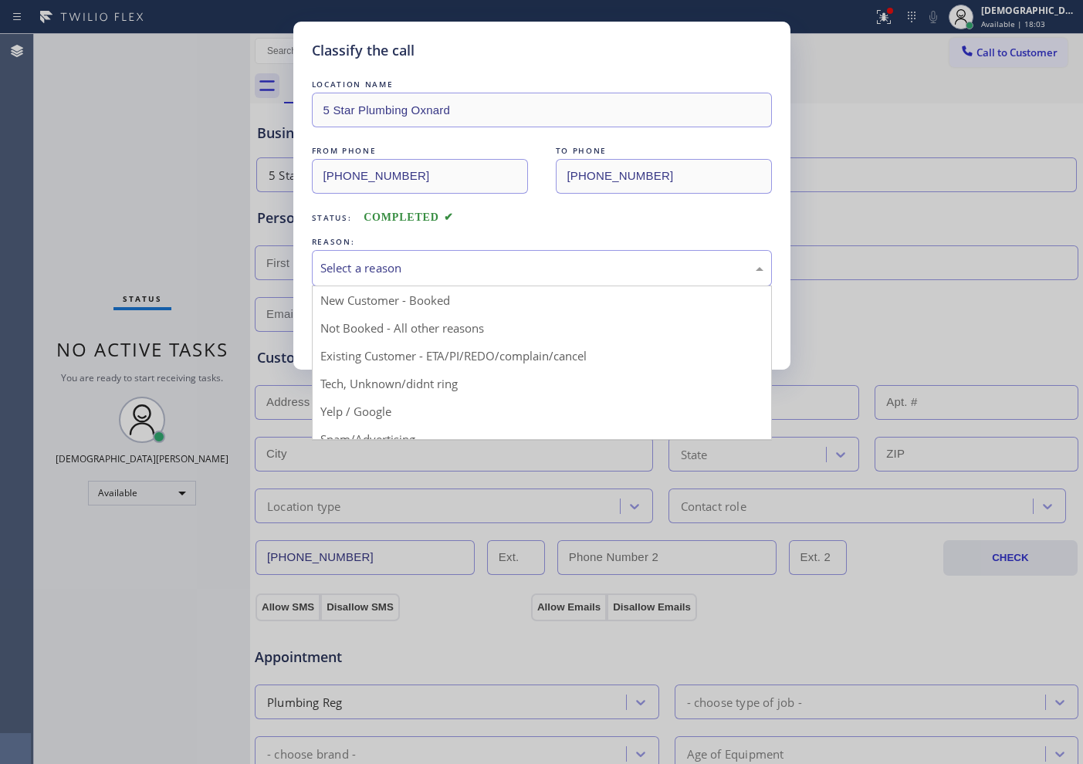
click at [501, 263] on div "Select a reason" at bounding box center [541, 268] width 443 height 18
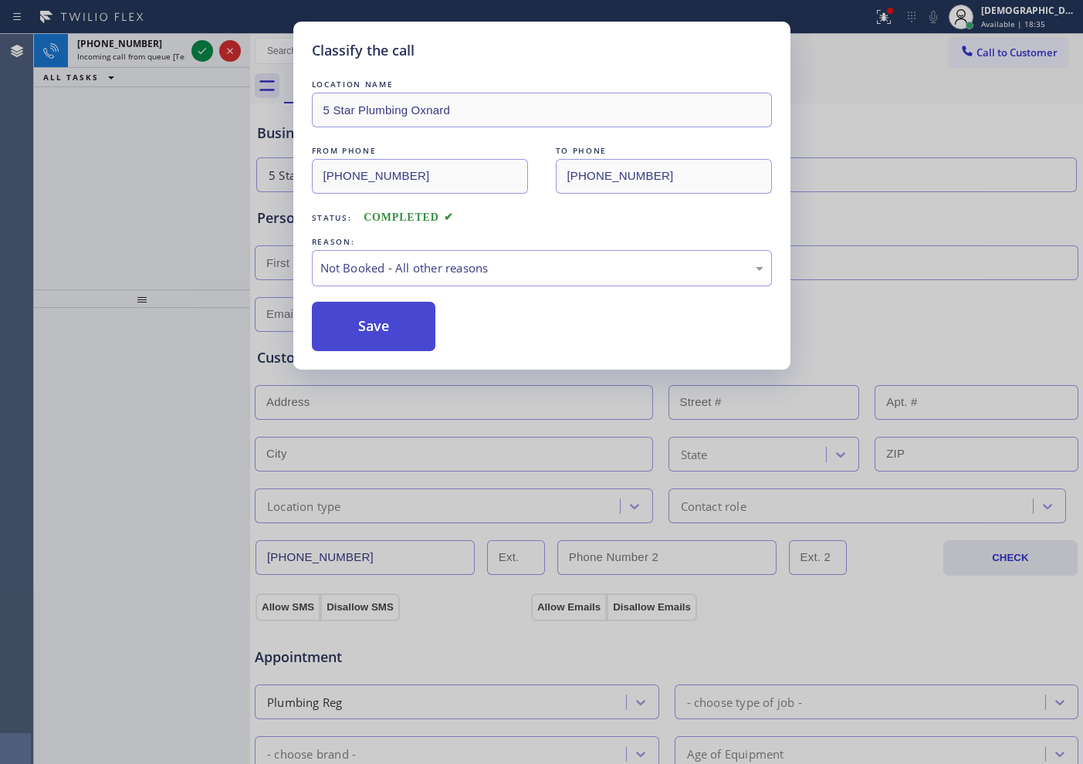
click at [392, 333] on button "Save" at bounding box center [374, 326] width 124 height 49
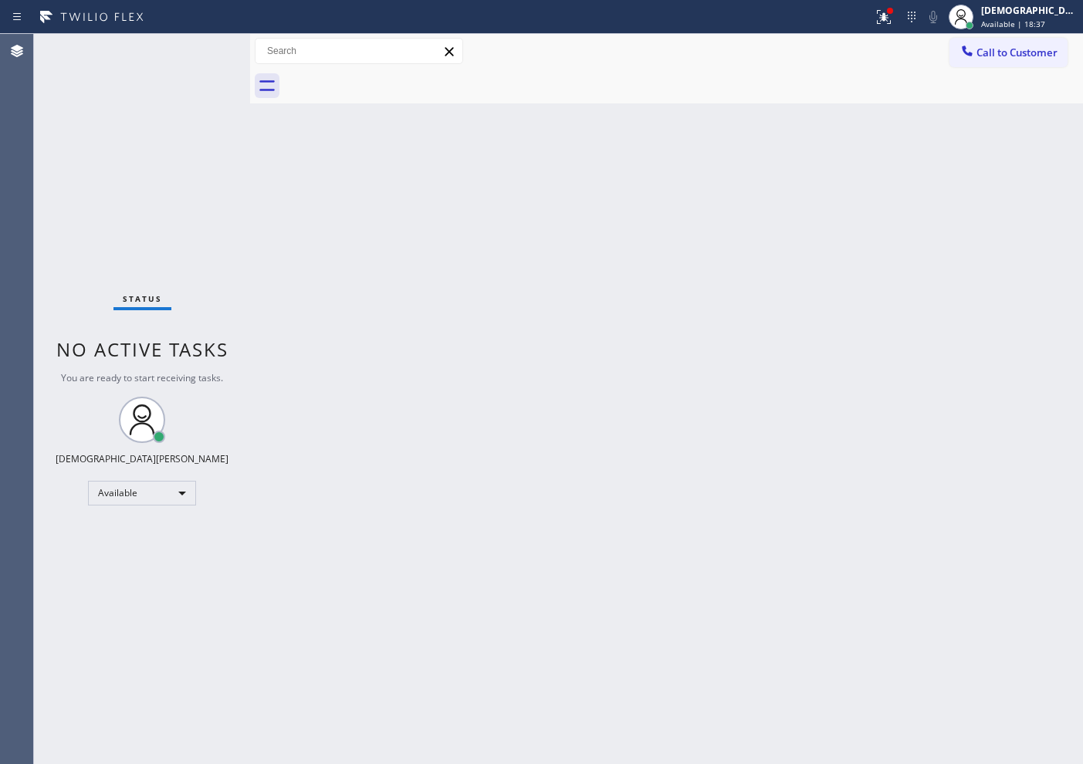
click at [197, 49] on div "Status No active tasks You are ready to start receiving tasks. Christian Cinco …" at bounding box center [142, 399] width 216 height 730
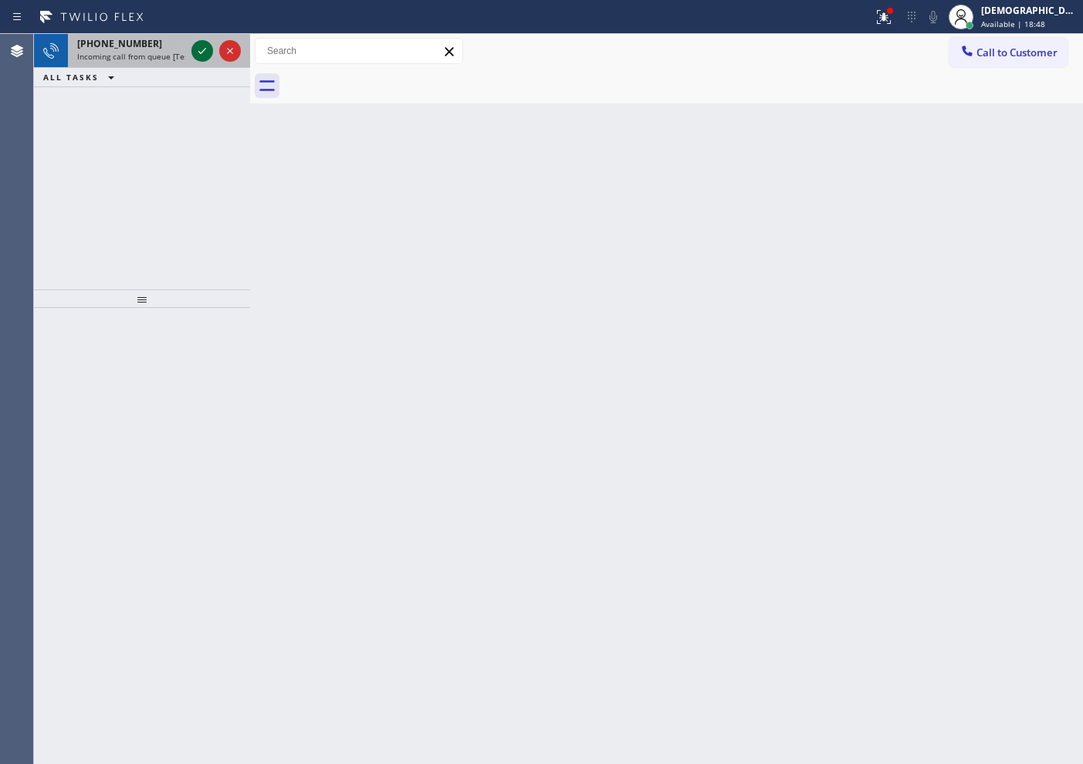
click at [197, 49] on icon at bounding box center [202, 51] width 19 height 19
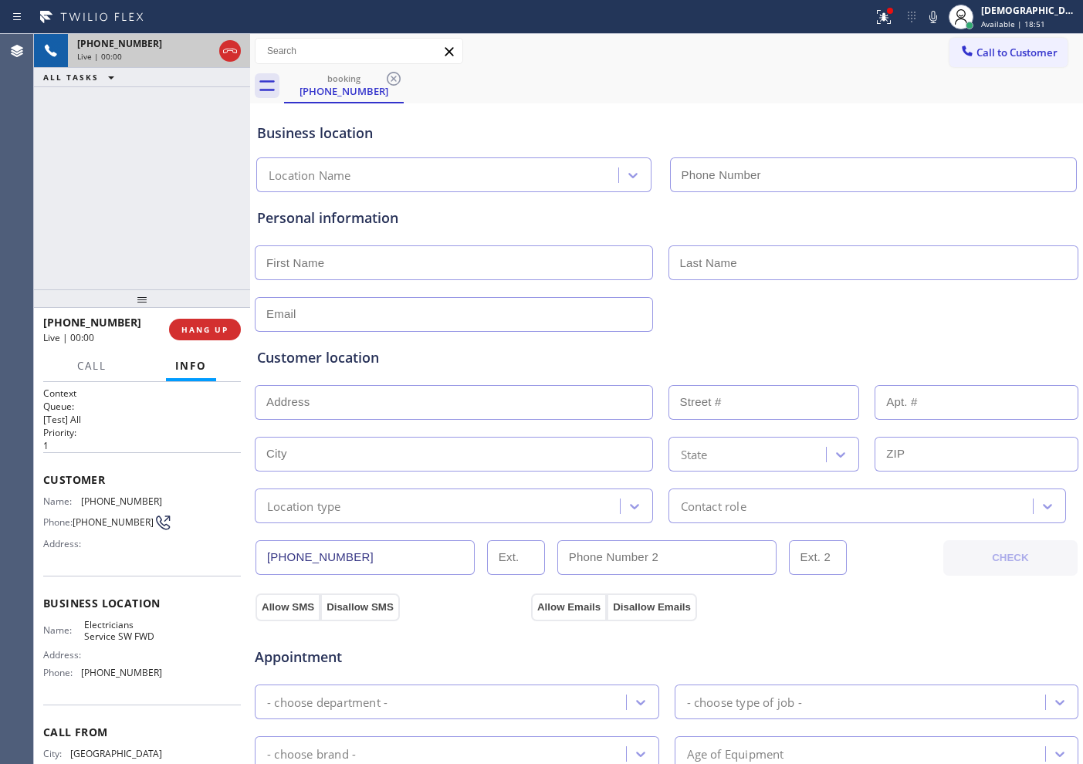
type input "[PHONE_NUMBER]"
click at [236, 52] on icon at bounding box center [230, 51] width 14 height 5
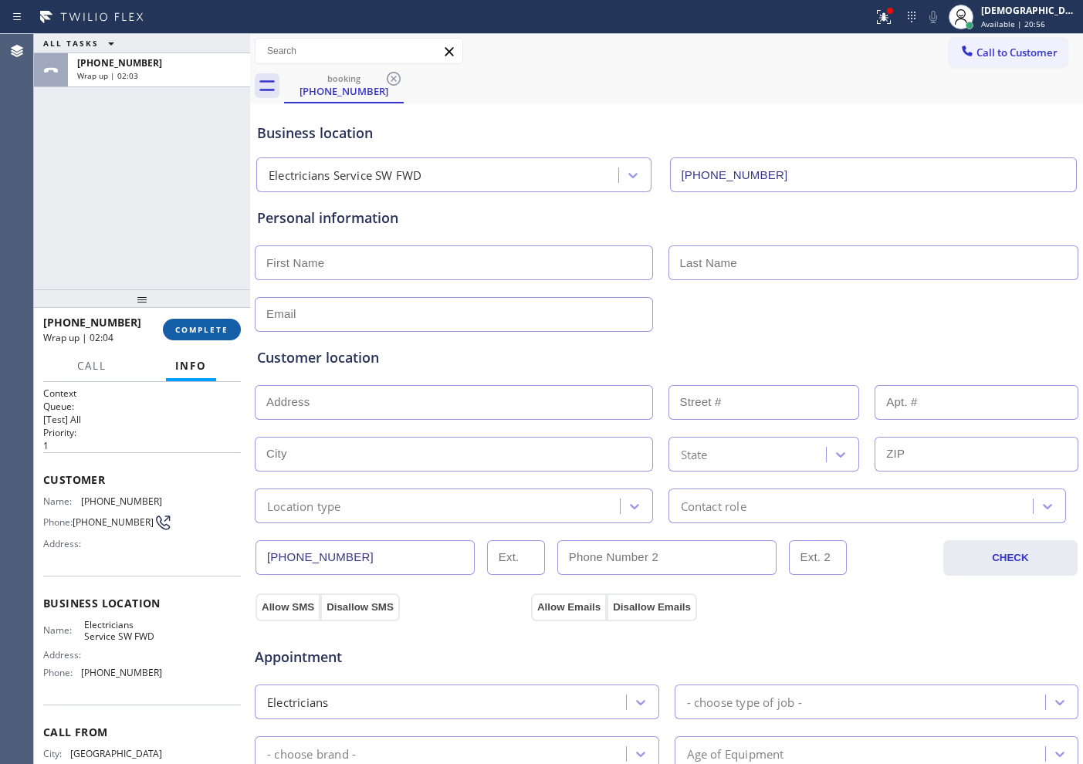
click at [212, 333] on span "COMPLETE" at bounding box center [201, 329] width 53 height 11
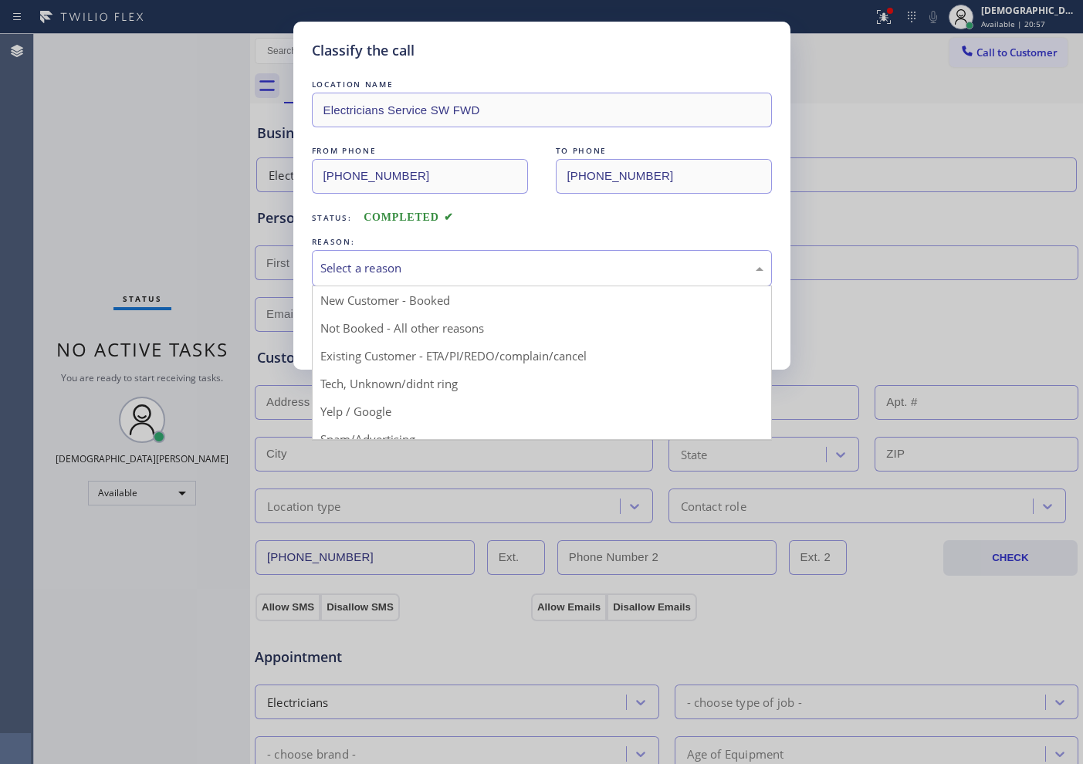
drag, startPoint x: 367, startPoint y: 261, endPoint x: 366, endPoint y: 273, distance: 12.4
click at [366, 262] on div "Select a reason" at bounding box center [541, 268] width 443 height 18
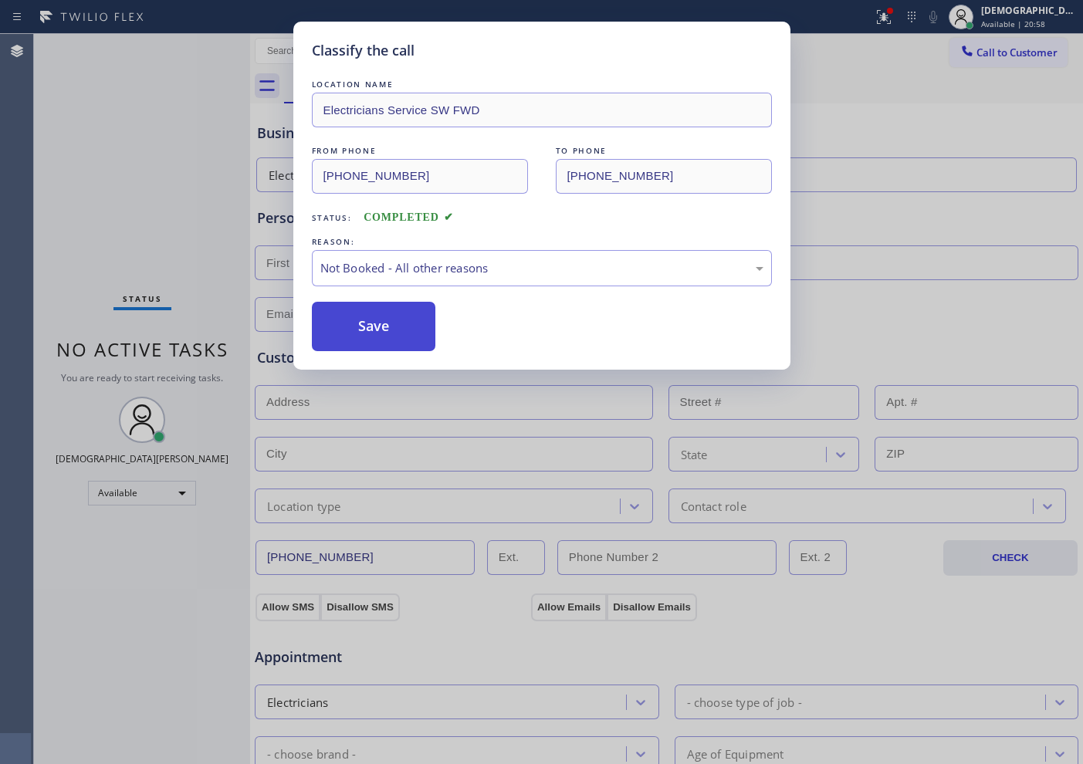
click at [364, 325] on button "Save" at bounding box center [374, 326] width 124 height 49
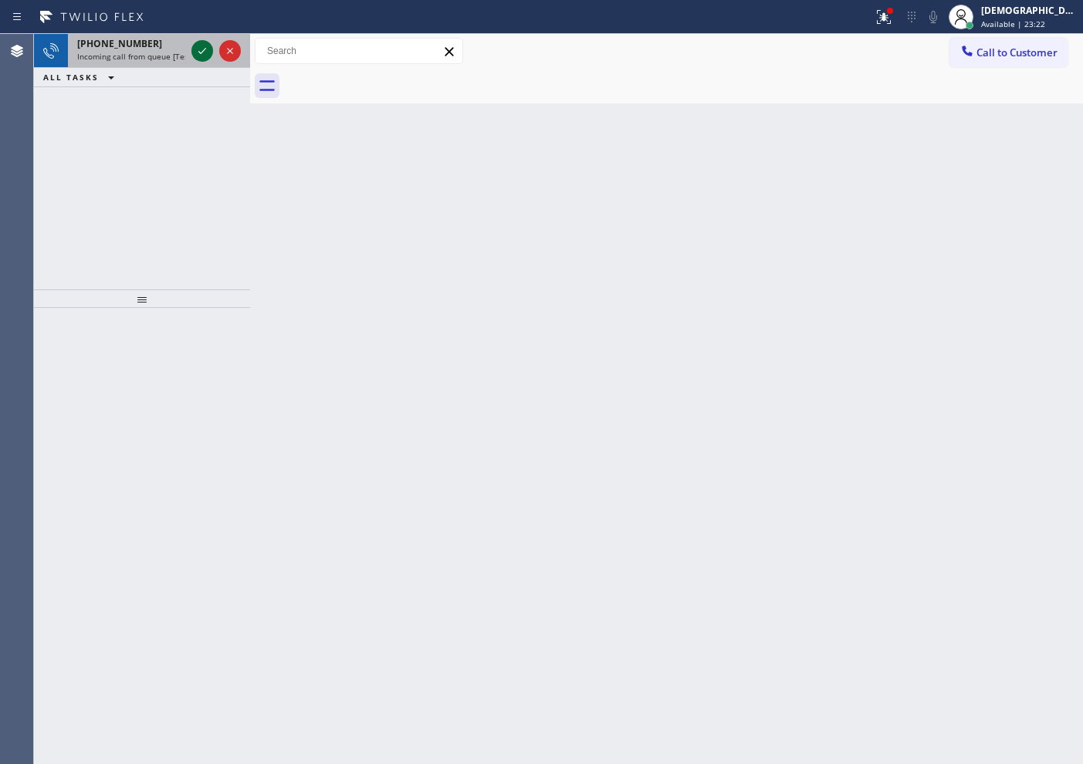
click at [202, 46] on icon at bounding box center [202, 51] width 19 height 19
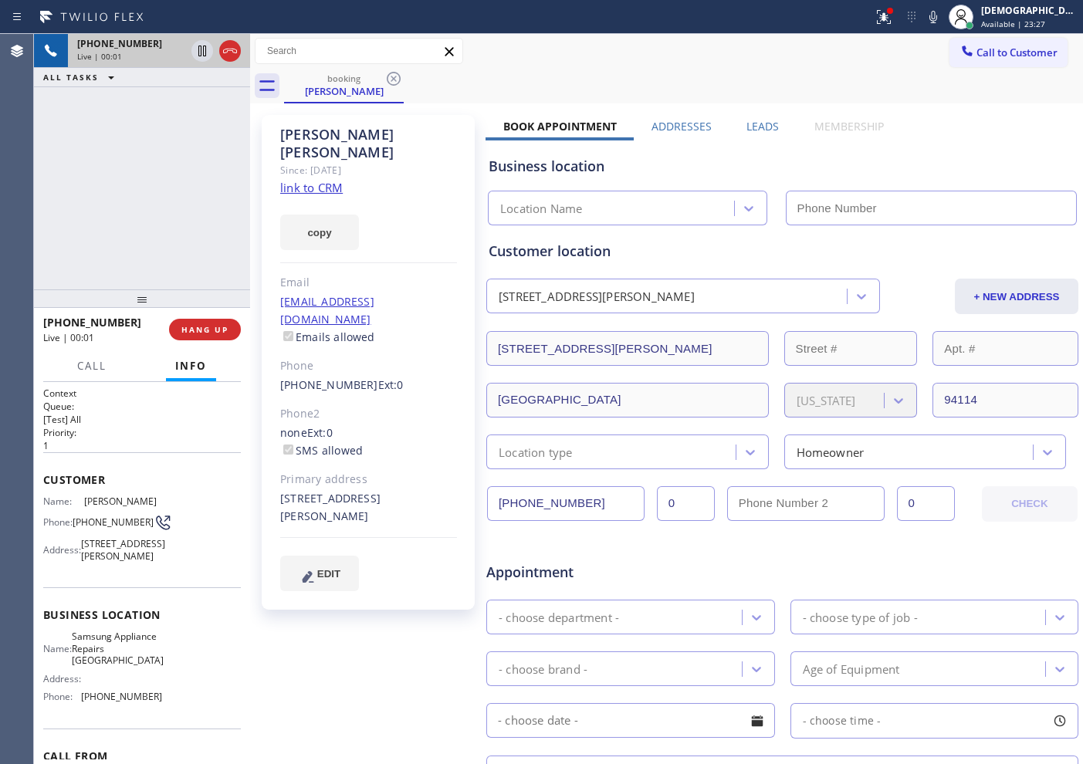
type input "[PHONE_NUMBER]"
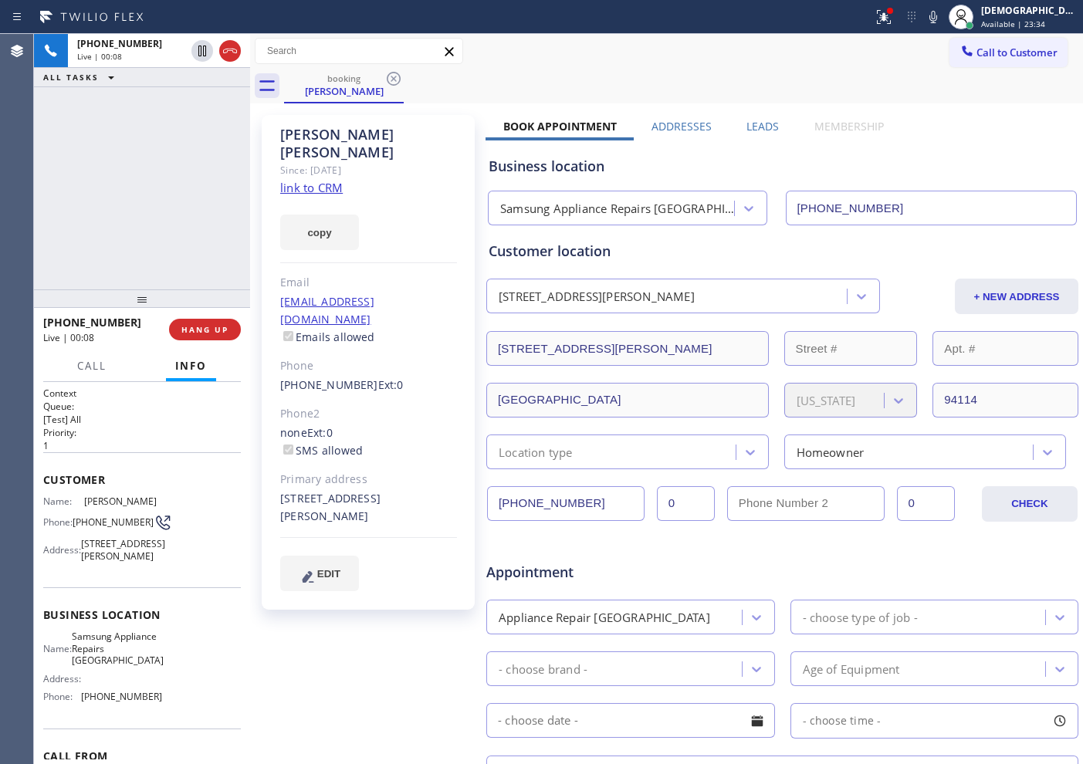
click at [323, 180] on link "link to CRM" at bounding box center [311, 187] width 63 height 15
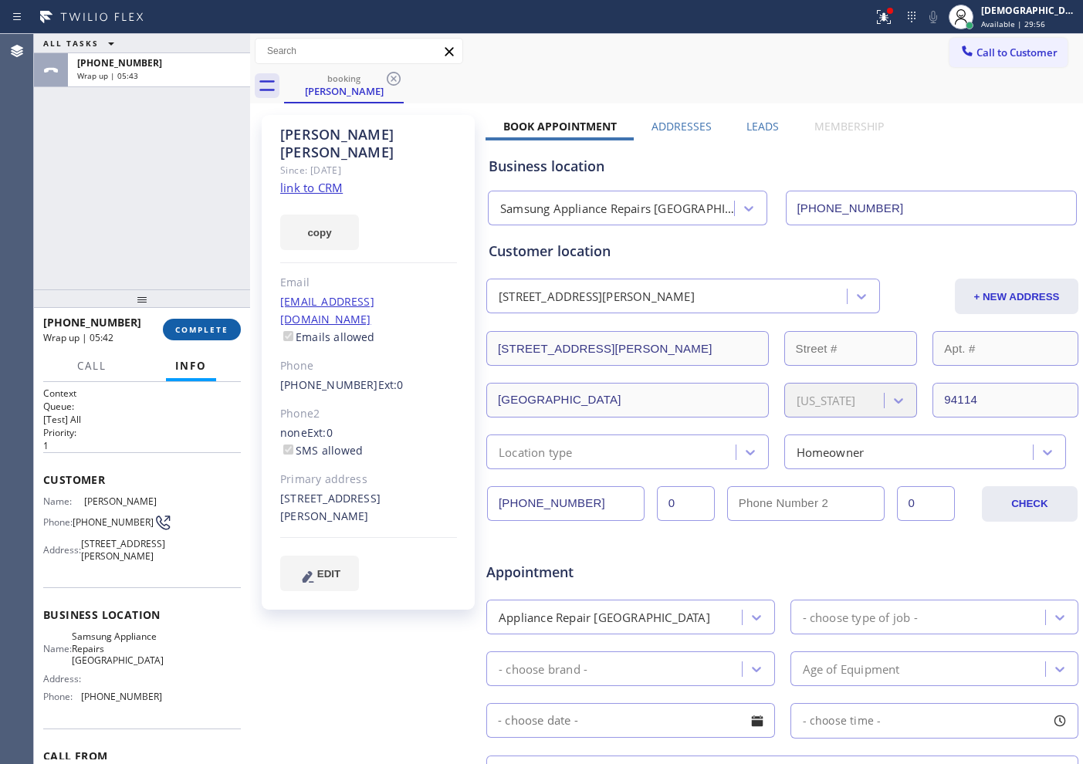
click at [206, 324] on span "COMPLETE" at bounding box center [201, 329] width 53 height 11
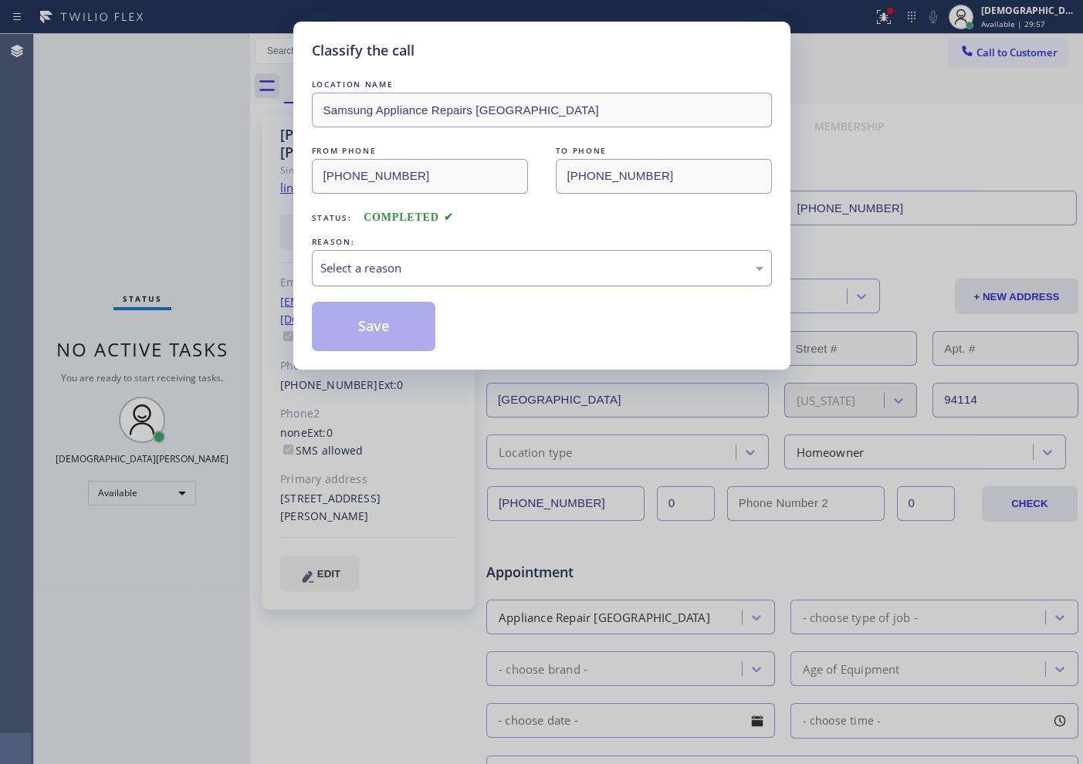
click at [444, 255] on div "Select a reason" at bounding box center [542, 268] width 460 height 36
click at [417, 264] on div "Not Booked - All other reasons" at bounding box center [541, 268] width 443 height 18
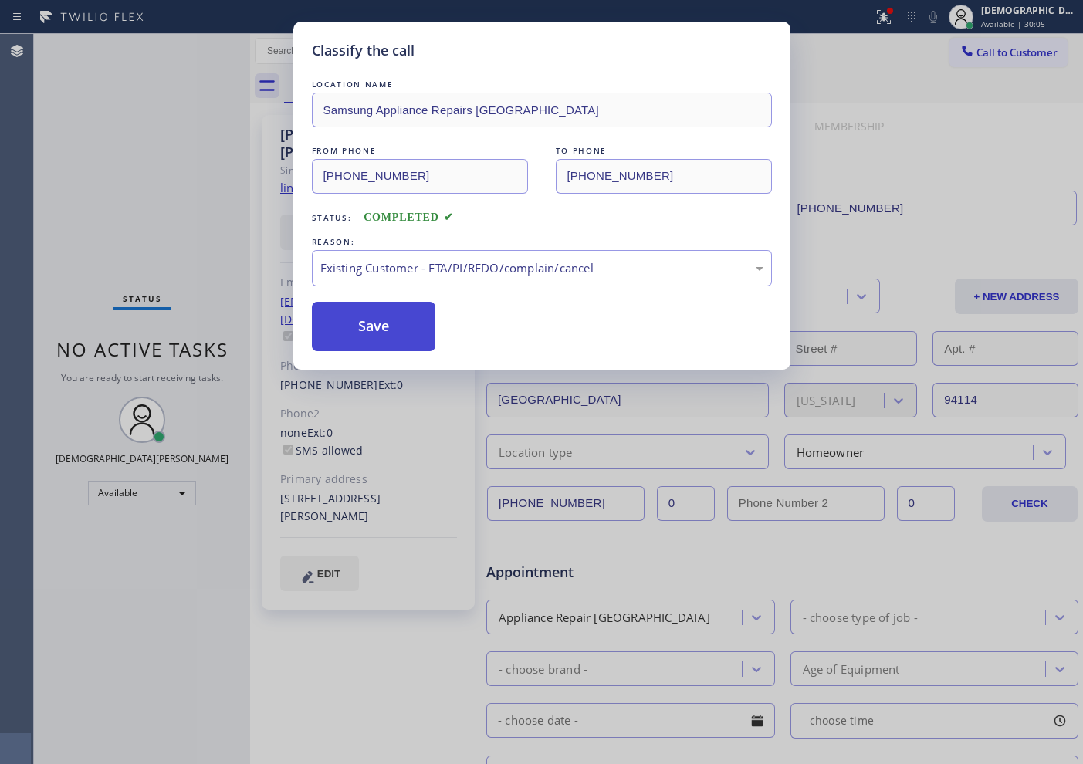
click at [400, 327] on button "Save" at bounding box center [374, 326] width 124 height 49
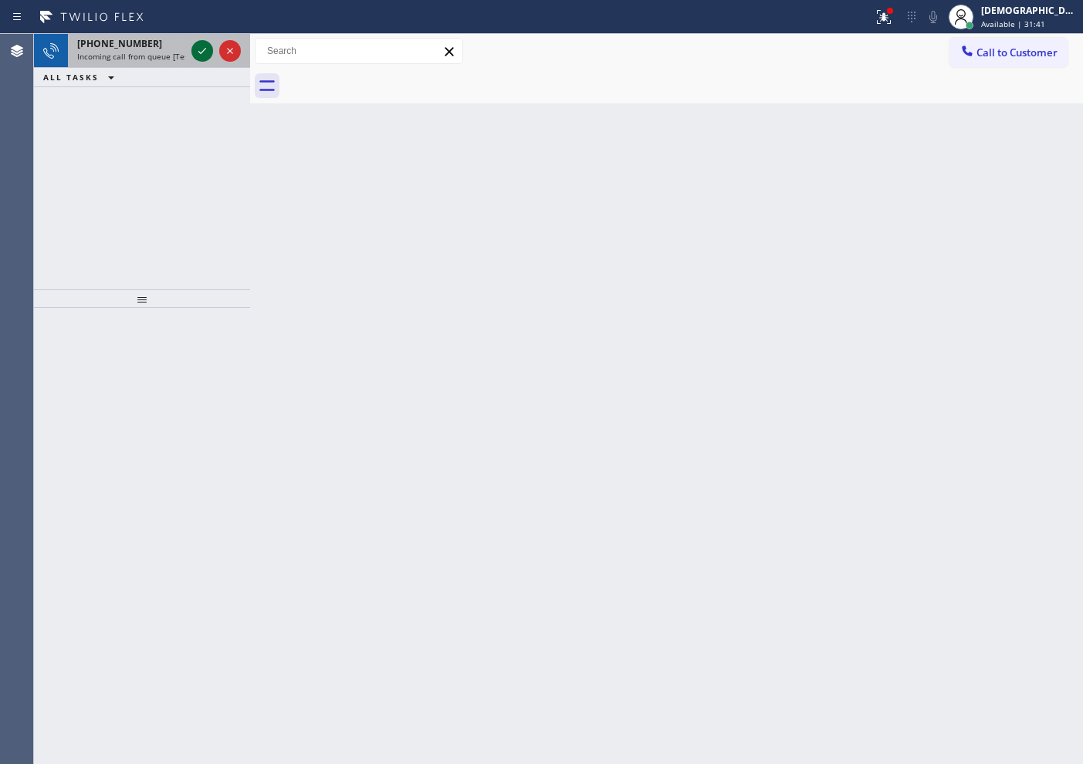
click at [208, 48] on icon at bounding box center [202, 51] width 19 height 19
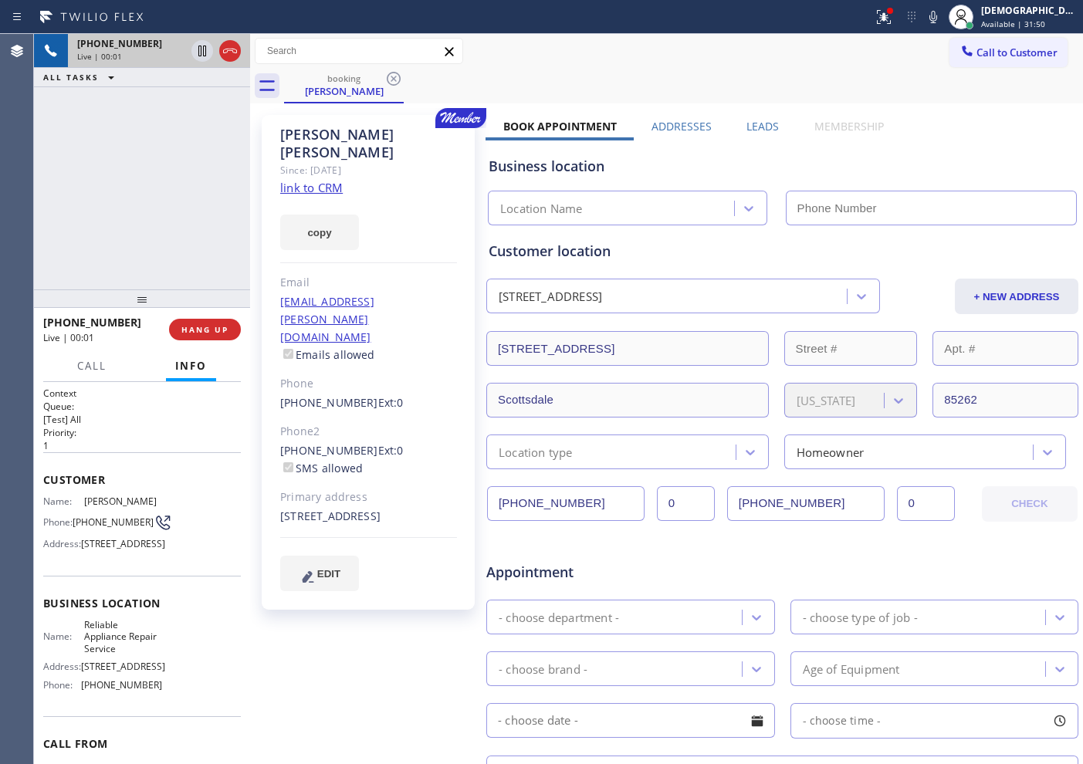
type input "[PHONE_NUMBER]"
click at [308, 180] on link "link to CRM" at bounding box center [311, 187] width 63 height 15
click at [194, 55] on icon at bounding box center [202, 51] width 19 height 19
click at [201, 54] on icon at bounding box center [202, 51] width 11 height 11
click at [67, 225] on div "[PHONE_NUMBER] Live | 06:03 ALL TASKS ALL TASKS ACTIVE TASKS TASKS IN WRAP UP" at bounding box center [142, 162] width 216 height 256
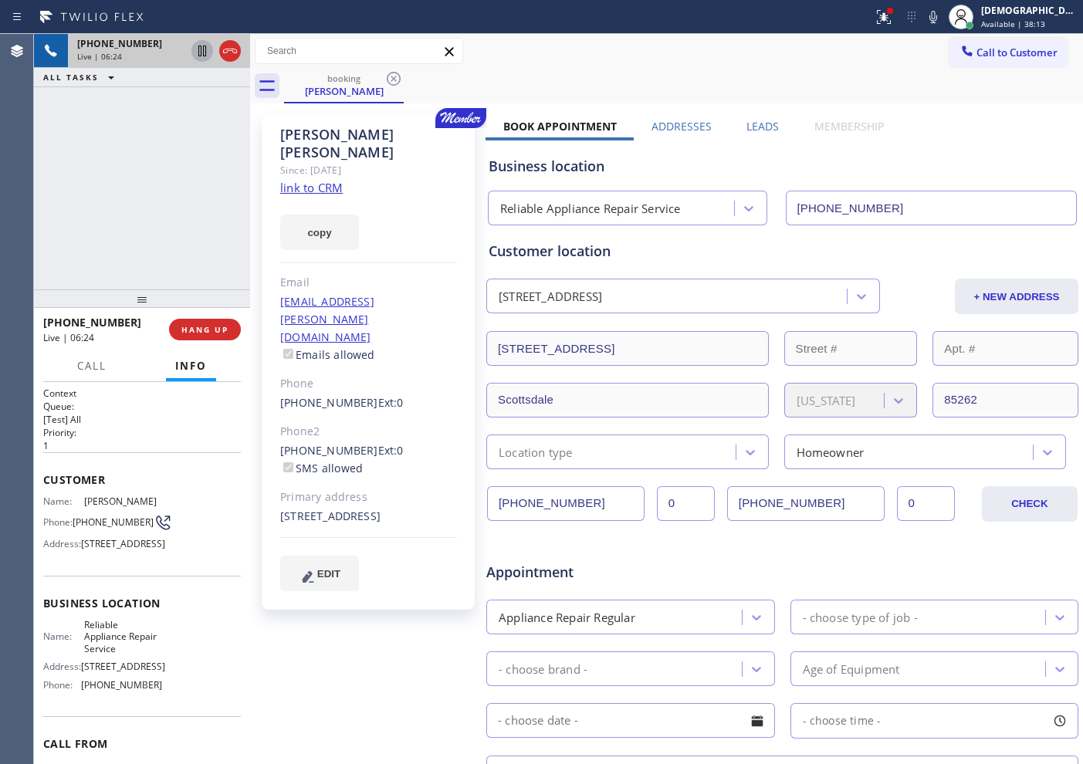
click at [44, 177] on div "[PHONE_NUMBER] Live | 06:24 ALL TASKS ALL TASKS ACTIVE TASKS TASKS IN WRAP UP" at bounding box center [142, 162] width 216 height 256
click at [49, 212] on div "[PHONE_NUMBER] Live | 07:45 ALL TASKS ALL TASKS ACTIVE TASKS TASKS IN WRAP UP" at bounding box center [142, 162] width 216 height 256
click at [230, 52] on icon at bounding box center [230, 51] width 19 height 19
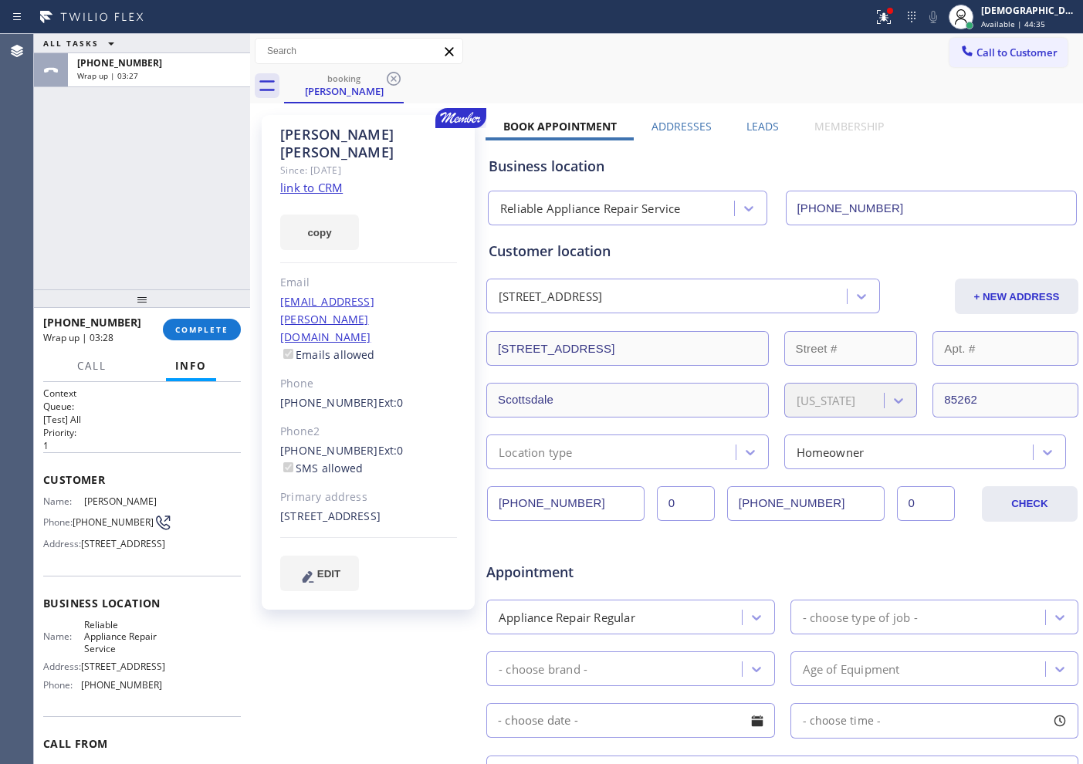
drag, startPoint x: 50, startPoint y: 172, endPoint x: 66, endPoint y: 195, distance: 27.8
click at [50, 172] on div "ALL TASKS ALL TASKS ACTIVE TASKS TASKS IN WRAP UP [PHONE_NUMBER] Wrap up | 03:27" at bounding box center [142, 162] width 216 height 256
click at [208, 325] on span "COMPLETE" at bounding box center [201, 329] width 53 height 11
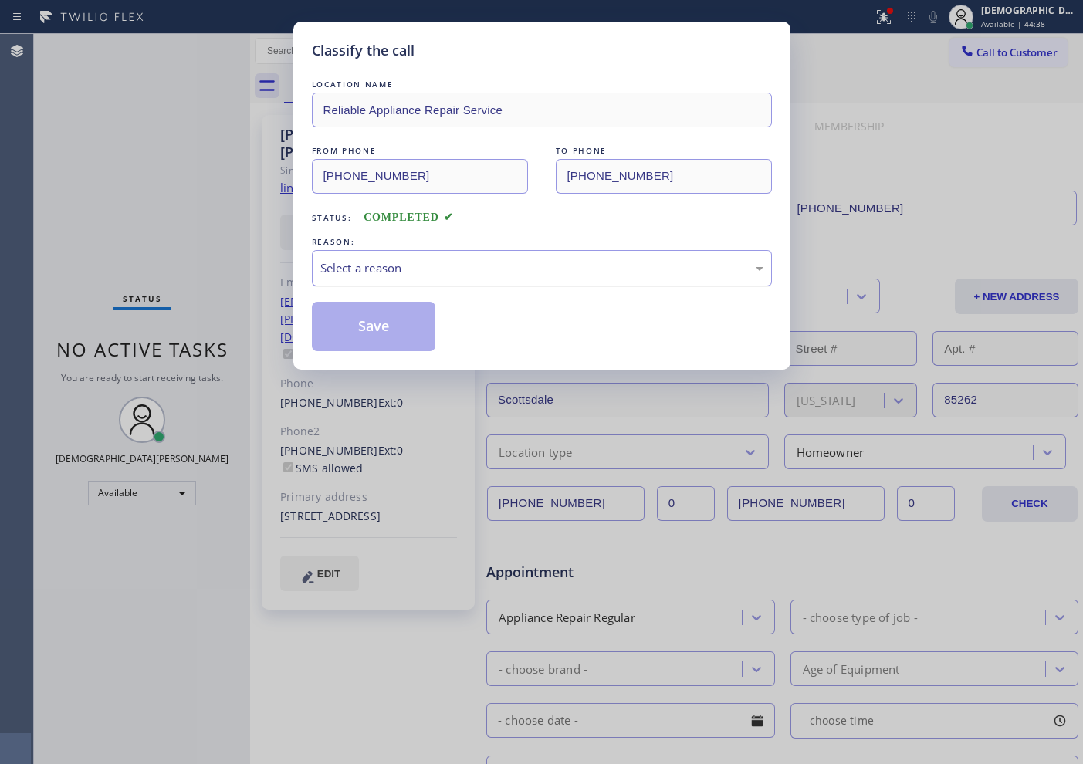
click at [338, 276] on div "Select a reason" at bounding box center [541, 268] width 443 height 18
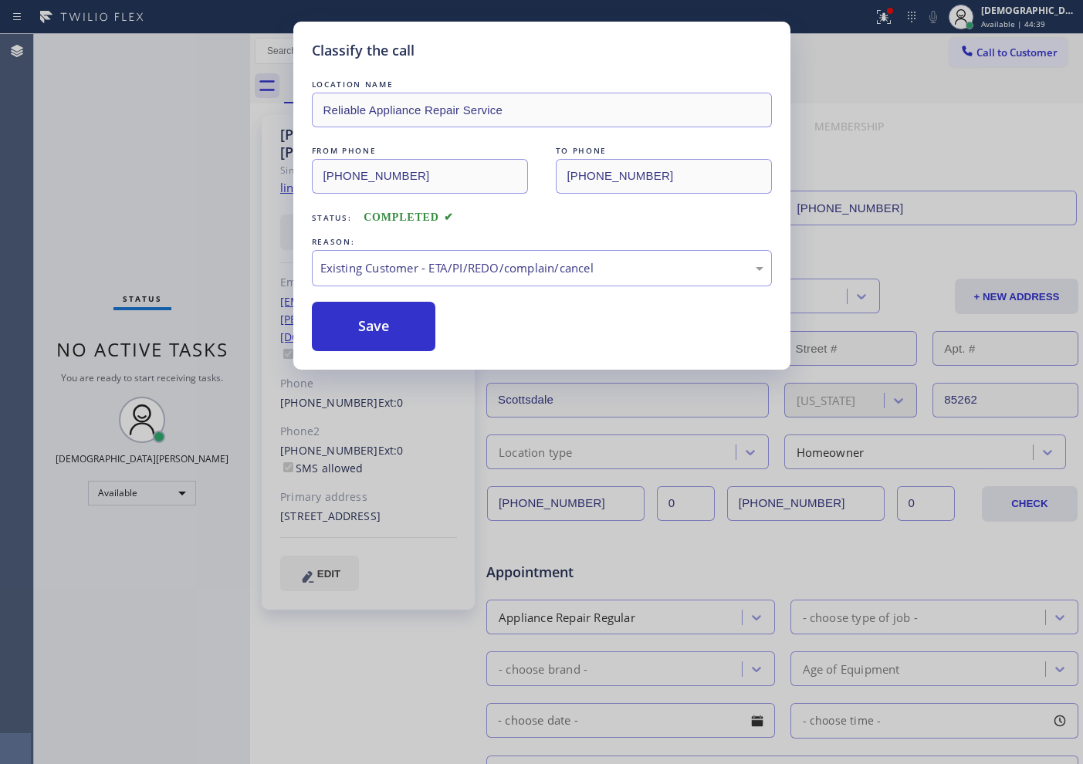
click at [350, 353] on div "Classify the call LOCATION NAME Reliable Appliance Repair Service FROM PHONE [P…" at bounding box center [541, 196] width 497 height 348
click at [344, 323] on button "Save" at bounding box center [374, 326] width 124 height 49
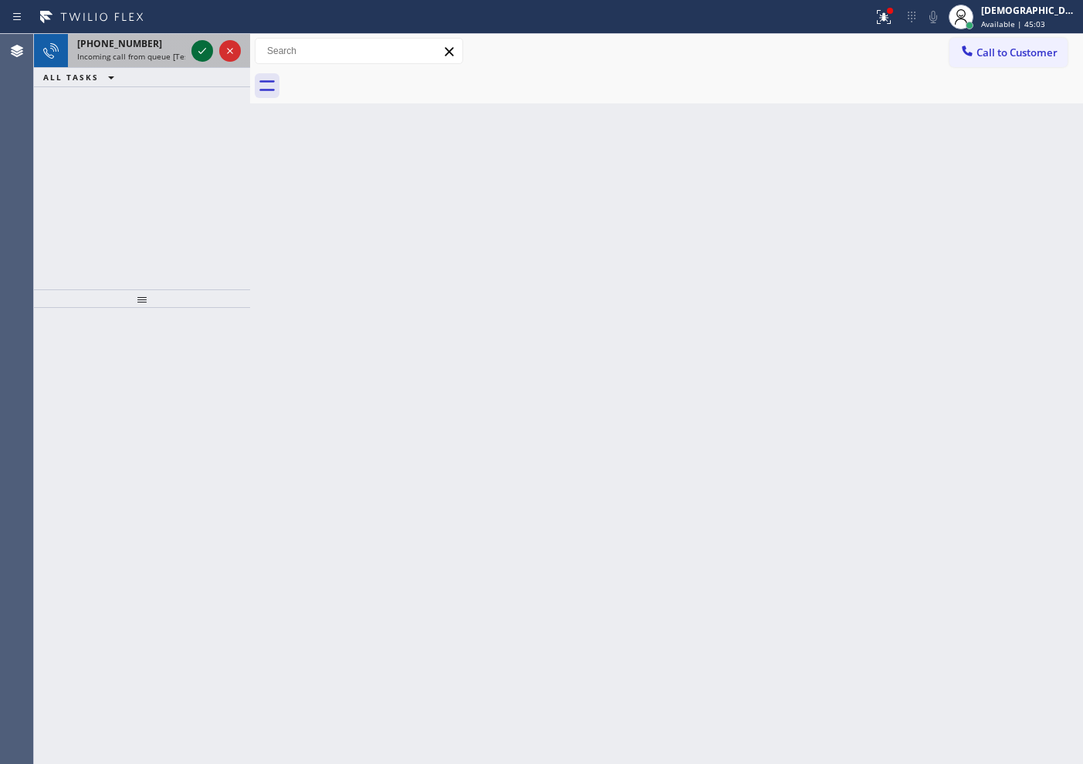
click at [204, 45] on icon at bounding box center [202, 51] width 19 height 19
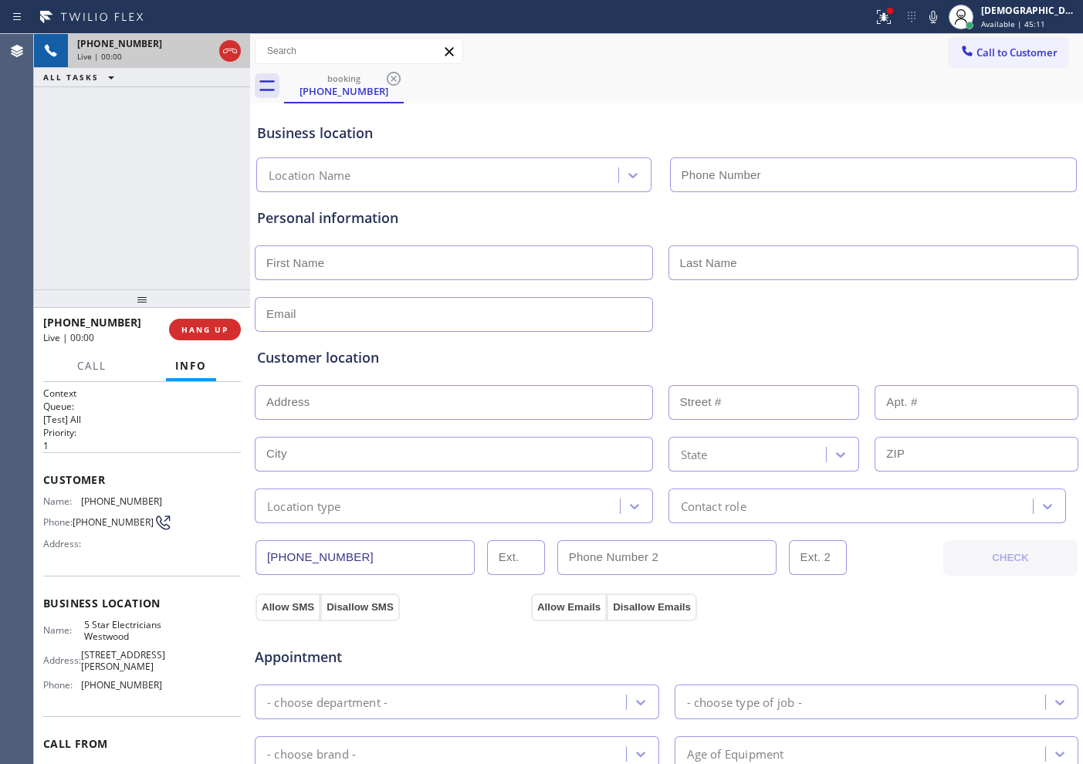
type input "[PHONE_NUMBER]"
click at [179, 164] on div "[PHONE_NUMBER] Live | 03:29 ALL TASKS ALL TASKS ACTIVE TASKS TASKS IN WRAP UP" at bounding box center [142, 162] width 216 height 256
drag, startPoint x: 199, startPoint y: 50, endPoint x: 212, endPoint y: 53, distance: 13.5
click at [199, 50] on icon at bounding box center [202, 51] width 8 height 11
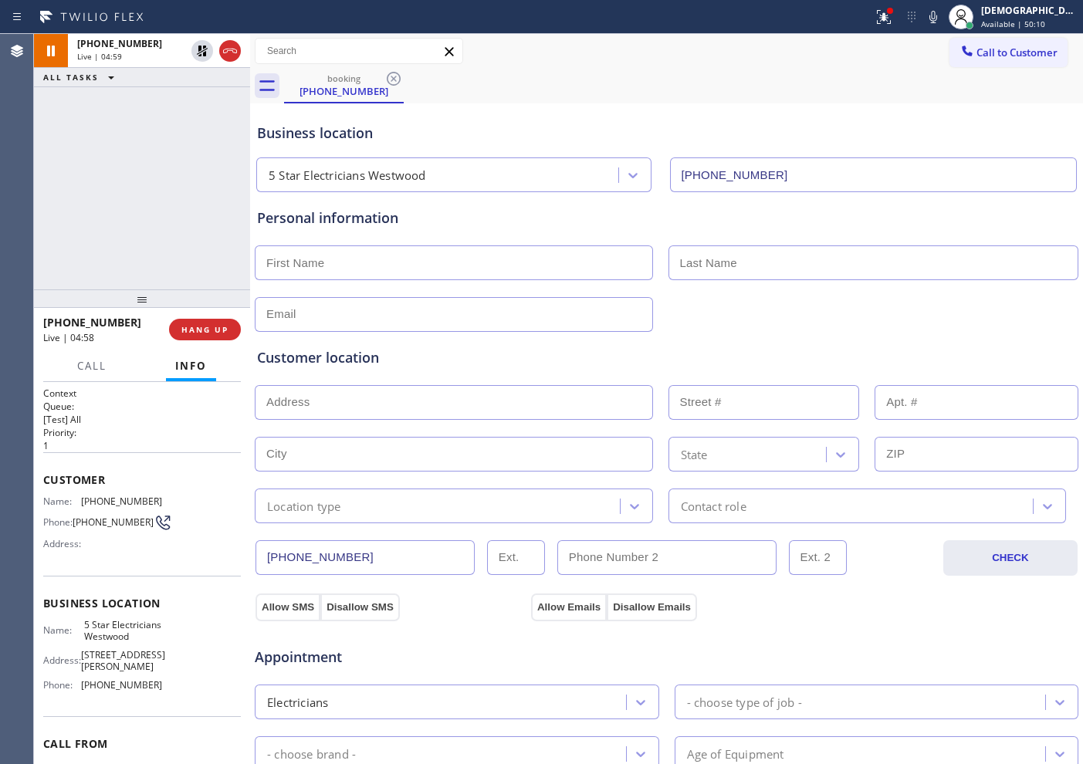
drag, startPoint x: 22, startPoint y: 187, endPoint x: 189, endPoint y: 66, distance: 206.1
click at [22, 186] on div "Agent Desktop" at bounding box center [16, 399] width 33 height 730
click at [203, 58] on icon at bounding box center [202, 51] width 19 height 19
drag, startPoint x: 357, startPoint y: 554, endPoint x: 230, endPoint y: 558, distance: 127.4
click at [230, 558] on div "[PHONE_NUMBER] Live | 05:48 ALL TASKS ALL TASKS ACTIVE TASKS TASKS IN WRAP UP […" at bounding box center [558, 399] width 1049 height 730
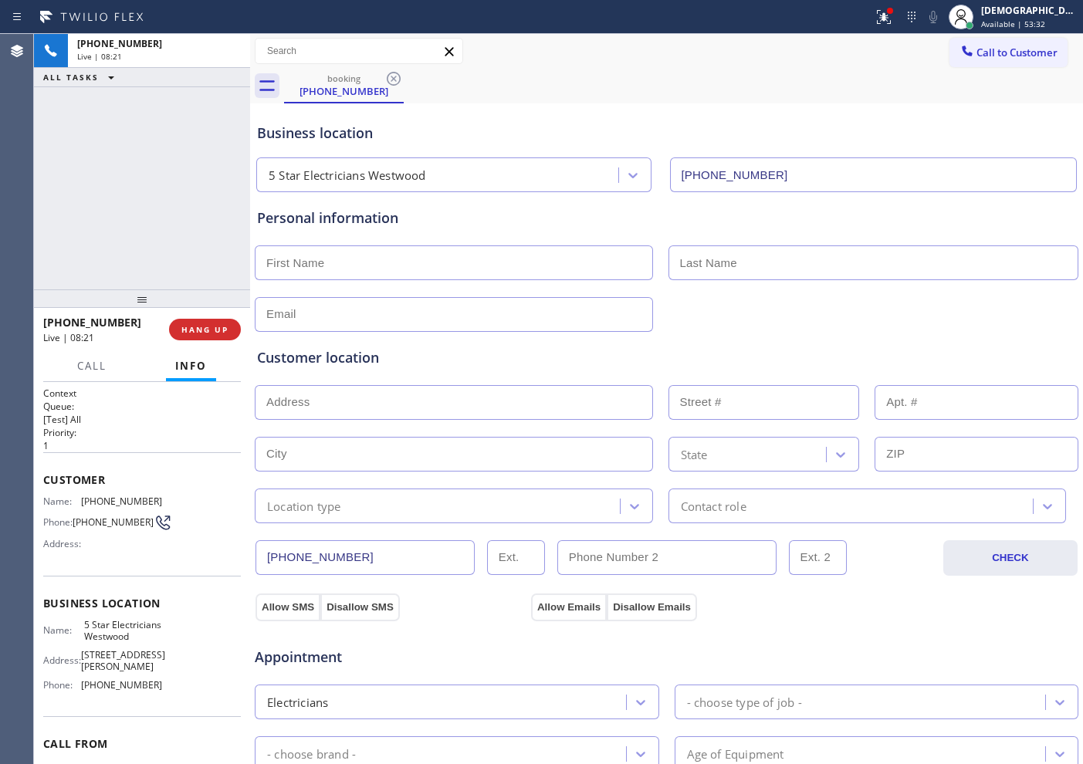
drag, startPoint x: 229, startPoint y: 47, endPoint x: 647, endPoint y: 411, distance: 554.3
click at [228, 47] on div "[PHONE_NUMBER]" at bounding box center [159, 43] width 164 height 13
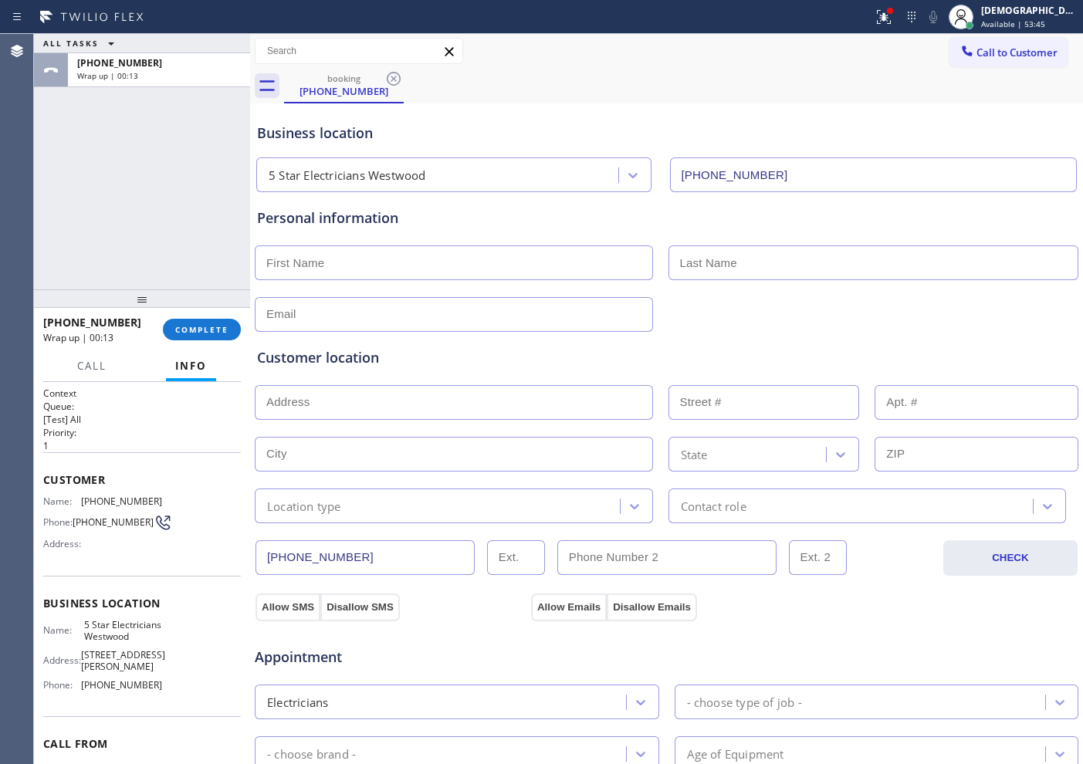
click at [39, 232] on div "ALL TASKS ALL TASKS ACTIVE TASKS TASKS IN WRAP UP [PHONE_NUMBER] Wrap up | 00:13" at bounding box center [142, 162] width 216 height 256
click at [317, 262] on input "text" at bounding box center [454, 262] width 398 height 35
paste input "[PERSON_NAME]"
type input "[PERSON_NAME]"
click at [709, 269] on input "text" at bounding box center [874, 262] width 411 height 35
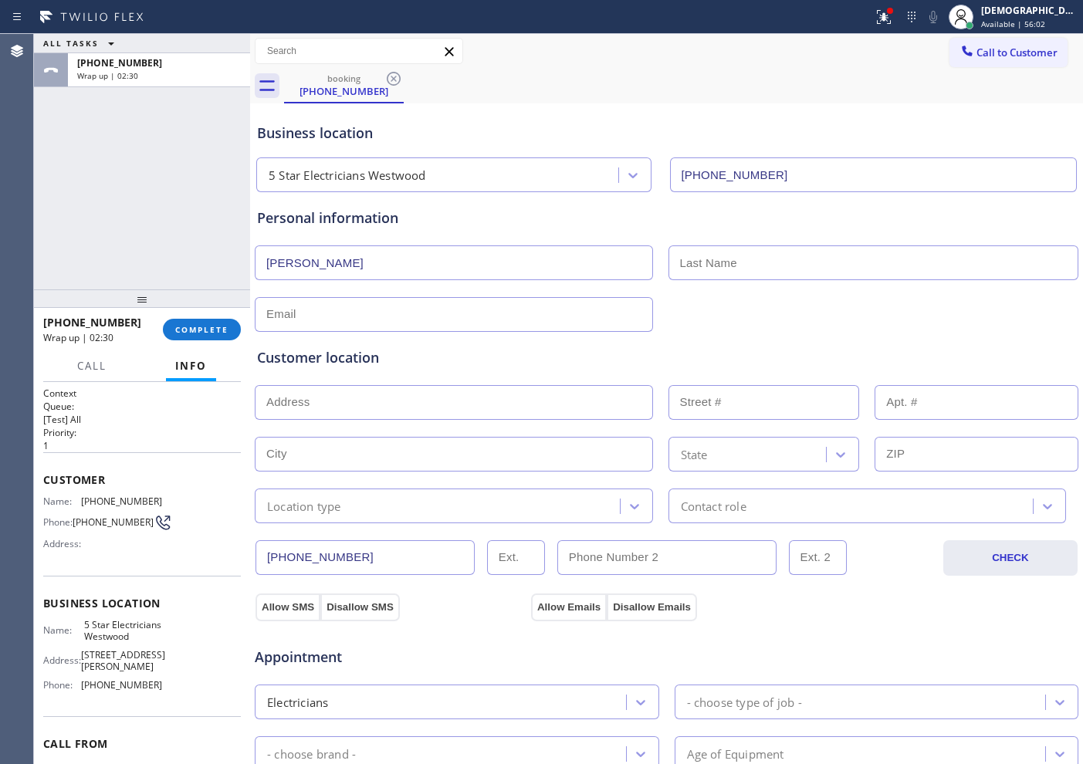
paste input "Parari"
type input "Parari"
click at [395, 310] on input "text" at bounding box center [454, 314] width 398 height 35
paste input "[EMAIL_ADDRESS][DOMAIN_NAME]"
type input "[EMAIL_ADDRESS][DOMAIN_NAME]"
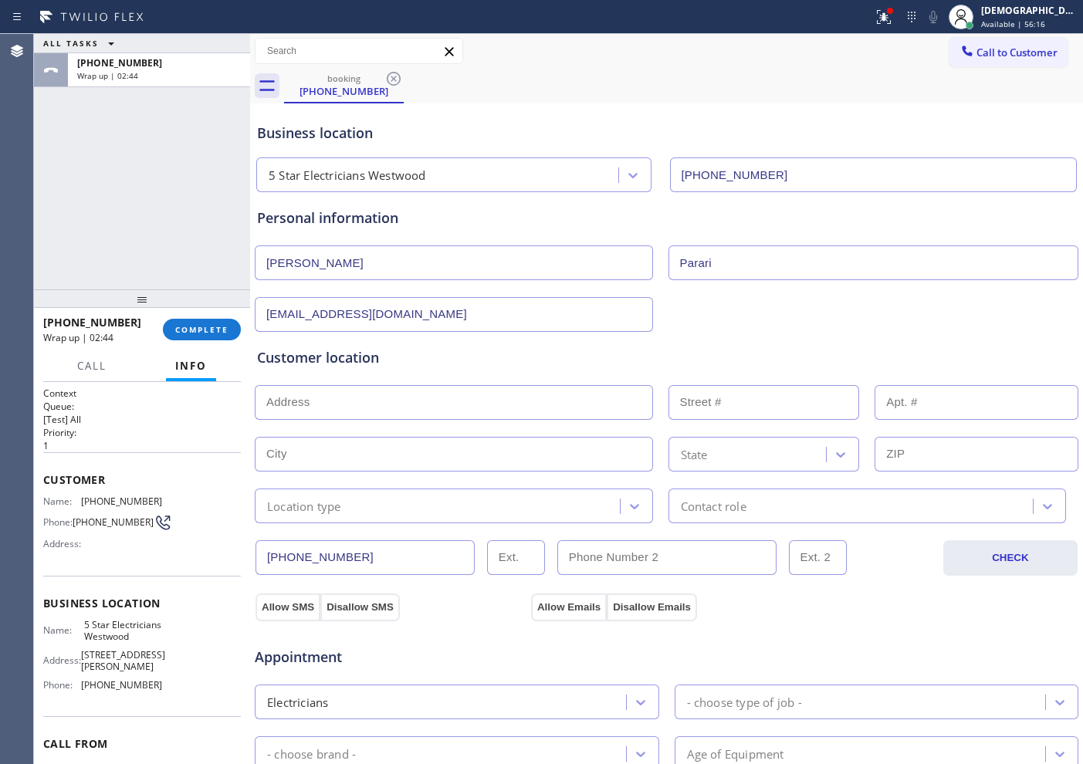
click at [389, 396] on input "text" at bounding box center [454, 402] width 398 height 35
paste input "[STREET_ADDRESS]"
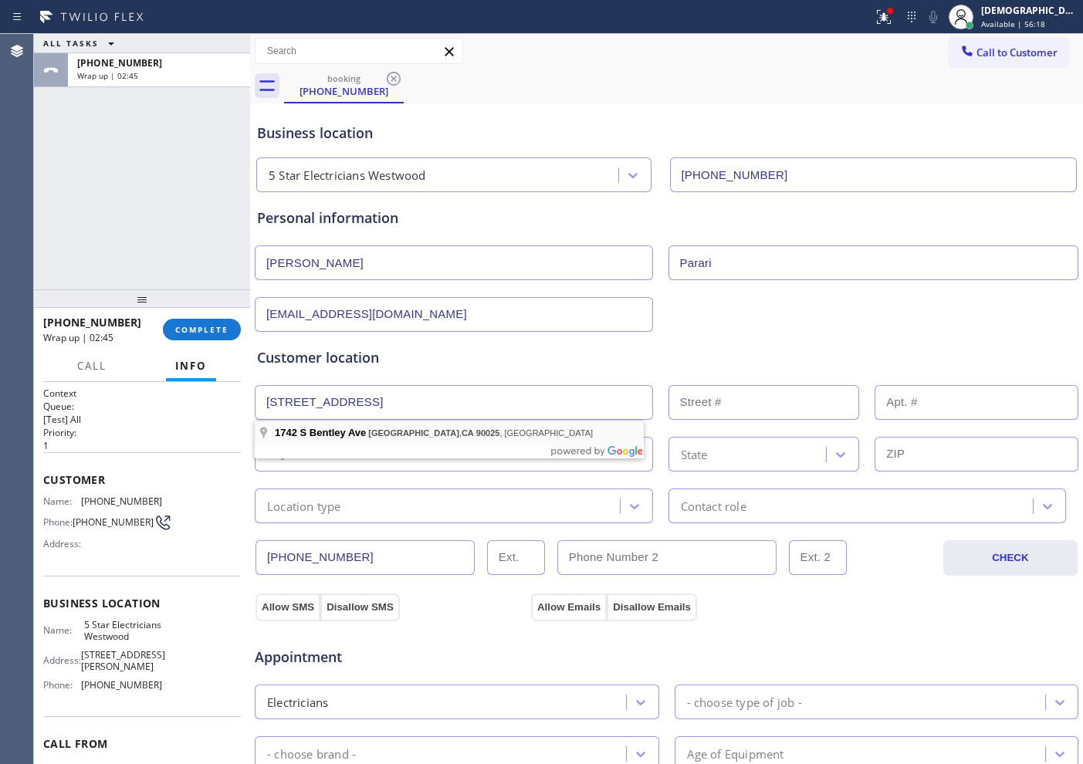
type input "[STREET_ADDRESS]"
type input "1742"
type input "[GEOGRAPHIC_DATA]"
type input "90025"
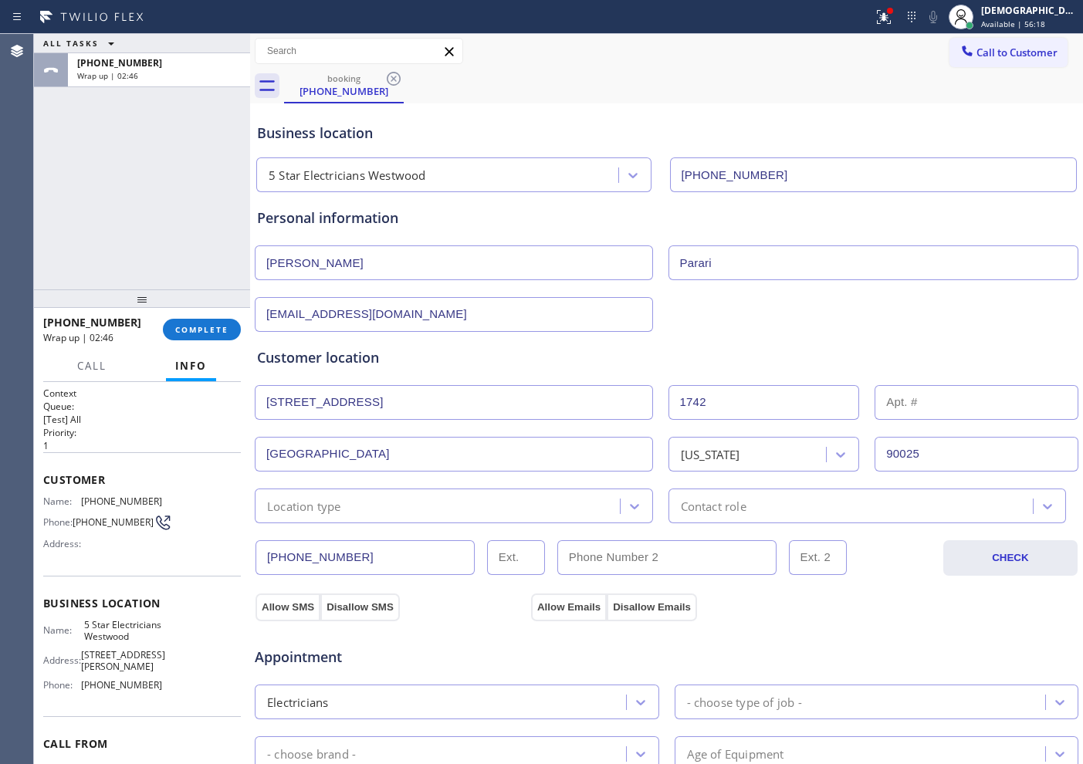
click at [428, 503] on div "Location type" at bounding box center [439, 506] width 361 height 27
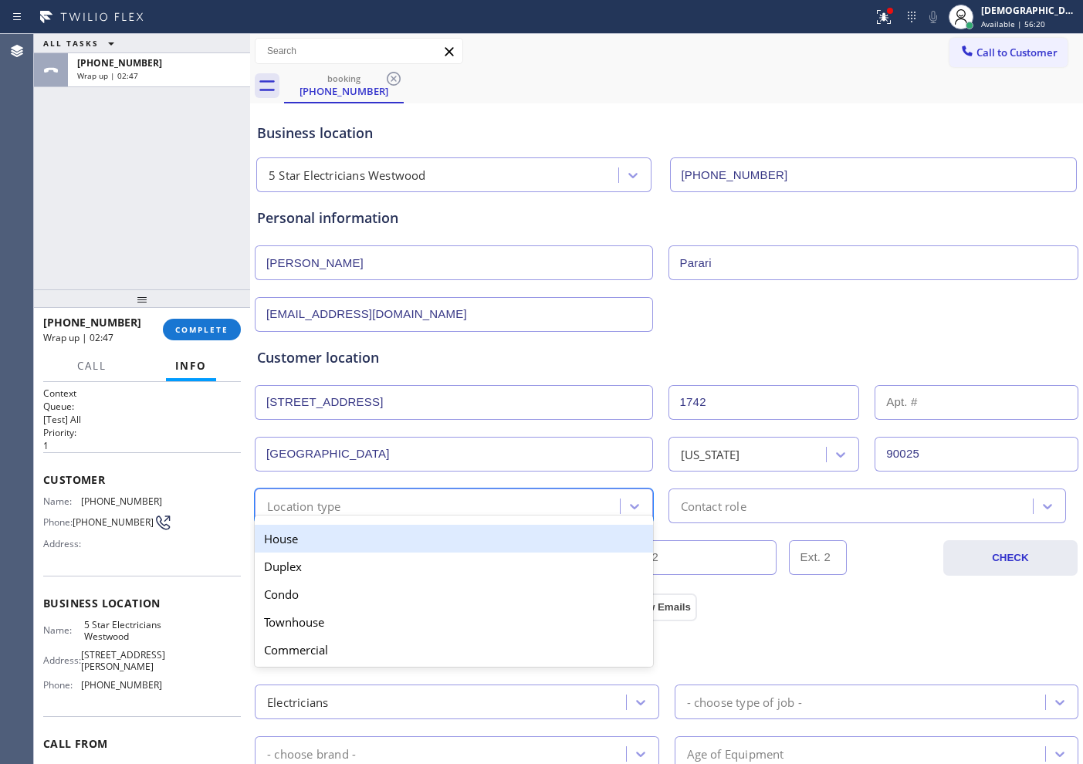
click at [374, 540] on div "House" at bounding box center [454, 539] width 398 height 28
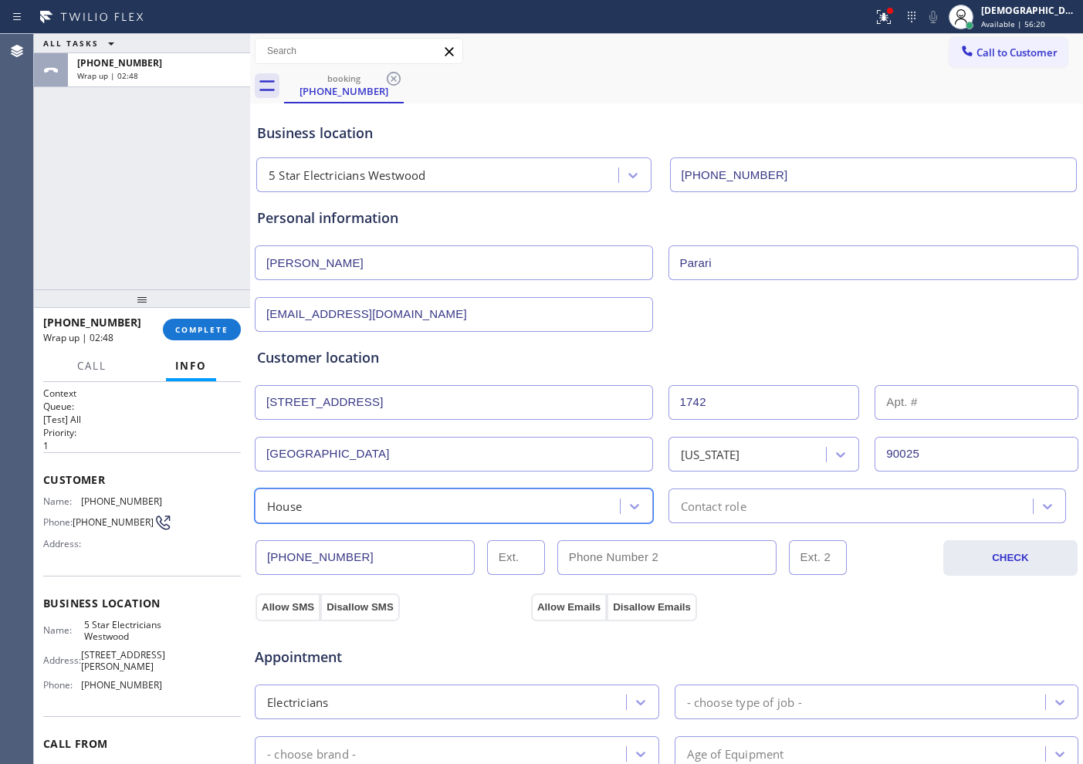
click at [681, 497] on div "Contact role" at bounding box center [714, 506] width 66 height 18
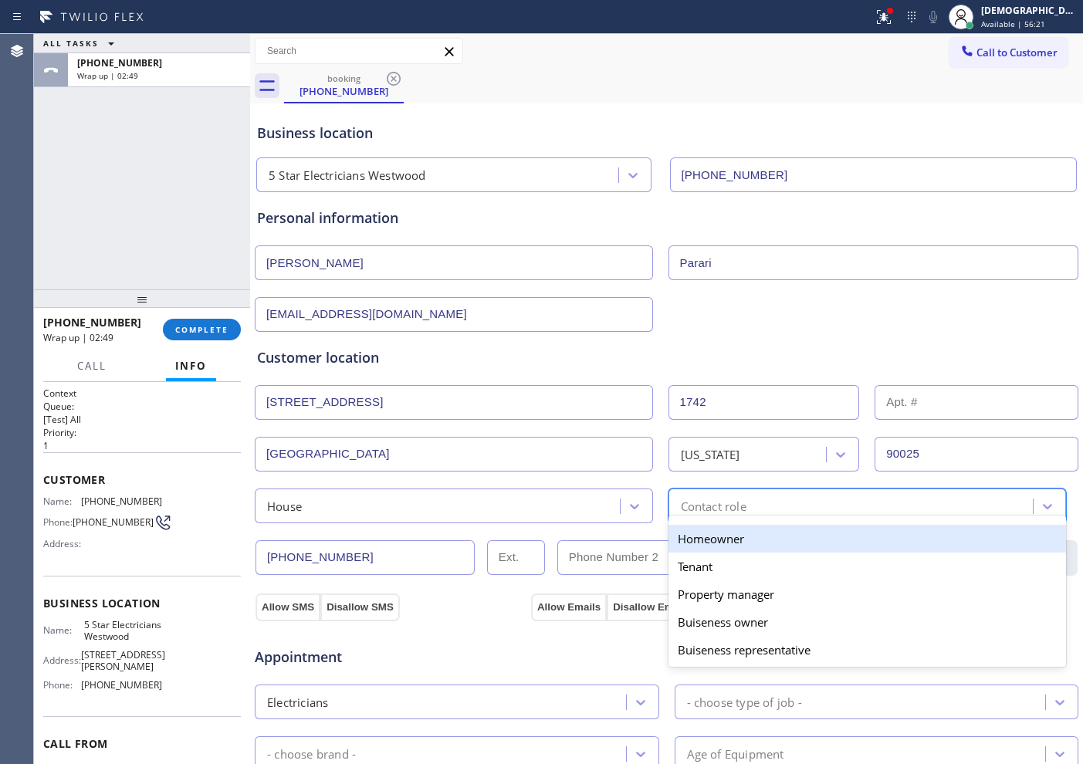
click at [669, 538] on div "Homeowner" at bounding box center [868, 539] width 398 height 28
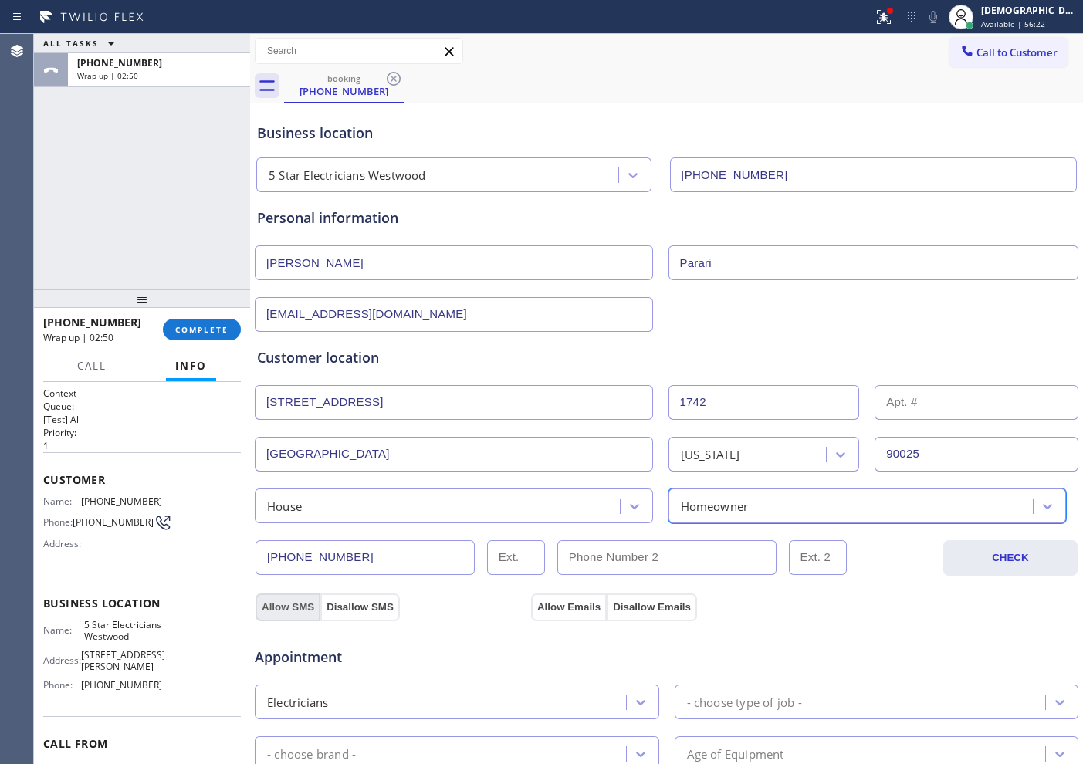
click at [291, 608] on button "Allow SMS" at bounding box center [288, 608] width 65 height 28
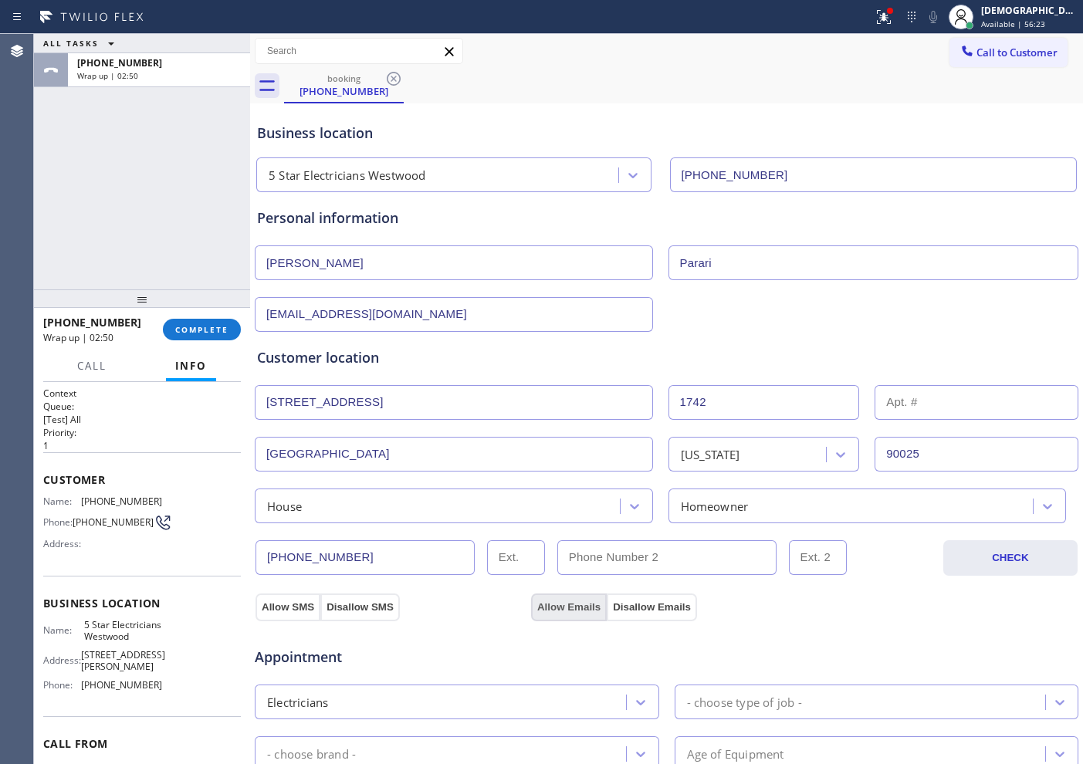
click at [541, 610] on button "Allow Emails" at bounding box center [569, 608] width 76 height 28
click at [279, 606] on button "Allow SMS" at bounding box center [288, 608] width 65 height 28
click at [570, 601] on button "Allow Emails" at bounding box center [569, 608] width 76 height 28
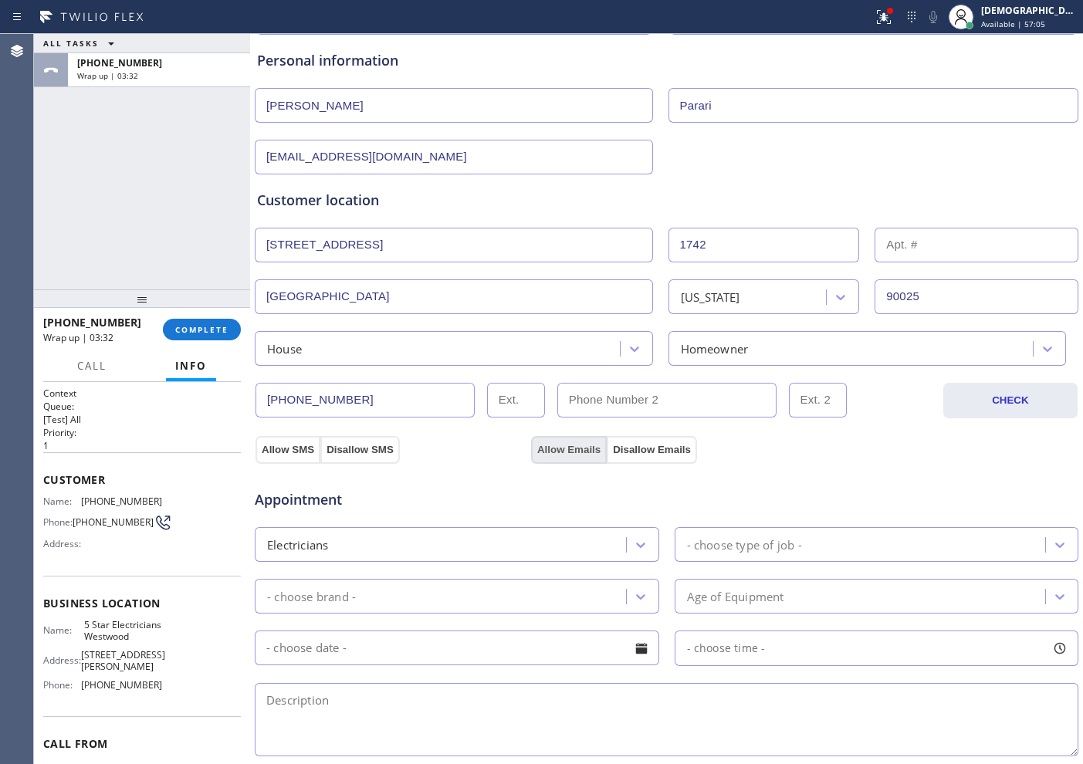
scroll to position [193, 0]
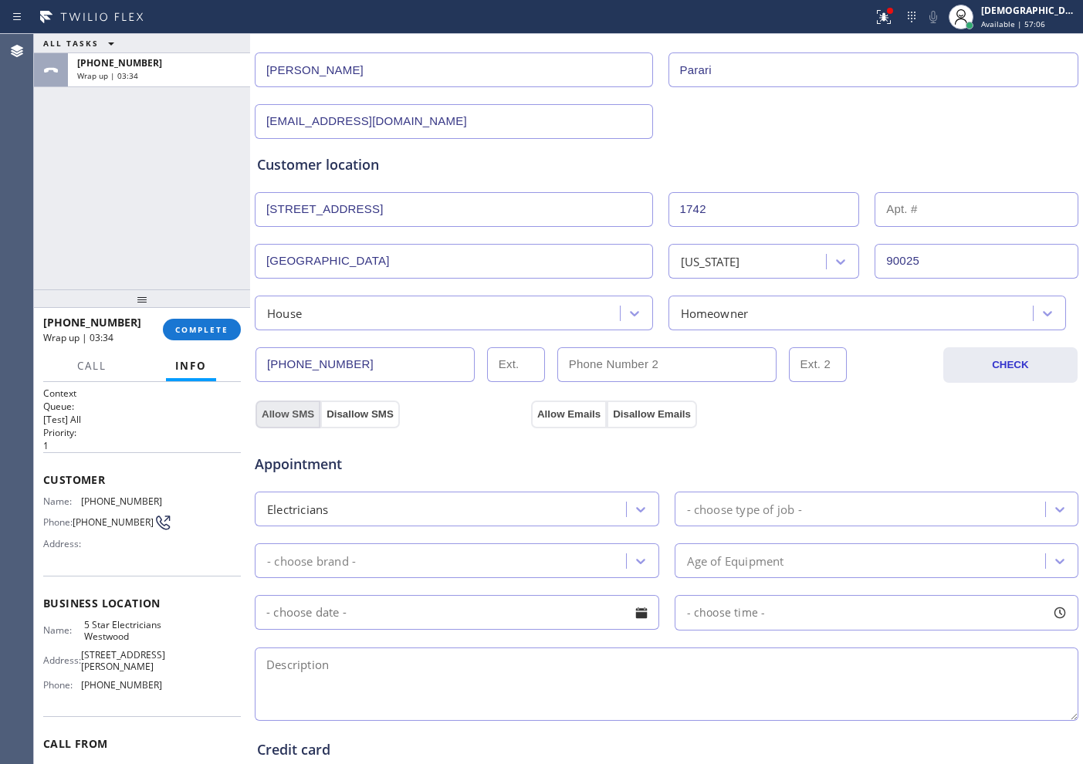
click at [266, 411] on button "Allow SMS" at bounding box center [288, 415] width 65 height 28
click at [541, 406] on button "Allow Emails" at bounding box center [569, 415] width 76 height 28
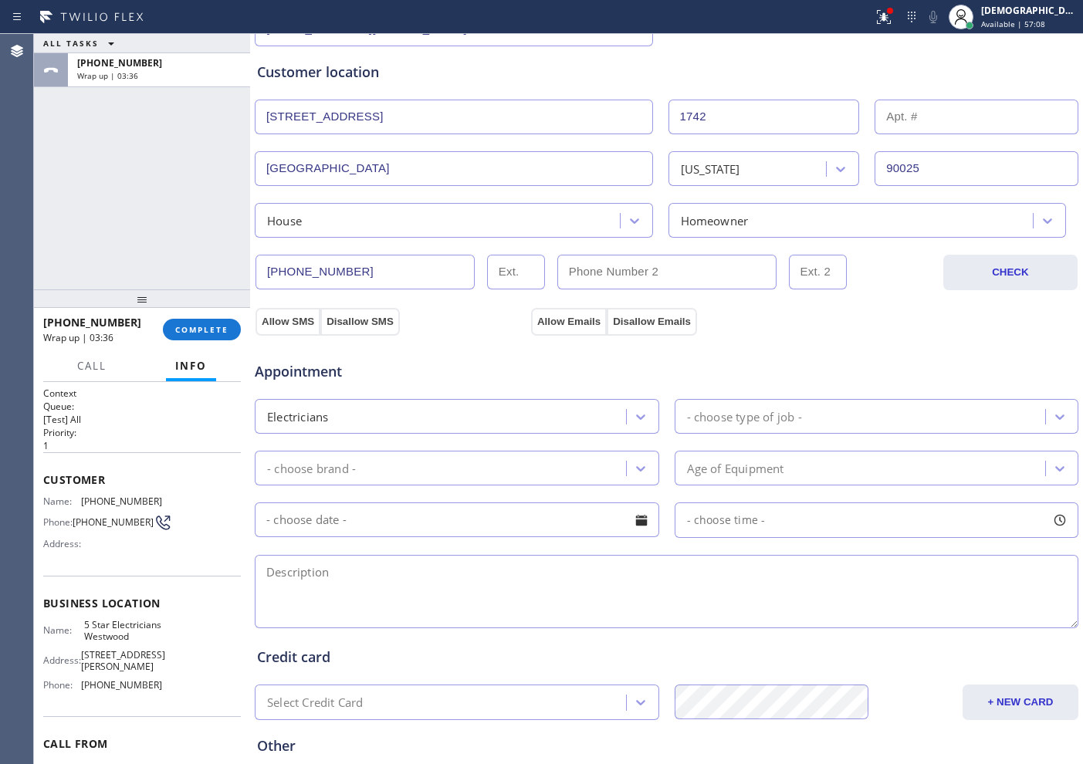
scroll to position [289, 0]
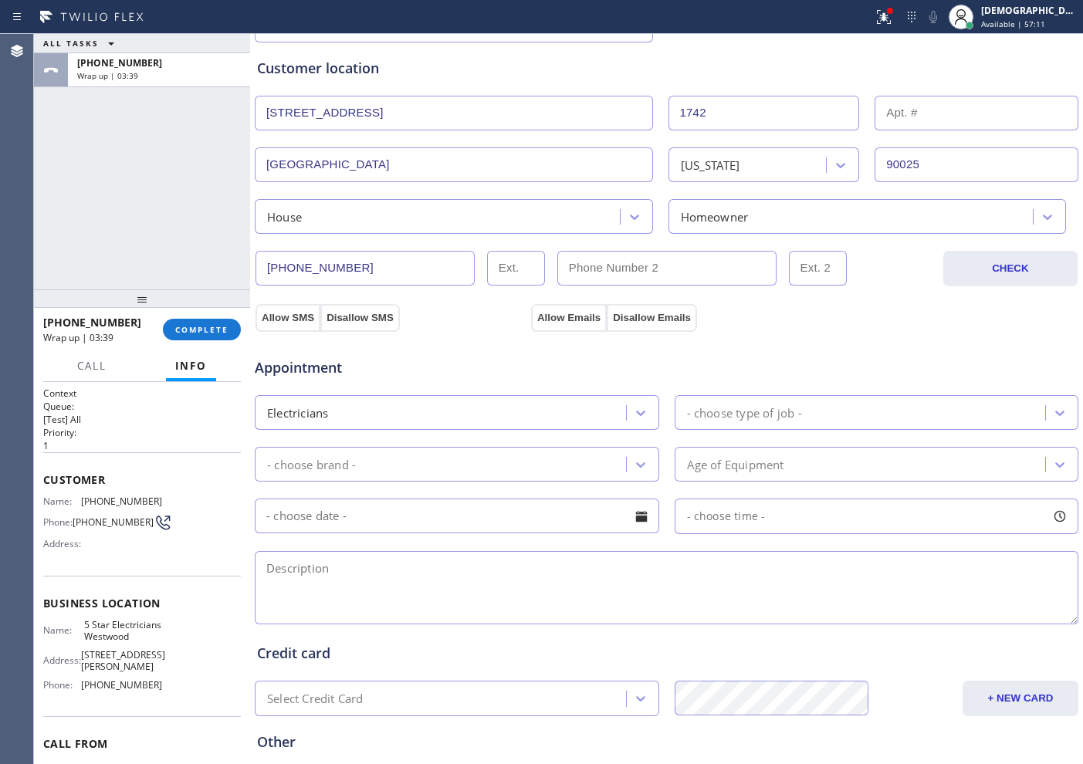
click at [733, 413] on div "- choose type of job -" at bounding box center [744, 413] width 115 height 18
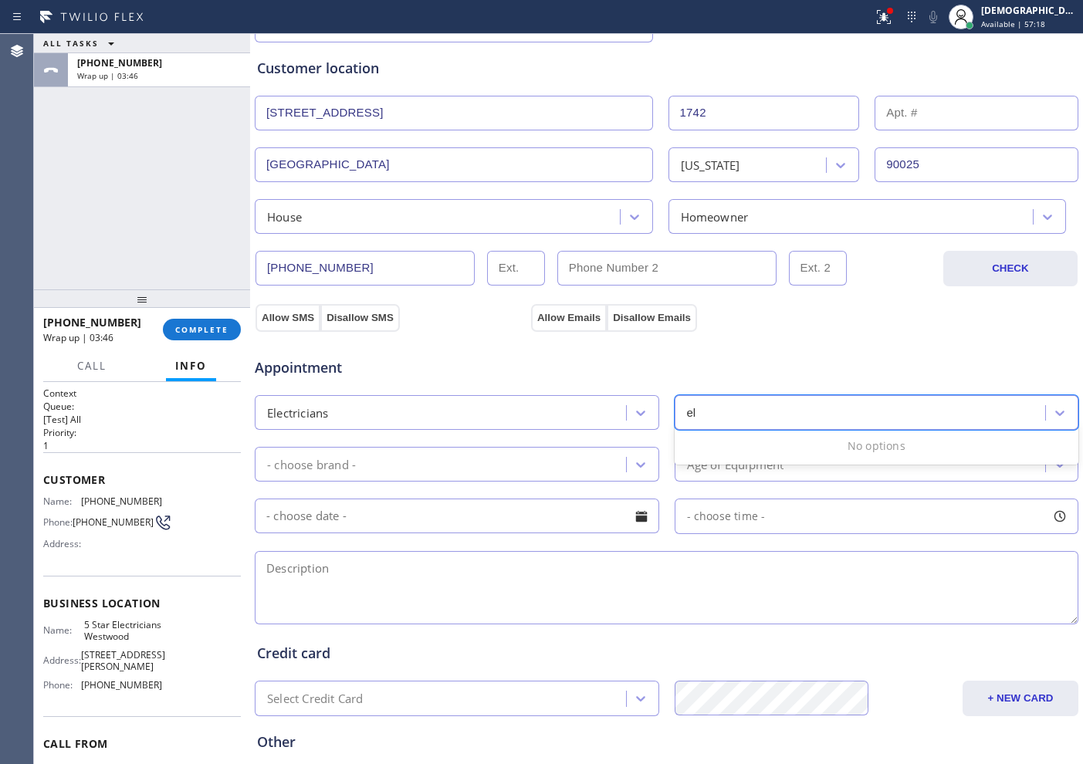
type input "e"
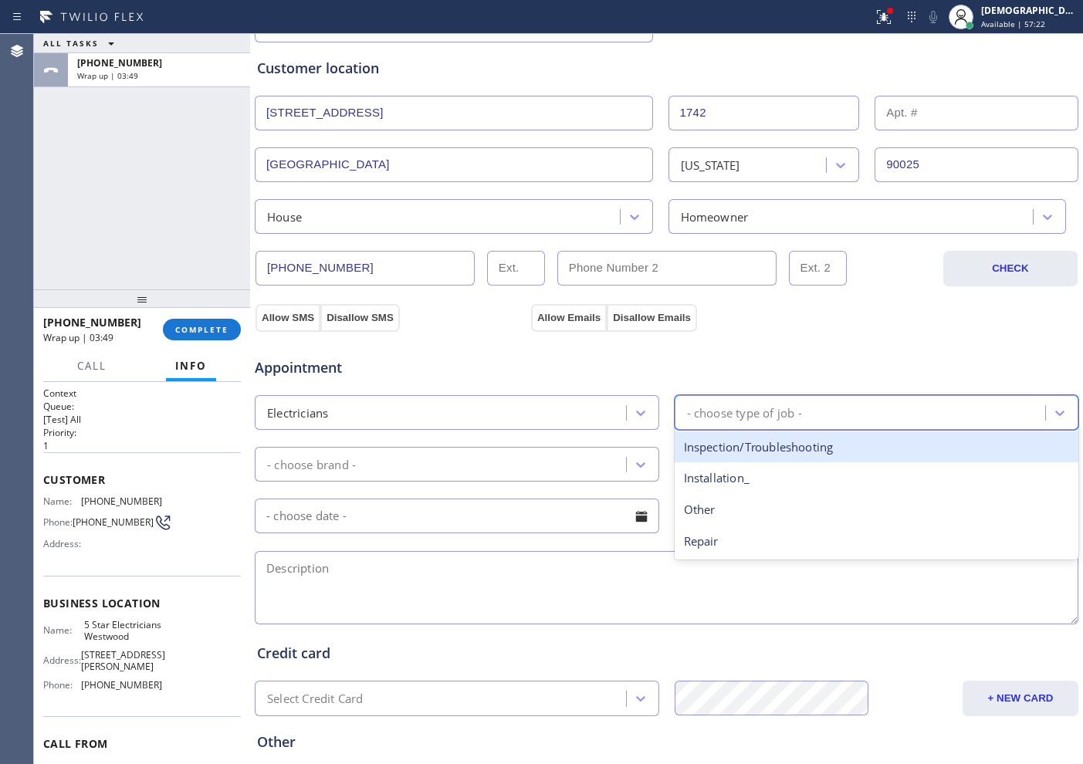
click at [763, 441] on div "Inspection/Troubleshooting" at bounding box center [877, 448] width 405 height 32
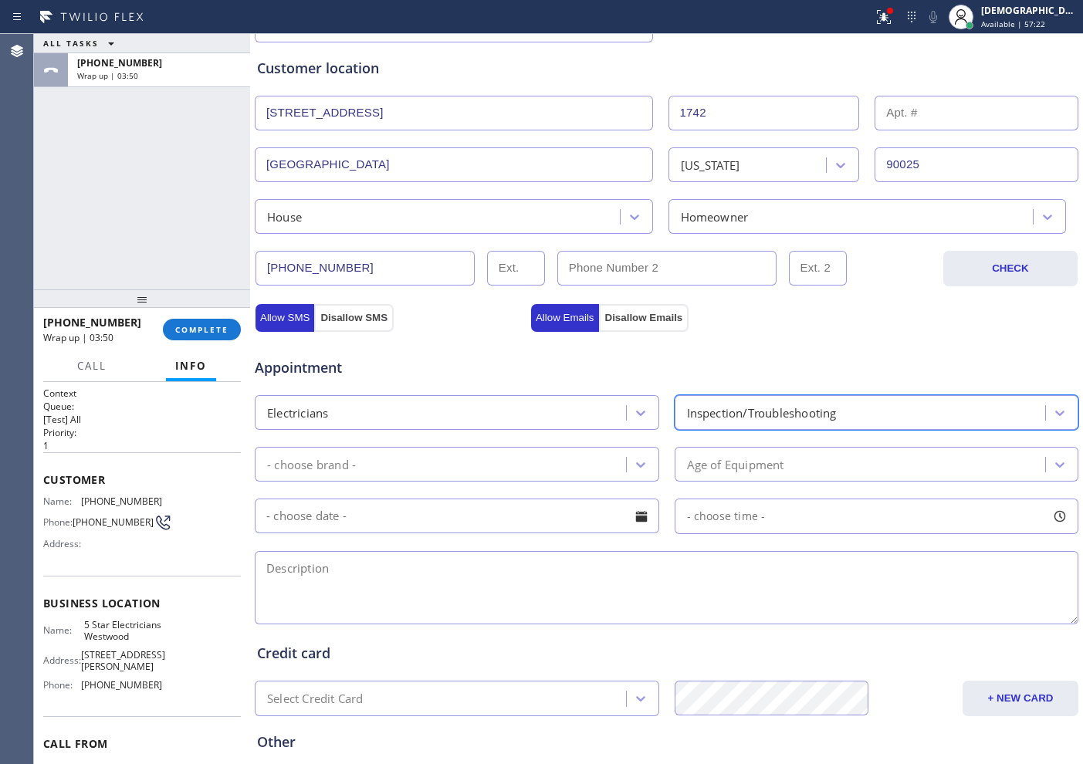
click at [539, 459] on div "- choose brand -" at bounding box center [442, 464] width 367 height 27
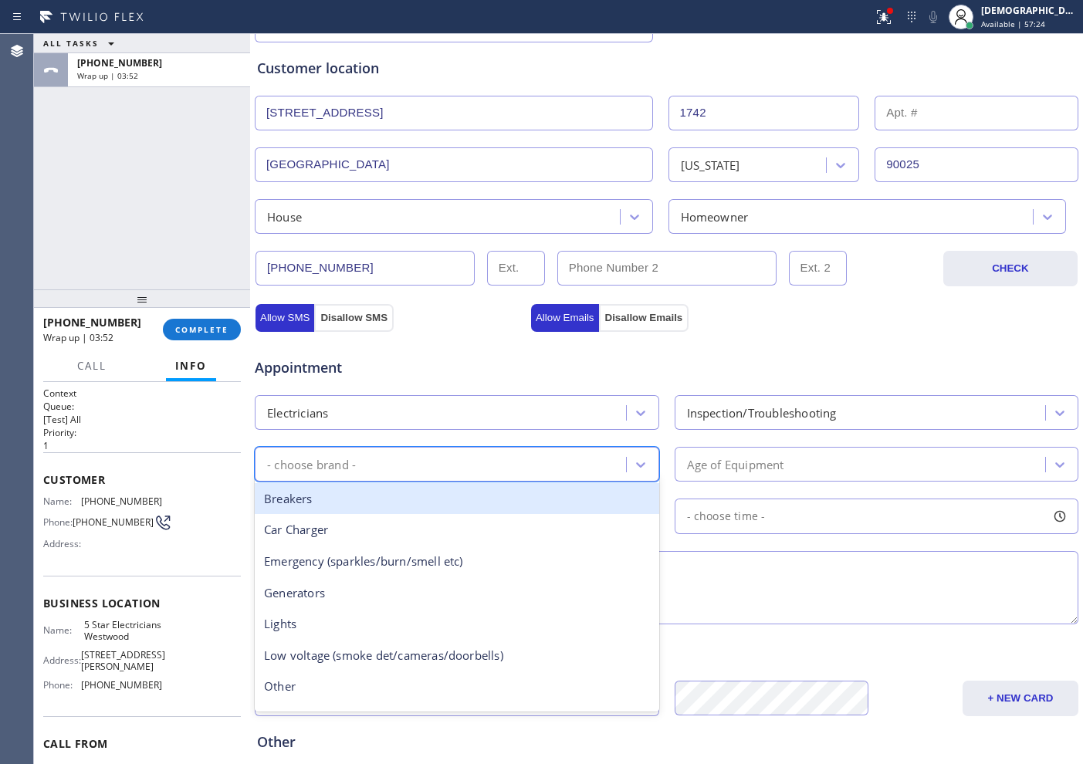
click at [740, 402] on div "Inspection/Troubleshooting" at bounding box center [862, 412] width 367 height 27
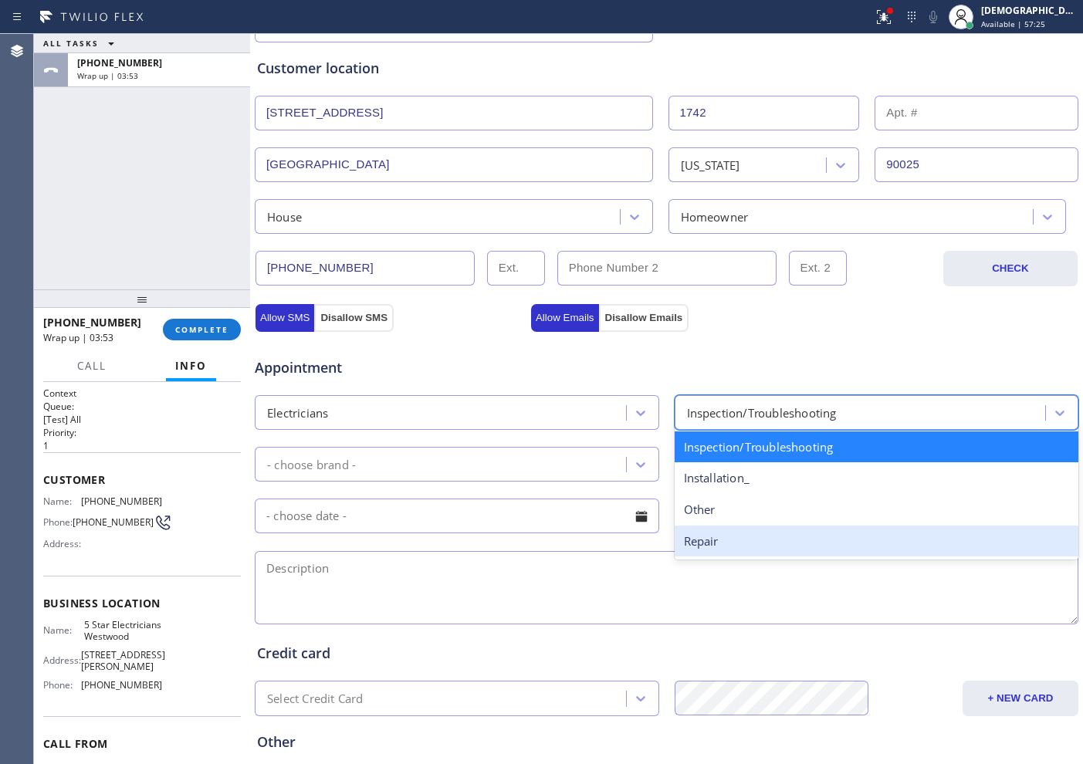
click at [709, 531] on div "Repair" at bounding box center [877, 542] width 405 height 32
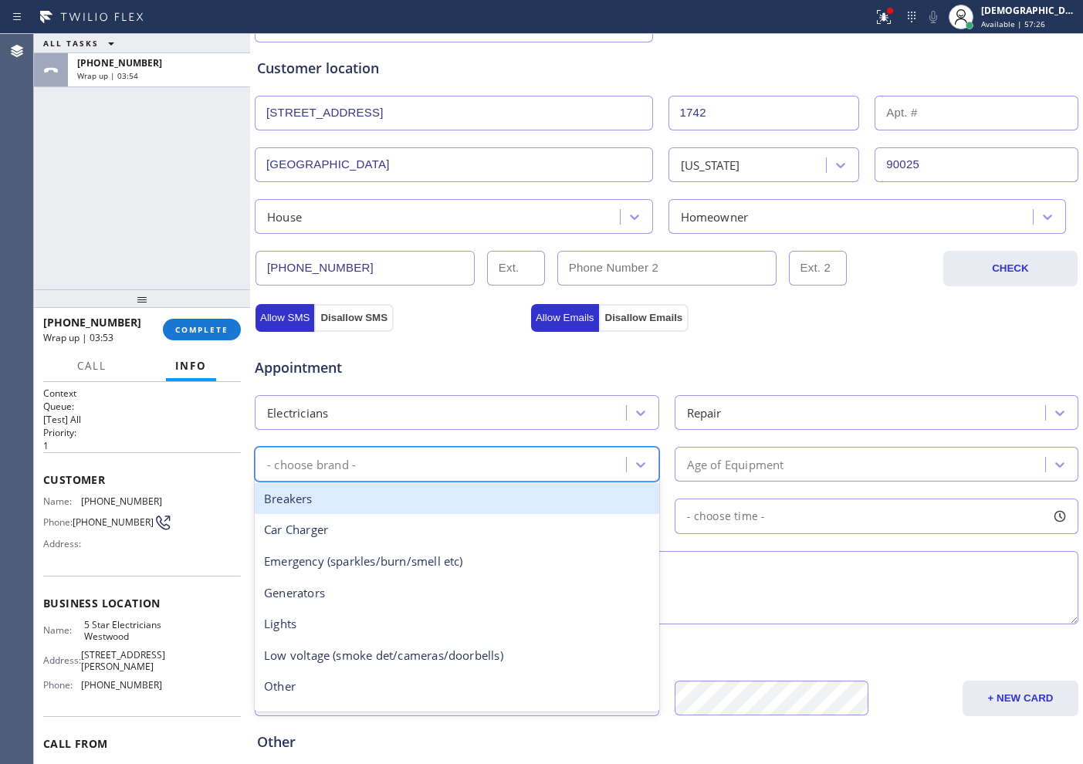
click at [492, 462] on div "- choose brand -" at bounding box center [442, 464] width 367 height 27
type input "c"
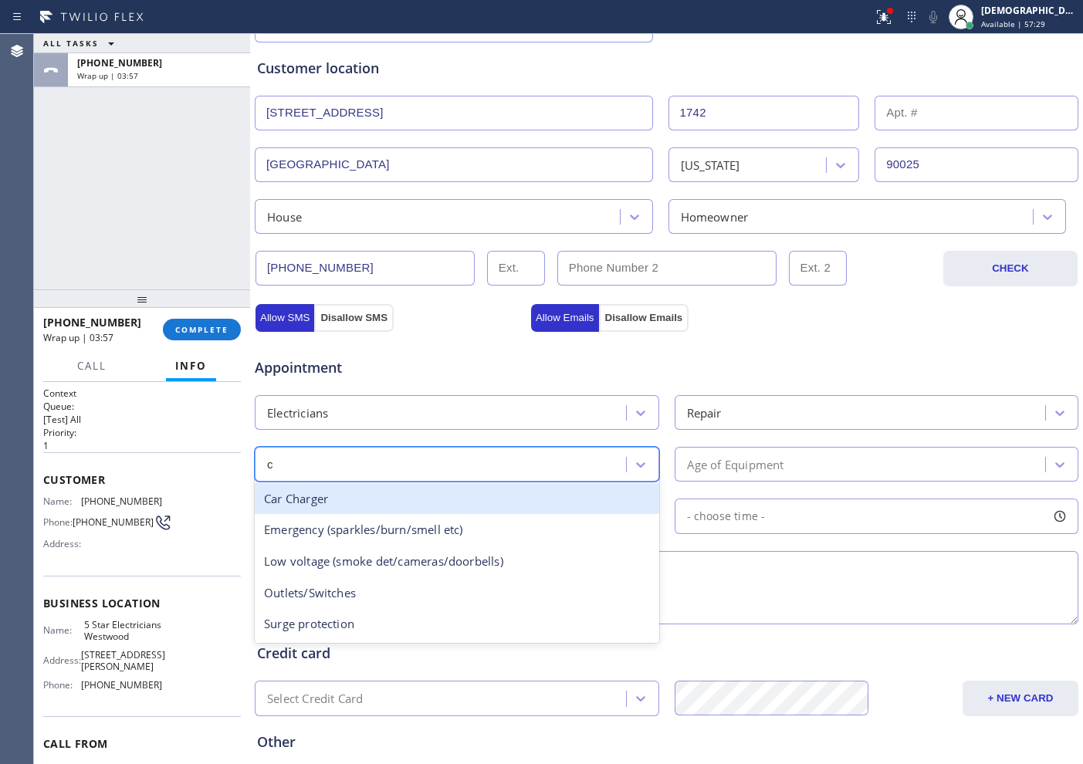
click at [473, 495] on div "Car Charger" at bounding box center [457, 499] width 405 height 32
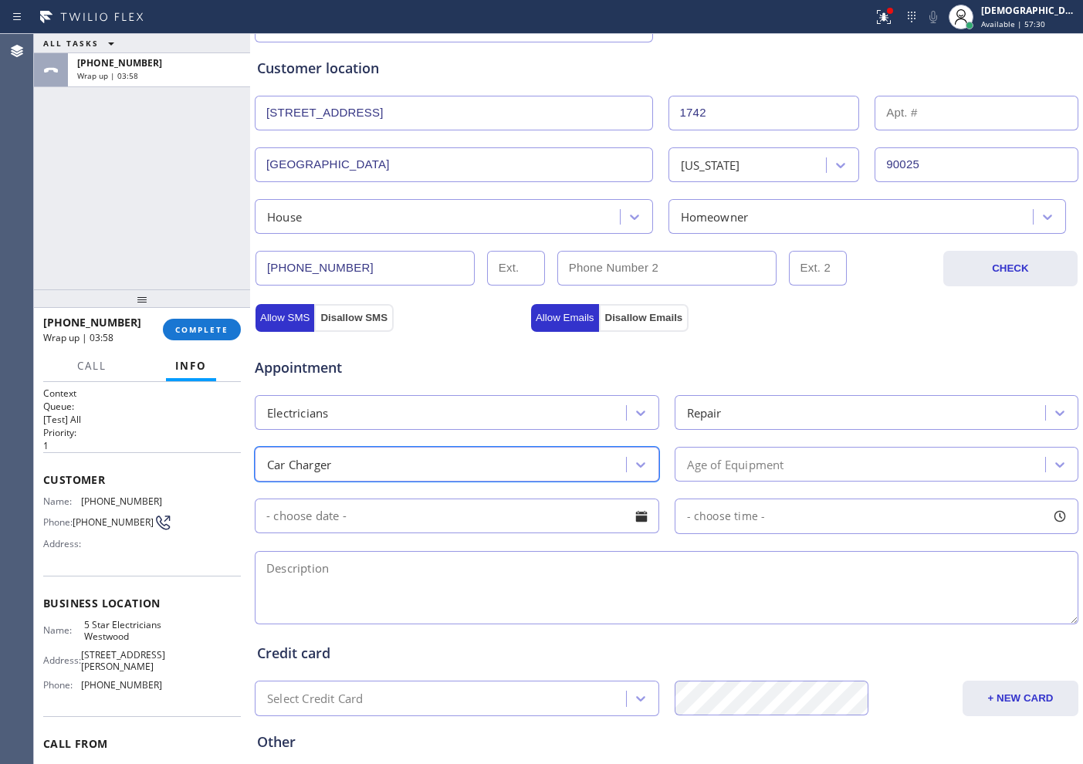
click at [723, 469] on div "Age of Equipment" at bounding box center [735, 464] width 97 height 18
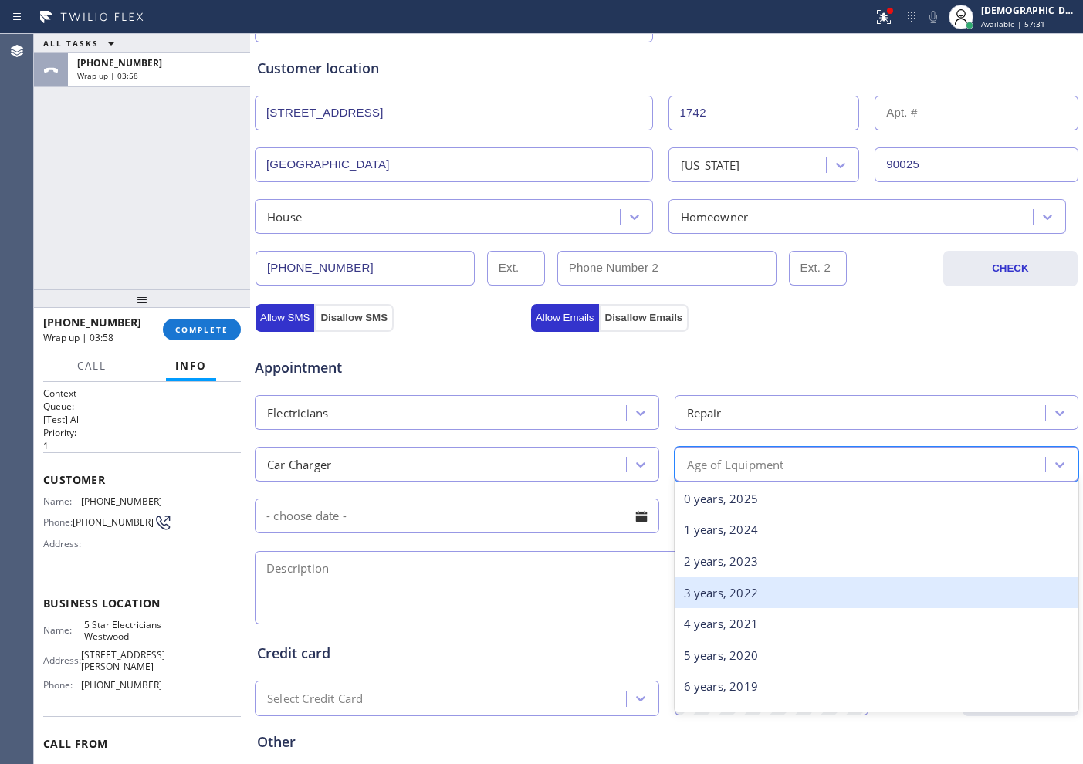
drag, startPoint x: 713, startPoint y: 587, endPoint x: 705, endPoint y: 585, distance: 8.8
click at [712, 587] on div "3 years, 2022" at bounding box center [877, 593] width 405 height 32
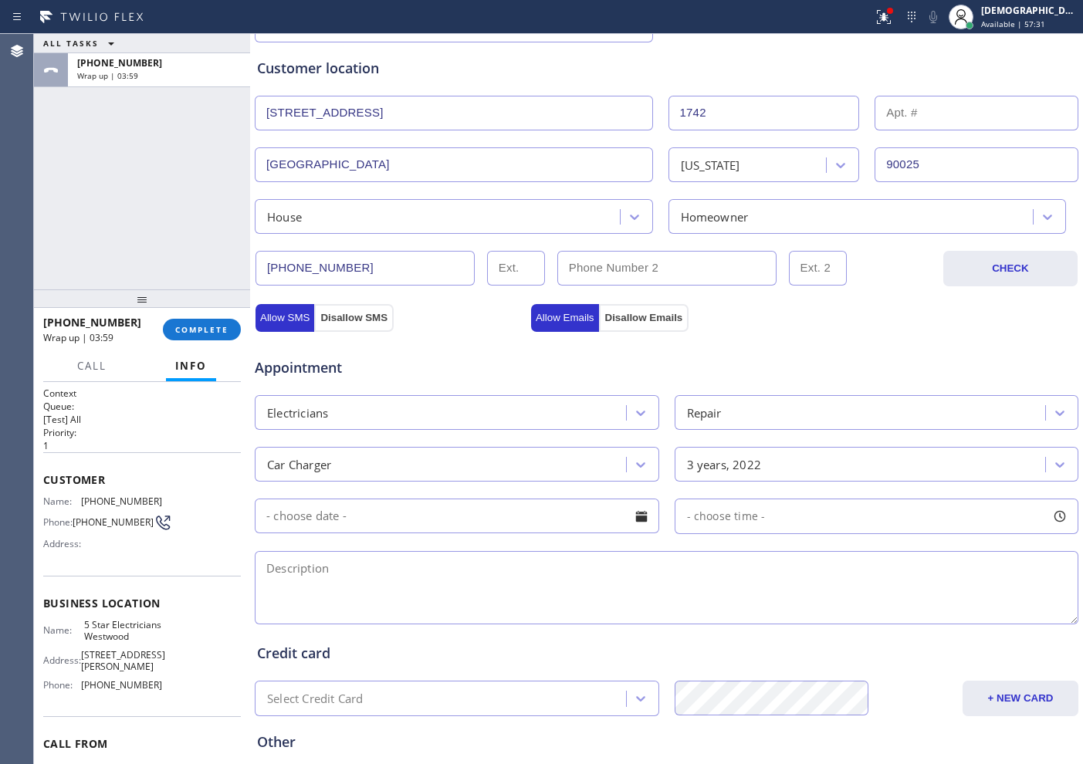
click at [496, 520] on input "text" at bounding box center [457, 516] width 405 height 35
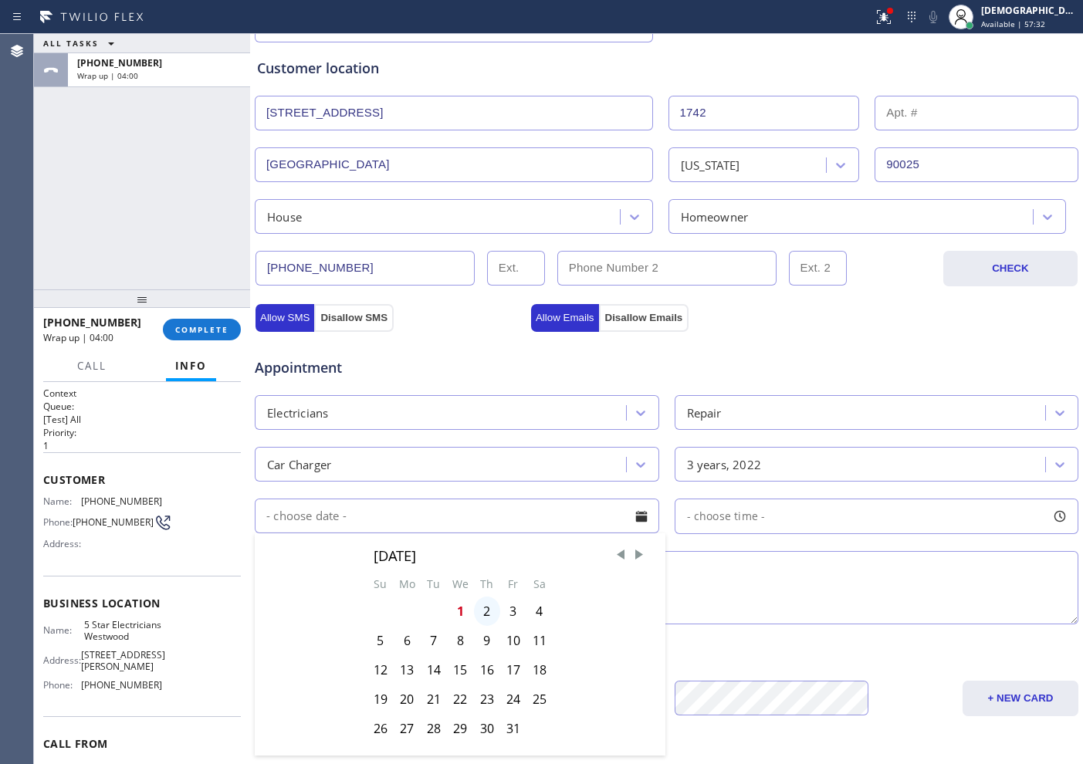
click at [483, 618] on div "2" at bounding box center [487, 611] width 26 height 29
type input "[DATE]"
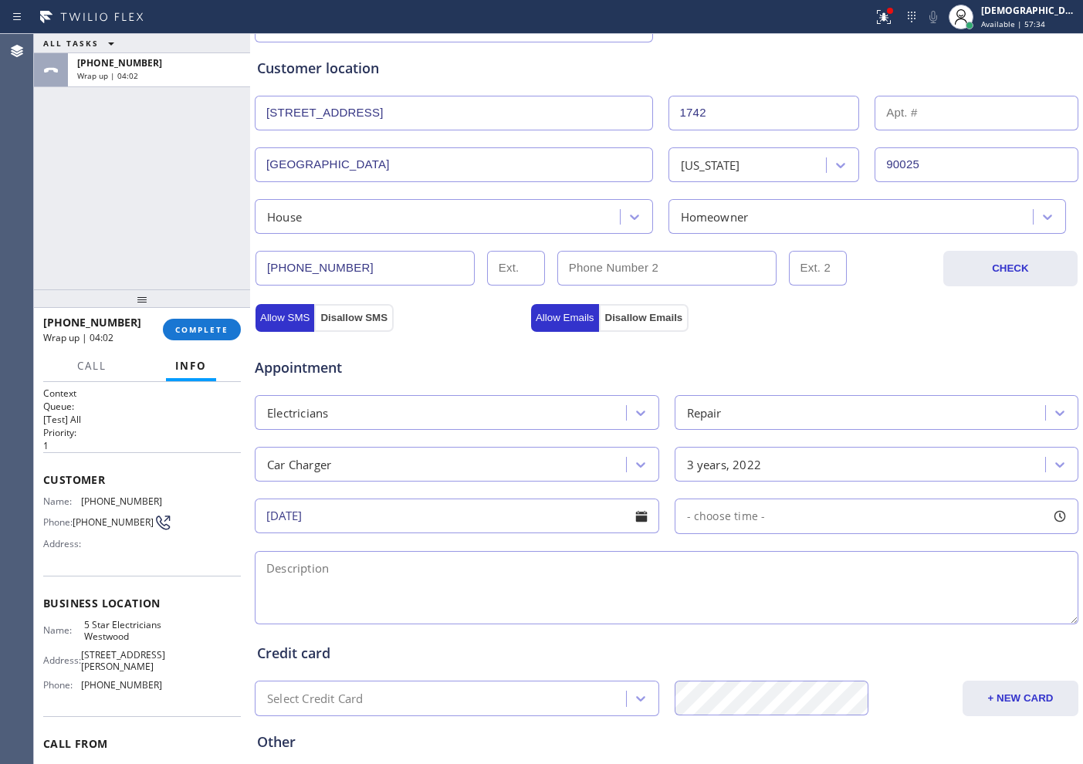
click at [711, 520] on span "- choose time -" at bounding box center [726, 516] width 79 height 15
drag, startPoint x: 684, startPoint y: 608, endPoint x: 942, endPoint y: 621, distance: 258.2
click at [942, 621] on div at bounding box center [949, 610] width 19 height 32
drag, startPoint x: 684, startPoint y: 609, endPoint x: 812, endPoint y: 611, distance: 128.2
click at [854, 611] on div at bounding box center [863, 610] width 19 height 32
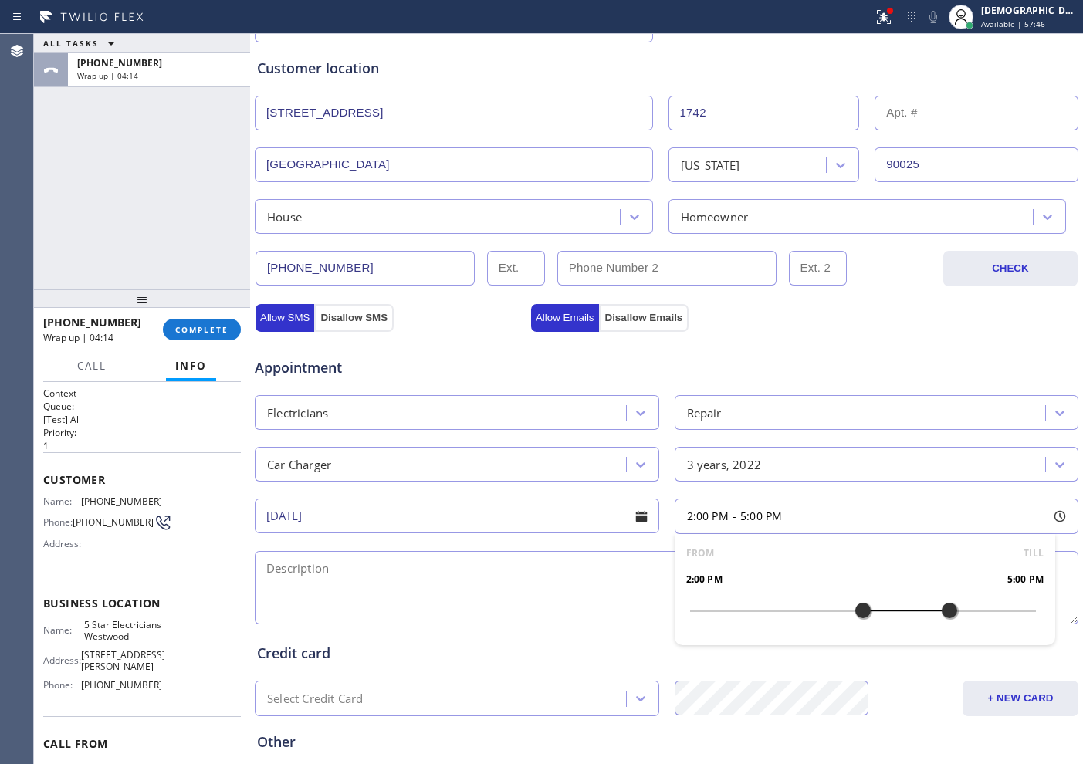
click at [400, 580] on textarea at bounding box center [667, 587] width 824 height 73
click at [478, 586] on textarea "2-5 /" at bounding box center [667, 587] width 824 height 73
paste textarea "Ev charger/ 2020 tesla 3 / level 2 / 50 ft / laundry machine needs a 110 outlet"
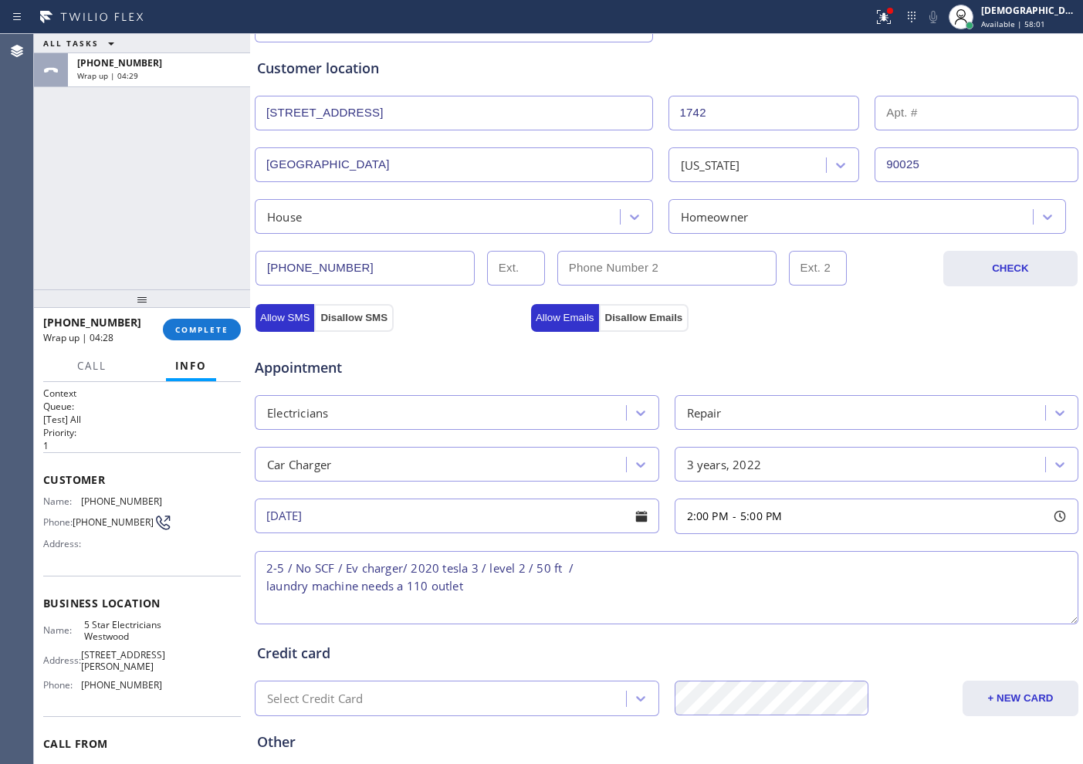
click at [264, 591] on textarea "2-5 / No SCF / Ev charger/ 2020 tesla 3 / level 2 / 50 ft / laundry machine nee…" at bounding box center [667, 587] width 824 height 73
click at [892, 557] on textarea "2-5 / No SCF / Ev charger/ 2020 tesla 3 / level 2 / 50 ft / laundry machine nee…" at bounding box center [667, 587] width 824 height 73
click at [839, 556] on textarea "2-5 / No SCF / Ev charger/ 2020 tesla 3 / level 2 / 50 ft / laundry machine nee…" at bounding box center [667, 587] width 824 height 73
click at [864, 559] on textarea "2-5 / No SCF / Ev charger/ 2020 tesla 3 / level 2 / 50 ft / laundry machine nee…" at bounding box center [667, 587] width 824 height 73
paste textarea "[STREET_ADDRESS]"
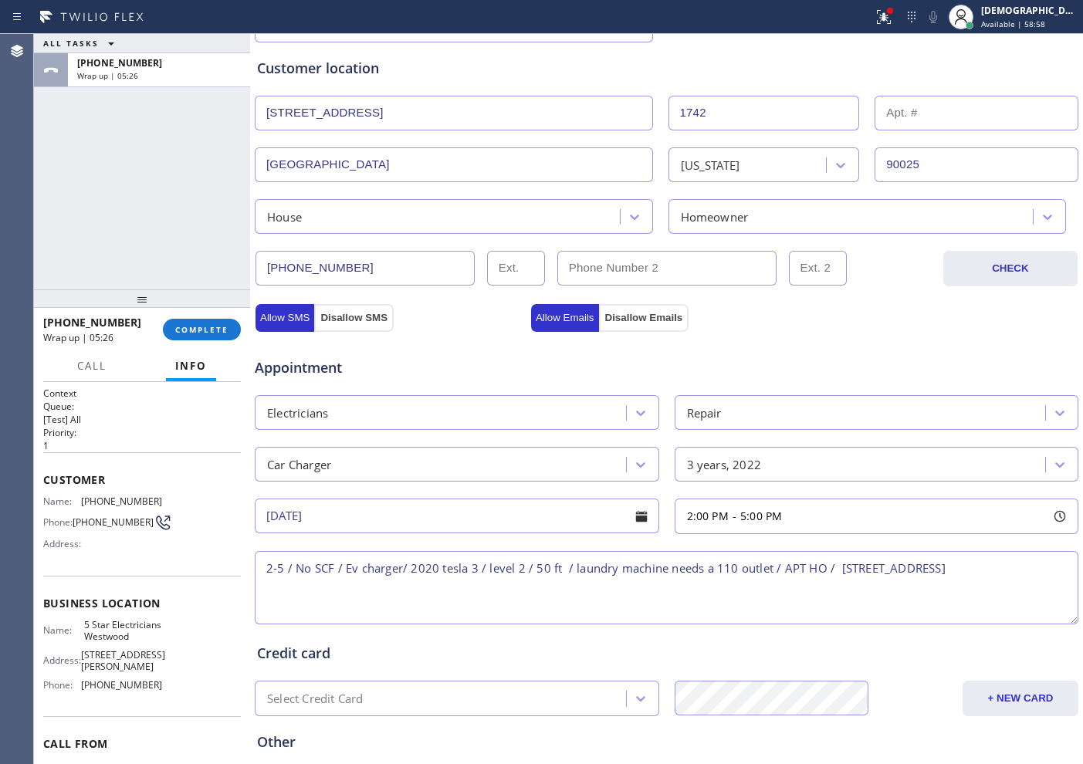
click at [160, 641] on div "Name: 5 Star Electricians Westwood Address: [STREET_ADDRESS][PERSON_NAME] Phone…" at bounding box center [142, 658] width 198 height 78
drag, startPoint x: 137, startPoint y: 658, endPoint x: 78, endPoint y: 624, distance: 68.2
click at [78, 624] on div "Name: 5 Star Electricians Westwood" at bounding box center [102, 631] width 119 height 24
copy span "5 Star Electricians Westwood"
click at [367, 587] on textarea "2-5 / No SCF / Ev charger/ 2020 tesla 3 / level 2 / 50 ft / laundry machine nee…" at bounding box center [667, 587] width 824 height 73
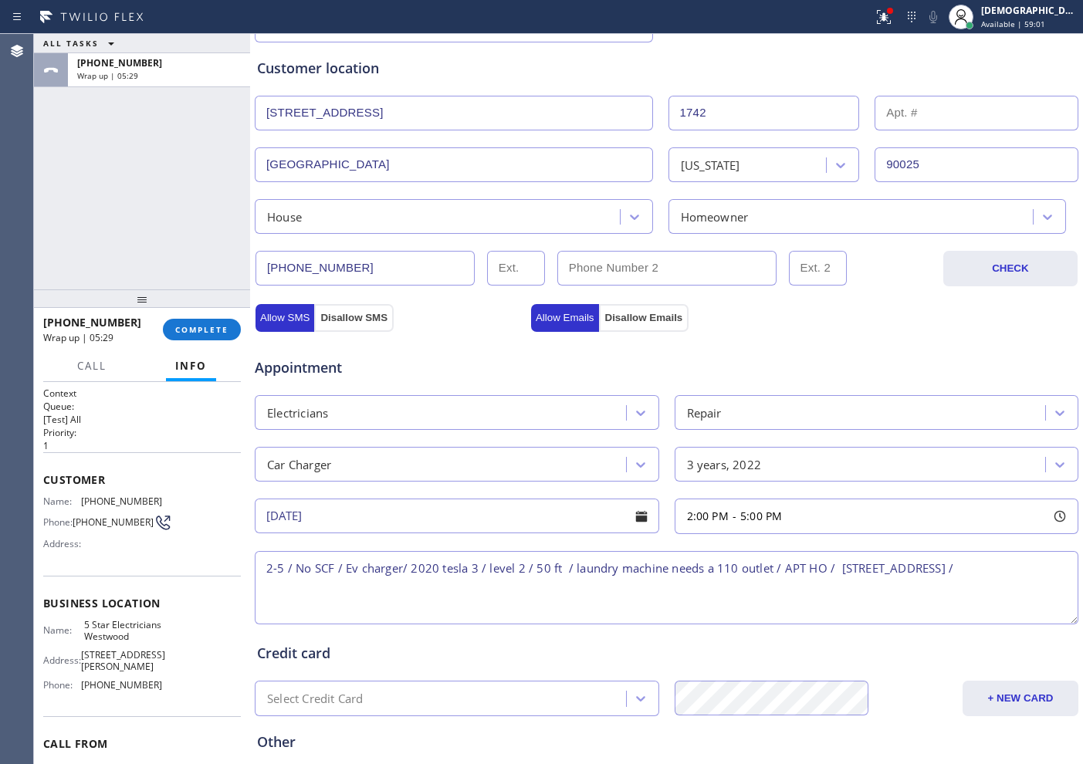
paste textarea "5 Star Electricians Westwood"
click at [662, 596] on textarea "2-5 / No SCF / Ev charger/ 2020 tesla 3 / level 2 / 50 ft / laundry machine nee…" at bounding box center [667, 587] width 824 height 73
click at [650, 585] on textarea "2-5 / No SCF / Ev charger/ 2020 tesla 3 / level 2 / 50 ft / laundry machine nee…" at bounding box center [667, 587] width 824 height 73
paste textarea "Please call customer 30 minutes prior to arrival"
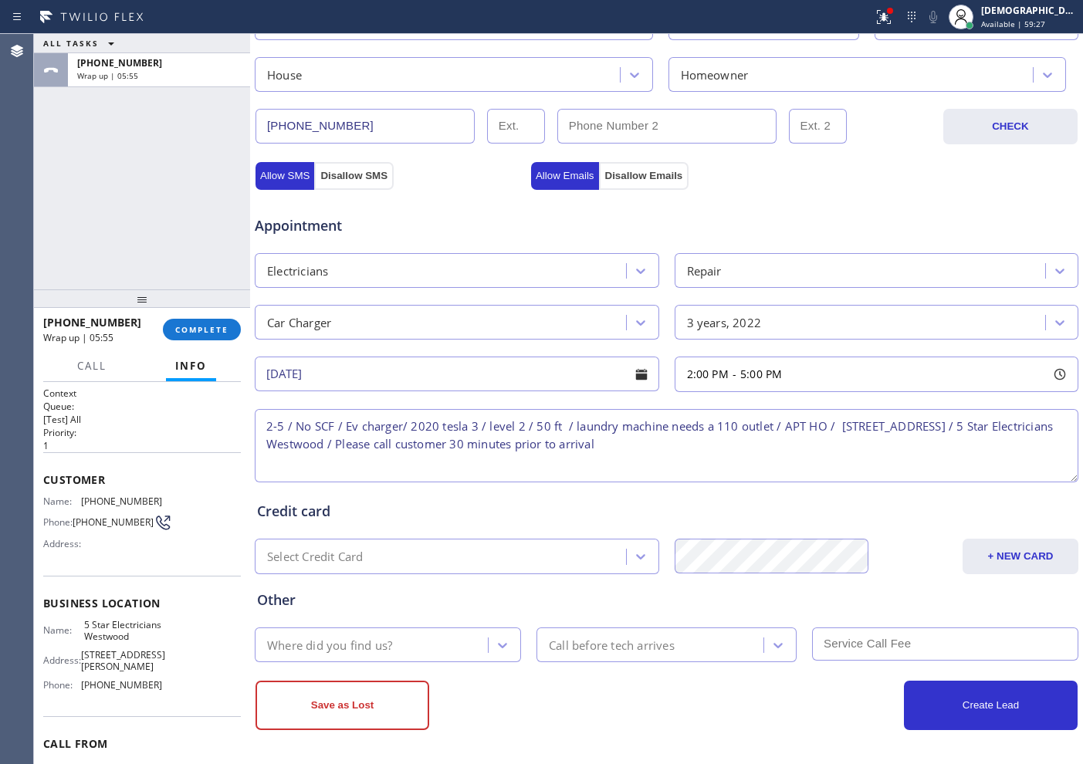
scroll to position [432, 0]
type textarea "2-5 / No SCF / Ev charger/ 2020 tesla 3 / level 2 / 50 ft / laundry machine nee…"
click at [405, 647] on div "Where did you find us?" at bounding box center [373, 644] width 229 height 27
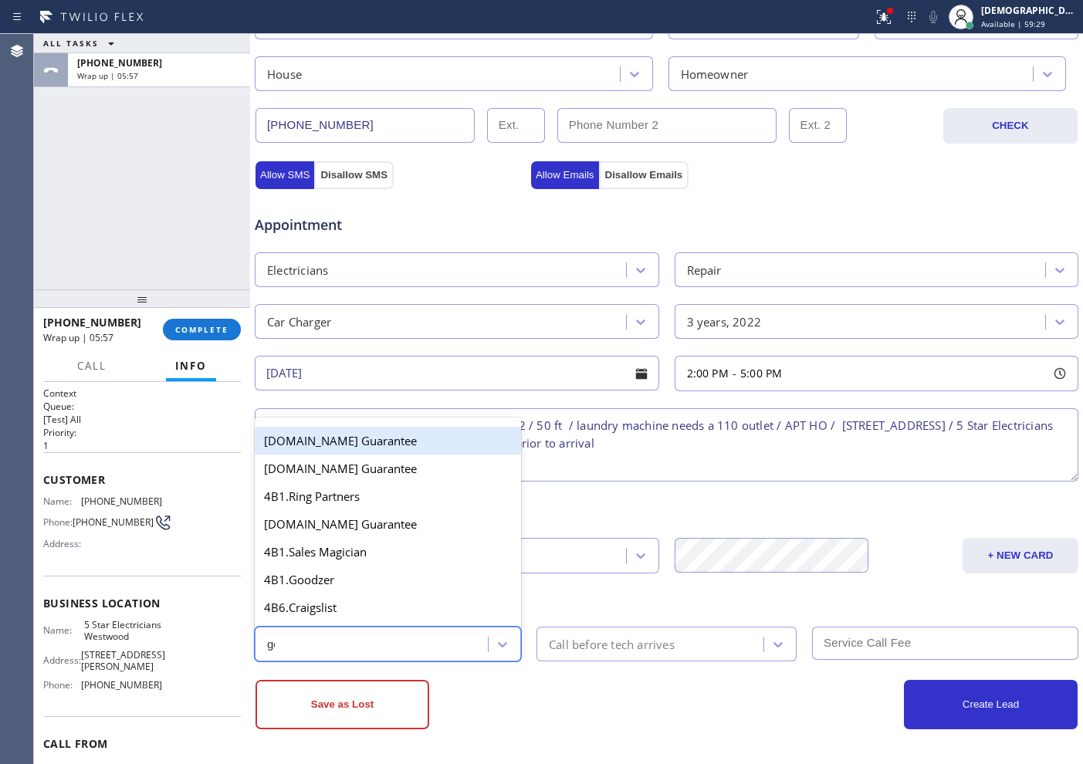
type input "goo"
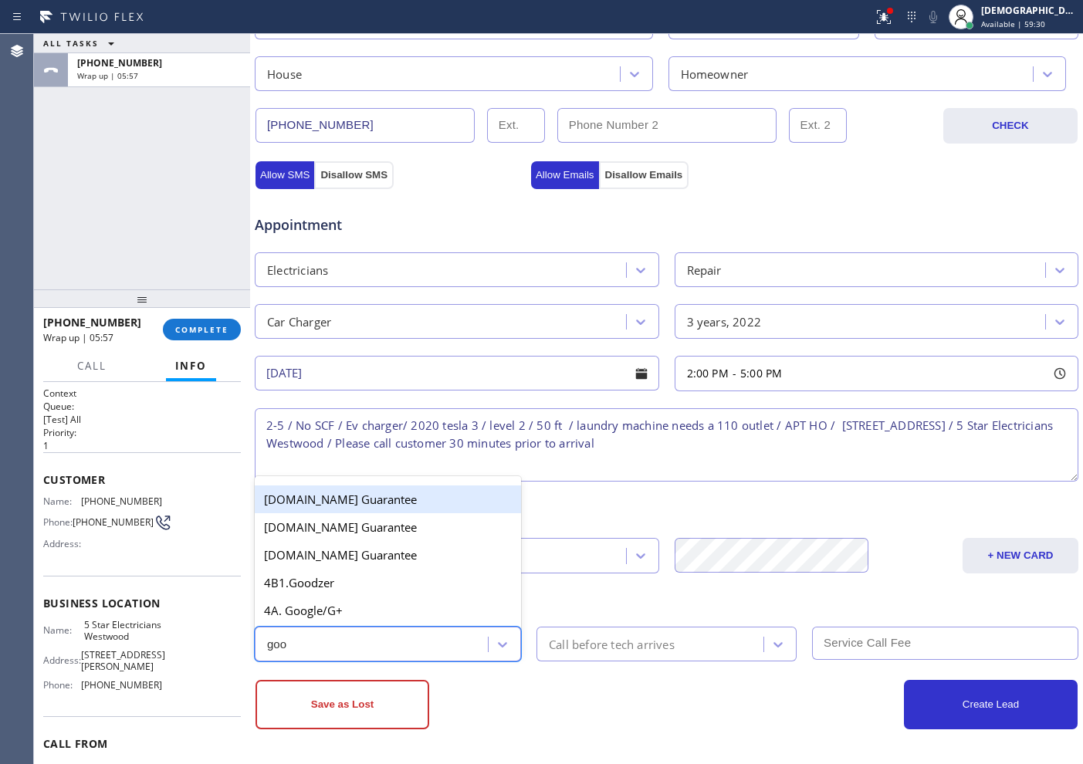
click at [363, 617] on div "4A. Google/G+" at bounding box center [388, 611] width 266 height 28
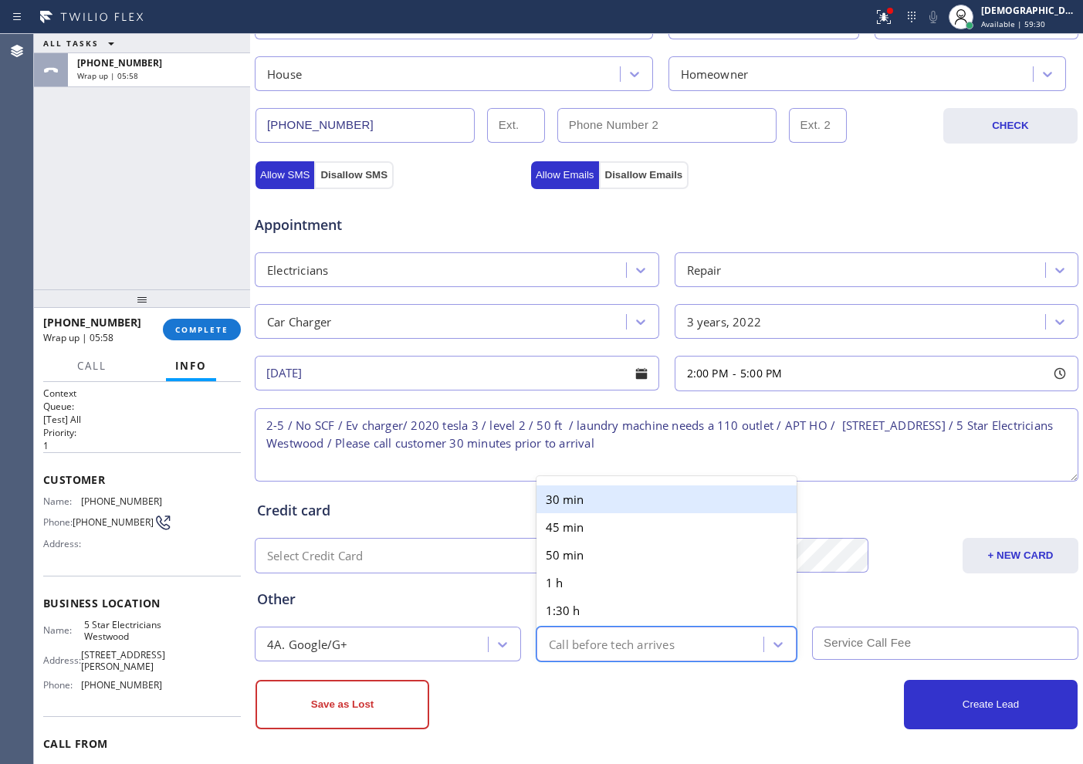
click at [560, 638] on div "Call before tech arrives" at bounding box center [612, 644] width 126 height 18
type input "30"
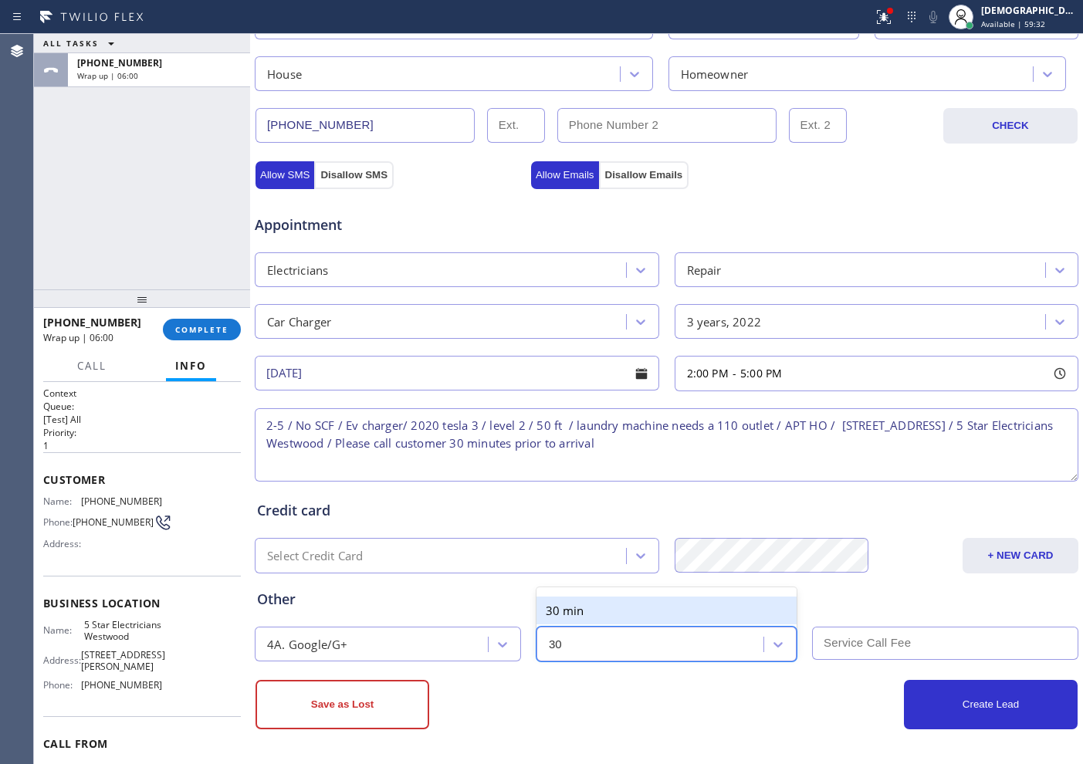
click at [611, 610] on div "30 min" at bounding box center [667, 611] width 260 height 28
click at [835, 645] on input "text" at bounding box center [945, 643] width 266 height 33
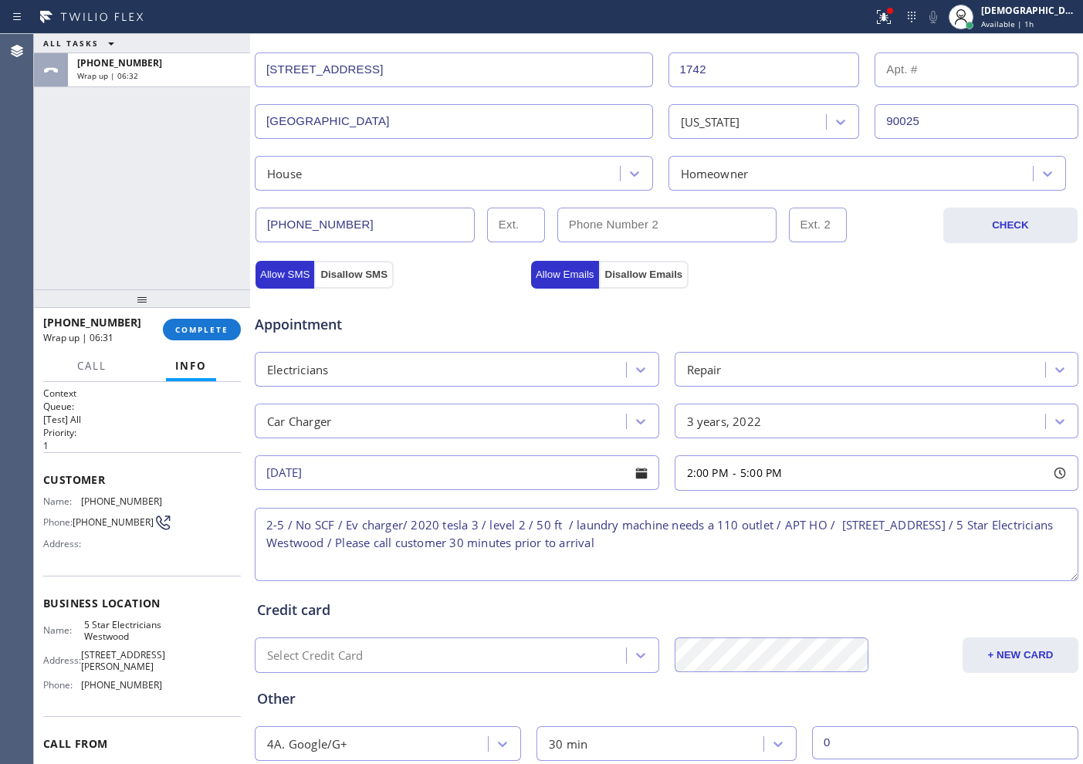
scroll to position [386, 0]
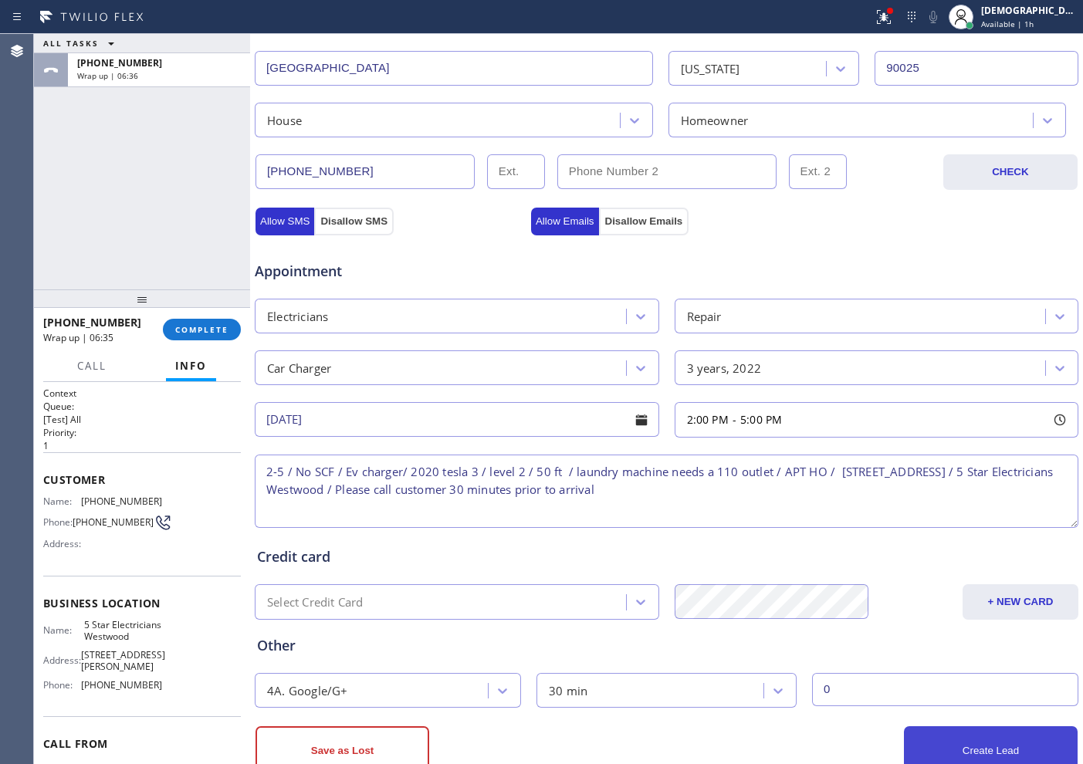
type input "0"
click at [927, 737] on button "Create Lead" at bounding box center [991, 750] width 174 height 49
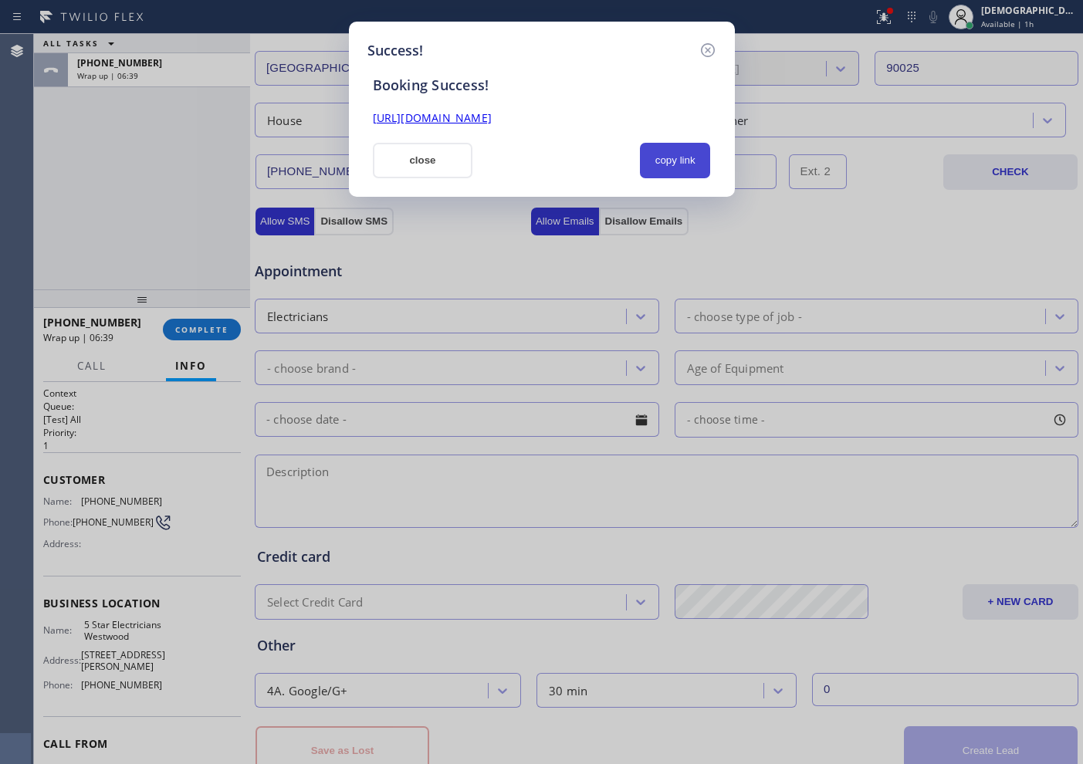
click at [653, 168] on button "copy link" at bounding box center [675, 161] width 71 height 36
click at [659, 167] on button "copy link" at bounding box center [675, 161] width 71 height 36
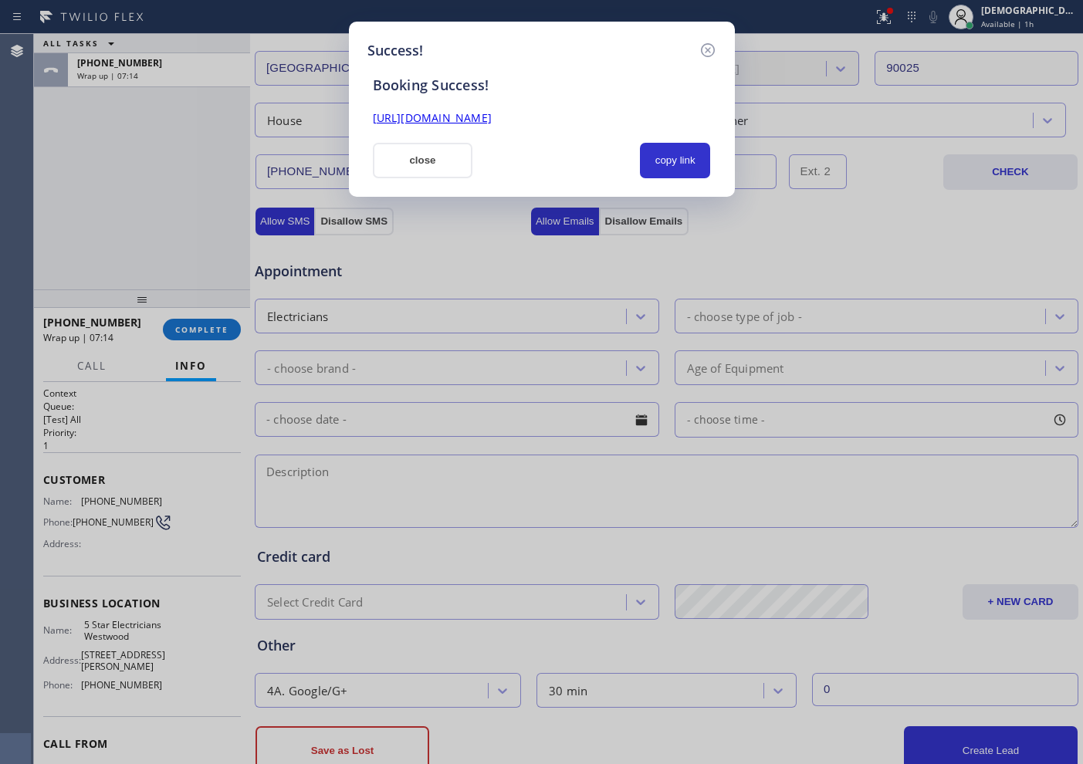
drag, startPoint x: 770, startPoint y: 752, endPoint x: 761, endPoint y: 746, distance: 10.5
click at [770, 752] on div "Success! Booking Success! [URL][DOMAIN_NAME] close copy link" at bounding box center [541, 382] width 1083 height 764
click at [492, 110] on link "[URL][DOMAIN_NAME]" at bounding box center [432, 117] width 119 height 15
click at [435, 160] on button "close" at bounding box center [423, 161] width 100 height 36
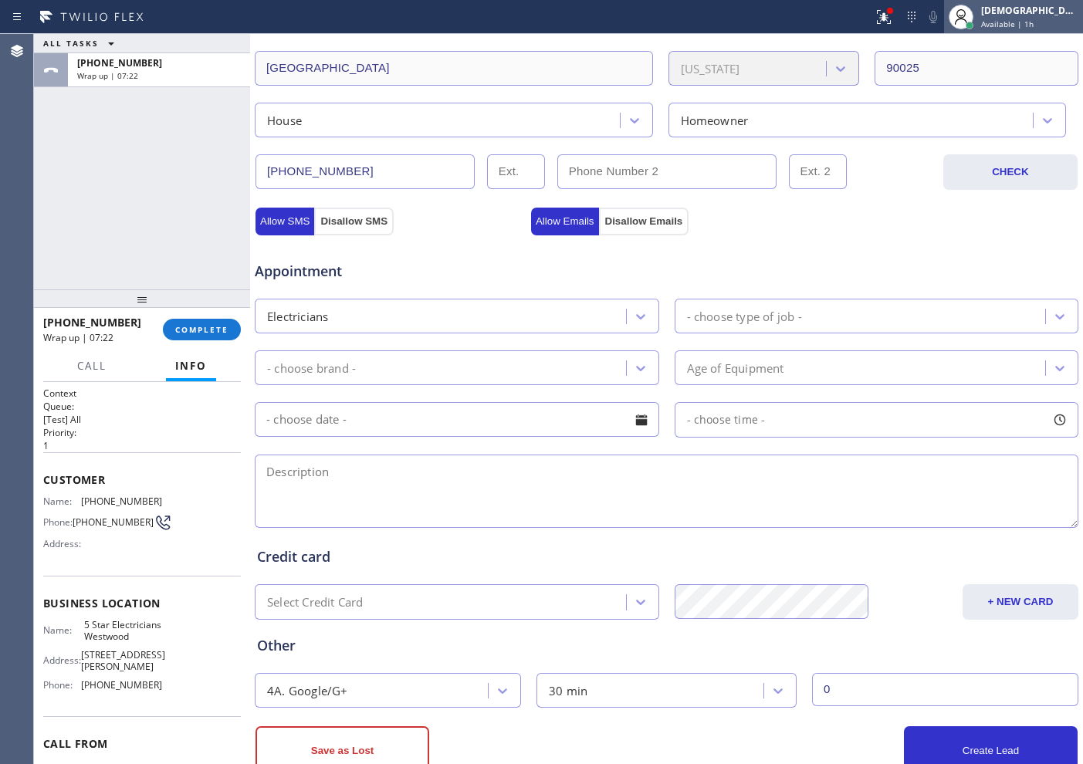
click at [1034, 22] on span "Available | 1h" at bounding box center [1007, 24] width 52 height 11
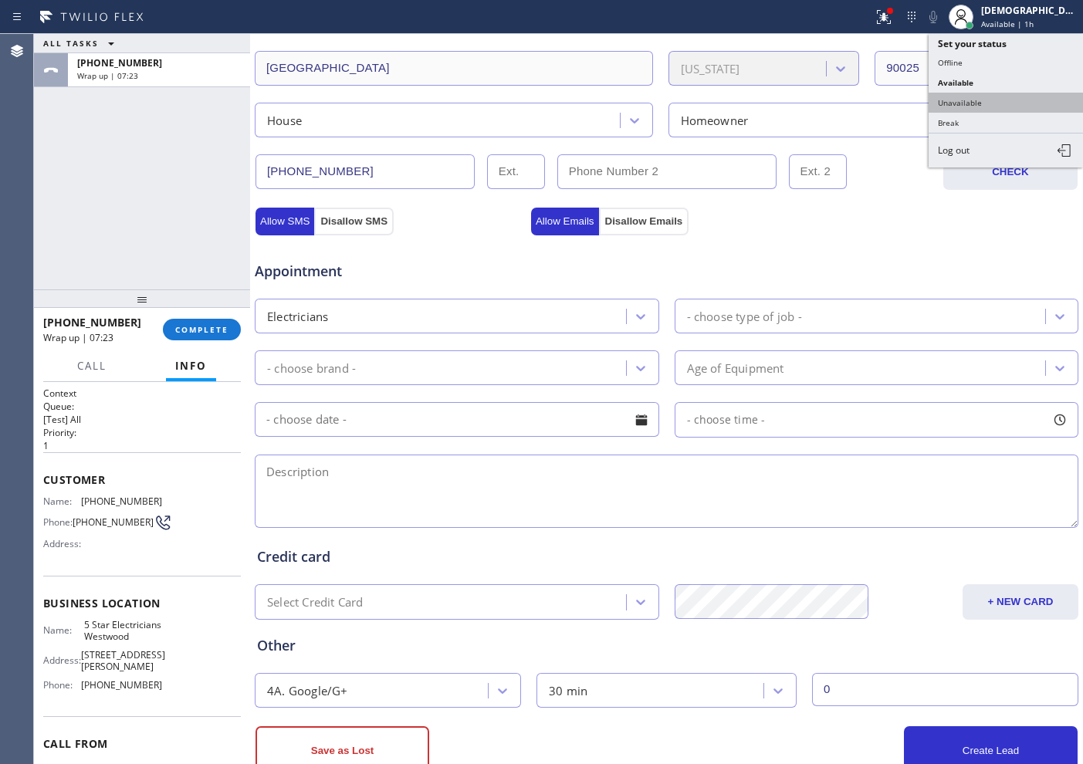
click at [976, 105] on button "Unavailable" at bounding box center [1006, 103] width 154 height 20
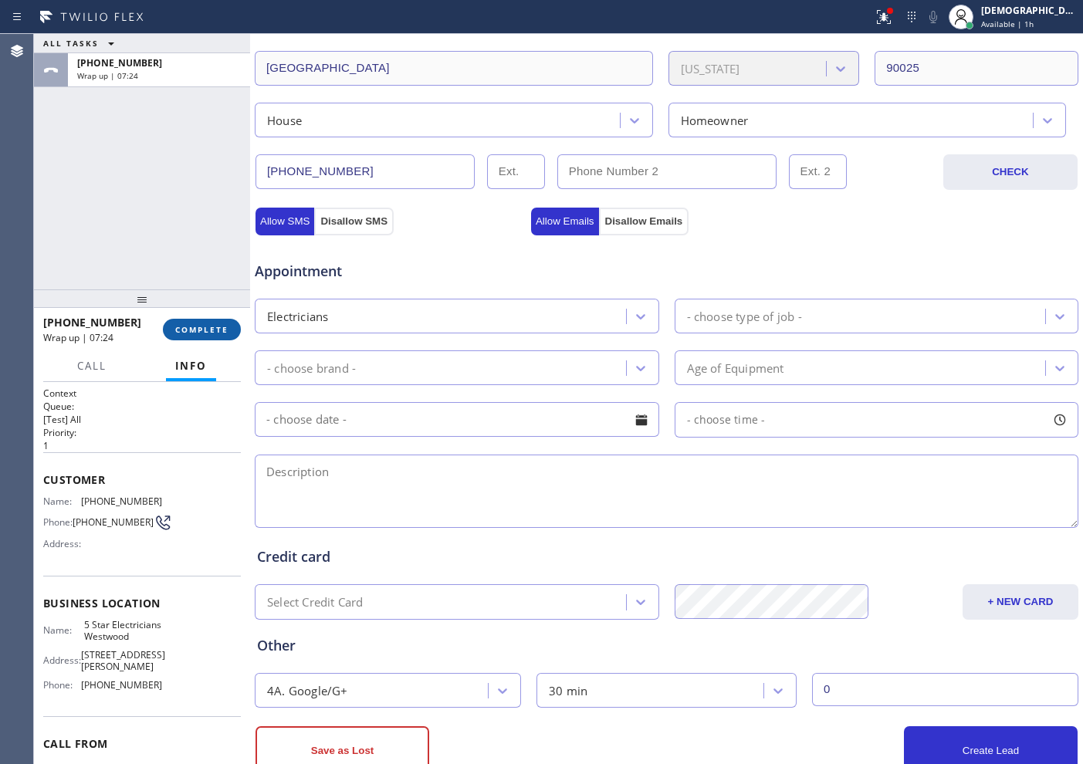
click at [235, 329] on button "COMPLETE" at bounding box center [202, 330] width 78 height 22
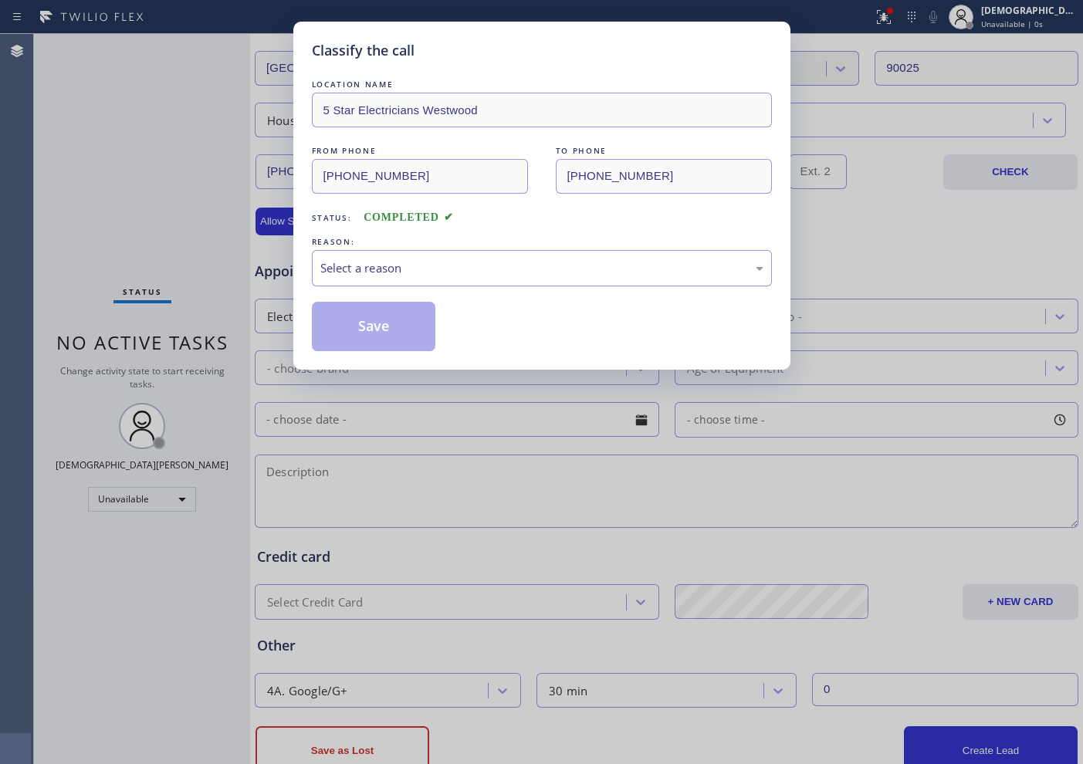
click at [355, 273] on div "Select a reason" at bounding box center [541, 268] width 443 height 18
click at [351, 315] on button "Save" at bounding box center [374, 326] width 124 height 49
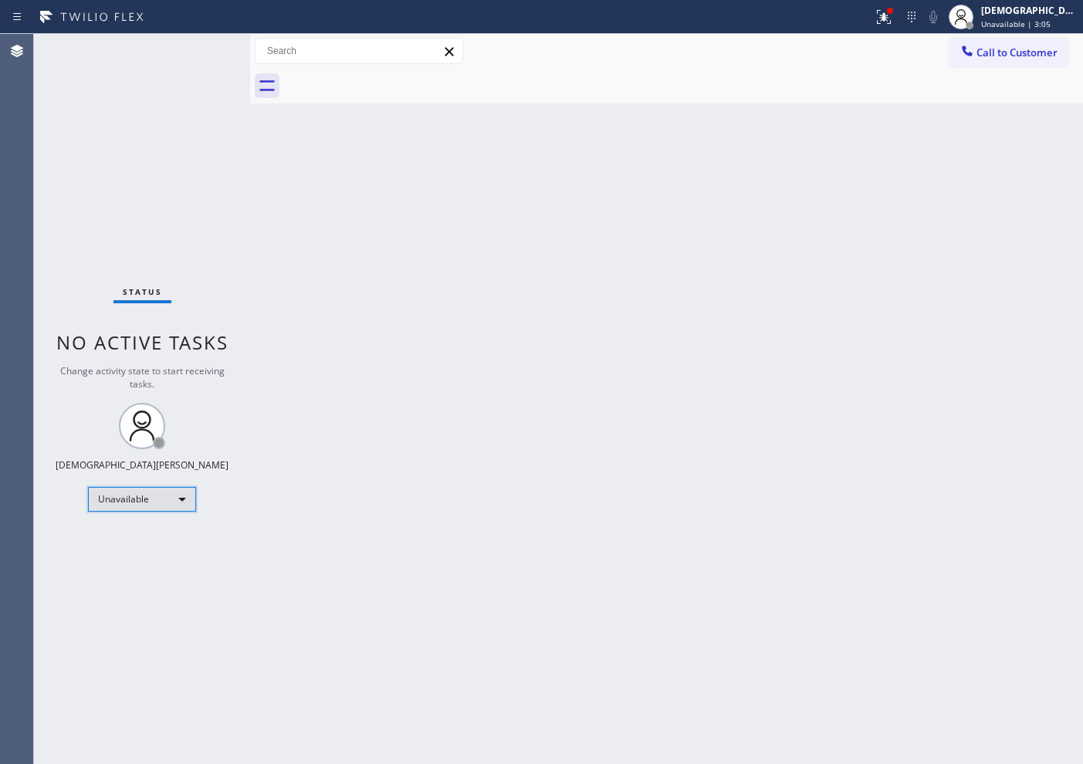
click at [159, 489] on div "Unavailable" at bounding box center [142, 499] width 108 height 25
drag, startPoint x: 145, startPoint y: 544, endPoint x: 1068, endPoint y: 316, distance: 950.4
click at [147, 544] on li "Available" at bounding box center [141, 540] width 105 height 19
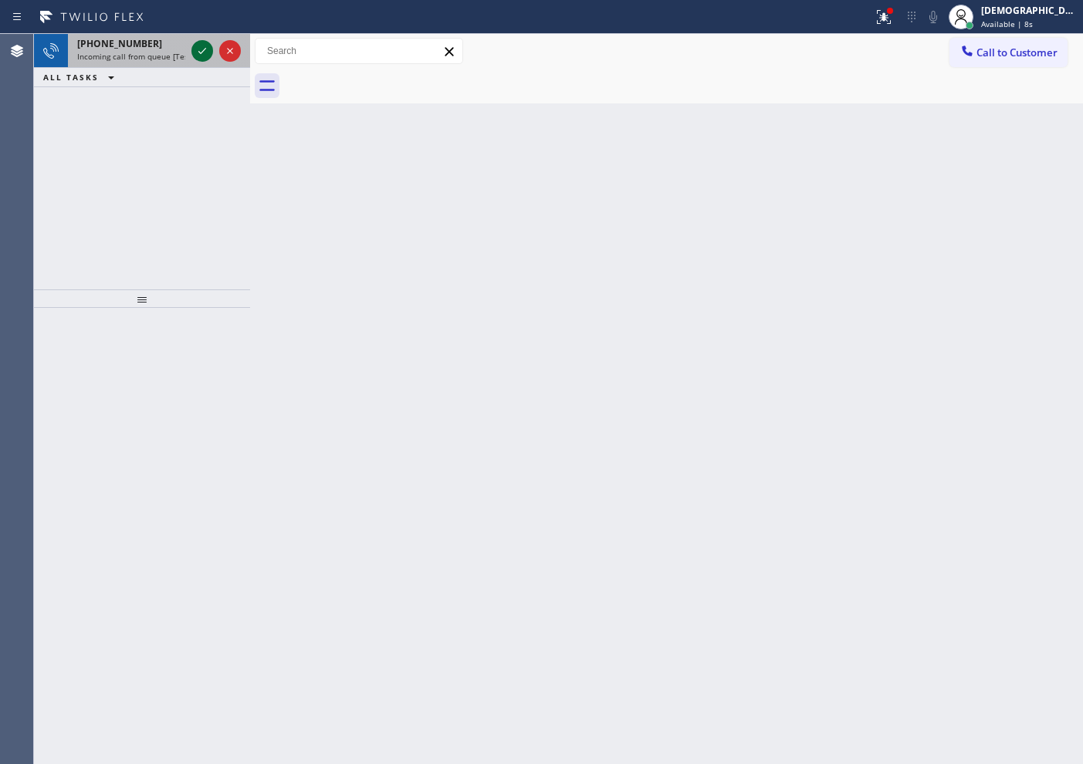
click at [202, 51] on icon at bounding box center [202, 51] width 8 height 6
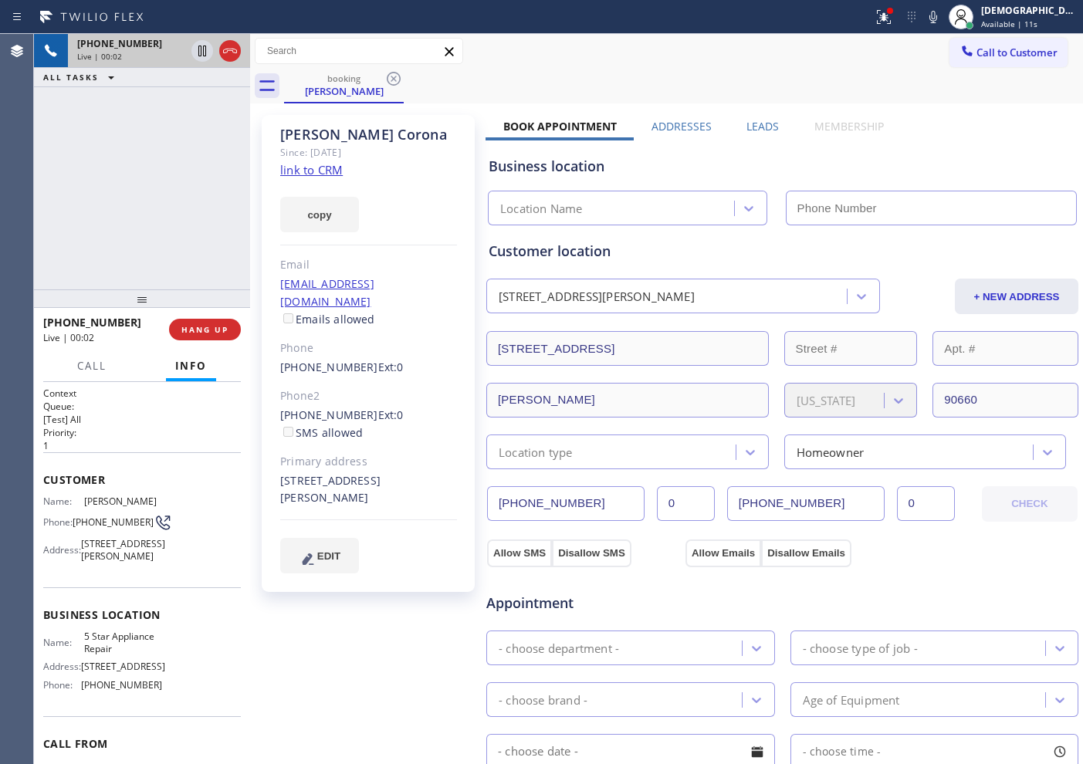
type input "[PHONE_NUMBER]"
click at [330, 169] on link "link to CRM" at bounding box center [311, 169] width 63 height 15
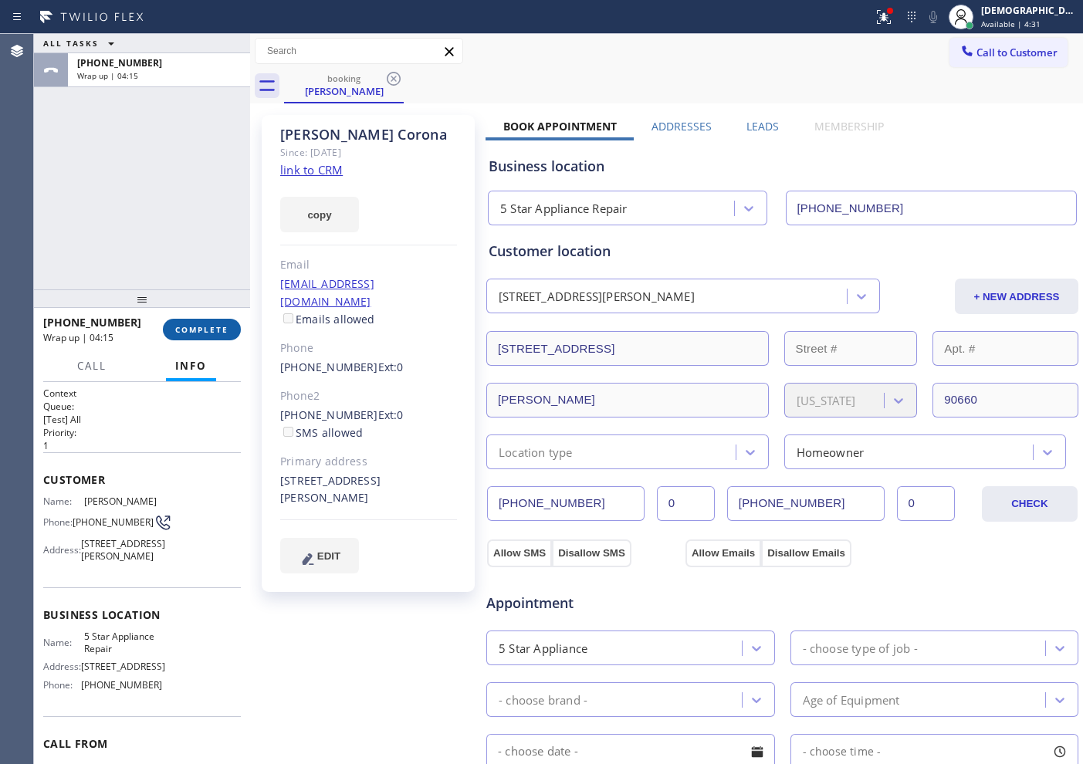
click at [222, 336] on button "COMPLETE" at bounding box center [202, 330] width 78 height 22
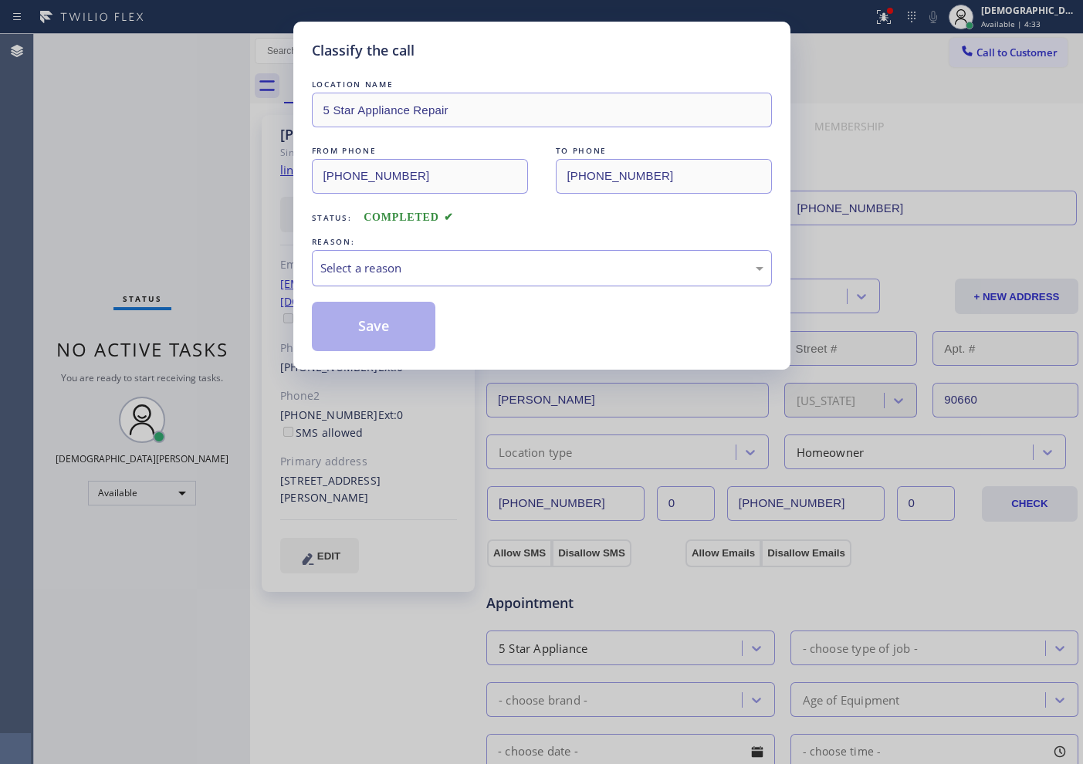
click at [345, 261] on div "Select a reason" at bounding box center [541, 268] width 443 height 18
click at [354, 323] on button "Save" at bounding box center [374, 326] width 124 height 49
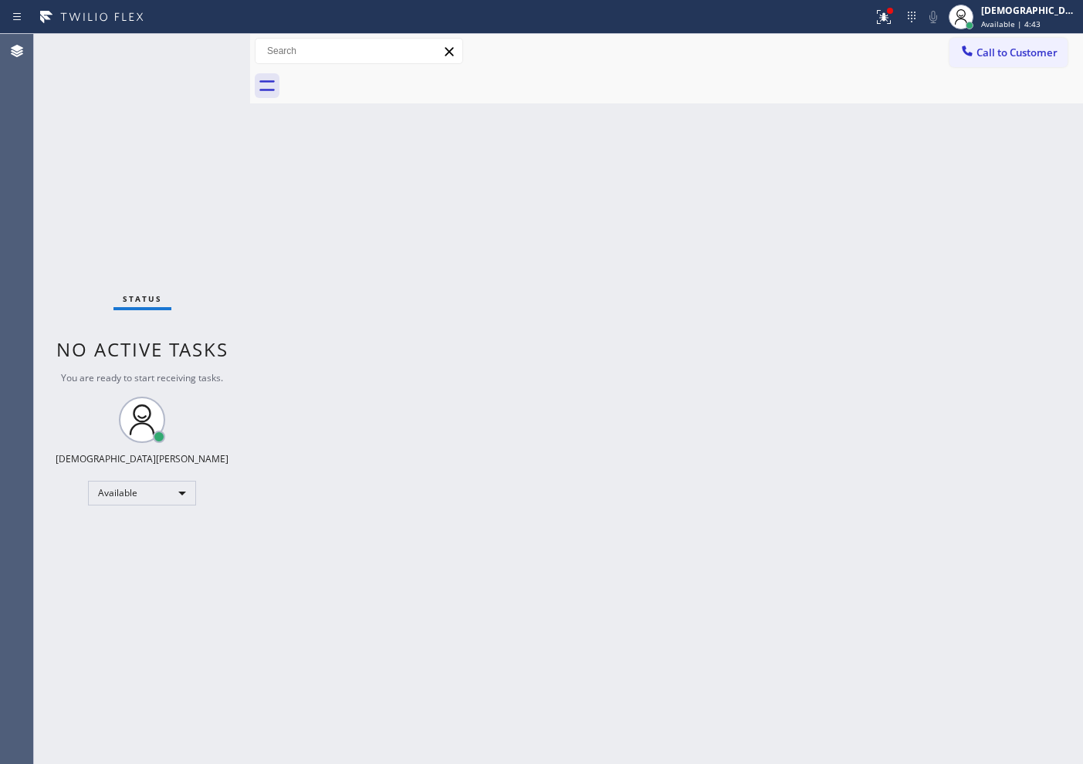
click at [201, 52] on div "Status No active tasks You are ready to start receiving tasks. Christian Cinco …" at bounding box center [142, 399] width 216 height 730
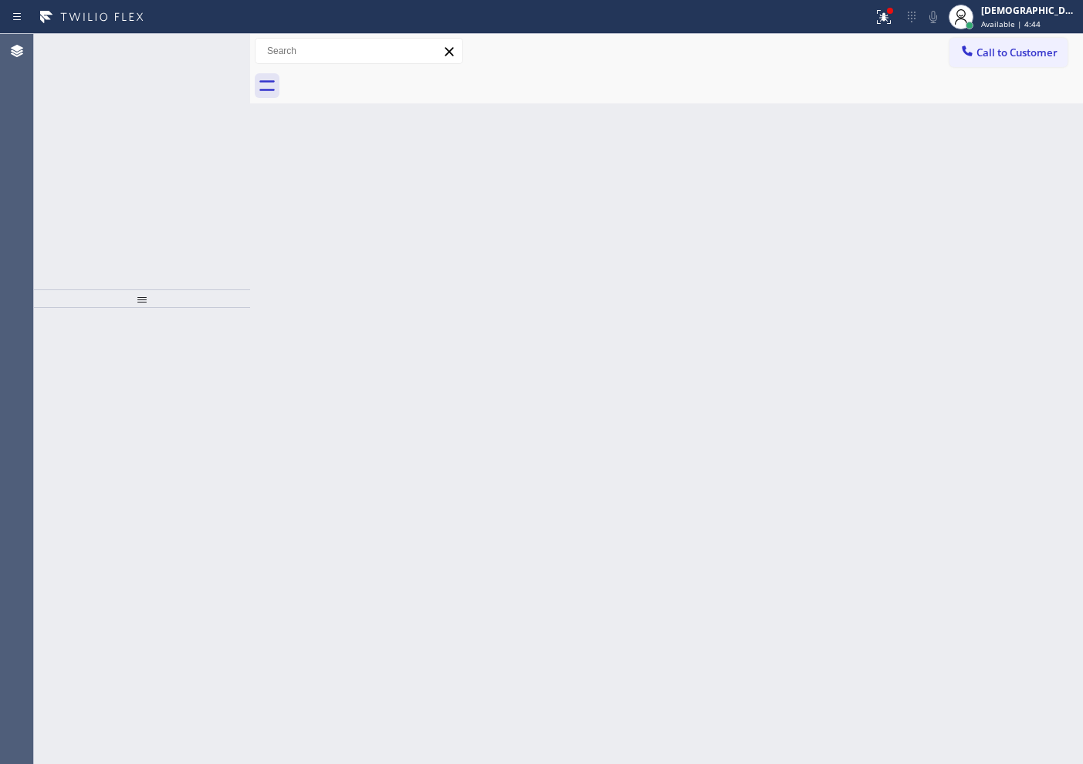
click at [201, 52] on icon at bounding box center [202, 51] width 8 height 6
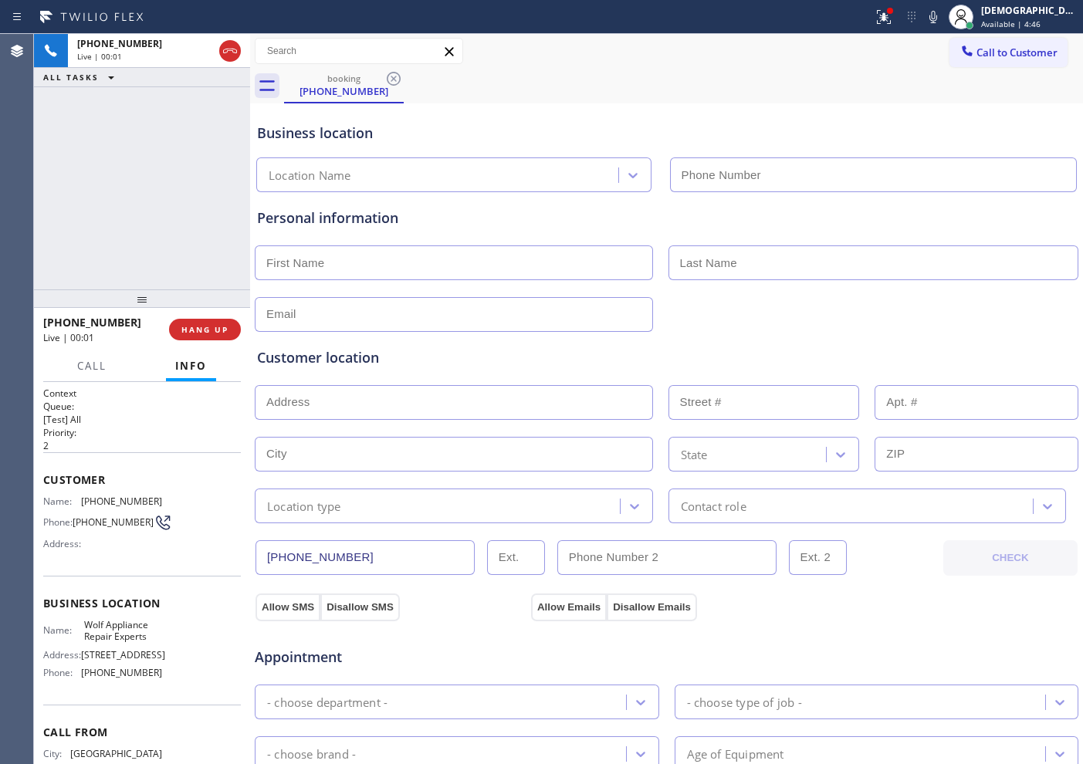
type input "[PHONE_NUMBER]"
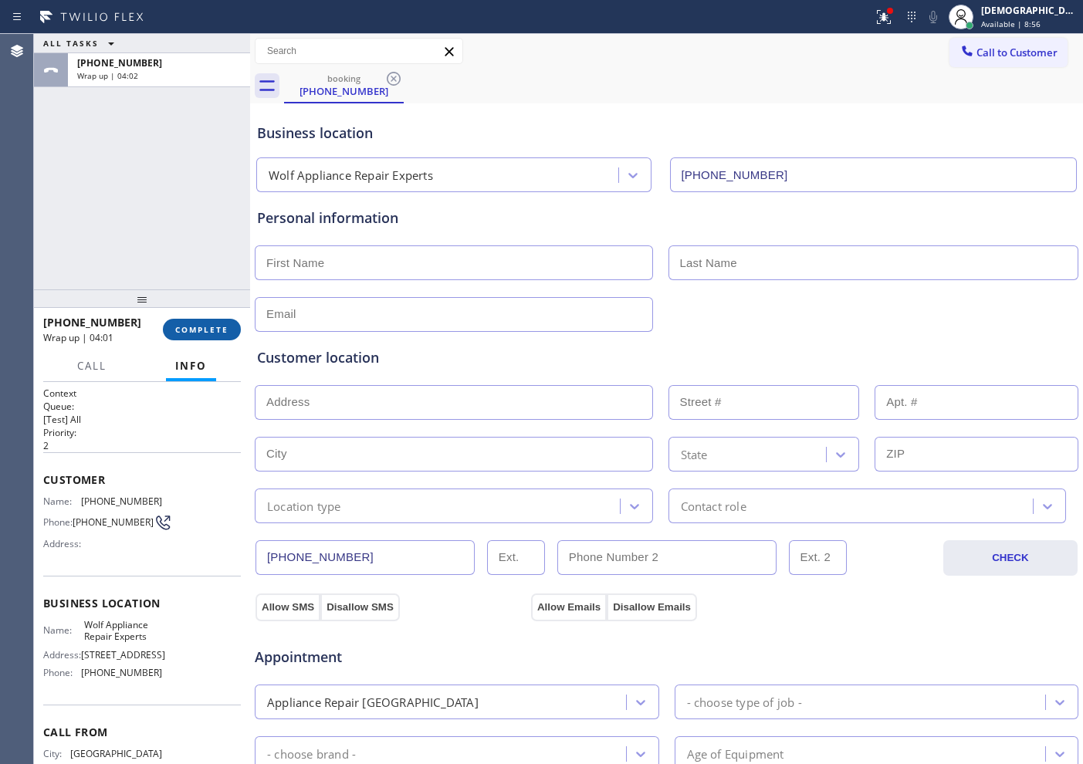
click at [236, 334] on button "COMPLETE" at bounding box center [202, 330] width 78 height 22
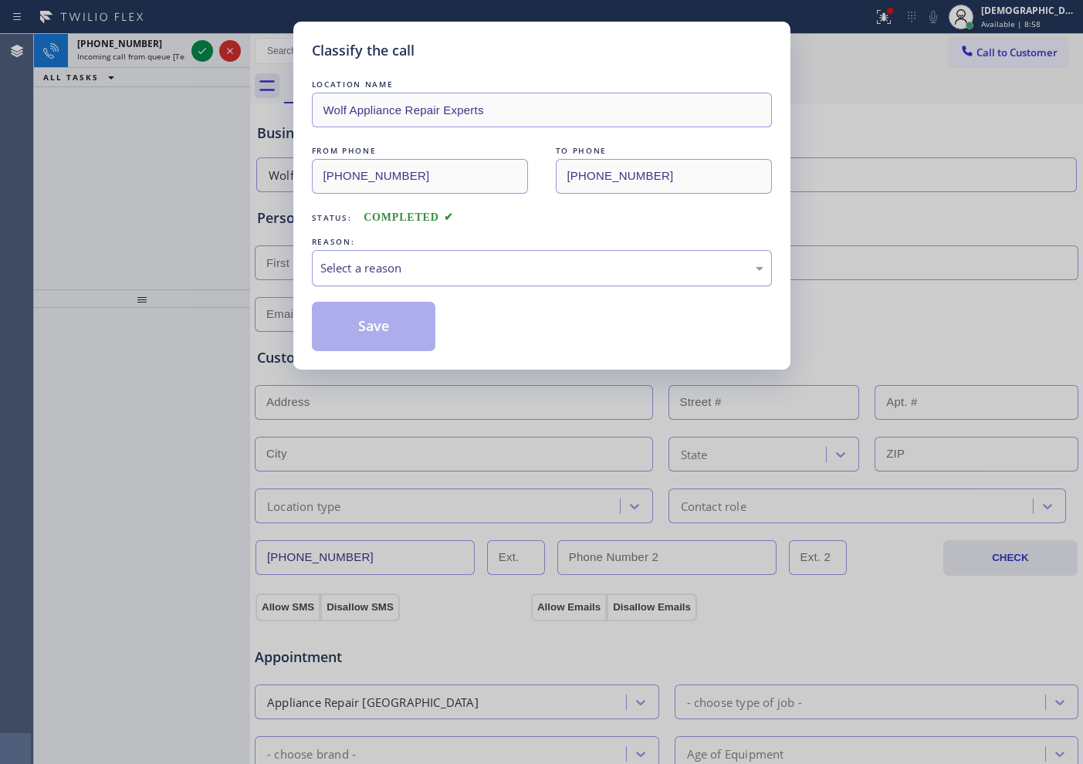
click at [337, 262] on div "Select a reason" at bounding box center [541, 268] width 443 height 18
click at [328, 320] on button "Save" at bounding box center [374, 326] width 124 height 49
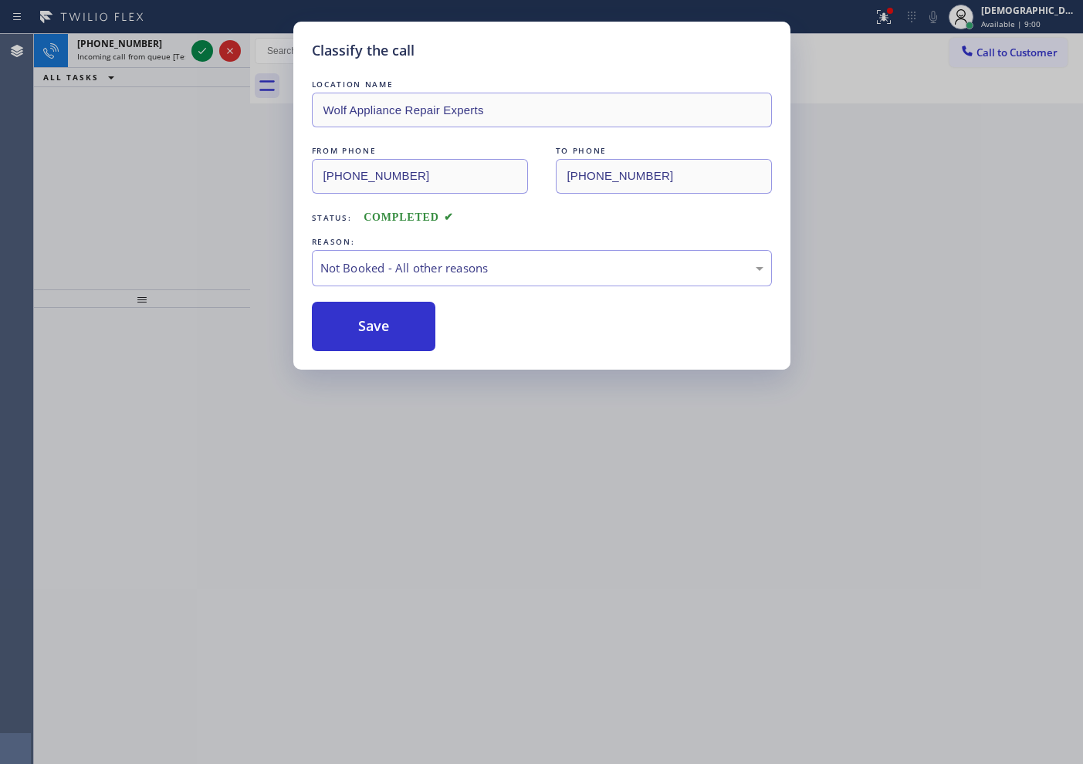
click at [196, 52] on icon at bounding box center [202, 51] width 19 height 19
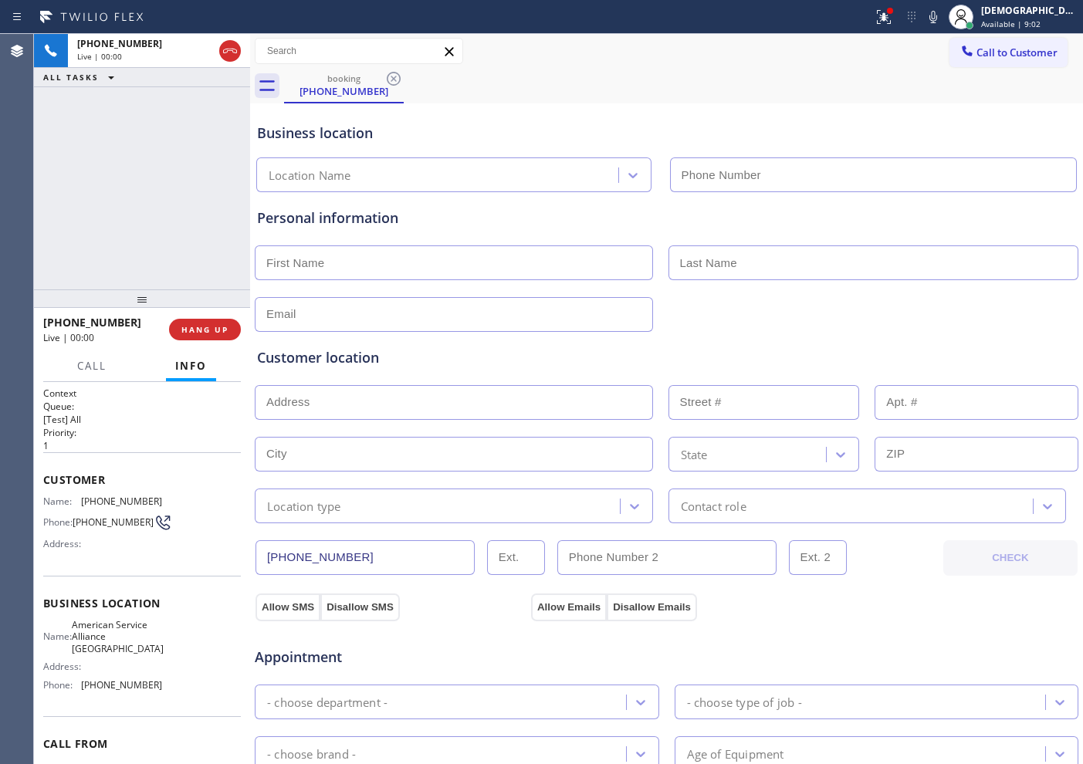
type input "[PHONE_NUMBER]"
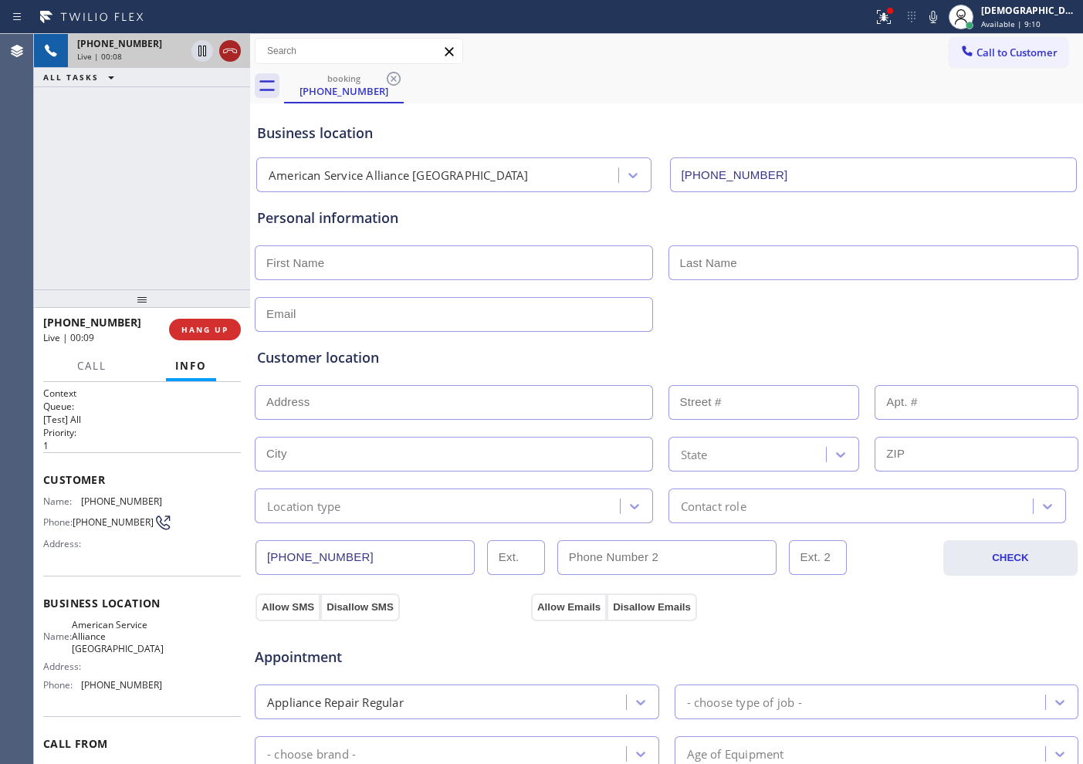
click at [234, 43] on icon at bounding box center [230, 51] width 19 height 19
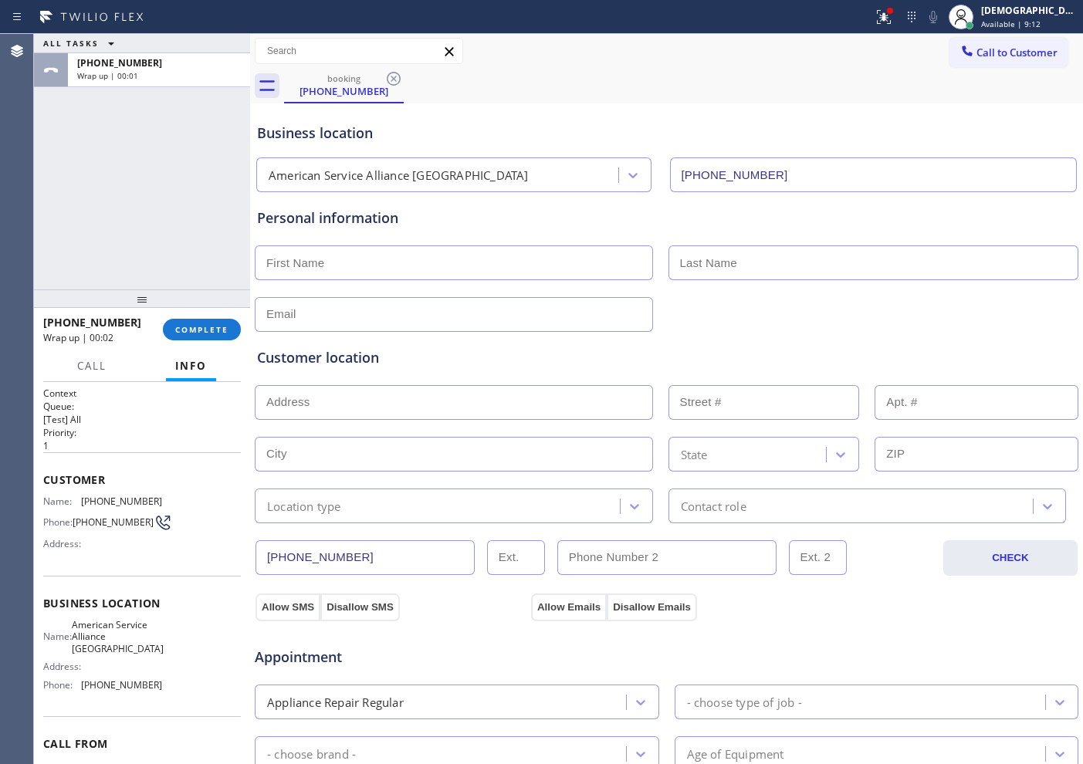
click at [203, 328] on span "COMPLETE" at bounding box center [201, 329] width 53 height 11
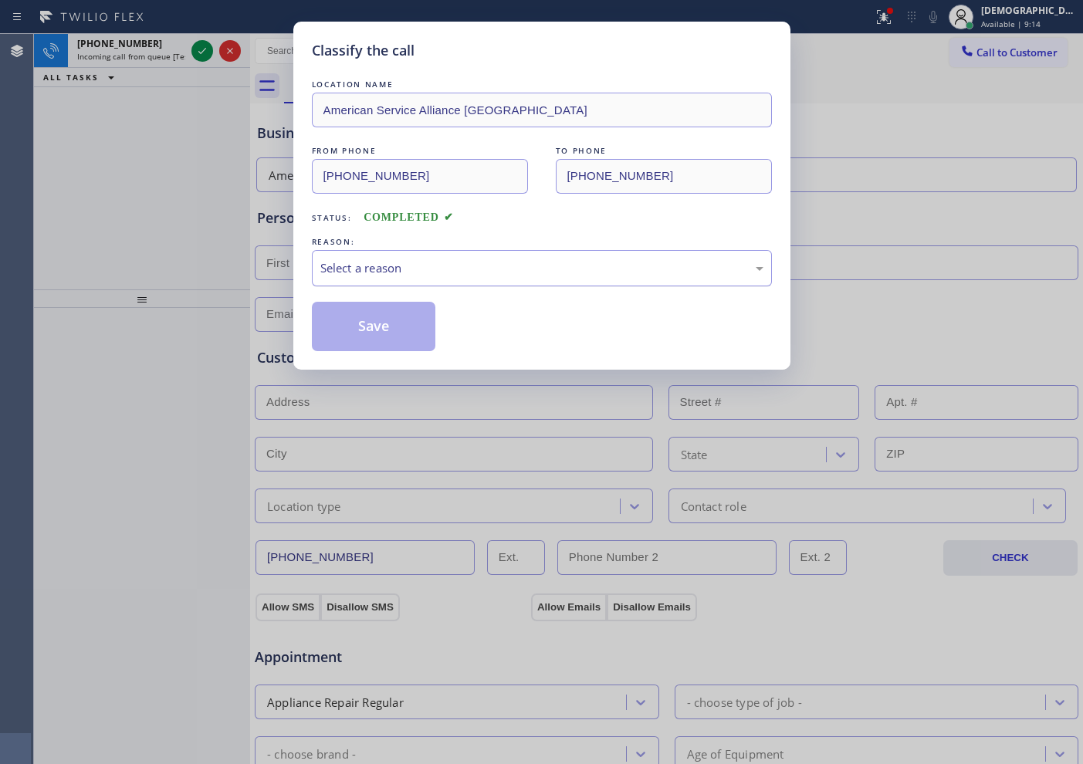
click at [375, 265] on div "Select a reason" at bounding box center [541, 268] width 443 height 18
click at [364, 330] on button "Save" at bounding box center [374, 326] width 124 height 49
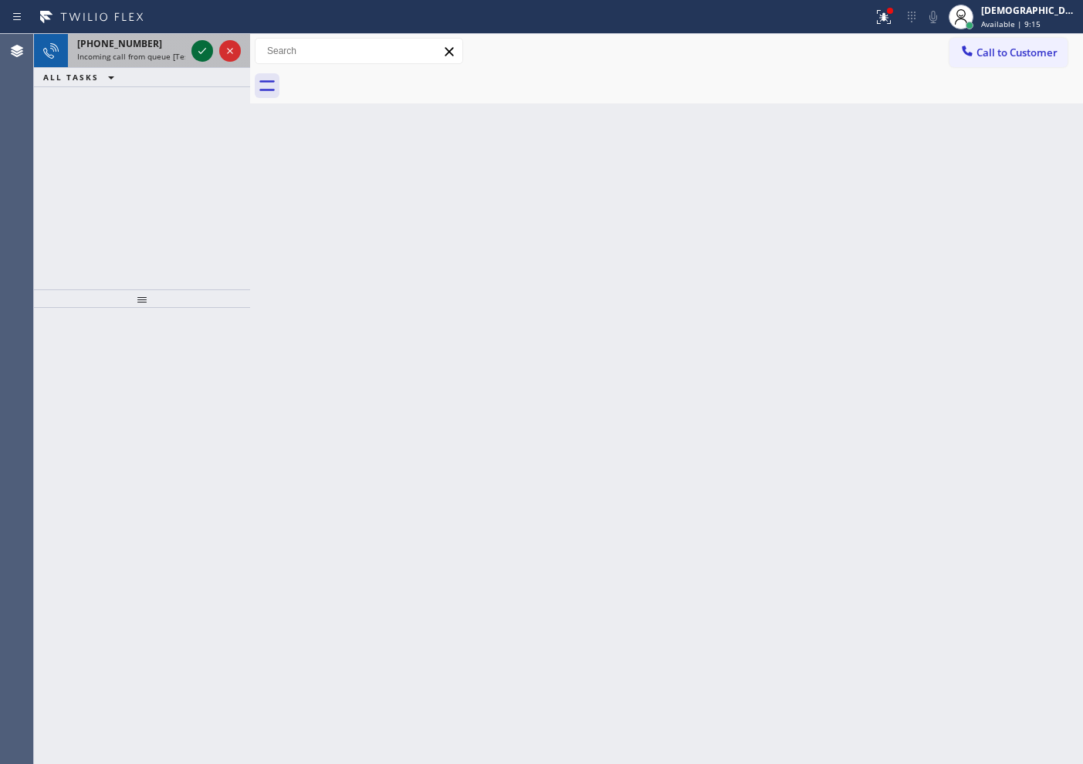
click at [206, 53] on icon at bounding box center [202, 51] width 19 height 19
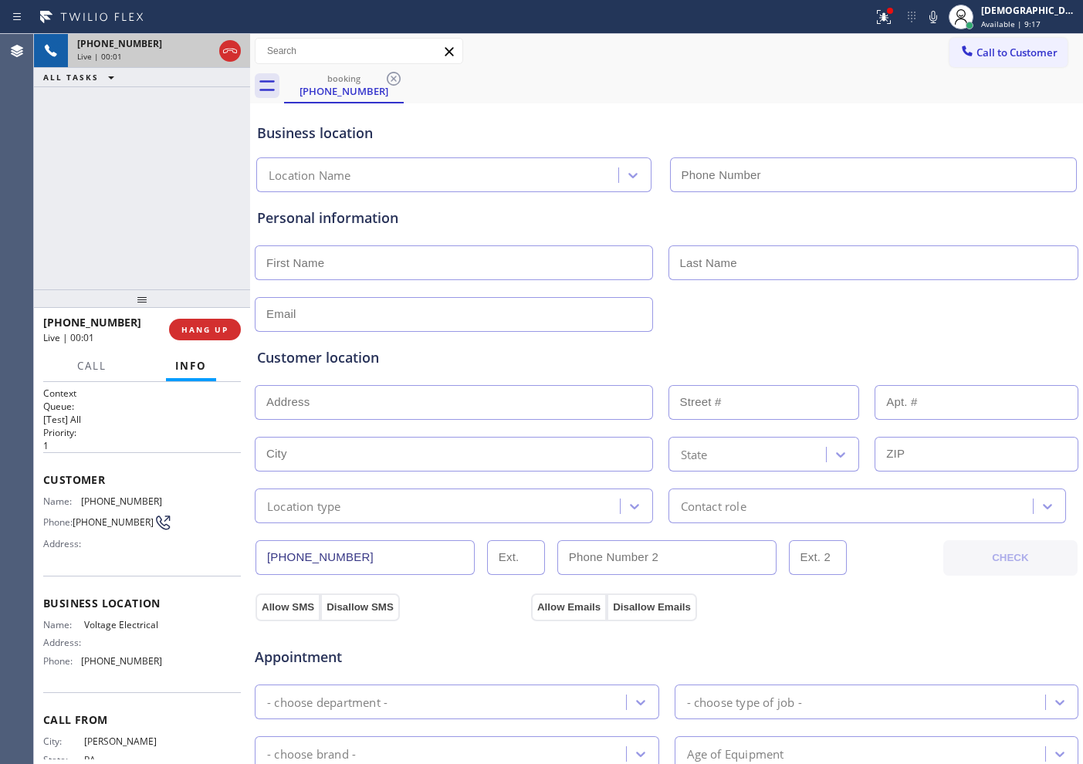
type input "[PHONE_NUMBER]"
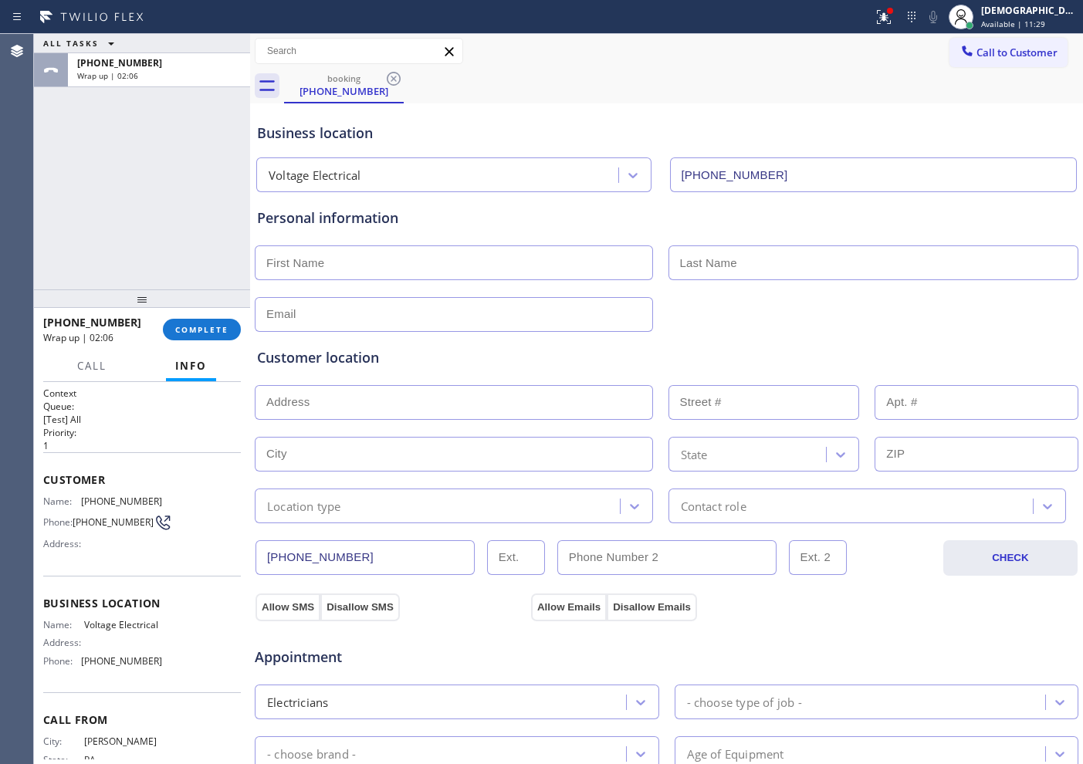
click at [46, 225] on div "ALL TASKS ALL TASKS ACTIVE TASKS TASKS IN WRAP UP [PHONE_NUMBER] Wrap up | 02:06" at bounding box center [142, 162] width 216 height 256
click at [216, 342] on div "[PHONE_NUMBER] Wrap up | 03:01 COMPLETE" at bounding box center [142, 330] width 198 height 40
click at [212, 333] on span "COMPLETE" at bounding box center [201, 329] width 53 height 11
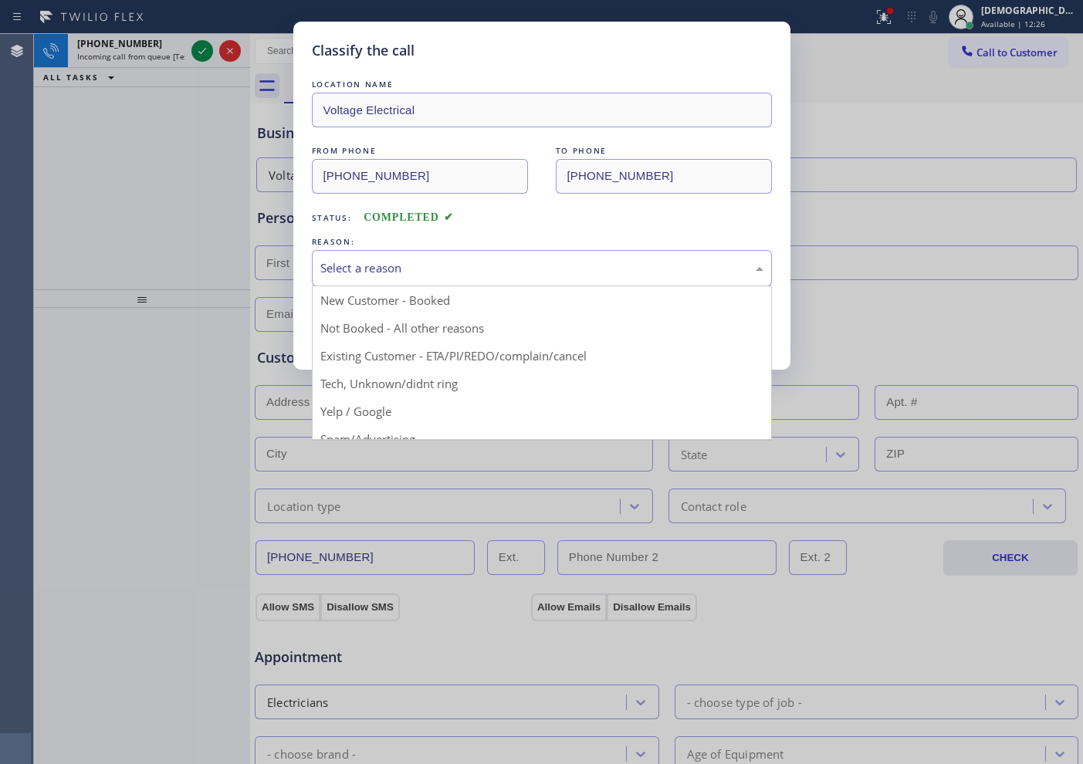
click at [390, 271] on div "Select a reason" at bounding box center [541, 268] width 443 height 18
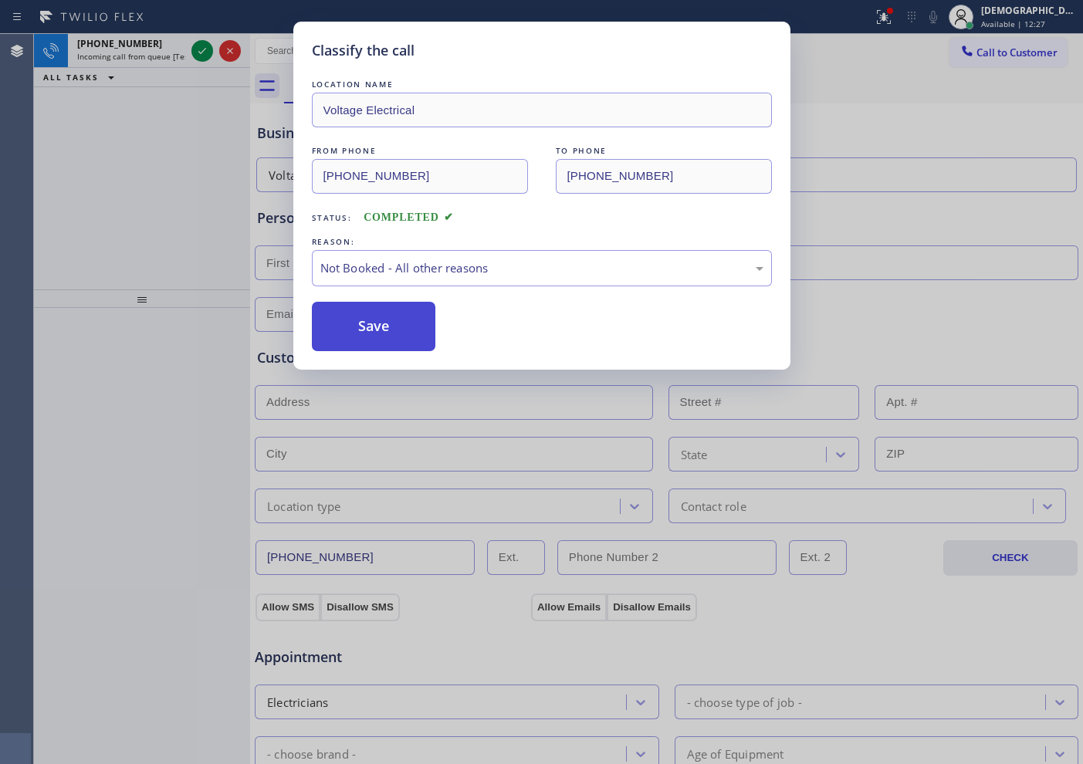
click at [361, 324] on button "Save" at bounding box center [374, 326] width 124 height 49
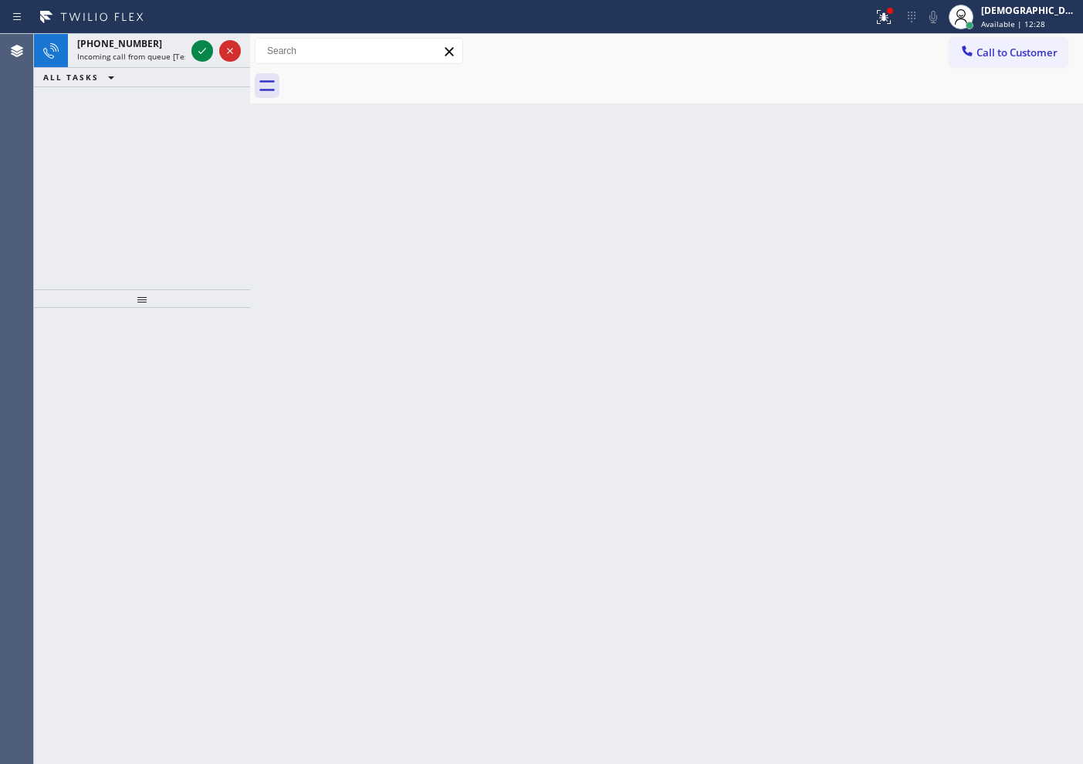
click at [207, 42] on icon at bounding box center [202, 51] width 19 height 19
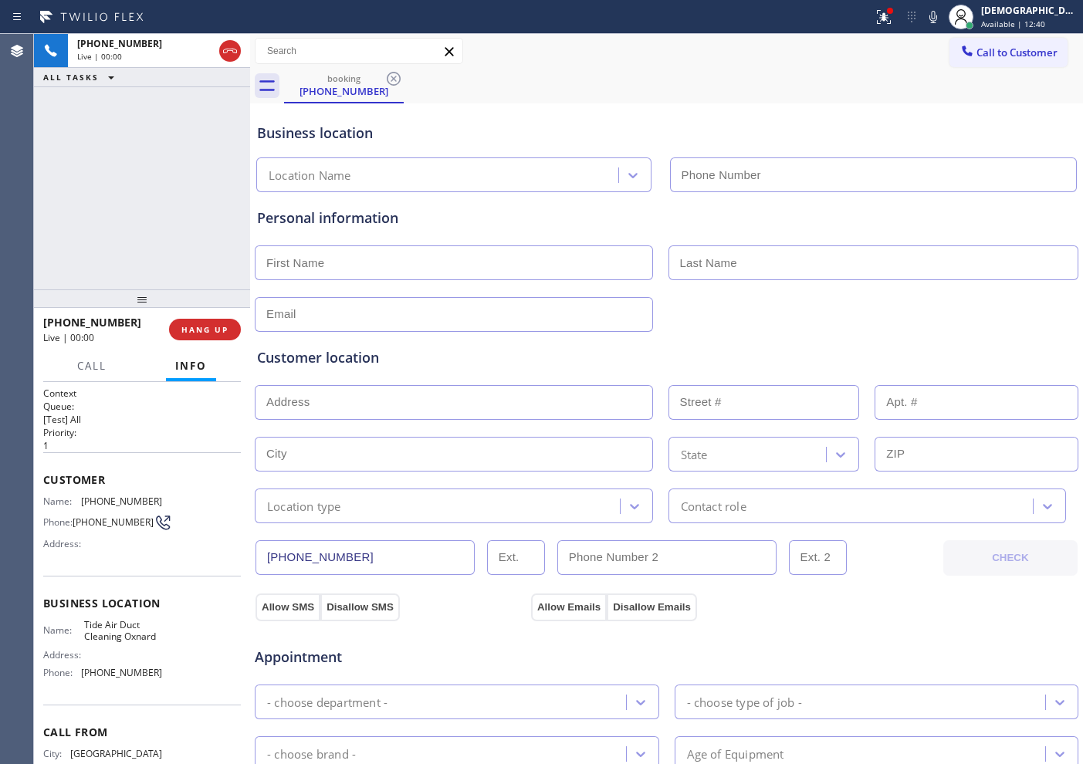
type input "[PHONE_NUMBER]"
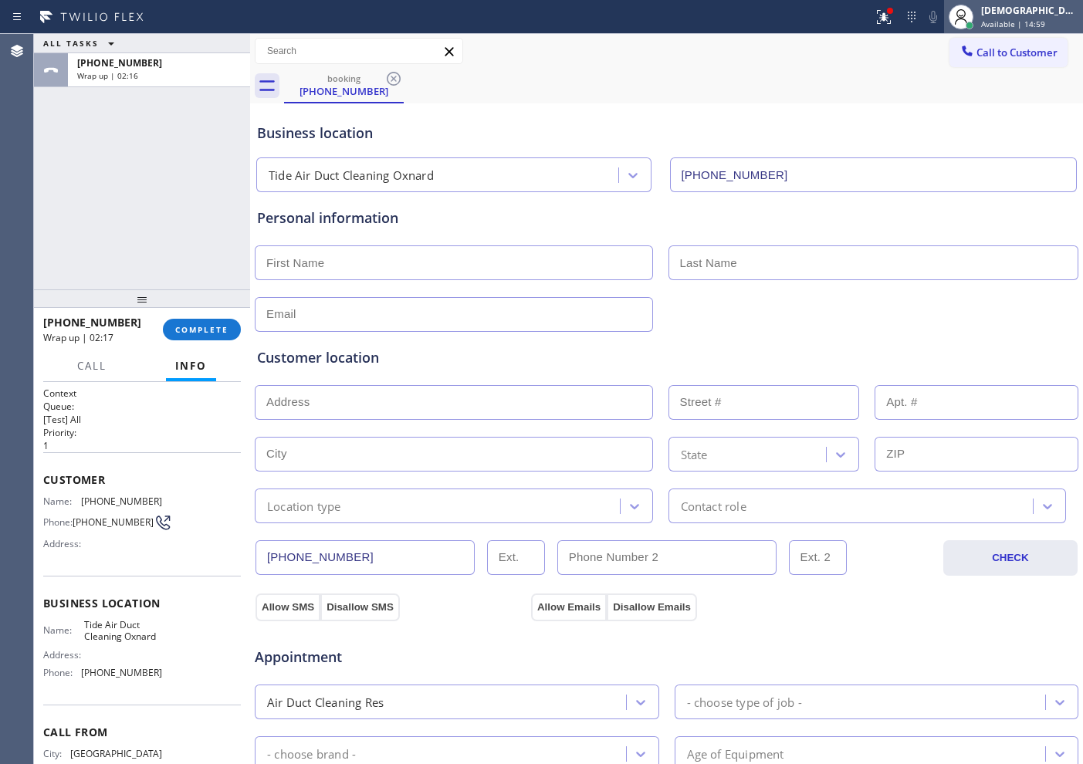
click at [1068, 11] on div "[DEMOGRAPHIC_DATA][PERSON_NAME]" at bounding box center [1029, 10] width 97 height 13
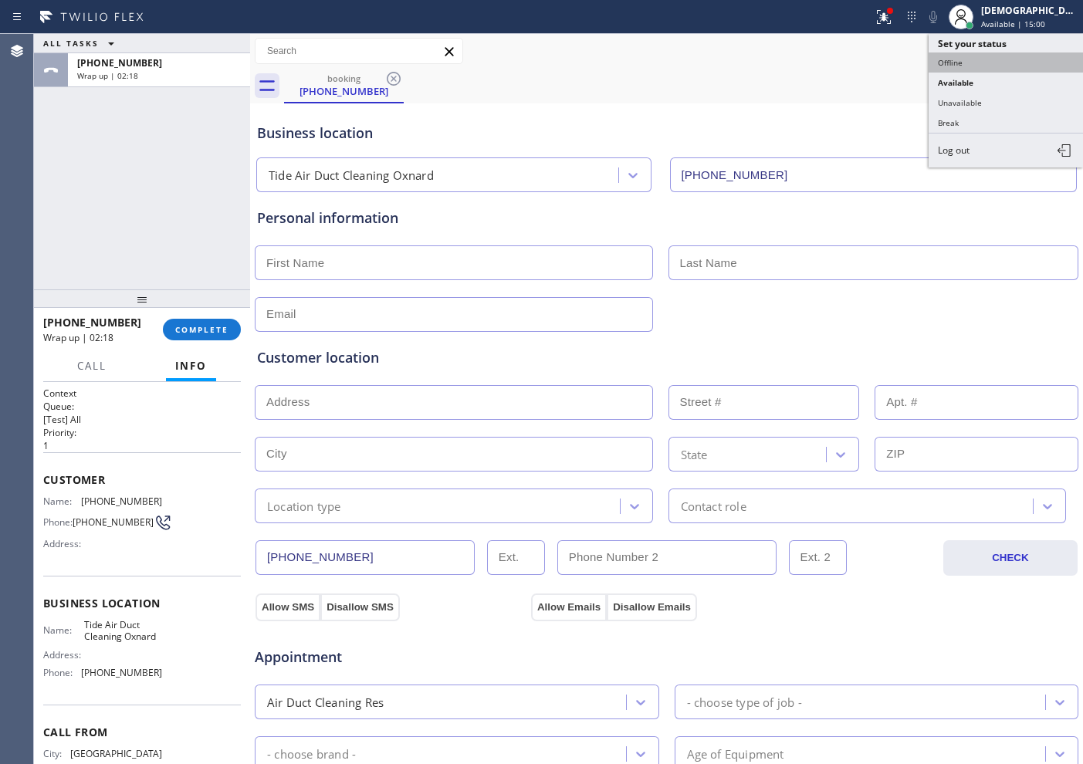
click at [976, 61] on button "Offline" at bounding box center [1006, 62] width 154 height 20
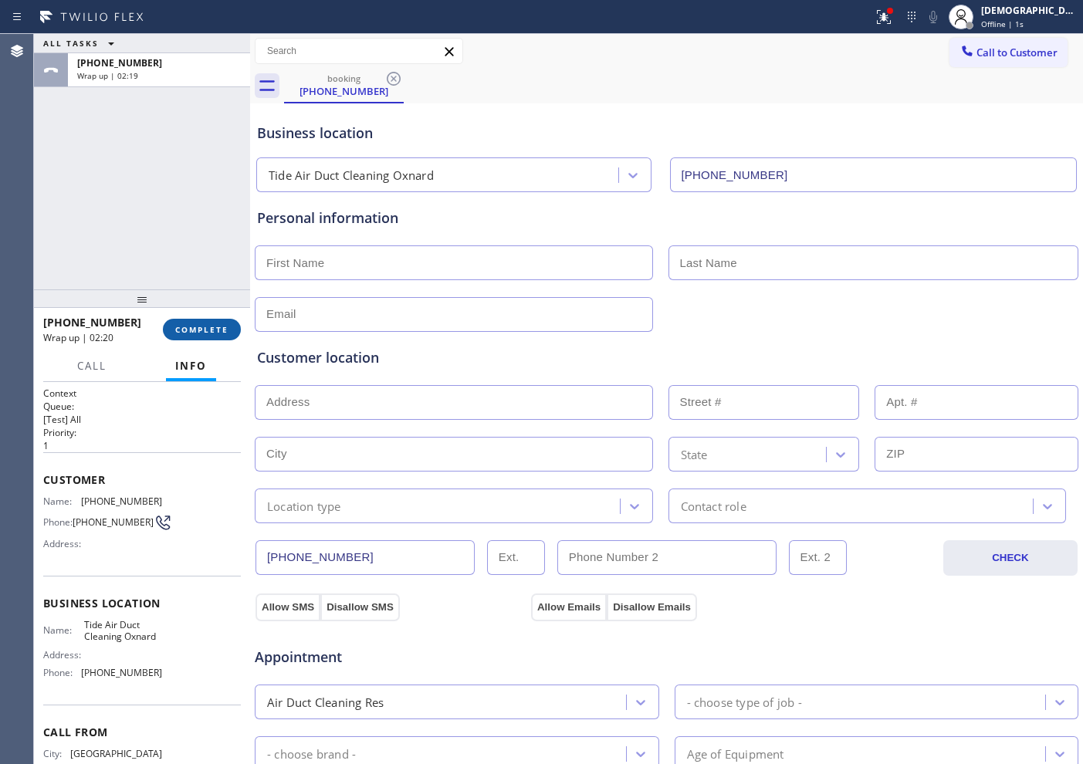
click at [182, 330] on span "COMPLETE" at bounding box center [201, 329] width 53 height 11
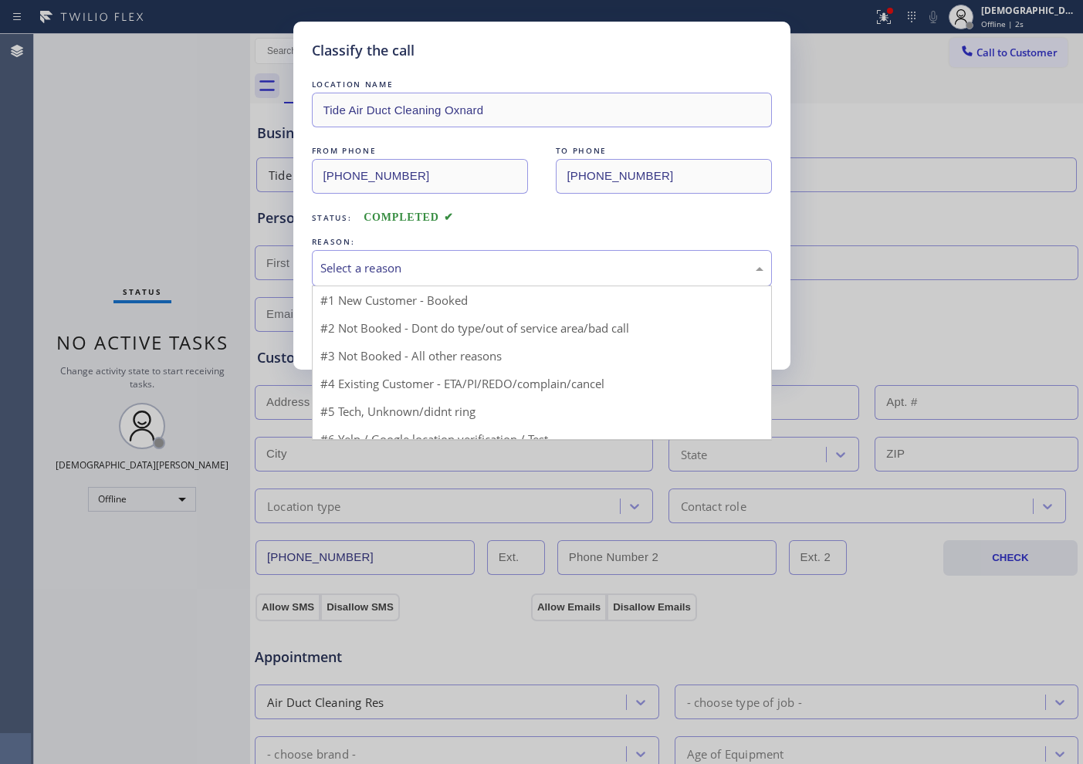
click at [380, 265] on div "Select a reason" at bounding box center [541, 268] width 443 height 18
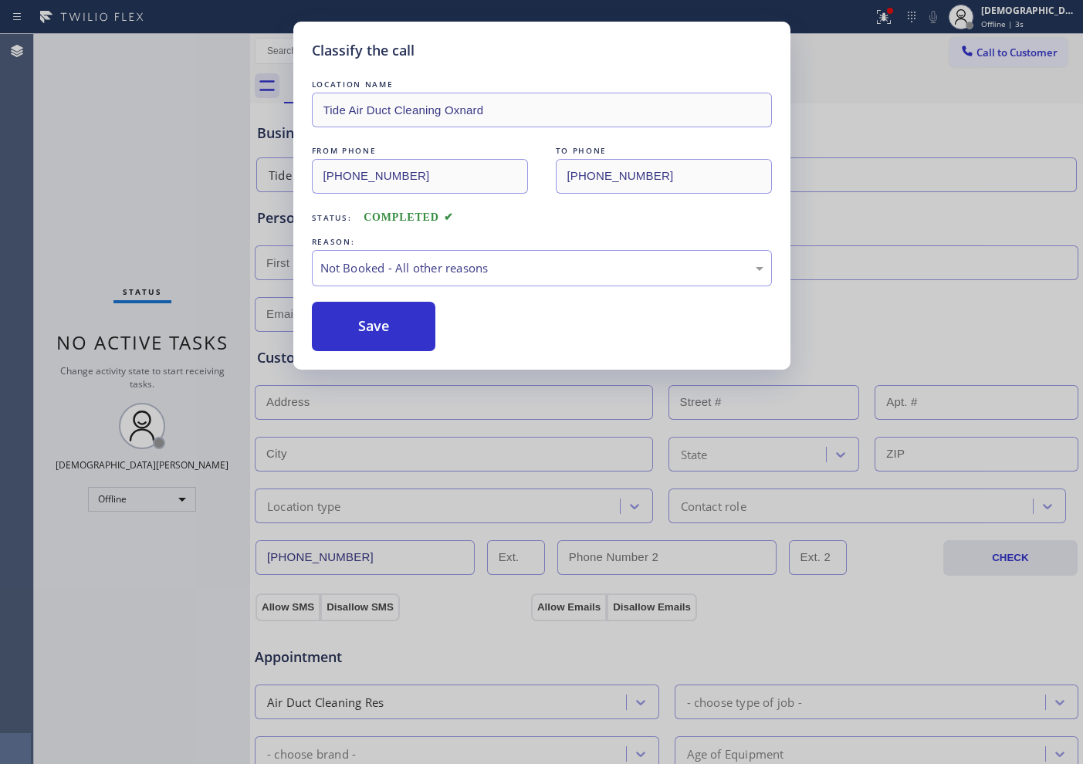
click at [347, 321] on button "Save" at bounding box center [374, 326] width 124 height 49
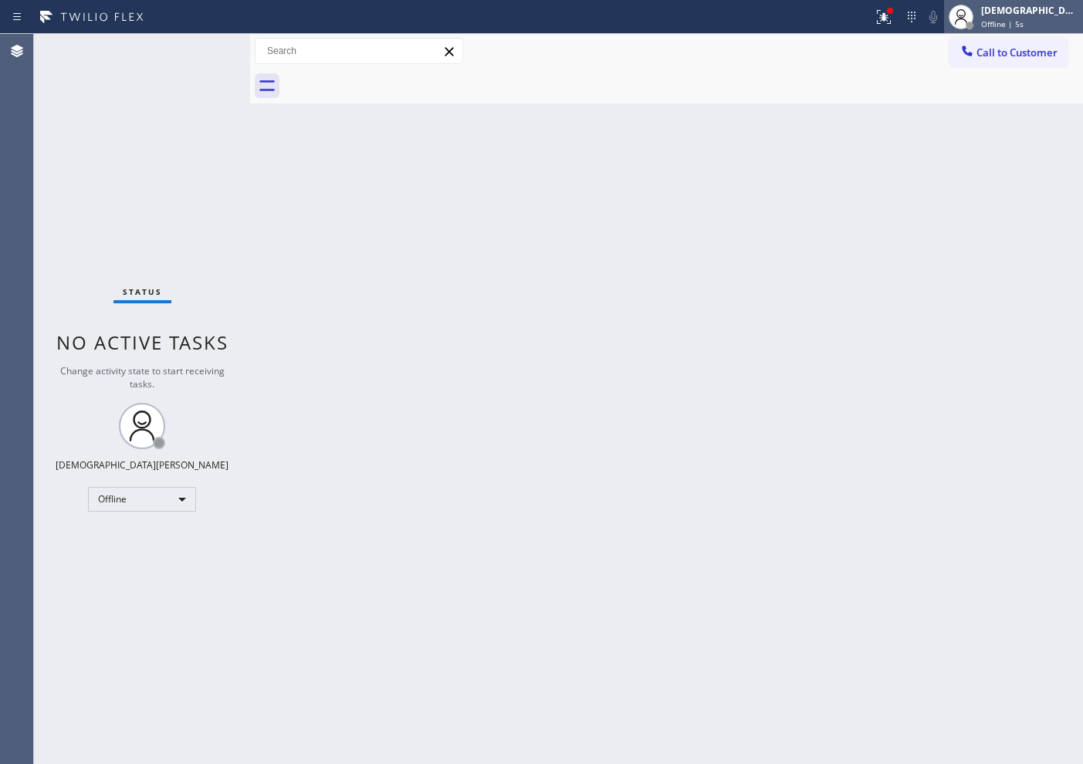
click at [1024, 19] on span "Offline | 5s" at bounding box center [1002, 24] width 42 height 11
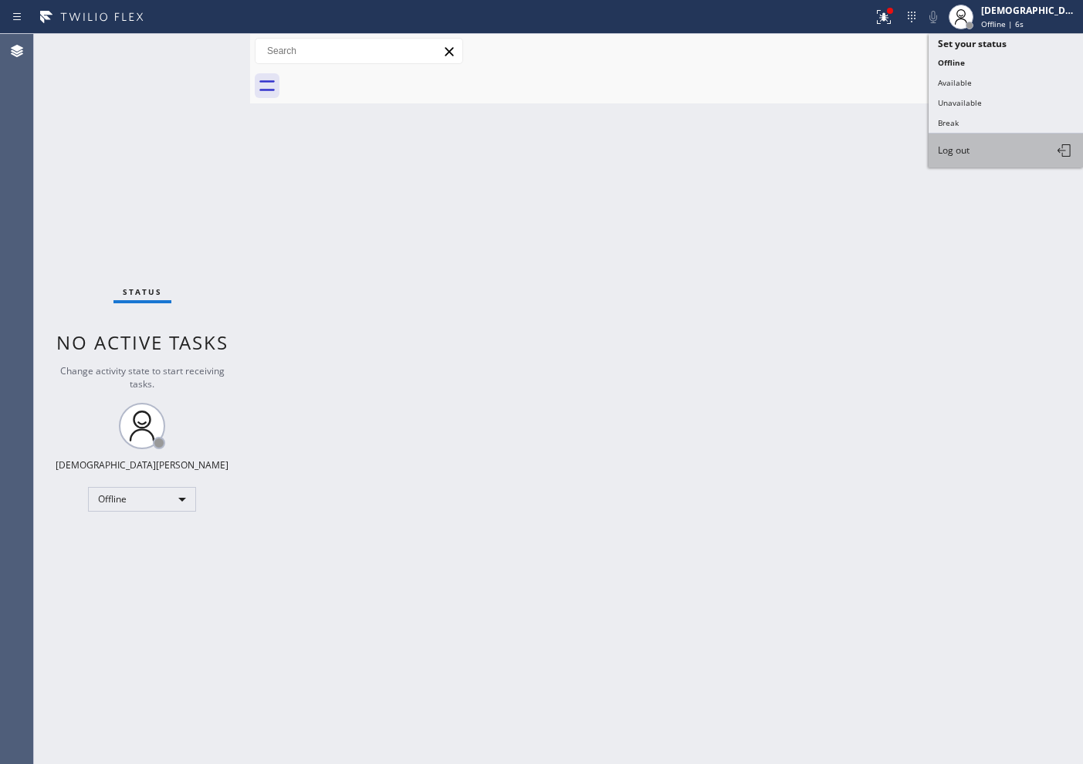
click at [1018, 152] on button "Log out" at bounding box center [1006, 151] width 154 height 34
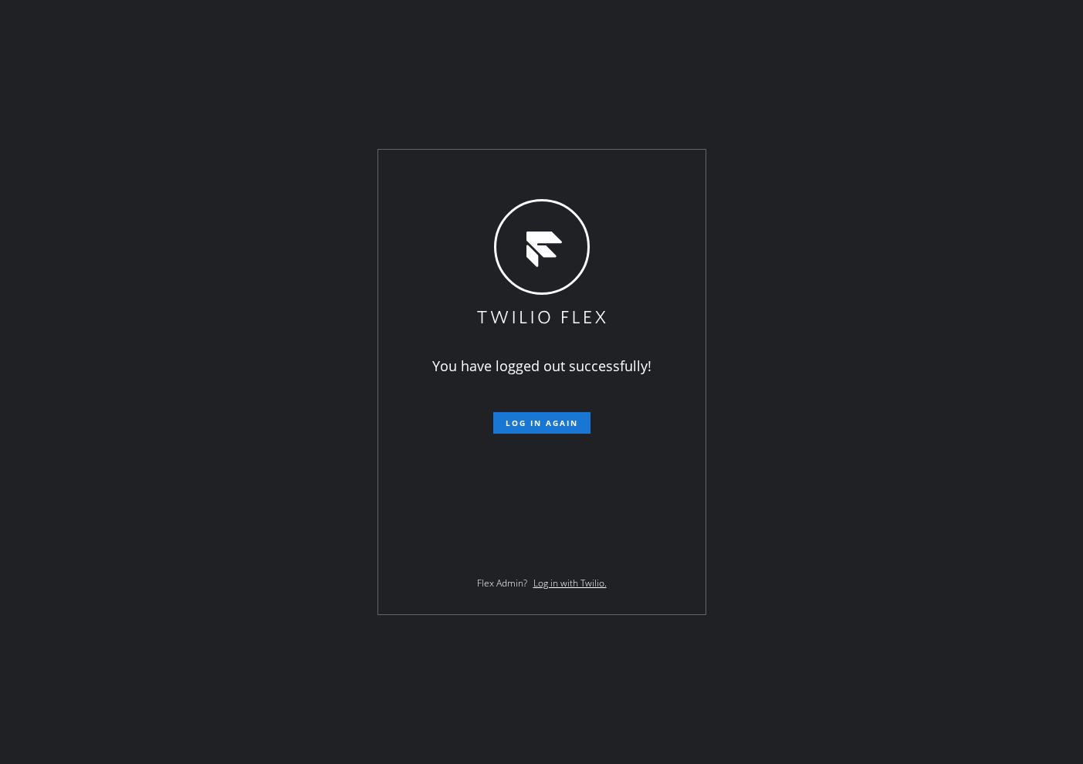
click at [15, 432] on div "You have logged out successfully! Log in again Flex Admin? Log in with Twilio." at bounding box center [541, 382] width 1083 height 764
click at [903, 690] on div "You have logged out successfully! Log in again Flex Admin? Log in with Twilio." at bounding box center [541, 382] width 1083 height 764
